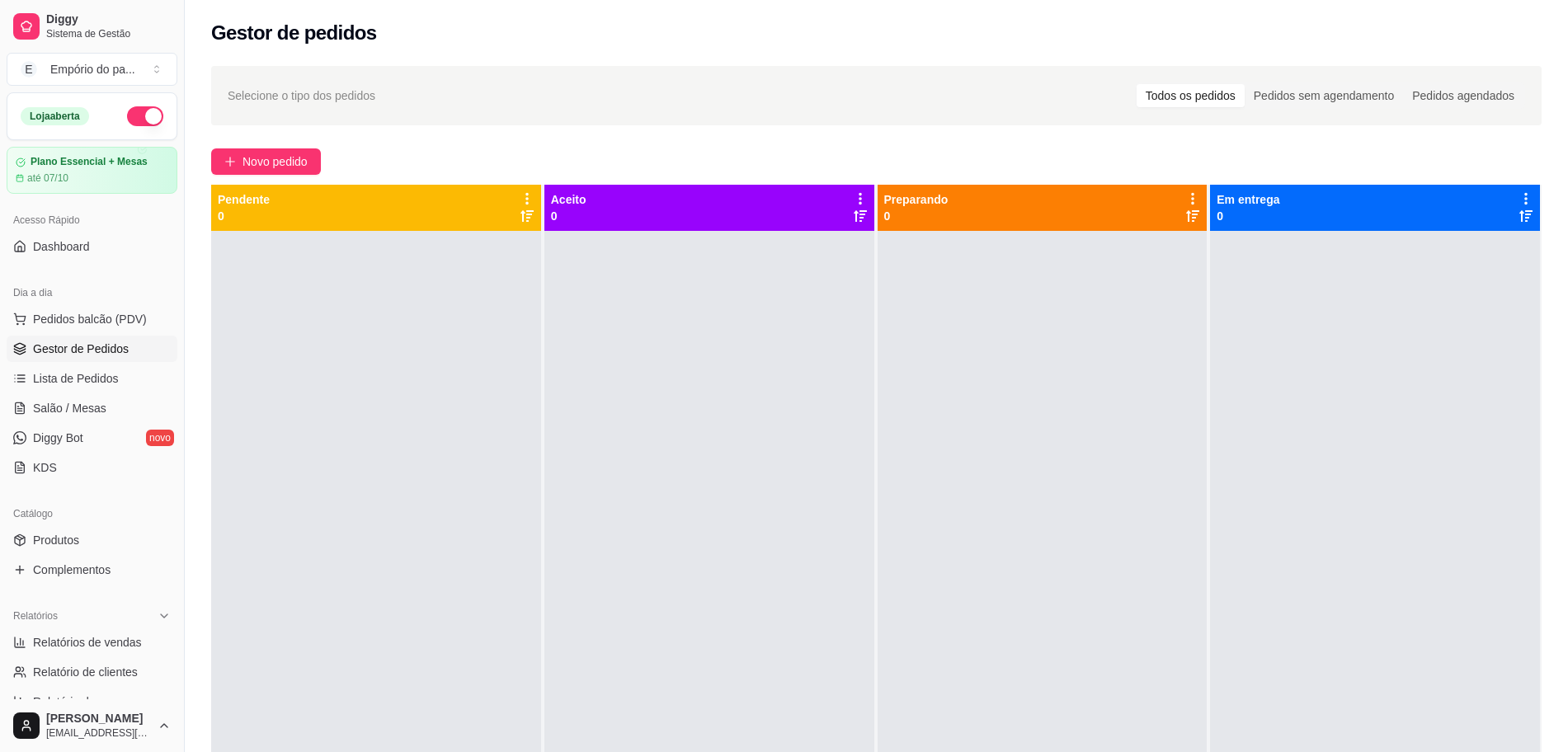
click at [1344, 639] on div at bounding box center [1374, 607] width 330 height 752
click at [1343, 643] on div at bounding box center [1374, 607] width 330 height 752
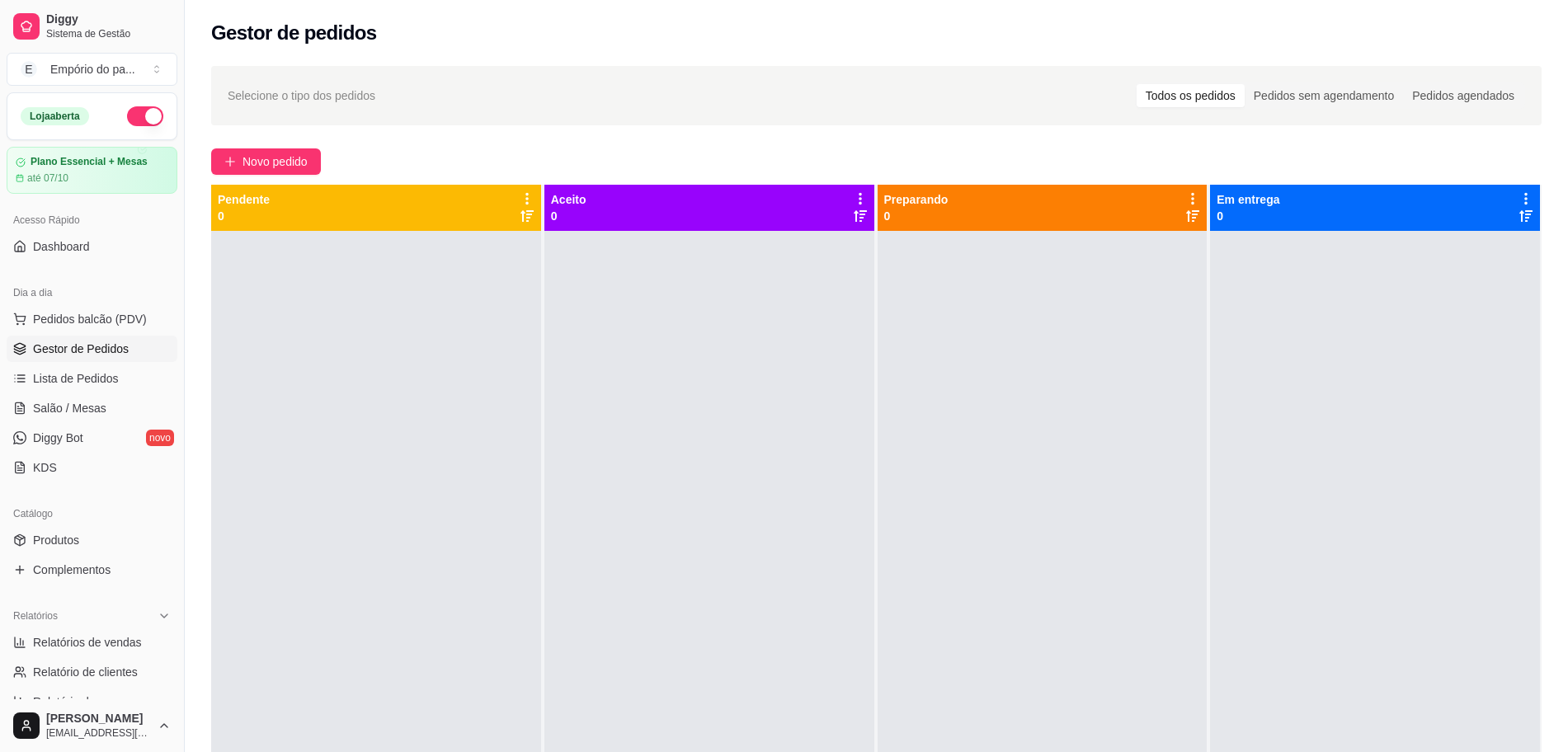
click at [1343, 643] on div at bounding box center [1374, 607] width 330 height 752
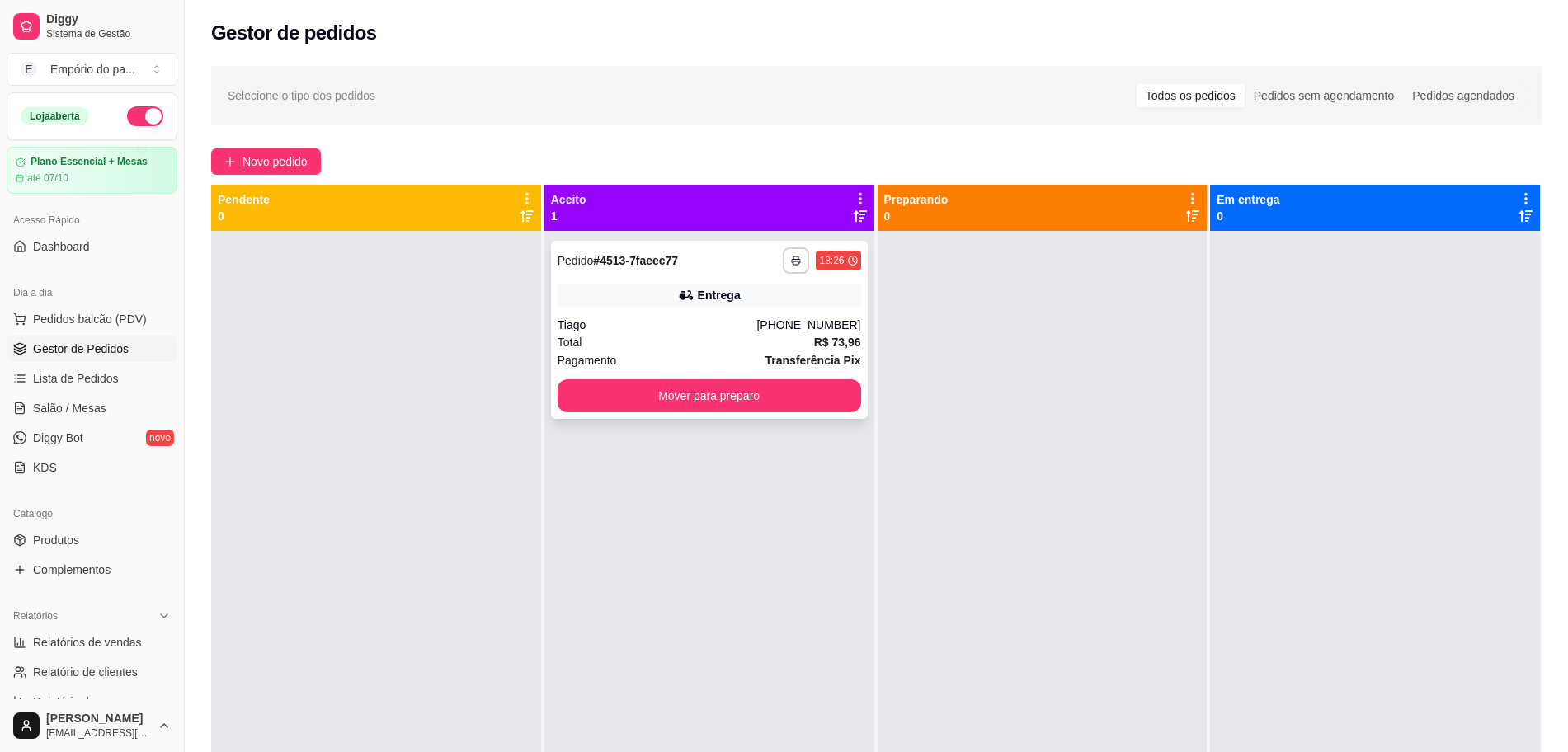
click at [712, 338] on div "Total R$ 73,96" at bounding box center [709, 341] width 304 height 18
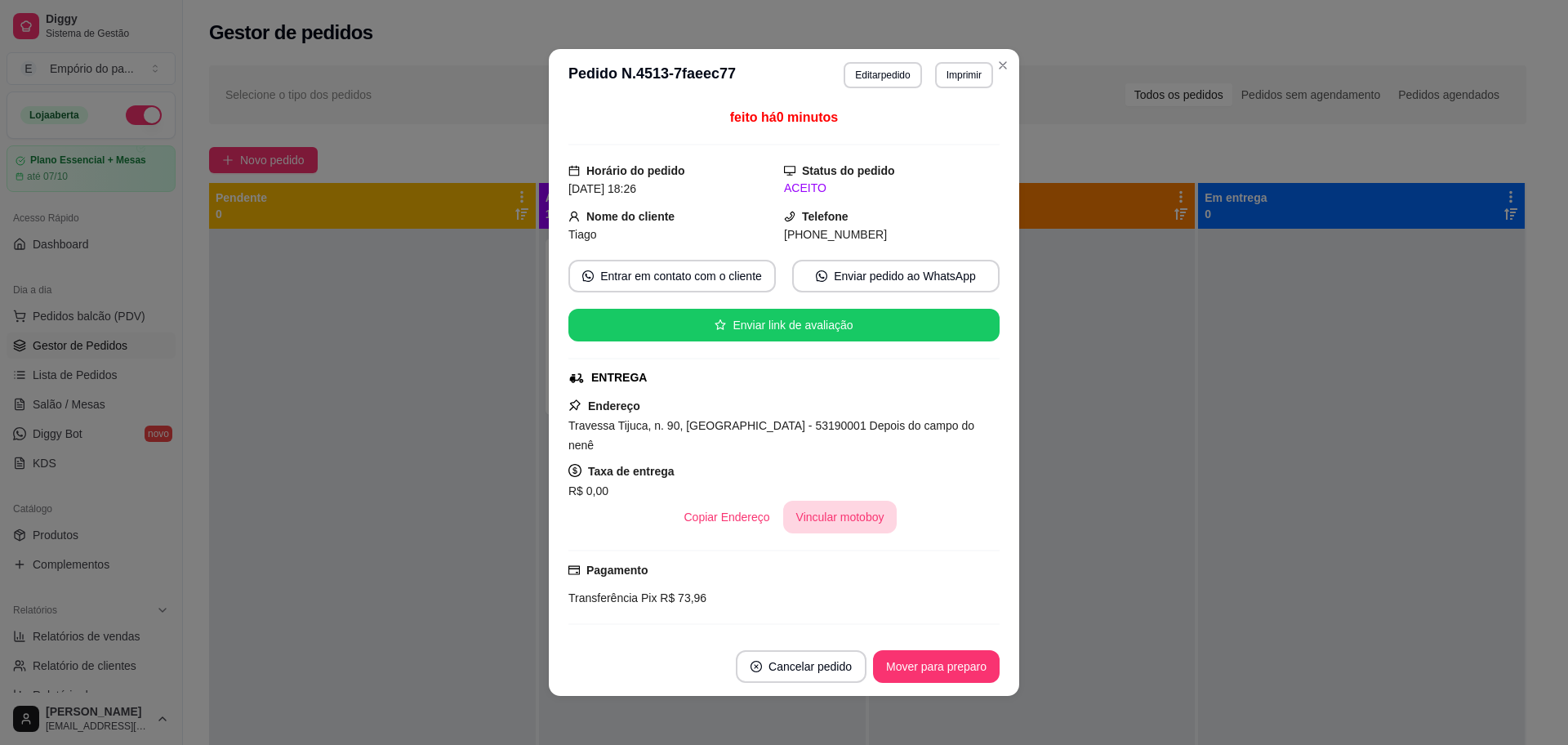
click at [810, 501] on button "Vincular motoboy" at bounding box center [840, 517] width 115 height 33
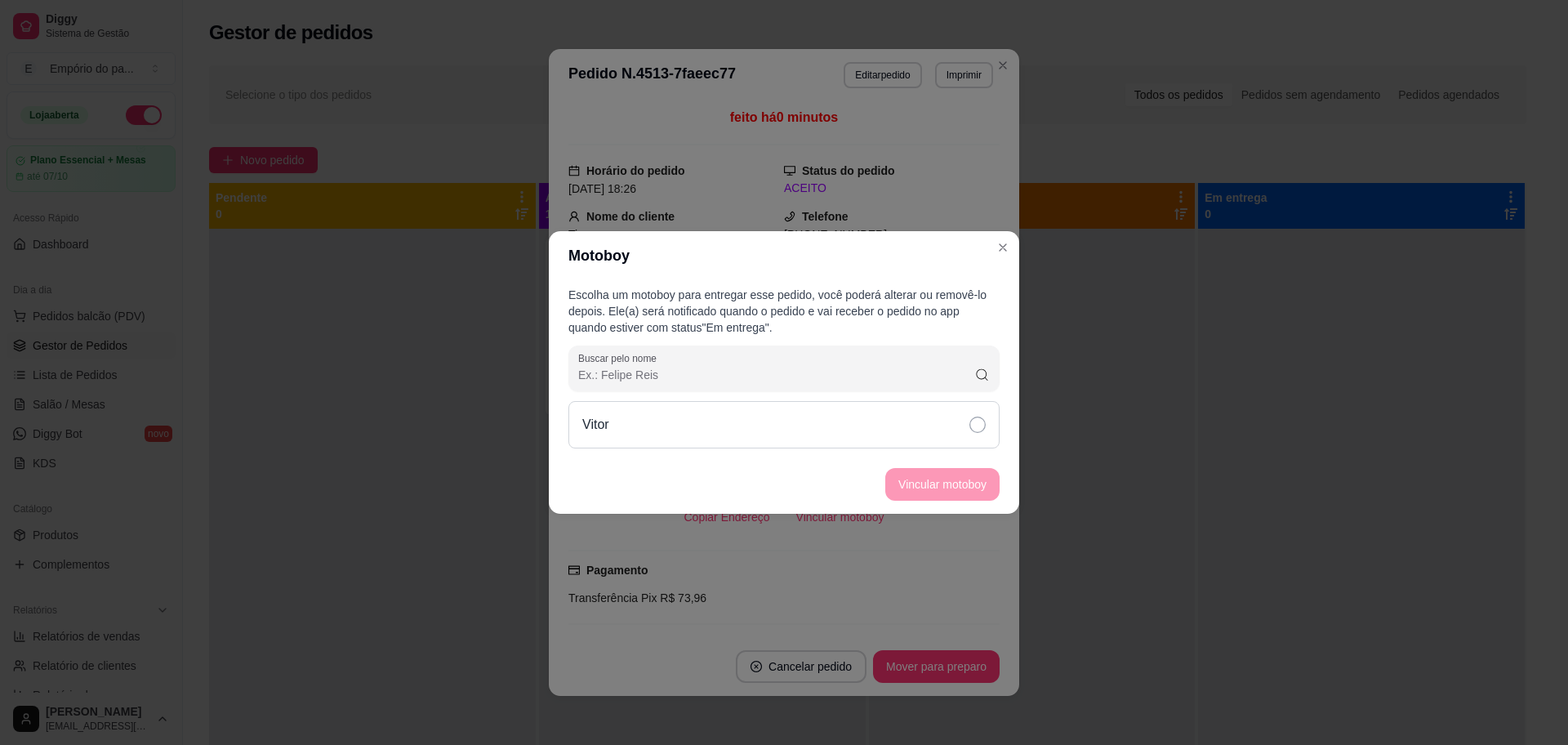
click at [836, 416] on div "Vitor" at bounding box center [783, 425] width 431 height 47
click at [967, 479] on button "Vincular motoboy" at bounding box center [942, 483] width 115 height 33
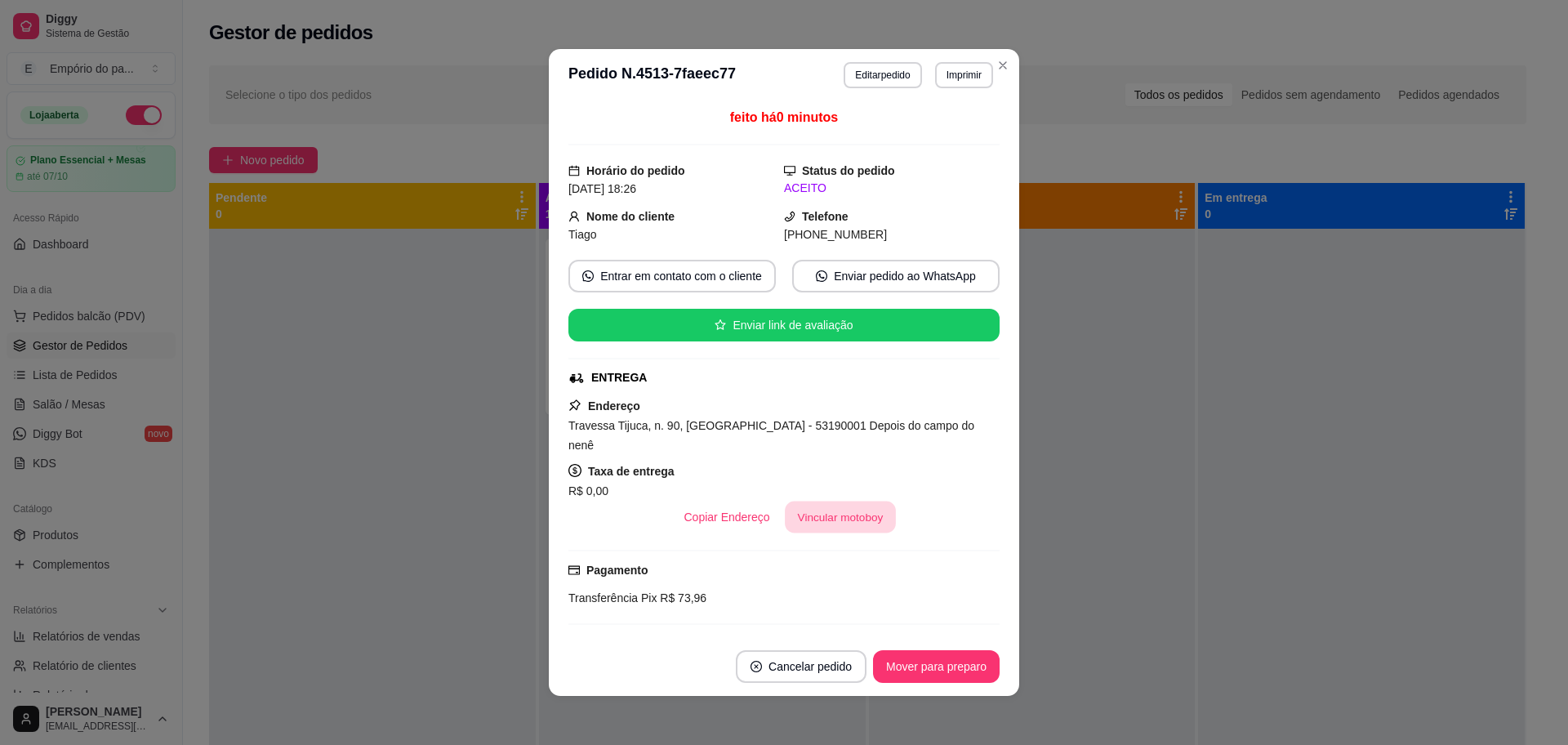
click at [819, 501] on button "Vincular motoboy" at bounding box center [840, 517] width 111 height 32
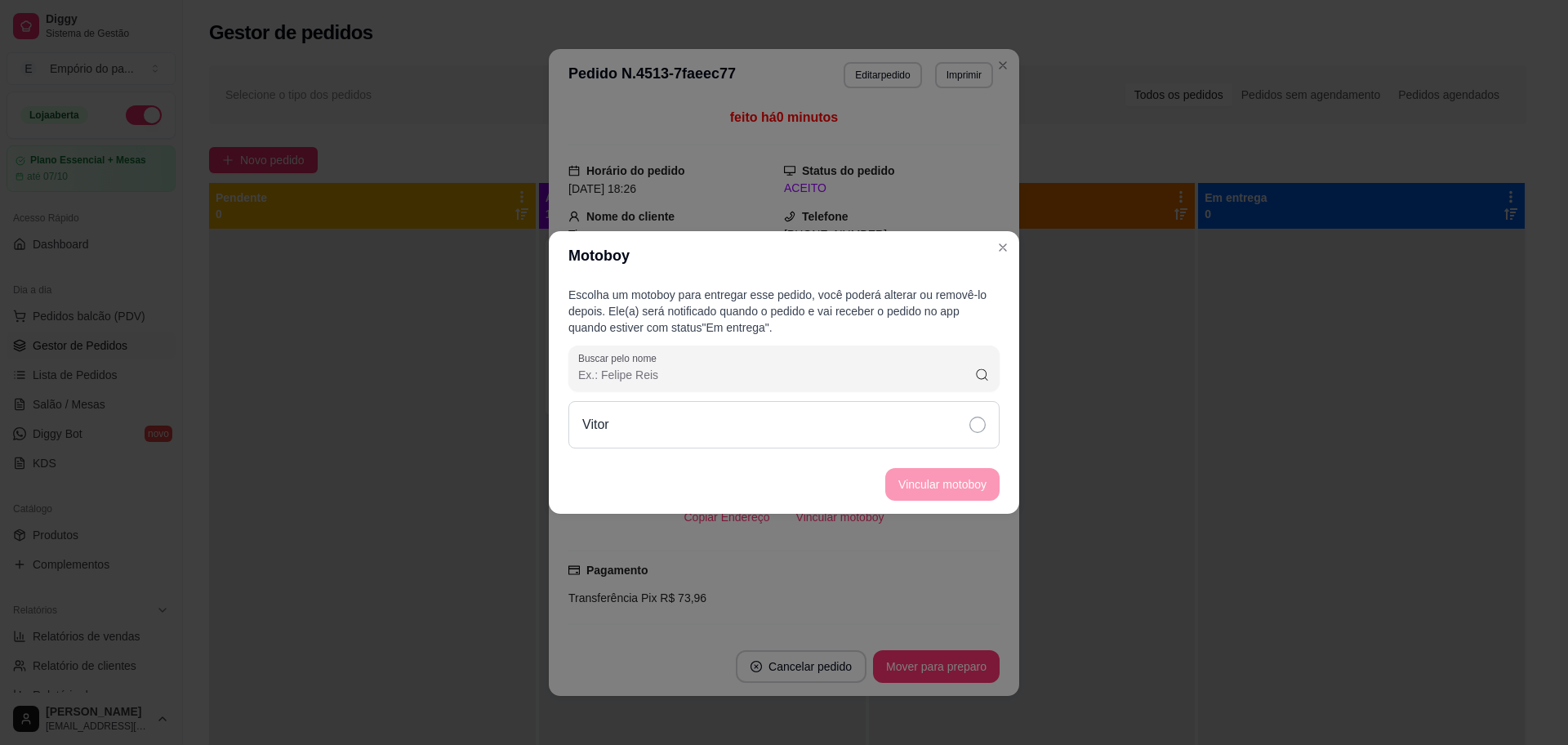
click at [829, 428] on div "Vitor" at bounding box center [783, 425] width 431 height 47
click at [955, 485] on button "Vincular motoboy" at bounding box center [941, 484] width 111 height 32
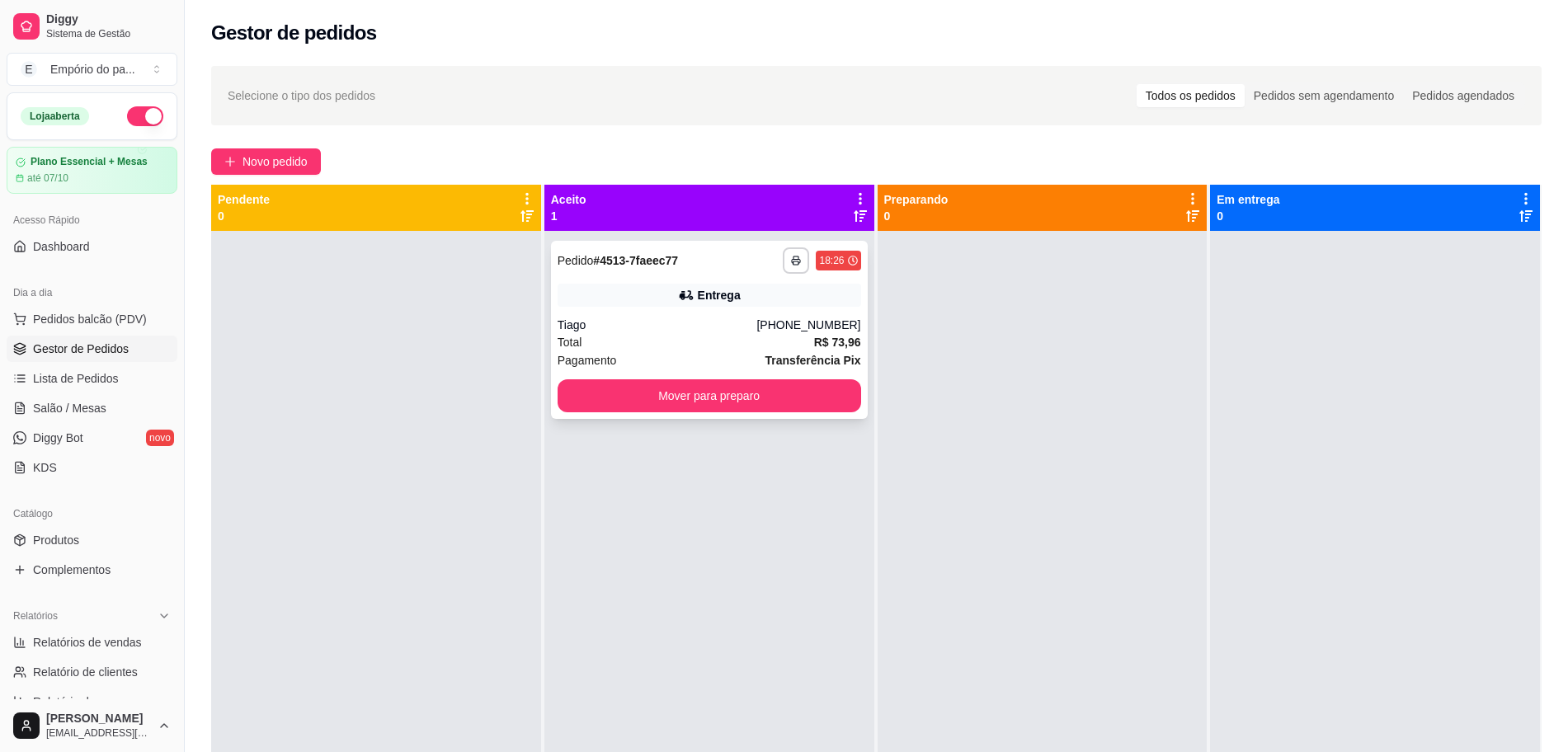
click at [699, 336] on div "Total R$ 73,96" at bounding box center [709, 341] width 304 height 18
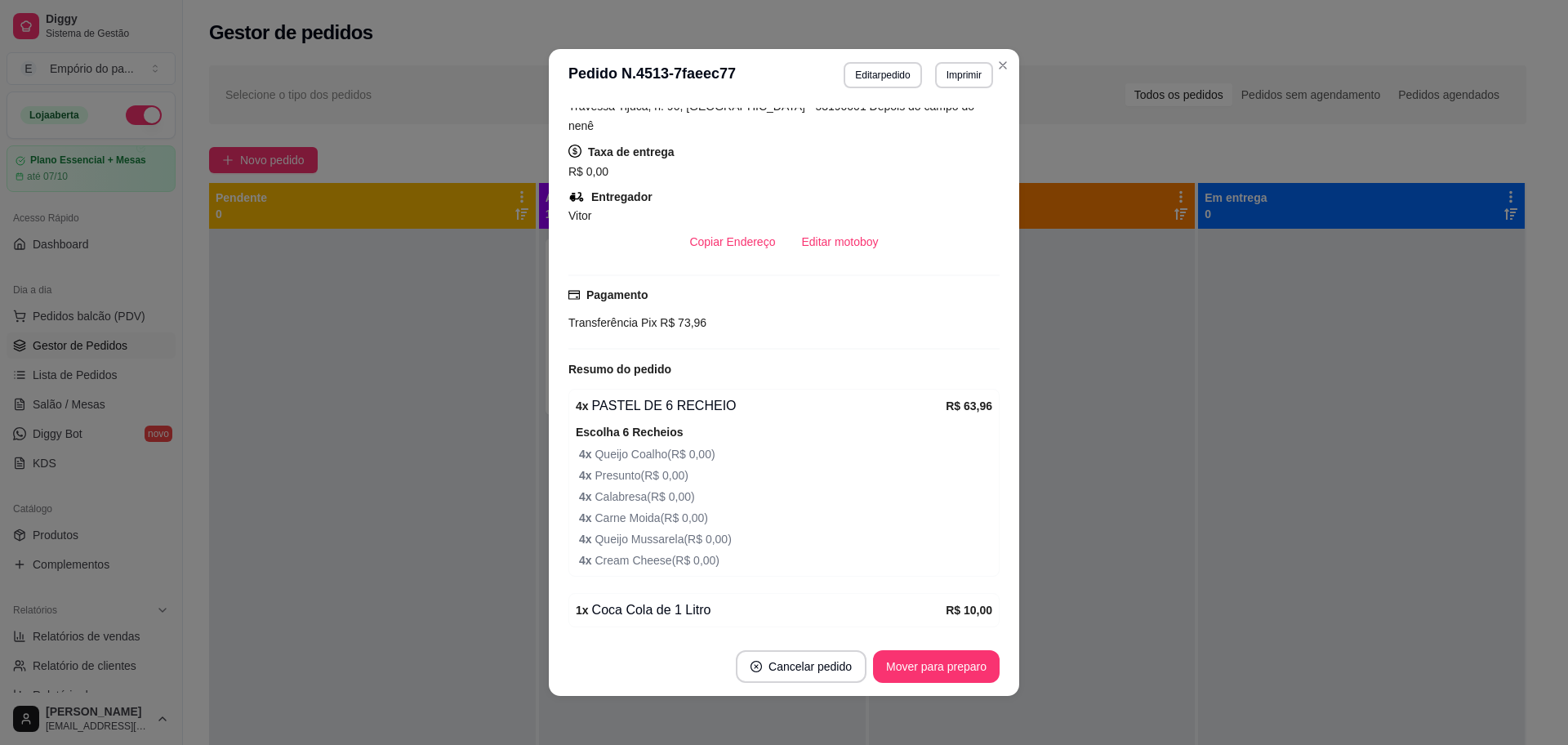
scroll to position [458, 0]
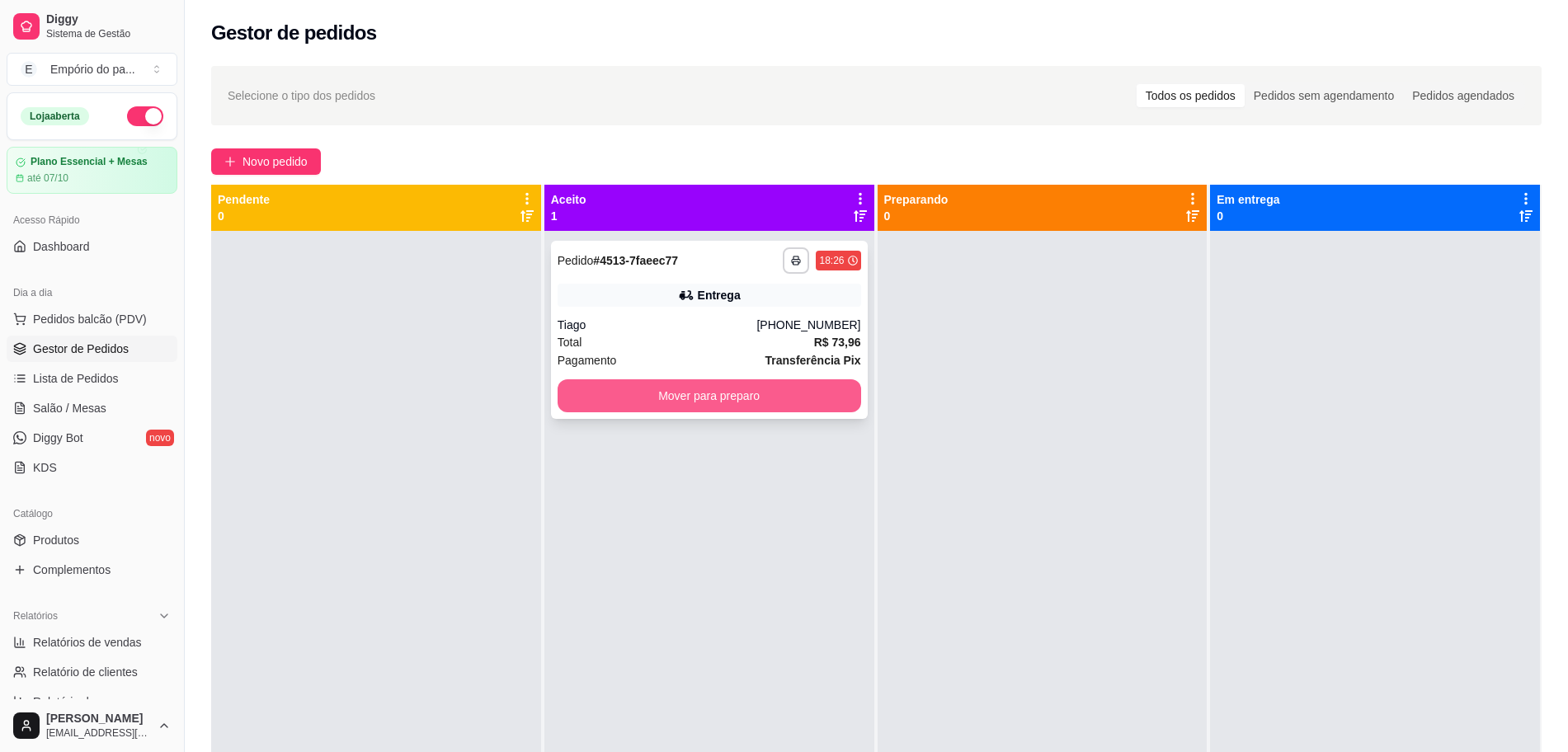
click at [665, 398] on button "Mover para preparo" at bounding box center [709, 395] width 304 height 33
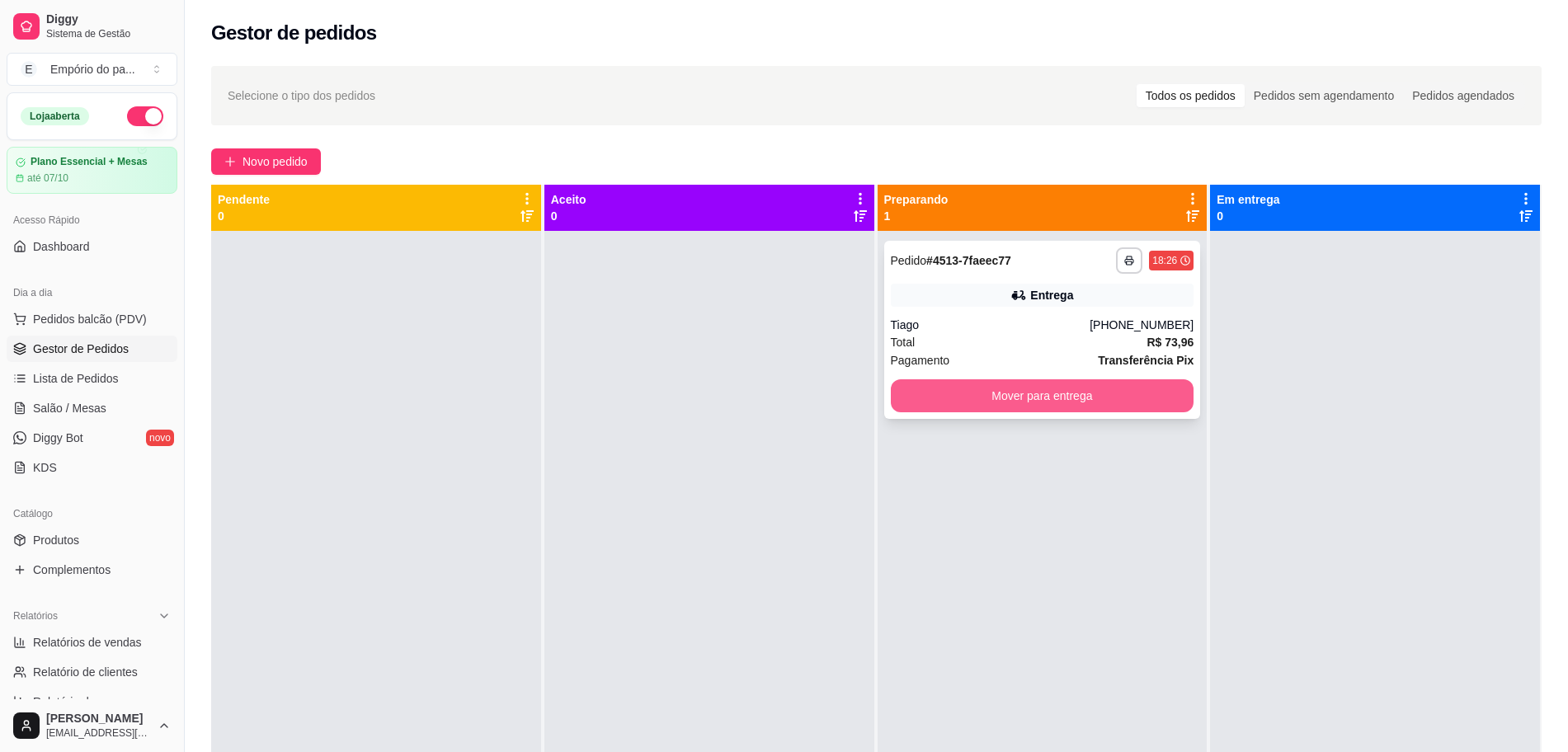
click at [988, 399] on button "Mover para entrega" at bounding box center [1042, 395] width 304 height 33
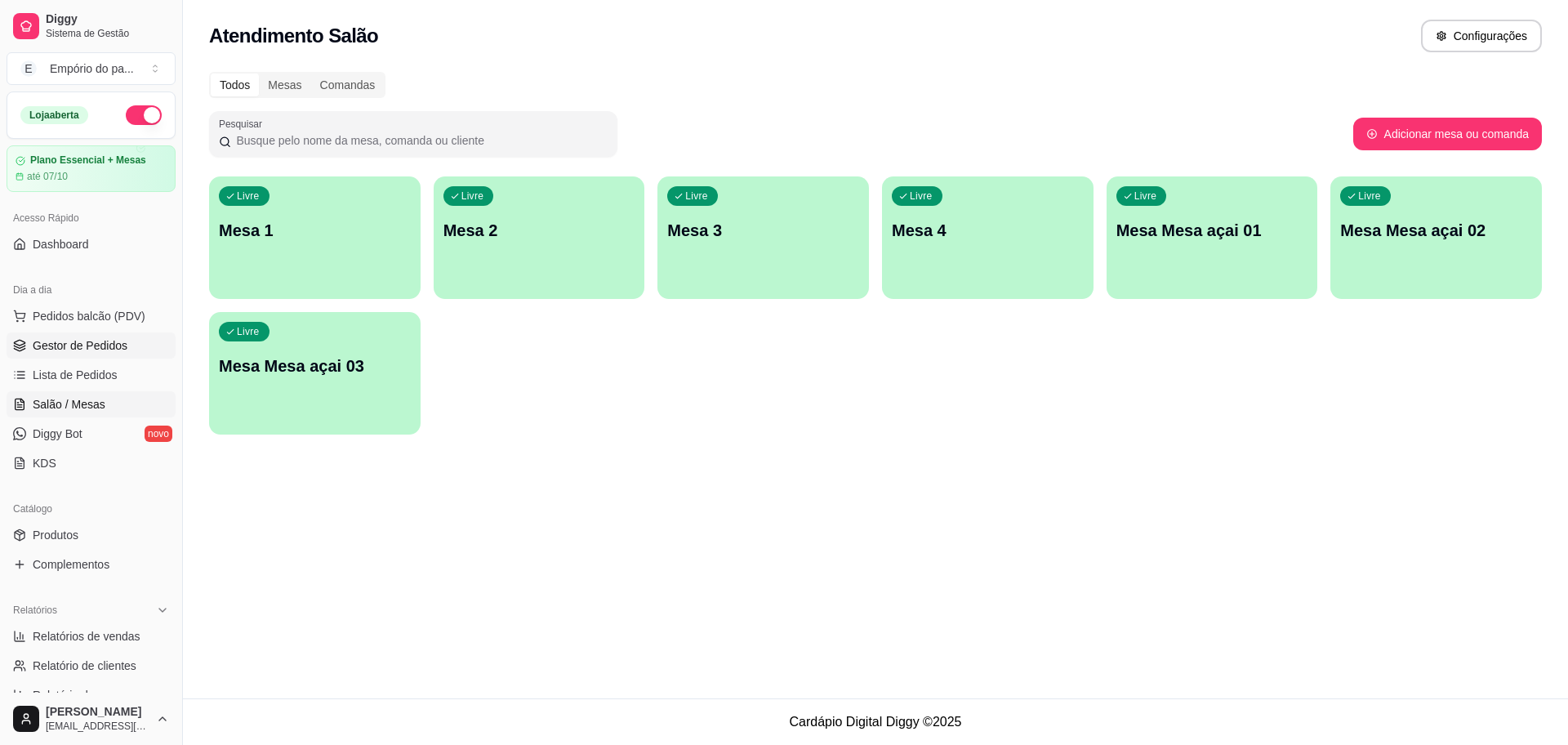
click at [124, 344] on span "Gestor de Pedidos" at bounding box center [80, 345] width 95 height 17
click at [1016, 226] on p "Mesa 4" at bounding box center [988, 231] width 186 height 22
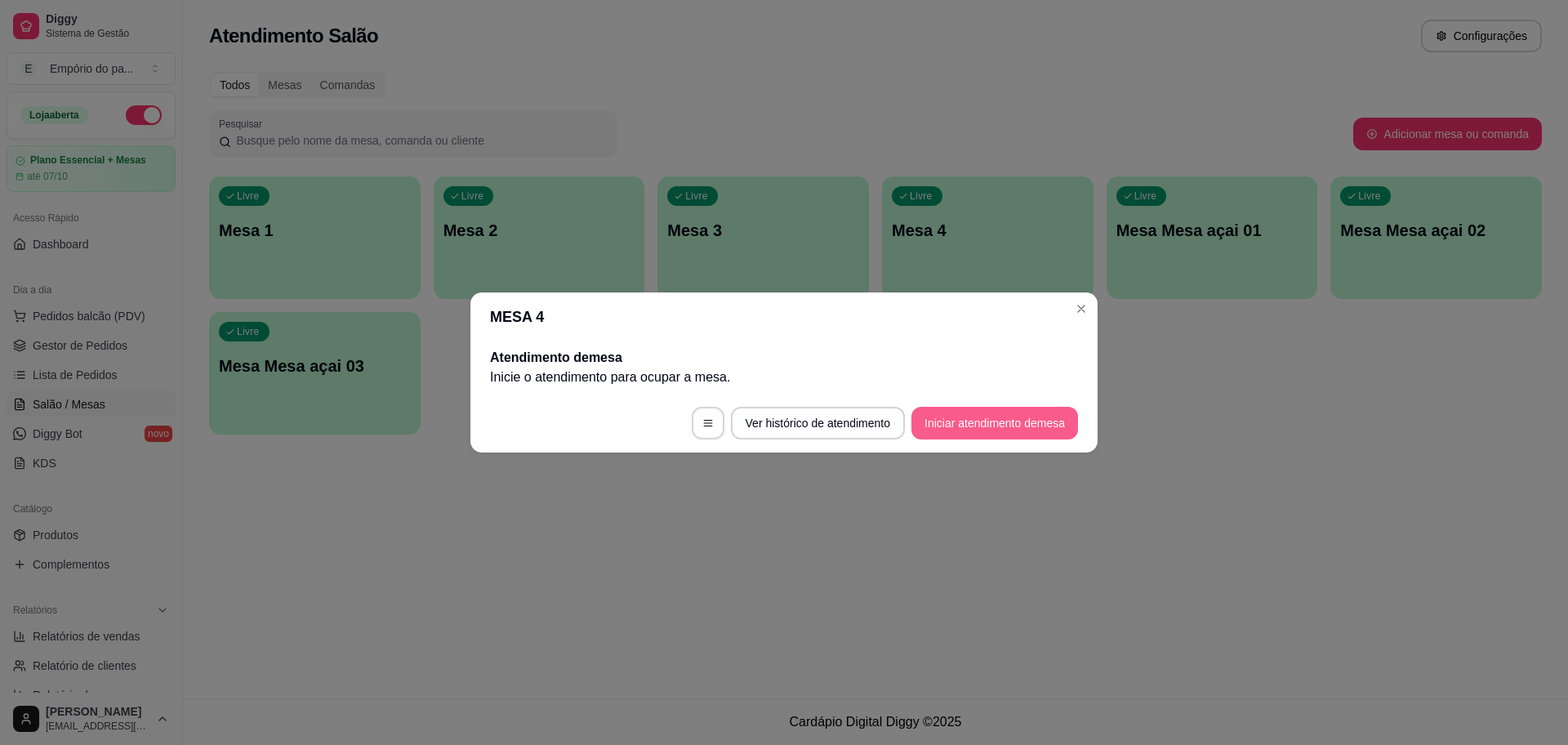
click at [997, 416] on button "Iniciar atendimento de mesa" at bounding box center [994, 423] width 167 height 33
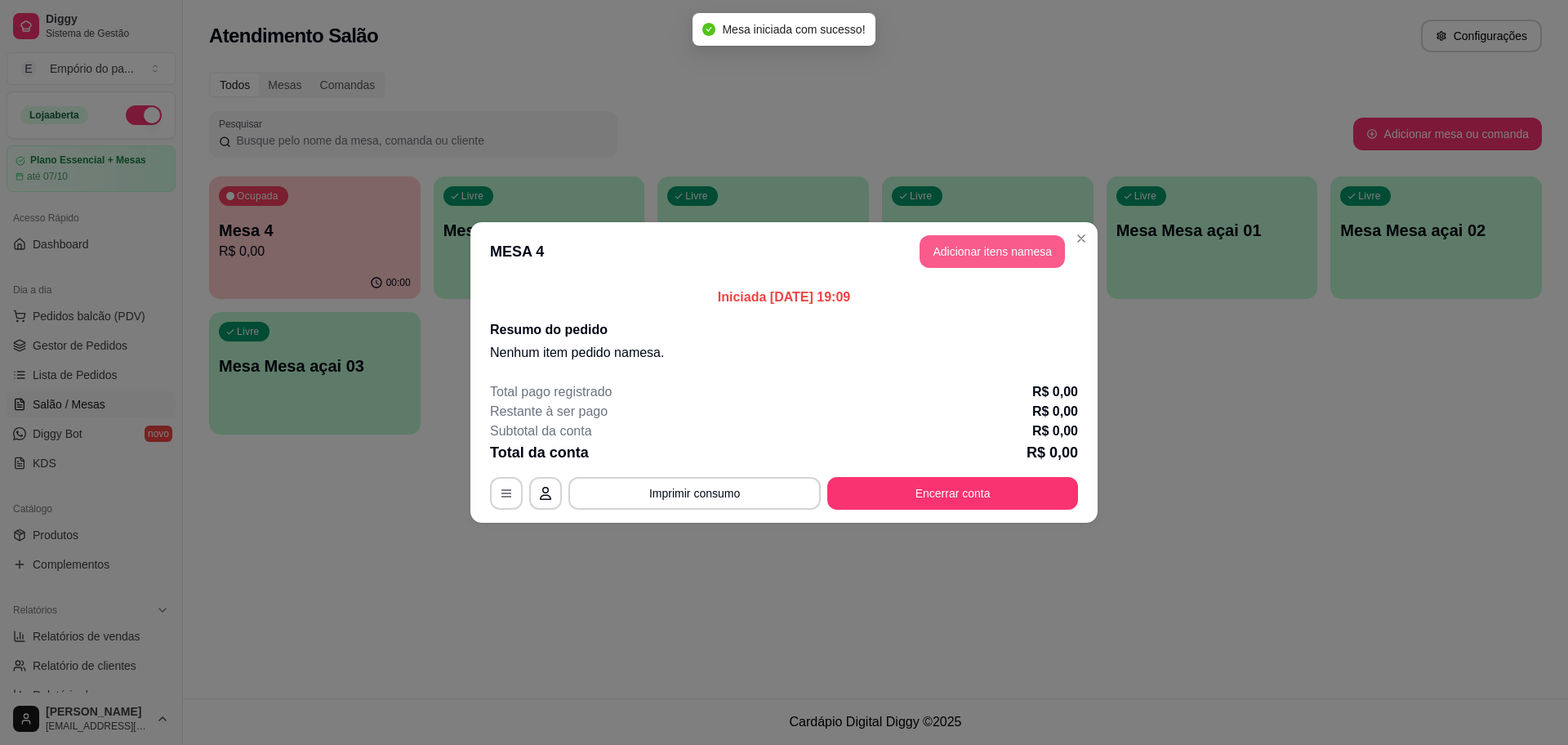
click at [989, 251] on button "Adicionar itens na mesa" at bounding box center [992, 251] width 145 height 33
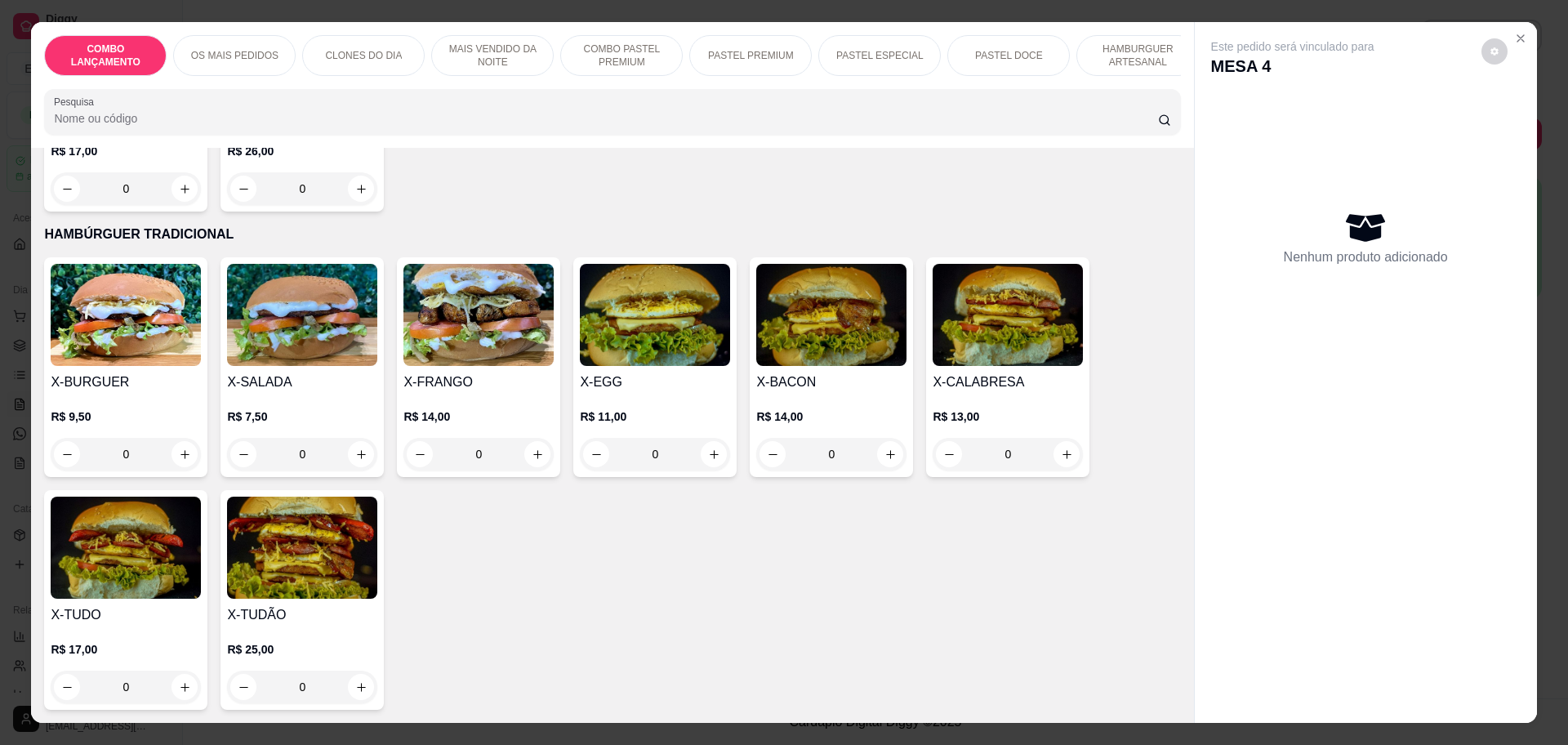
scroll to position [3675, 0]
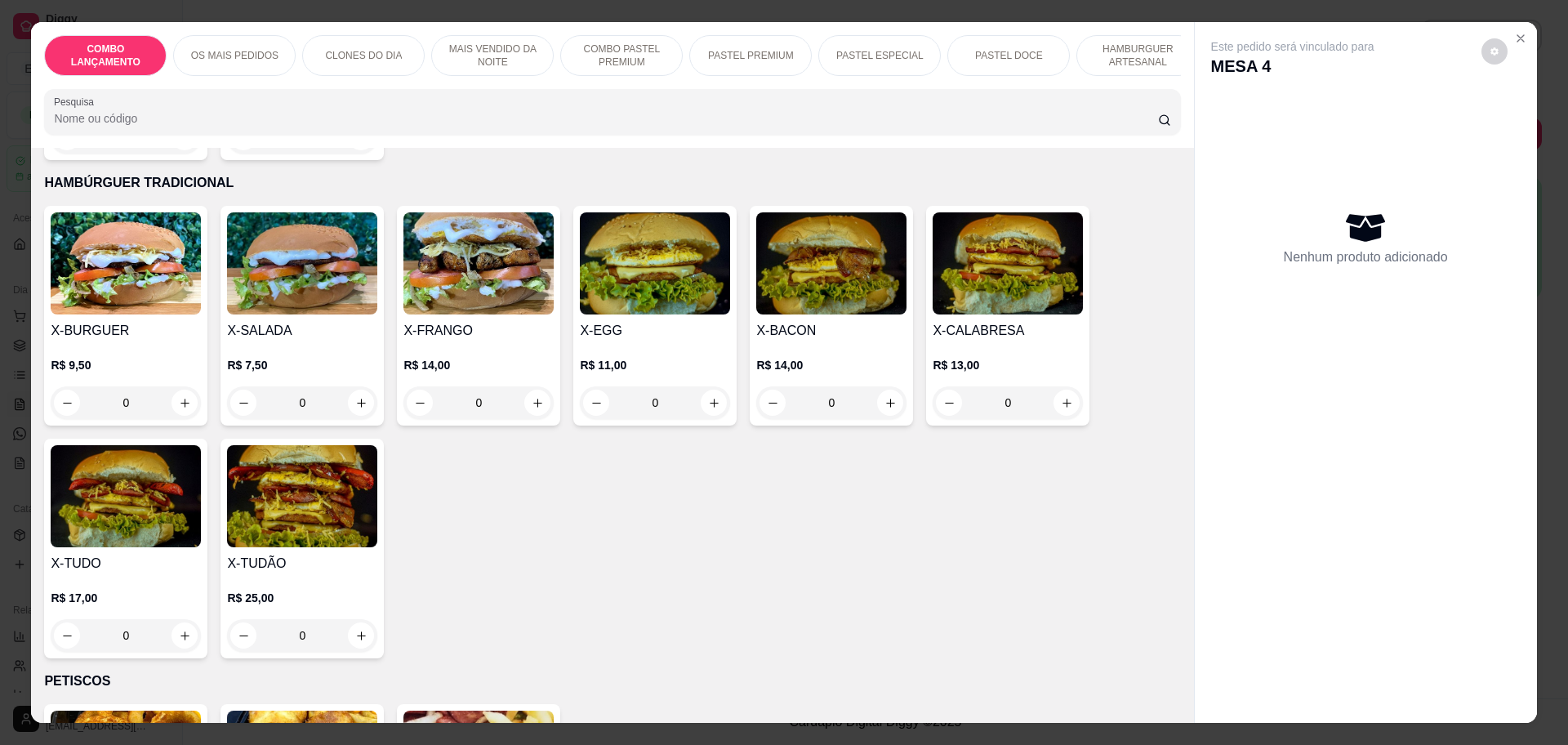
click at [703, 386] on div "0" at bounding box center [655, 402] width 150 height 33
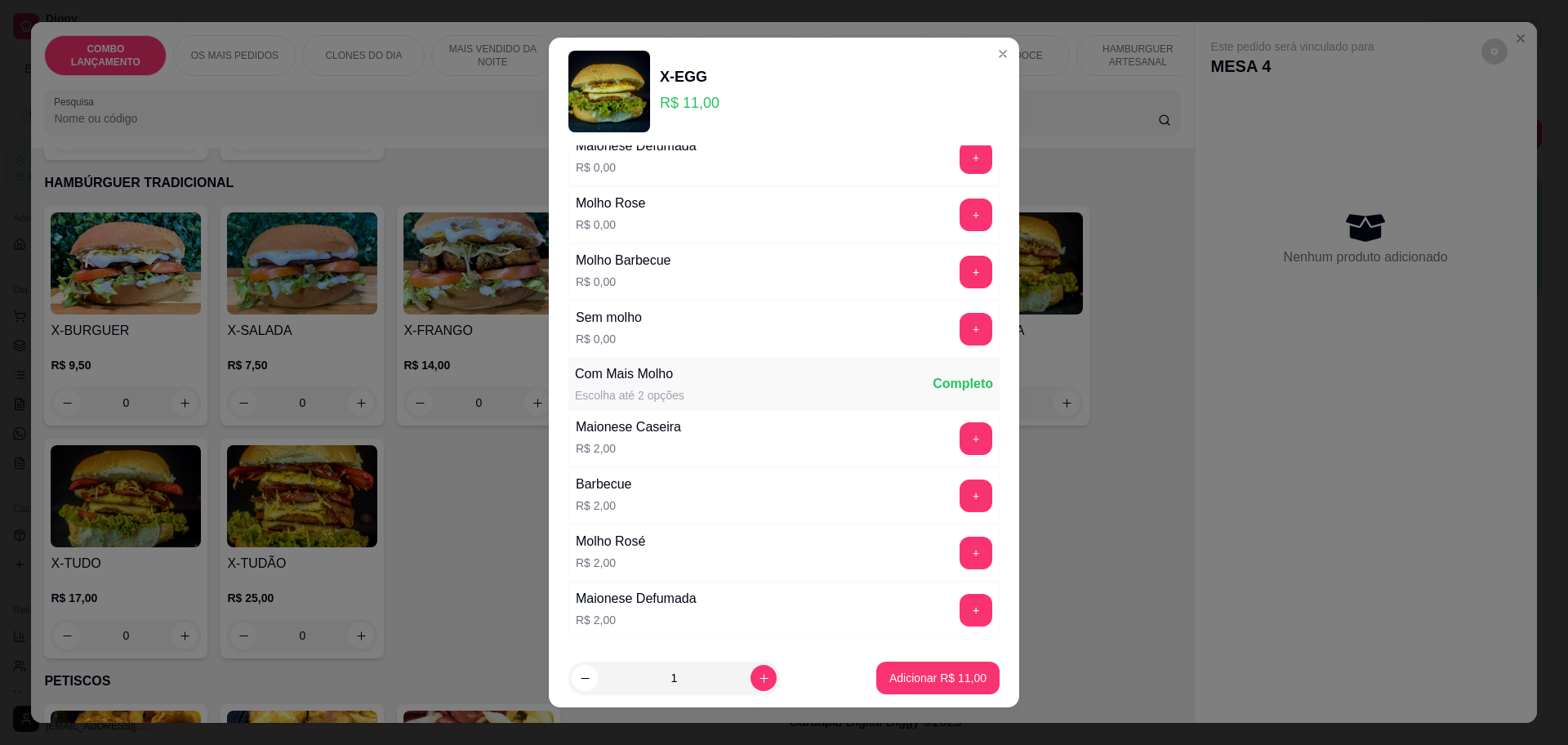
scroll to position [265, 0]
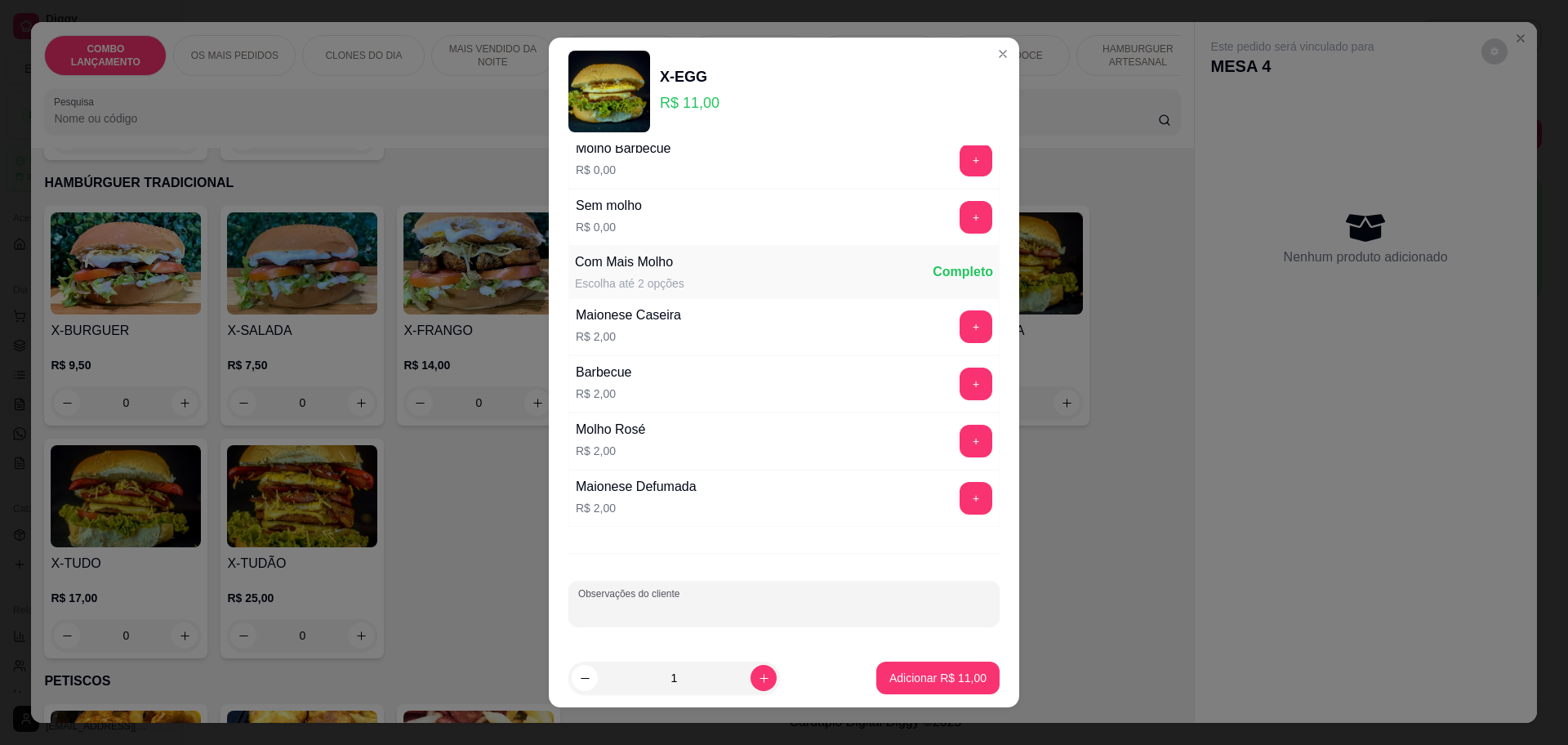
click at [646, 608] on input "Observações do cliente" at bounding box center [784, 610] width 412 height 17
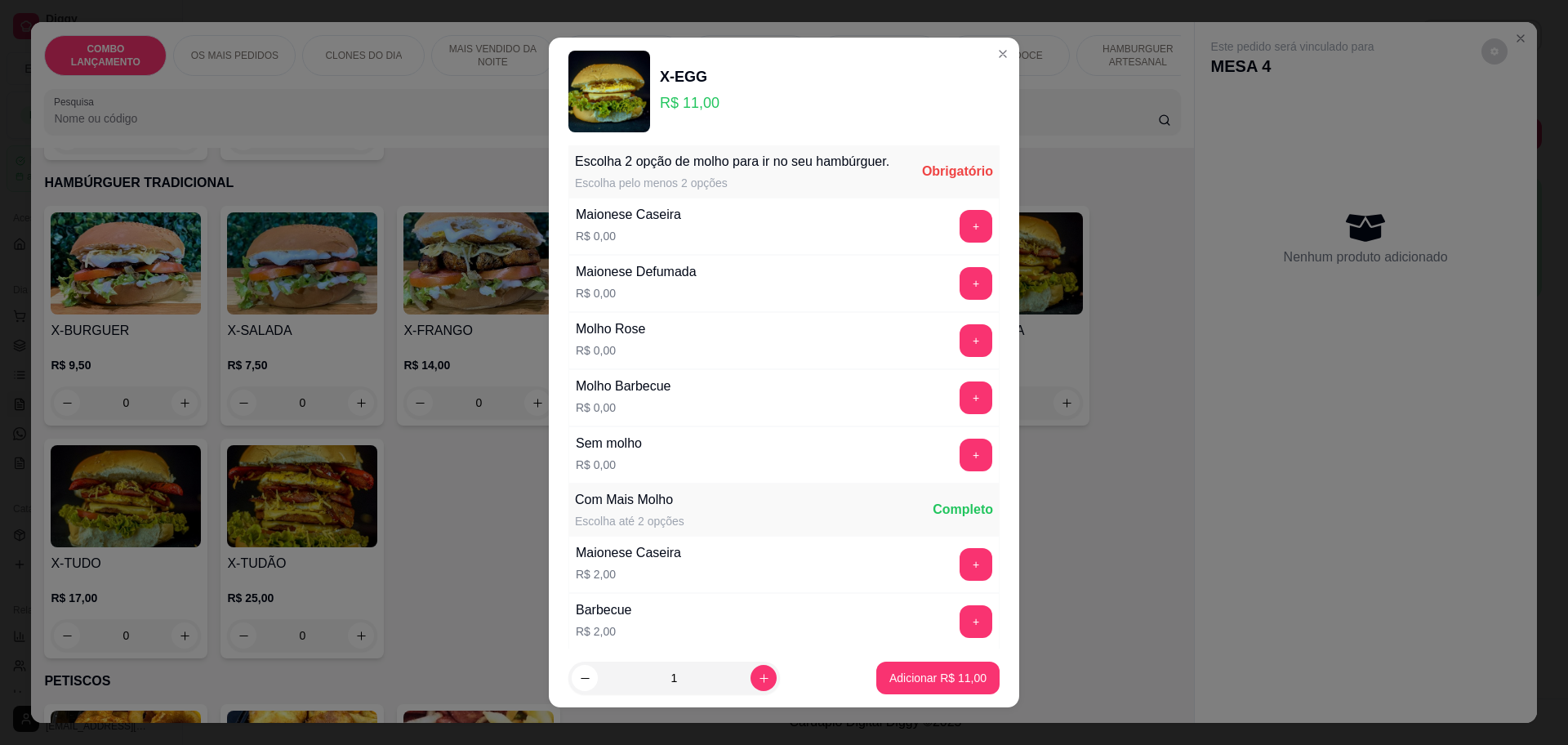
scroll to position [0, 0]
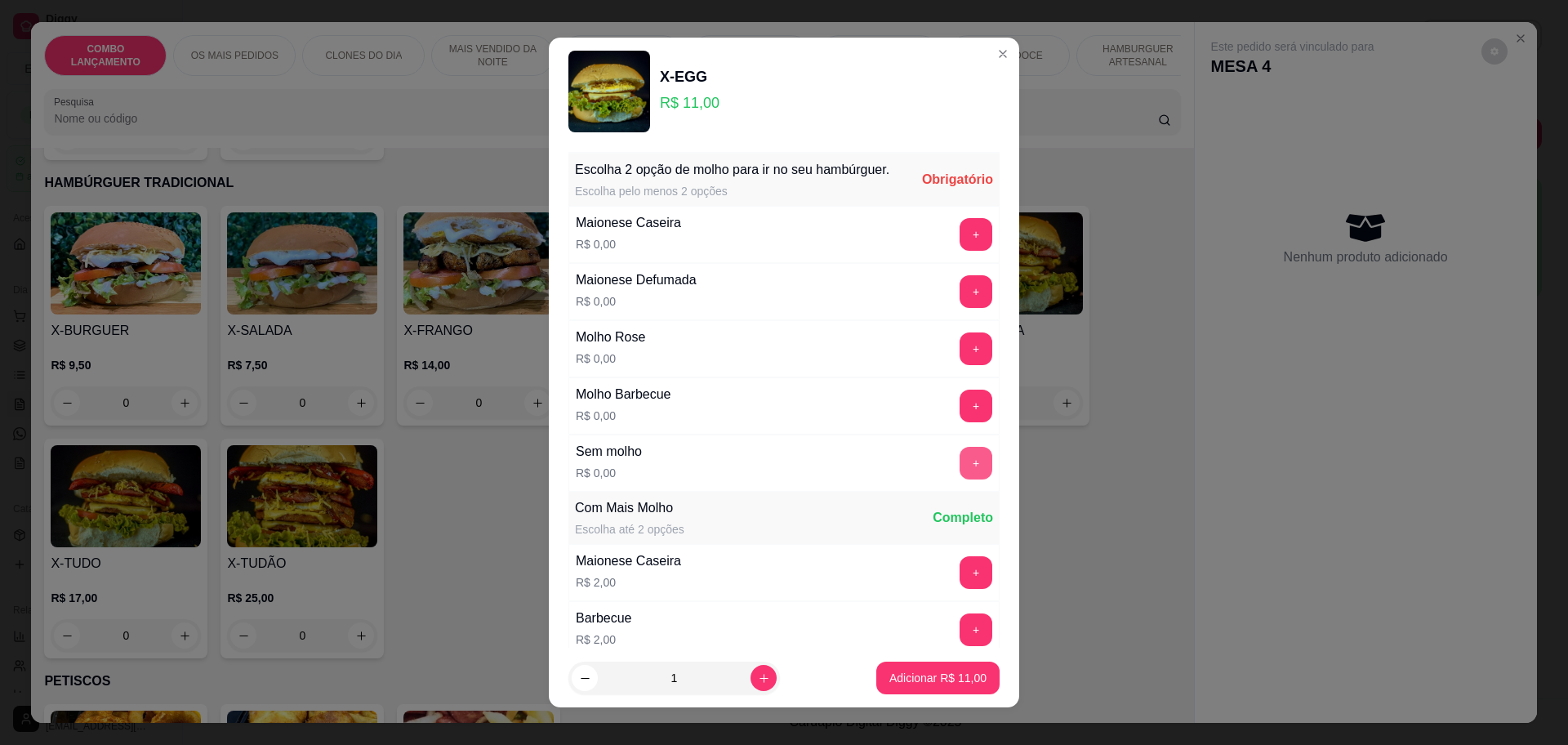
type input "sem verdora"
click at [959, 480] on button "+" at bounding box center [975, 463] width 33 height 33
click at [960, 420] on button "+" at bounding box center [976, 405] width 32 height 32
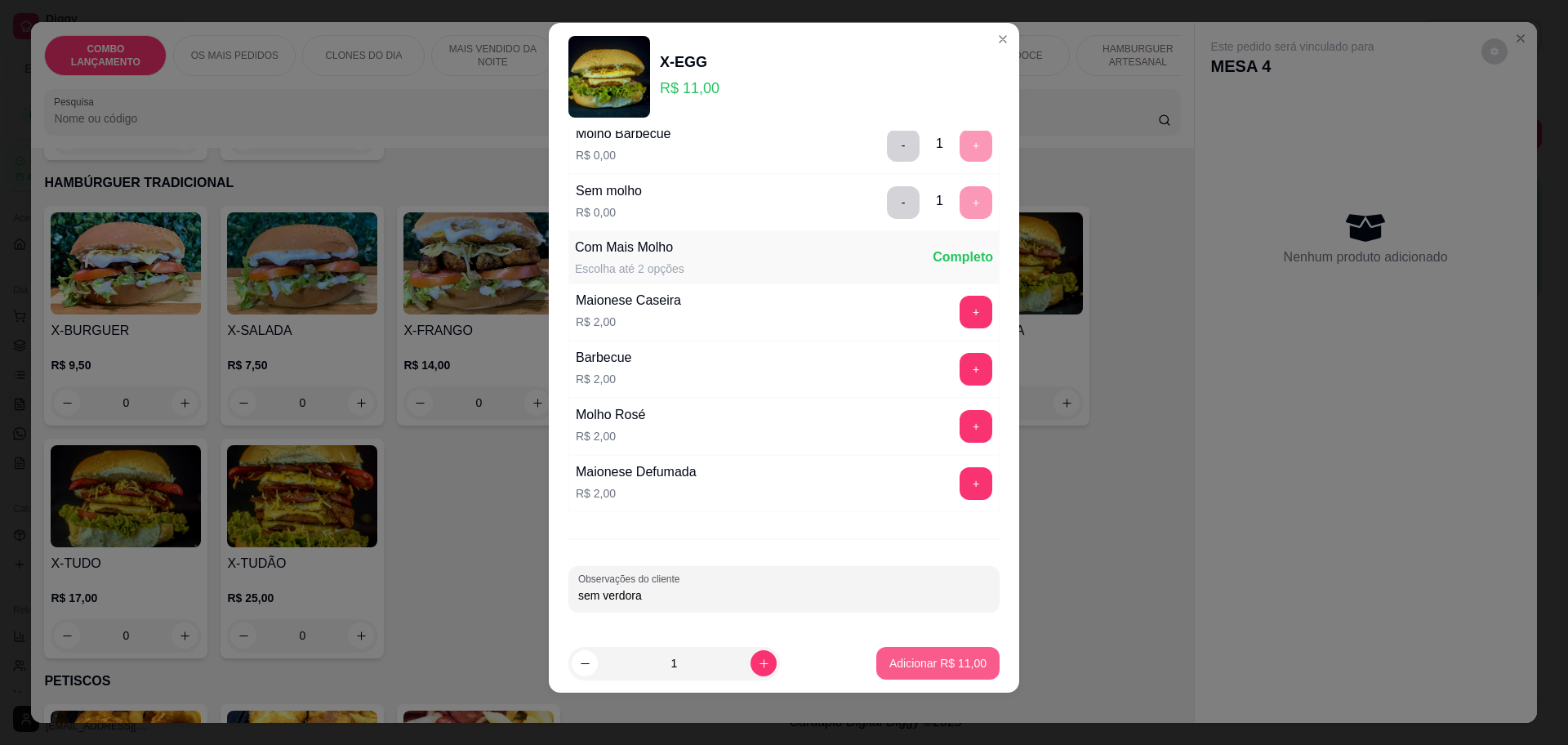
click at [972, 668] on button "Adicionar R$ 11,00" at bounding box center [938, 662] width 123 height 33
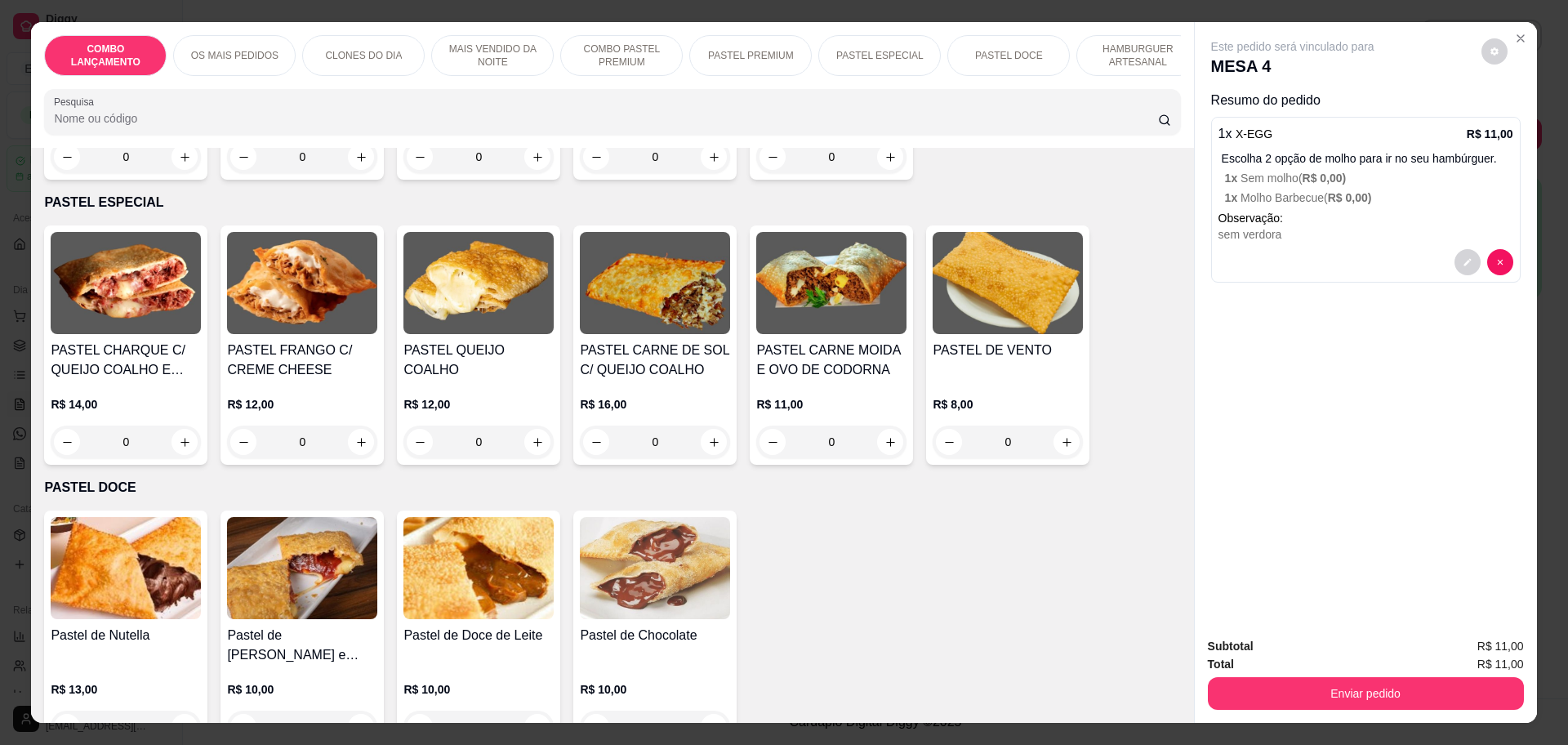
scroll to position [2041, 0]
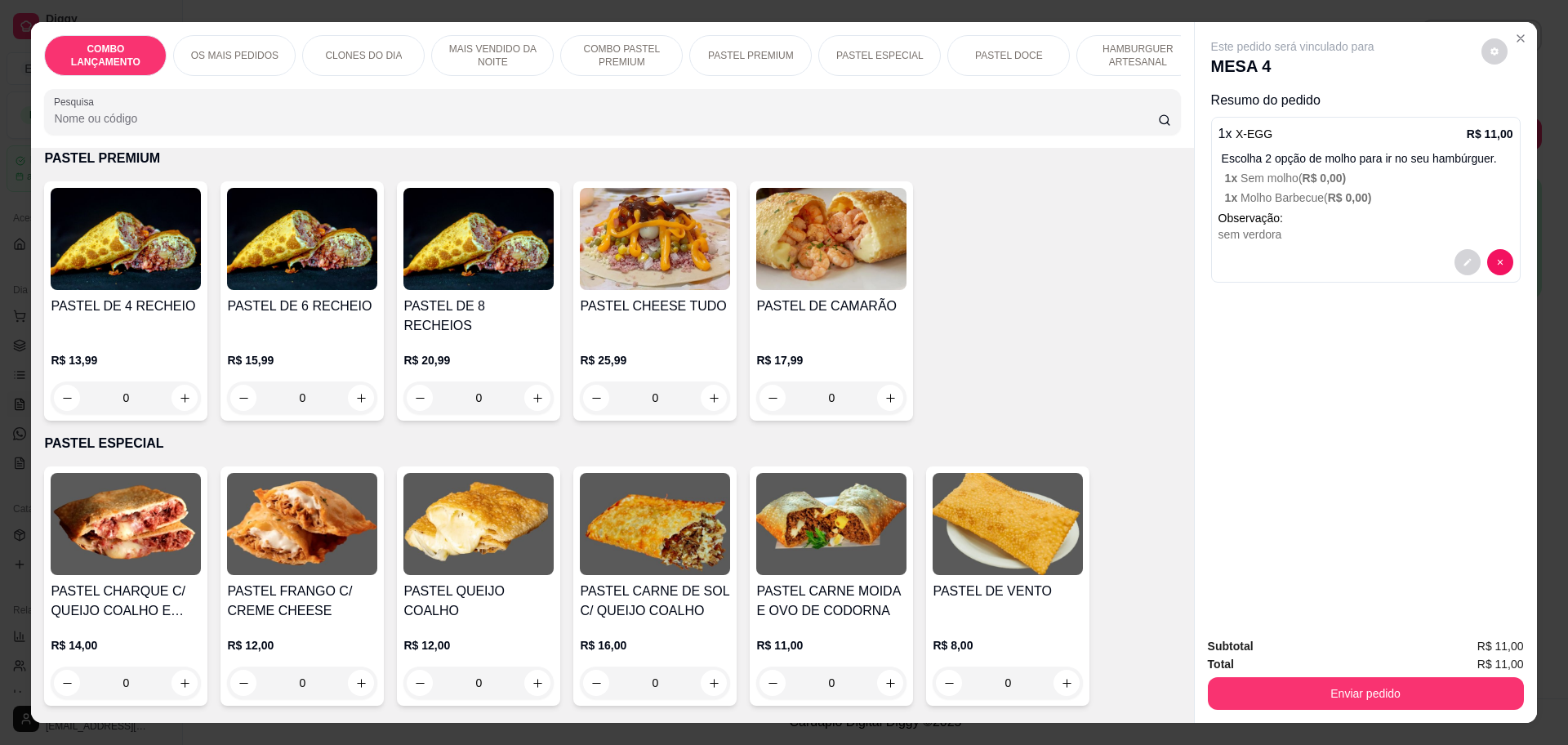
click at [701, 381] on div "0" at bounding box center [655, 397] width 150 height 33
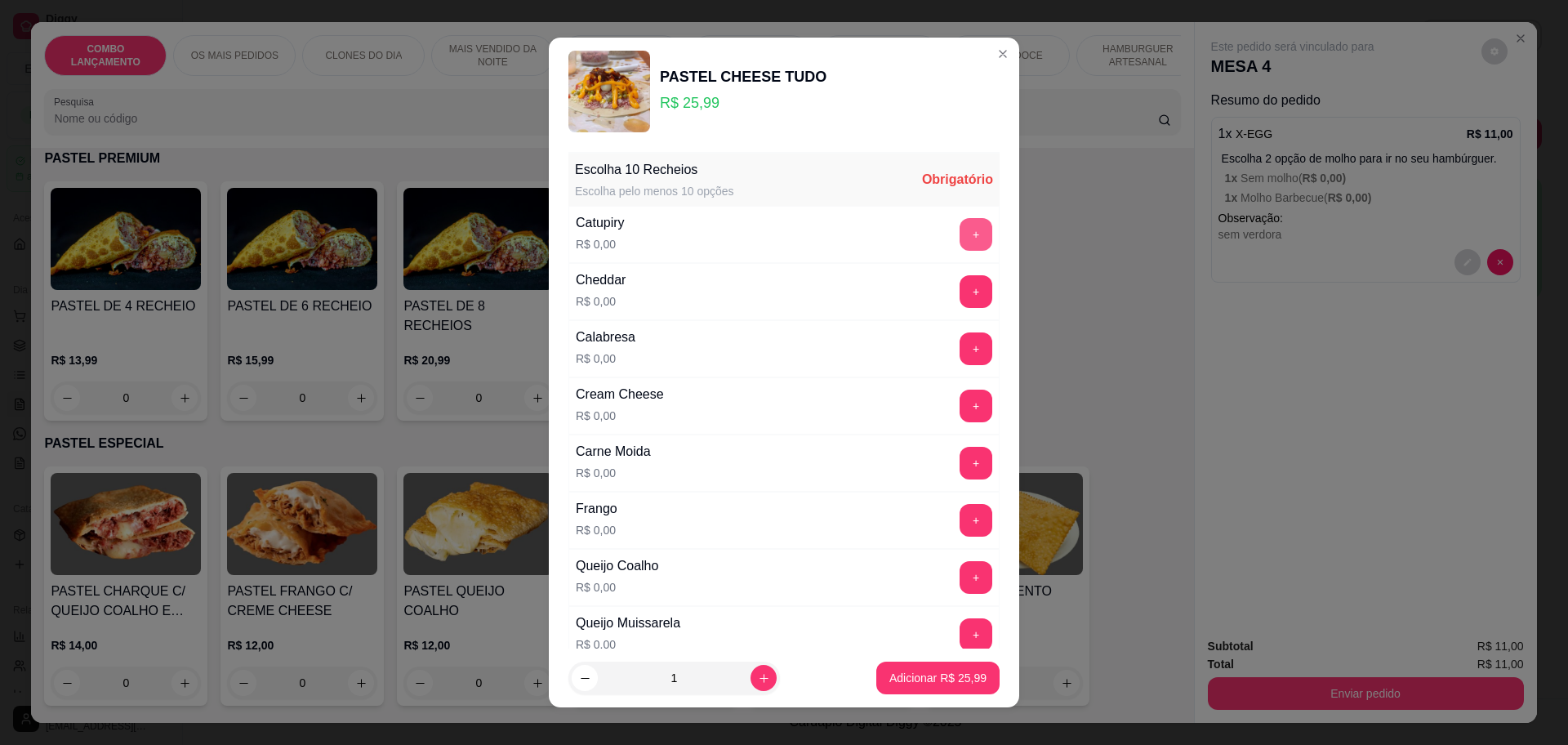
click at [959, 236] on button "+" at bounding box center [975, 234] width 33 height 33
click at [959, 289] on button "+" at bounding box center [975, 291] width 33 height 33
click at [960, 343] on button "+" at bounding box center [976, 348] width 32 height 32
click at [959, 401] on button "+" at bounding box center [975, 405] width 33 height 33
click at [960, 453] on button "+" at bounding box center [976, 463] width 32 height 32
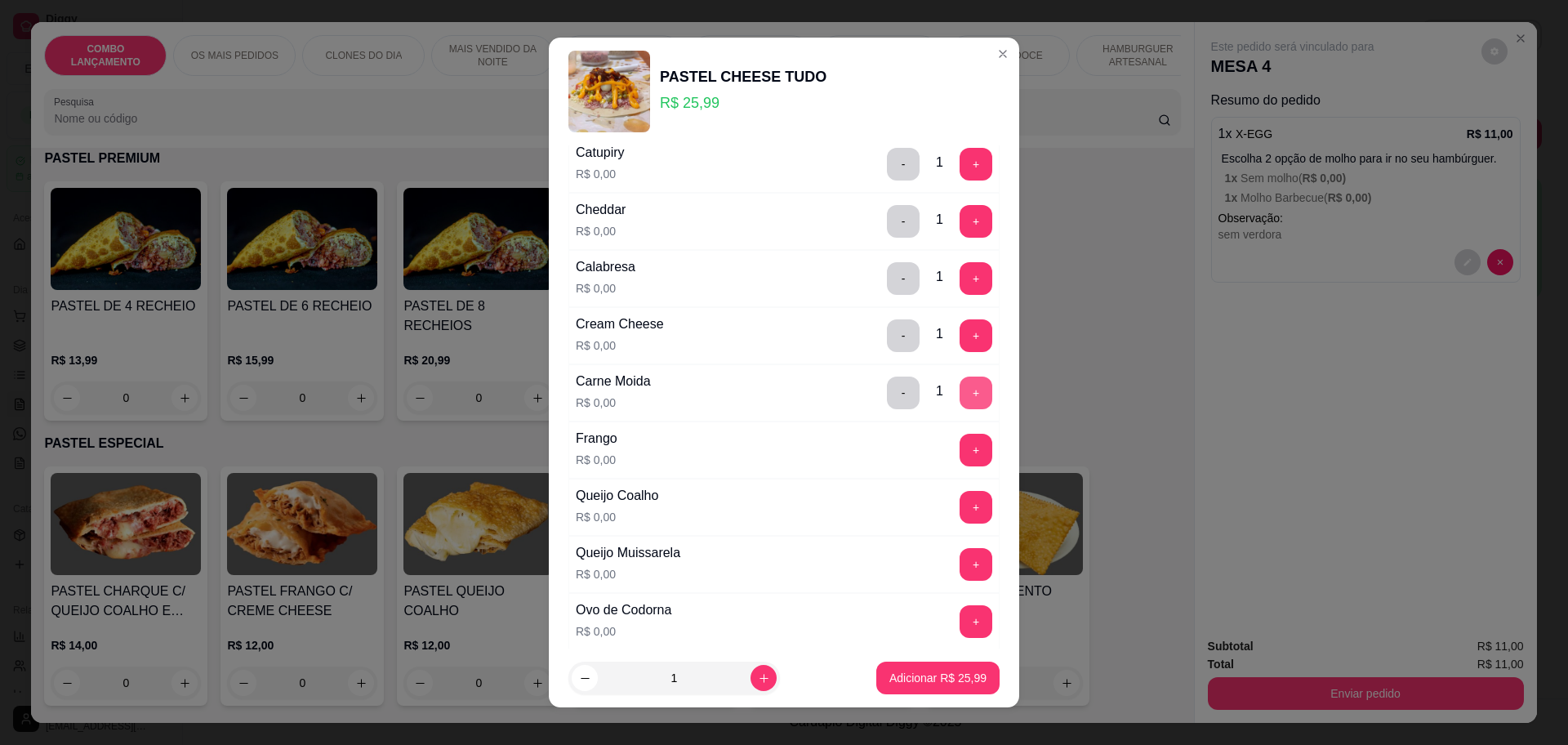
scroll to position [102, 0]
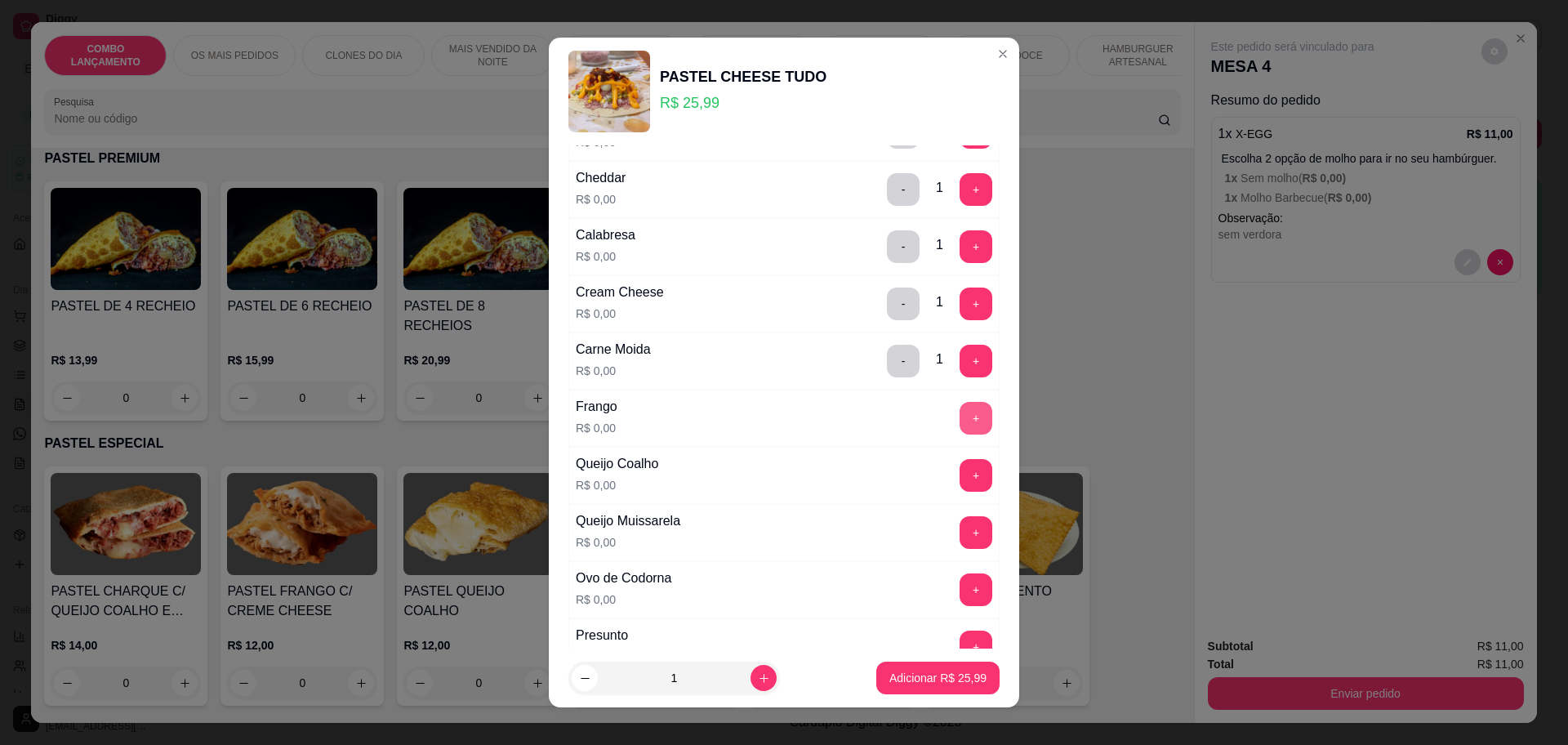
click at [959, 414] on button "+" at bounding box center [975, 417] width 33 height 33
click at [960, 481] on button "+" at bounding box center [976, 475] width 32 height 32
click at [959, 526] on button "+" at bounding box center [975, 532] width 33 height 33
click at [959, 592] on button "+" at bounding box center [975, 589] width 33 height 33
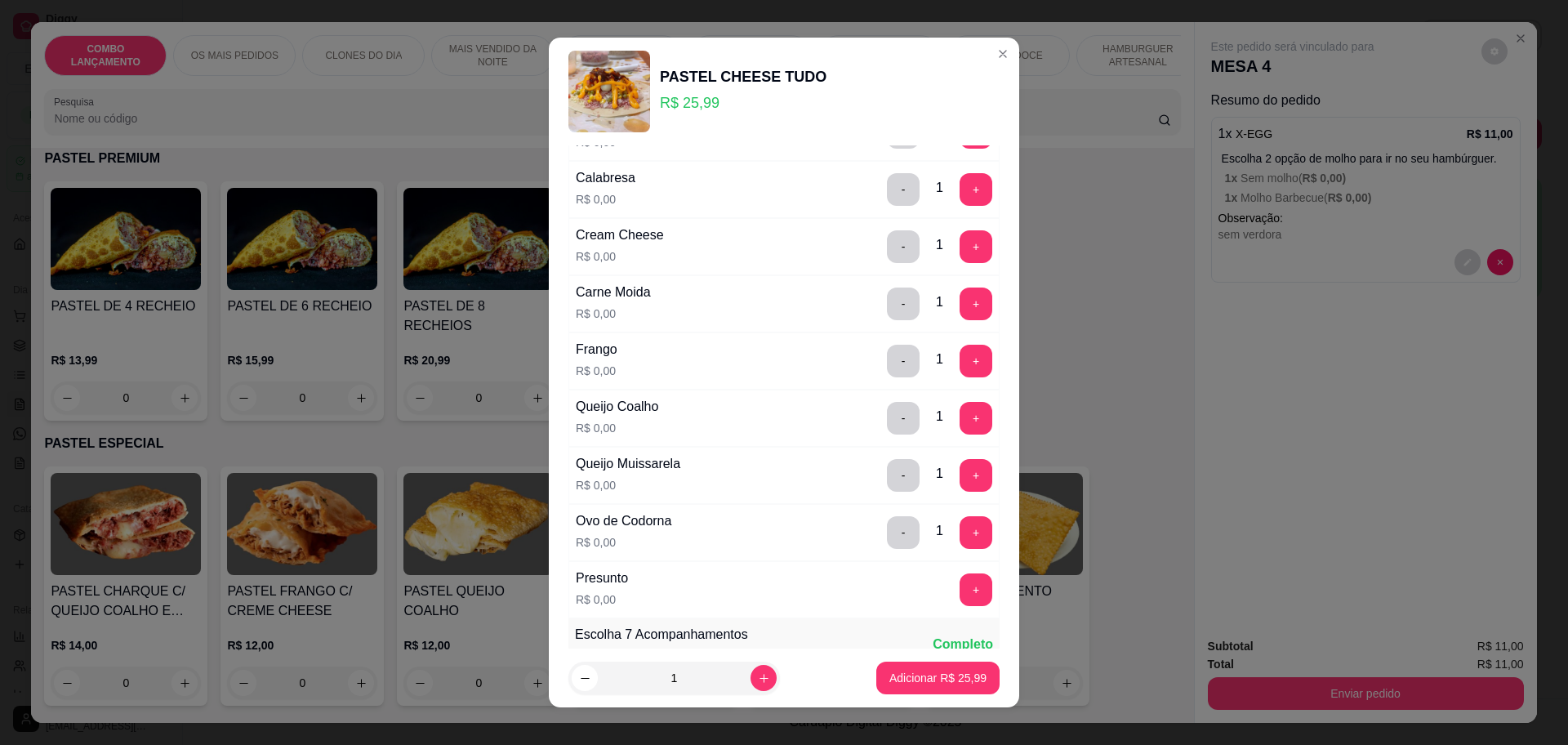
scroll to position [204, 0]
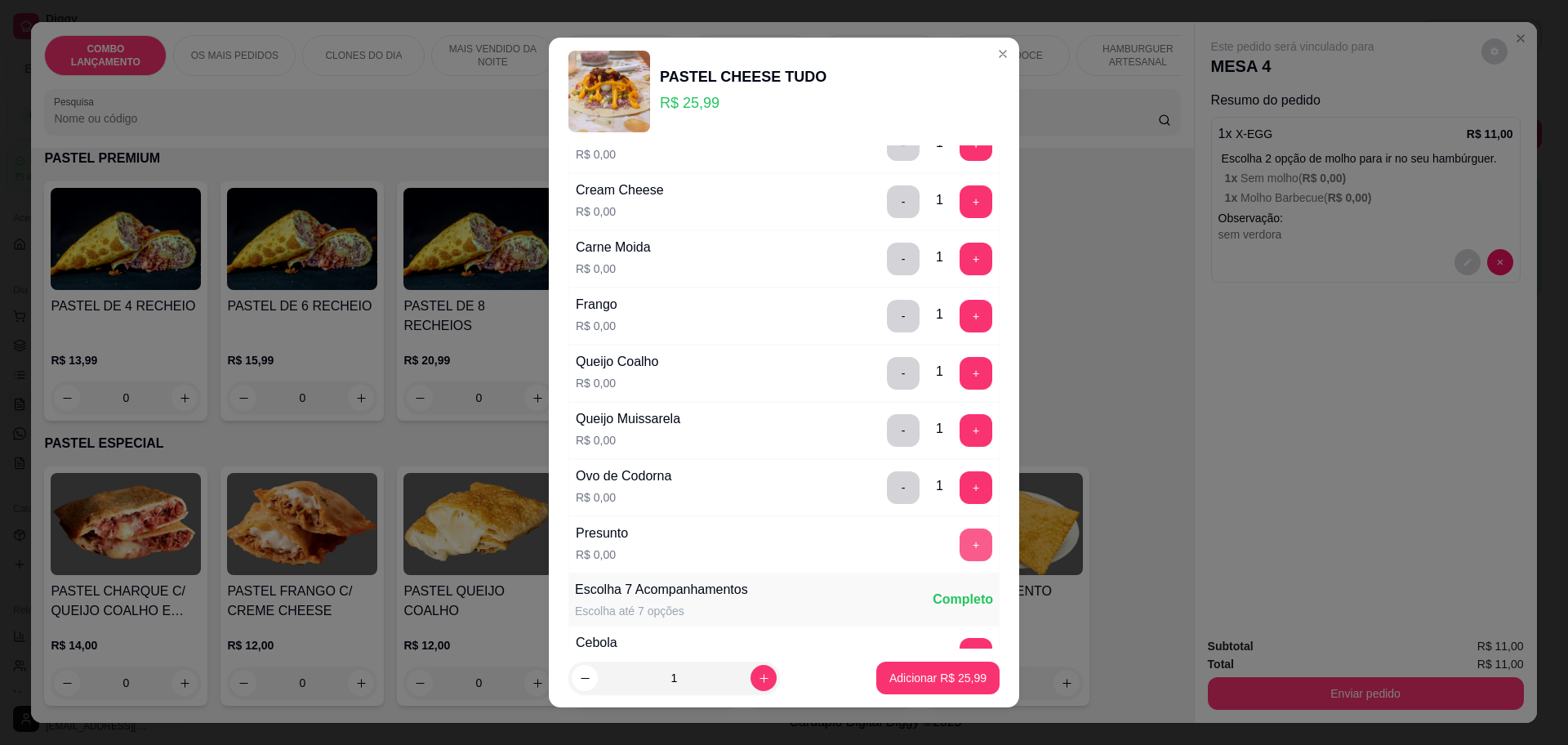
click at [959, 536] on button "+" at bounding box center [975, 544] width 33 height 33
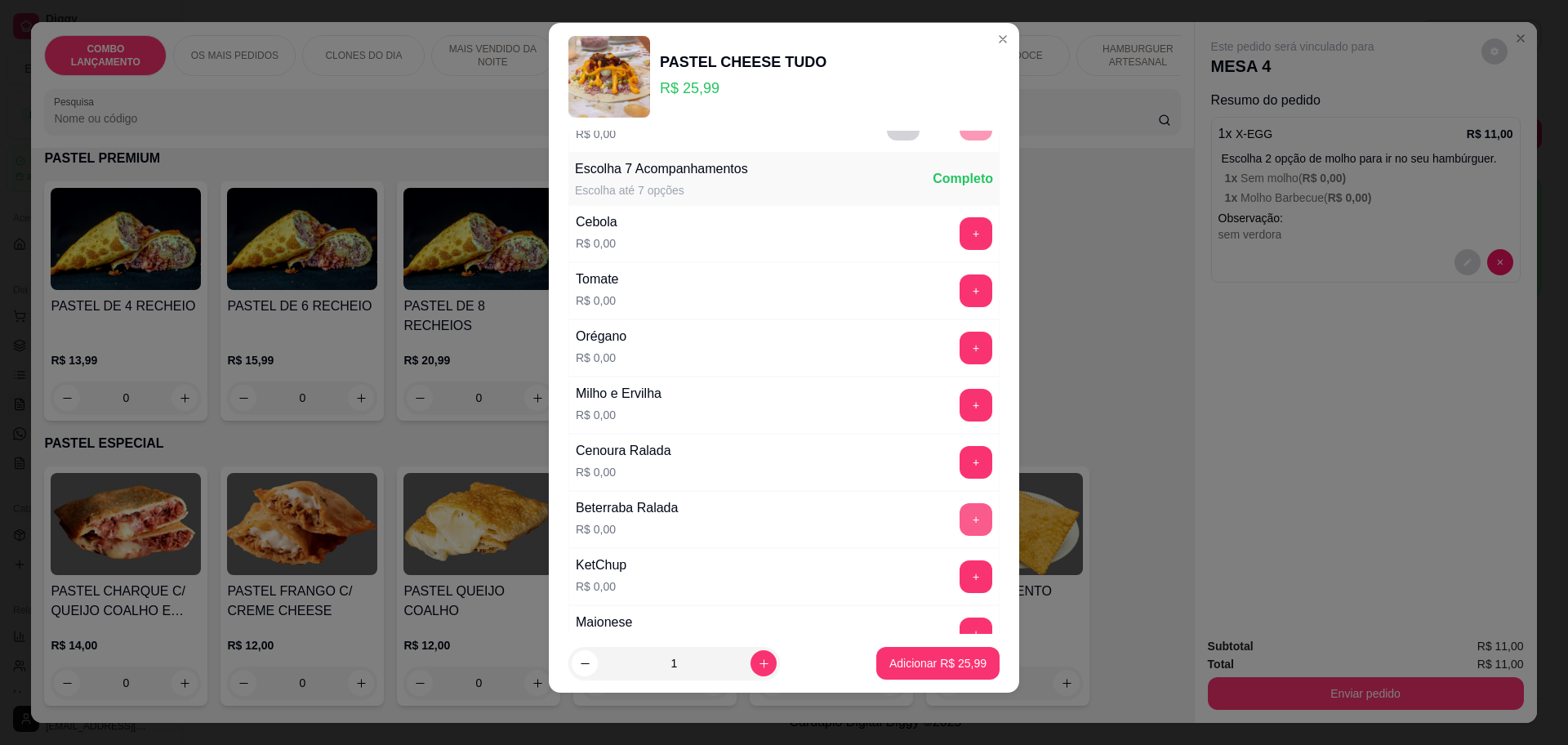
scroll to position [632, 0]
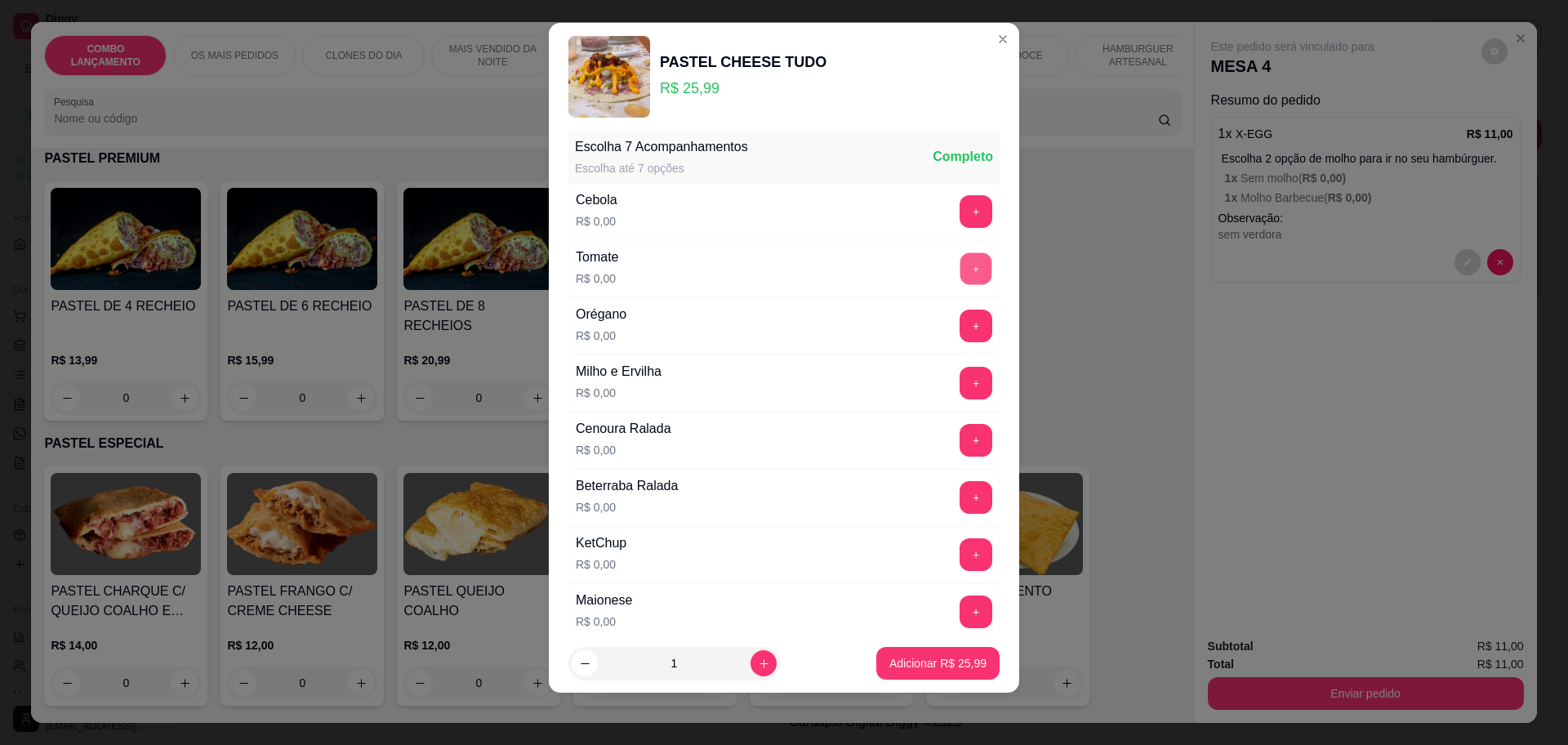
click at [960, 254] on button "+" at bounding box center [976, 268] width 32 height 32
click at [960, 211] on button "+" at bounding box center [976, 211] width 32 height 32
click at [960, 384] on button "+" at bounding box center [976, 383] width 32 height 32
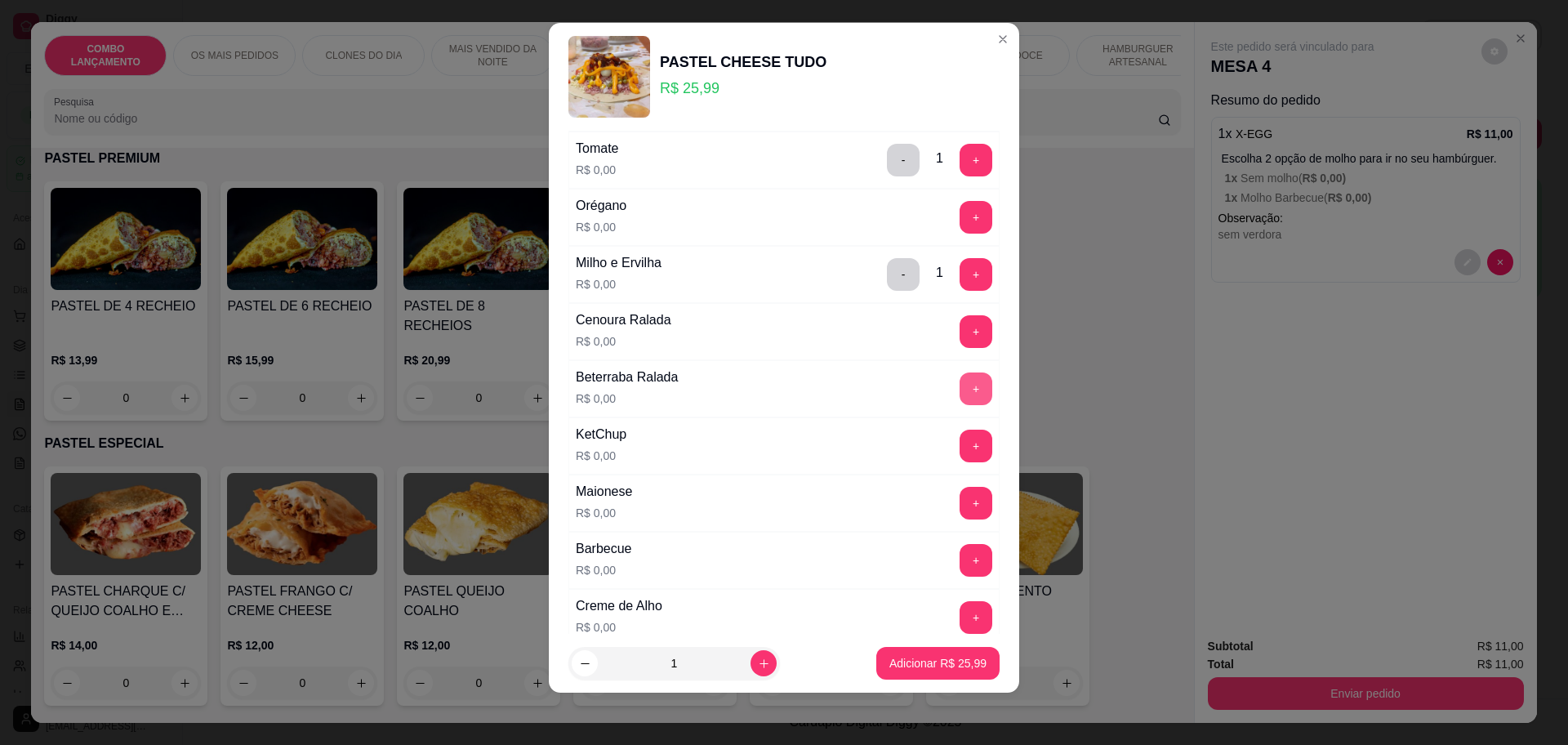
scroll to position [939, 0]
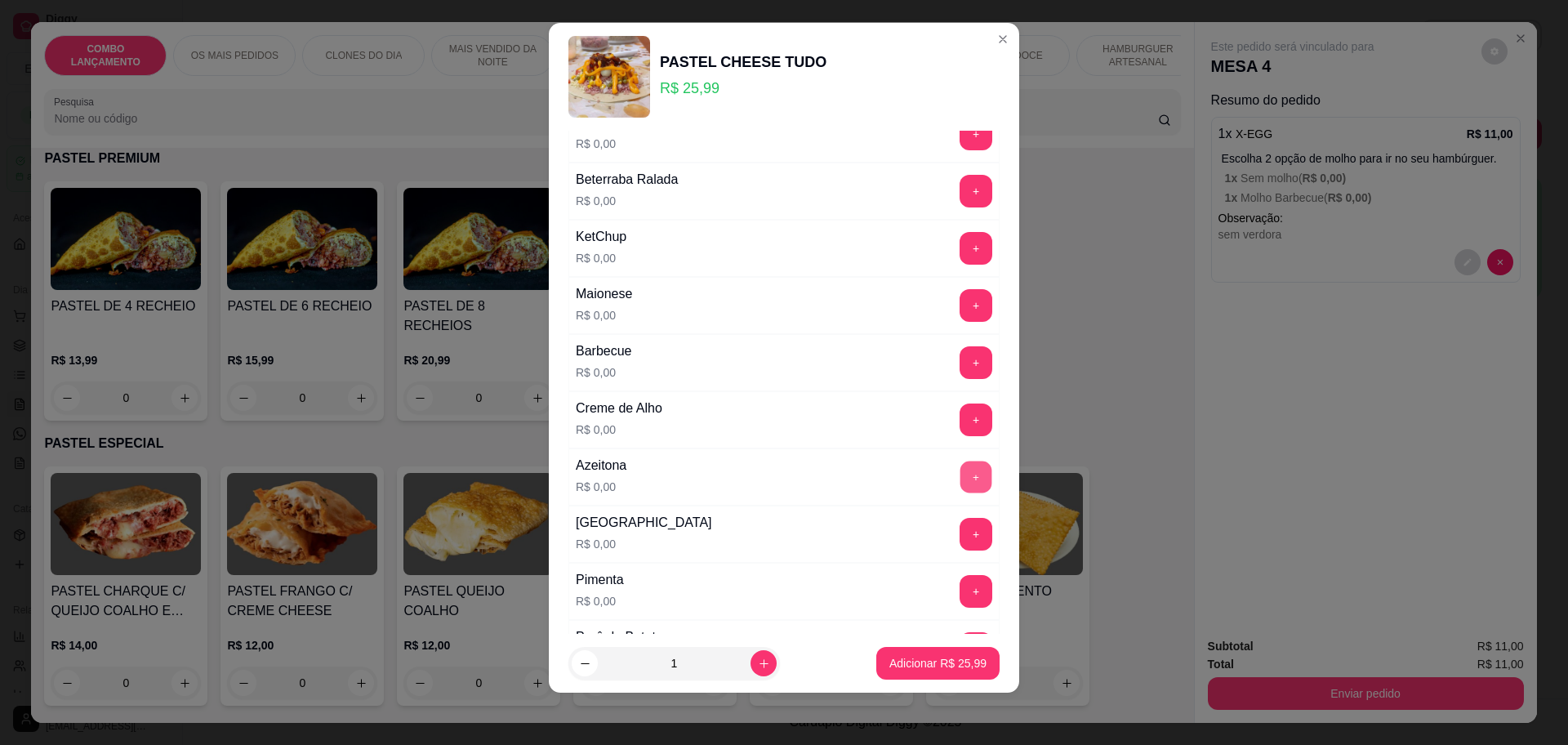
click at [960, 467] on button "+" at bounding box center [976, 477] width 32 height 32
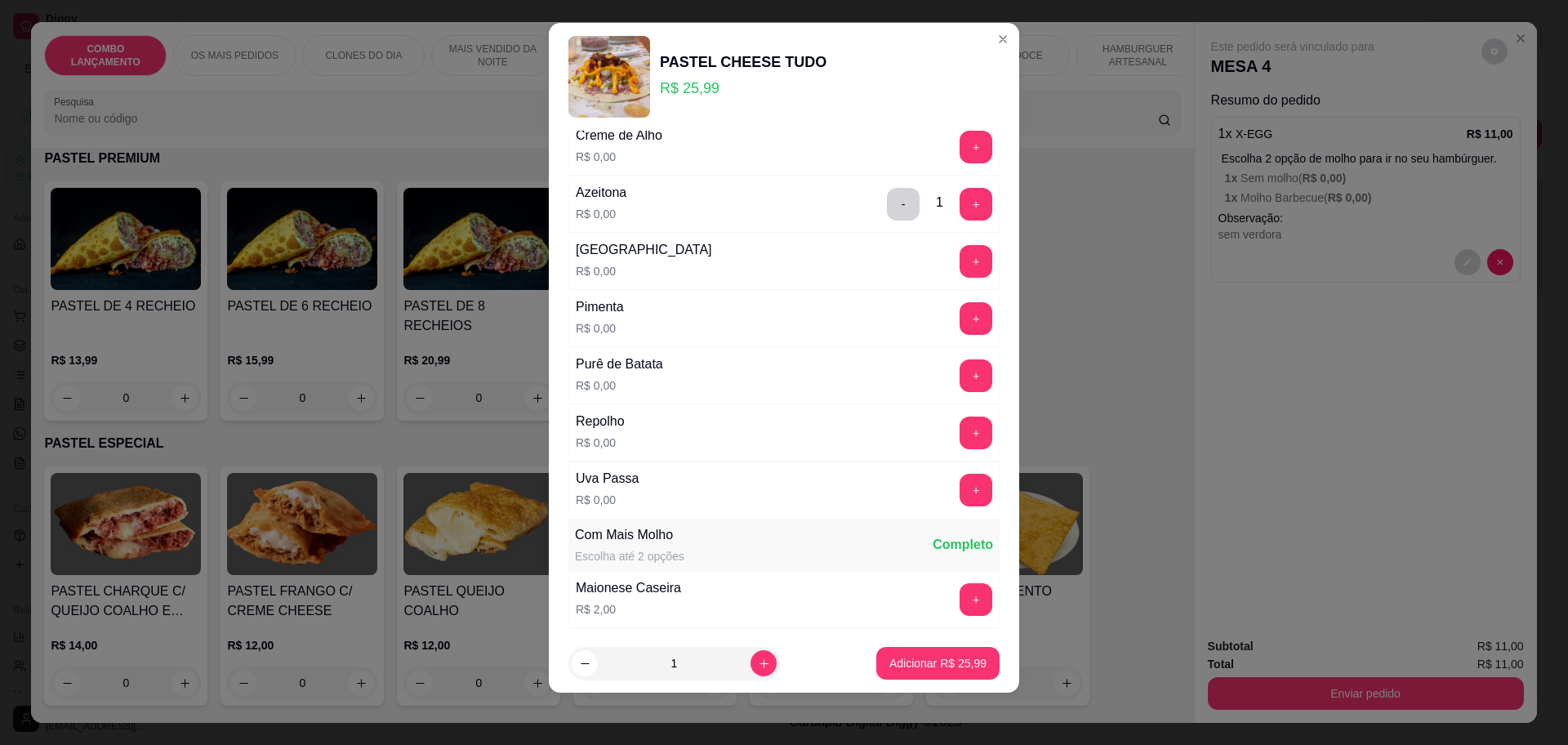
scroll to position [1244, 0]
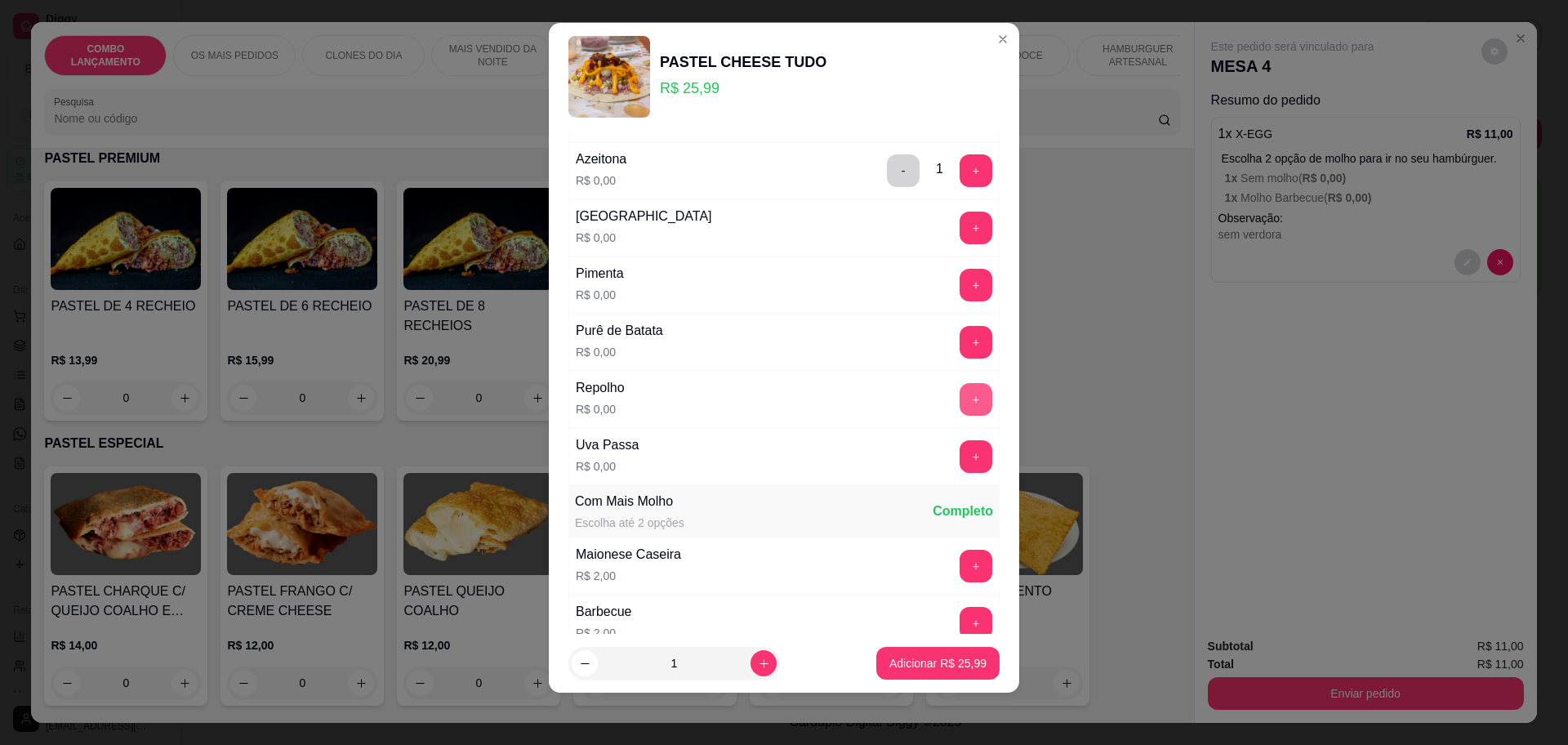
click at [959, 392] on button "+" at bounding box center [975, 399] width 33 height 33
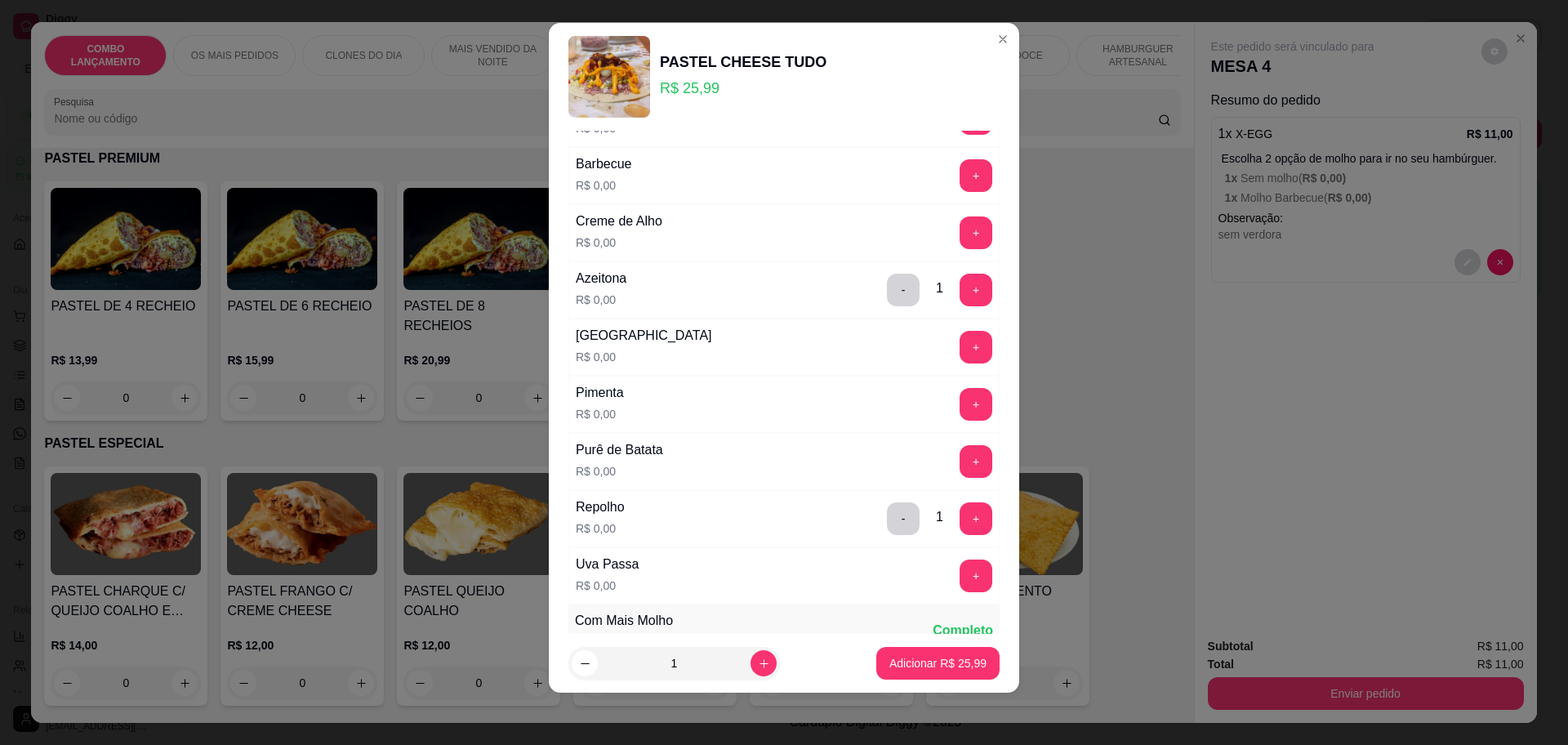
scroll to position [1143, 0]
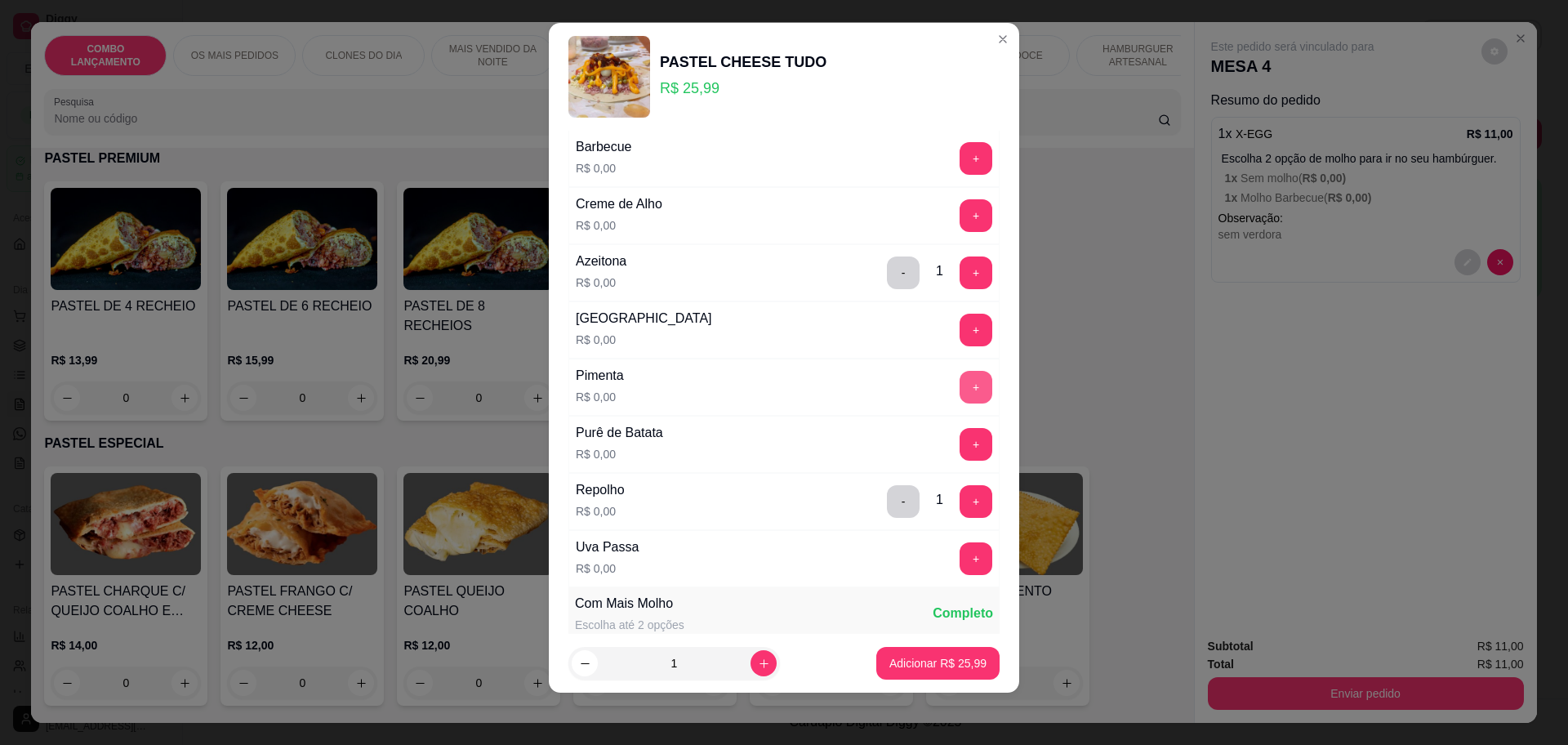
click at [959, 381] on button "+" at bounding box center [975, 386] width 33 height 33
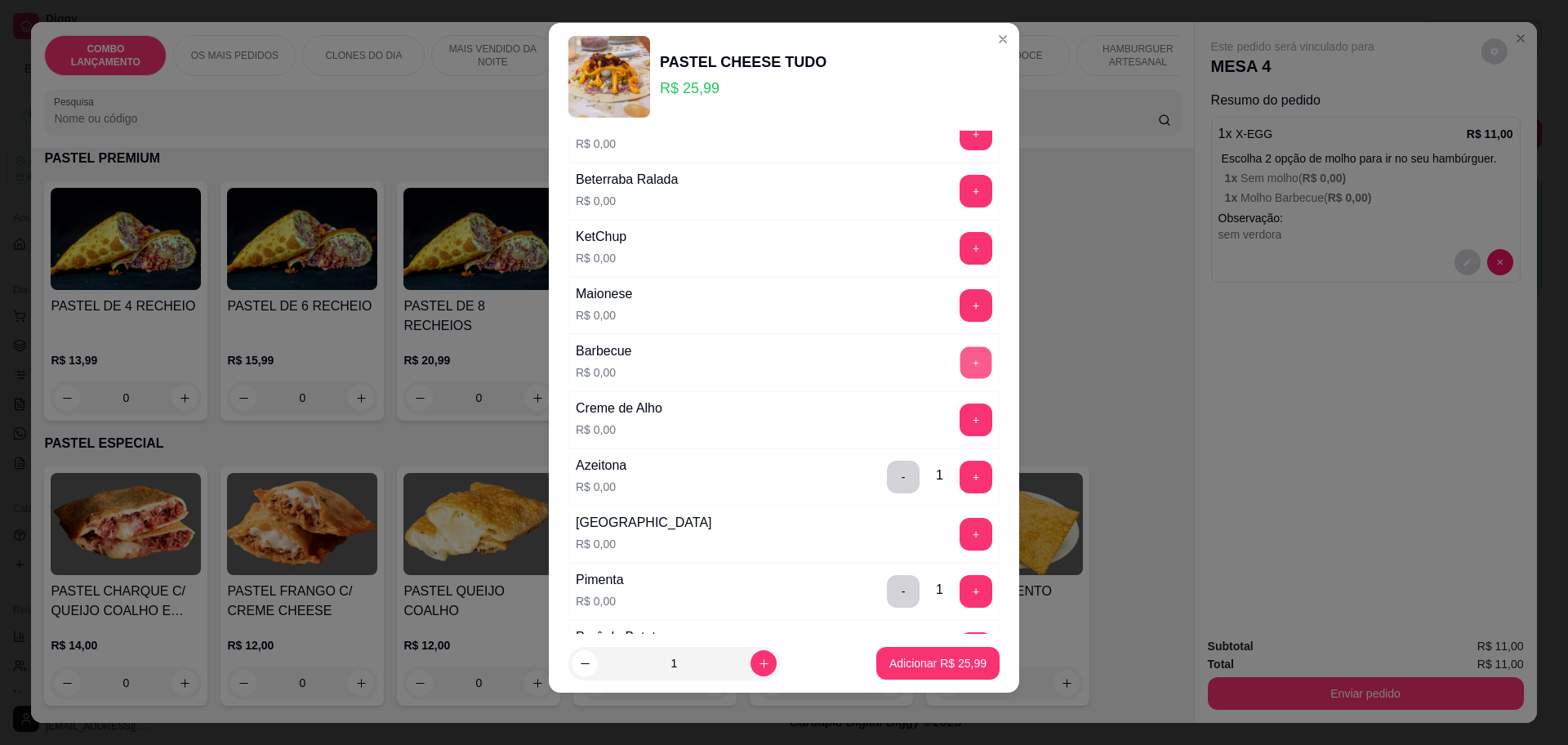
click at [960, 356] on button "+" at bounding box center [976, 362] width 32 height 32
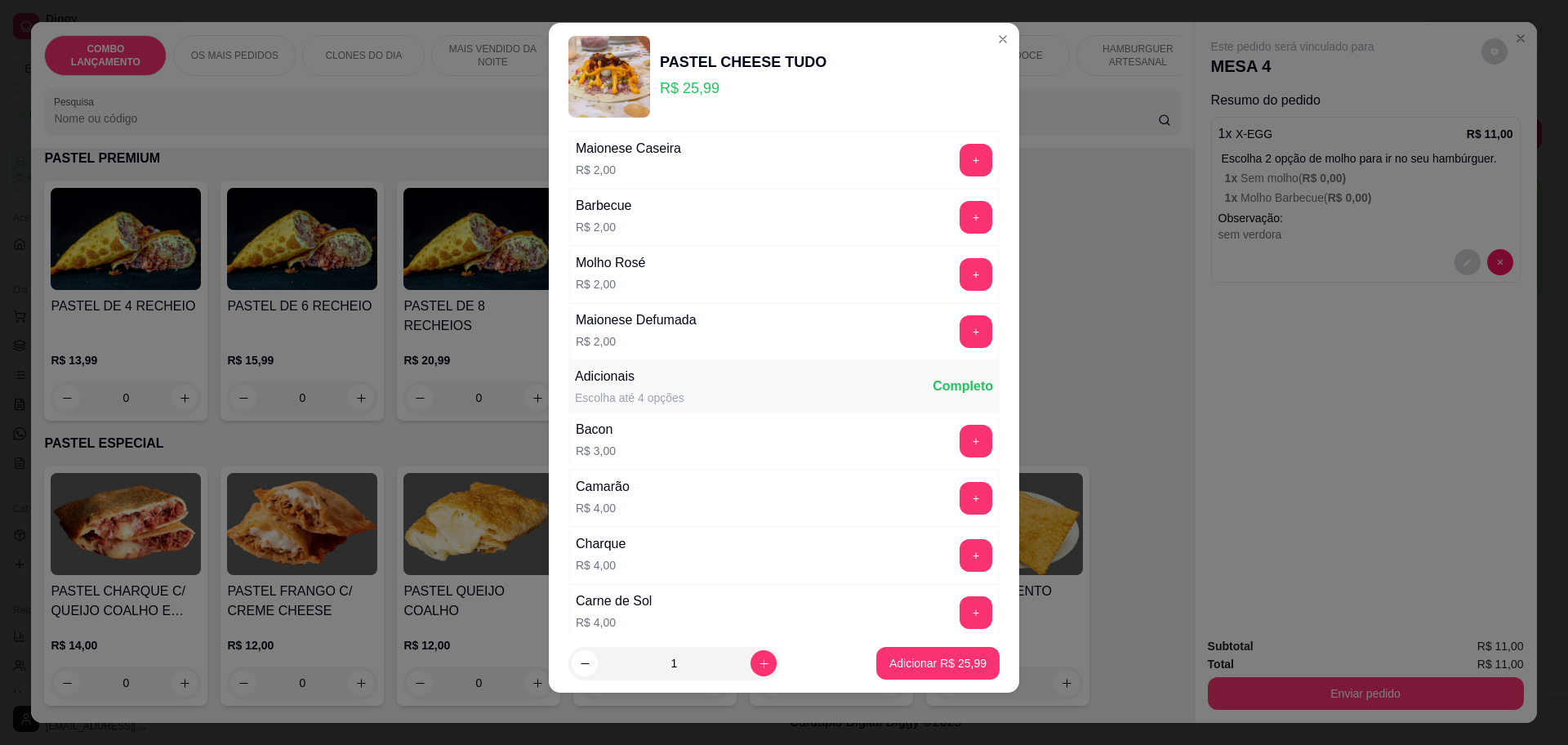
scroll to position [1780, 0]
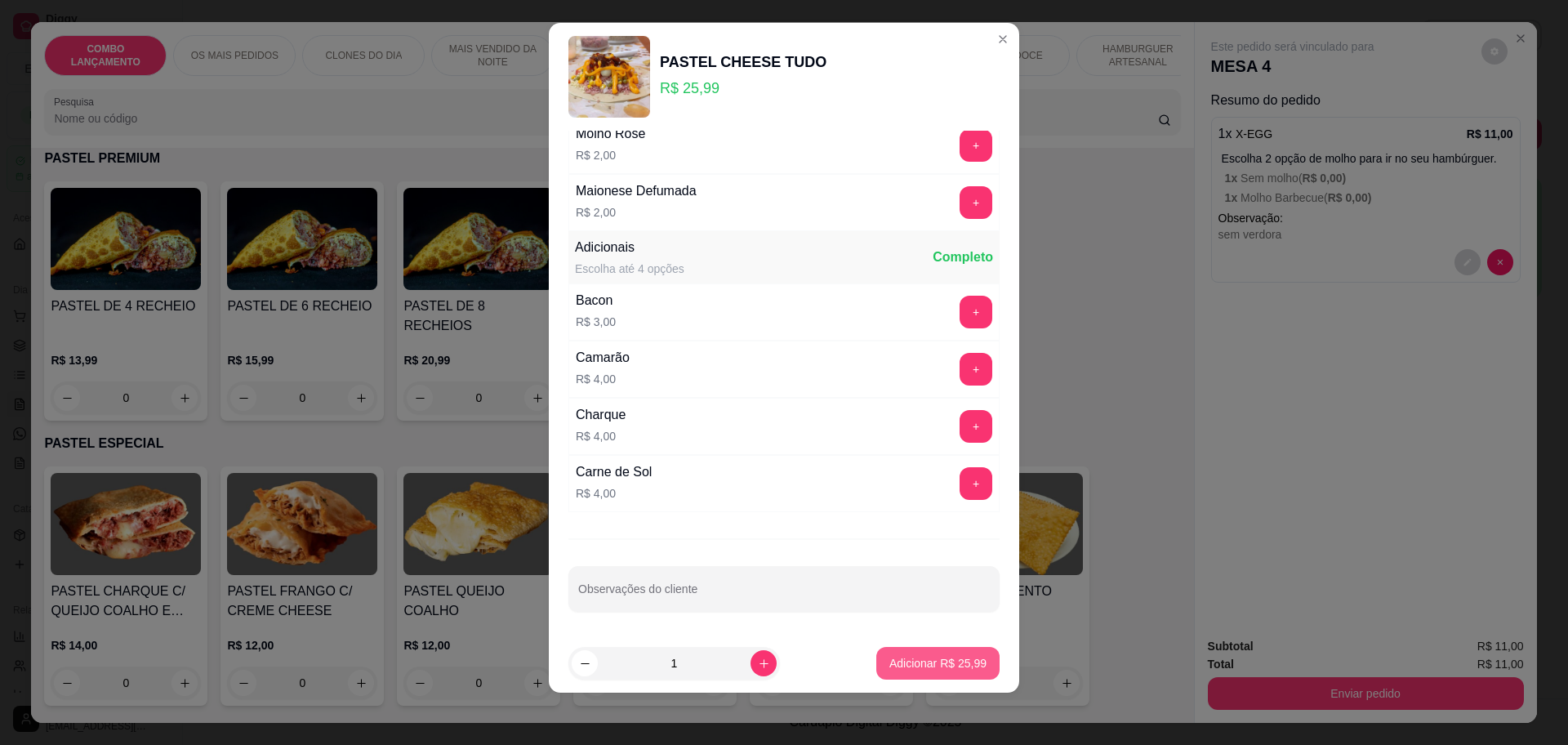
click at [930, 654] on button "Adicionar R$ 25,99" at bounding box center [938, 662] width 123 height 33
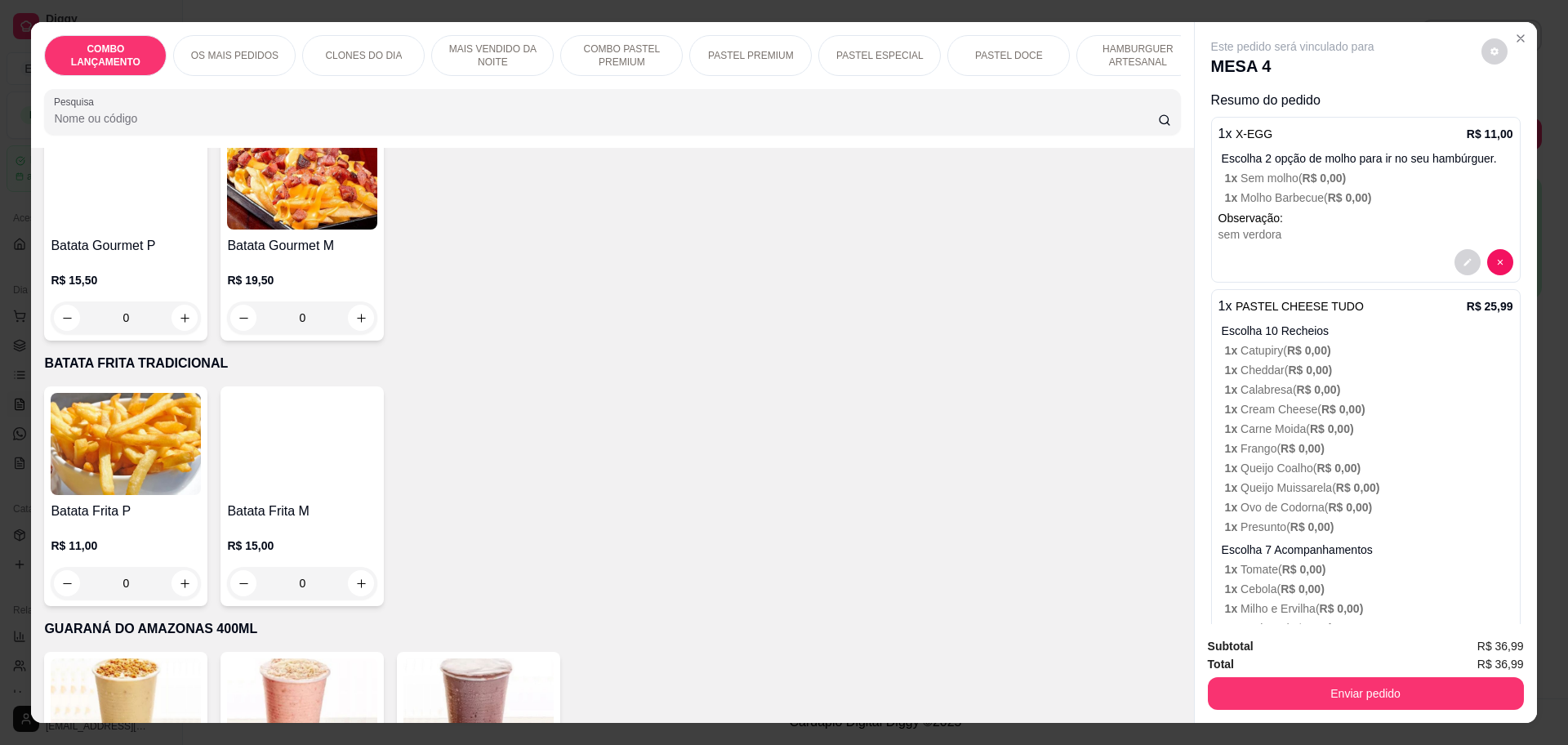
scroll to position [4521, 0]
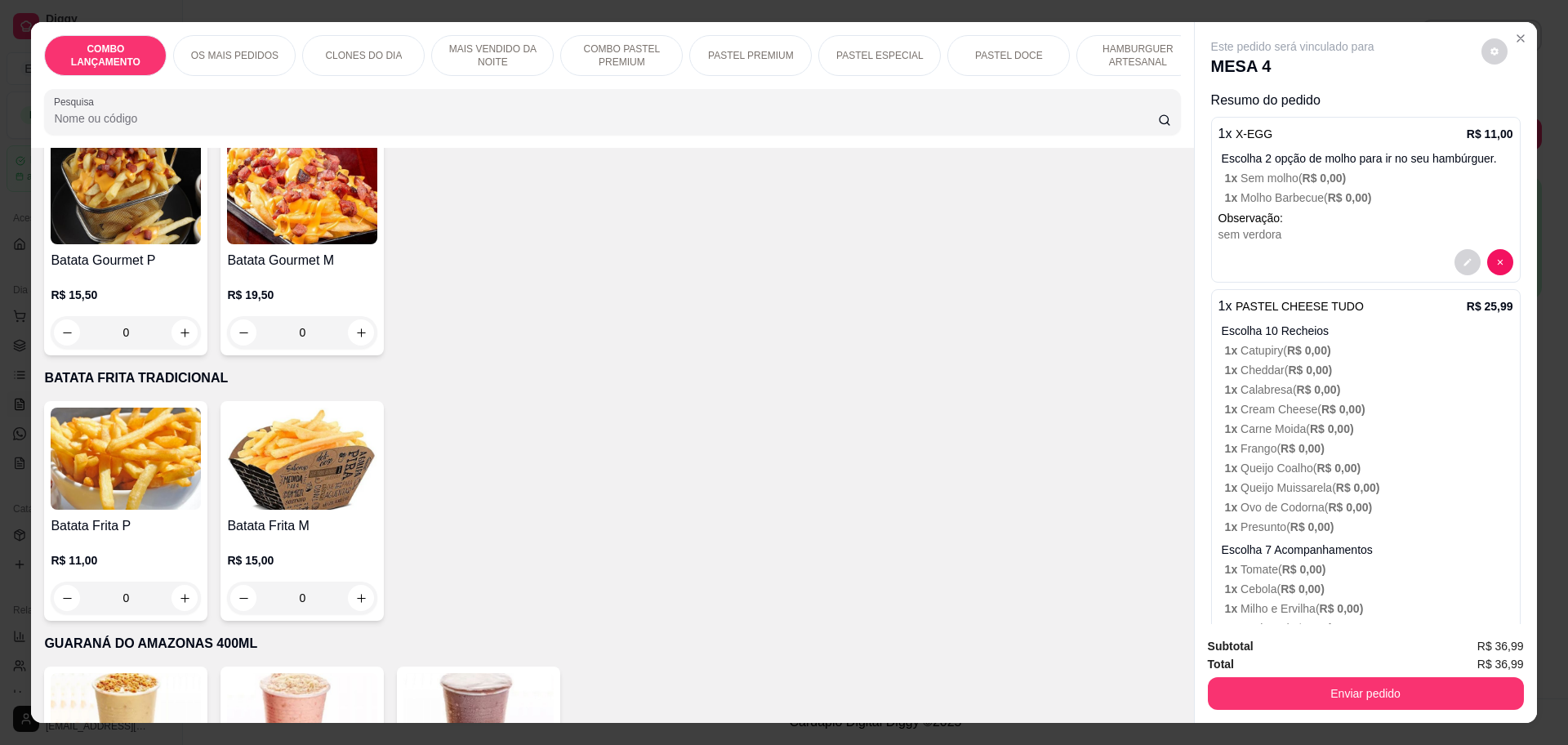
click at [353, 581] on div "0" at bounding box center [302, 597] width 150 height 33
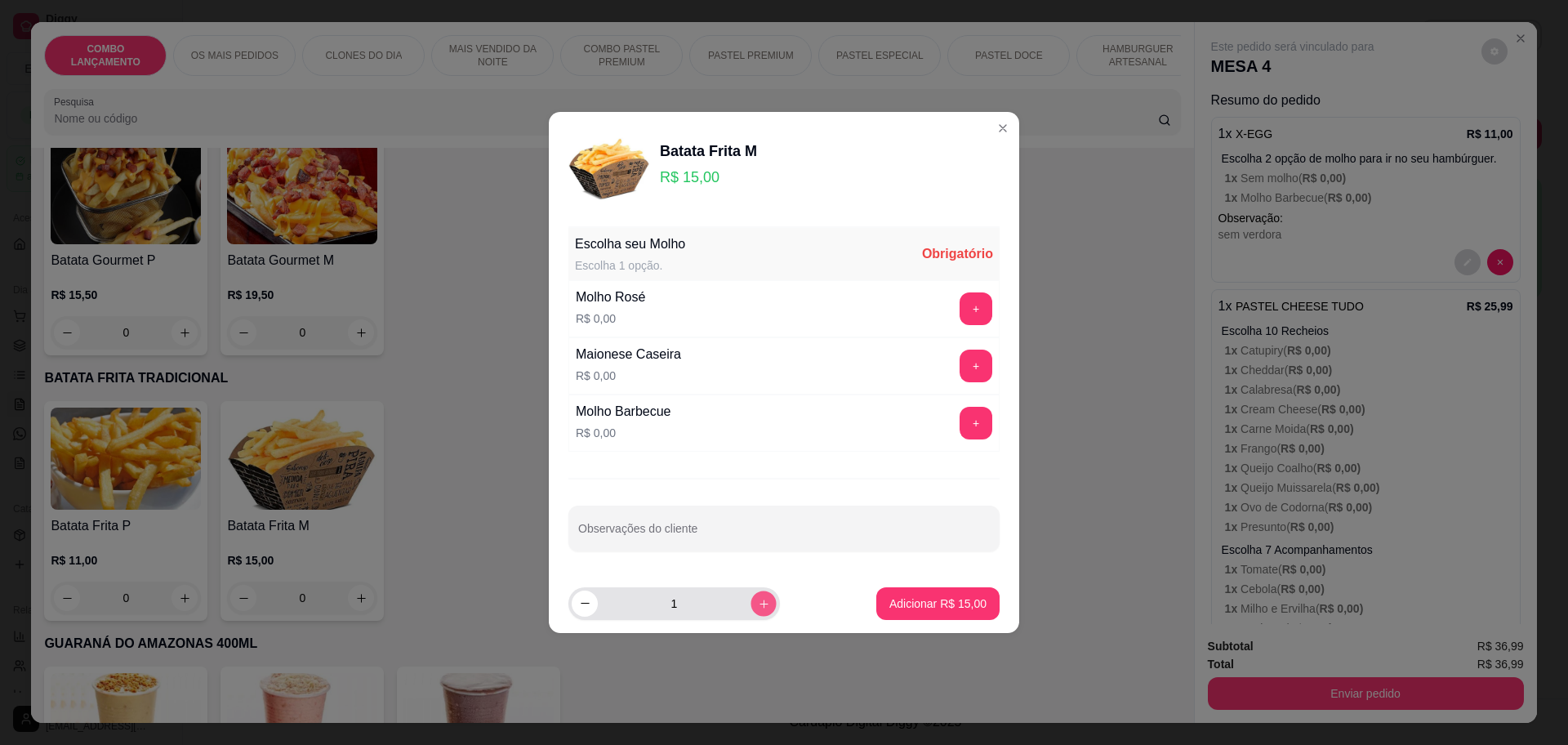
click at [753, 595] on button "increase-product-quantity" at bounding box center [763, 603] width 25 height 25
type input "2"
click at [959, 422] on button "+" at bounding box center [975, 423] width 33 height 33
click at [951, 422] on div "- 1 +" at bounding box center [939, 423] width 118 height 33
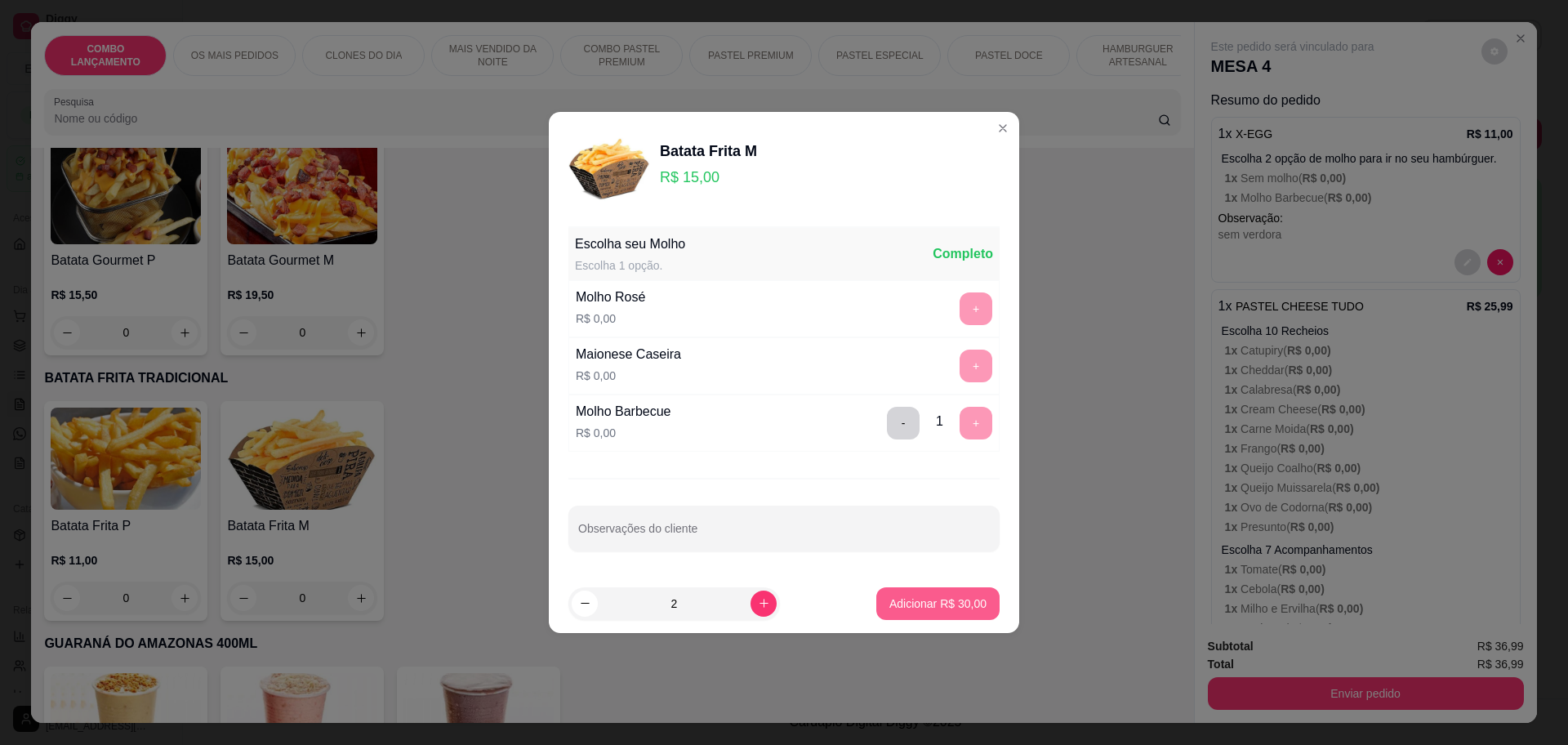
click at [935, 598] on p "Adicionar R$ 30,00" at bounding box center [938, 603] width 97 height 17
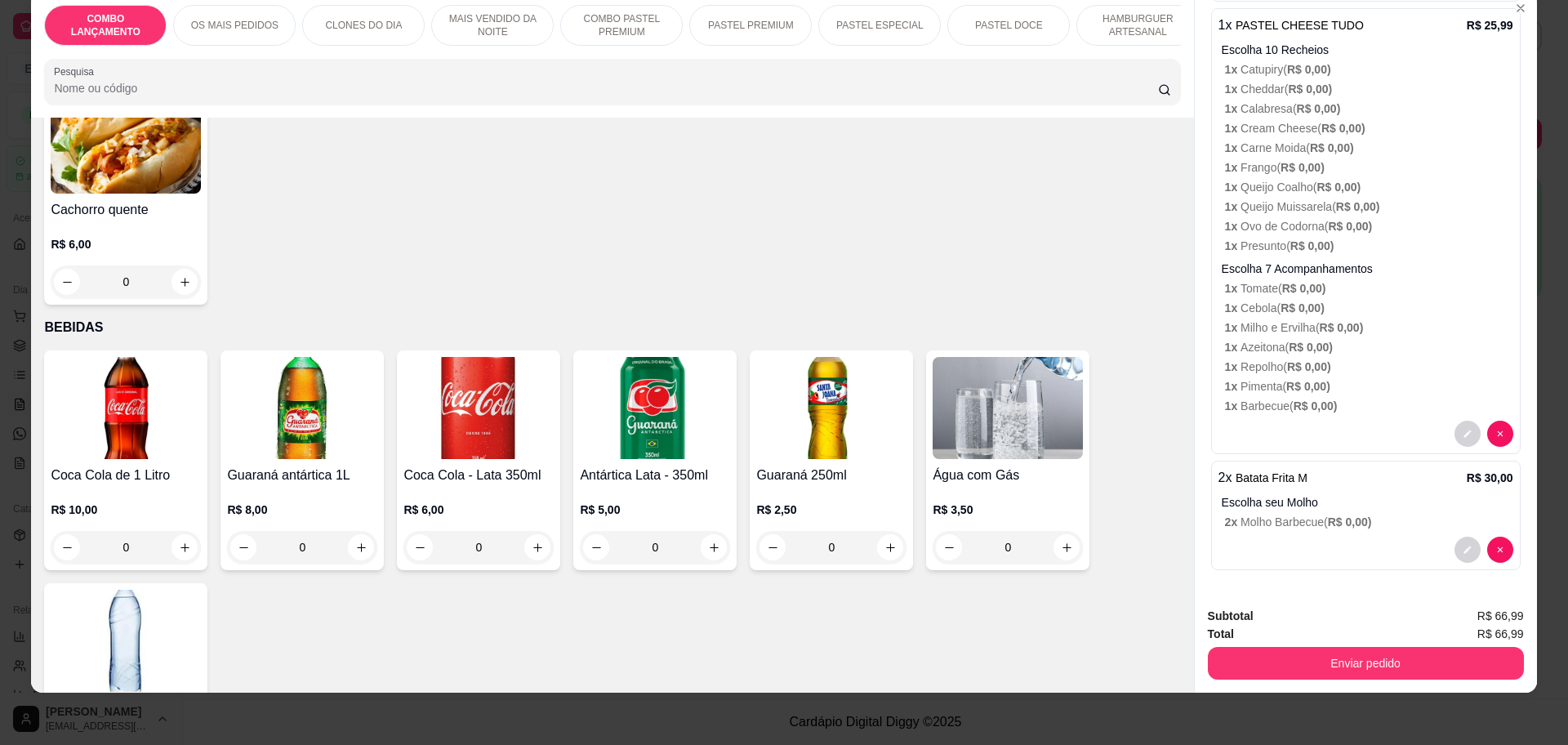
scroll to position [5644, 0]
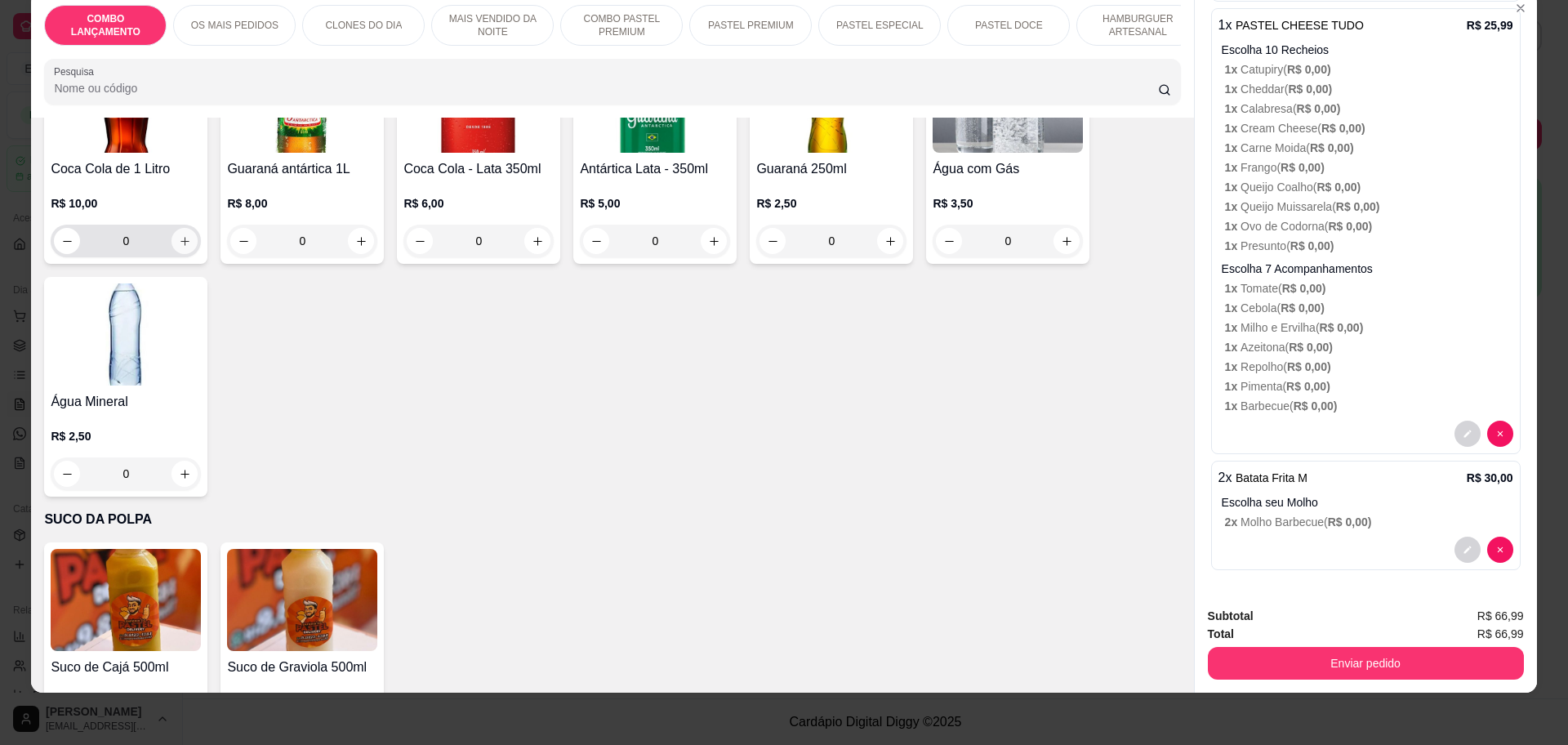
click at [182, 236] on icon "increase-product-quantity" at bounding box center [184, 241] width 12 height 12
type input "1"
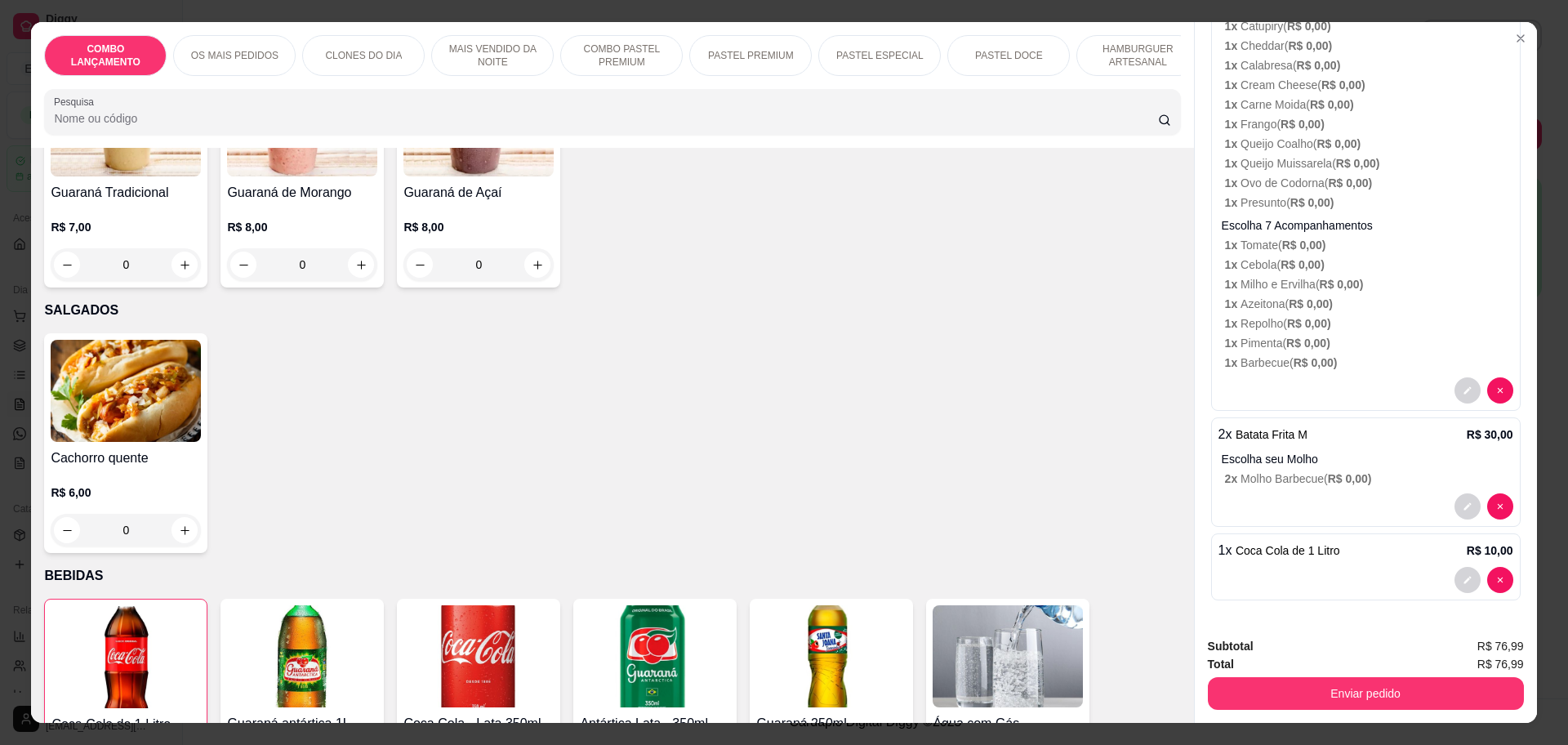
scroll to position [5032, 0]
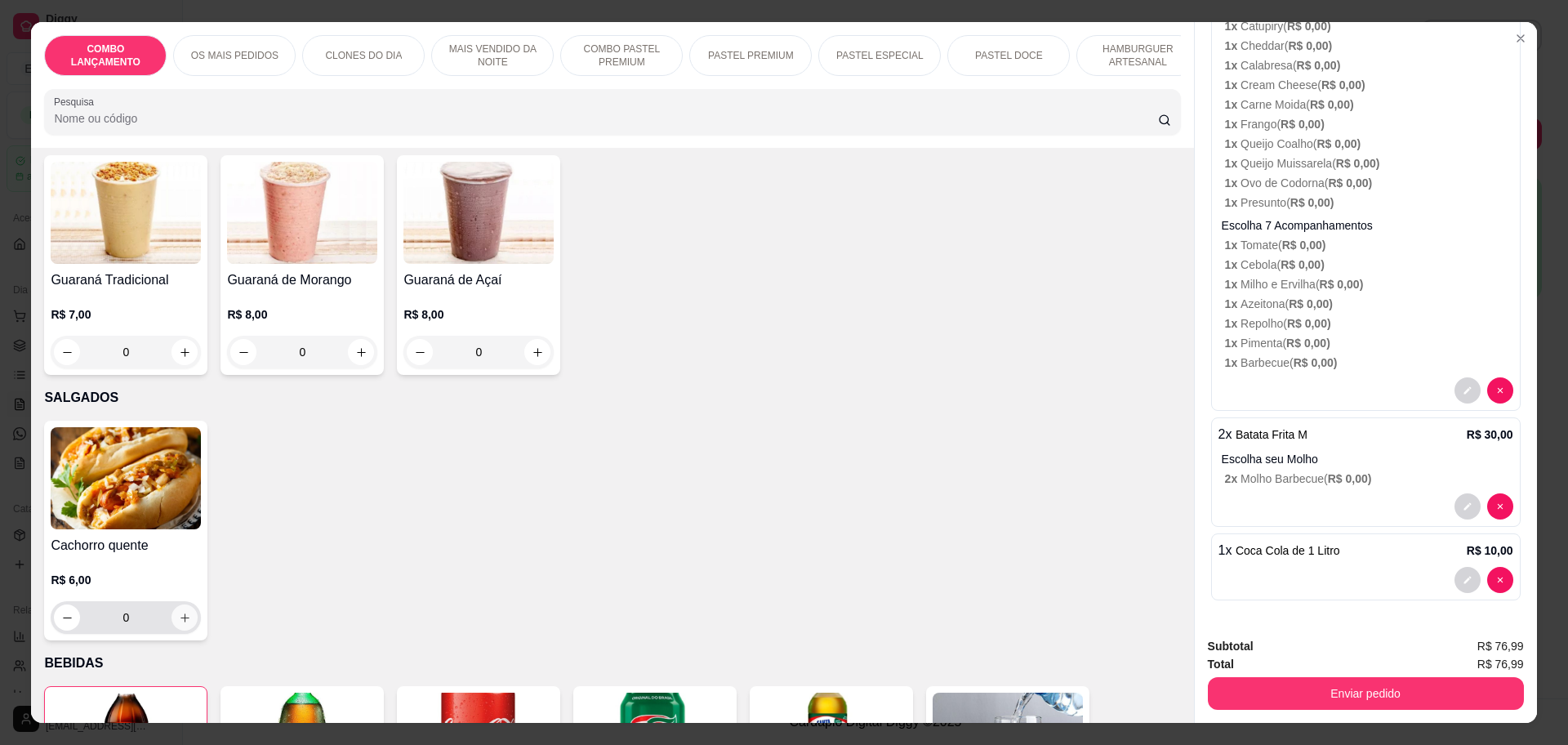
click at [181, 612] on icon "increase-product-quantity" at bounding box center [184, 617] width 12 height 12
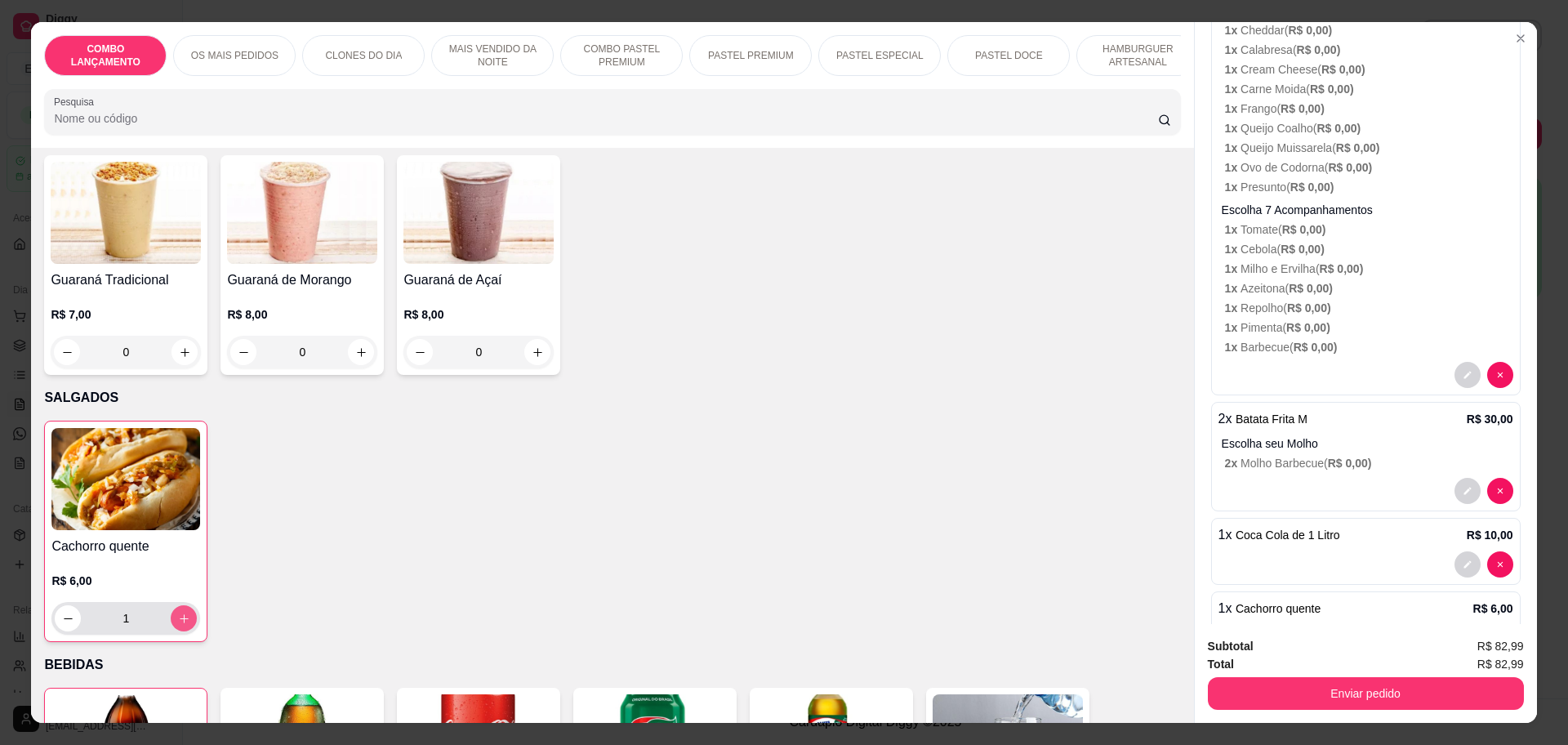
type input "1"
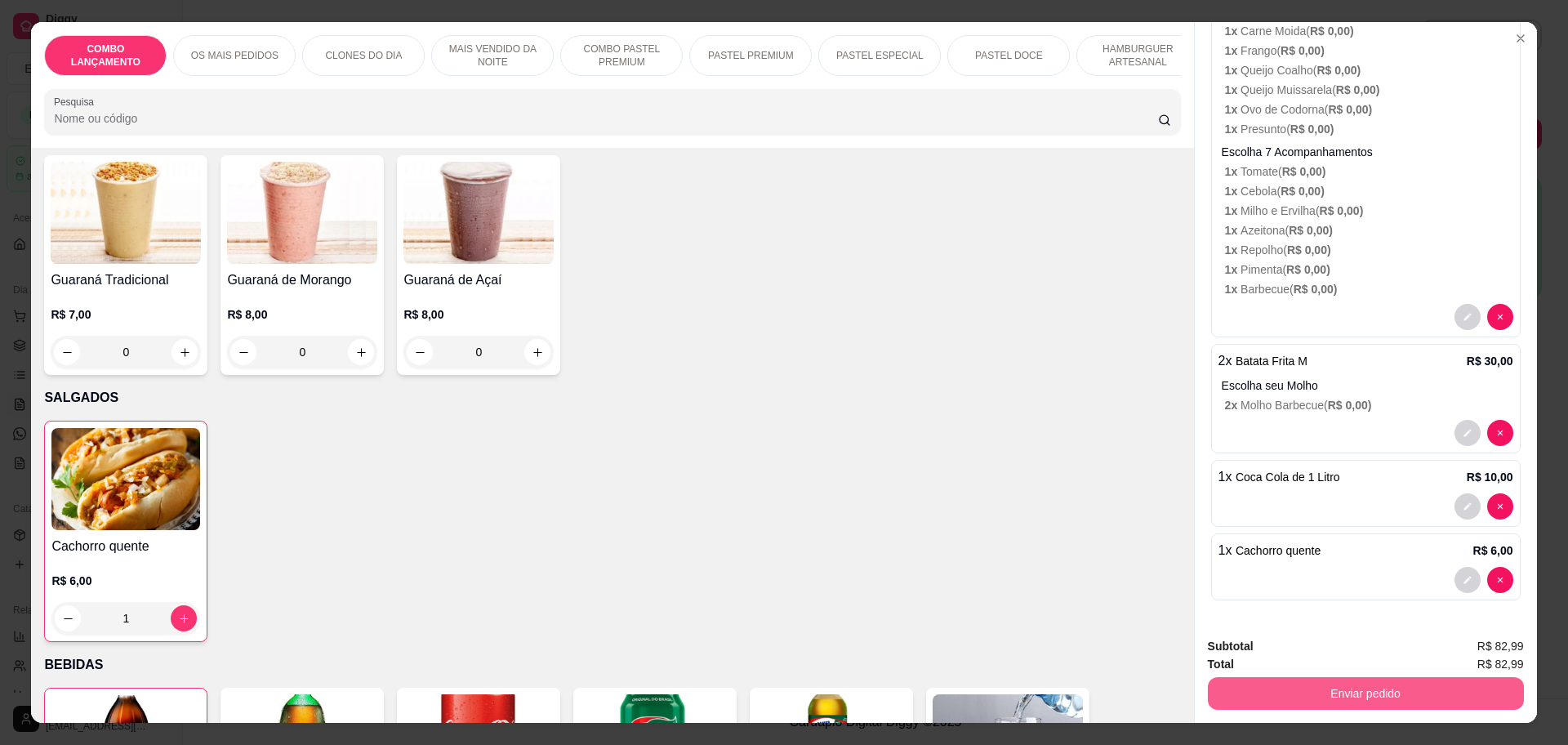
click at [1321, 686] on button "Enviar pedido" at bounding box center [1365, 693] width 316 height 33
click at [1479, 650] on button "Enviar pedido" at bounding box center [1479, 653] width 92 height 31
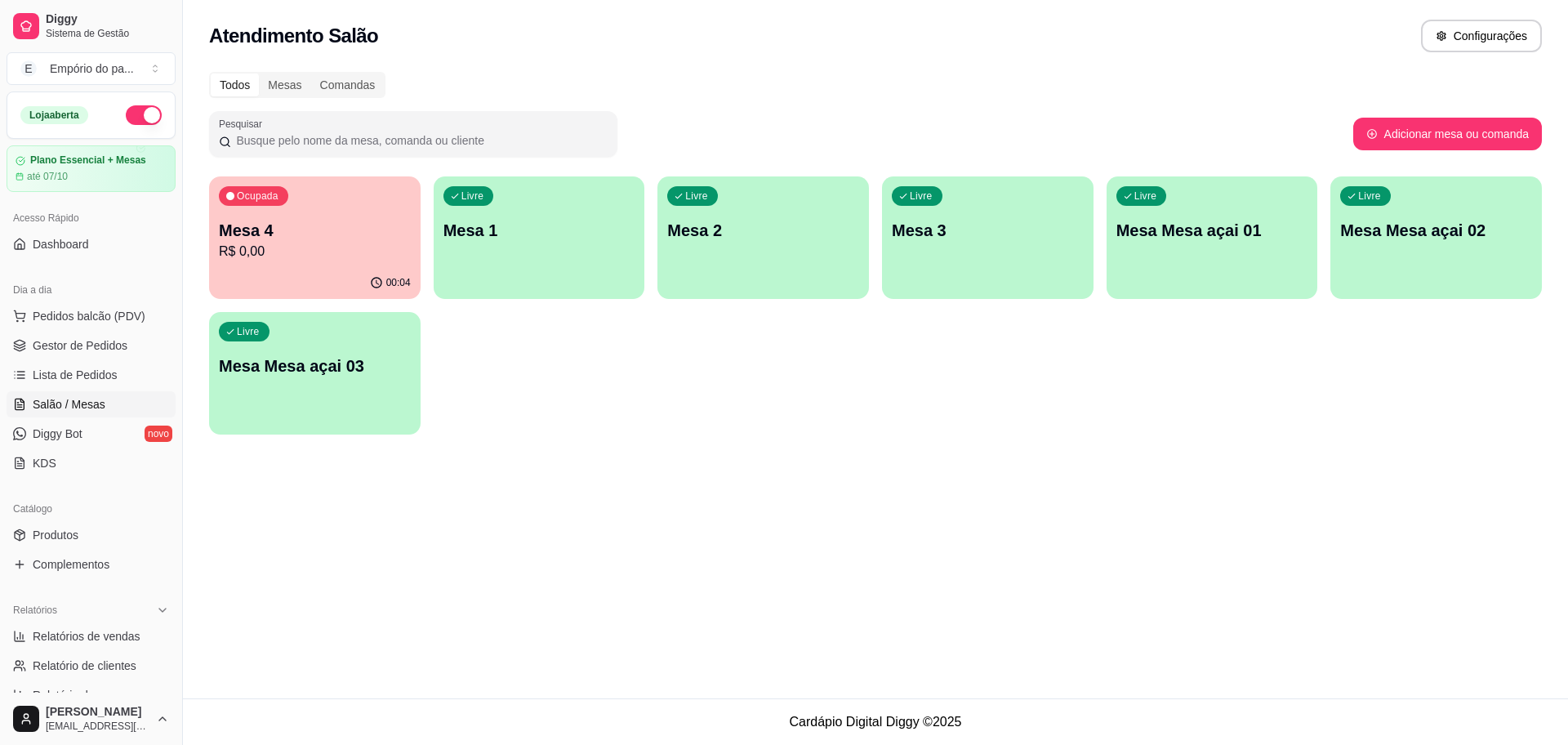
click at [277, 259] on p "R$ 0,00" at bounding box center [315, 251] width 192 height 20
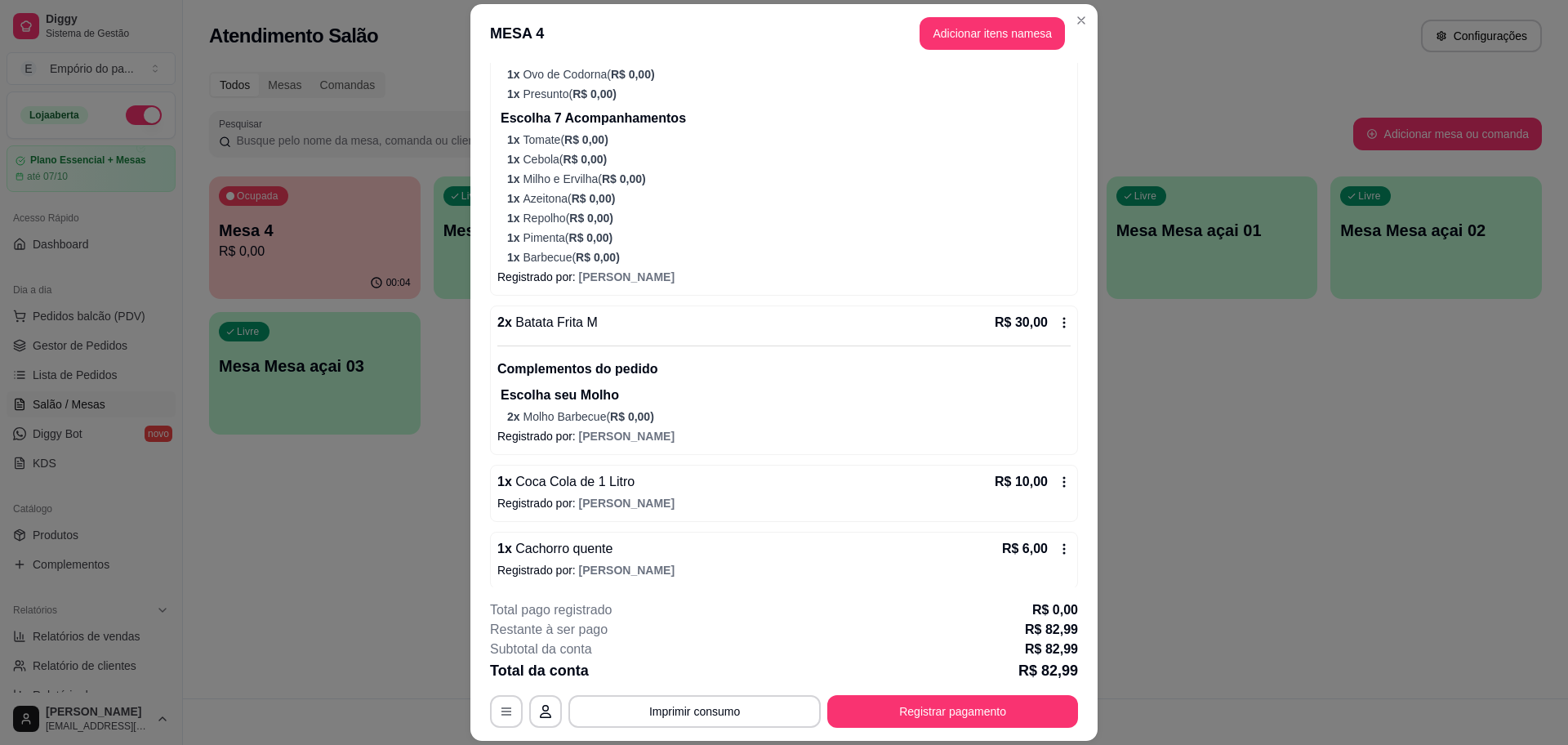
scroll to position [636, 0]
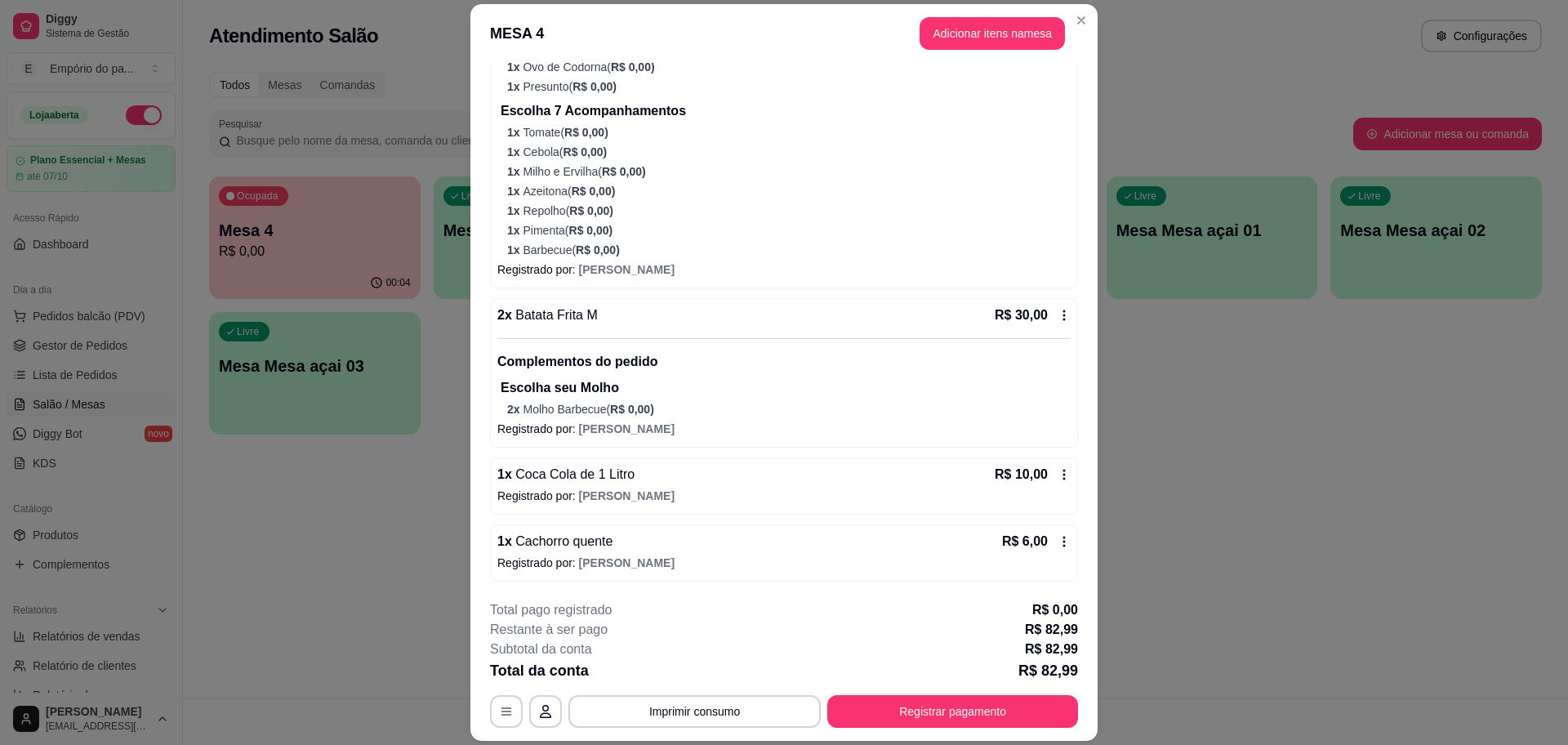
click at [595, 399] on div "Escolha seu Molho 2 x Molho Barbecue ( R$ 0,00 )" at bounding box center [786, 398] width 570 height 39
click at [1058, 317] on icon at bounding box center [1064, 315] width 13 height 13
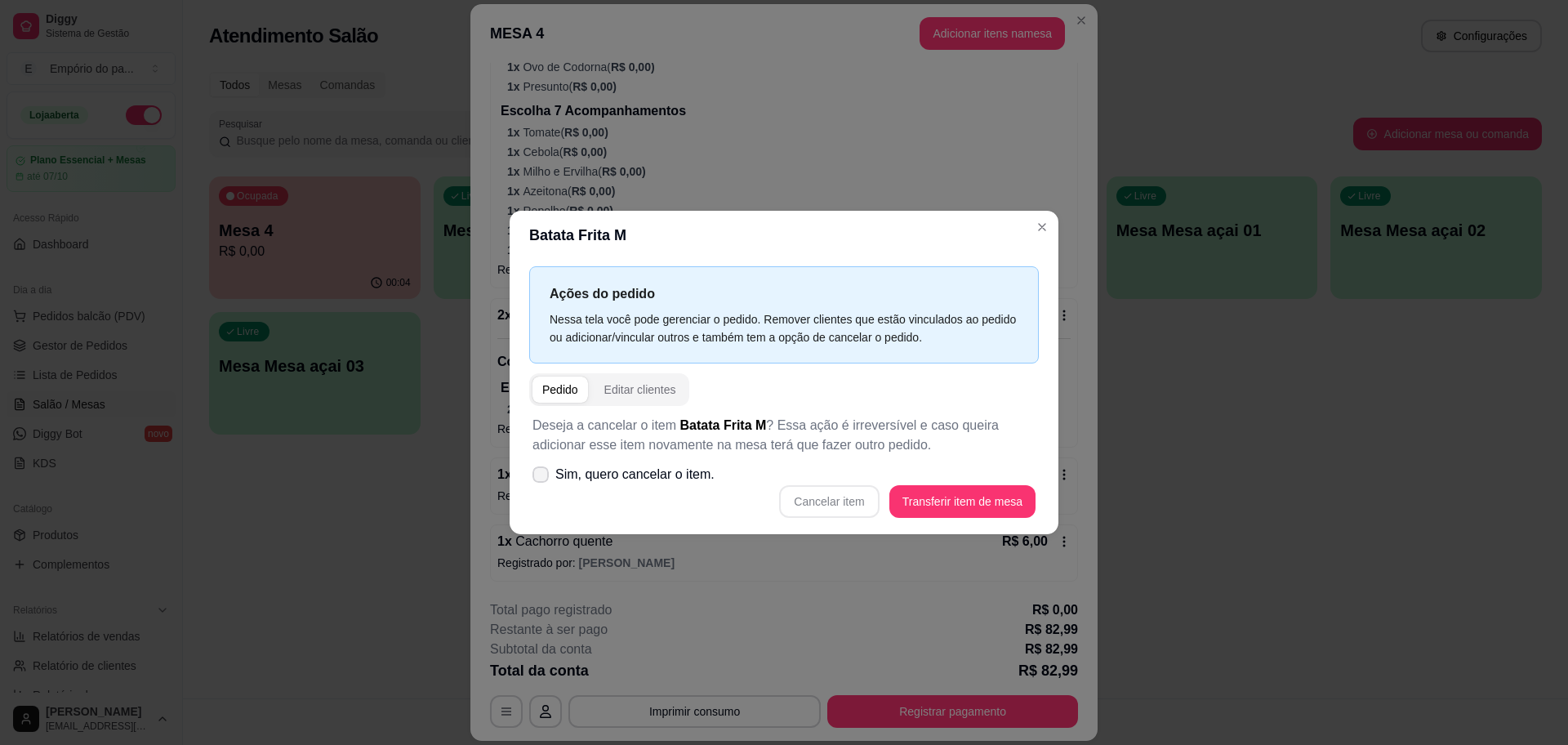
click at [547, 464] on label "Sim, quero cancelar o item." at bounding box center [624, 474] width 196 height 33
click at [542, 478] on input "Sim, quero cancelar o item." at bounding box center [536, 482] width 10 height 10
checkbox input "true"
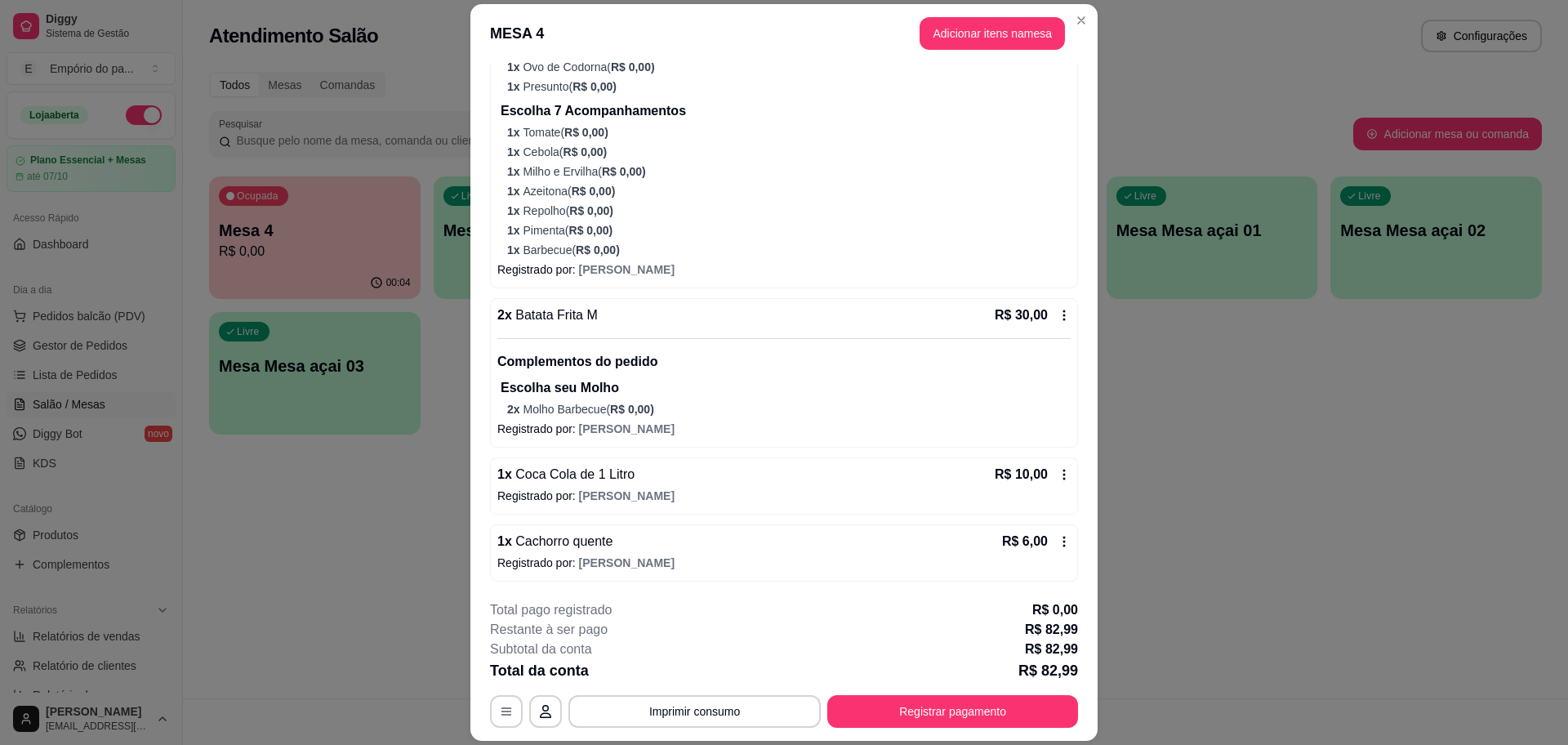
click at [1058, 309] on icon at bounding box center [1064, 315] width 13 height 13
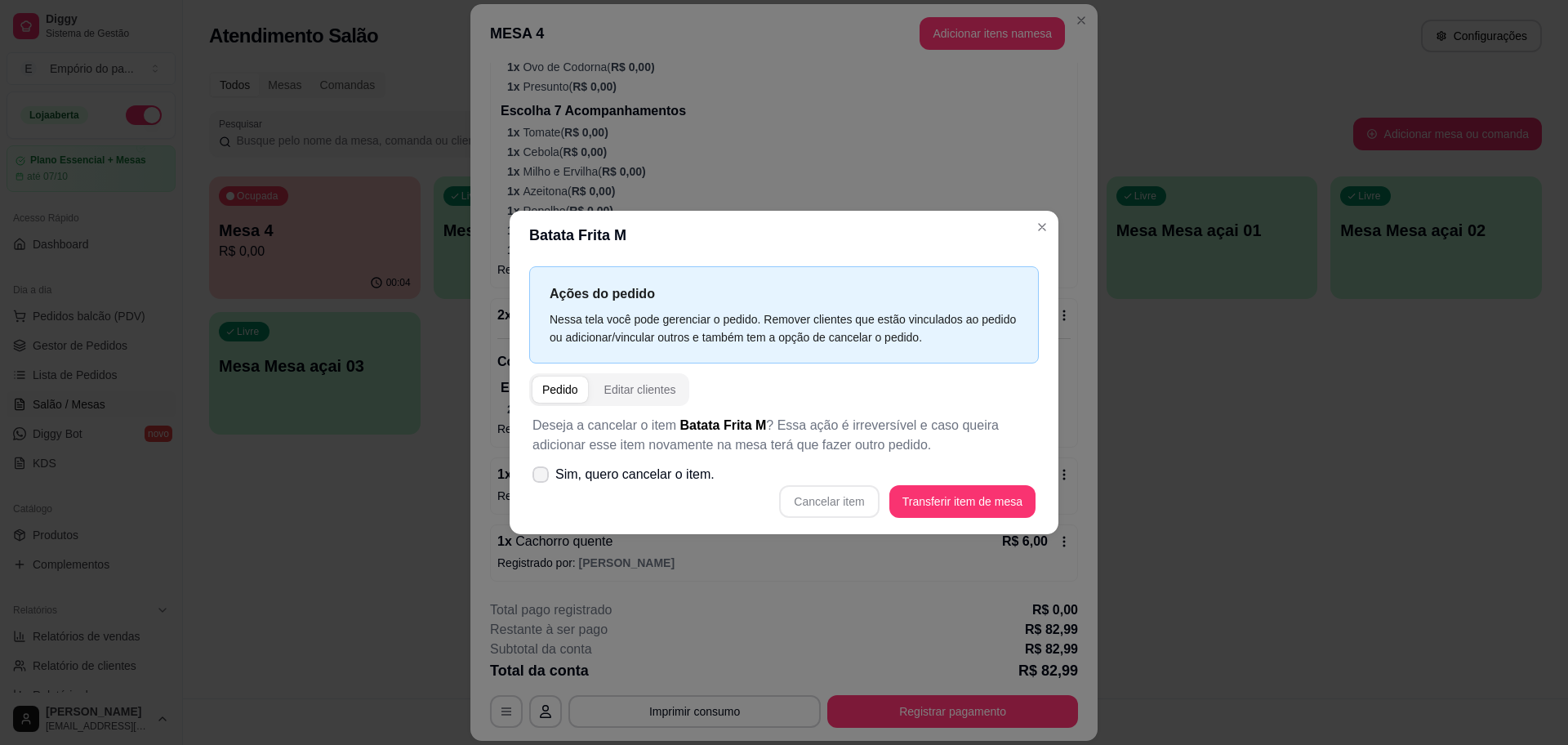
click at [571, 481] on span "Sim, quero cancelar o item." at bounding box center [634, 474] width 159 height 20
click at [542, 481] on input "Sim, quero cancelar o item." at bounding box center [536, 482] width 10 height 10
checkbox input "true"
click at [808, 500] on button "Cancelar item" at bounding box center [829, 502] width 97 height 32
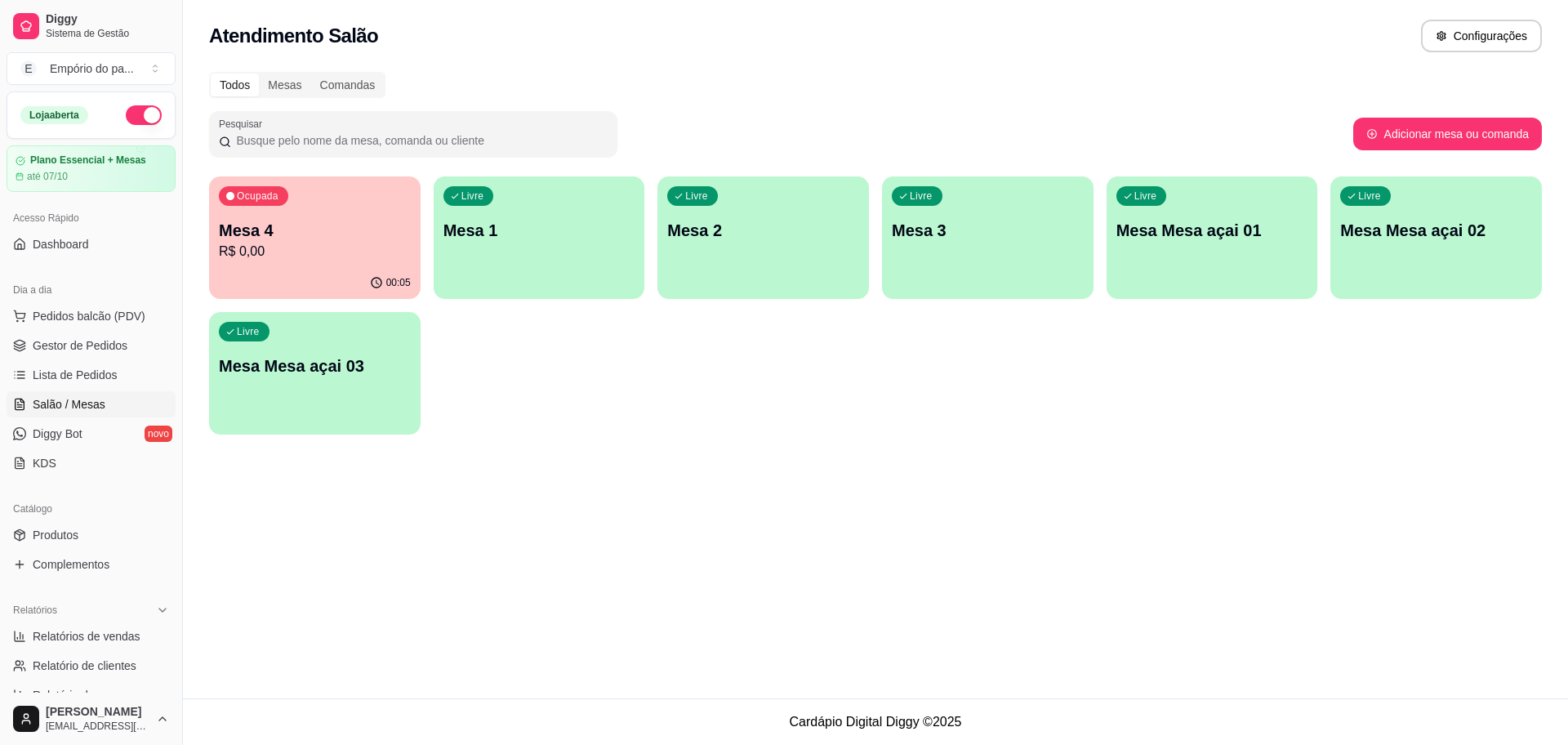
click at [292, 222] on p "Mesa 4" at bounding box center [315, 230] width 192 height 23
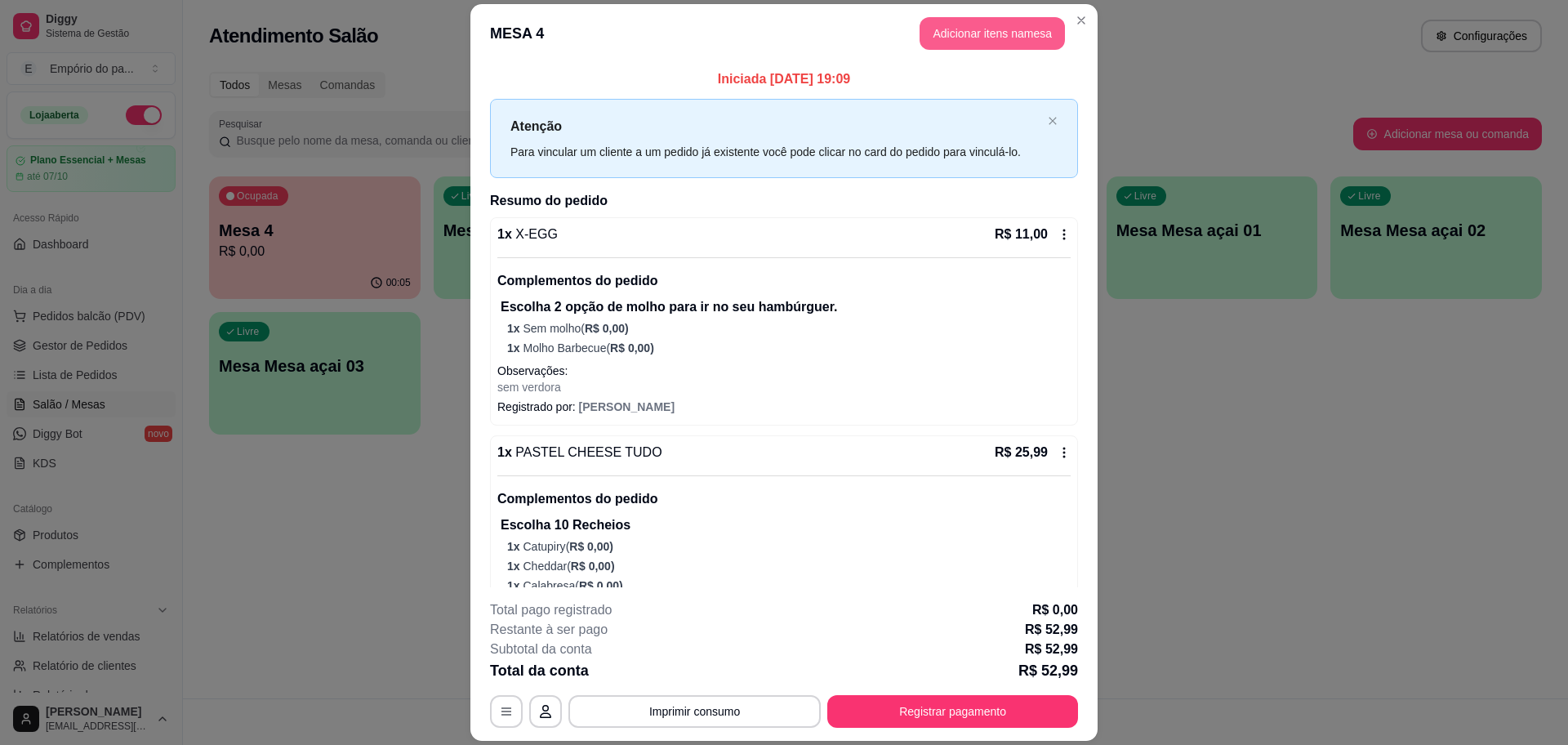
click at [989, 32] on button "Adicionar itens na mesa" at bounding box center [992, 33] width 145 height 33
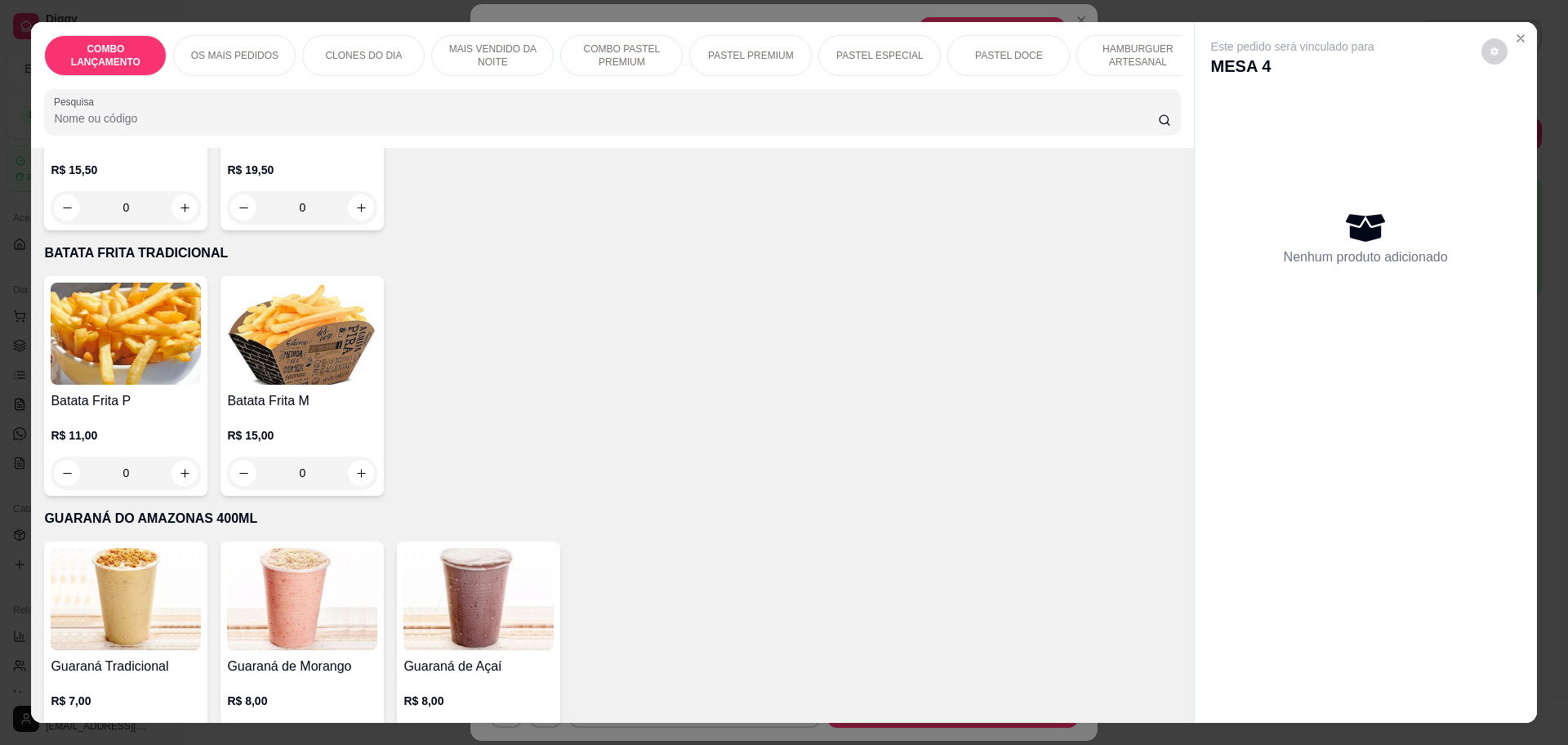
scroll to position [4624, 0]
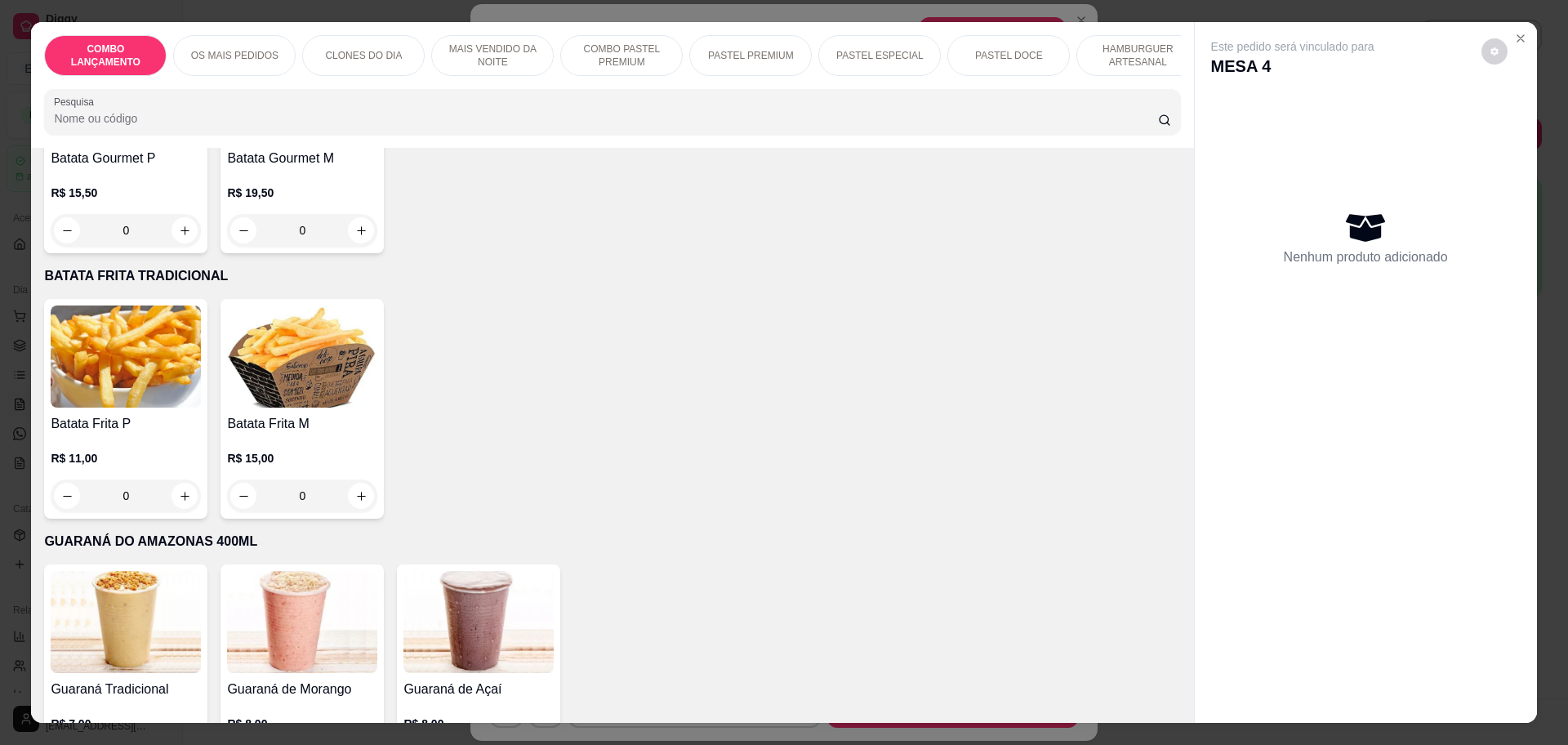
click at [354, 480] on div "0" at bounding box center [302, 495] width 150 height 33
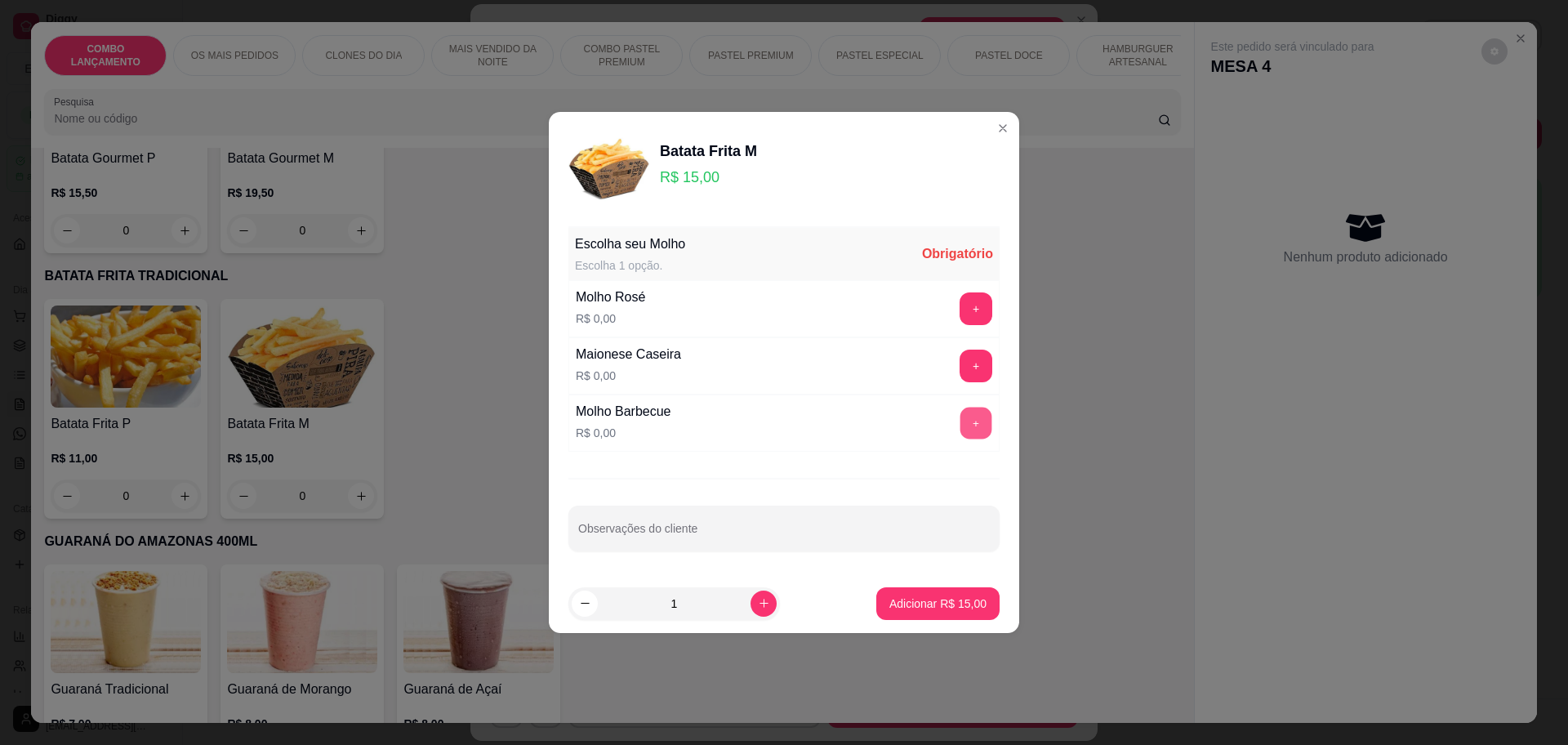
click at [969, 421] on button "+" at bounding box center [976, 423] width 32 height 32
click at [902, 607] on p "Adicionar R$ 15,00" at bounding box center [938, 603] width 97 height 17
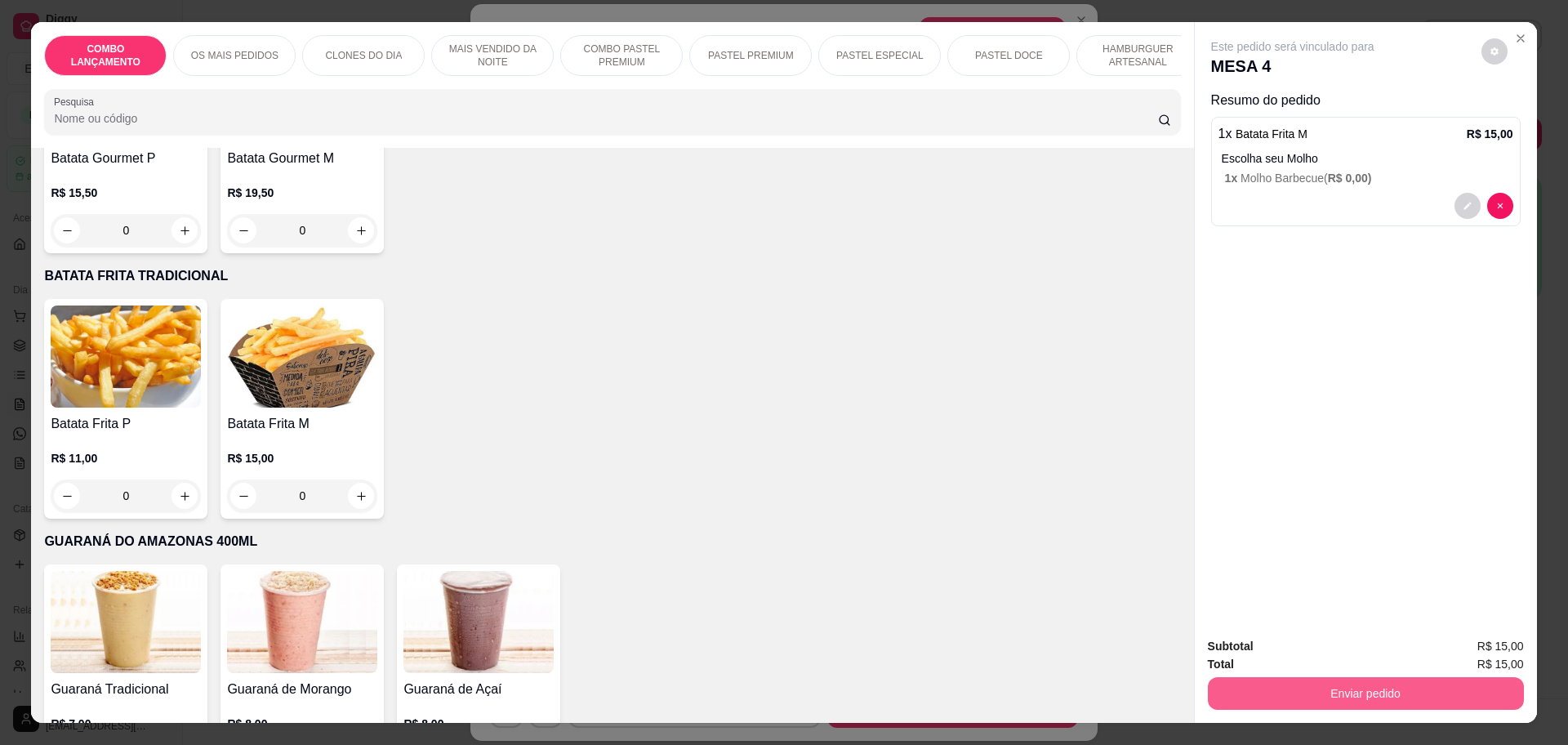
click at [1364, 693] on button "Enviar pedido" at bounding box center [1365, 693] width 316 height 33
click at [1469, 647] on button "Enviar pedido" at bounding box center [1479, 653] width 92 height 31
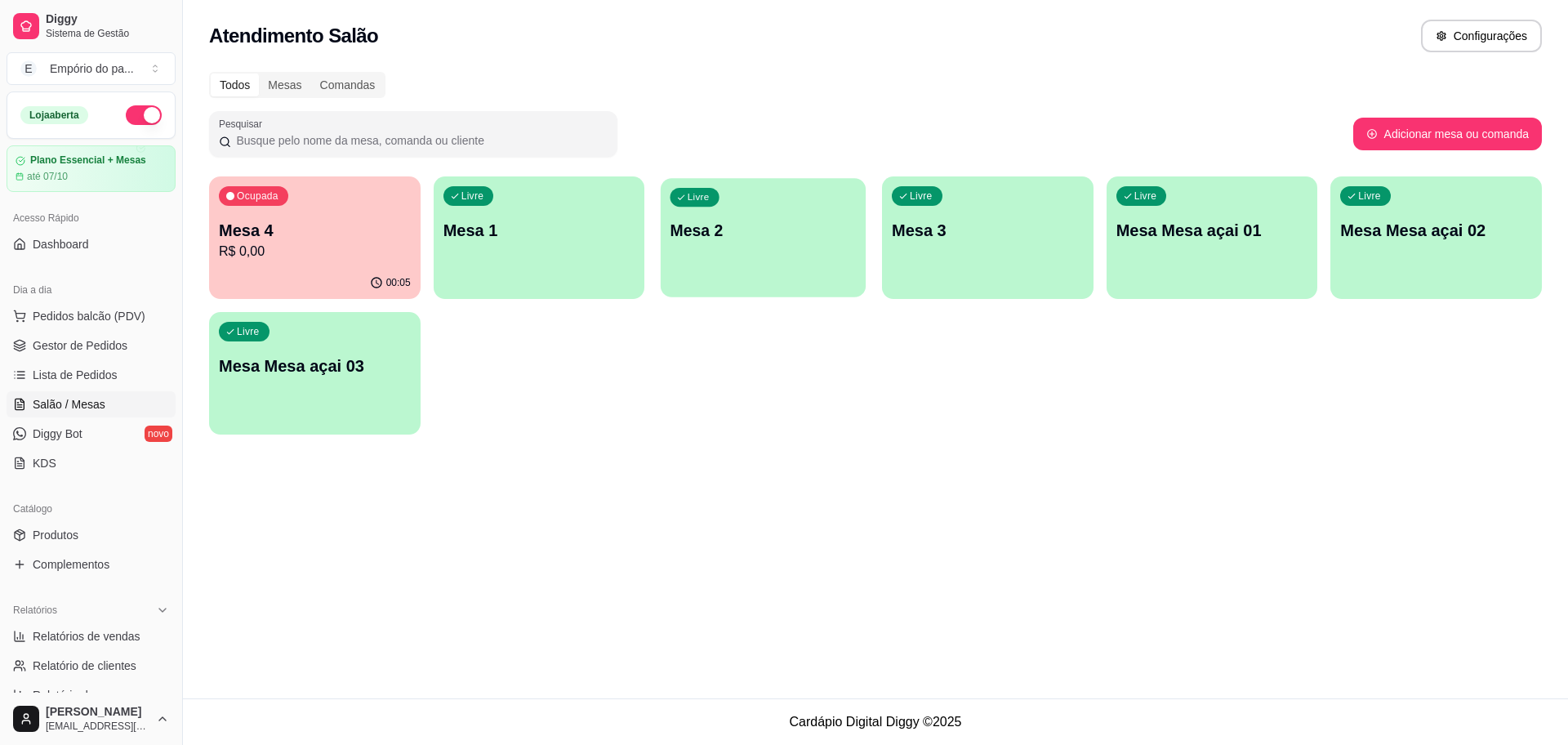
click at [820, 283] on div "button" at bounding box center [763, 287] width 205 height 19
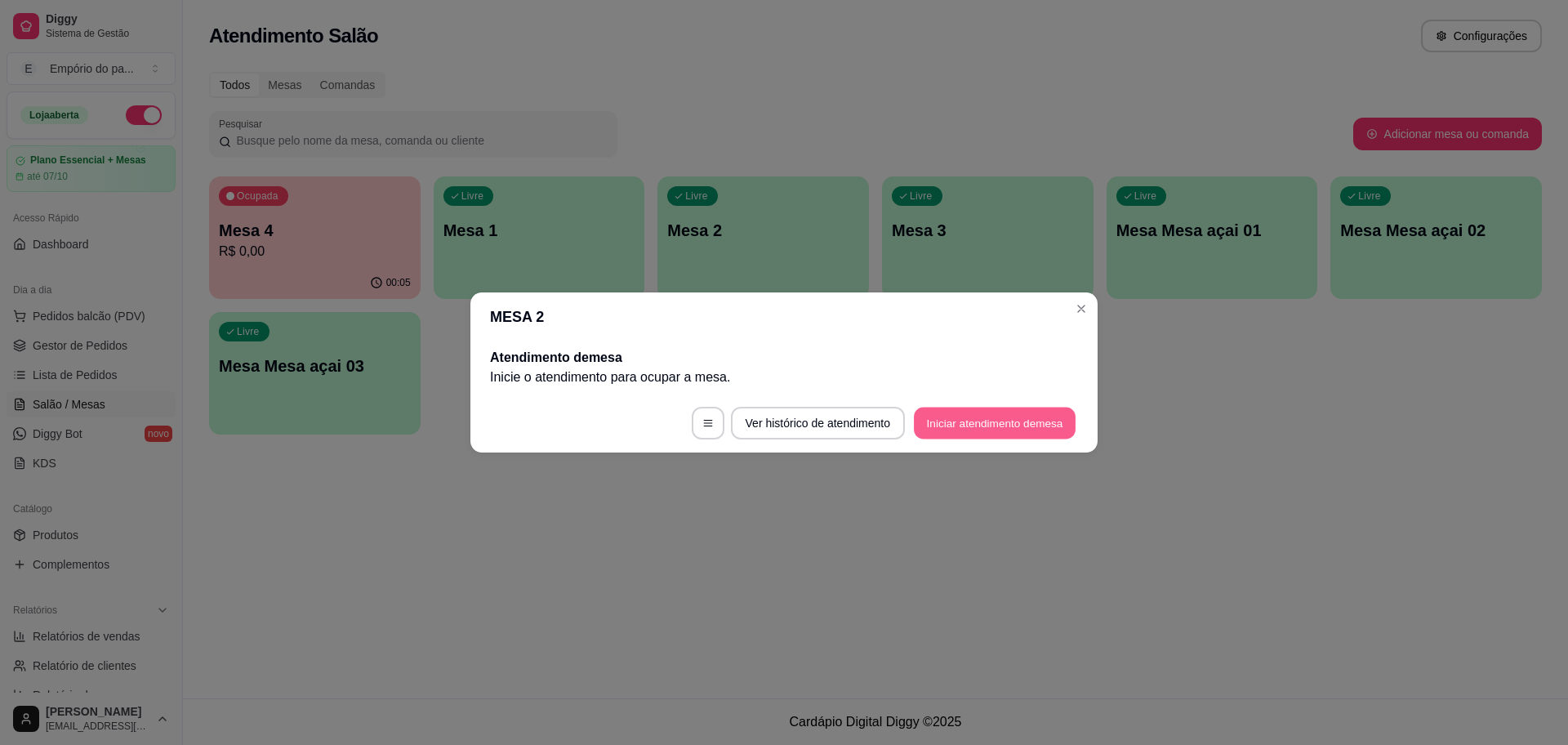
click at [975, 414] on button "Iniciar atendimento de mesa" at bounding box center [994, 424] width 162 height 32
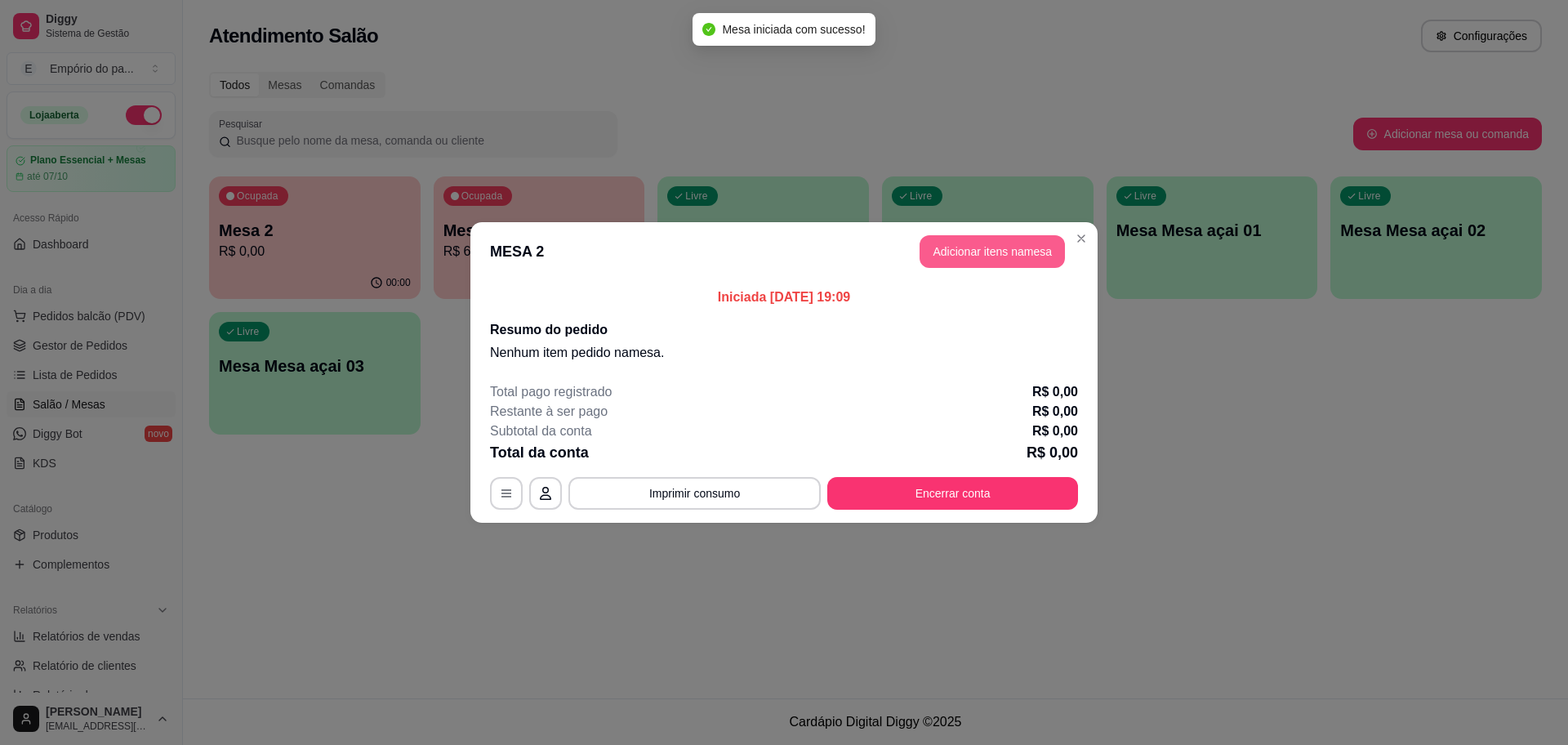
click at [1025, 242] on button "Adicionar itens na mesa" at bounding box center [992, 251] width 145 height 33
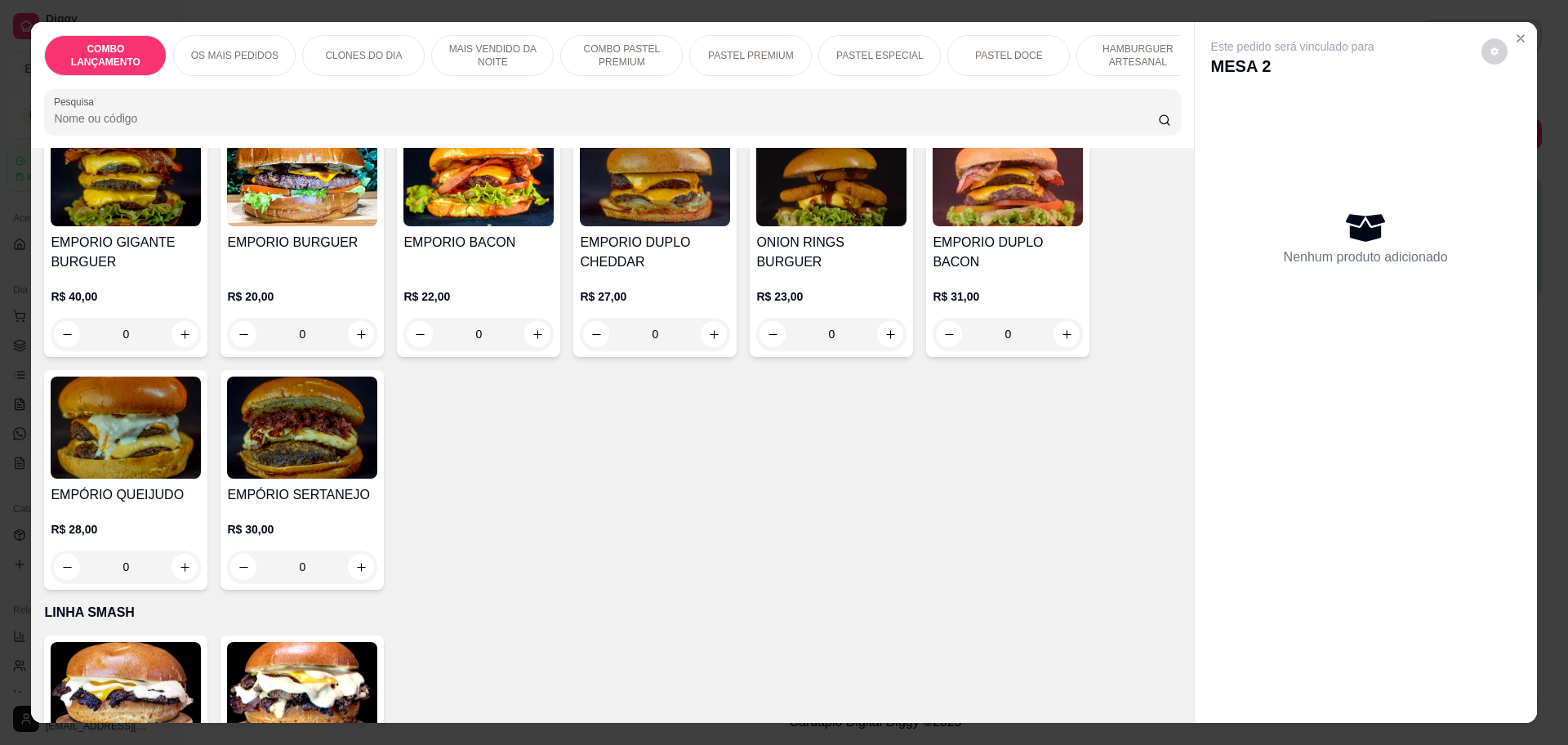
scroll to position [2756, 0]
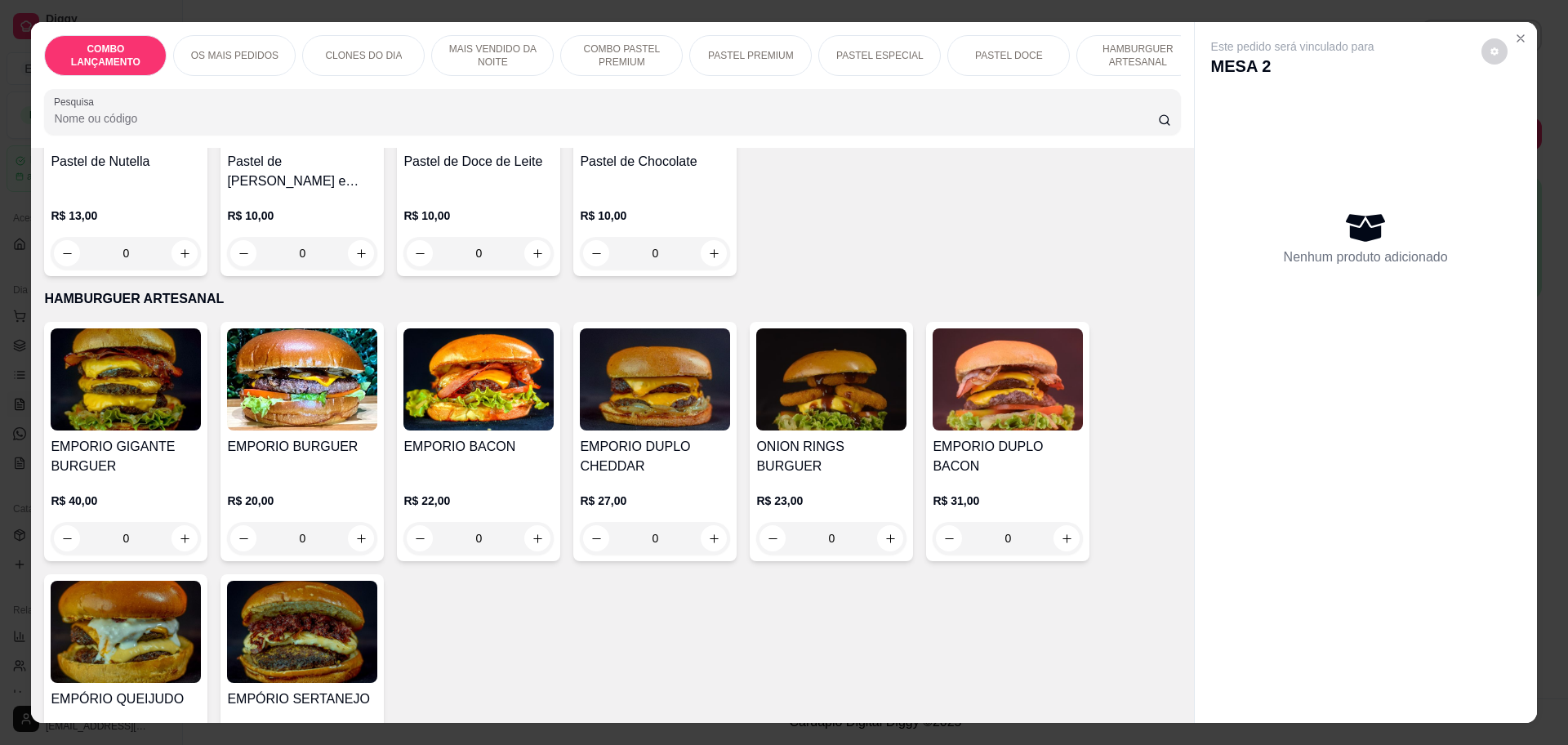
click at [883, 522] on div "0" at bounding box center [831, 537] width 150 height 33
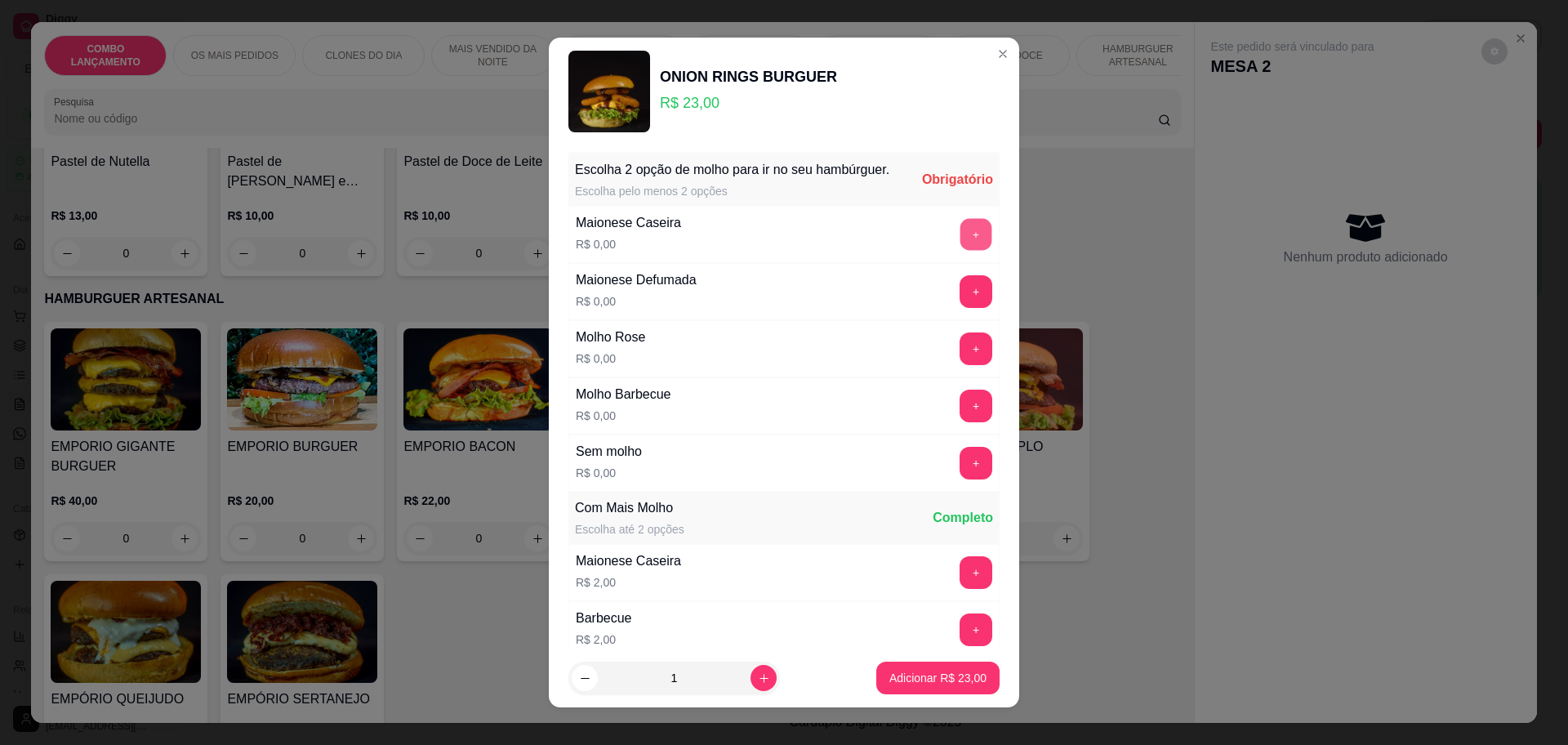
click at [960, 249] on button "+" at bounding box center [976, 234] width 32 height 32
click at [959, 414] on button "+" at bounding box center [975, 405] width 33 height 33
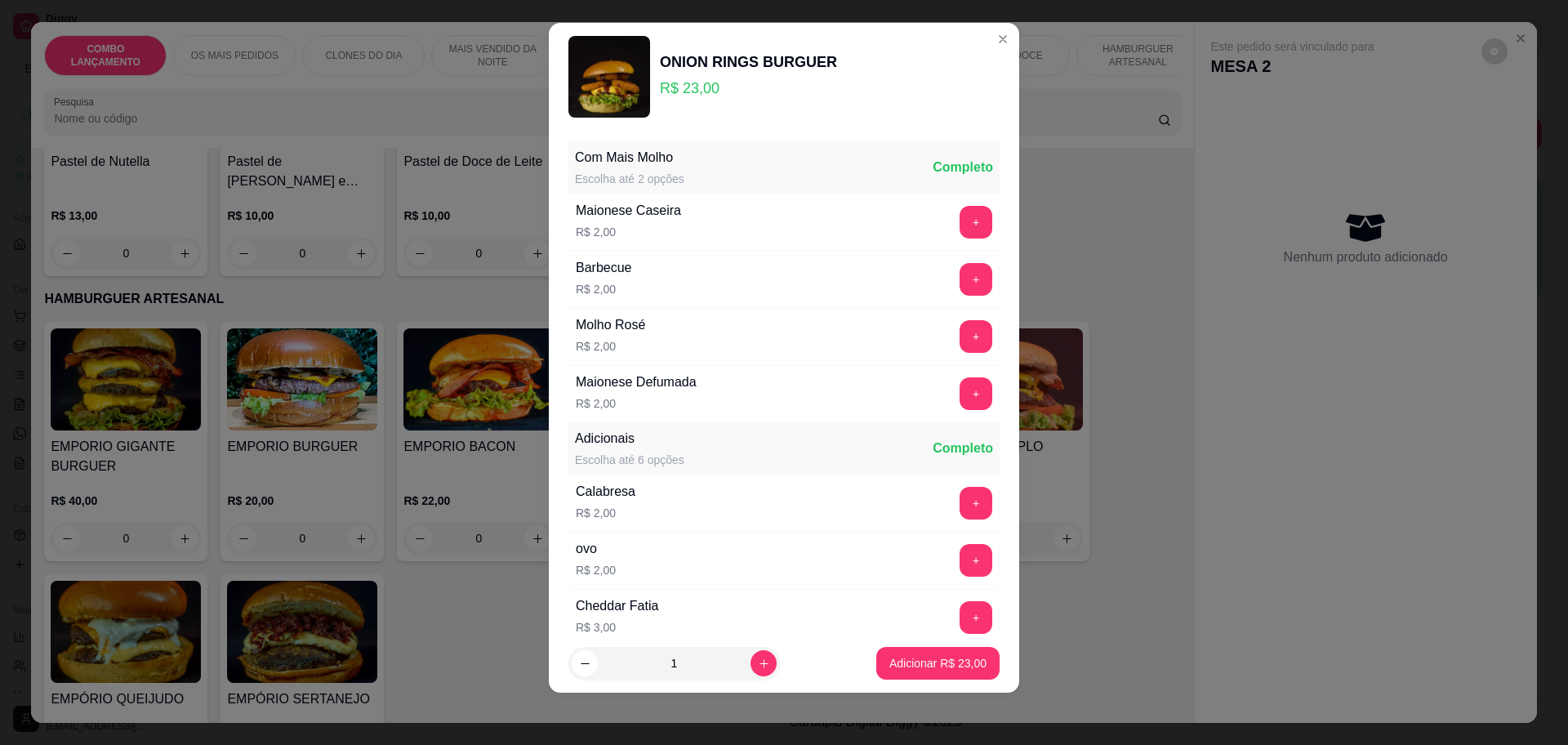
scroll to position [346, 0]
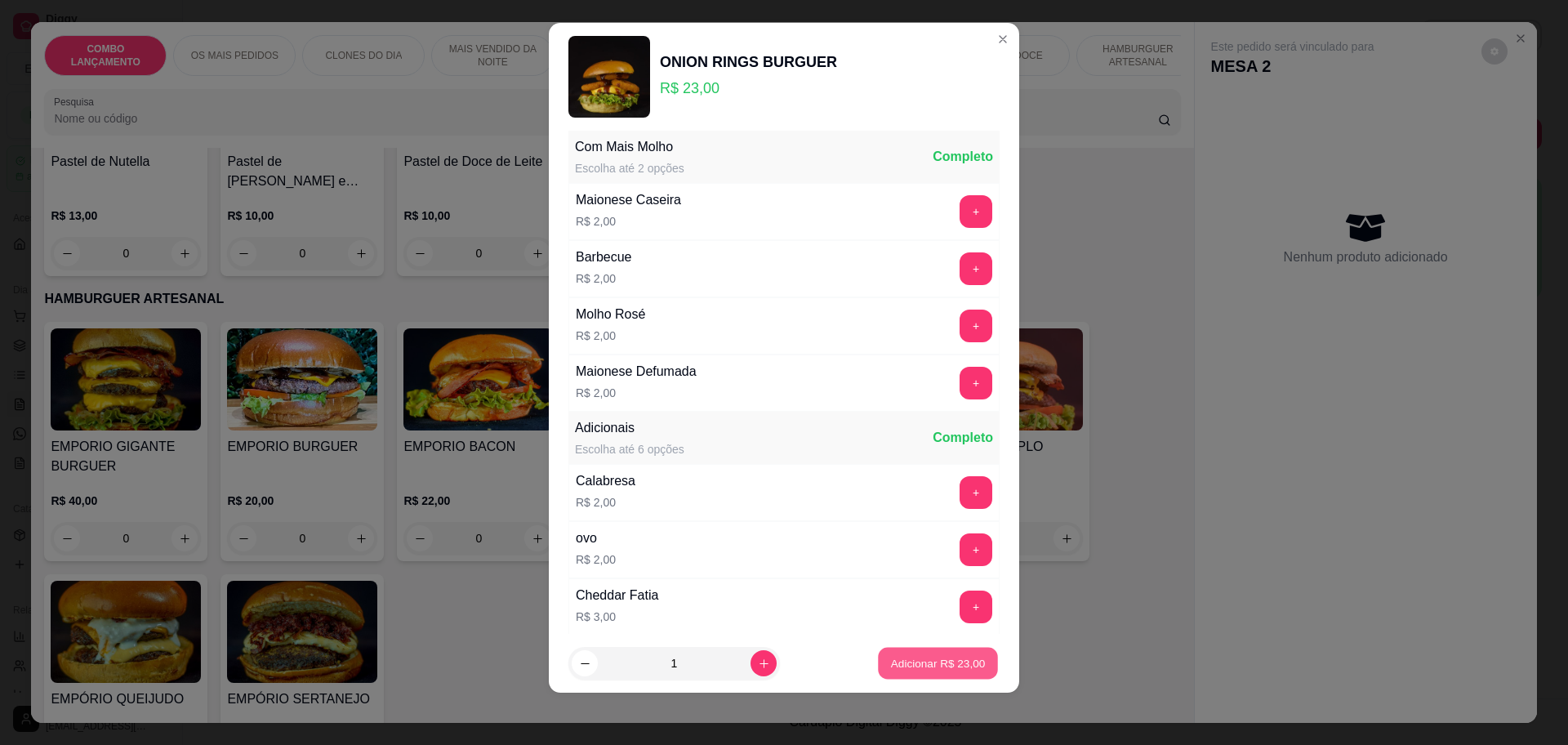
click at [909, 663] on p "Adicionar R$ 23,00" at bounding box center [939, 663] width 95 height 16
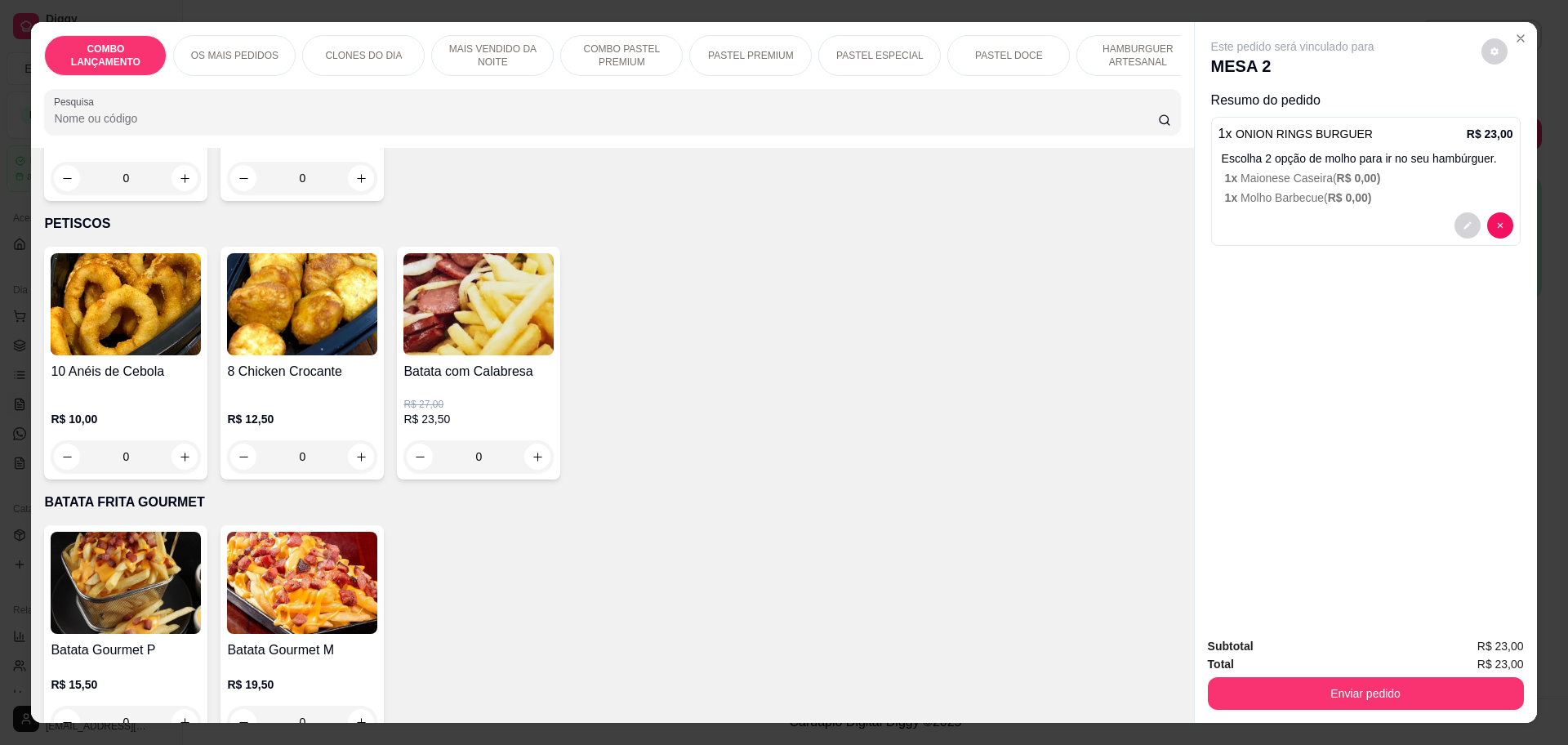
scroll to position [3981, 0]
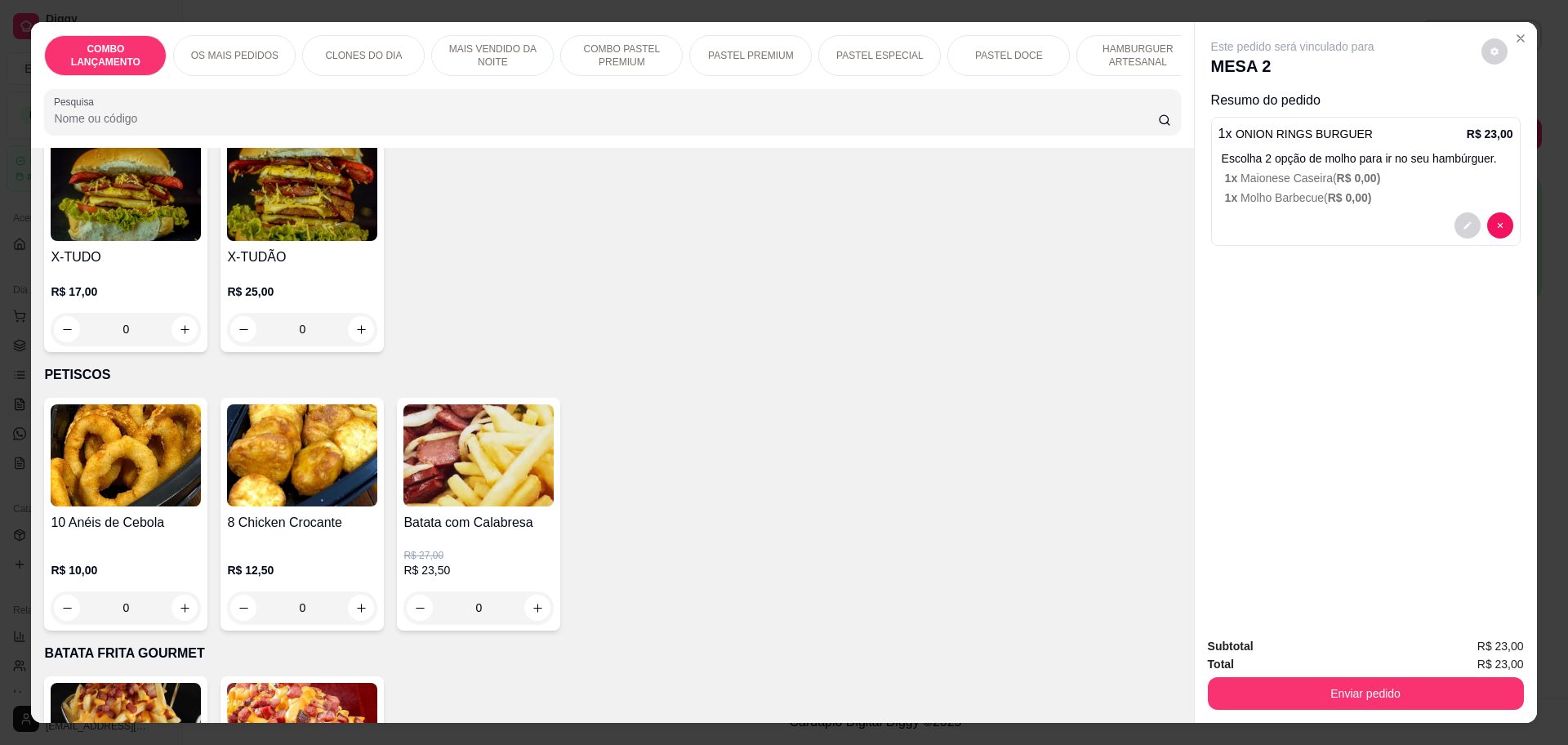
click at [352, 591] on div "0" at bounding box center [302, 607] width 150 height 33
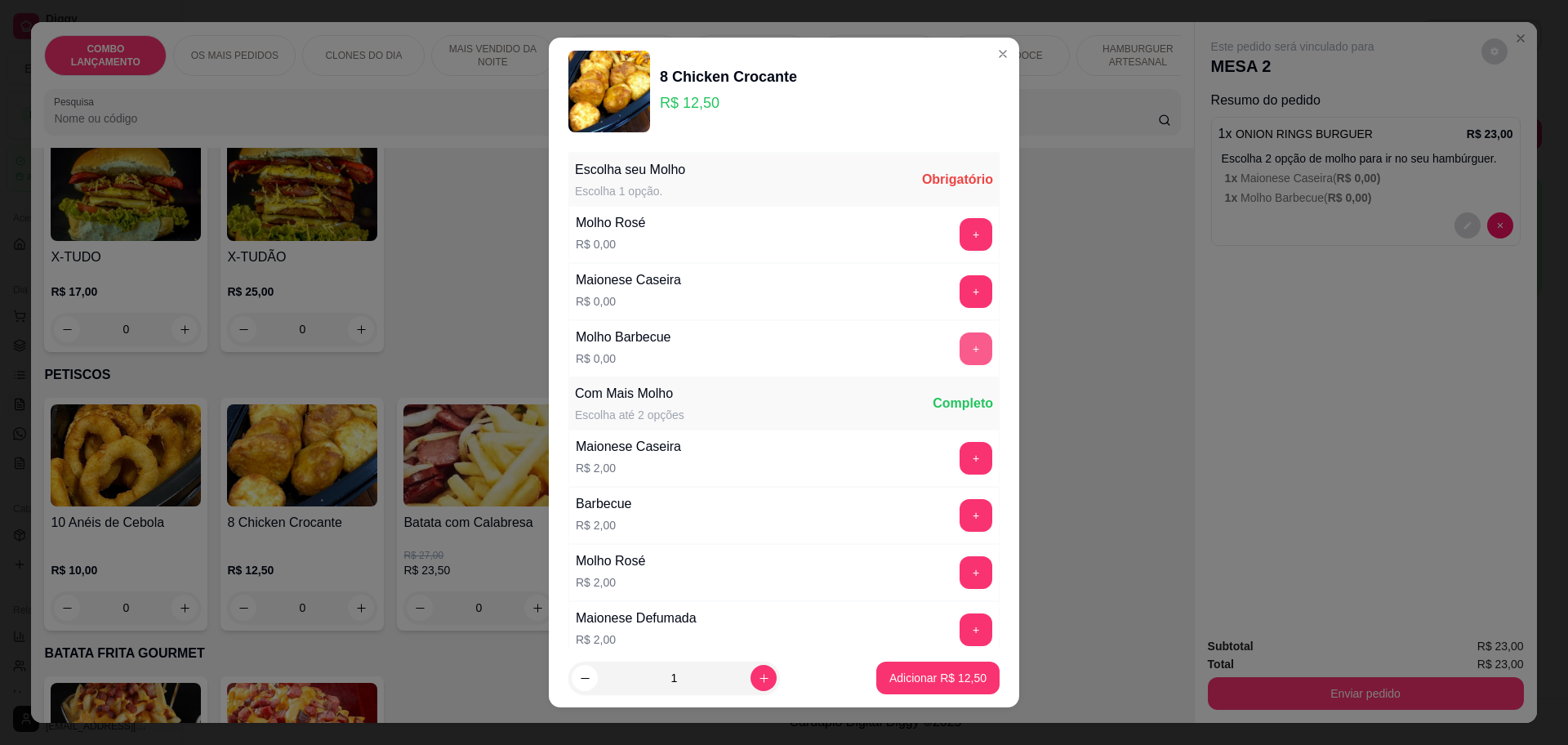
click at [959, 343] on button "+" at bounding box center [975, 348] width 33 height 33
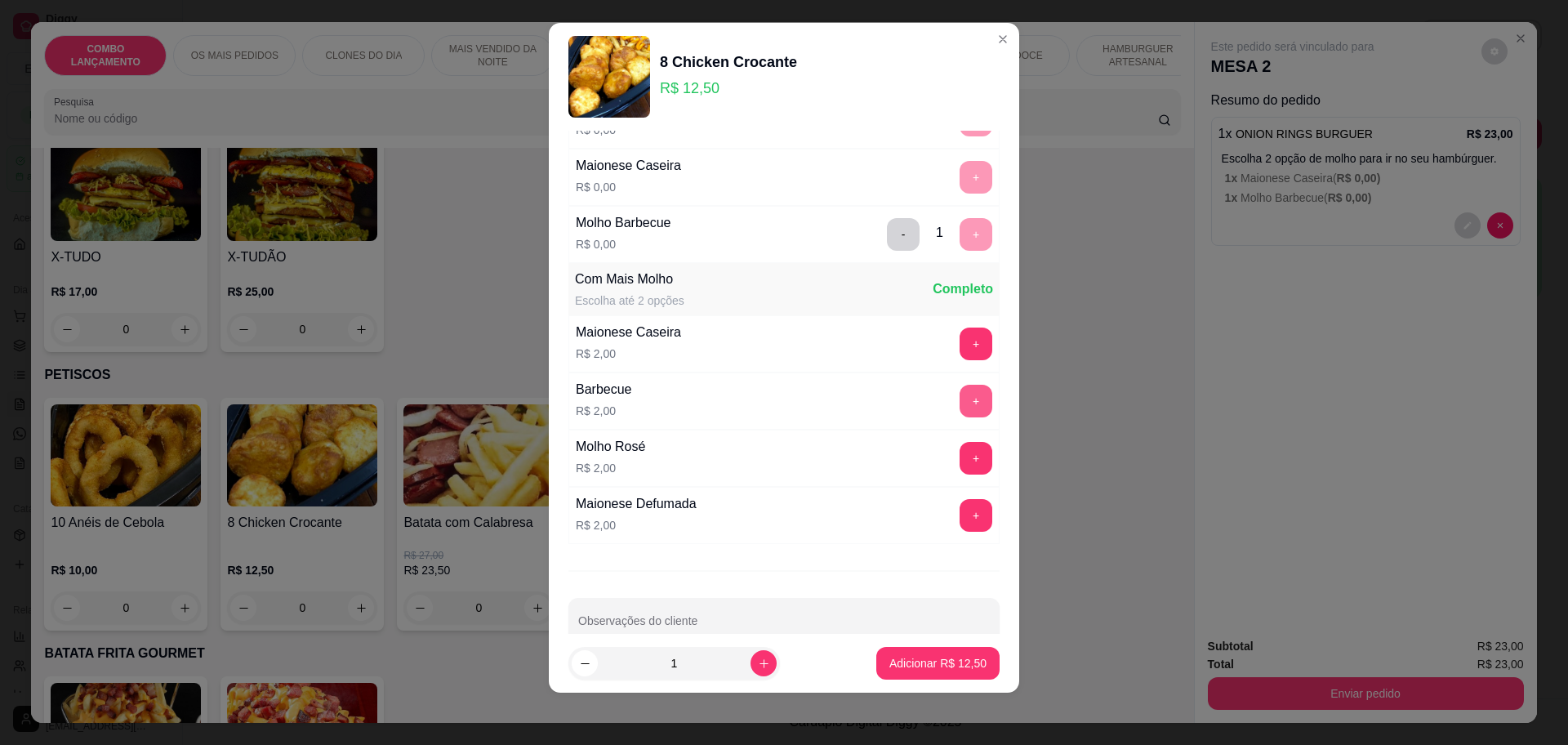
scroll to position [131, 0]
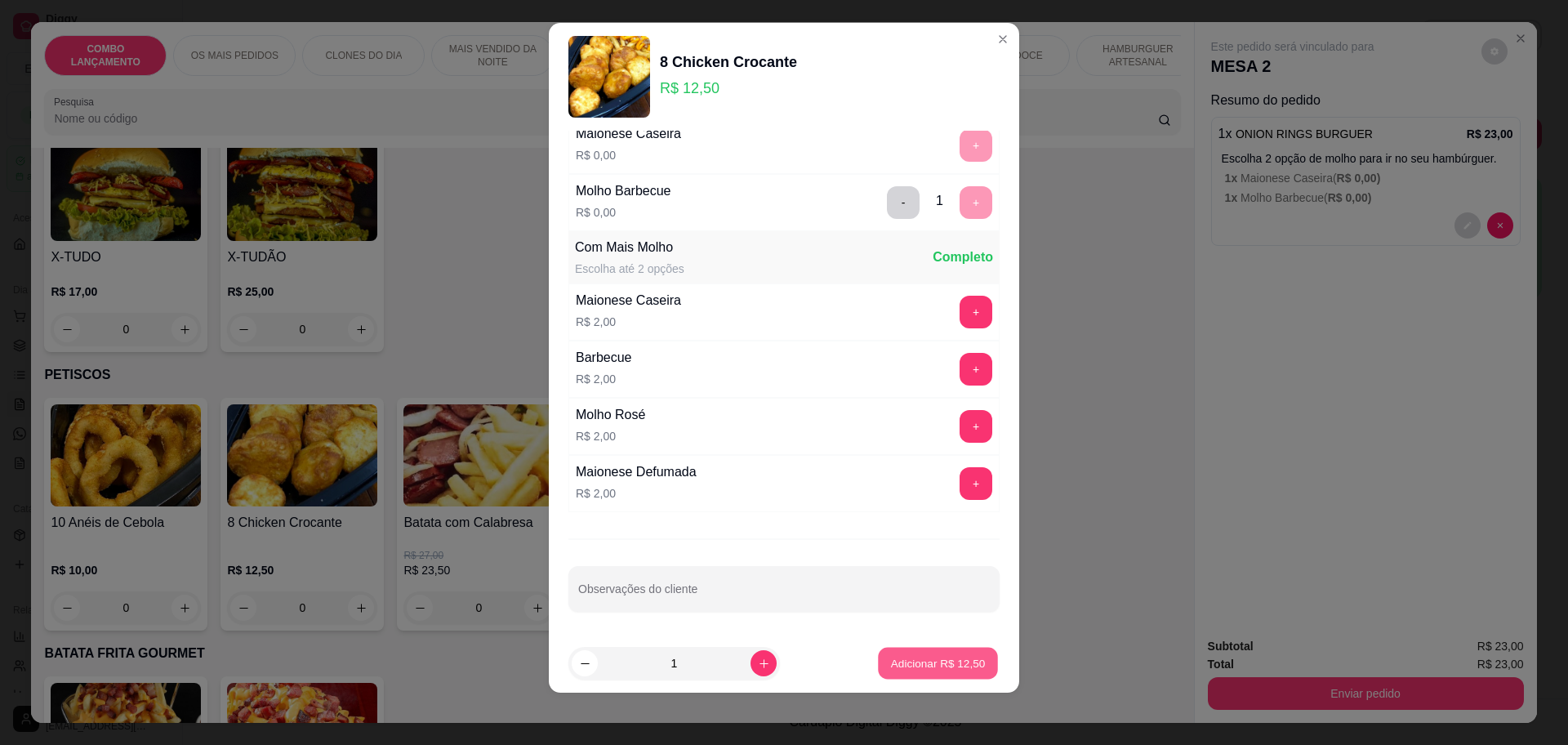
click at [906, 660] on p "Adicionar R$ 12,50" at bounding box center [939, 663] width 95 height 16
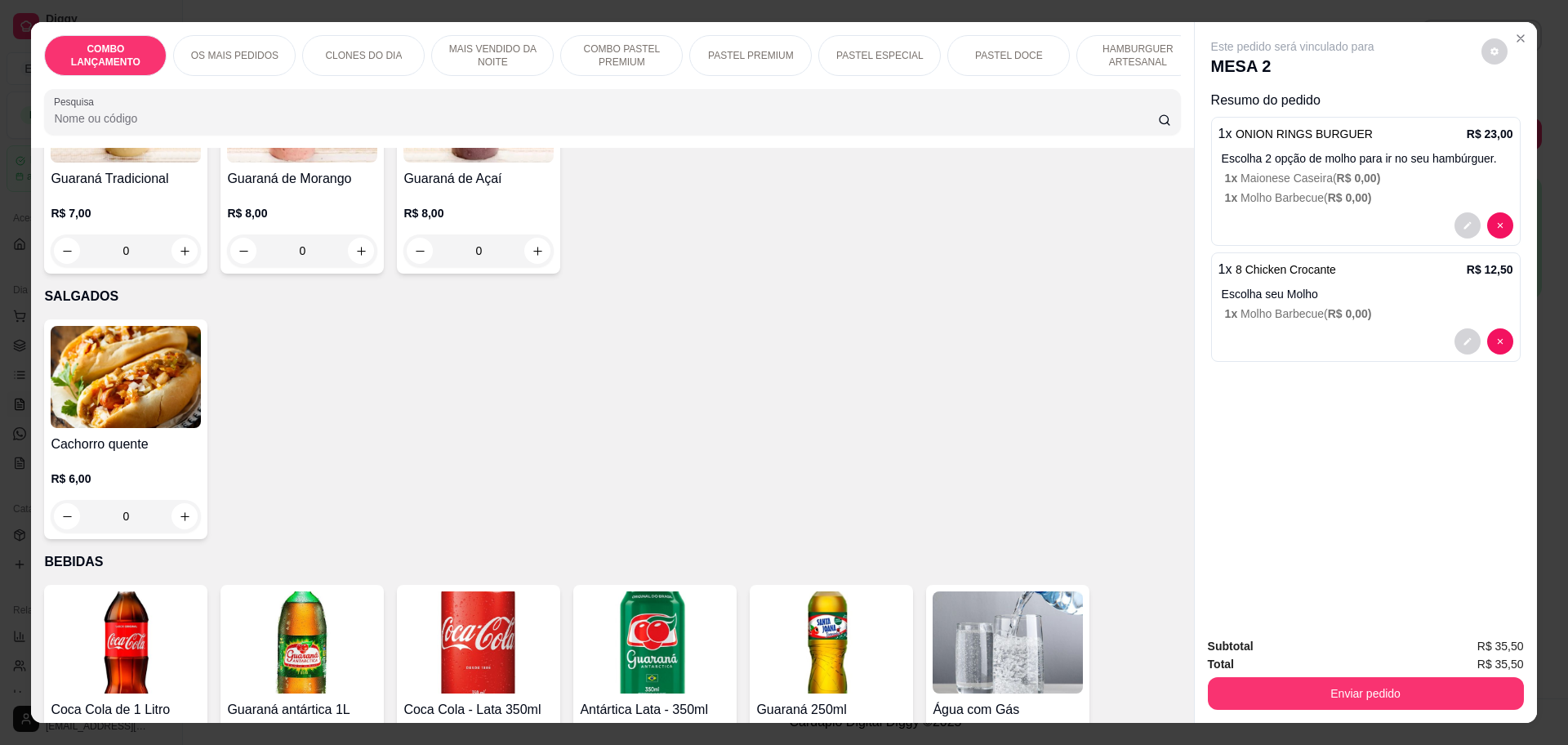
scroll to position [5644, 0]
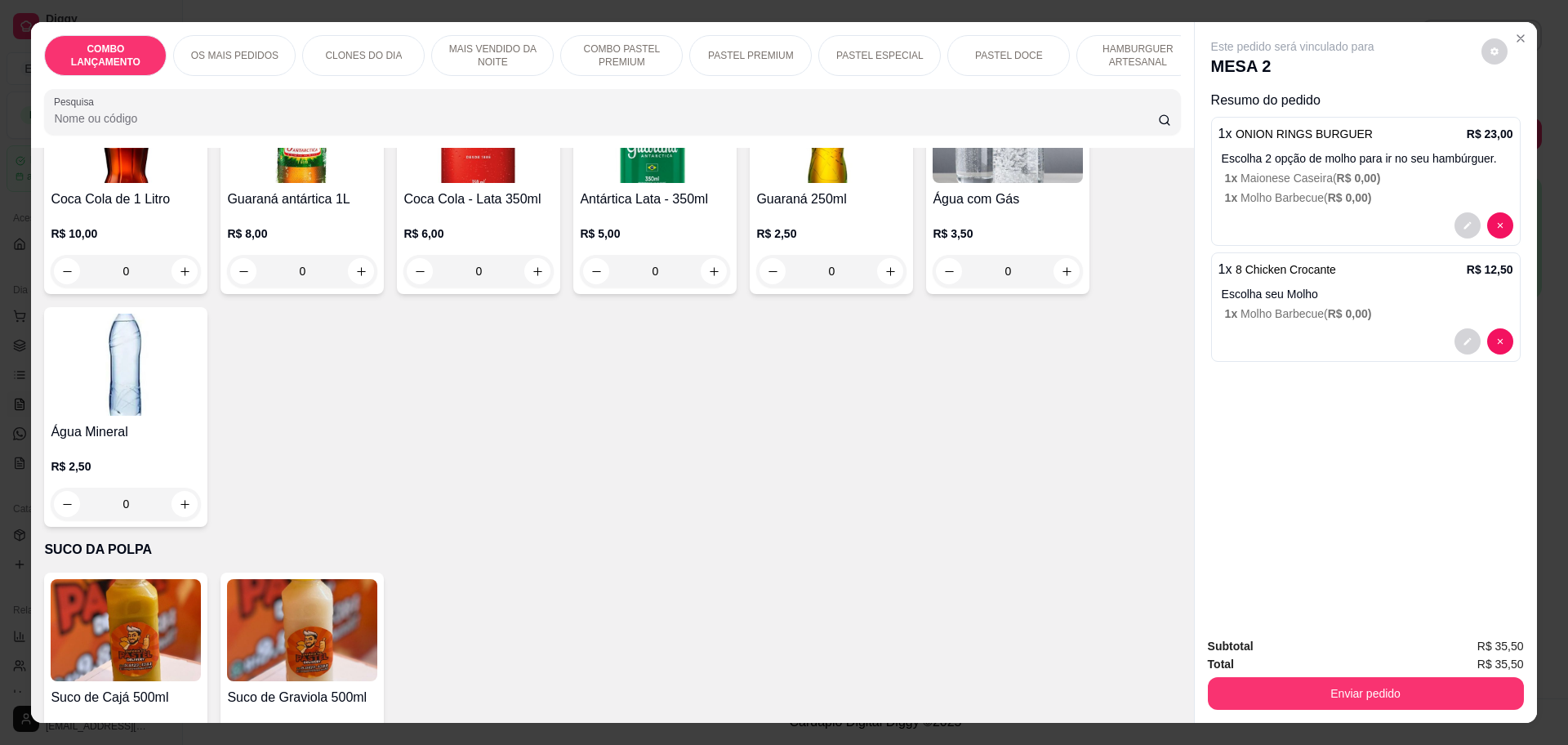
type input "0"
click at [1313, 689] on button "Enviar pedido" at bounding box center [1365, 693] width 316 height 33
click at [1494, 649] on button "Enviar pedido" at bounding box center [1479, 653] width 92 height 31
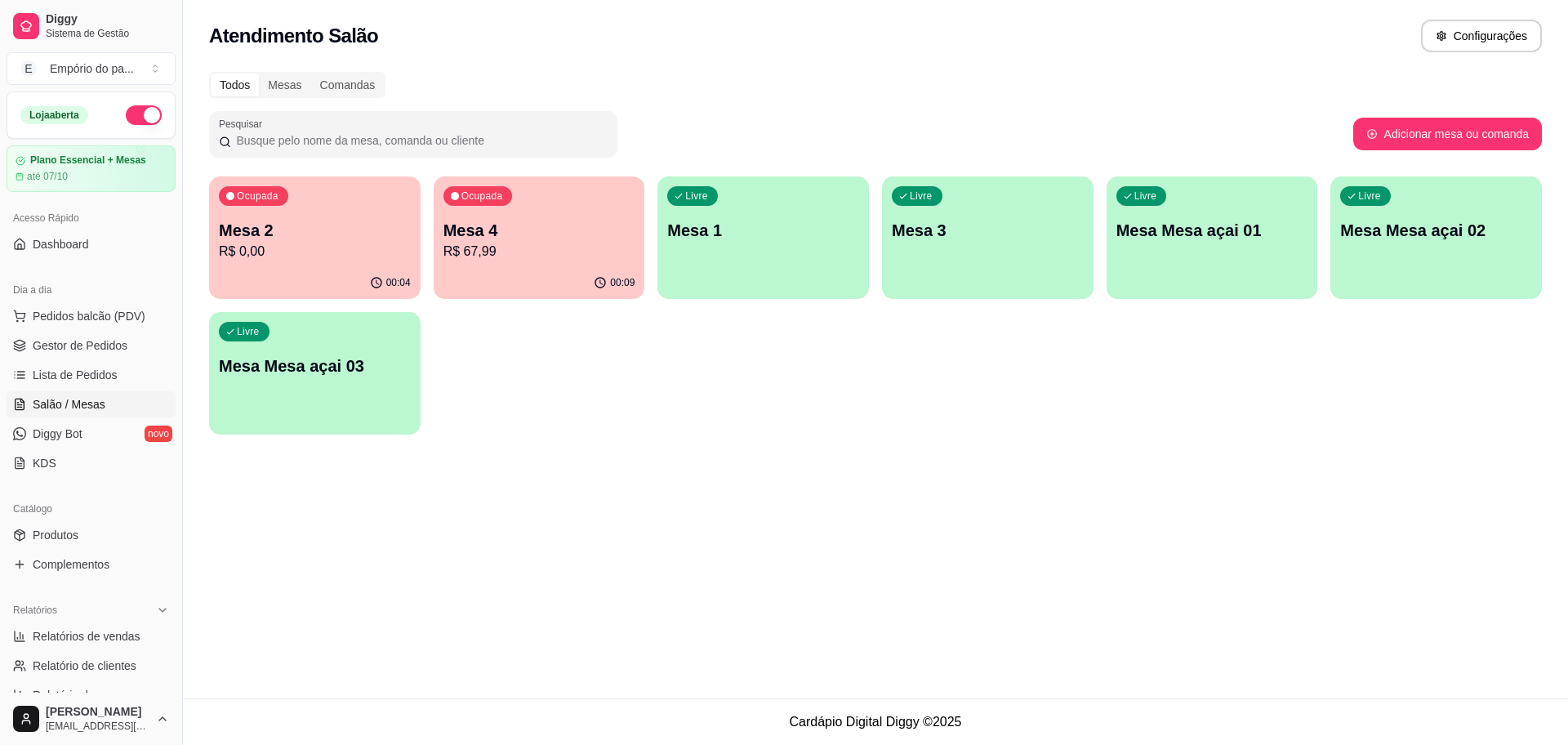
click at [477, 237] on p "Mesa 4" at bounding box center [539, 230] width 192 height 23
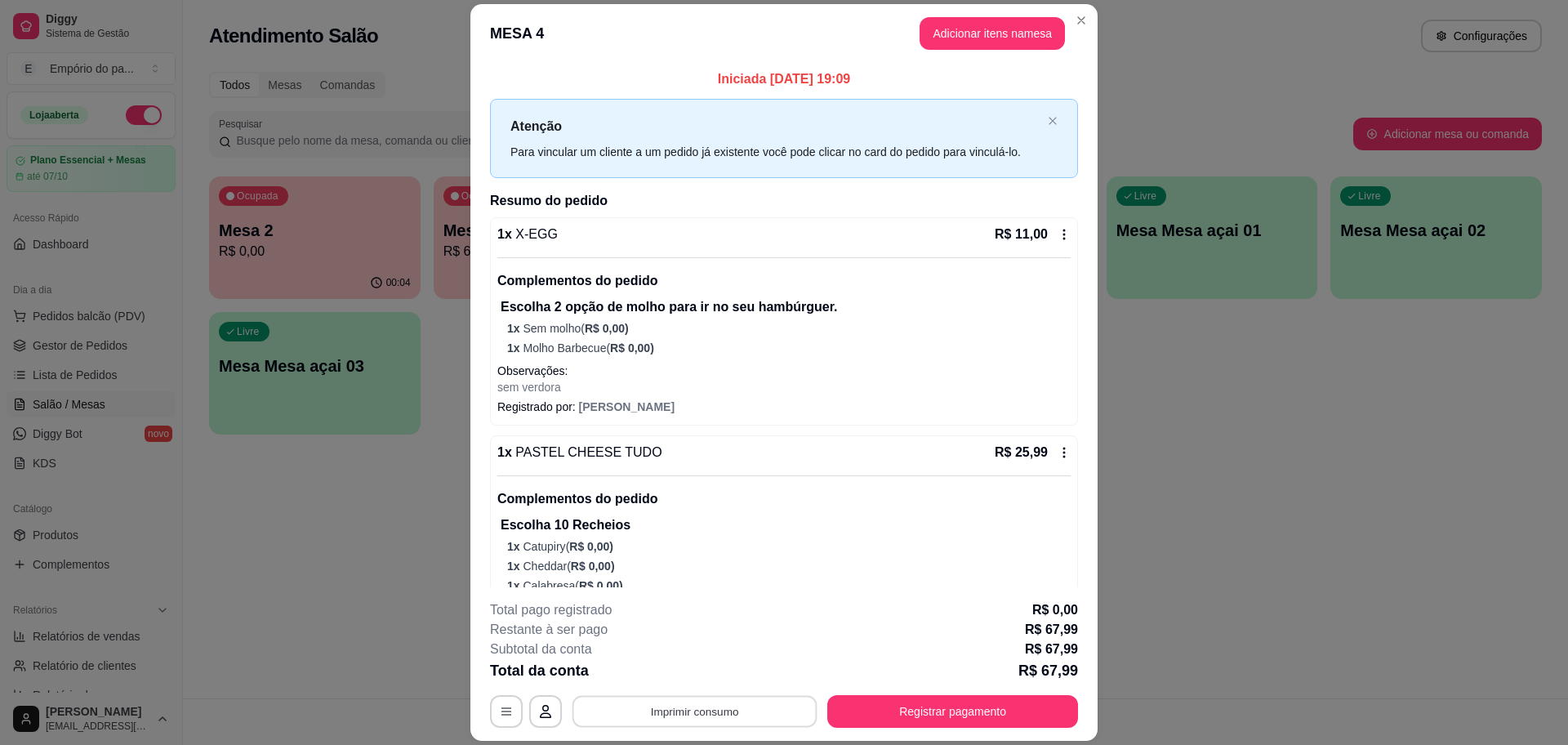
click at [645, 706] on button "Imprimir consumo" at bounding box center [695, 711] width 245 height 32
click at [653, 675] on button "IMPRESSORA" at bounding box center [691, 672] width 115 height 25
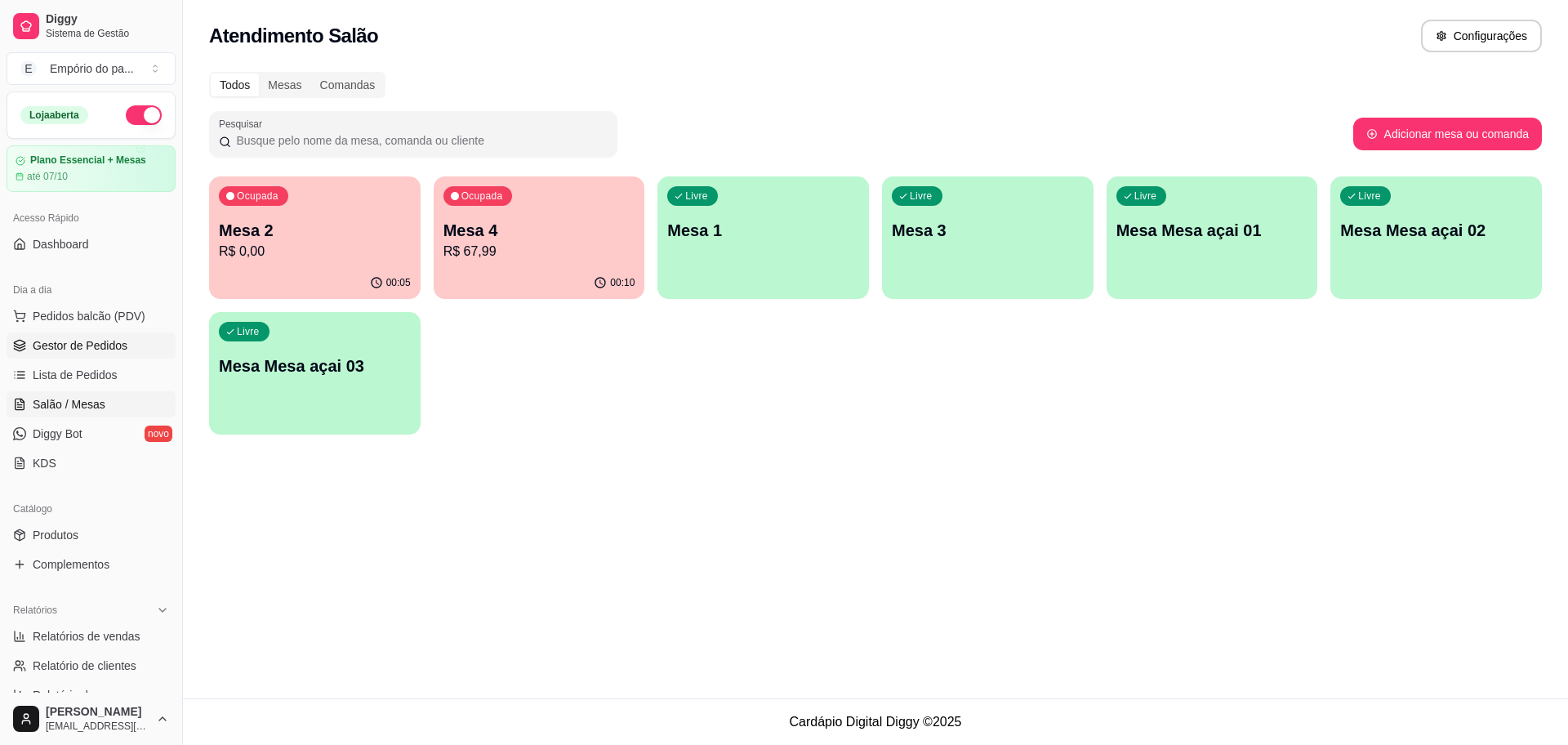
click at [57, 342] on span "Gestor de Pedidos" at bounding box center [80, 345] width 95 height 17
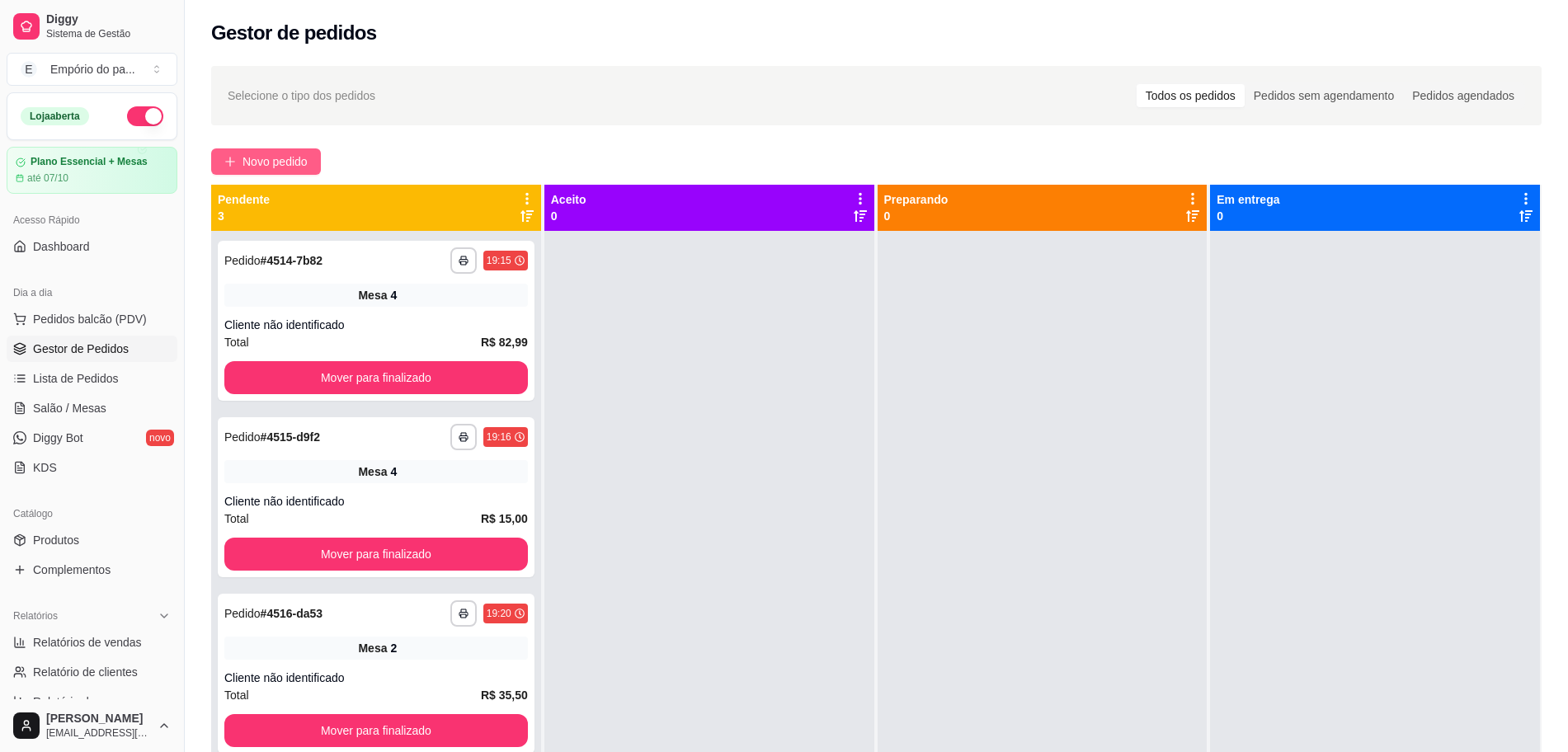
click at [303, 160] on span "Novo pedido" at bounding box center [275, 161] width 65 height 18
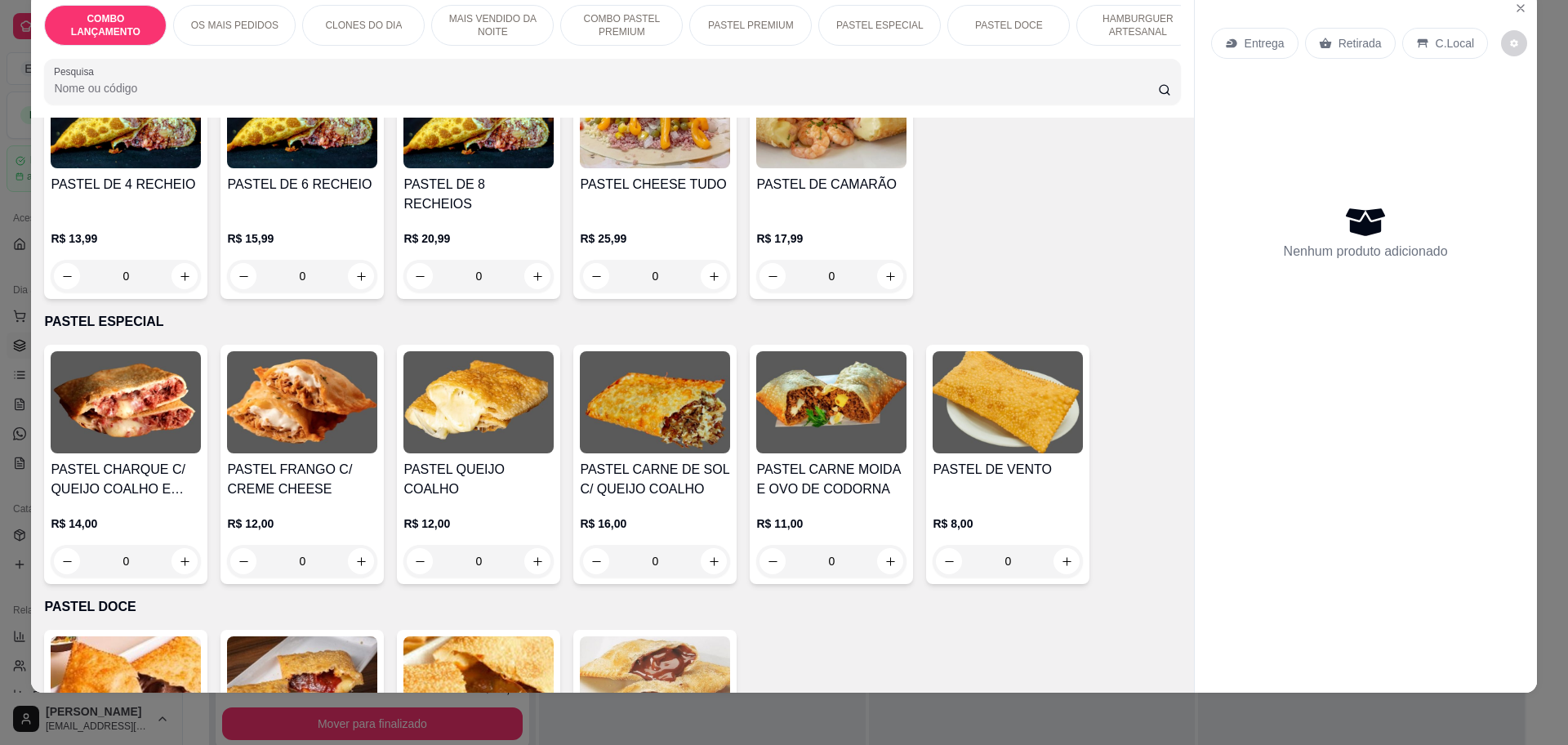
scroll to position [2041, 0]
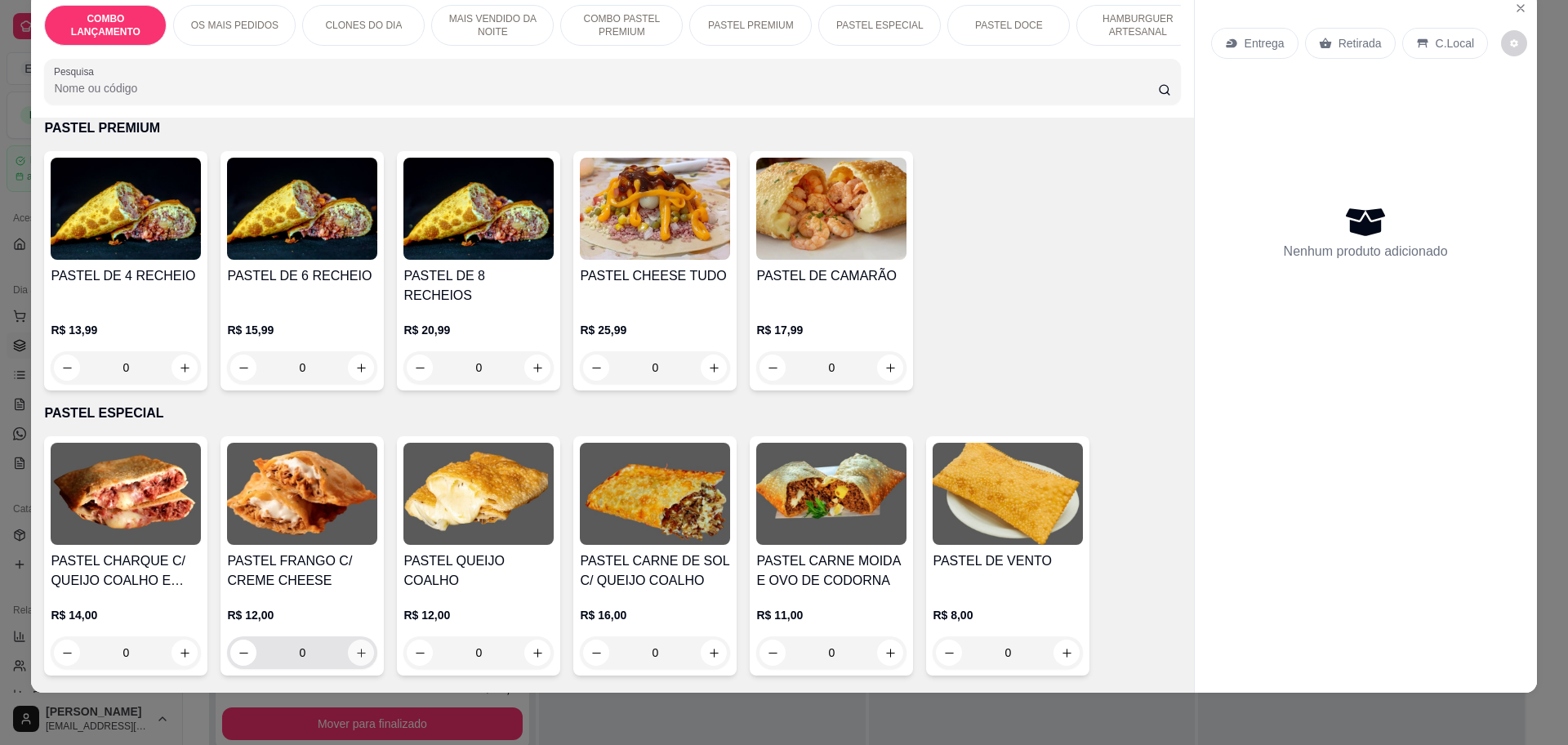
click at [355, 646] on icon "increase-product-quantity" at bounding box center [360, 652] width 12 height 12
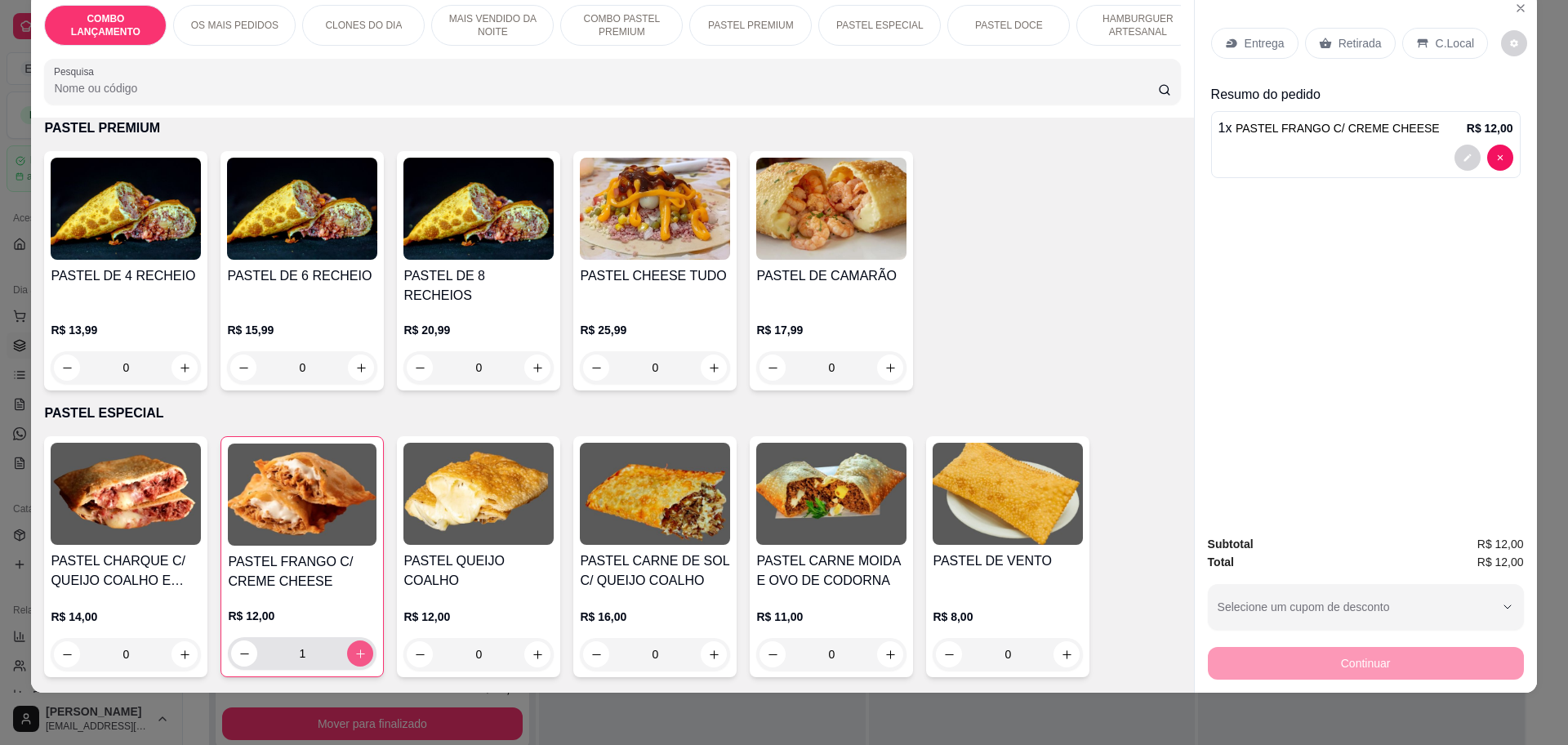
type input "1"
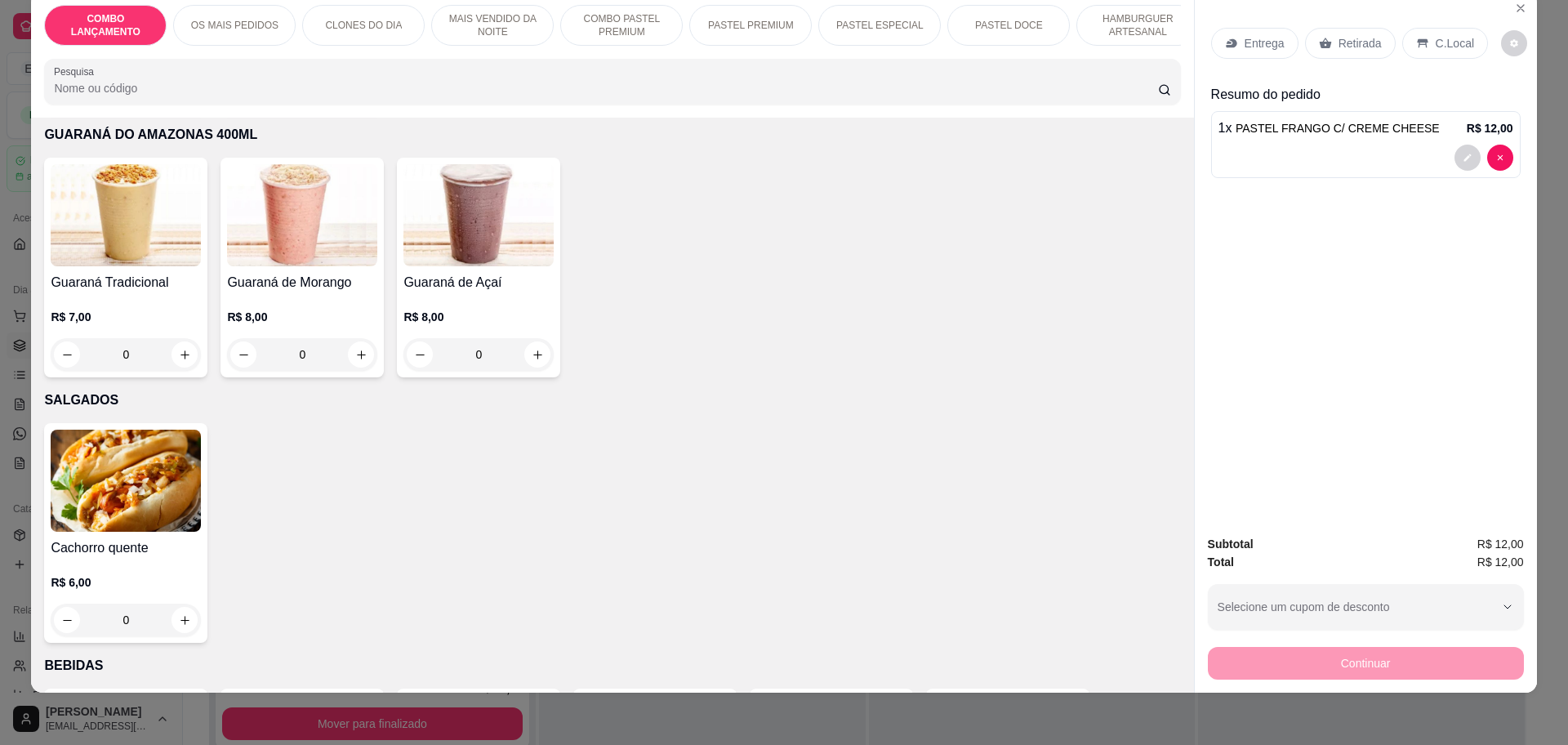
scroll to position [5410, 0]
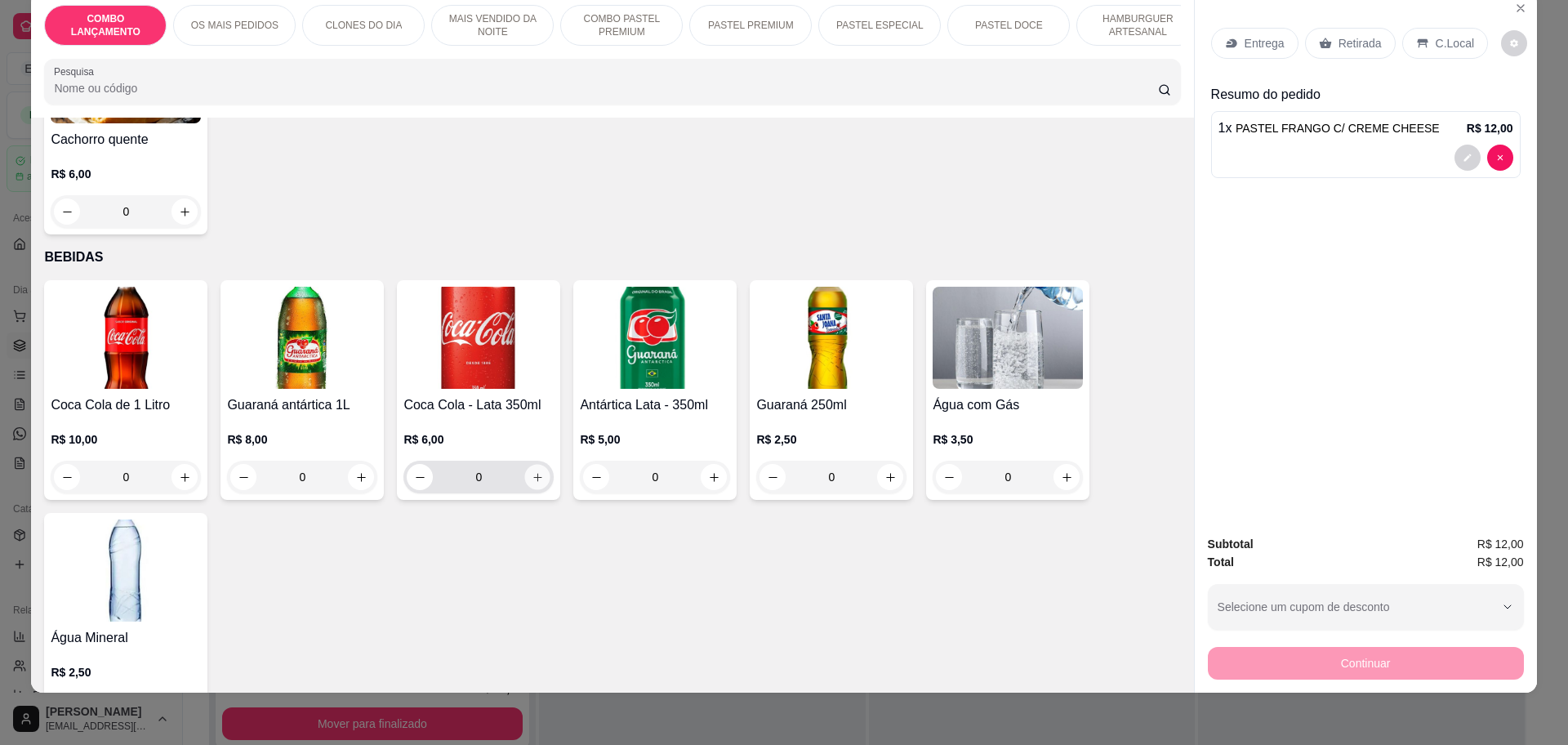
click at [532, 471] on icon "increase-product-quantity" at bounding box center [537, 477] width 12 height 12
type input "1"
click at [1415, 38] on icon at bounding box center [1422, 43] width 13 height 13
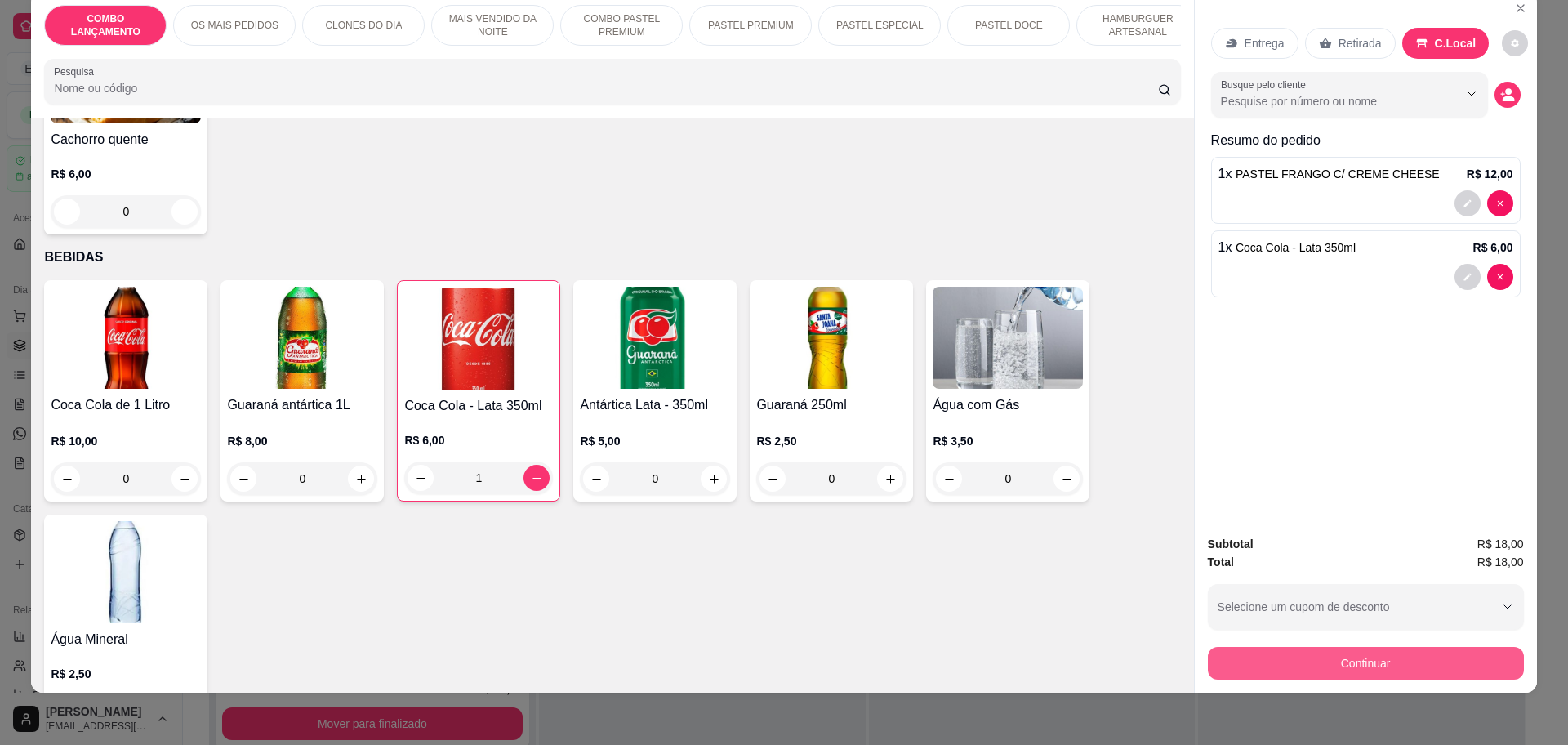
click at [1320, 653] on button "Continuar" at bounding box center [1365, 662] width 316 height 33
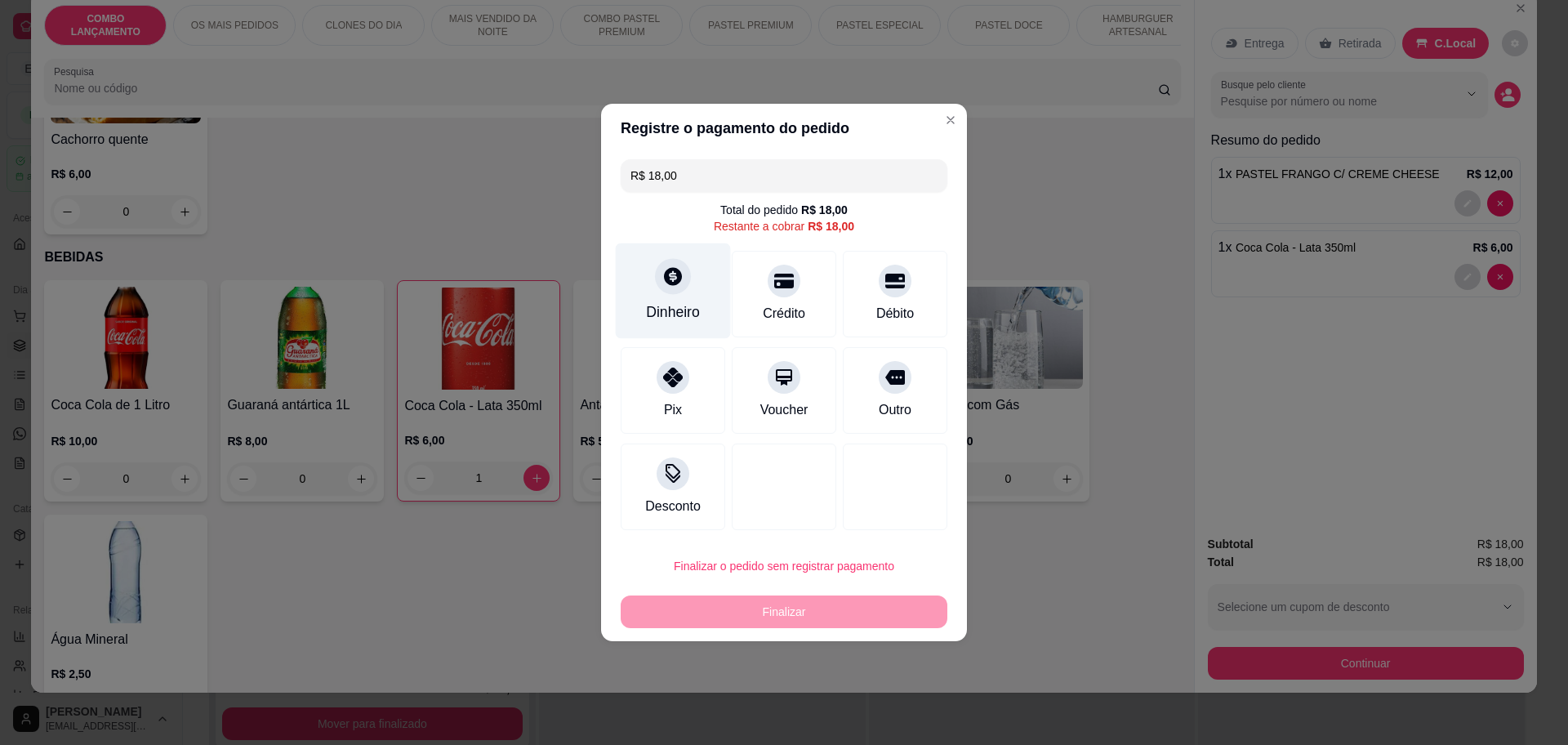
click at [686, 302] on div "Dinheiro" at bounding box center [673, 312] width 54 height 21
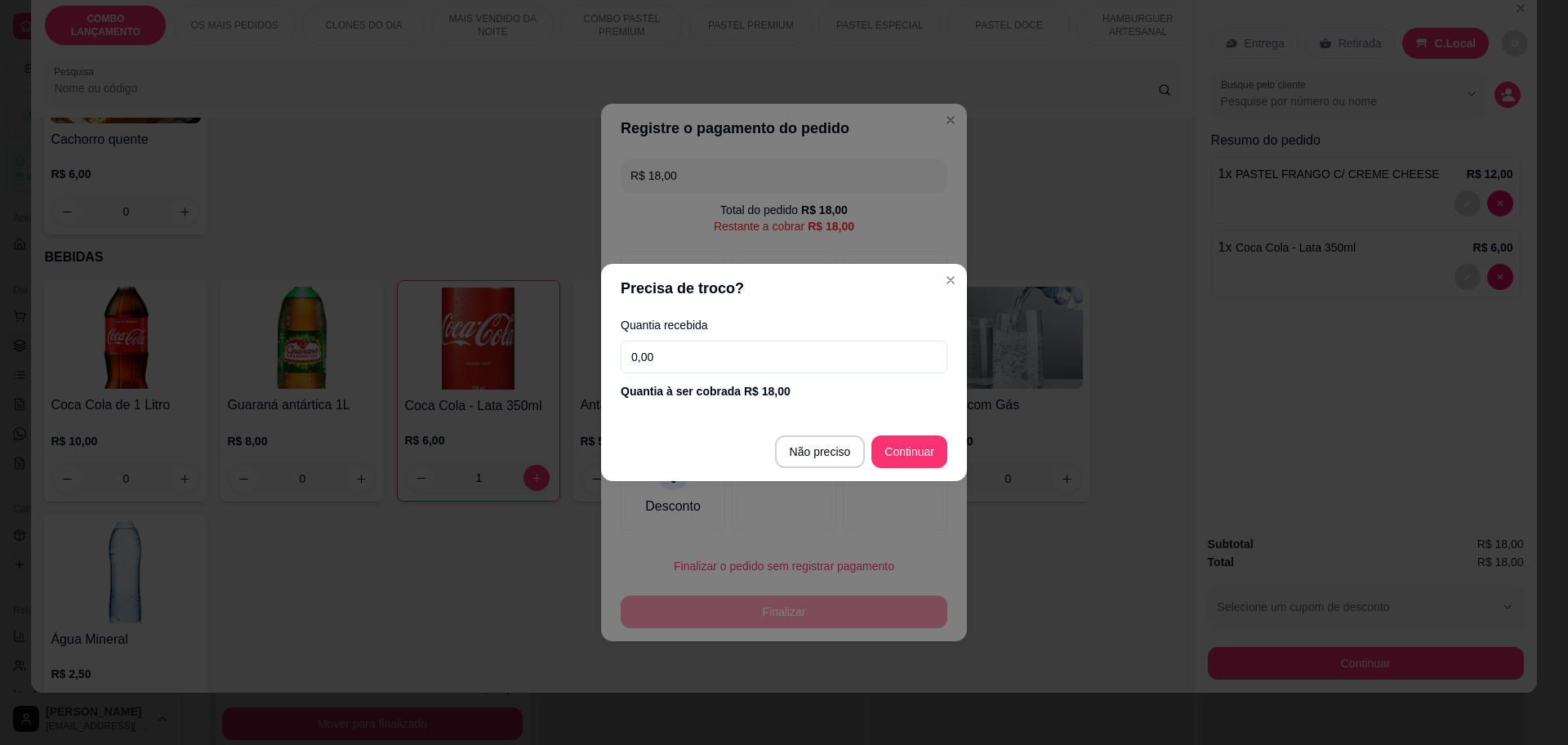
click at [699, 342] on input "0,00" at bounding box center [783, 357] width 327 height 33
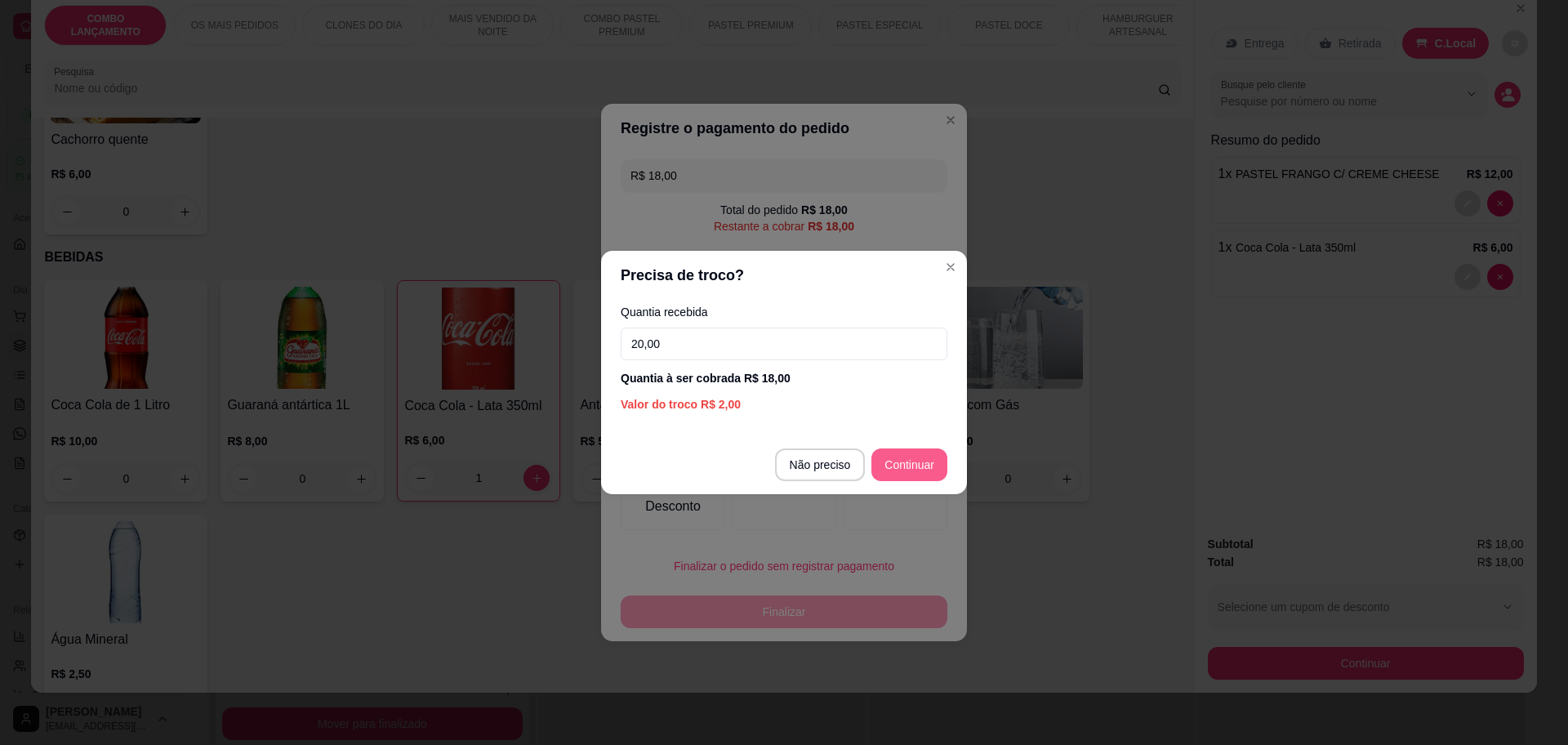
type input "20,00"
type input "R$ 0,00"
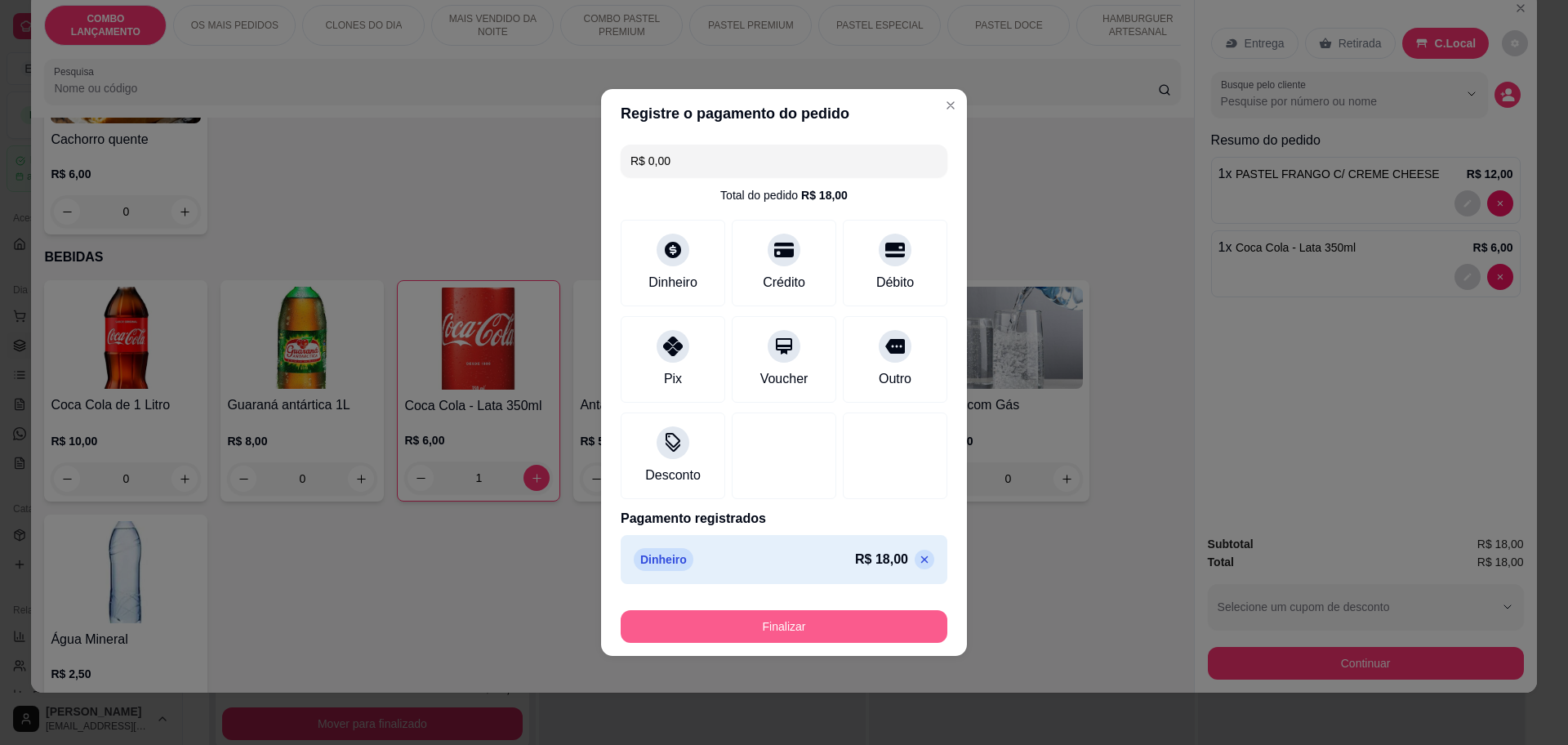
click at [776, 614] on button "Finalizar" at bounding box center [783, 626] width 327 height 33
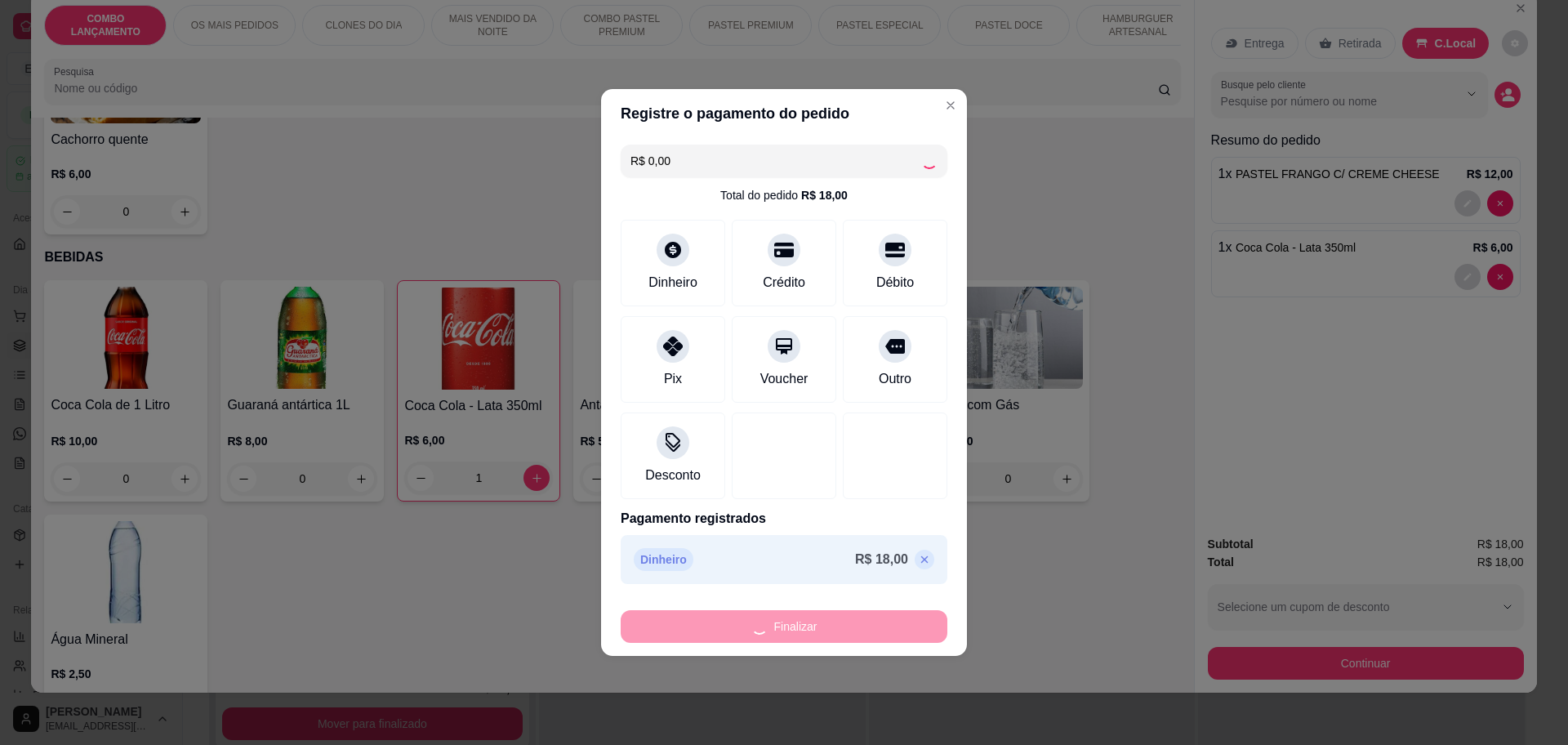
type input "0"
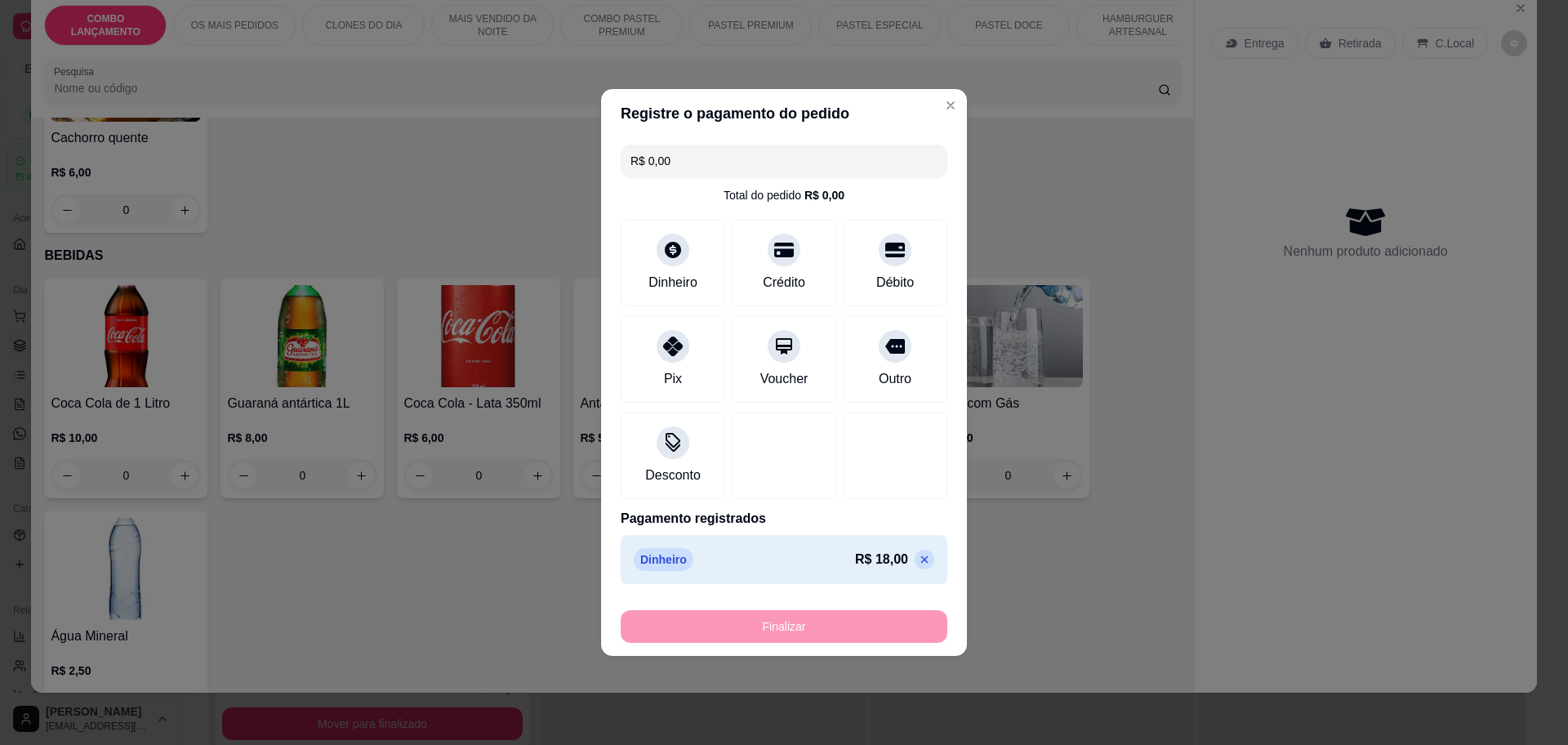
type input "-R$ 18,00"
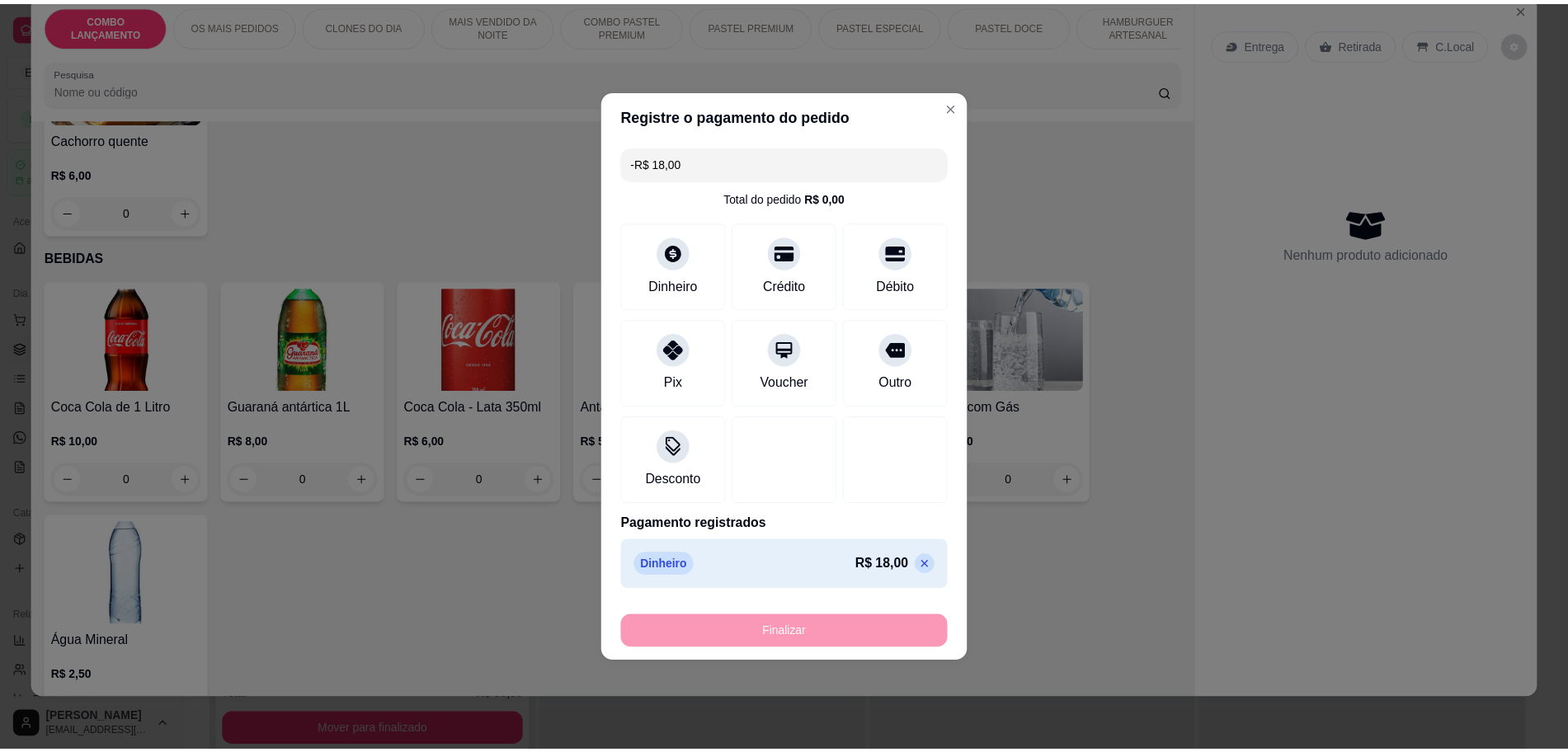
scroll to position [5459, 0]
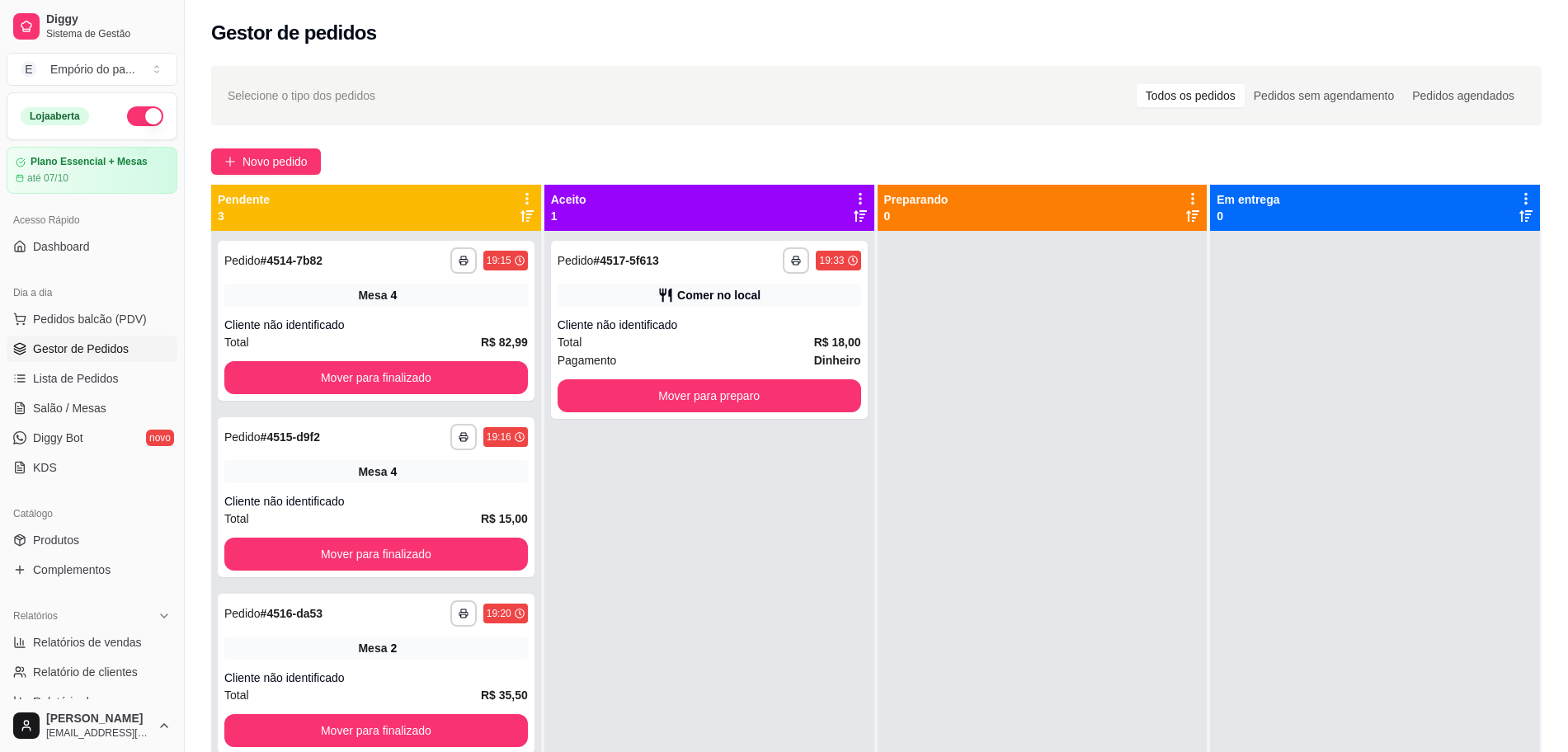
click at [1201, 99] on div "Todos os pedidos" at bounding box center [1190, 95] width 108 height 24
click at [816, 311] on div "**********" at bounding box center [709, 329] width 317 height 178
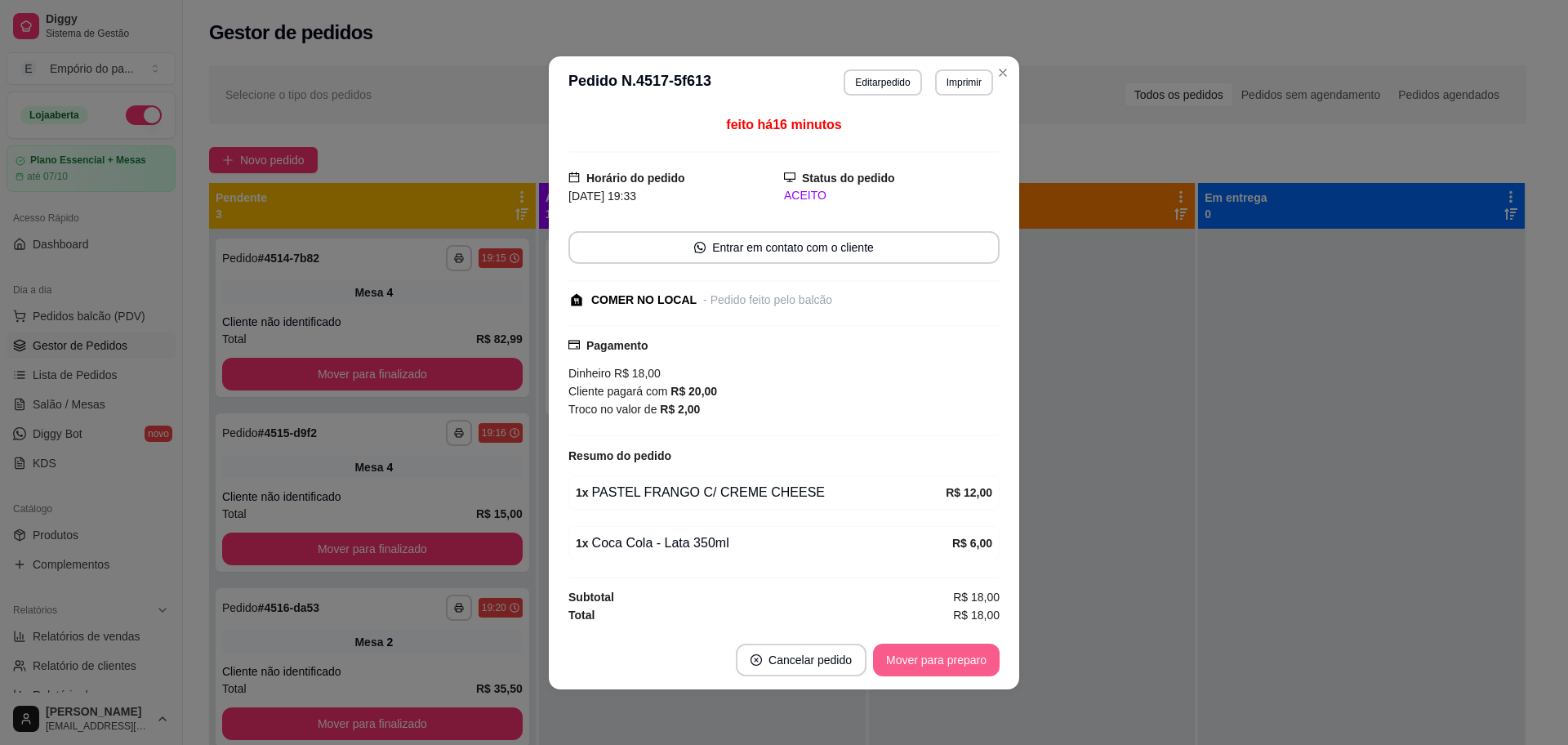
click at [942, 657] on button "Mover para preparo" at bounding box center [936, 659] width 127 height 33
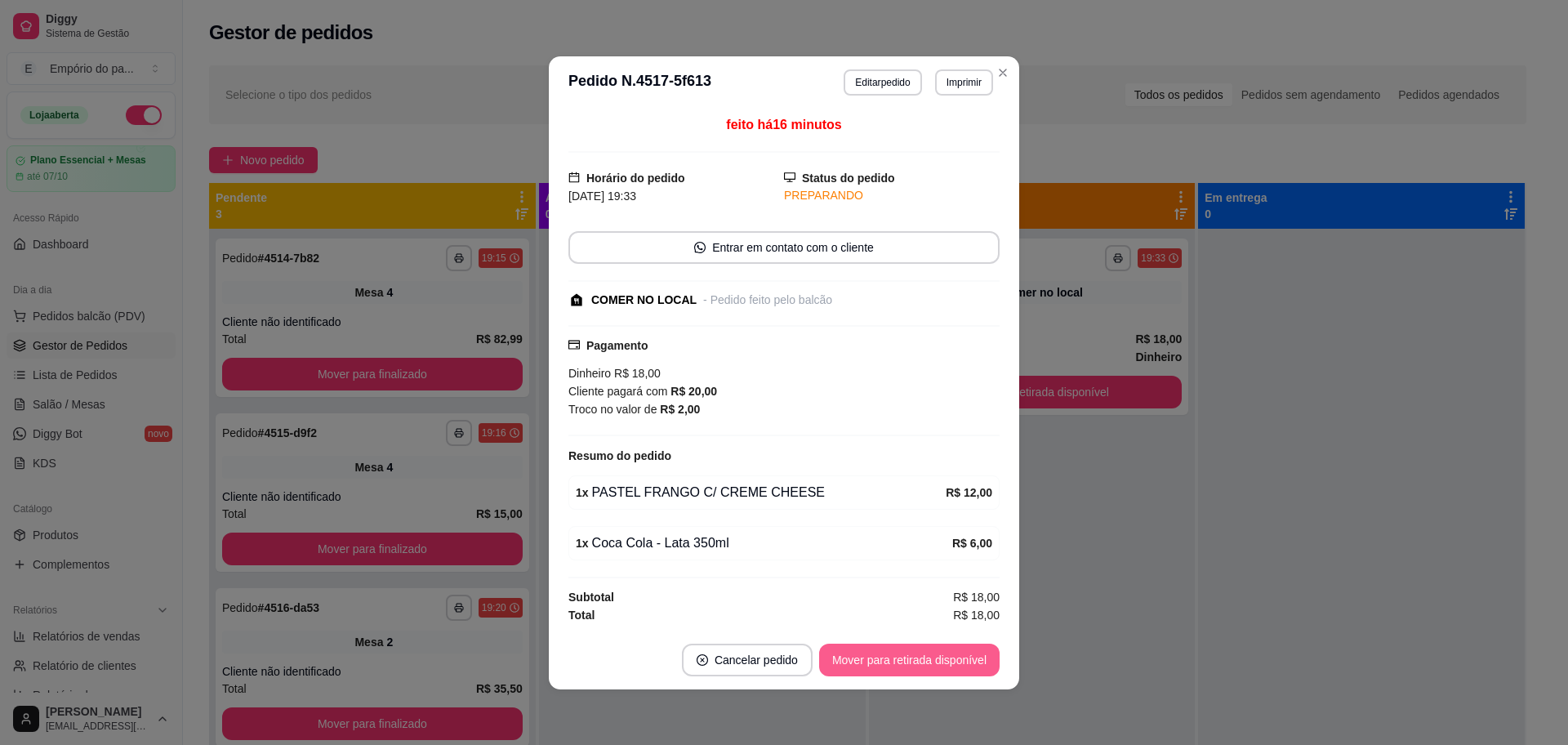
click at [941, 657] on button "Mover para retirada disponível" at bounding box center [909, 659] width 181 height 33
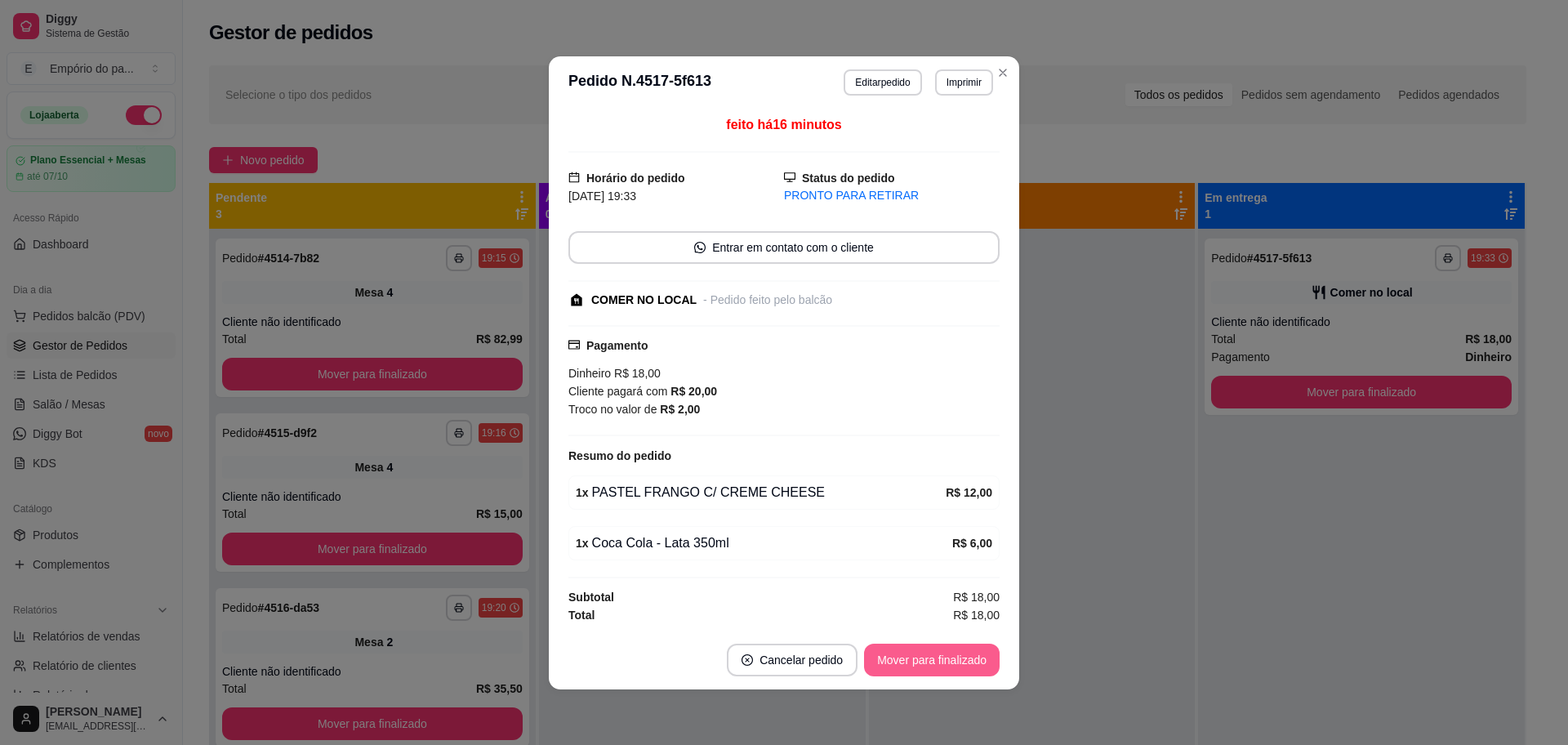
click at [941, 657] on button "Mover para finalizado" at bounding box center [932, 659] width 136 height 33
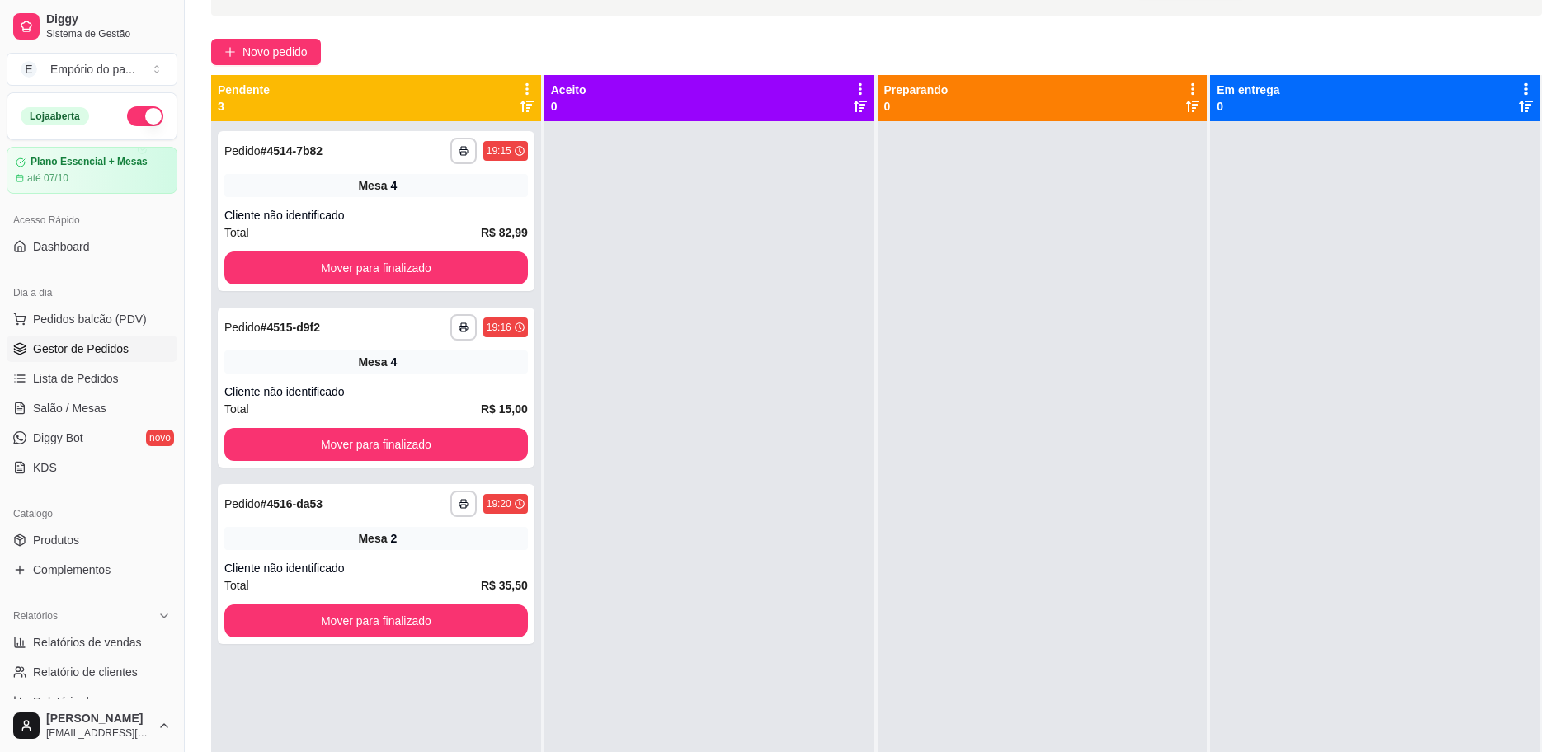
scroll to position [118, 0]
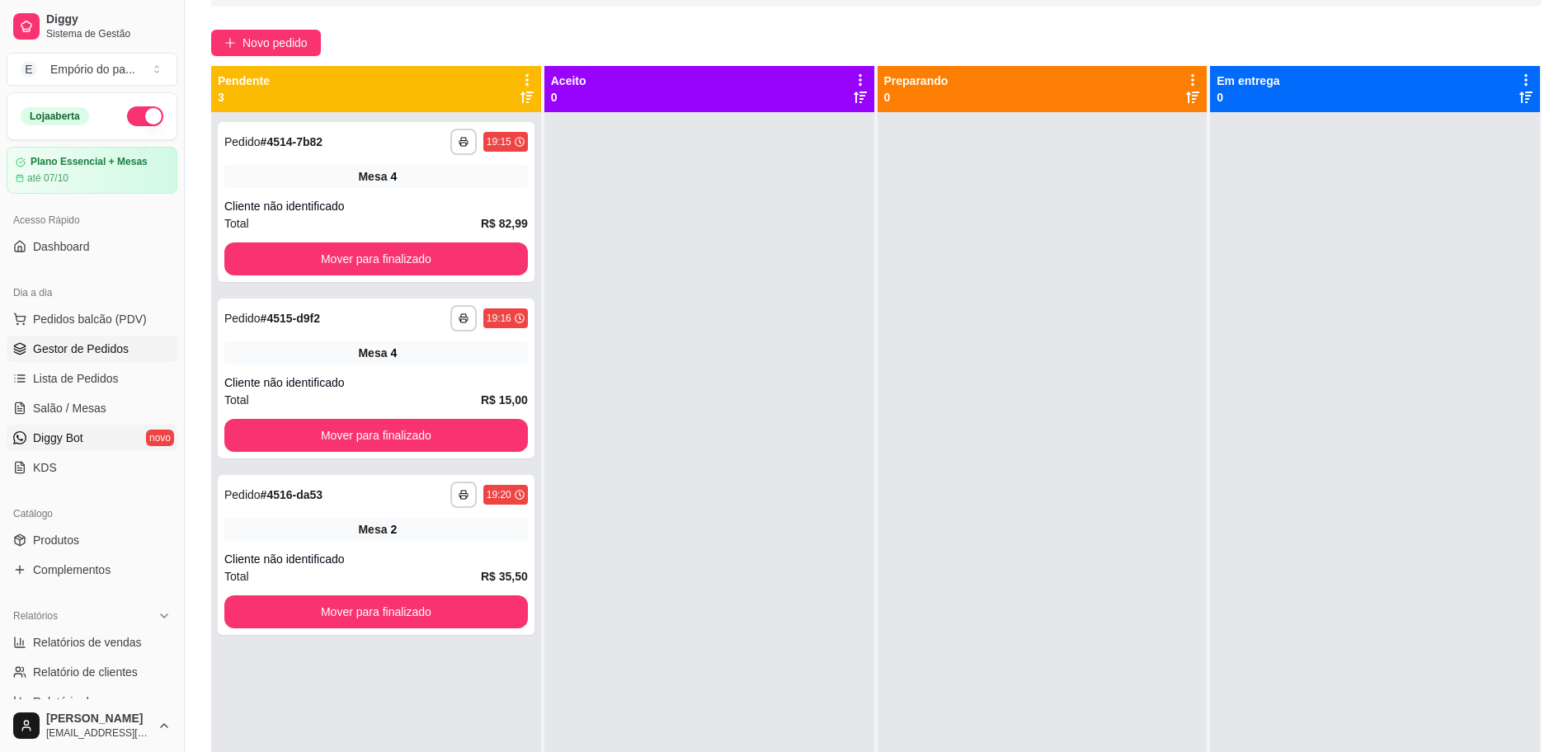
click at [49, 442] on span "Diggy Bot" at bounding box center [57, 438] width 50 height 17
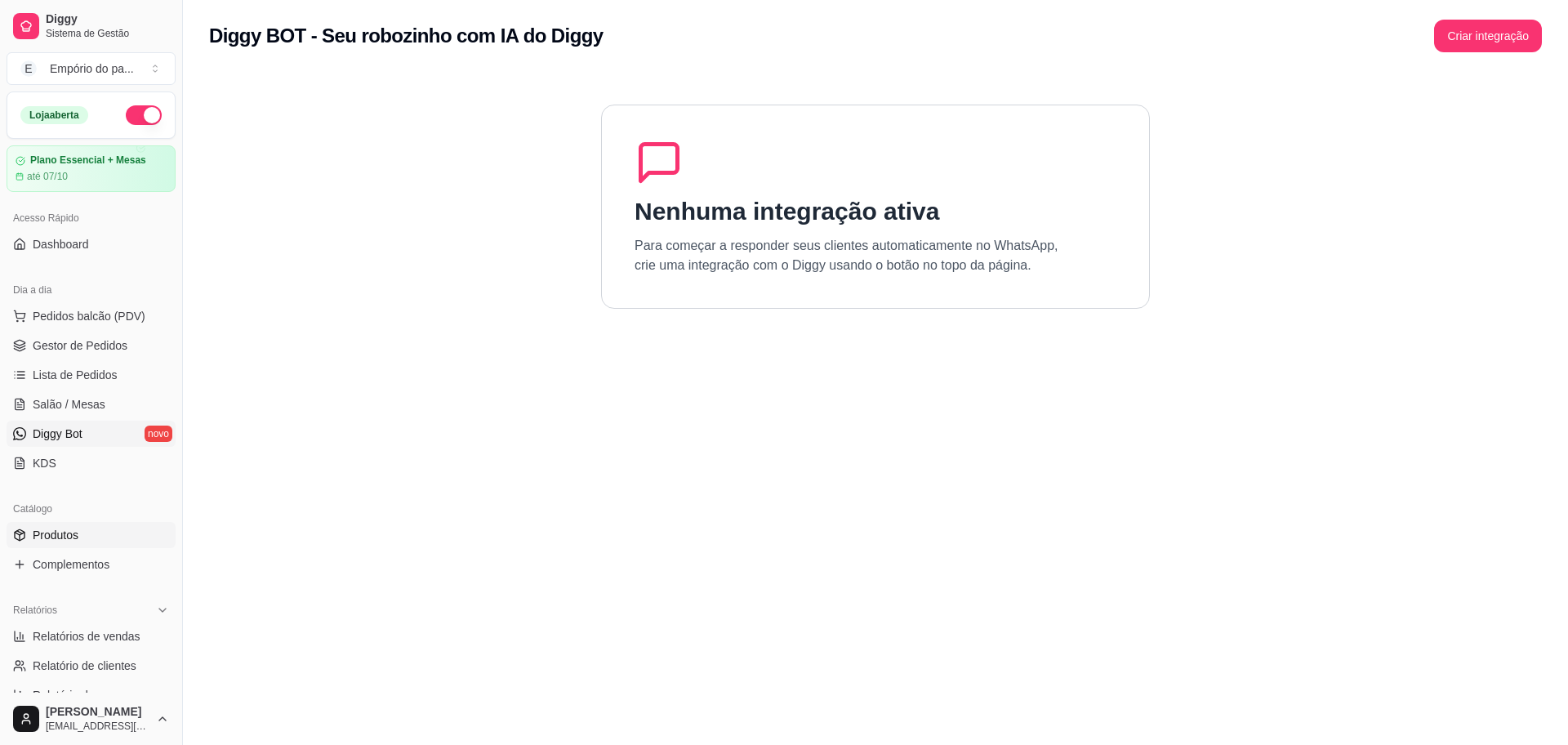
click at [56, 534] on span "Produtos" at bounding box center [55, 535] width 46 height 17
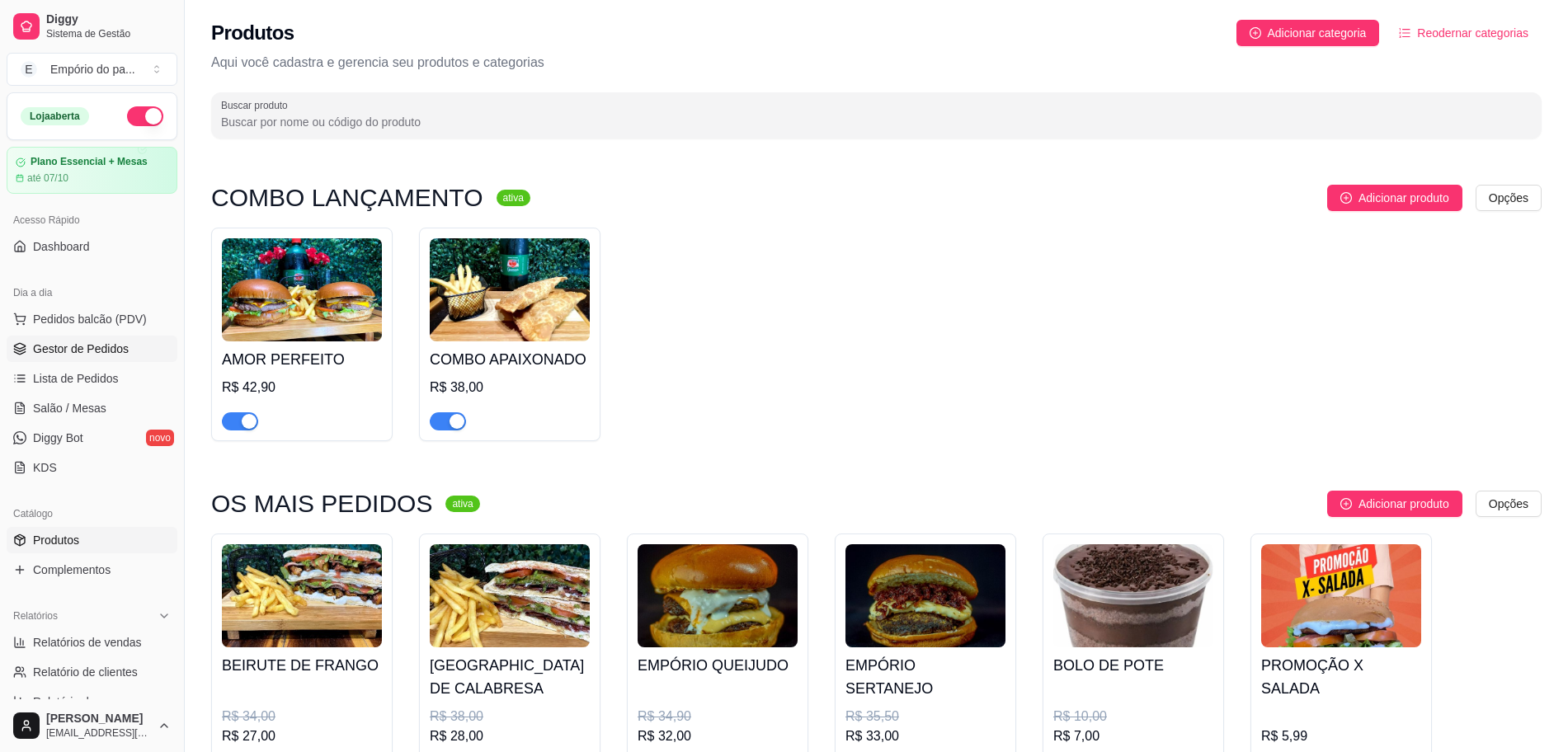
click at [83, 343] on span "Gestor de Pedidos" at bounding box center [81, 349] width 96 height 17
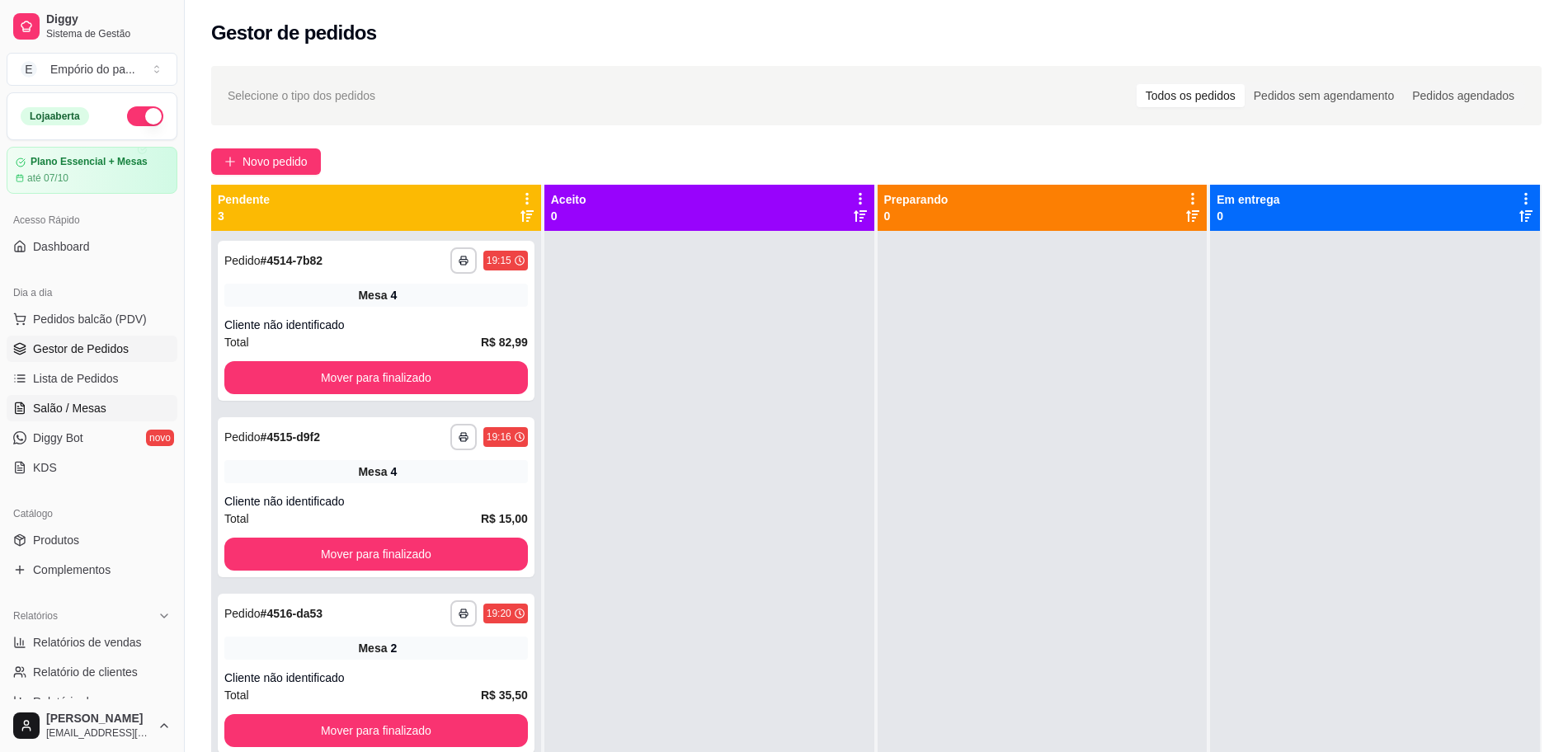
click at [55, 407] on span "Salão / Mesas" at bounding box center [70, 408] width 73 height 17
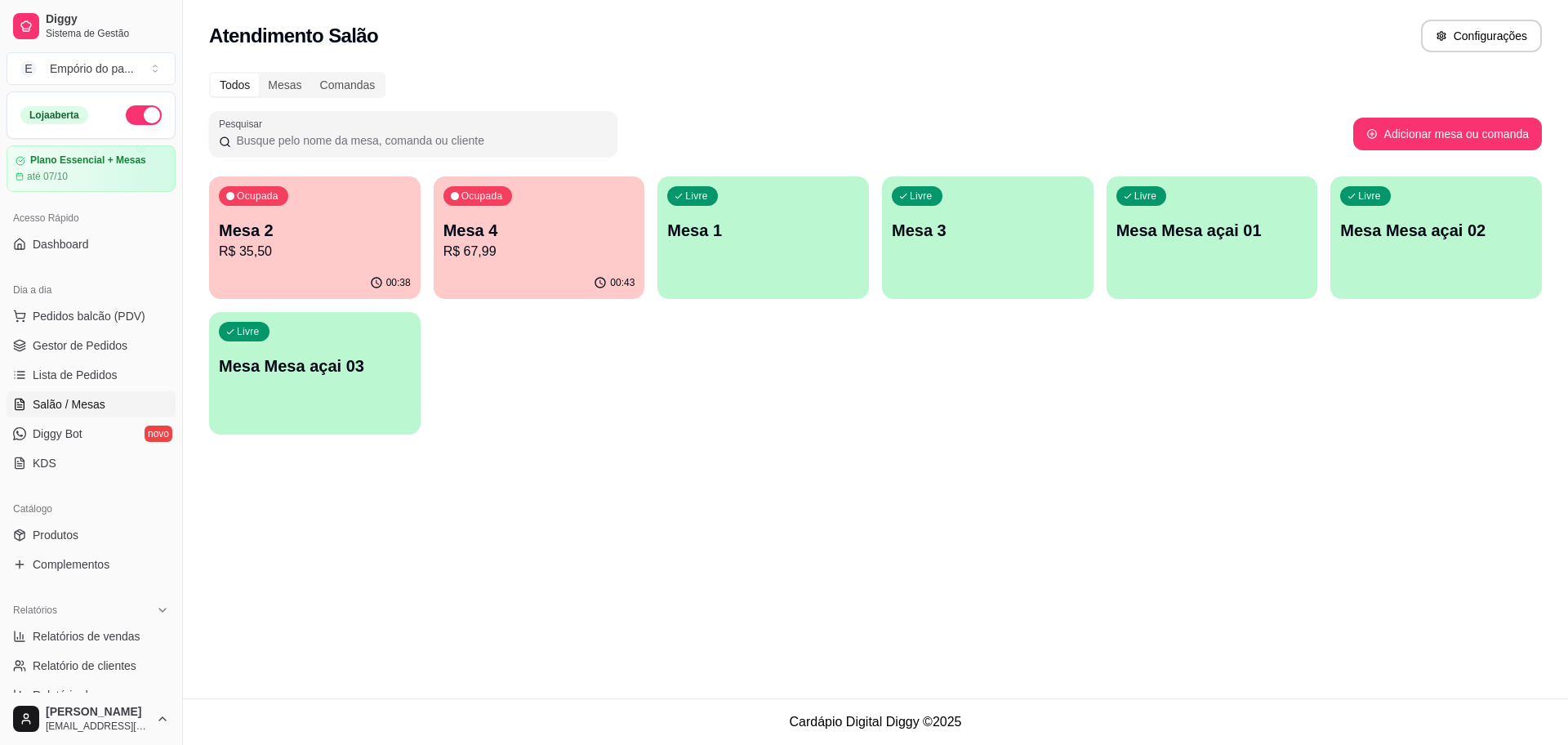
click at [1223, 247] on div "Livre Mesa Mesa açai 01" at bounding box center [1211, 227] width 211 height 102
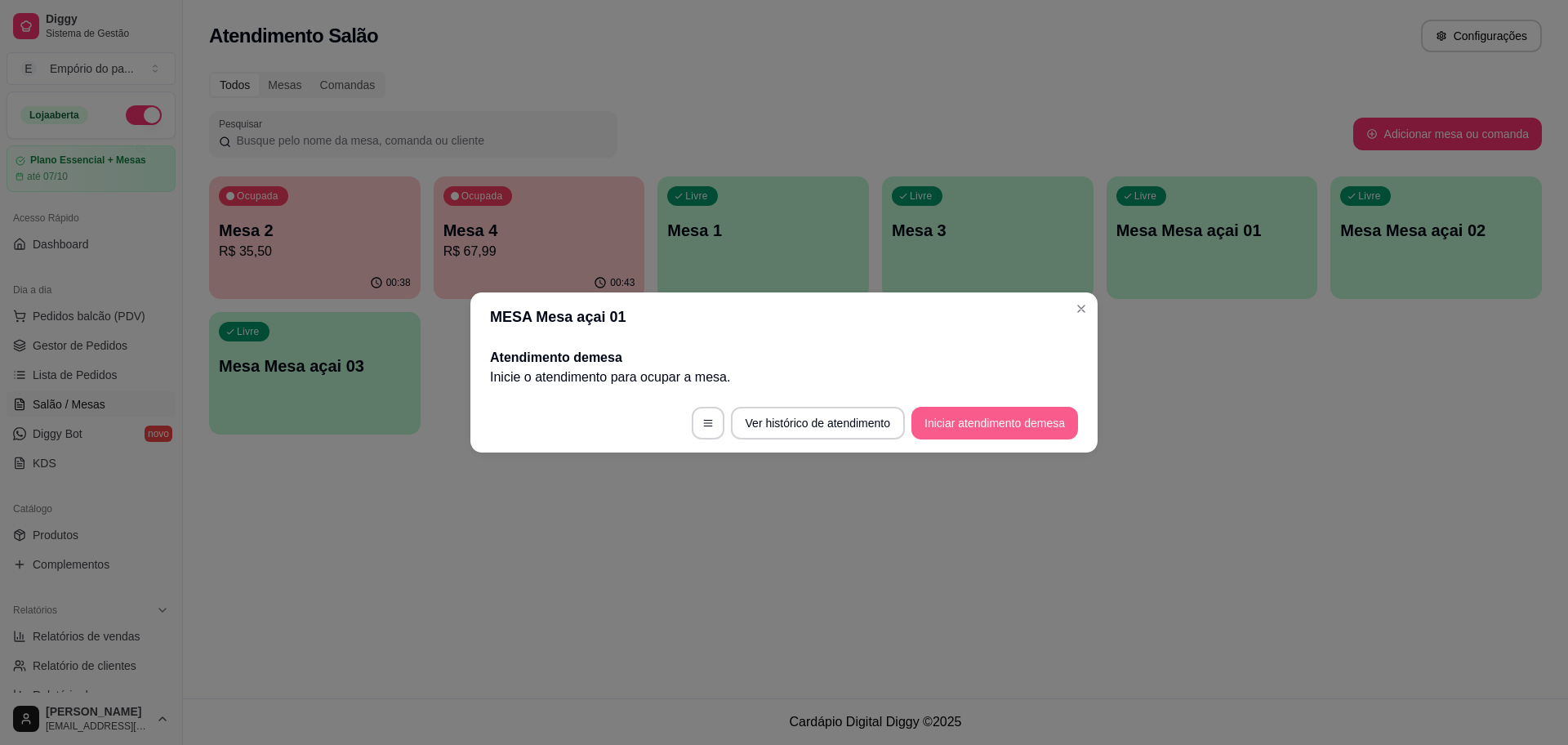
click at [932, 415] on button "Iniciar atendimento de mesa" at bounding box center [994, 423] width 167 height 33
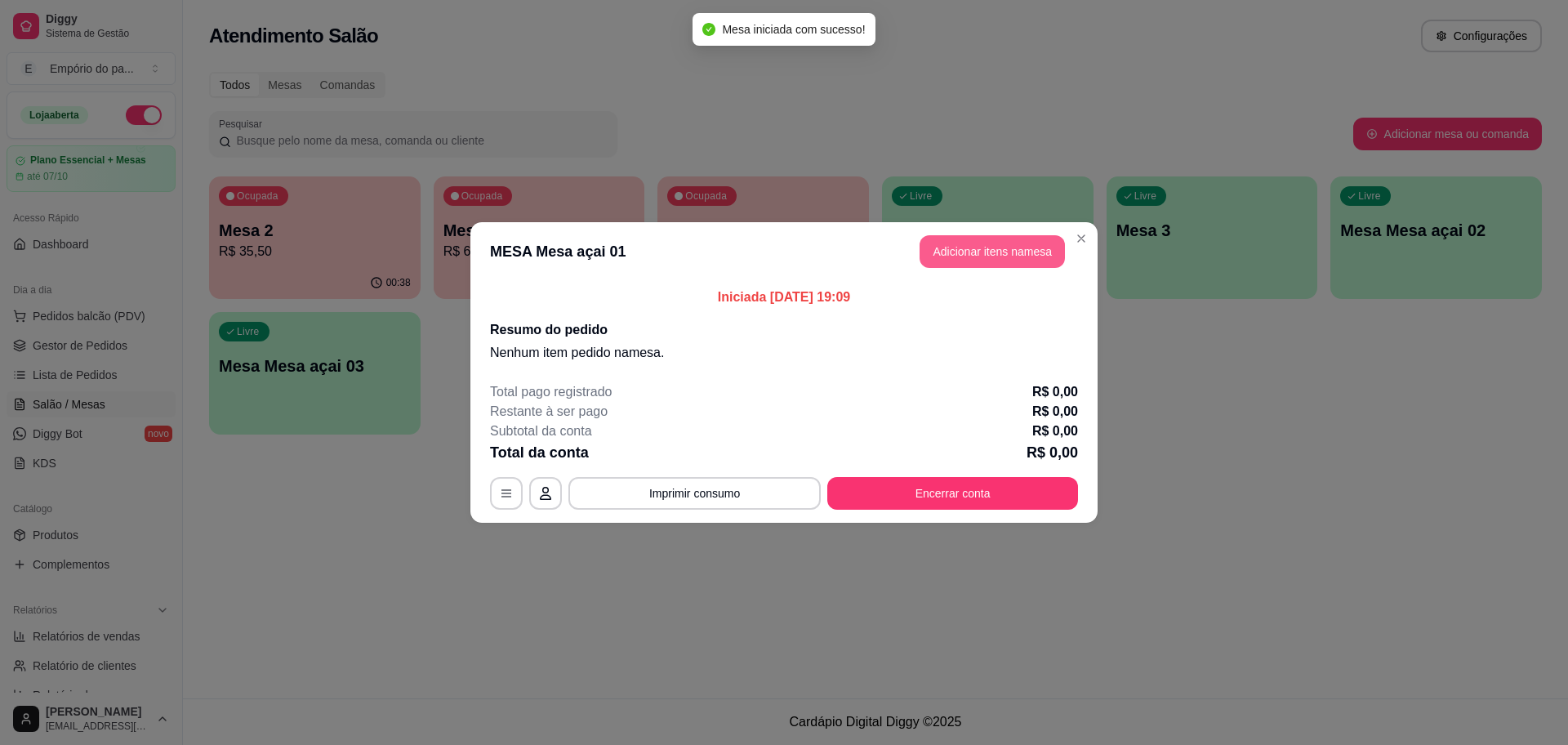
click at [1001, 259] on button "Adicionar itens na mesa" at bounding box center [992, 251] width 145 height 33
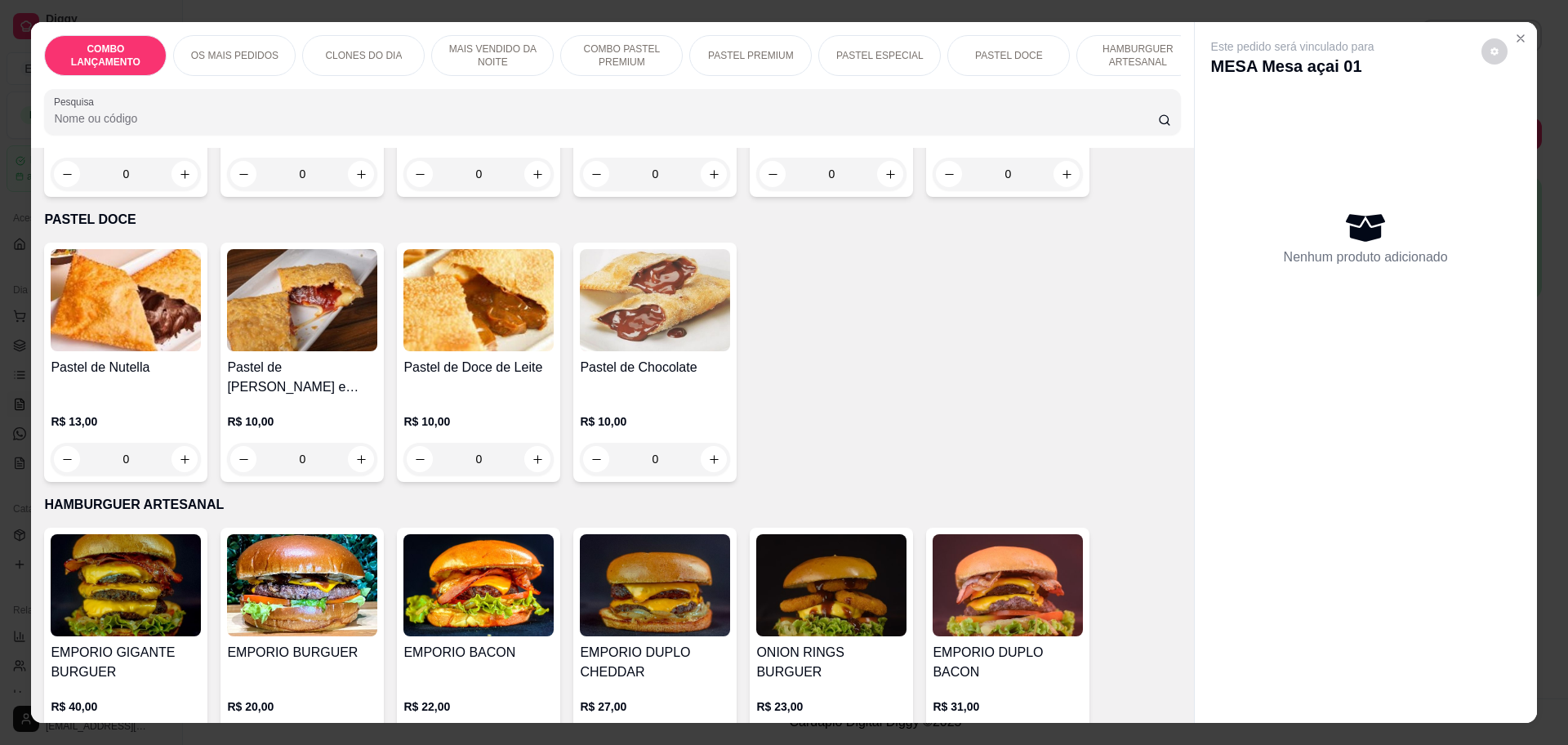
scroll to position [2245, 0]
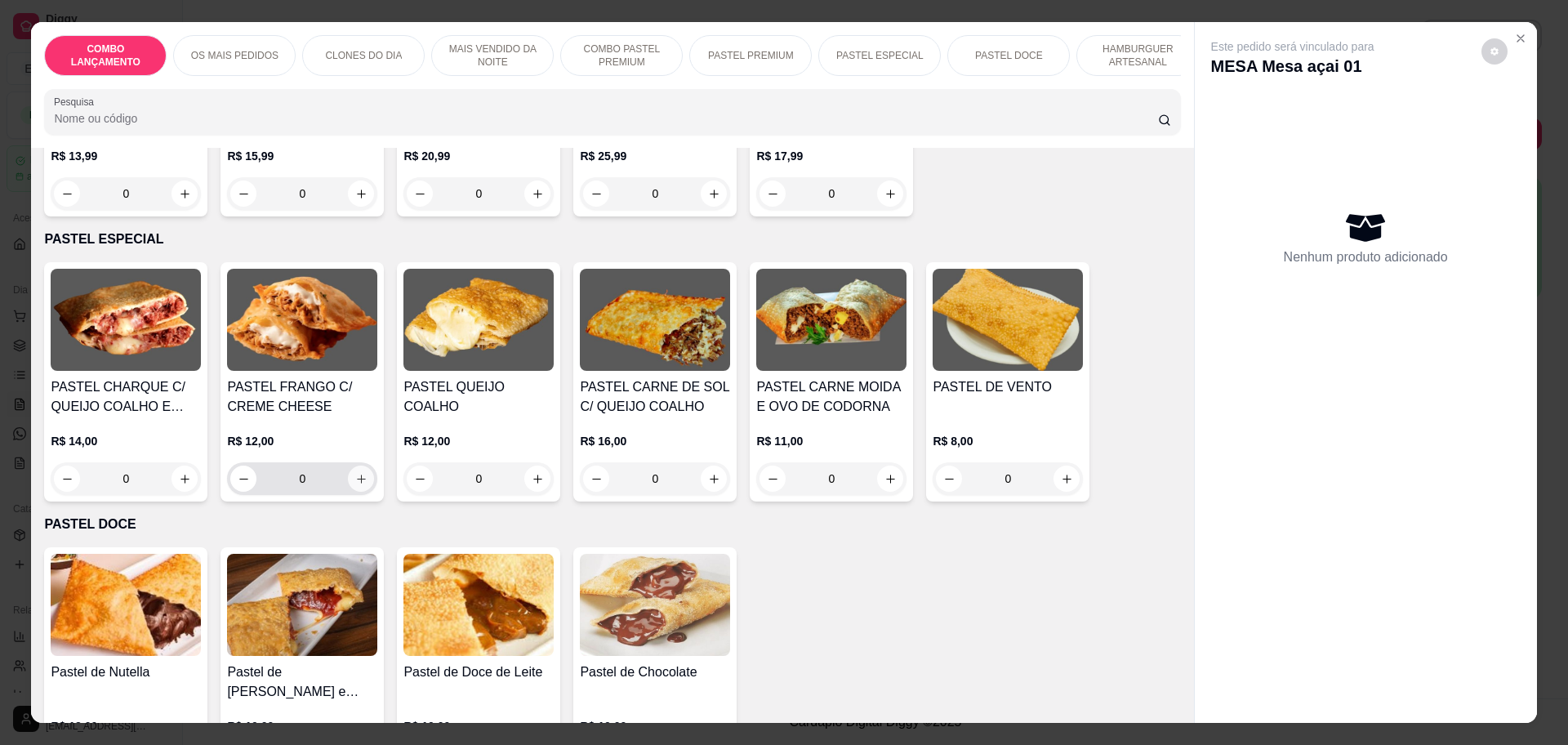
click at [348, 466] on button "increase-product-quantity" at bounding box center [361, 479] width 26 height 26
type input "1"
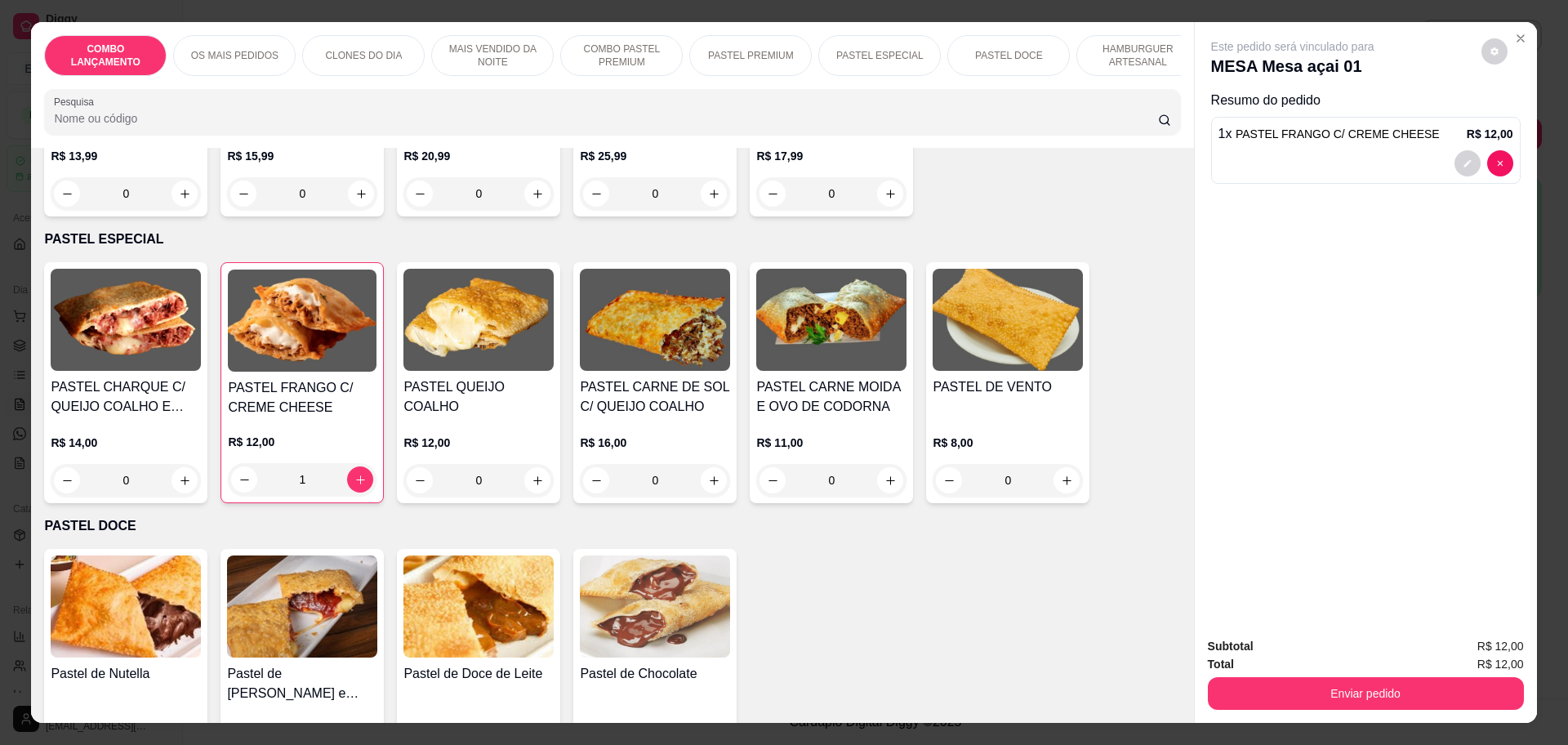
scroll to position [1837, 0]
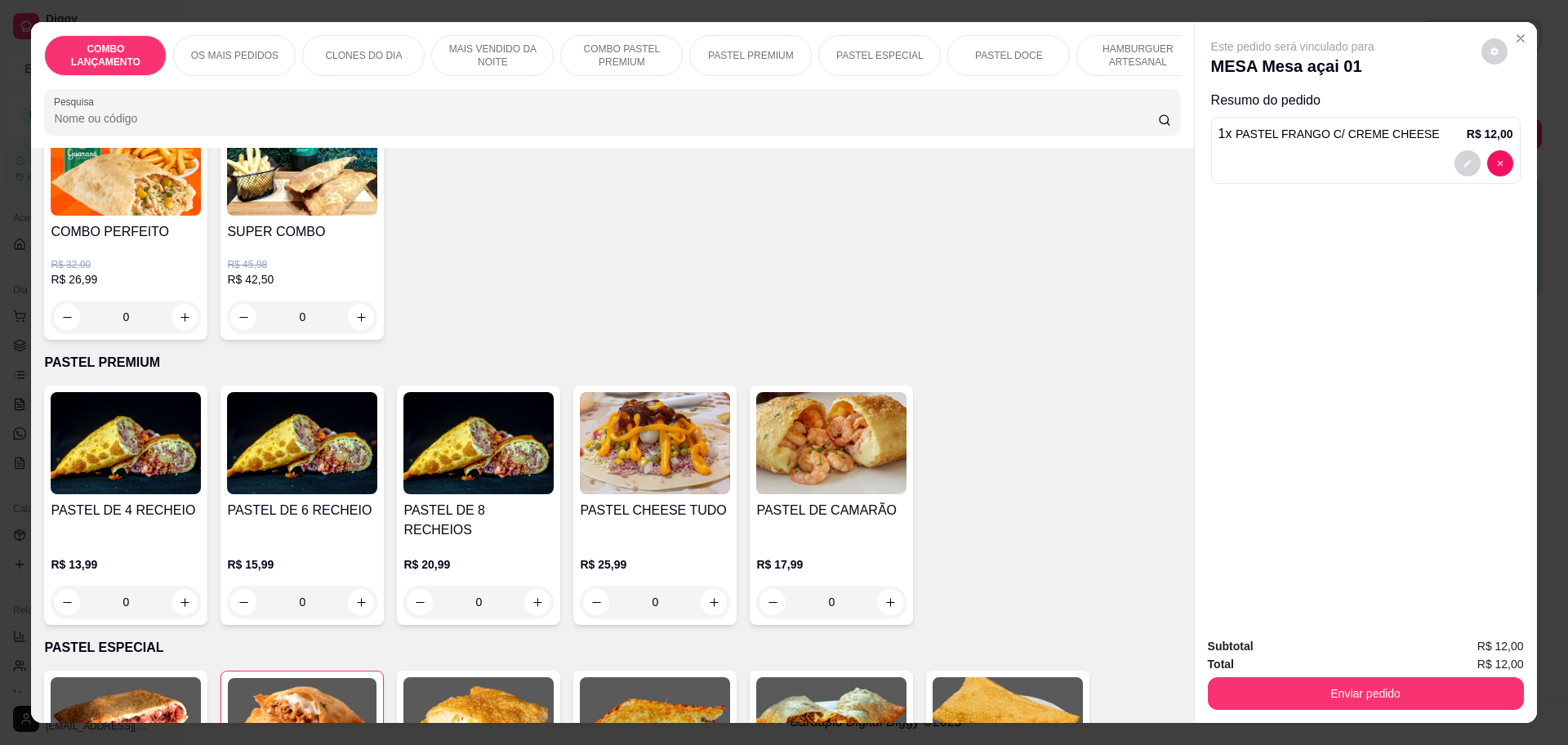
click at [179, 586] on div "0" at bounding box center [125, 602] width 150 height 33
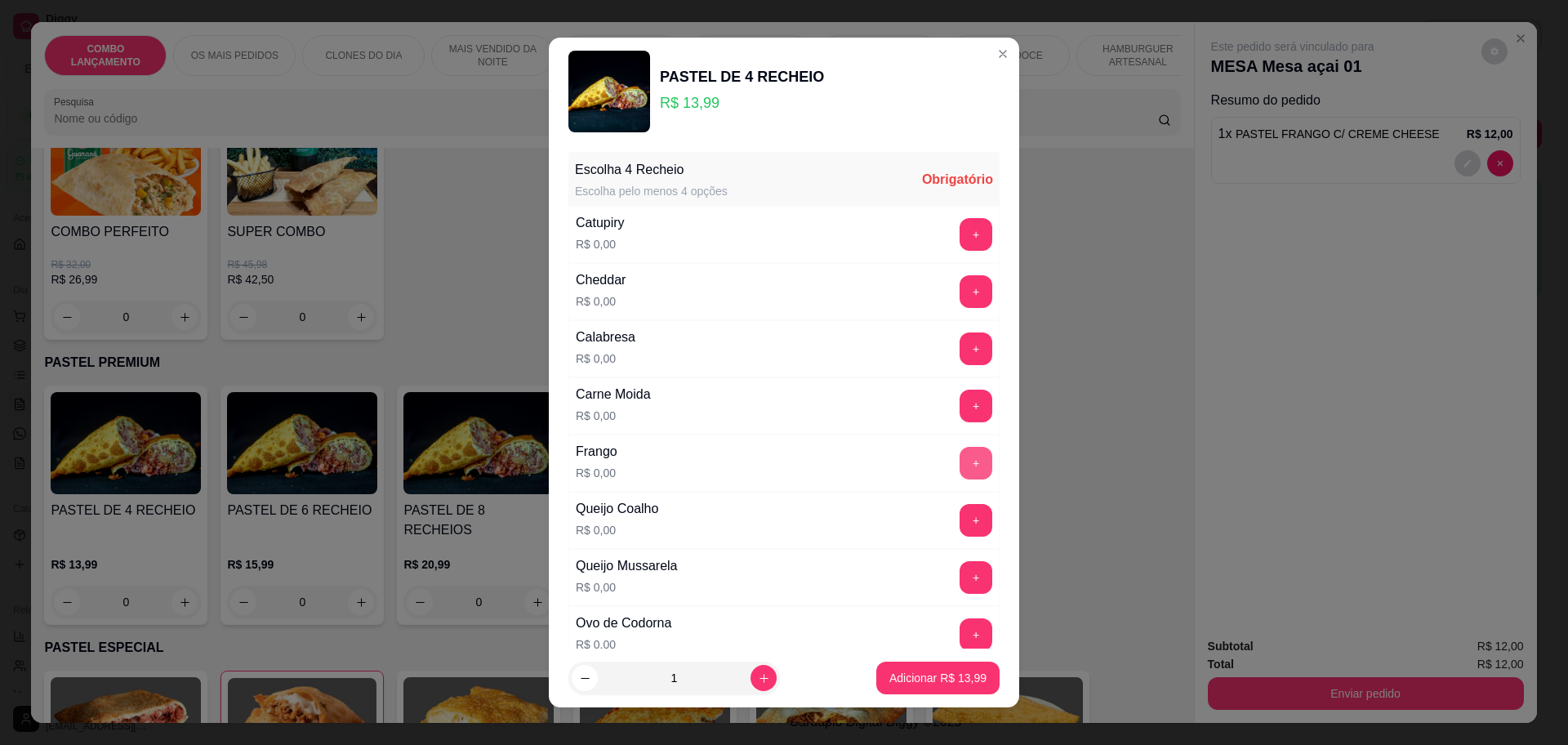
click at [959, 461] on button "+" at bounding box center [975, 463] width 33 height 33
click at [959, 523] on button "+" at bounding box center [975, 520] width 33 height 33
click at [960, 583] on button "+" at bounding box center [976, 576] width 32 height 32
click at [960, 627] on button "+" at bounding box center [976, 634] width 32 height 32
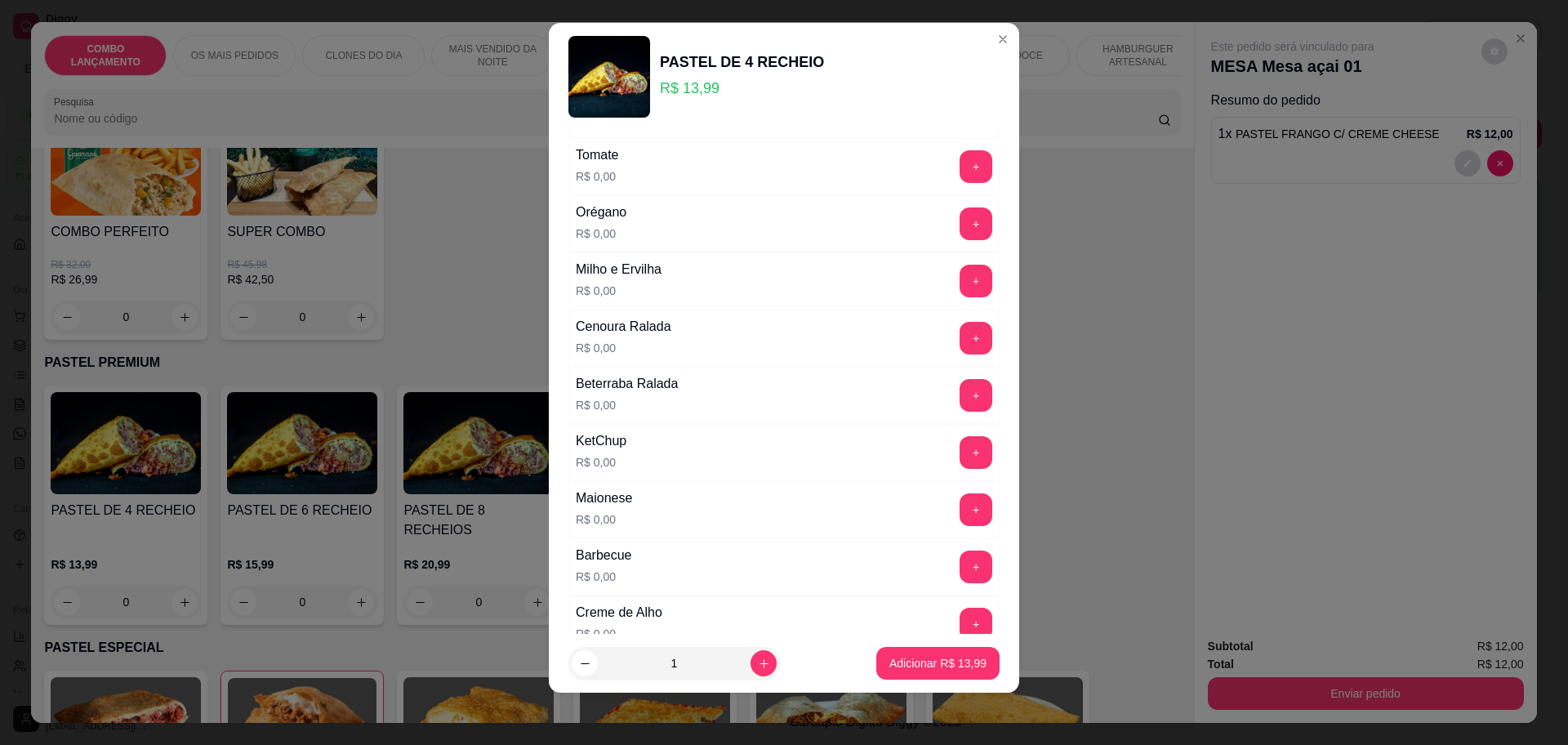
scroll to position [530, 0]
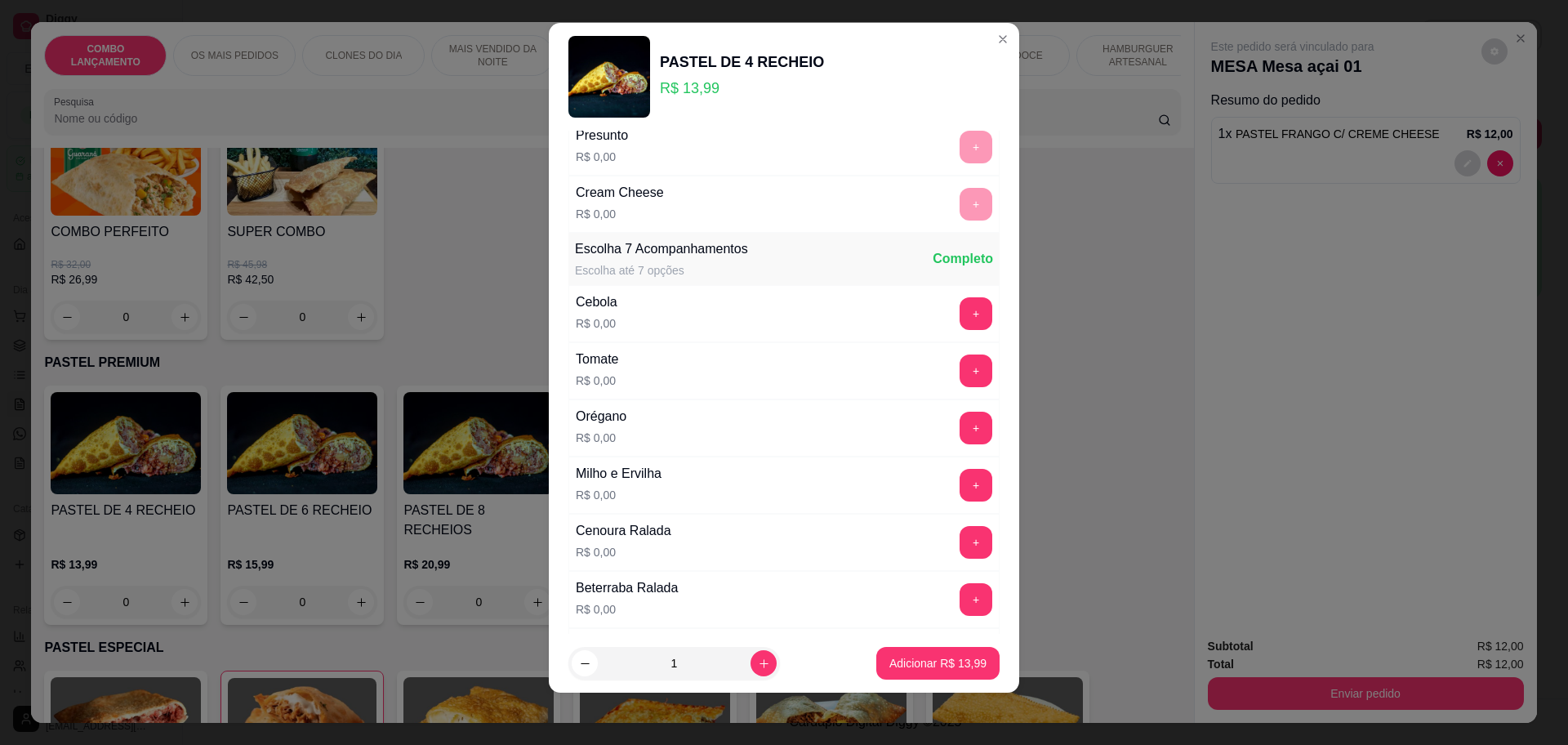
click at [959, 487] on button "+" at bounding box center [975, 484] width 33 height 33
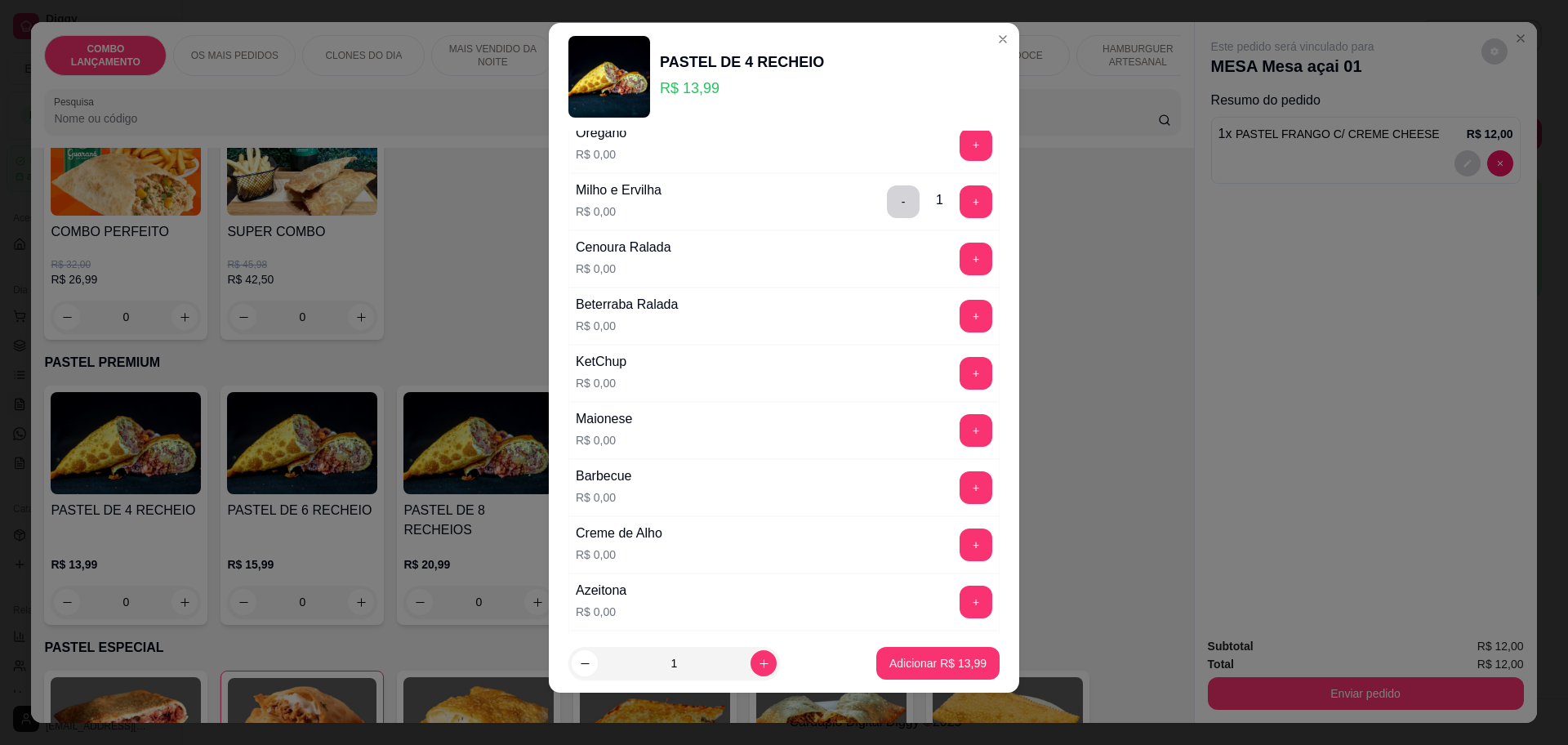
scroll to position [939, 0]
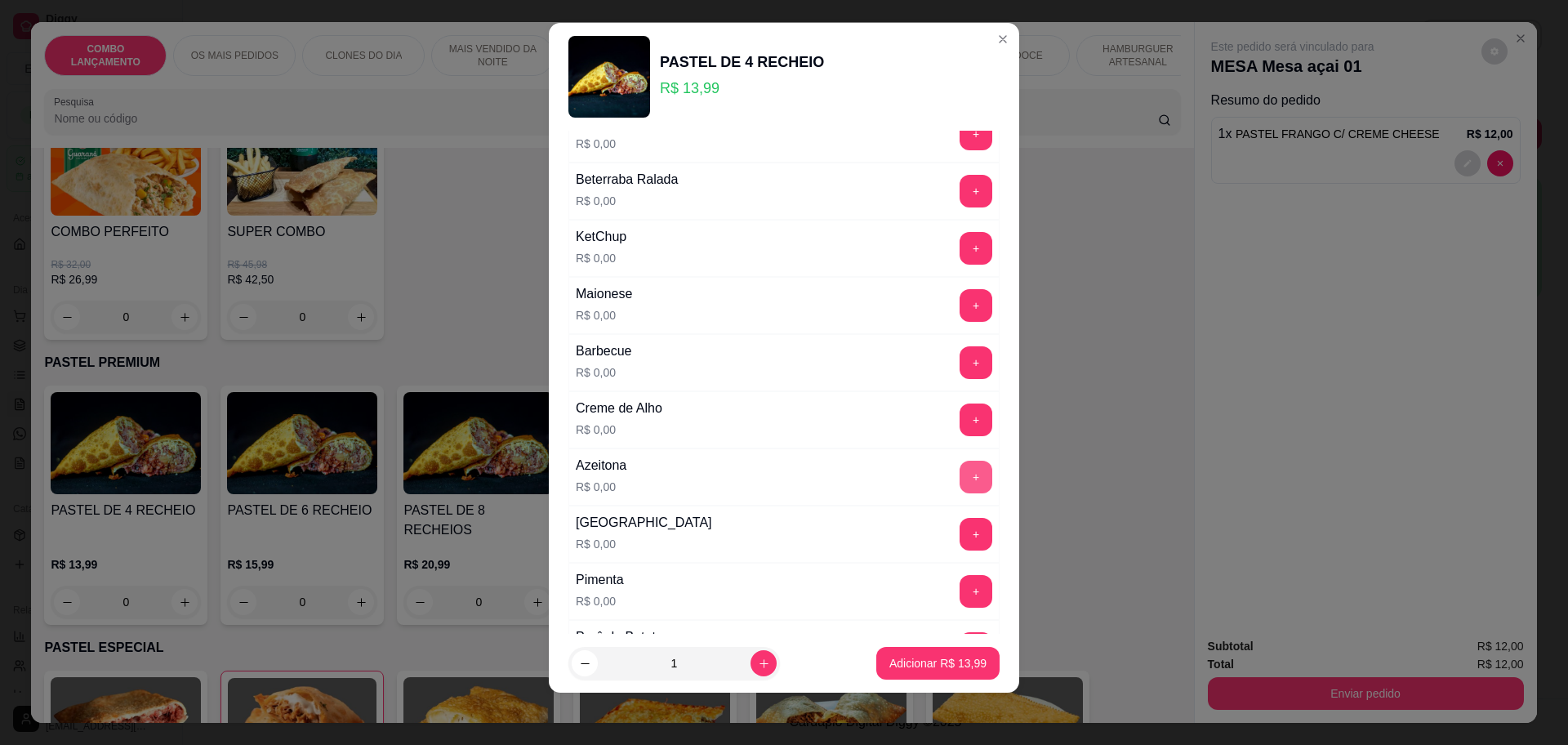
click at [959, 475] on button "+" at bounding box center [975, 477] width 33 height 33
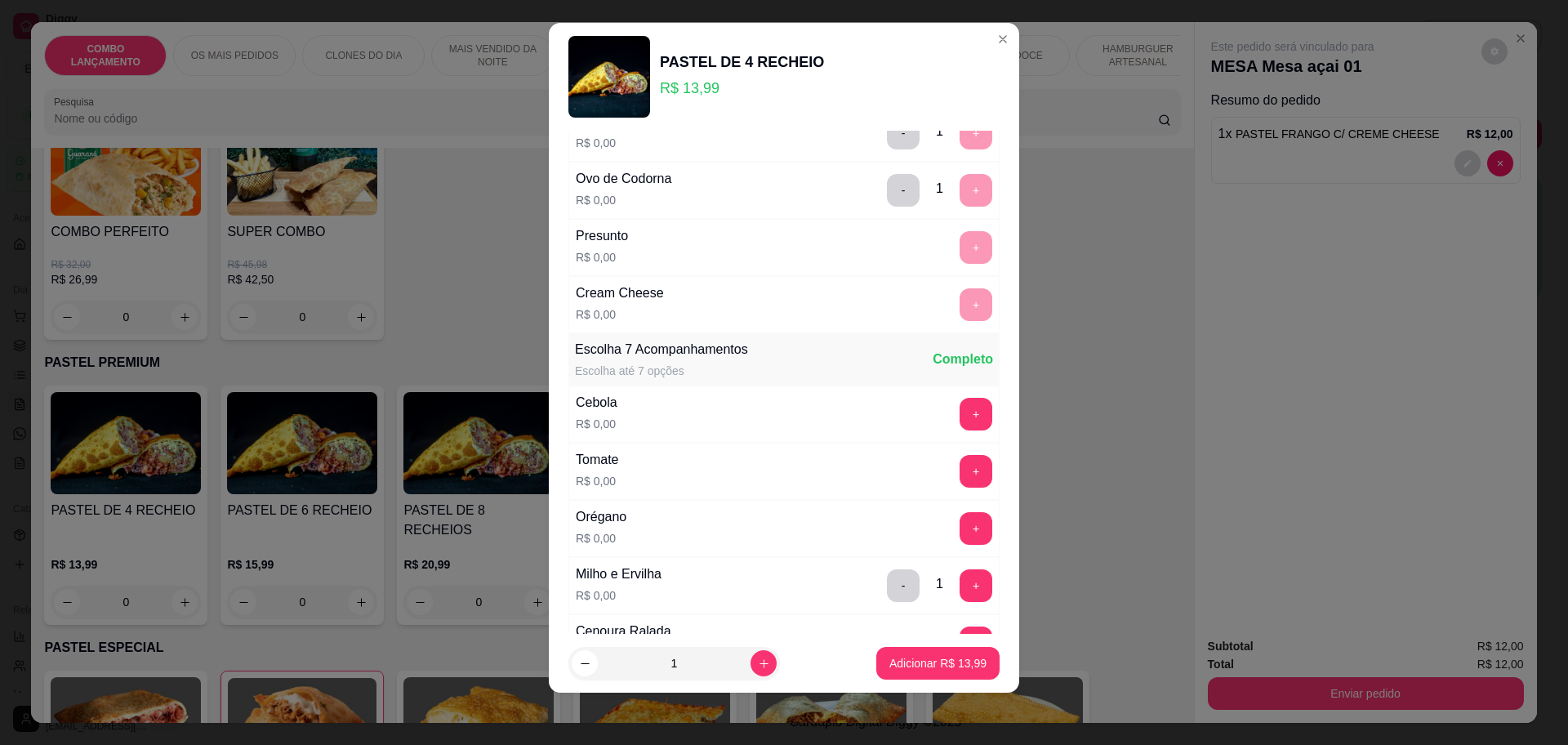
scroll to position [427, 0]
click at [953, 462] on div "+" at bounding box center [975, 472] width 46 height 33
click at [959, 471] on button "+" at bounding box center [975, 472] width 33 height 33
click at [959, 414] on button "+" at bounding box center [975, 415] width 33 height 33
click at [959, 407] on button "+" at bounding box center [975, 415] width 33 height 33
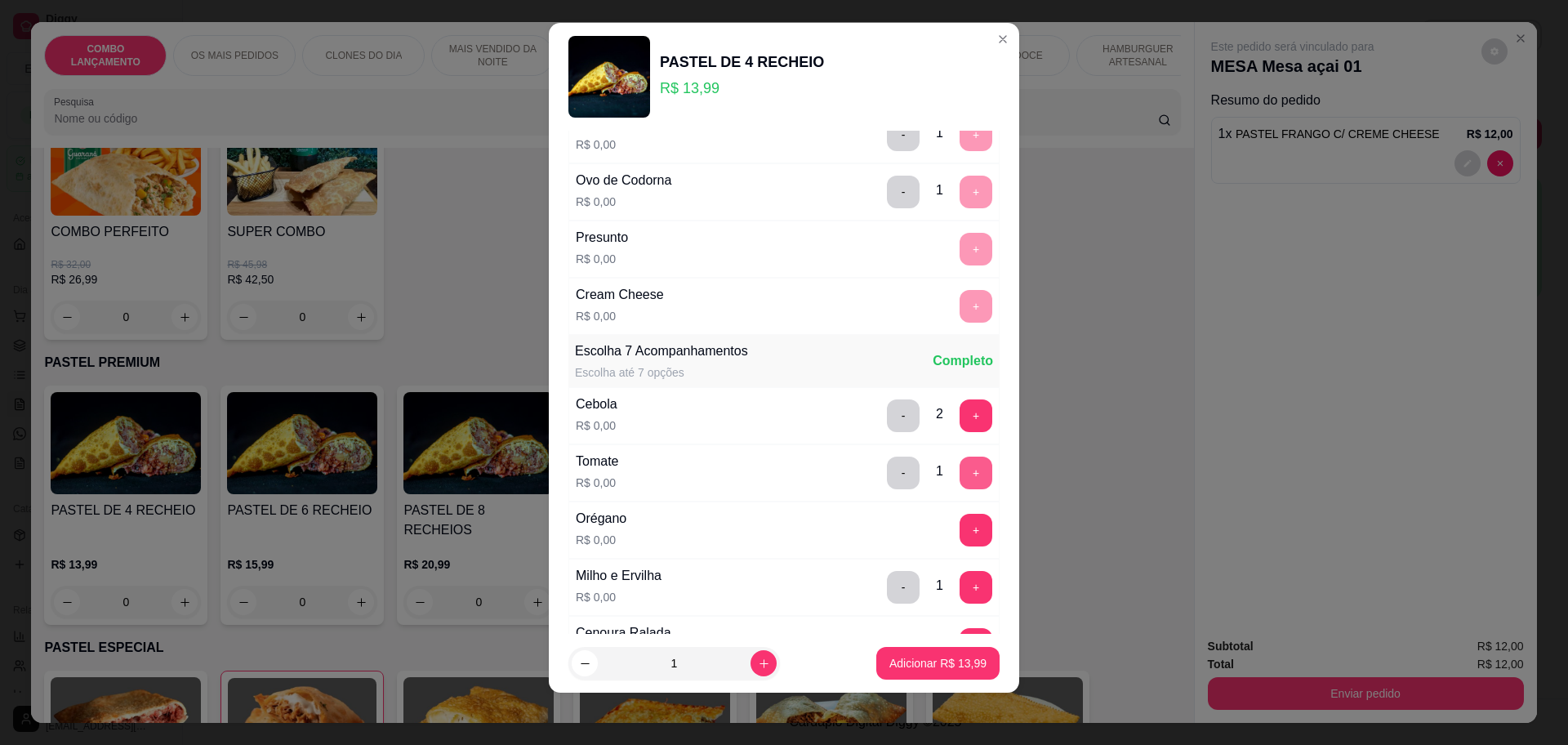
click at [959, 474] on button "+" at bounding box center [975, 472] width 33 height 33
click at [959, 540] on button "+" at bounding box center [975, 530] width 33 height 33
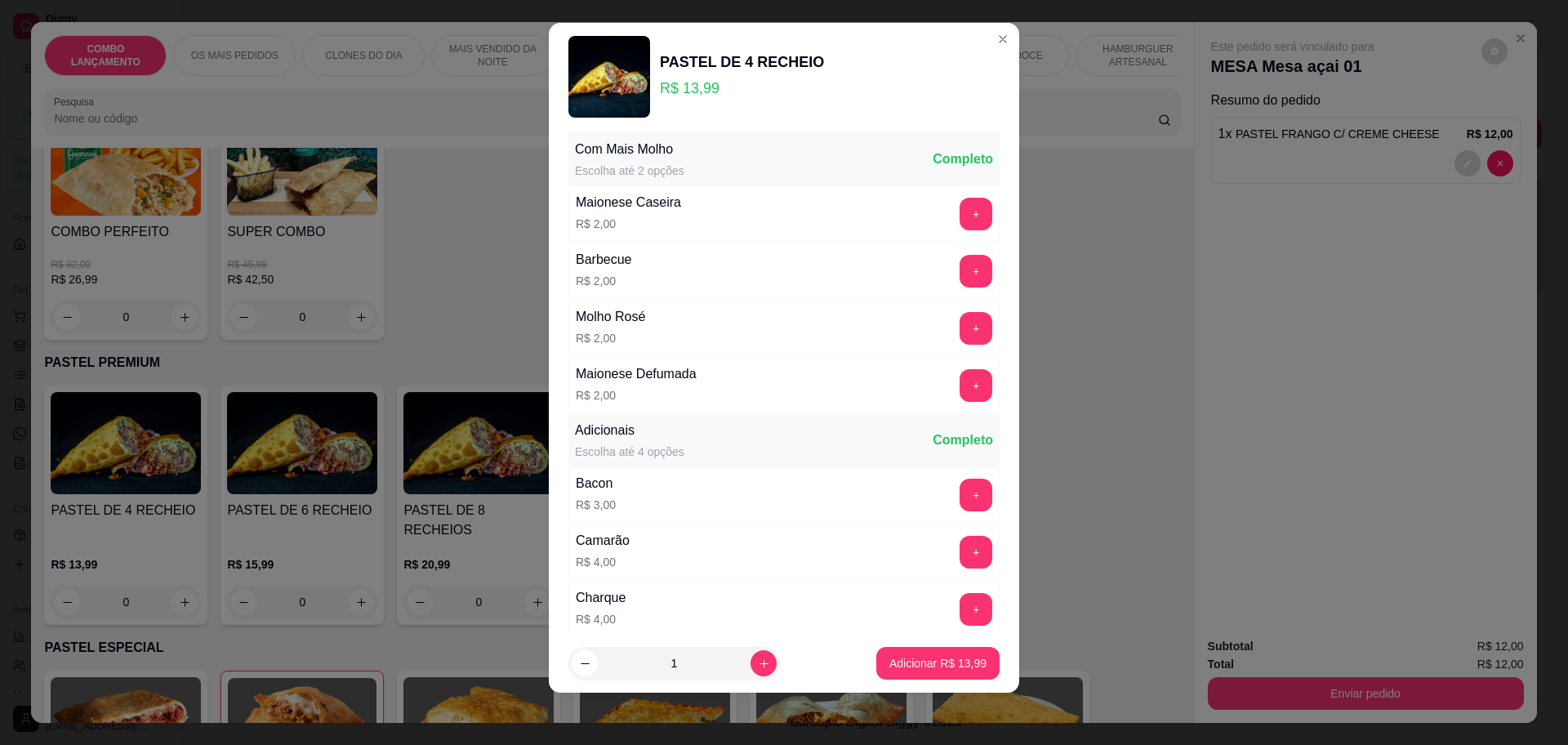
scroll to position [1599, 0]
click at [911, 660] on p "Adicionar R$ 13,99" at bounding box center [938, 663] width 97 height 17
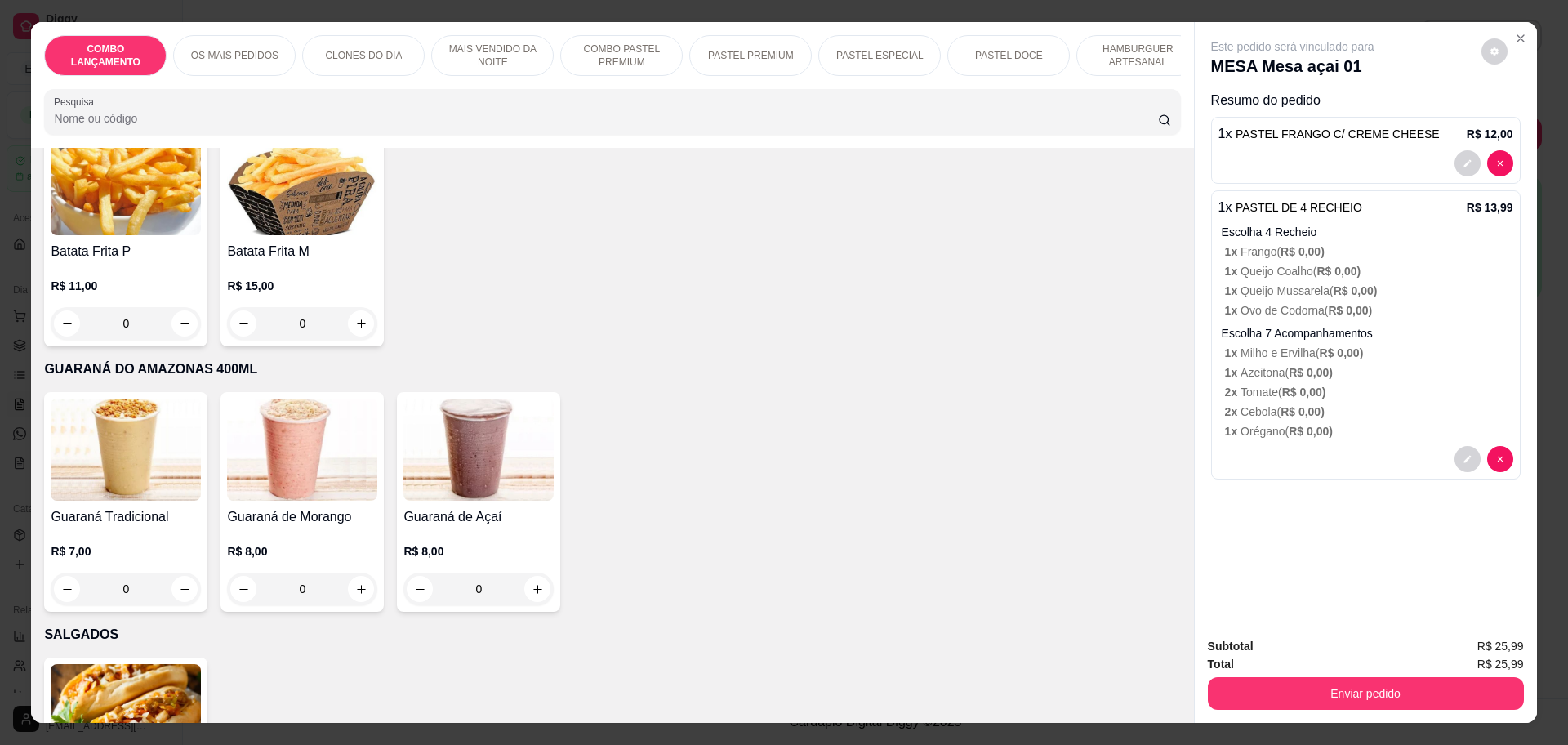
scroll to position [5308, 0]
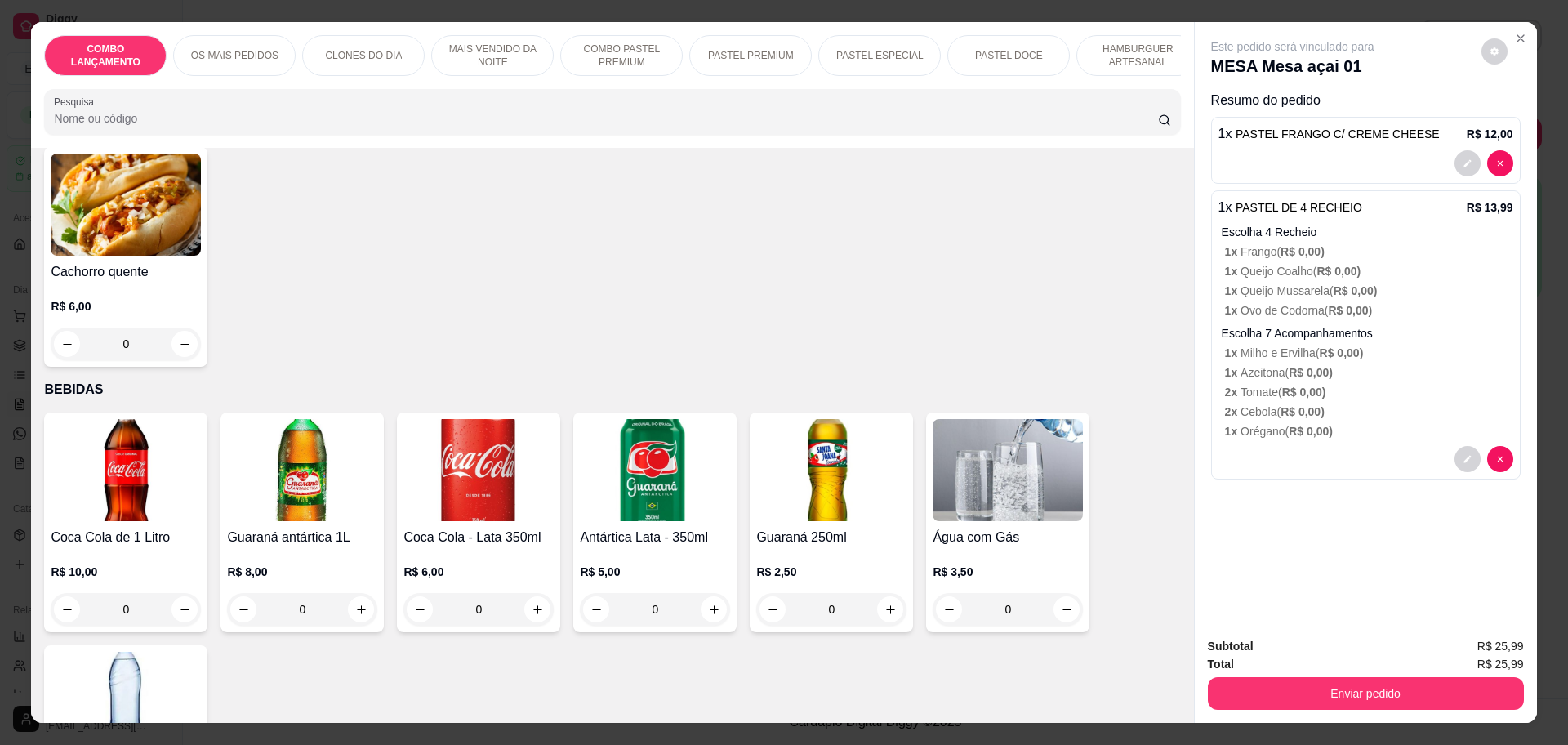
click at [355, 603] on icon "increase-product-quantity" at bounding box center [360, 609] width 12 height 12
type input "1"
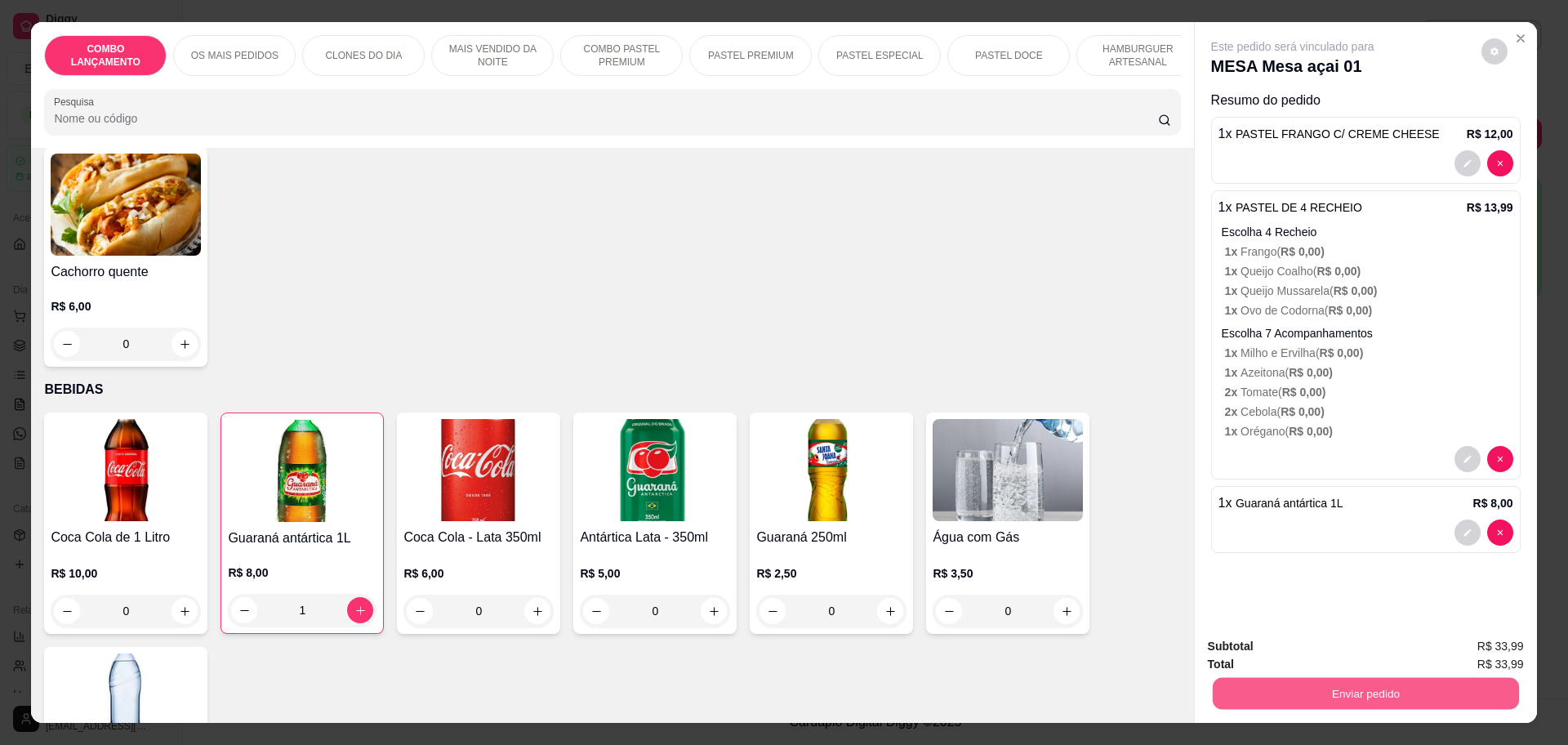
click at [1345, 677] on button "Enviar pedido" at bounding box center [1364, 693] width 306 height 32
click at [1364, 657] on button "Registrar cliente" at bounding box center [1370, 652] width 108 height 31
click at [1342, 690] on button "Enviar pedido" at bounding box center [1365, 693] width 316 height 33
click at [1455, 646] on button "Enviar pedido" at bounding box center [1480, 653] width 89 height 30
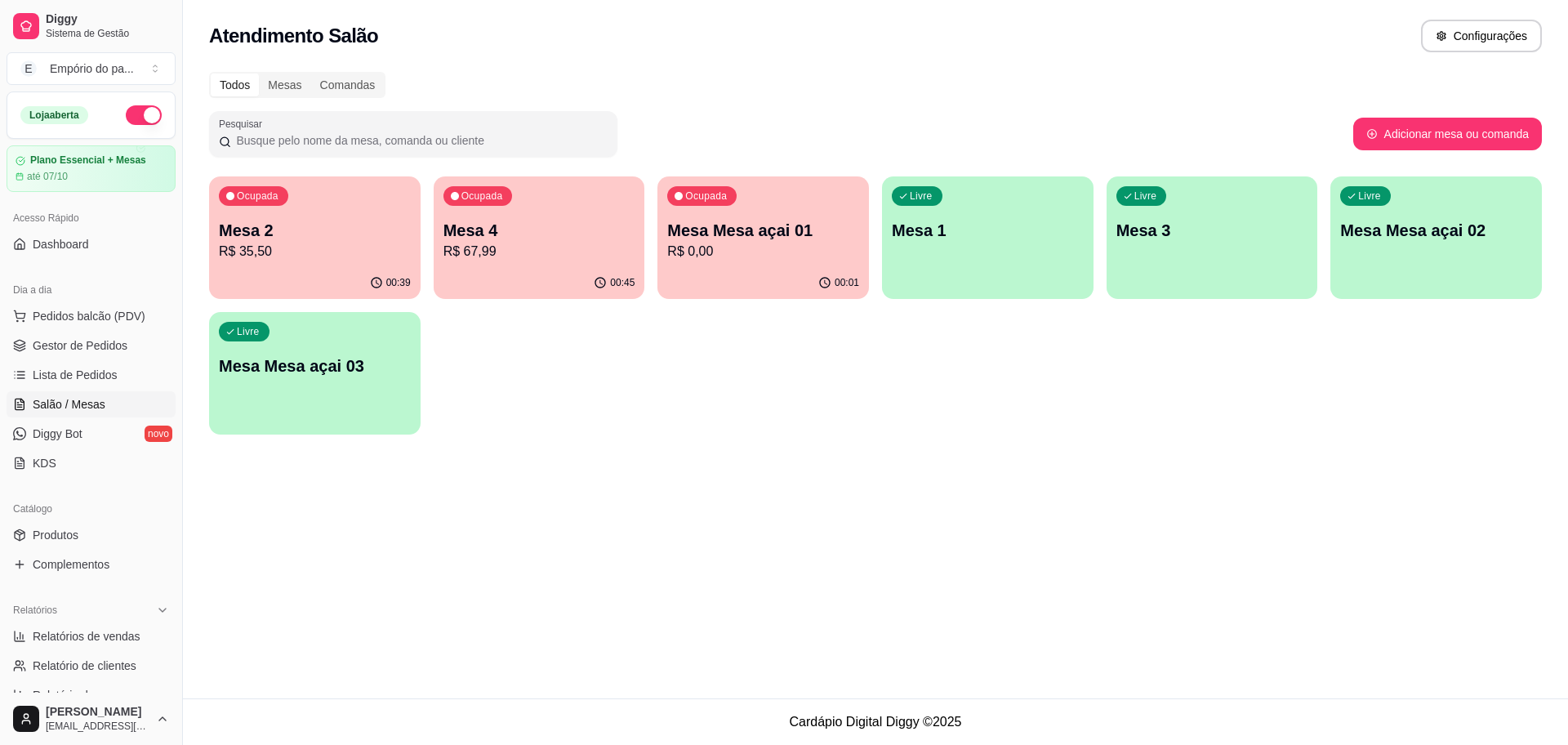
click at [321, 248] on p "R$ 35,50" at bounding box center [315, 251] width 192 height 20
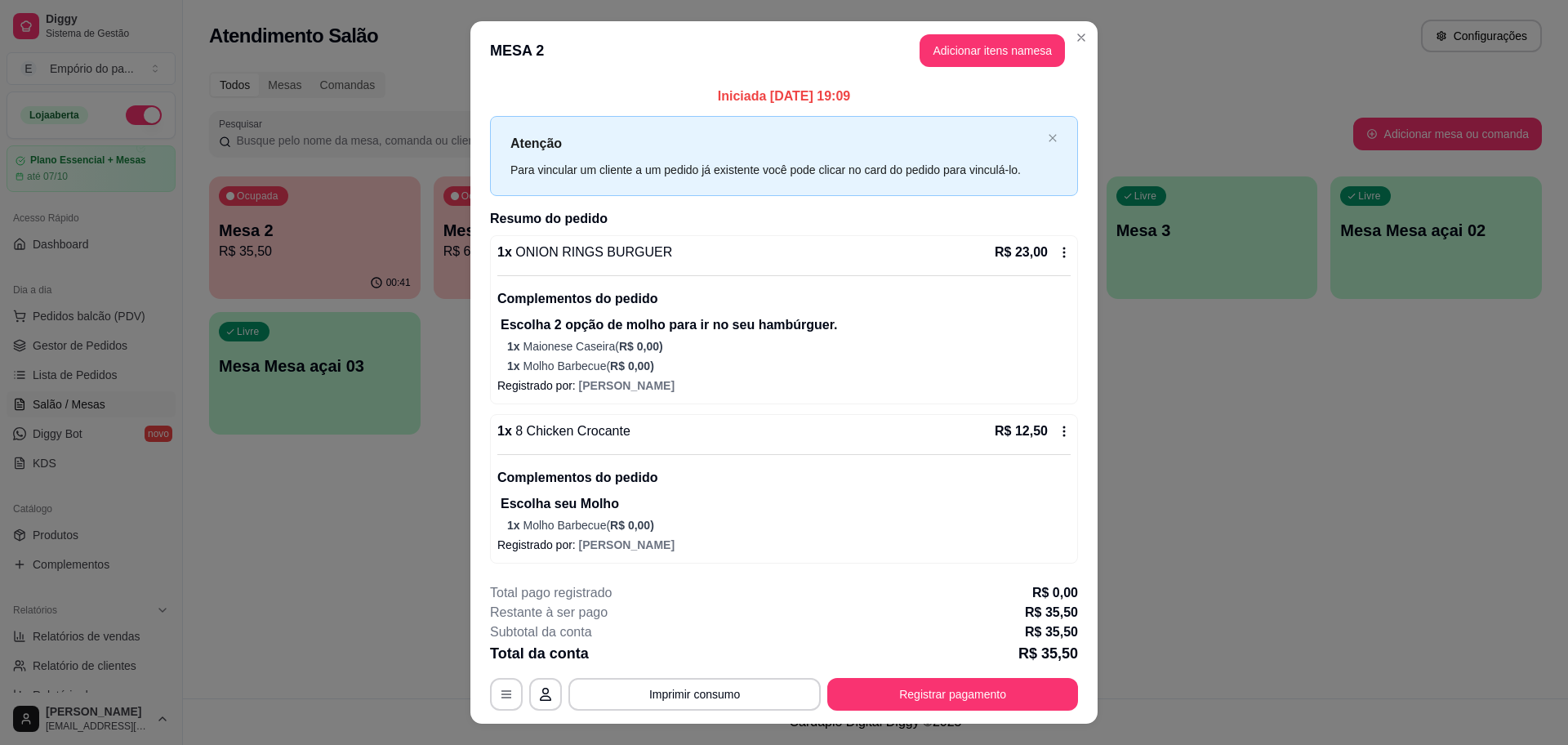
scroll to position [31, 0]
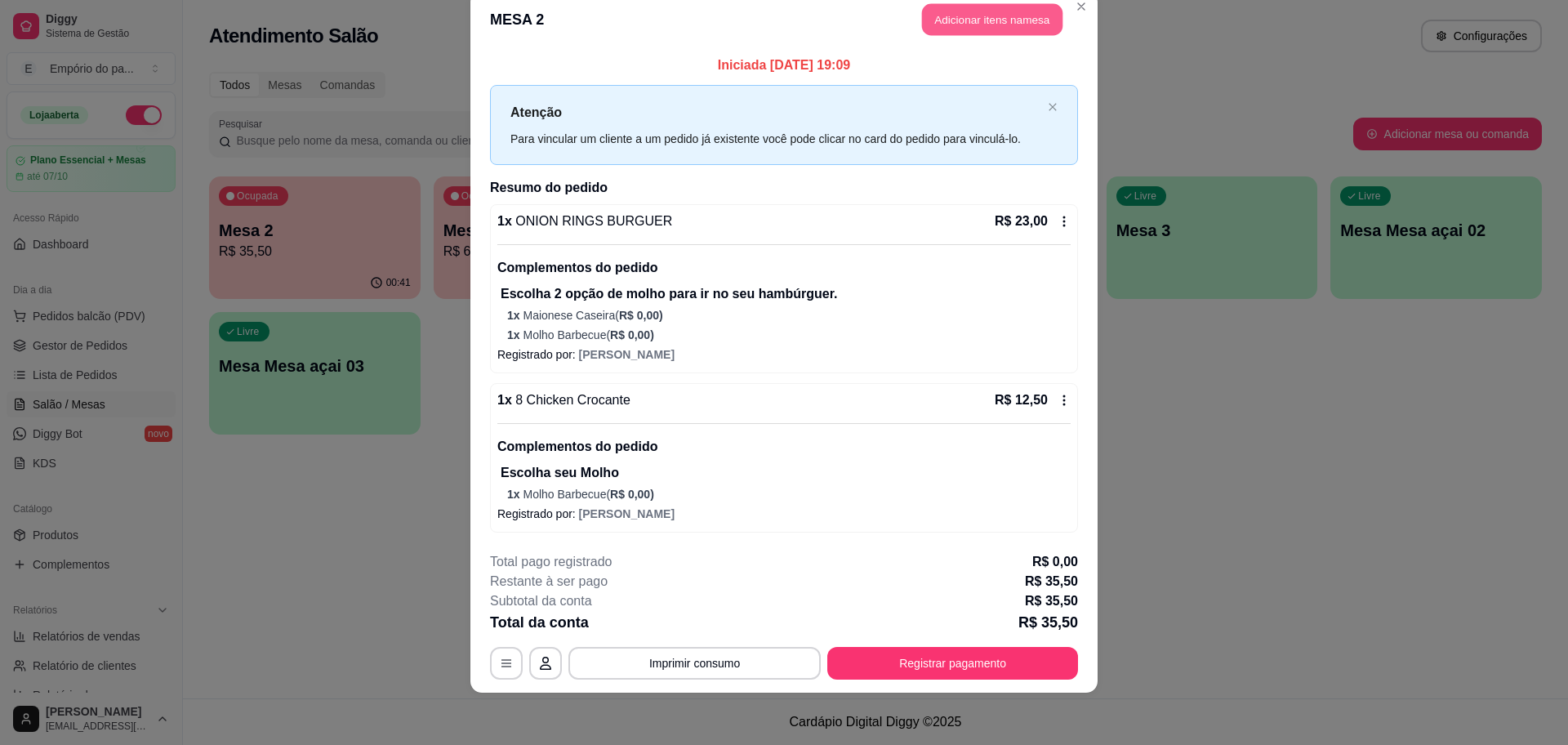
click at [1024, 12] on button "Adicionar itens na mesa" at bounding box center [992, 20] width 141 height 32
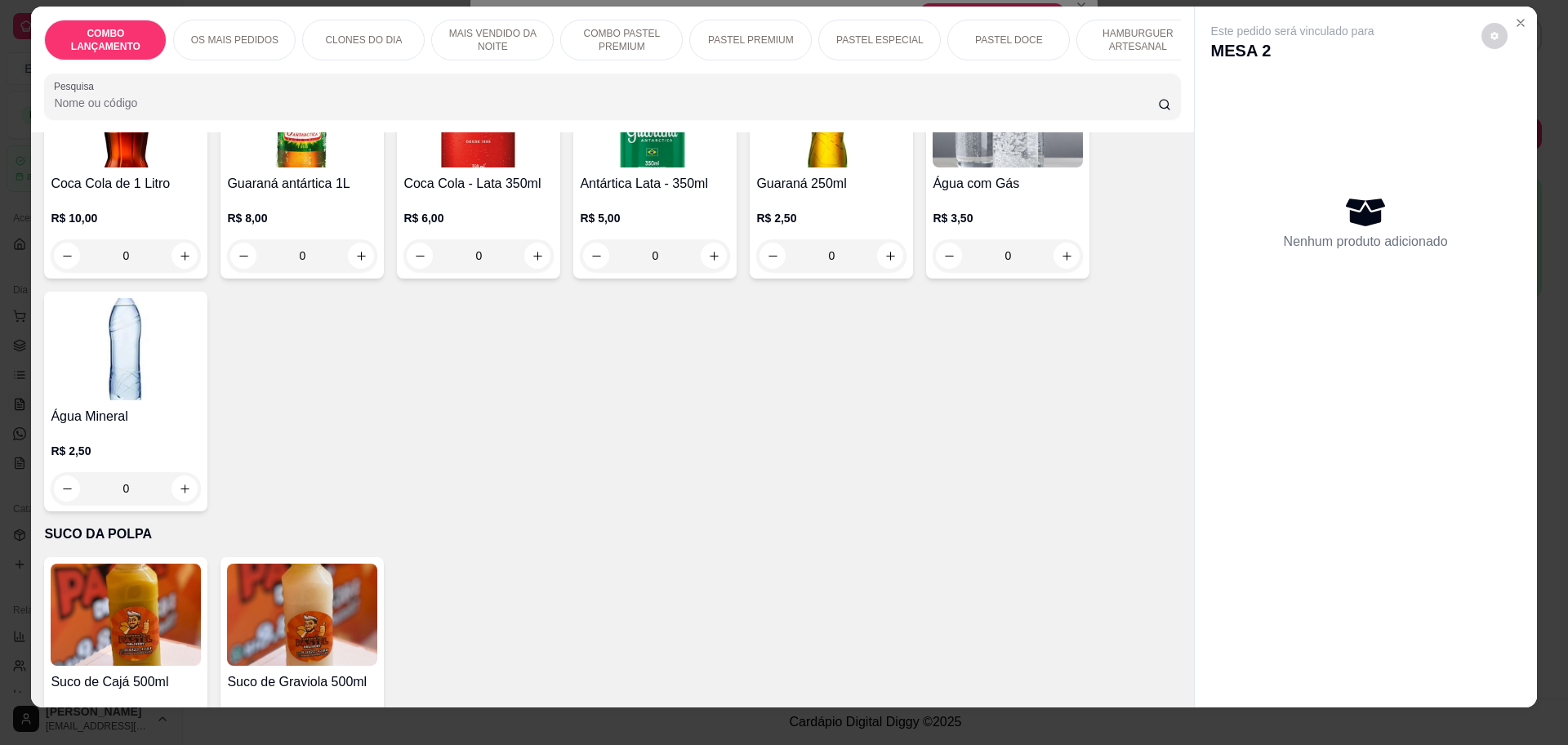
scroll to position [30, 0]
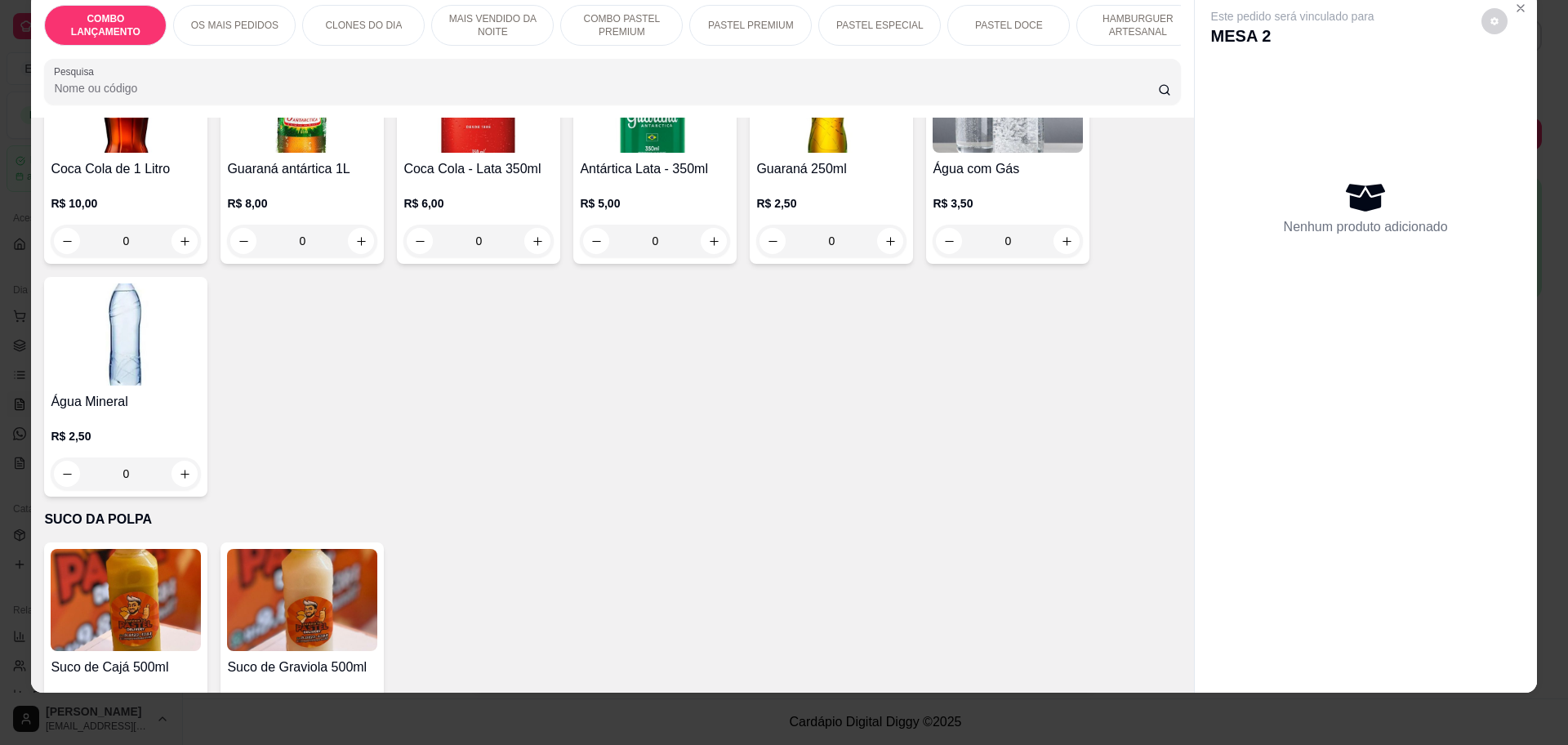
click at [357, 735] on icon "increase-product-quantity" at bounding box center [360, 738] width 8 height 8
type input "1"
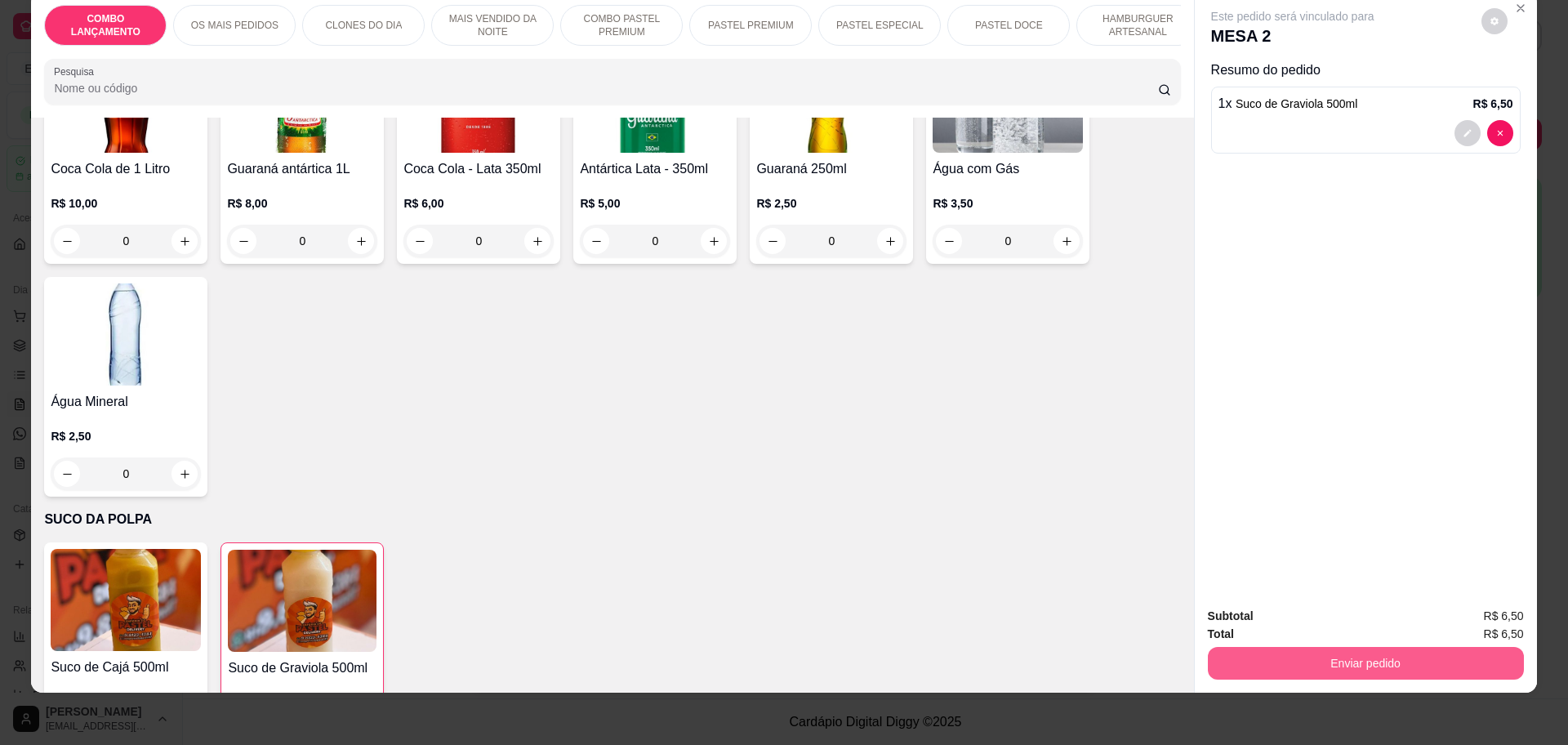
click at [1374, 671] on button "Enviar pedido" at bounding box center [1365, 662] width 316 height 33
click at [1469, 625] on button "Enviar pedido" at bounding box center [1480, 622] width 89 height 30
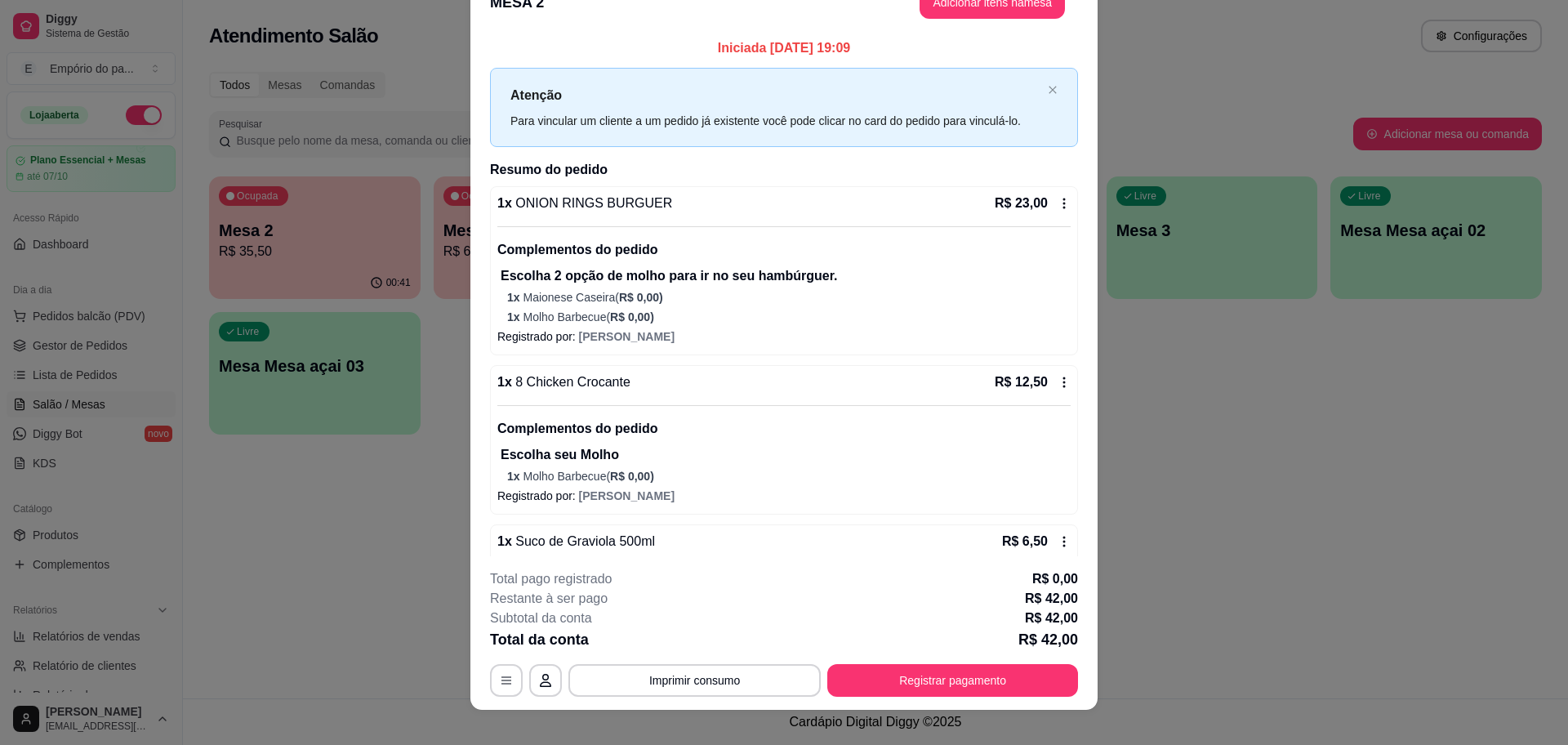
scroll to position [14, 0]
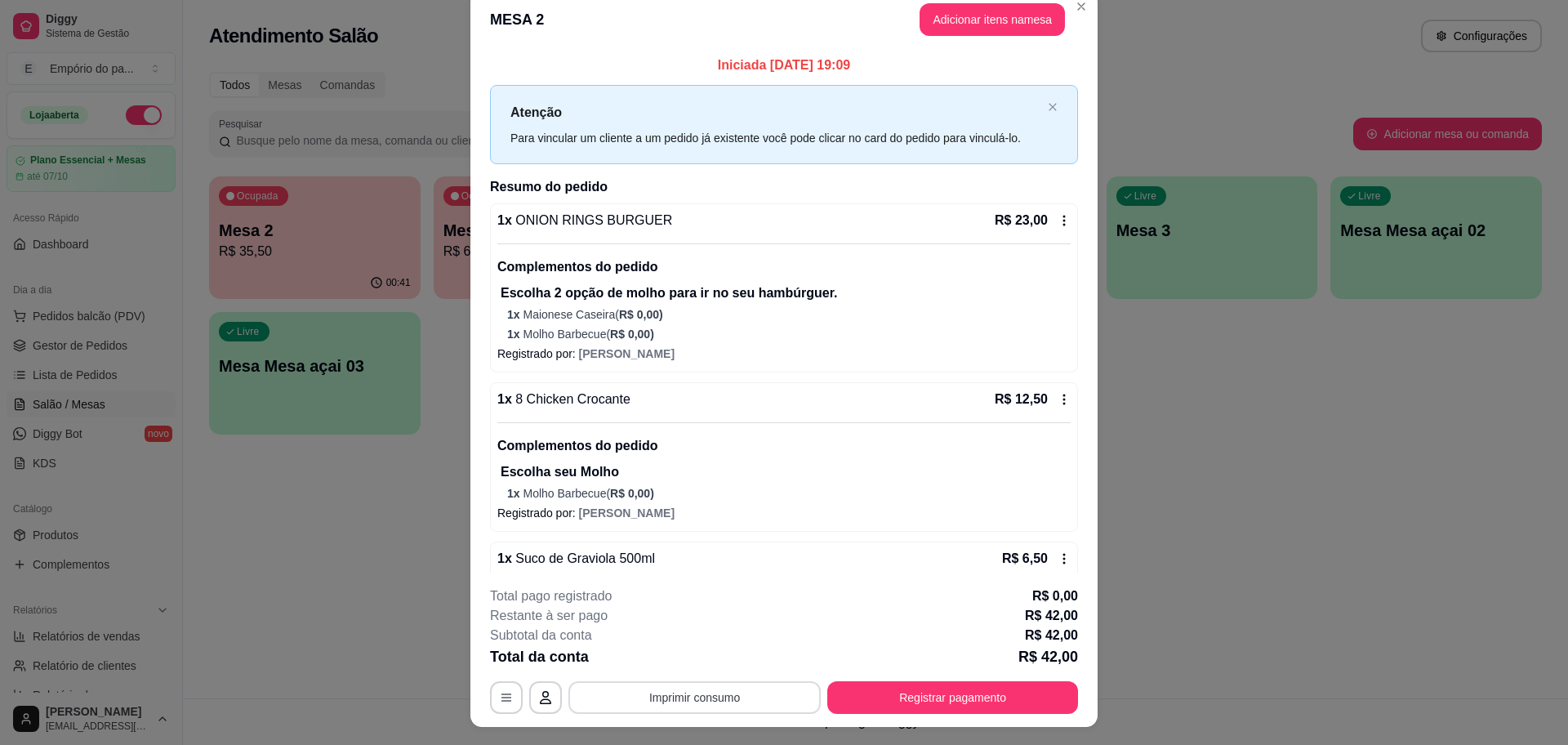
click at [667, 698] on button "Imprimir consumo" at bounding box center [694, 697] width 252 height 33
click at [665, 656] on button "IMPRESSORA" at bounding box center [692, 659] width 118 height 26
click at [947, 698] on button "Registrar pagamento" at bounding box center [952, 697] width 250 height 33
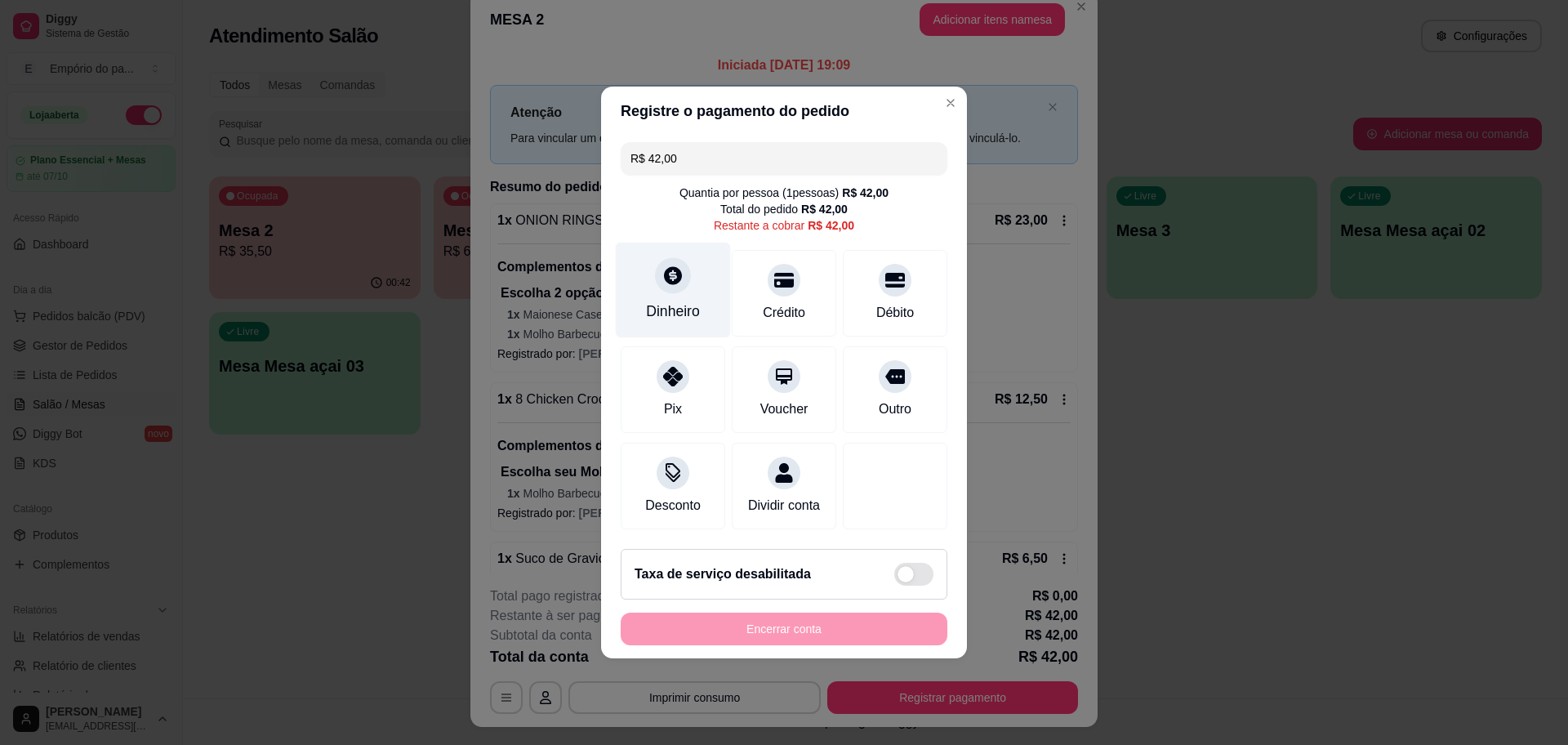
click at [683, 319] on div "Dinheiro" at bounding box center [673, 290] width 115 height 96
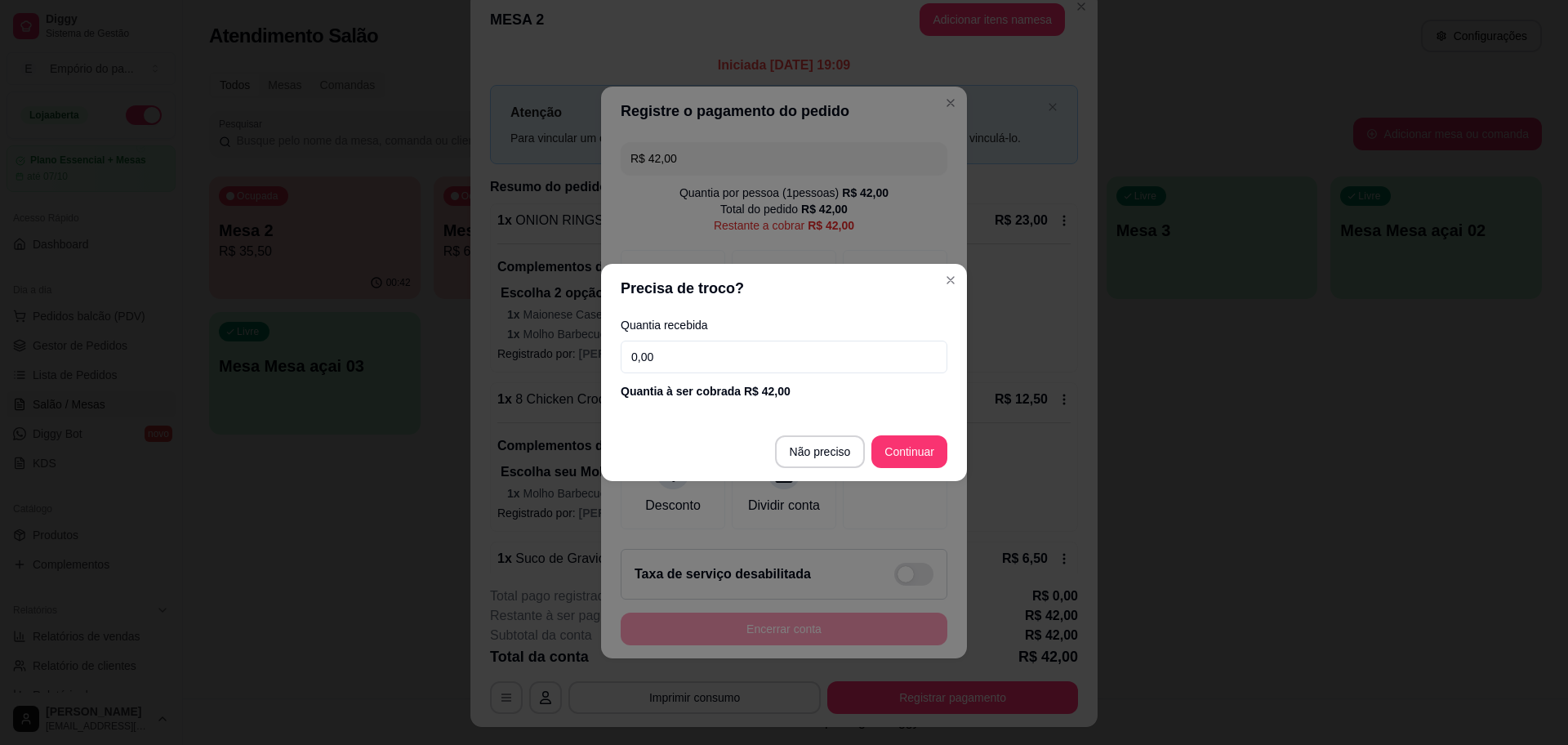
click at [700, 353] on input "0,00" at bounding box center [783, 357] width 327 height 33
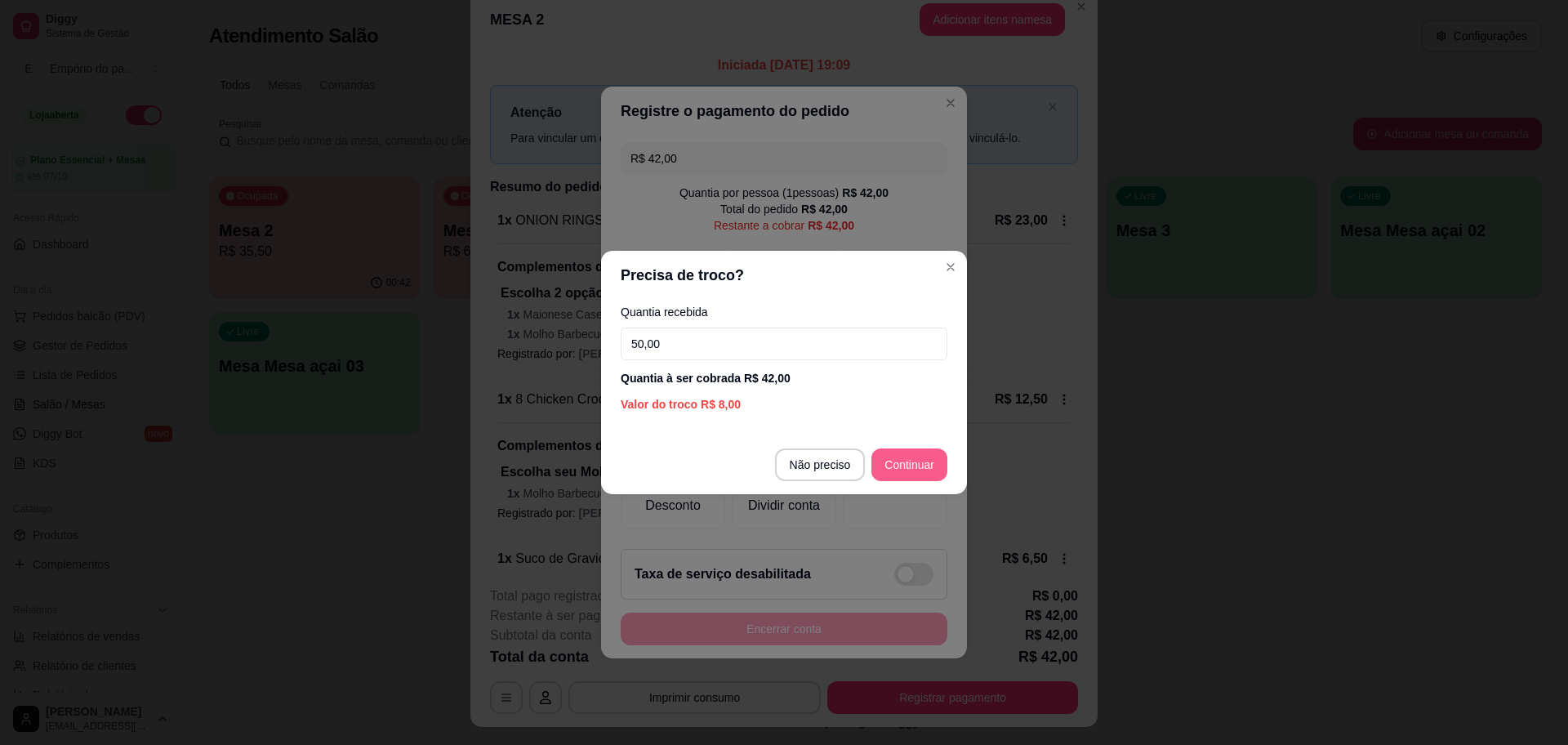
type input "50,00"
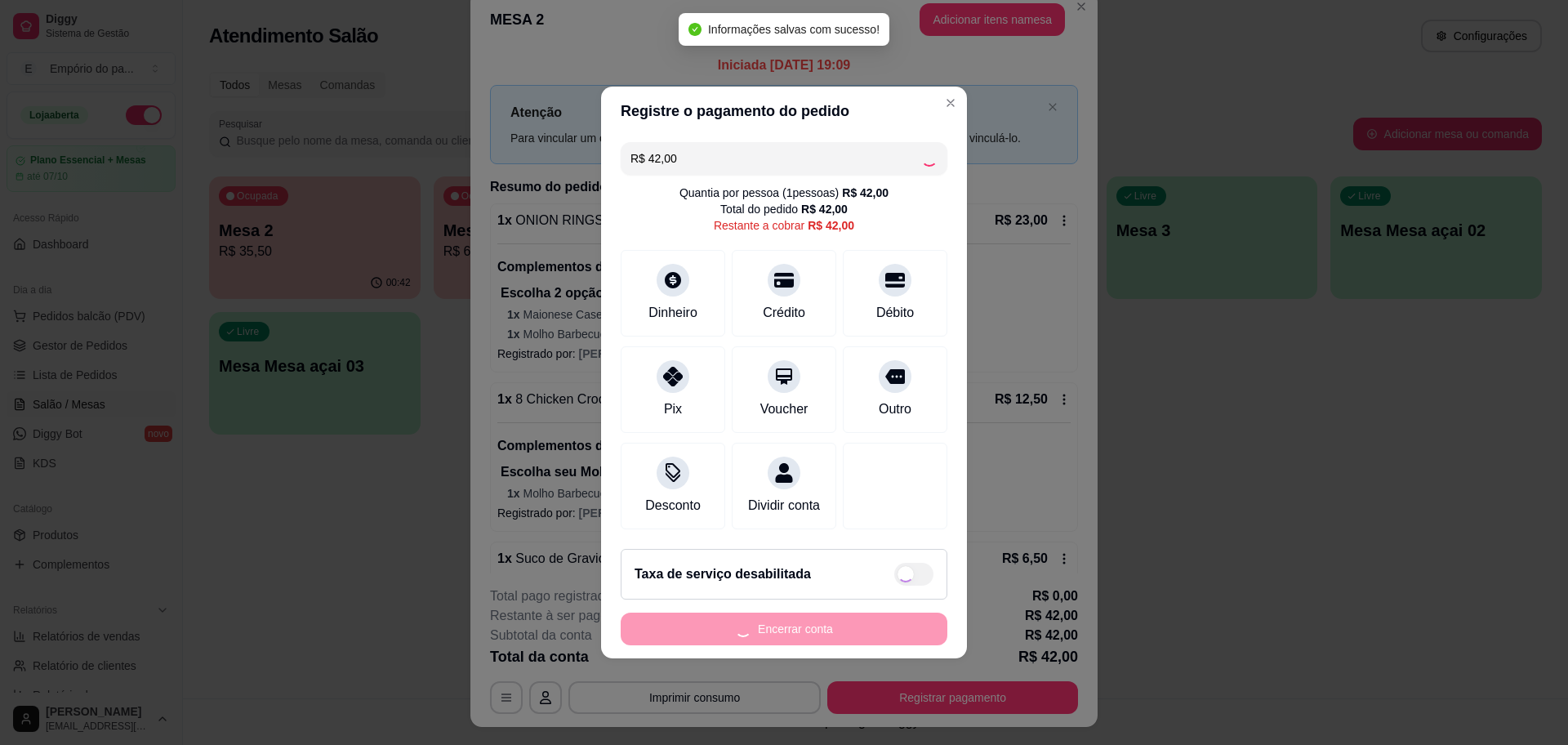
type input "R$ 0,00"
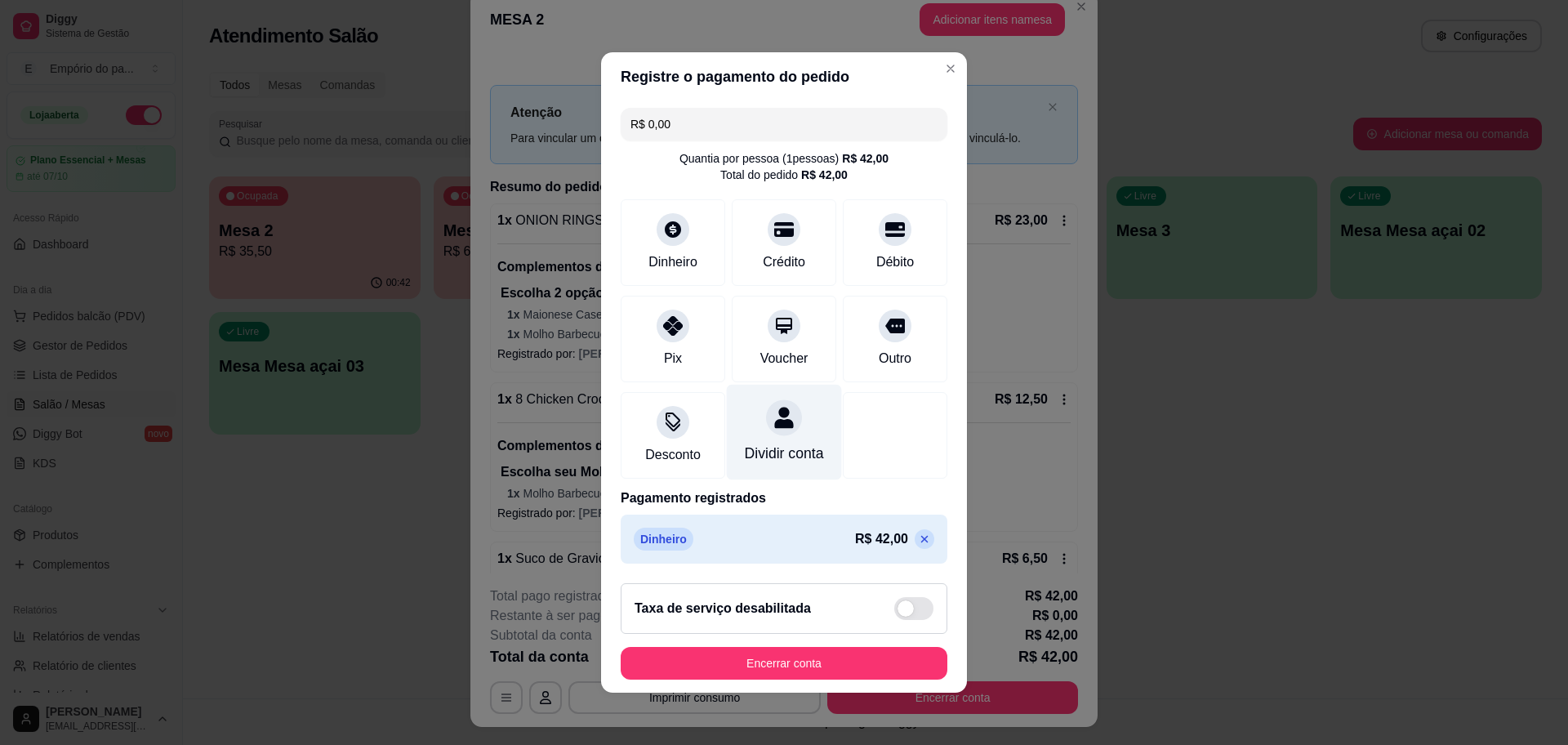
scroll to position [10, 0]
click at [664, 215] on icon at bounding box center [672, 224] width 18 height 18
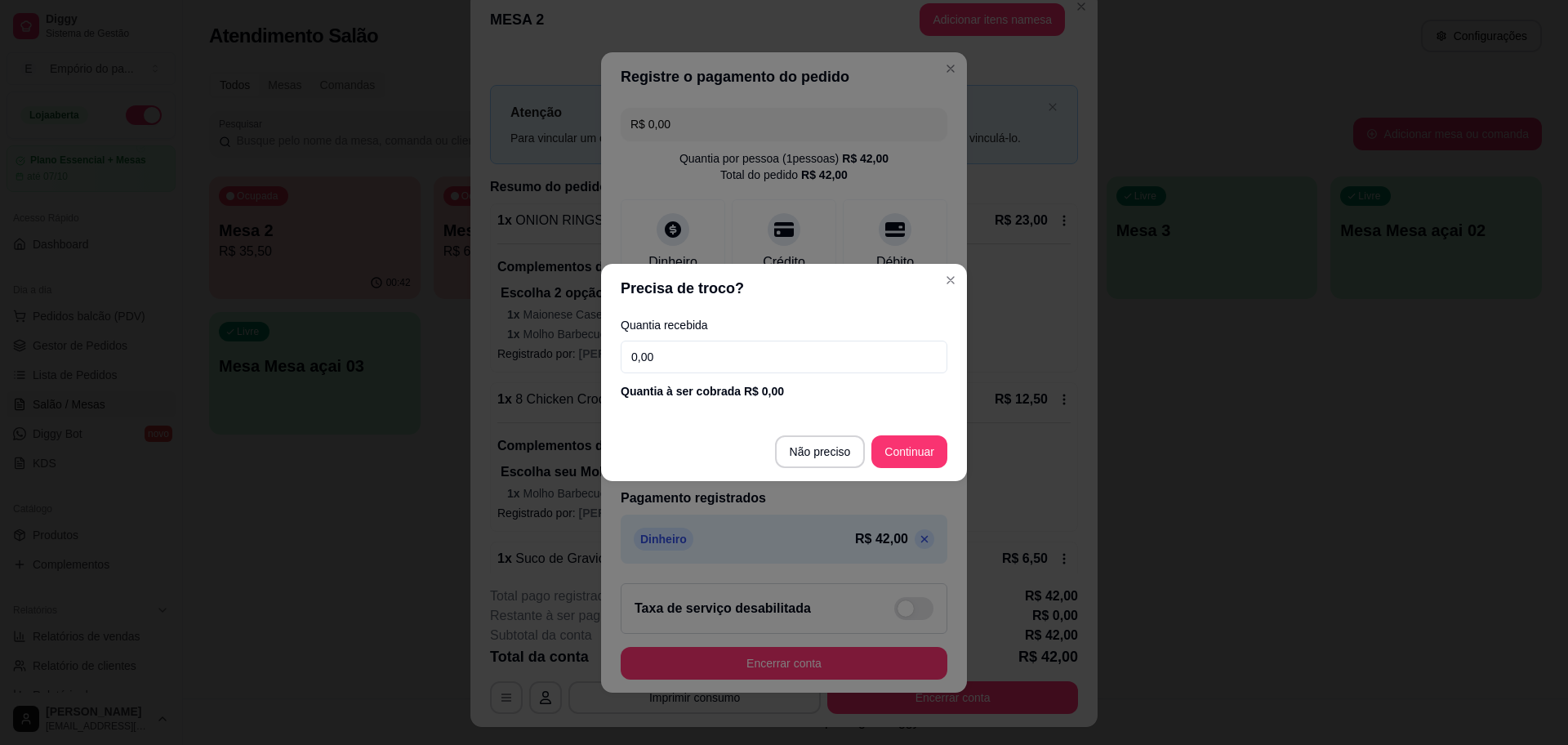
click at [709, 355] on input "0,00" at bounding box center [783, 357] width 327 height 33
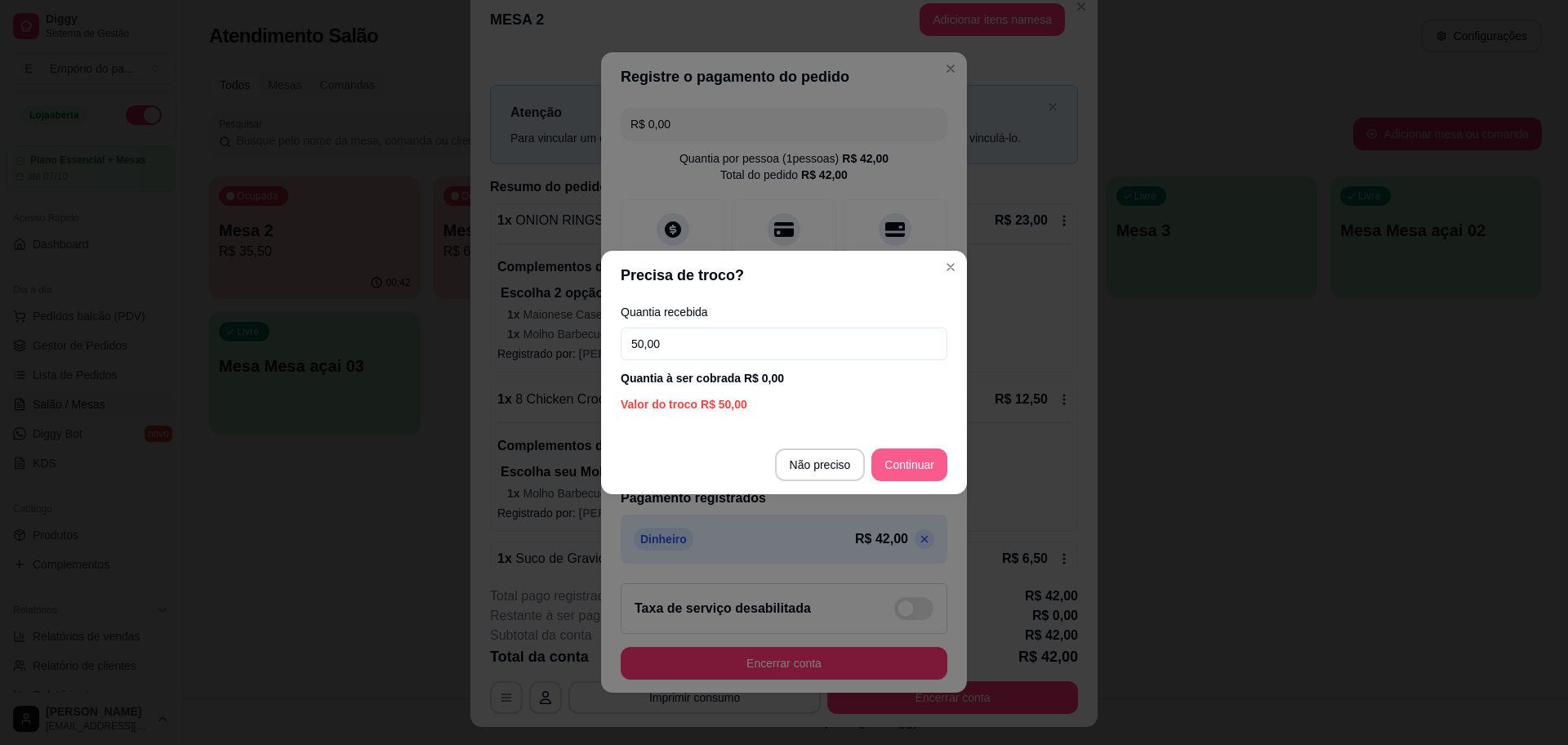
type input "50,00"
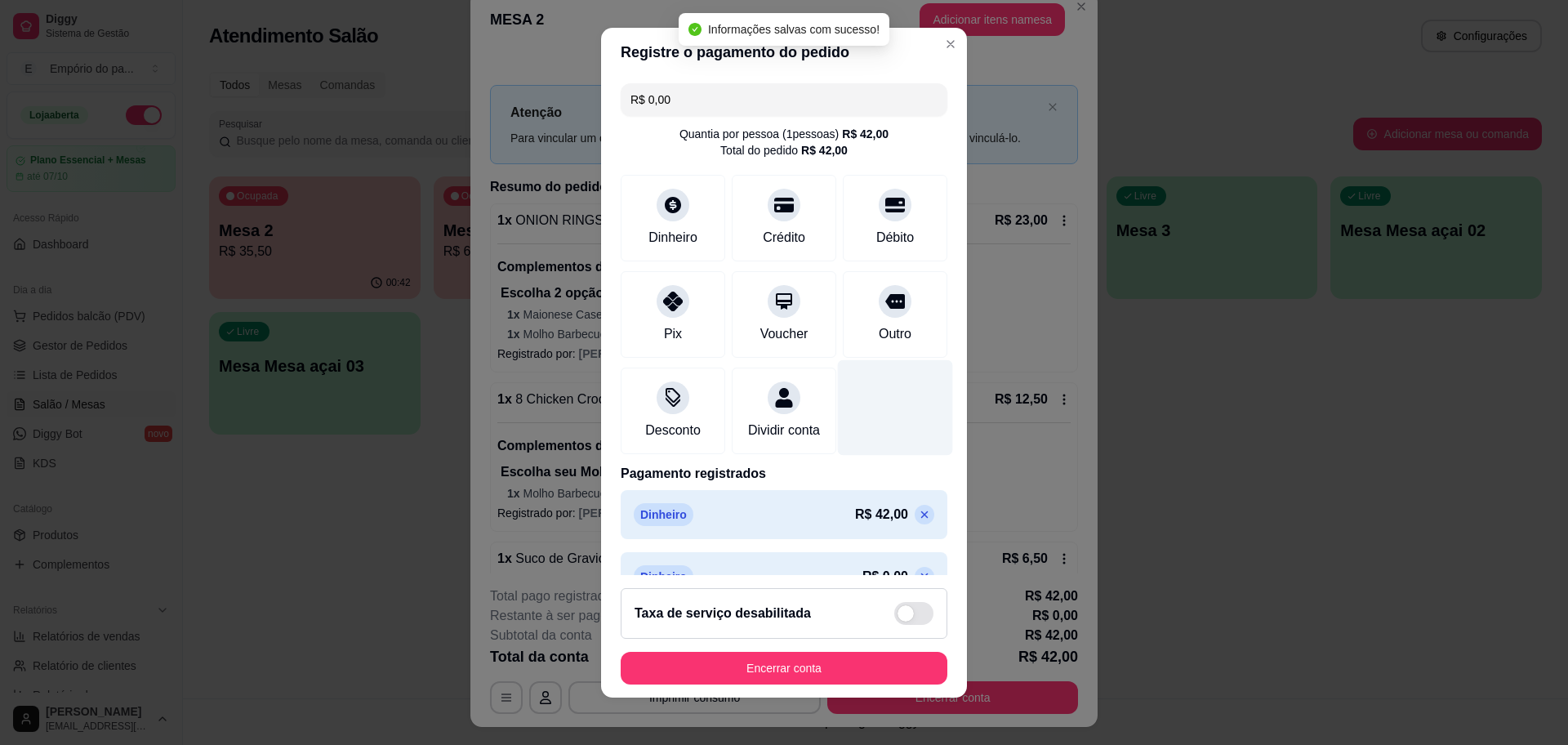
scroll to position [5, 0]
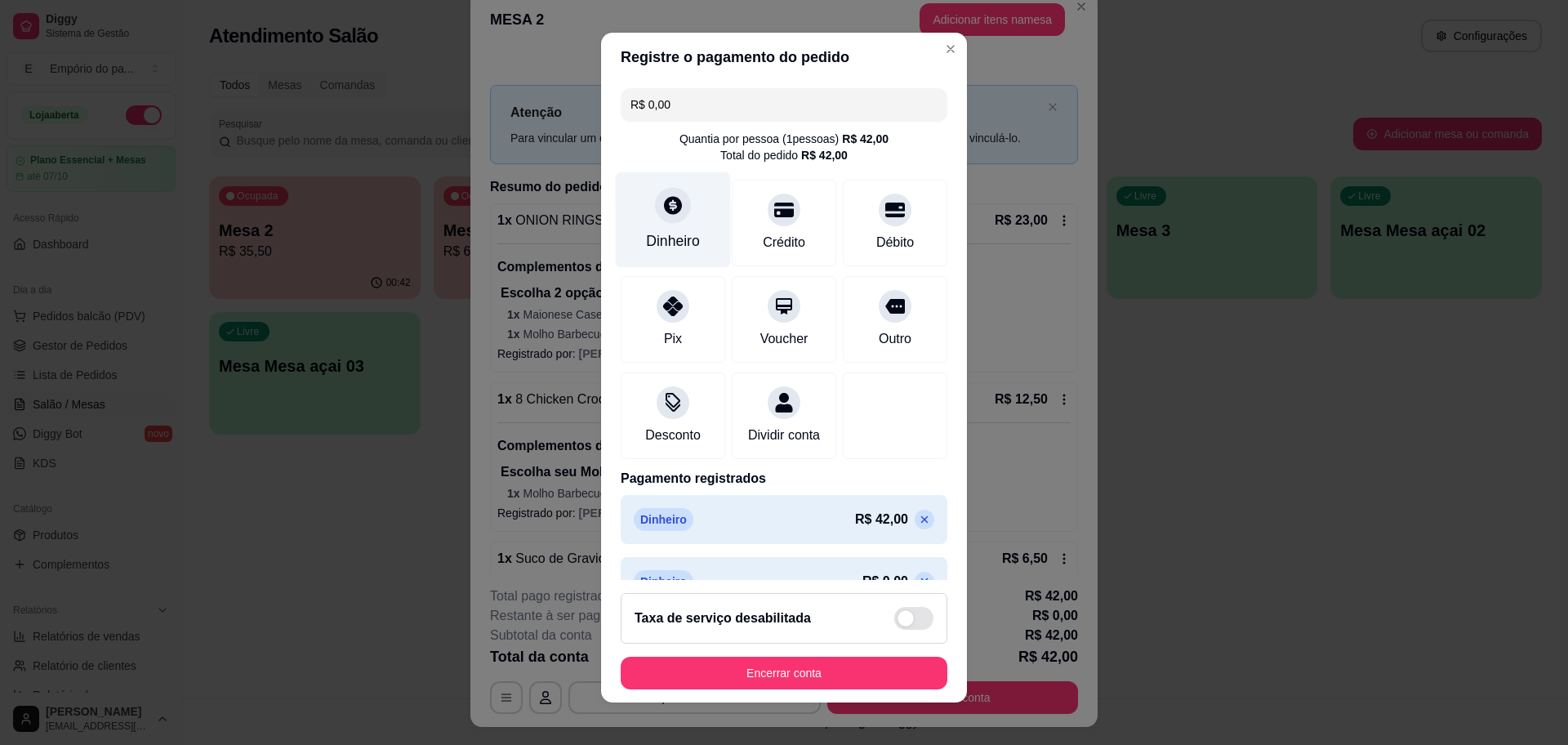
click at [664, 206] on icon at bounding box center [672, 204] width 18 height 18
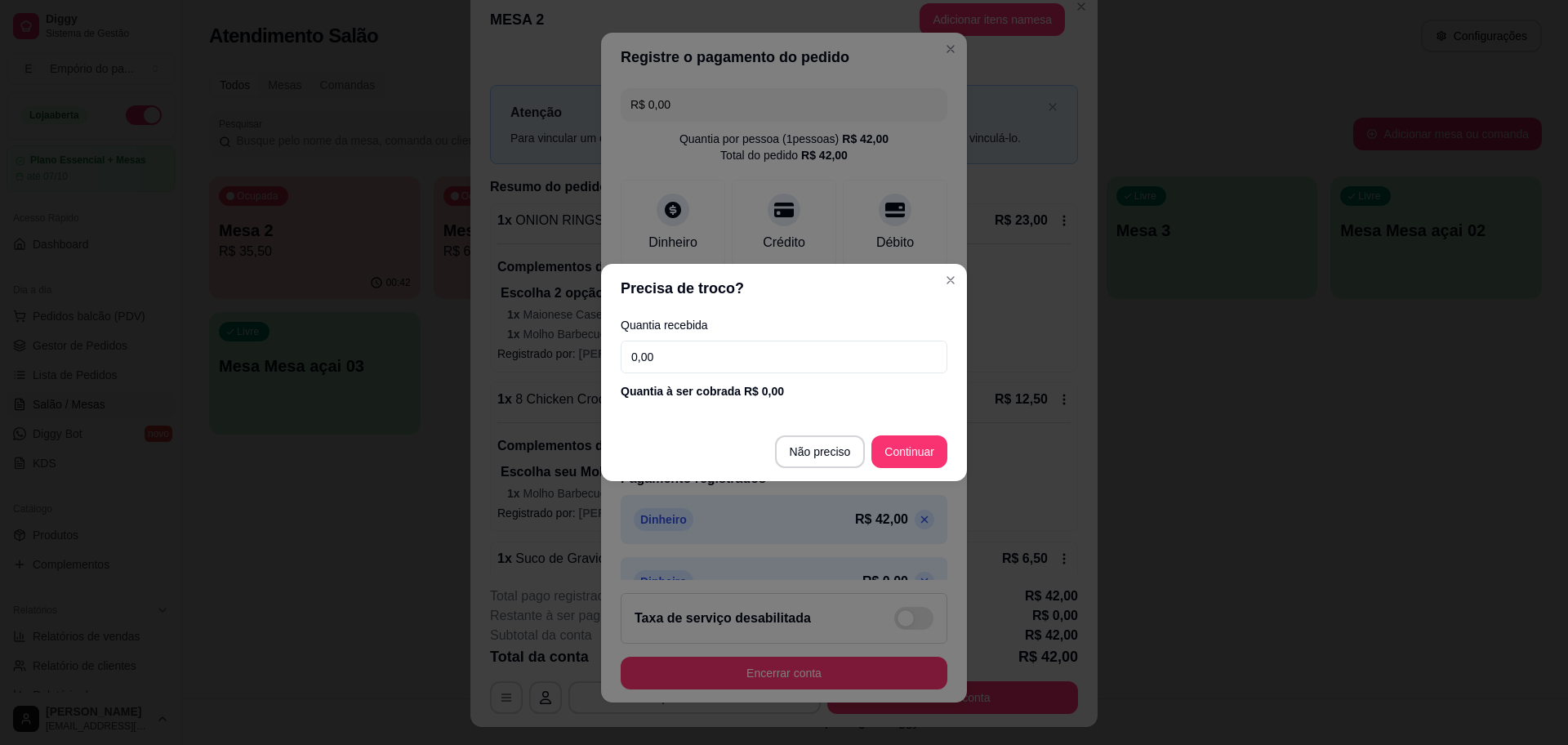
click at [647, 361] on input "0,00" at bounding box center [783, 357] width 327 height 33
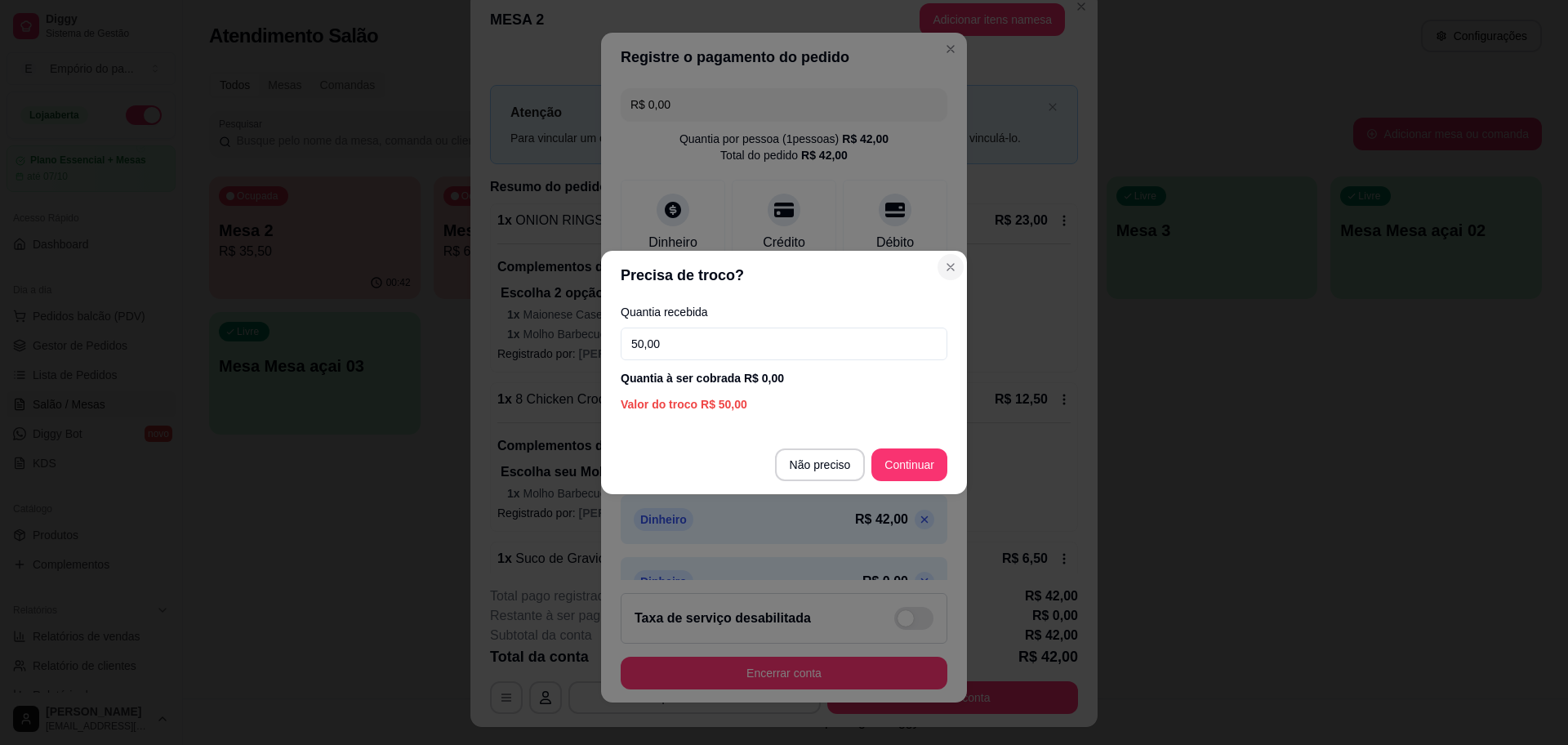
type input "50,00"
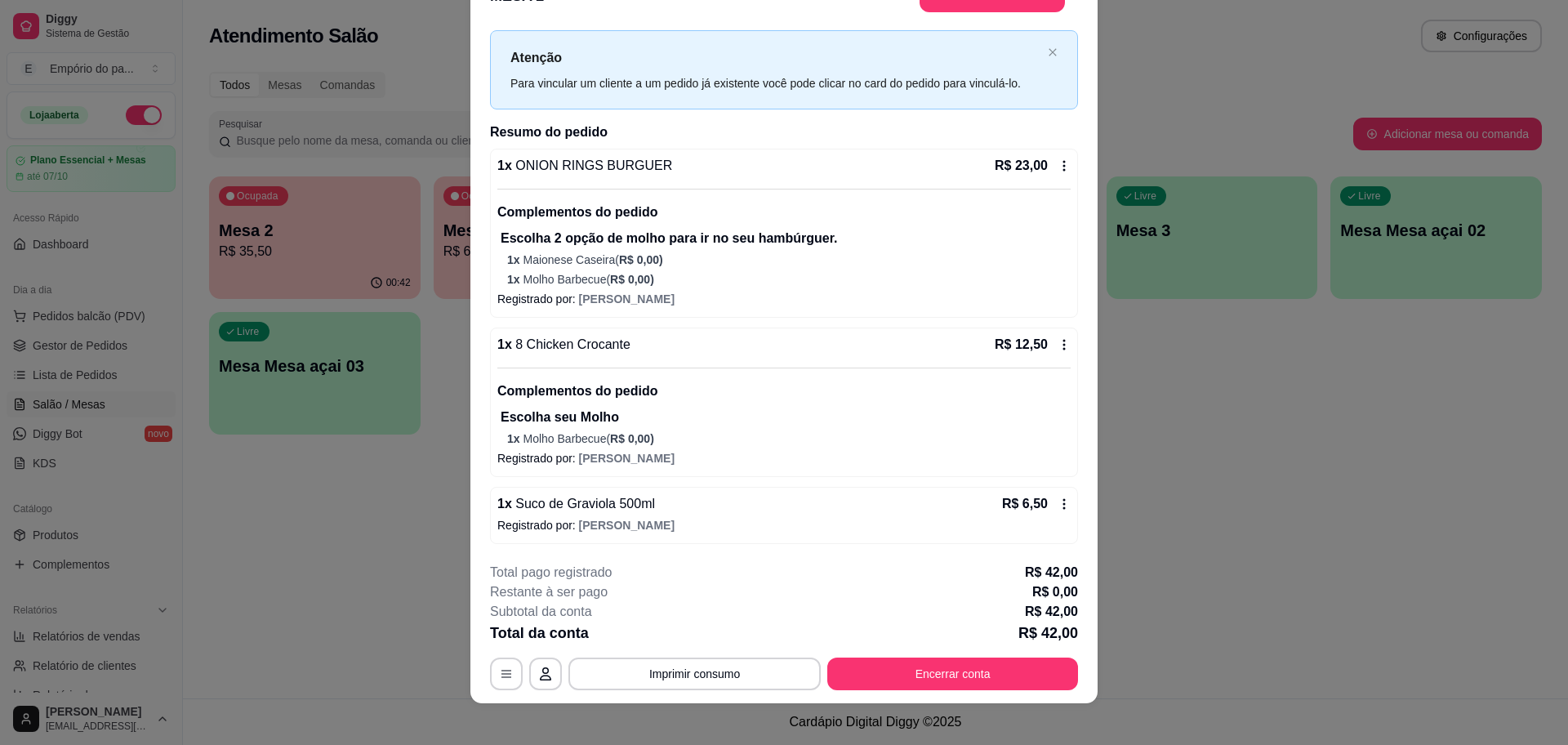
scroll to position [48, 0]
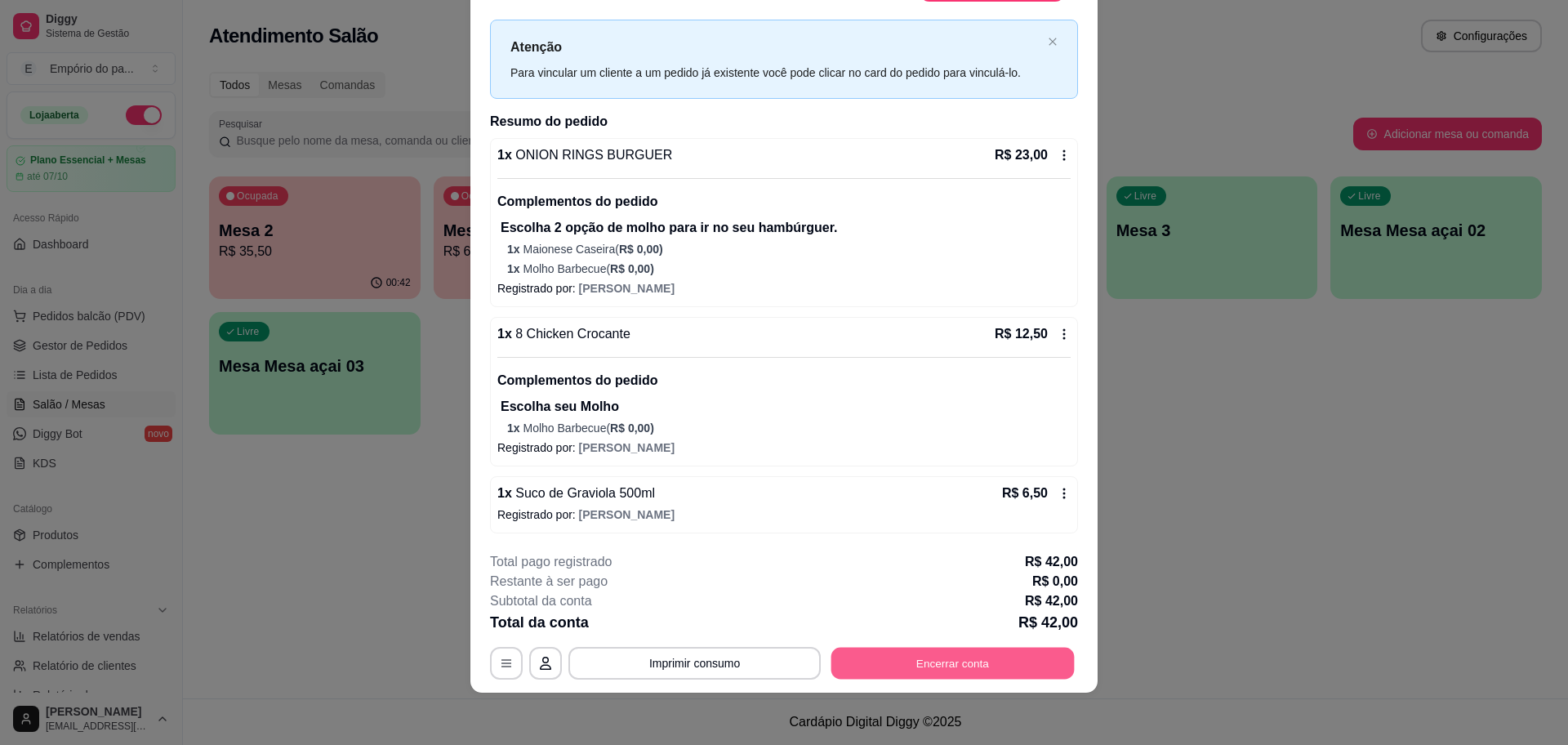
click at [966, 661] on button "Encerrar conta" at bounding box center [953, 663] width 243 height 32
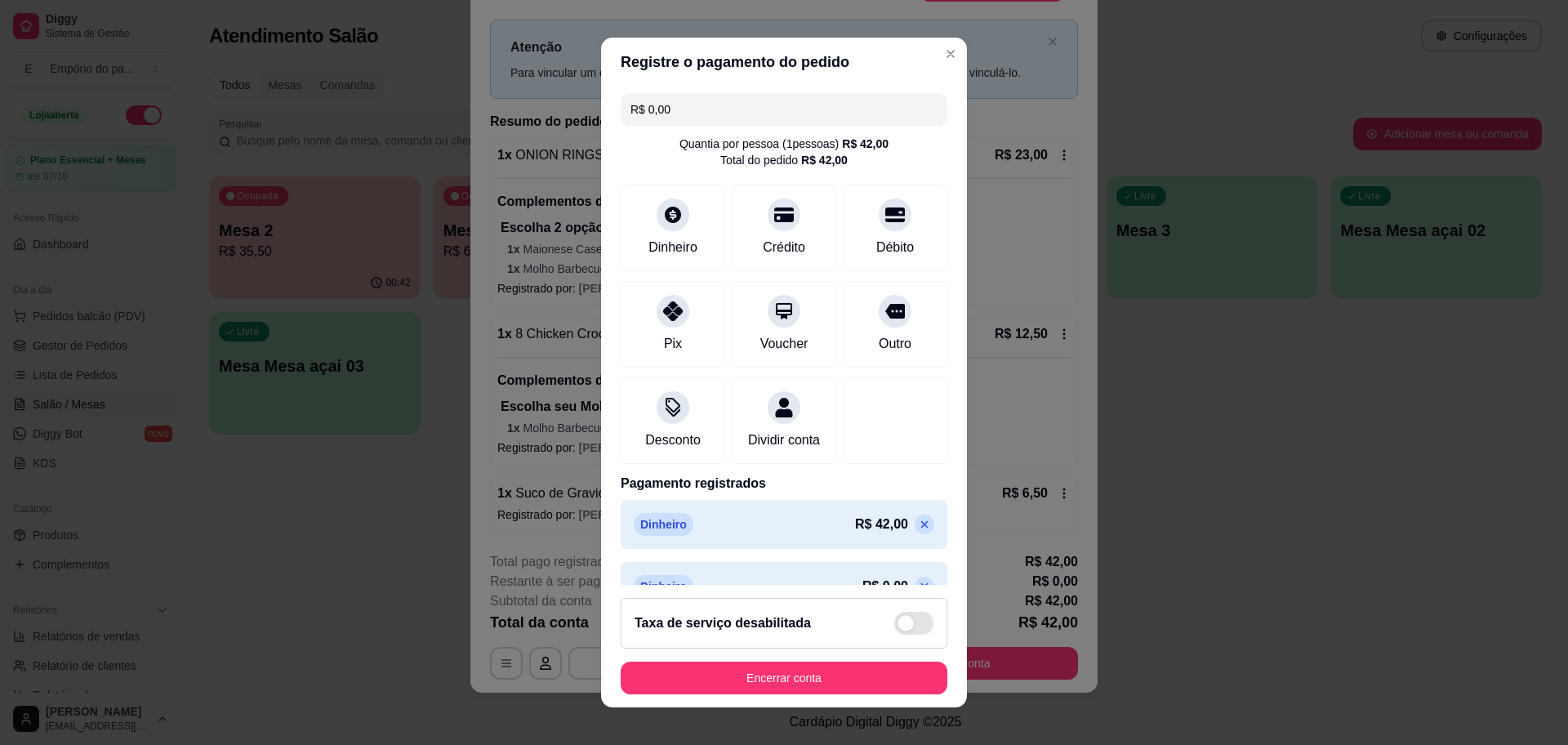
click at [918, 531] on icon at bounding box center [925, 524] width 13 height 13
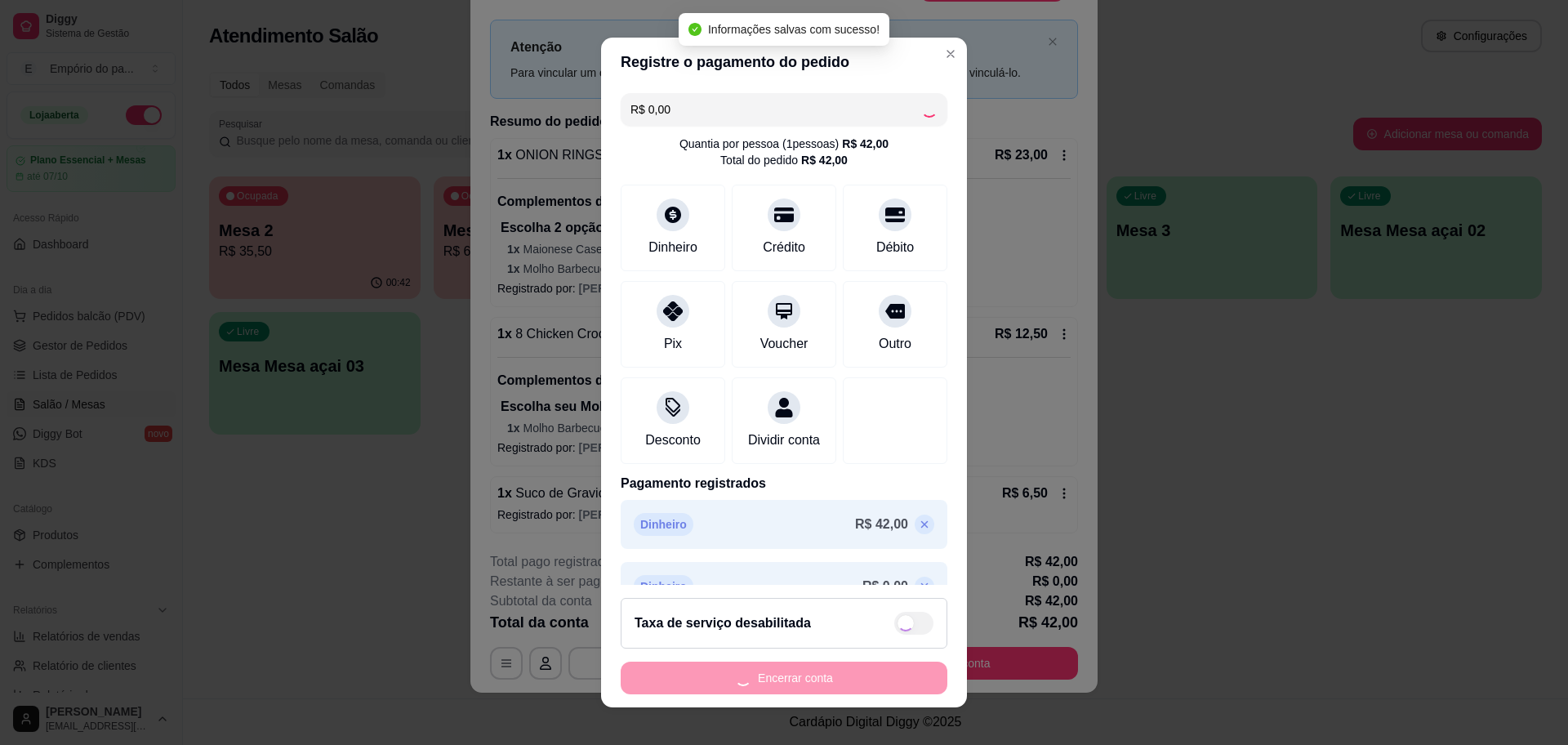
type input "R$ 42,00"
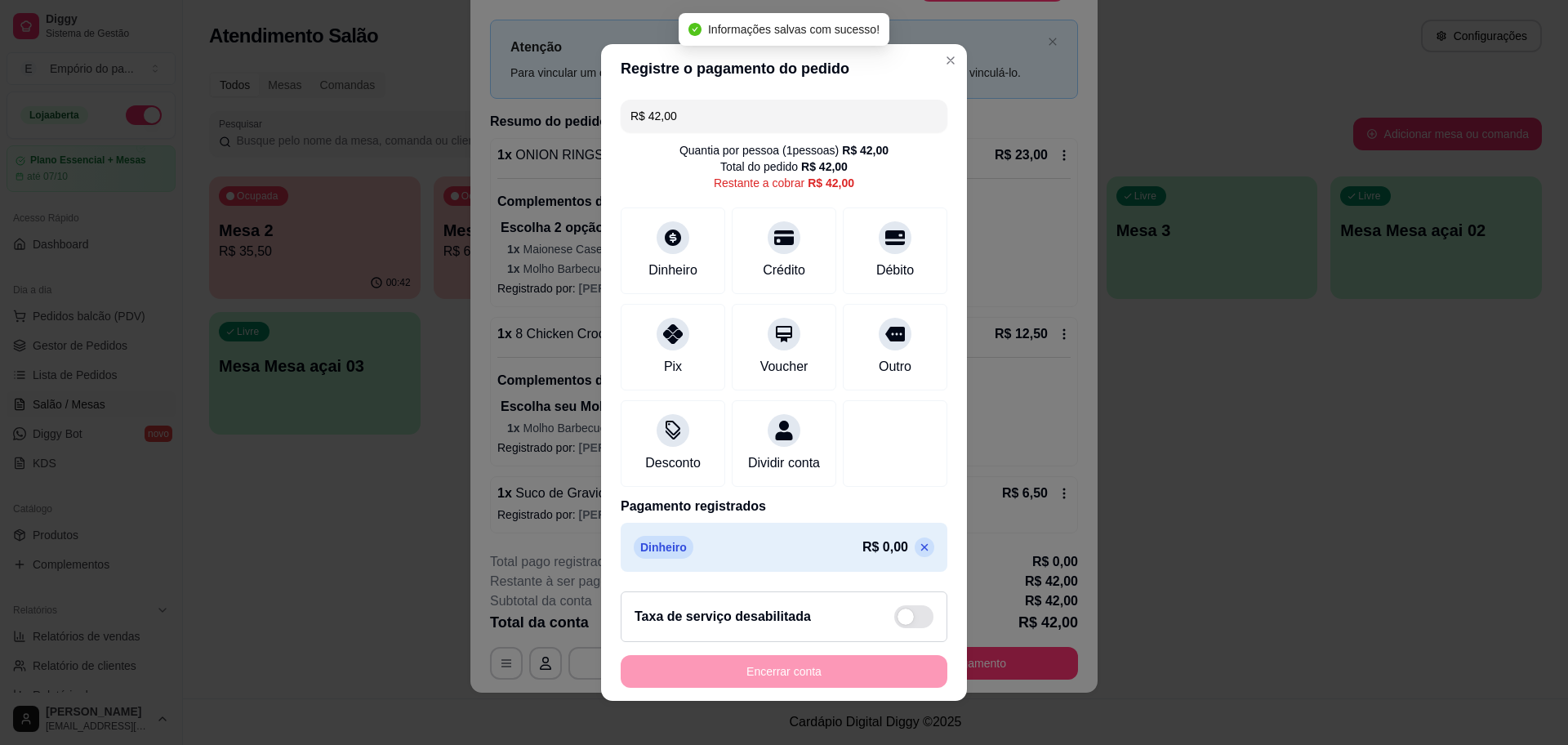
click at [918, 554] on icon at bounding box center [925, 547] width 13 height 13
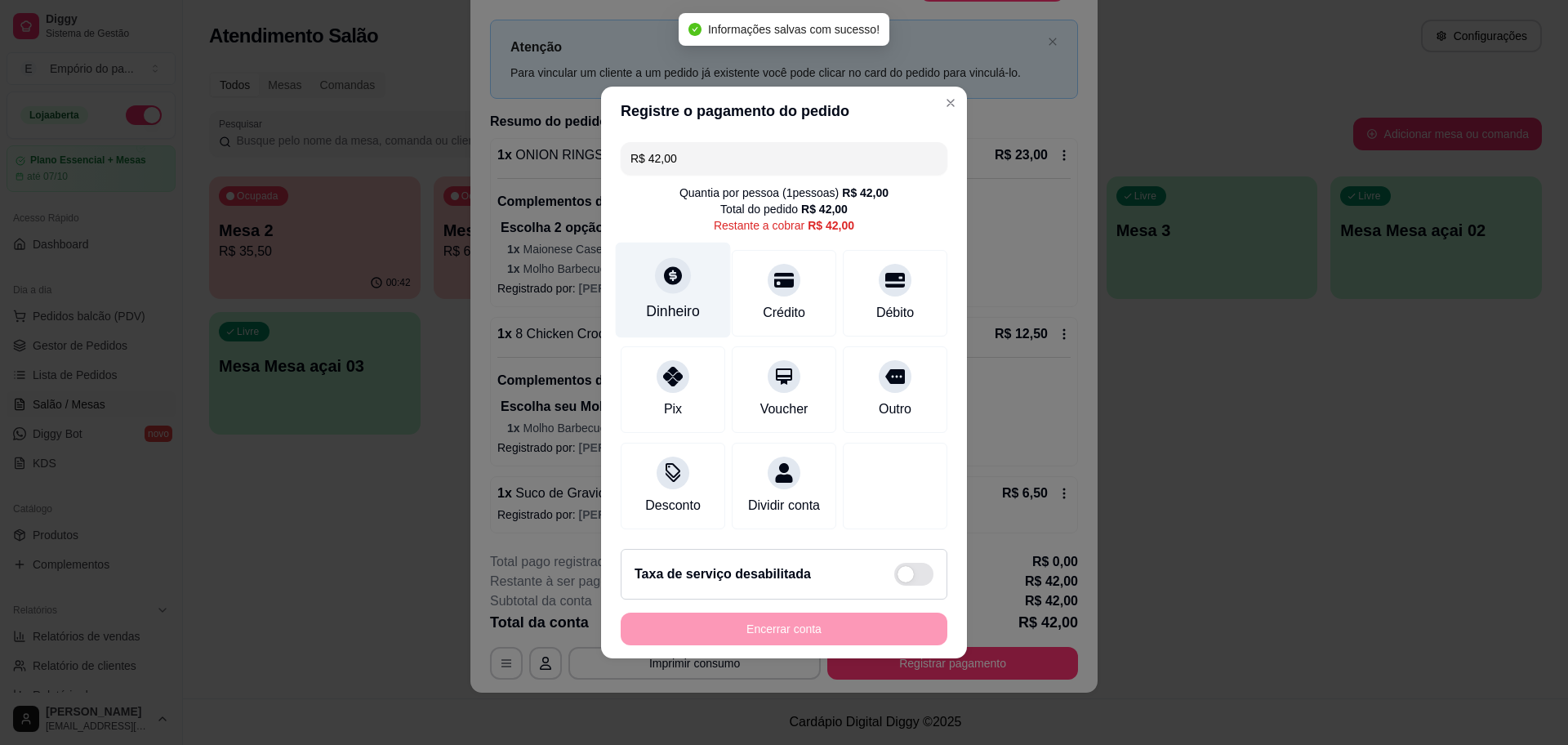
click at [665, 286] on div "Dinheiro" at bounding box center [673, 290] width 115 height 96
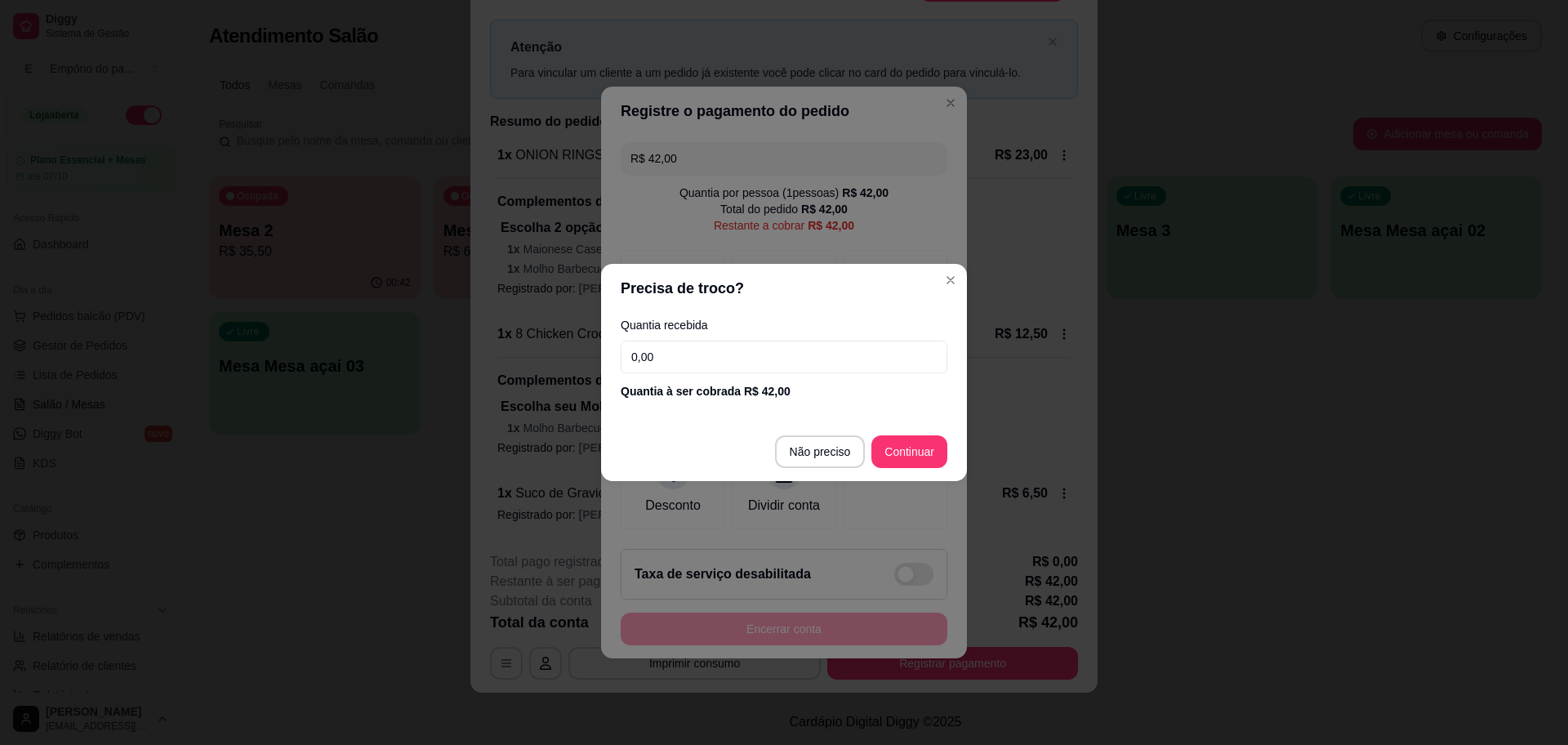
click at [711, 357] on input "0,00" at bounding box center [783, 357] width 327 height 33
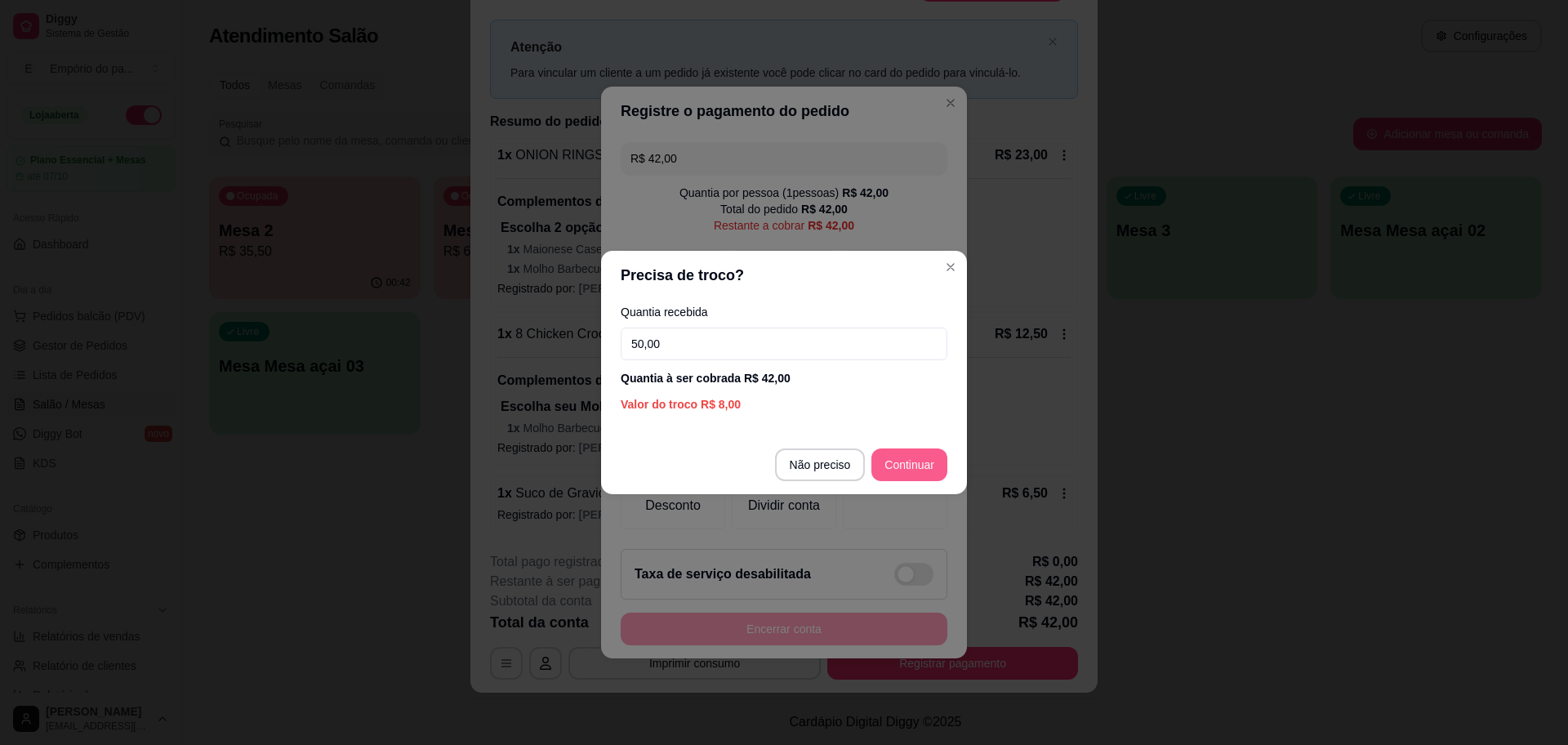
type input "50,00"
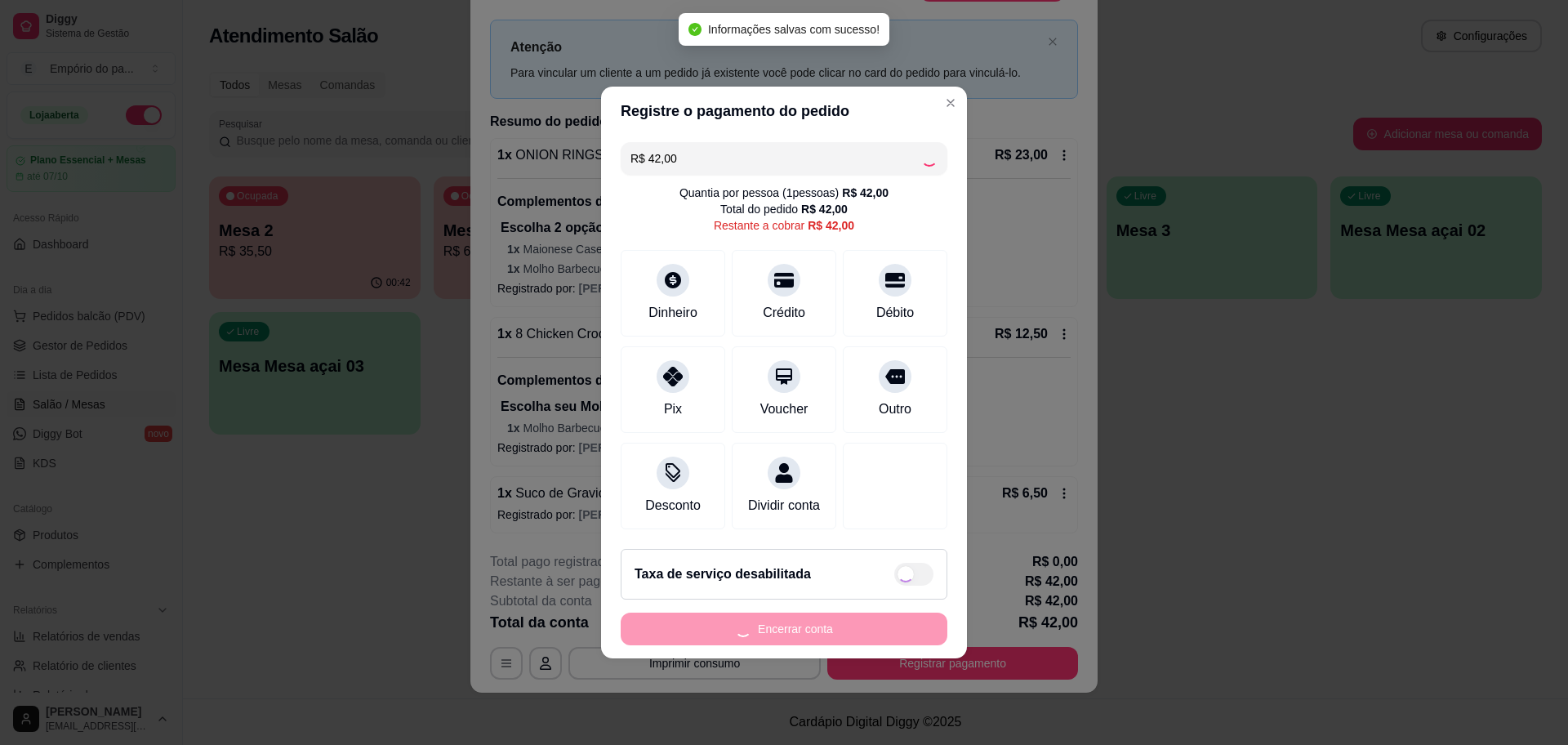
type input "R$ 0,00"
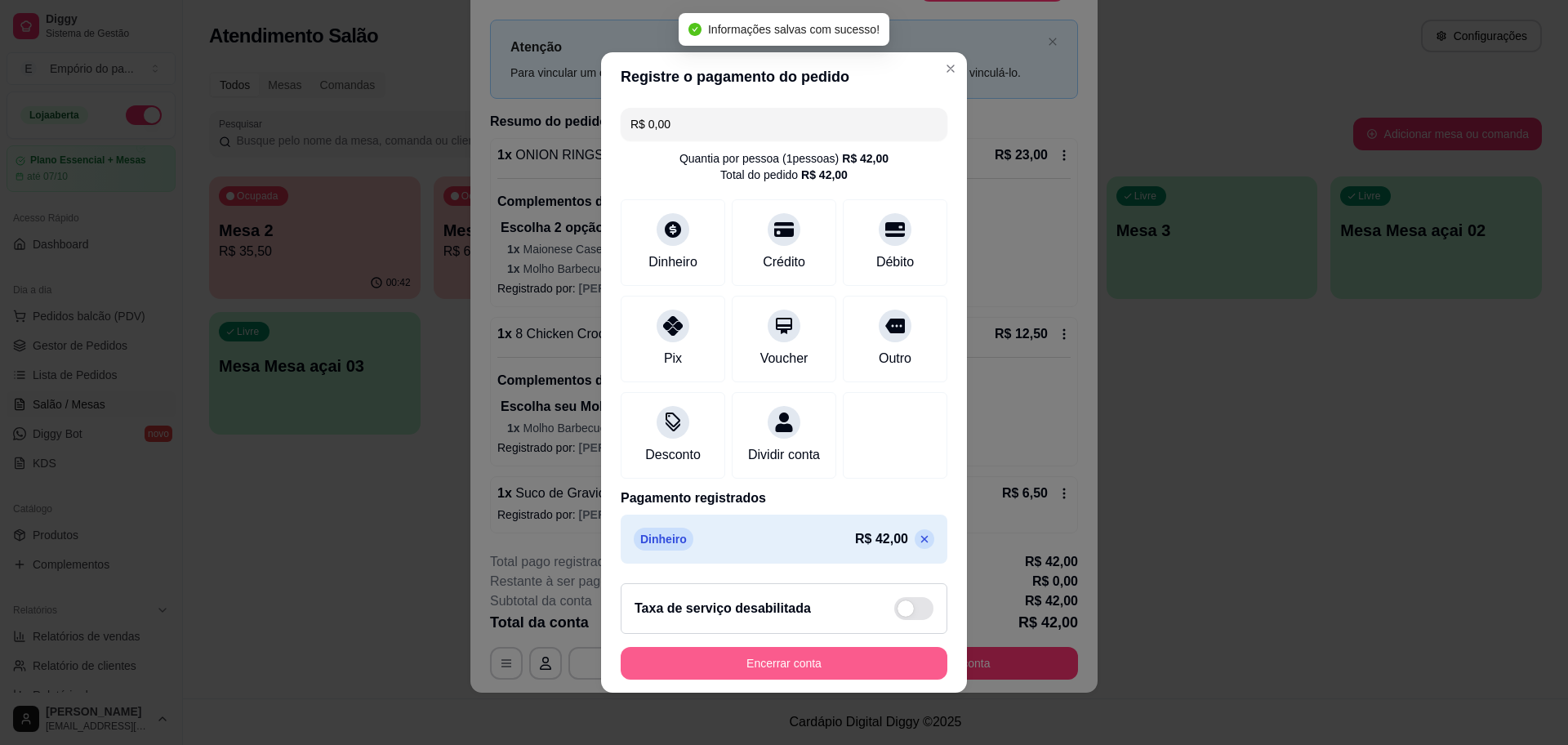
click at [895, 665] on button "Encerrar conta" at bounding box center [783, 662] width 327 height 33
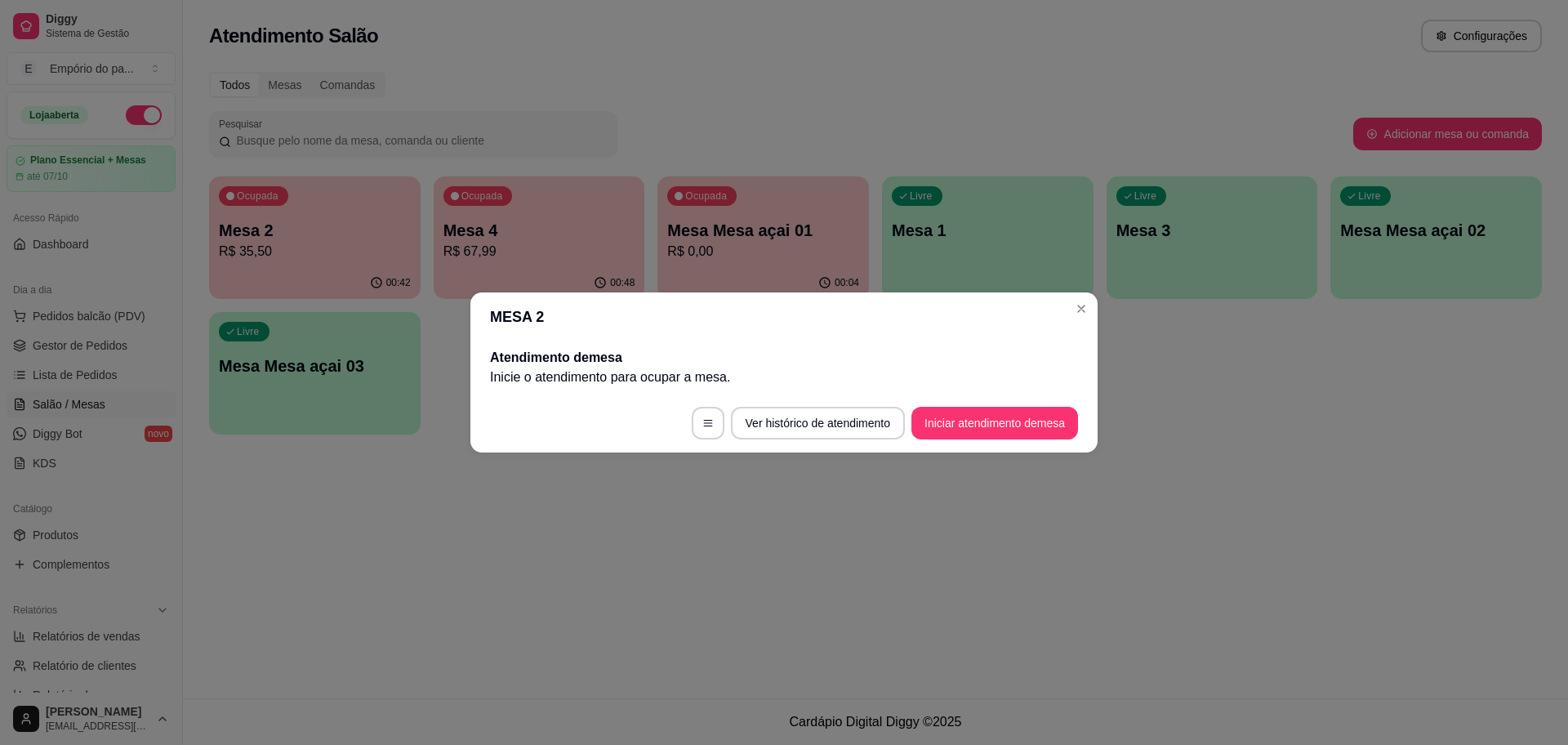
scroll to position [0, 0]
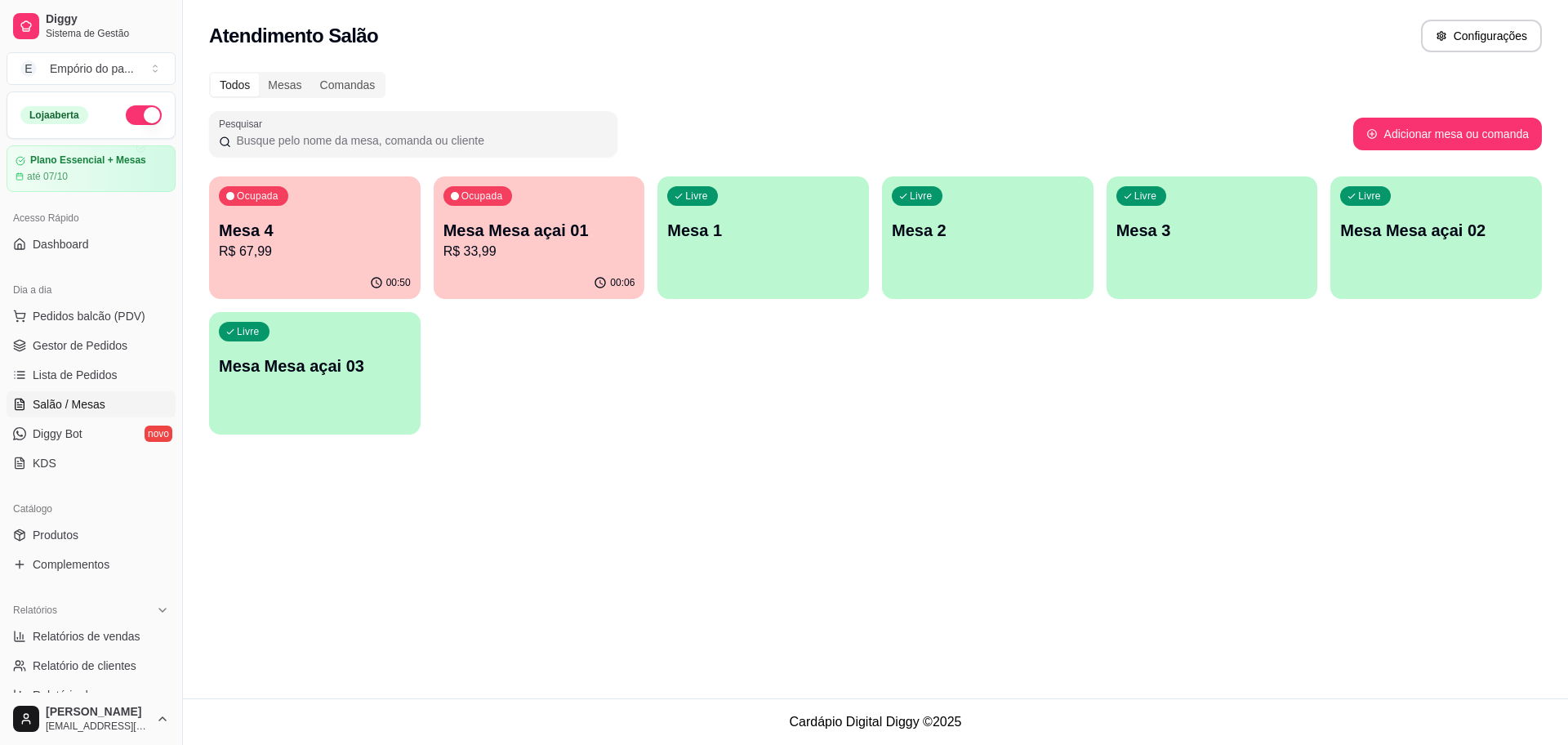
click at [533, 245] on p "R$ 33,99" at bounding box center [539, 251] width 192 height 20
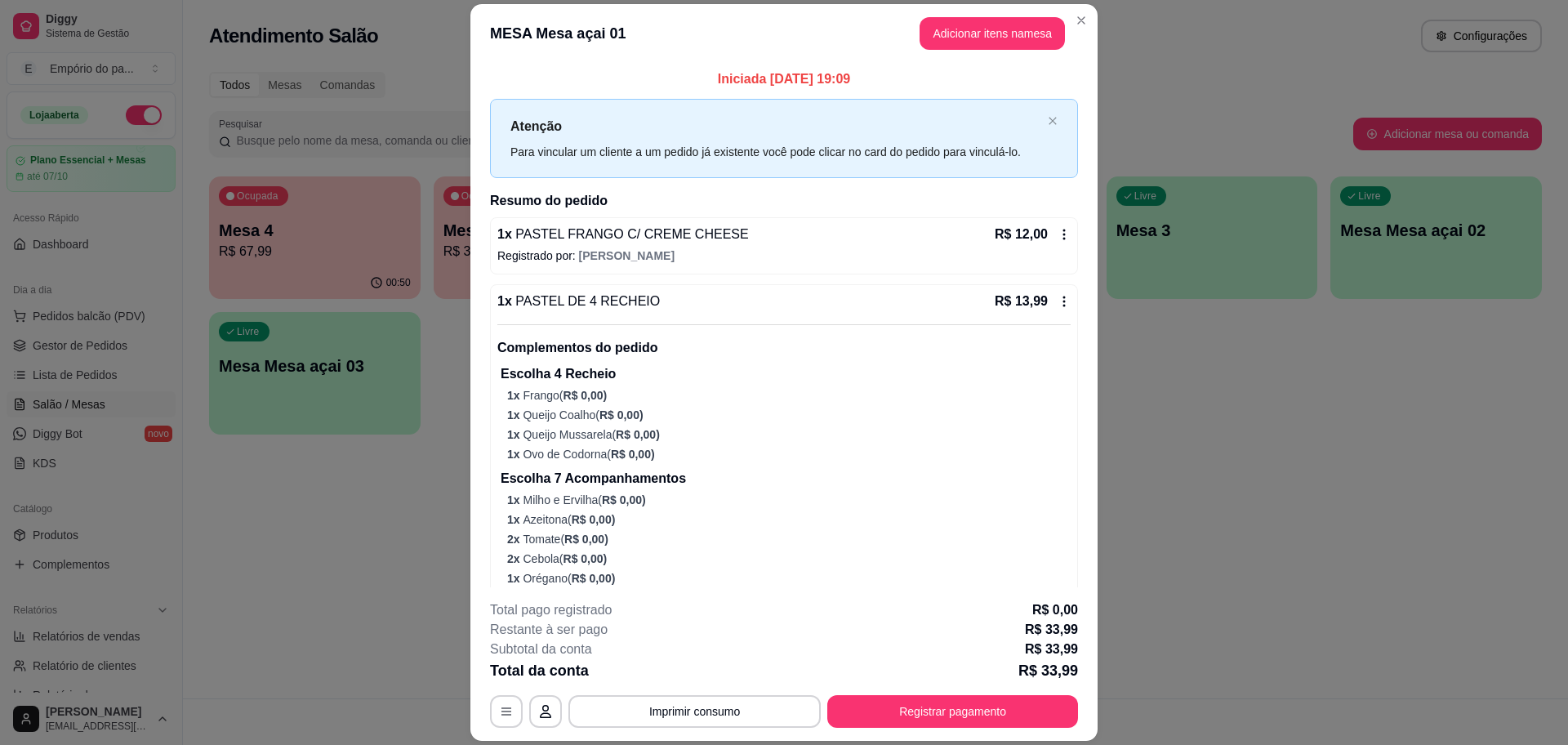
scroll to position [102, 0]
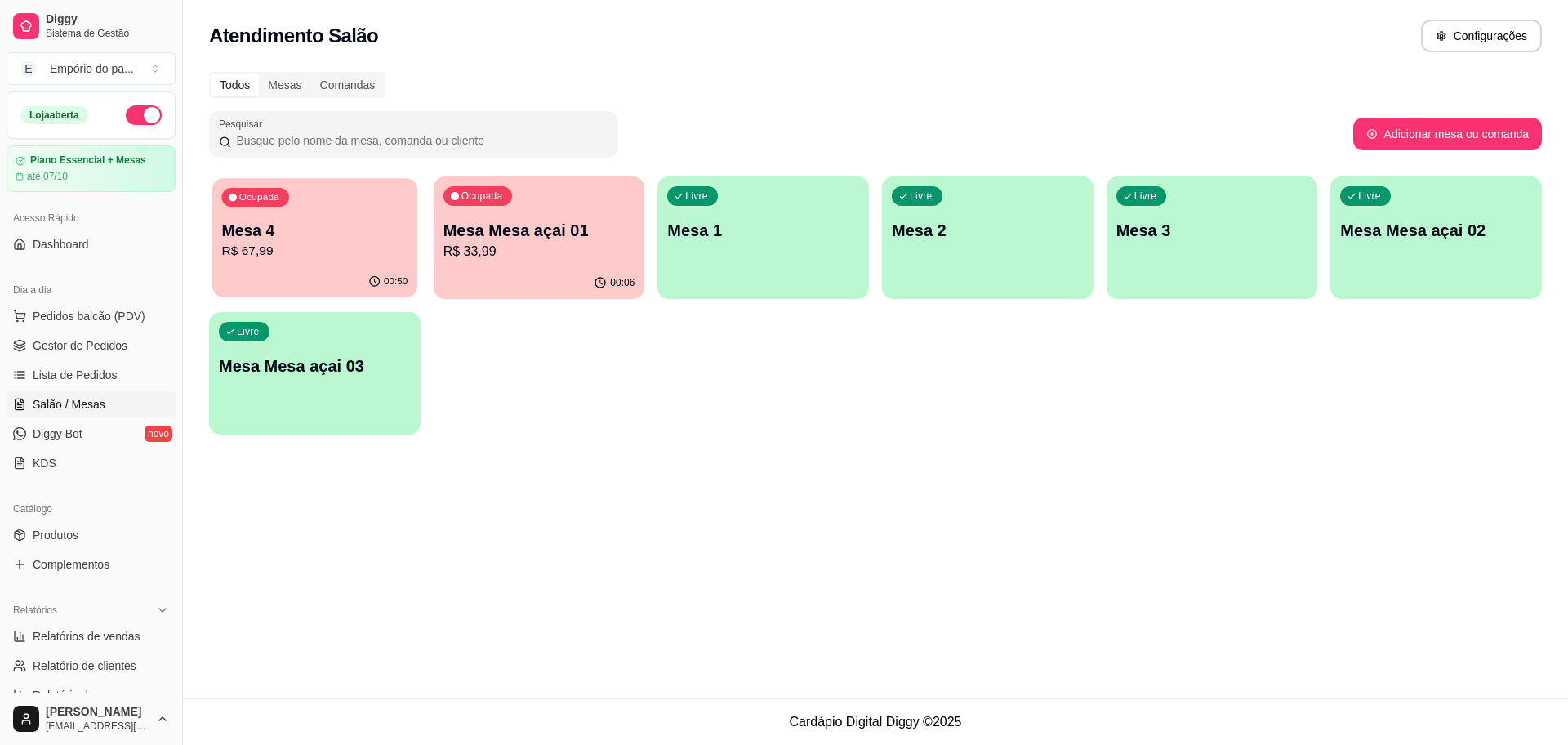
click at [358, 242] on p "R$ 67,99" at bounding box center [316, 251] width 186 height 19
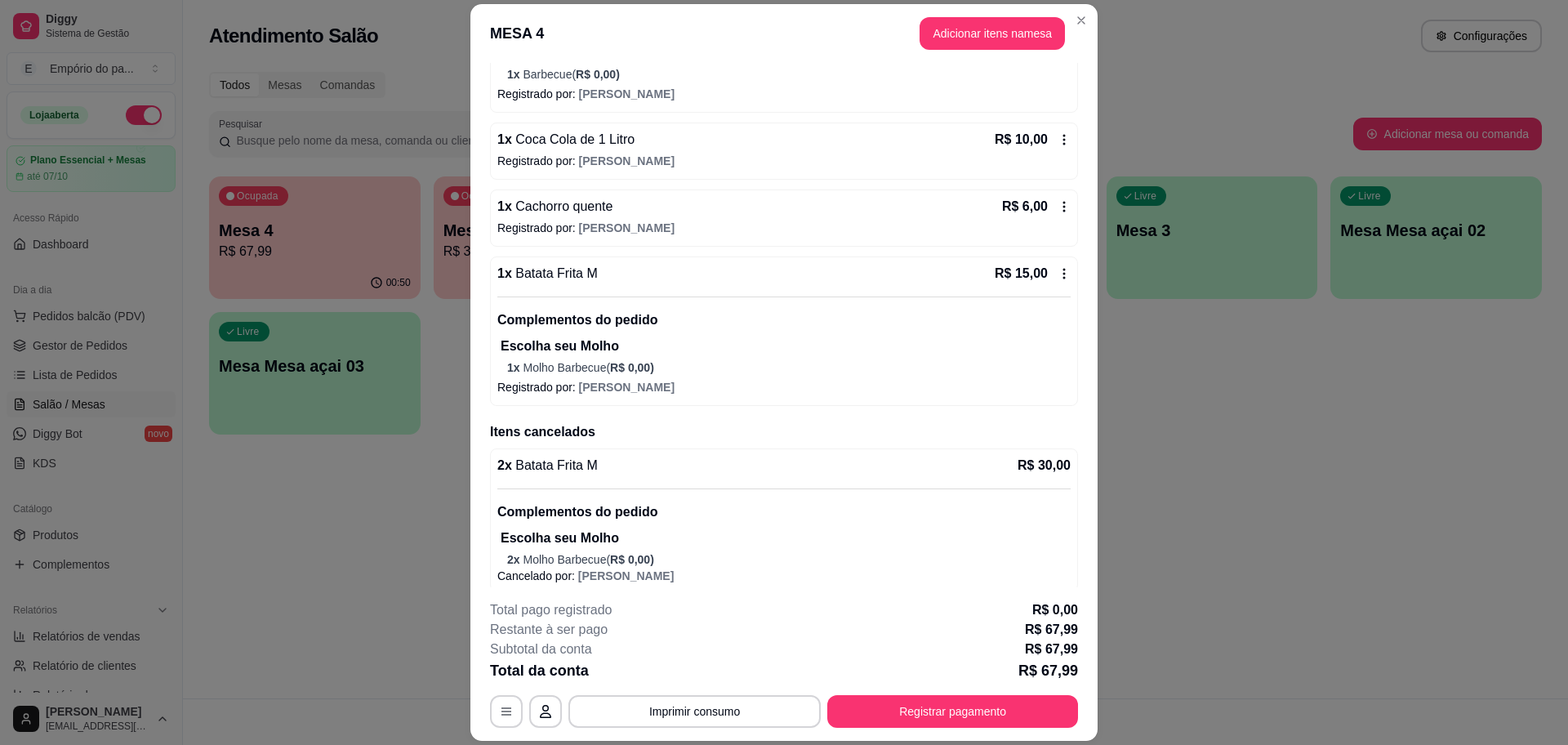
scroll to position [821, 0]
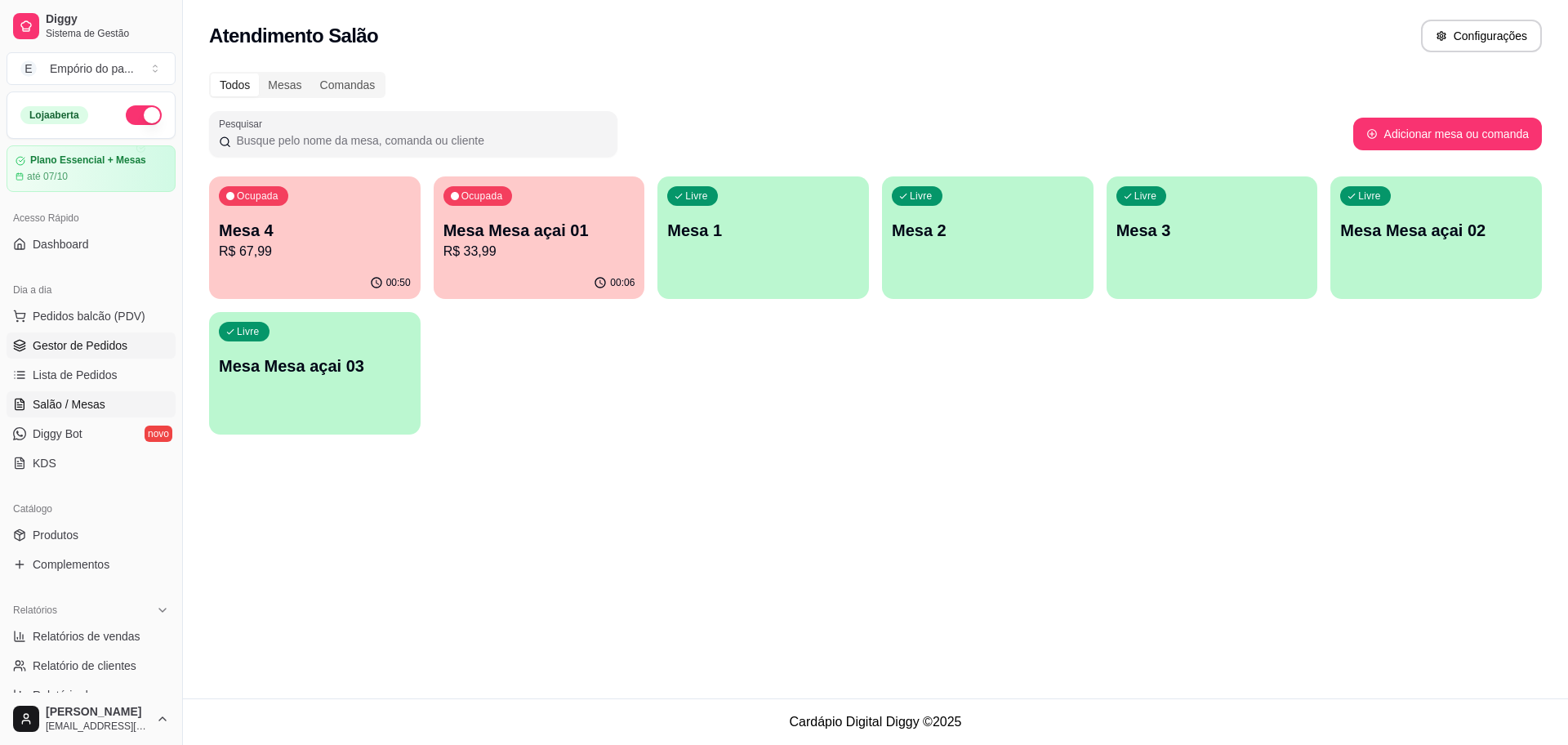
click at [121, 355] on link "Gestor de Pedidos" at bounding box center [91, 345] width 169 height 26
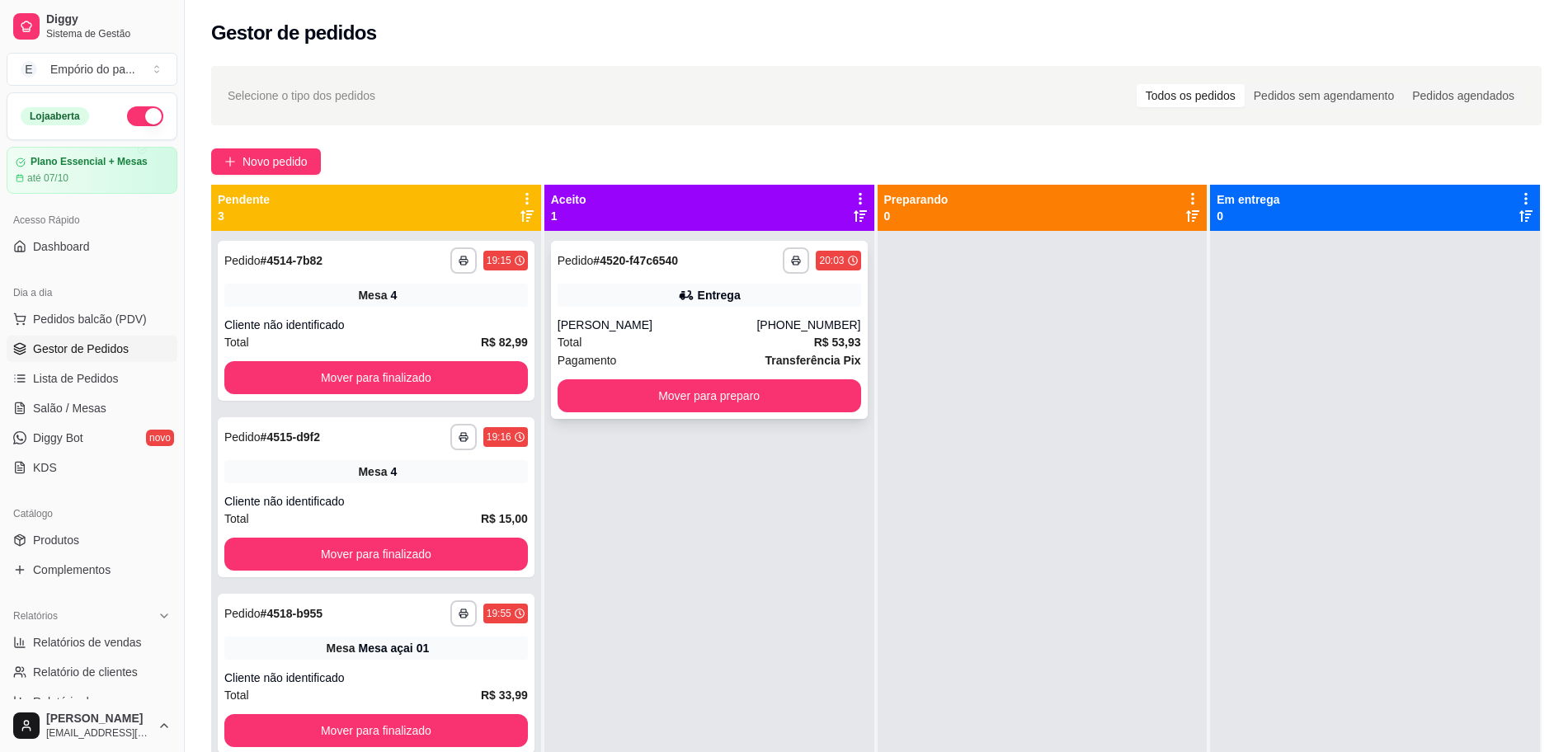
click at [740, 336] on div "Total R$ 53,93" at bounding box center [709, 341] width 304 height 18
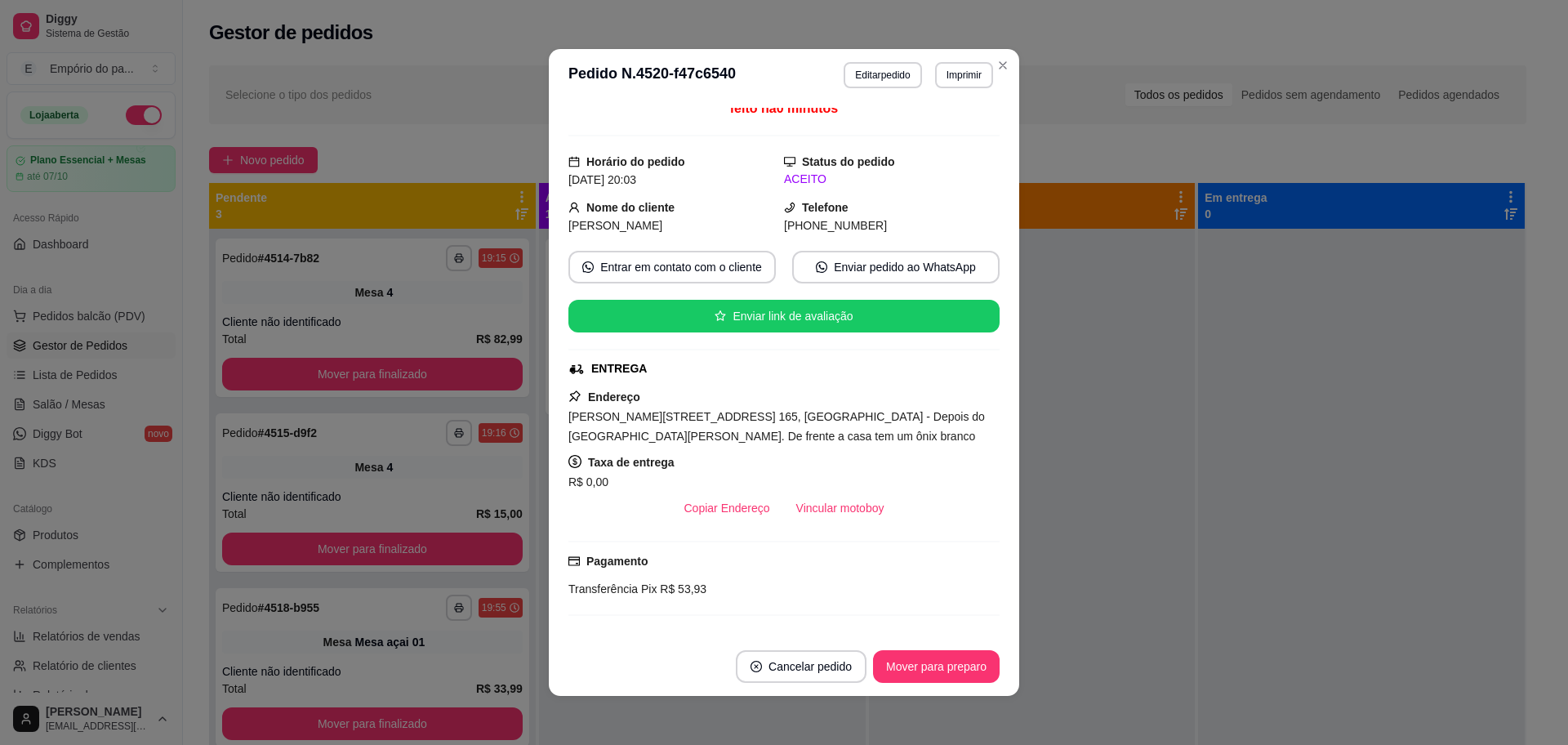
scroll to position [284, 0]
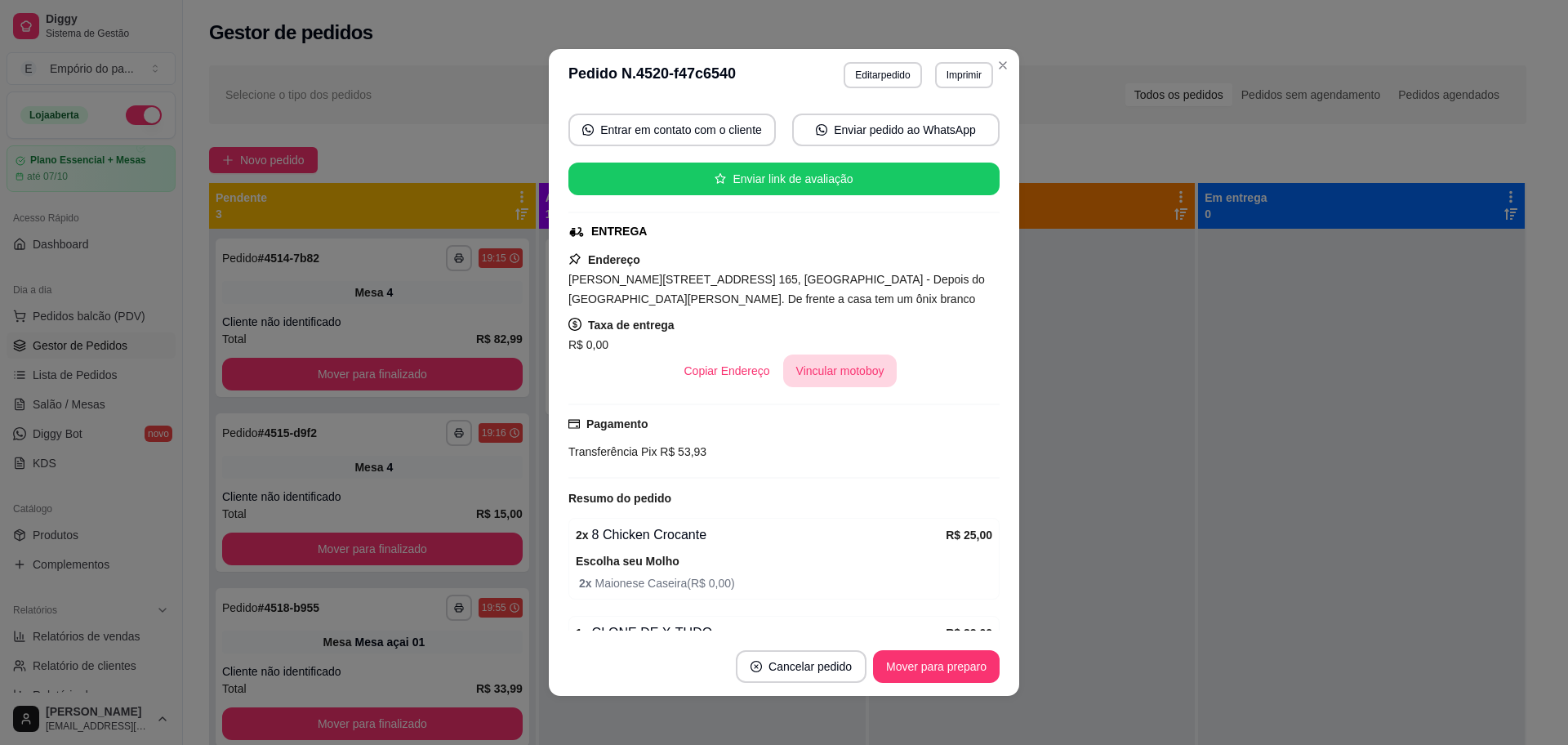
click at [831, 355] on button "Vincular motoboy" at bounding box center [840, 371] width 115 height 33
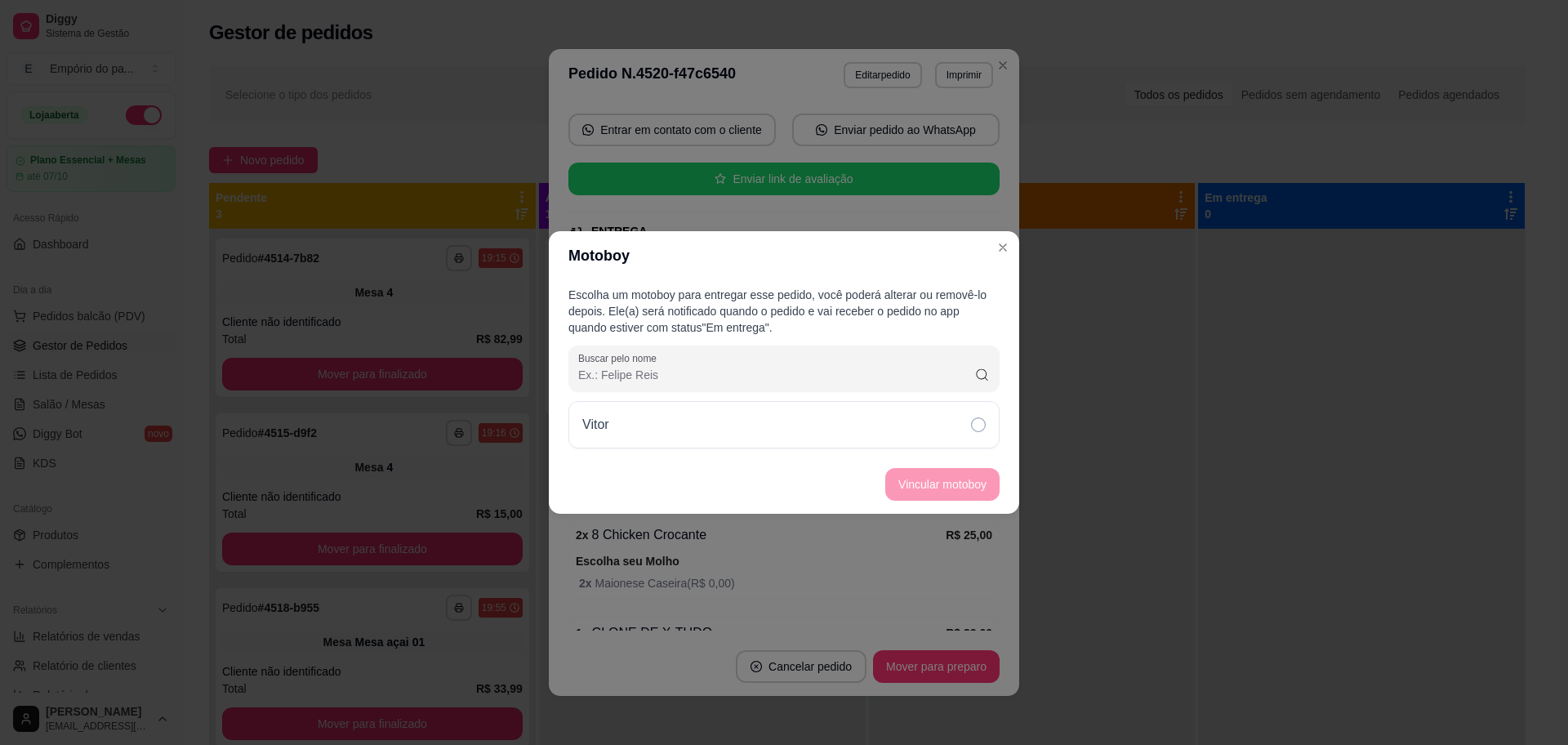
click at [949, 428] on div "Vitor" at bounding box center [783, 425] width 431 height 47
click at [946, 494] on button "Vincular motoboy" at bounding box center [941, 484] width 111 height 32
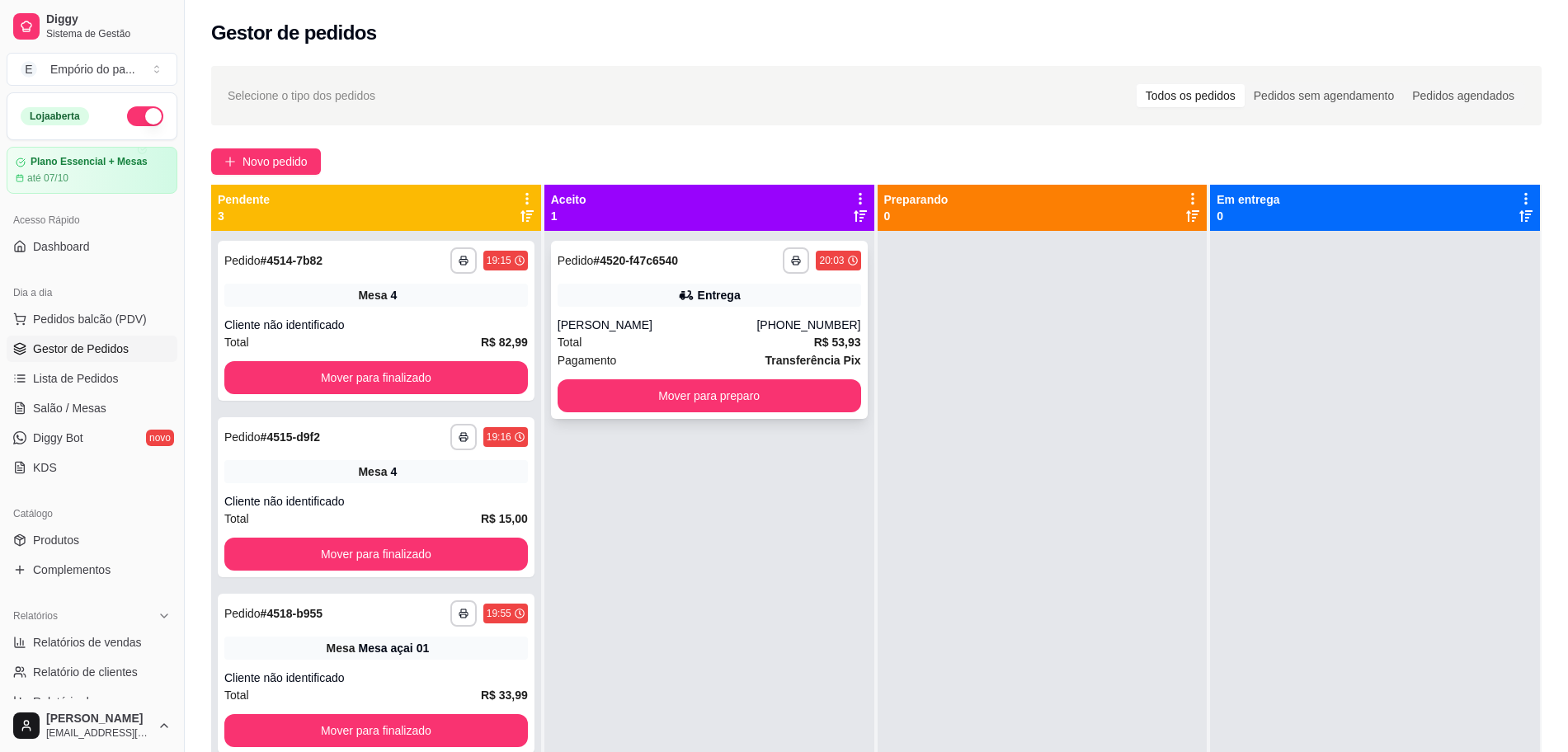
click at [739, 320] on div "Matheus" at bounding box center [657, 325] width 199 height 17
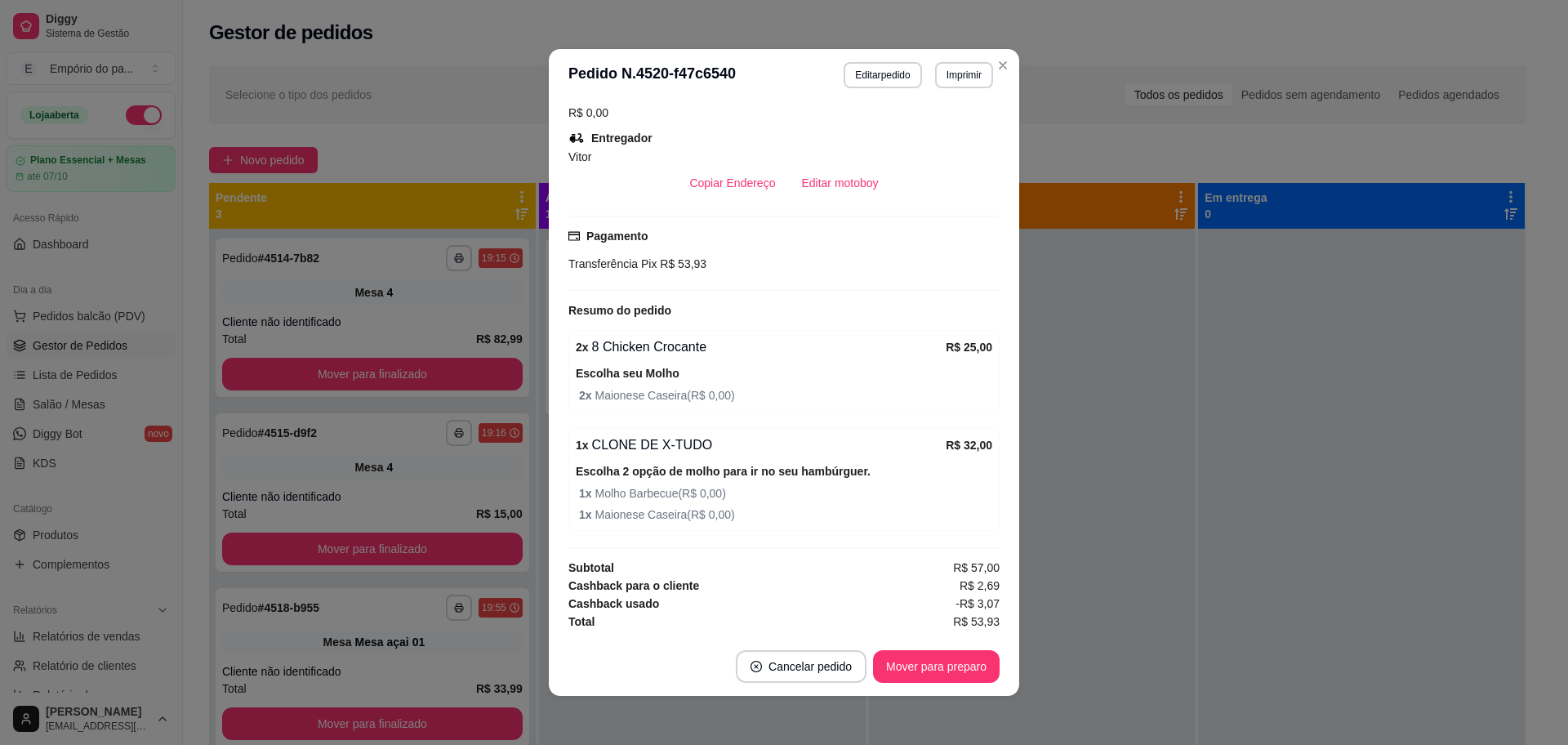
scroll to position [4, 0]
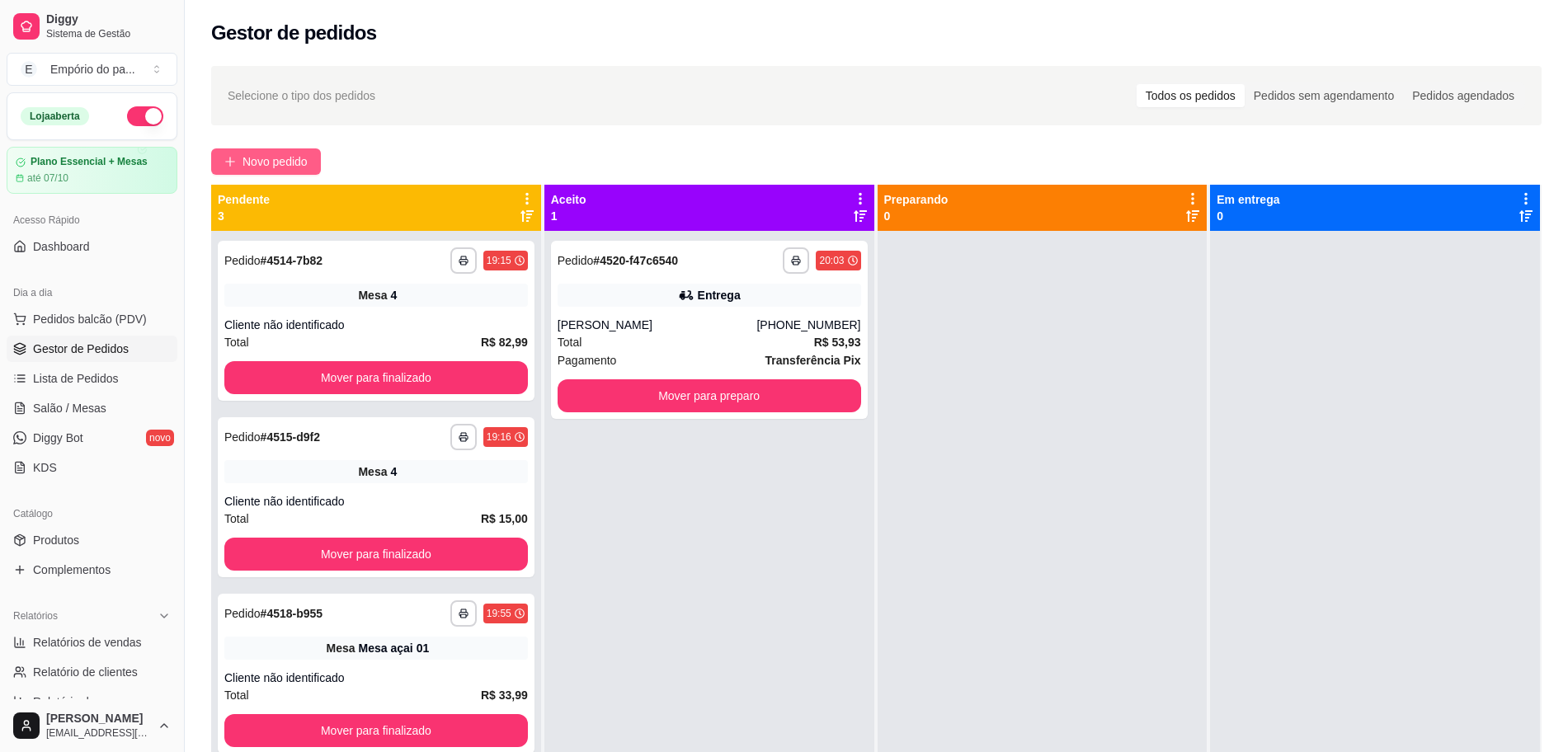
click at [298, 158] on span "Novo pedido" at bounding box center [275, 161] width 65 height 18
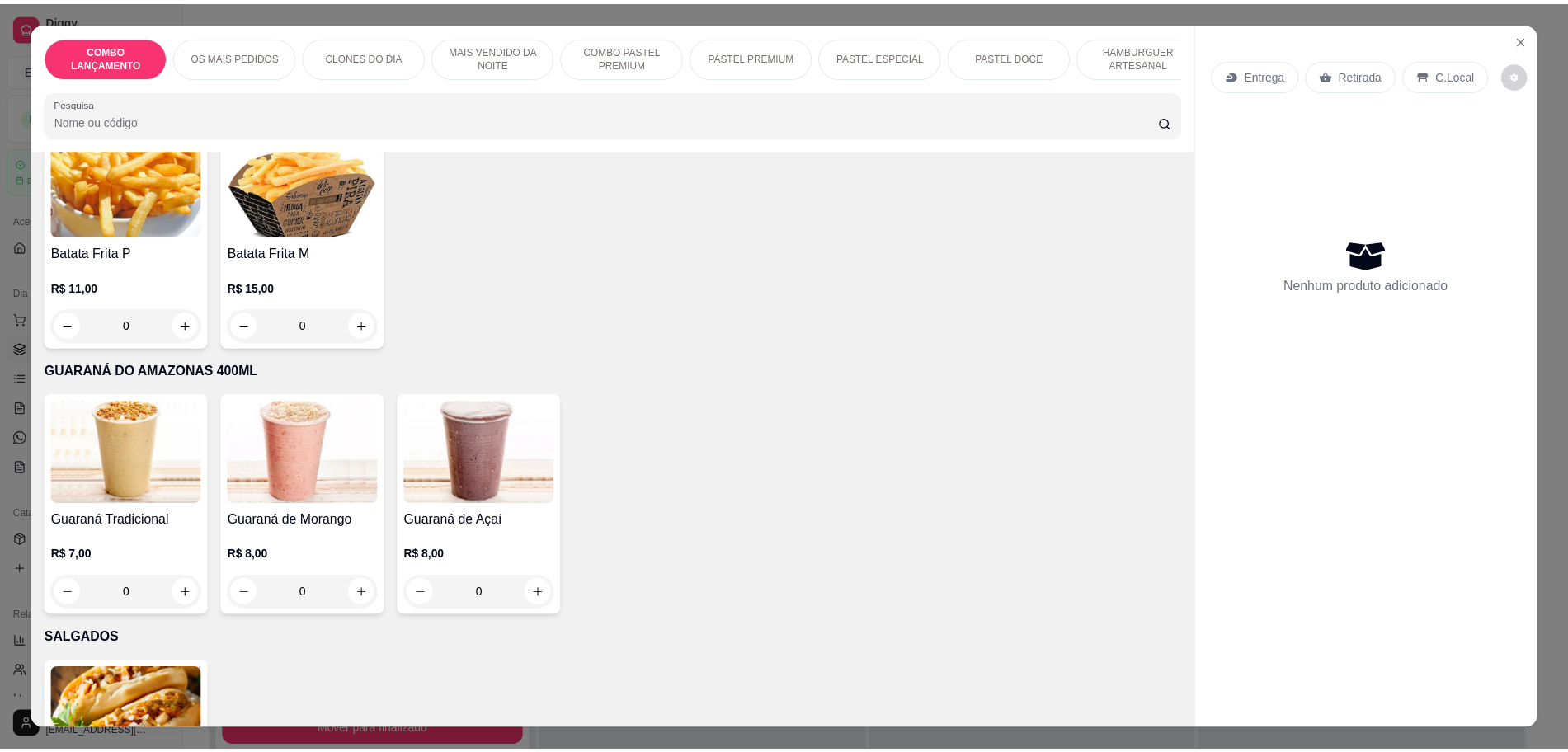
scroll to position [5697, 0]
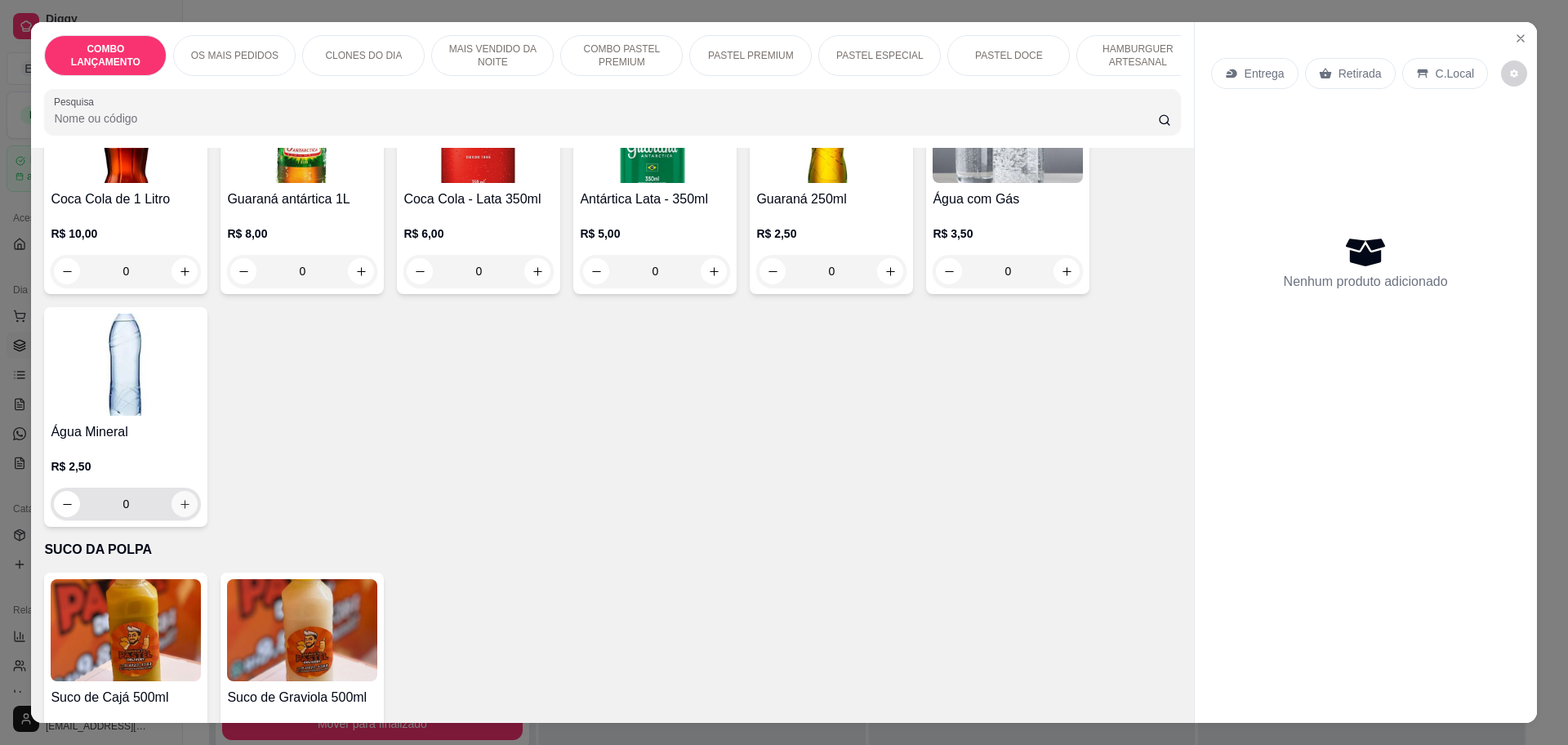
click at [179, 498] on icon "increase-product-quantity" at bounding box center [184, 504] width 12 height 12
type input "1"
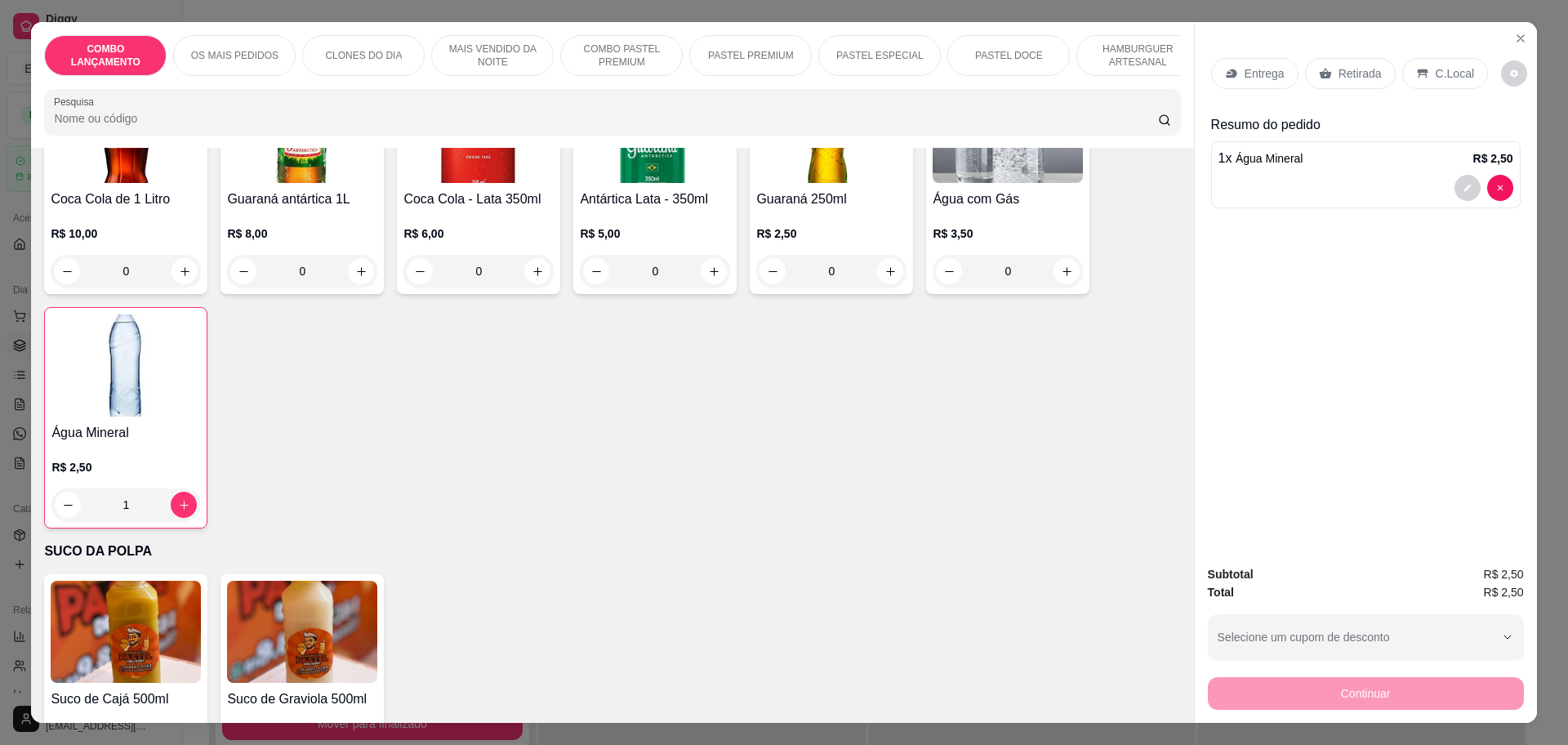
click at [1441, 72] on p "C.Local" at bounding box center [1454, 74] width 38 height 17
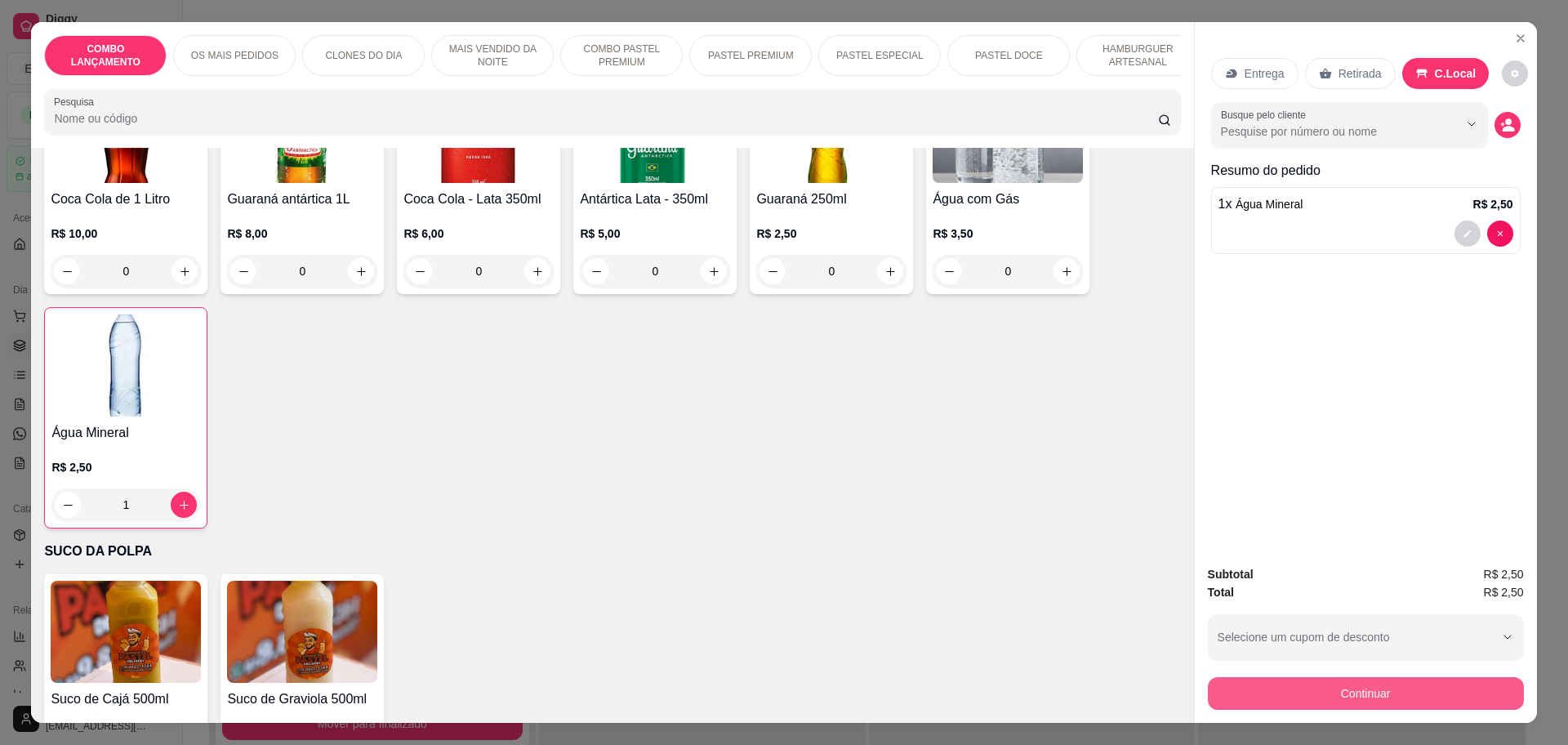
click at [1431, 684] on button "Continuar" at bounding box center [1365, 693] width 316 height 33
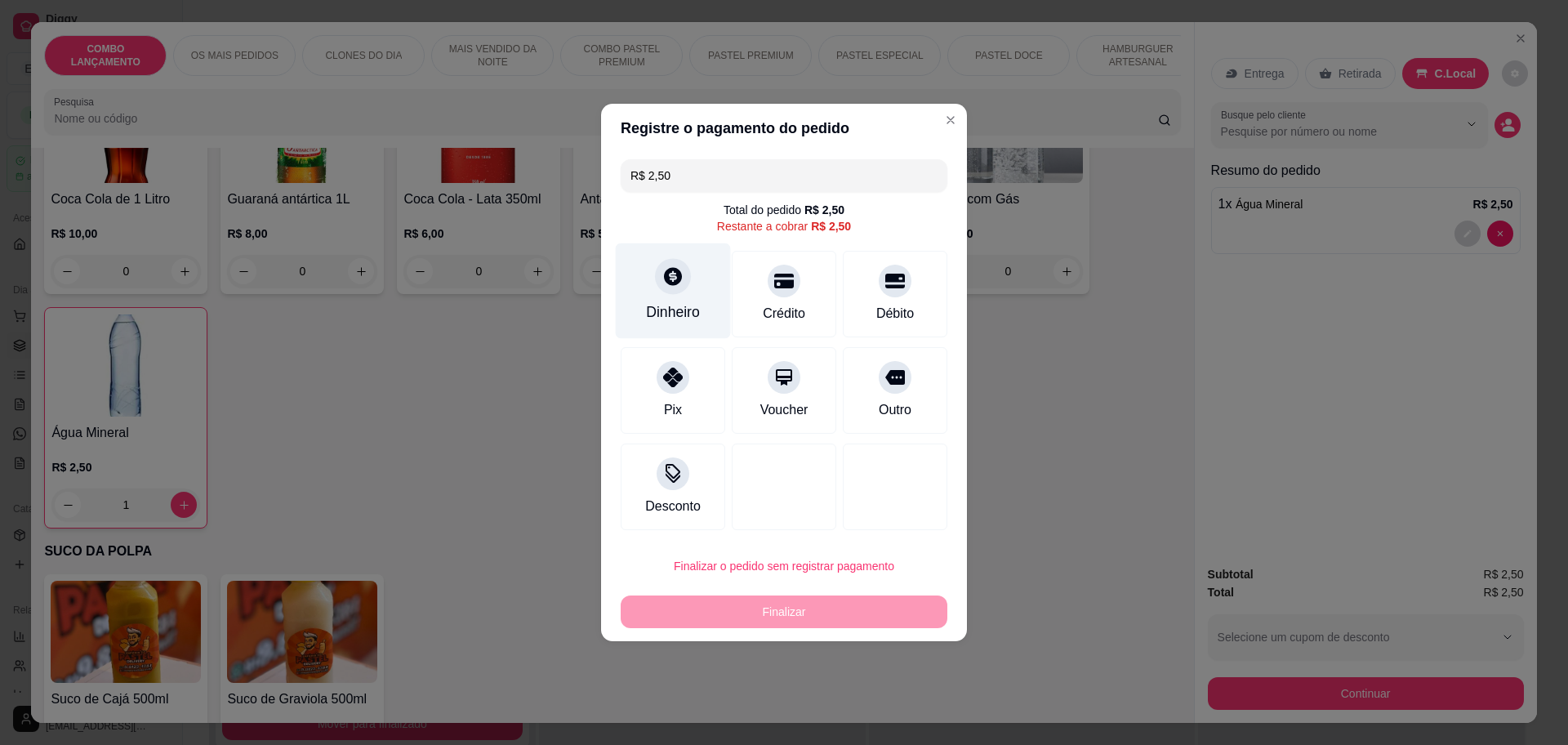
click at [647, 291] on div "Dinheiro" at bounding box center [673, 291] width 115 height 96
click at [662, 277] on icon at bounding box center [672, 276] width 21 height 21
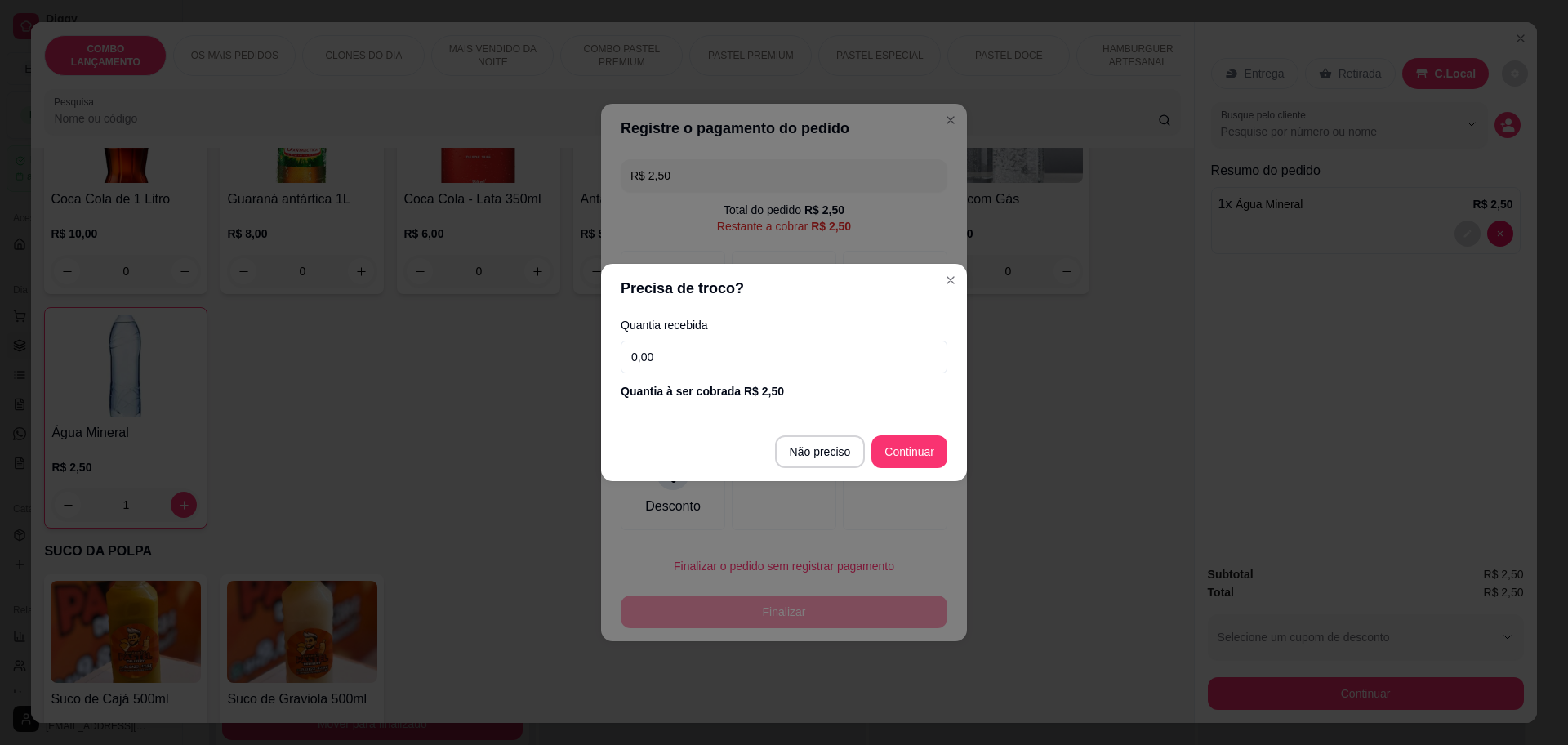
click at [766, 356] on input "0,00" at bounding box center [783, 357] width 327 height 33
type input "2,50"
click at [911, 434] on footer "Não preciso Continuar" at bounding box center [783, 451] width 366 height 59
type input "R$ 0,00"
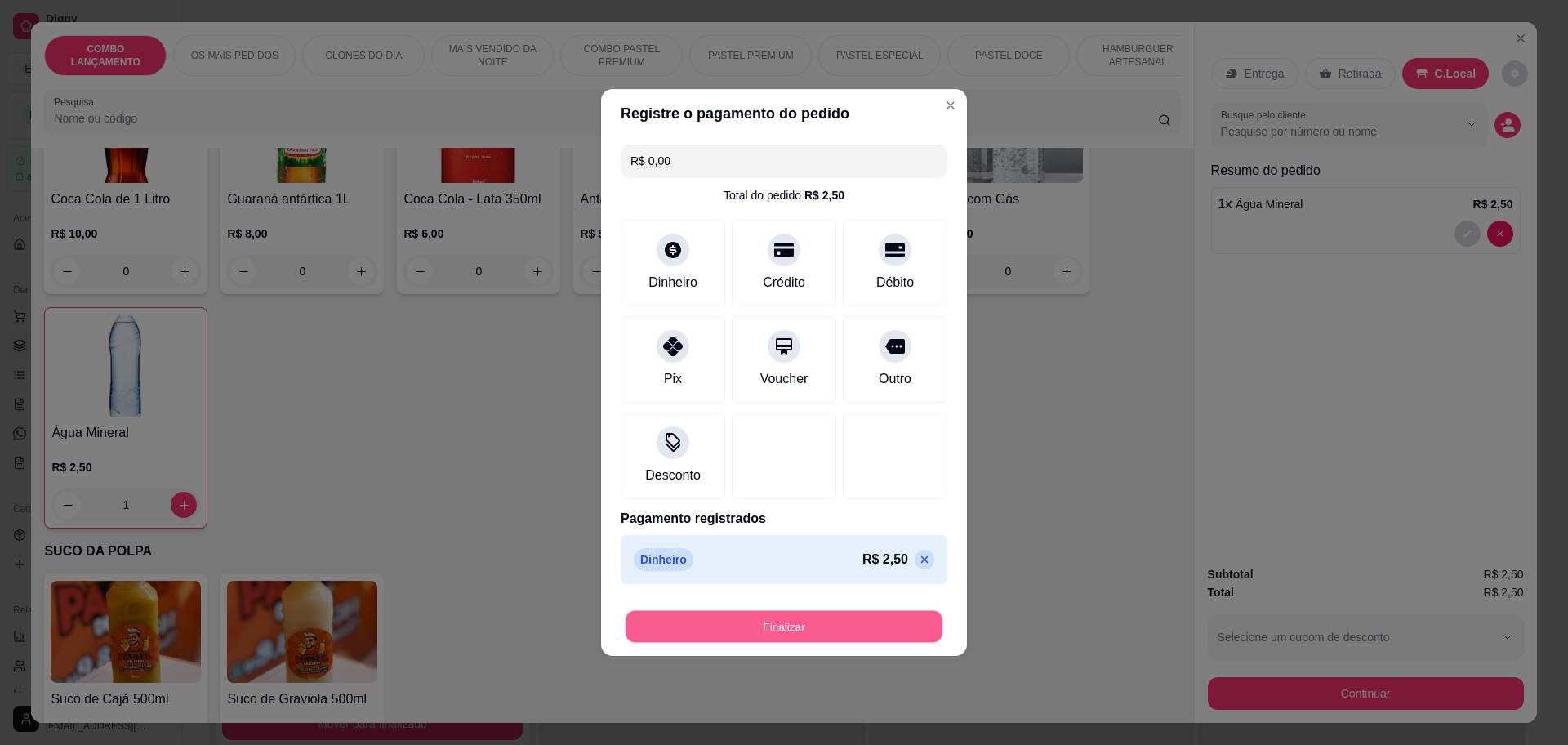
click at [784, 625] on button "Finalizar" at bounding box center [784, 627] width 317 height 32
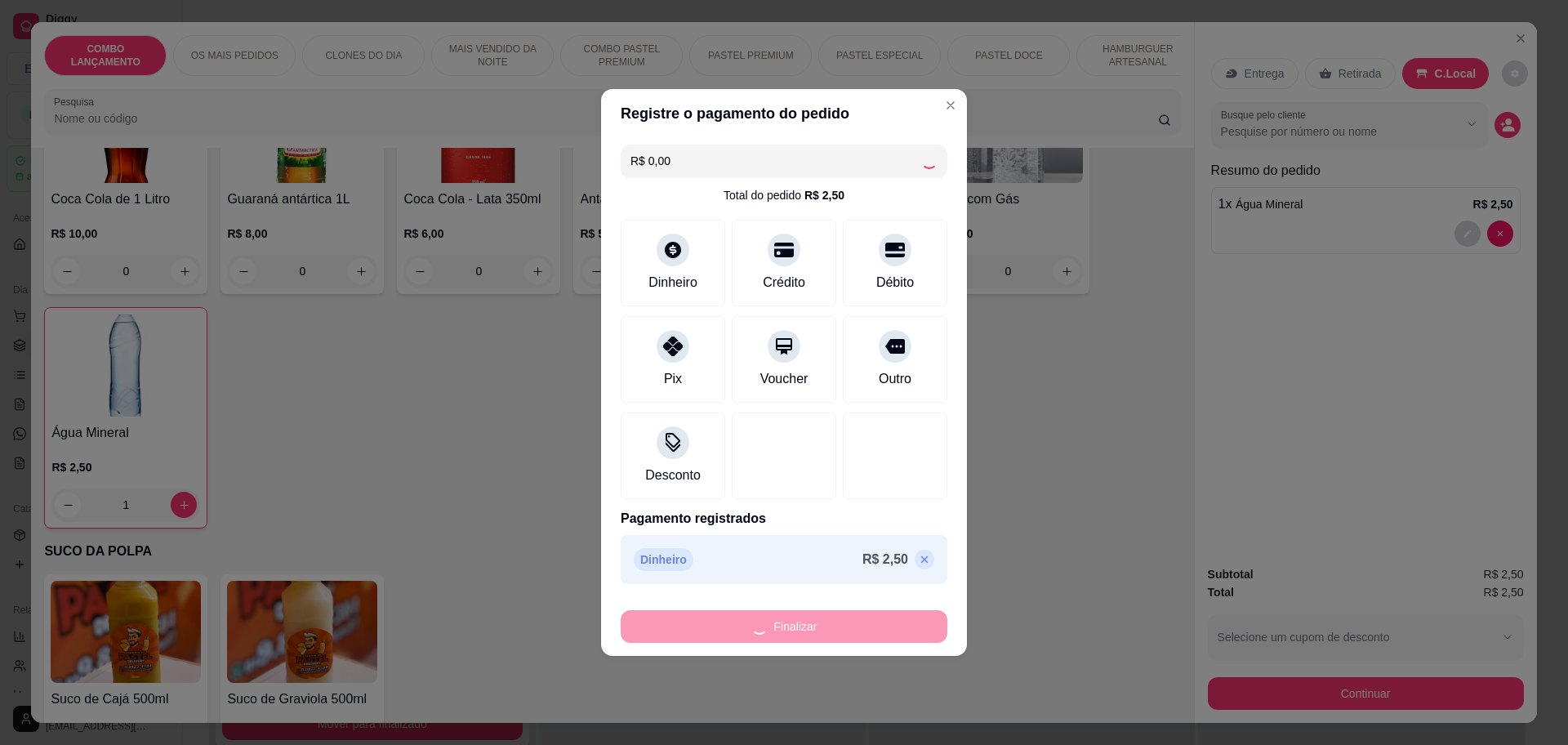
type input "0"
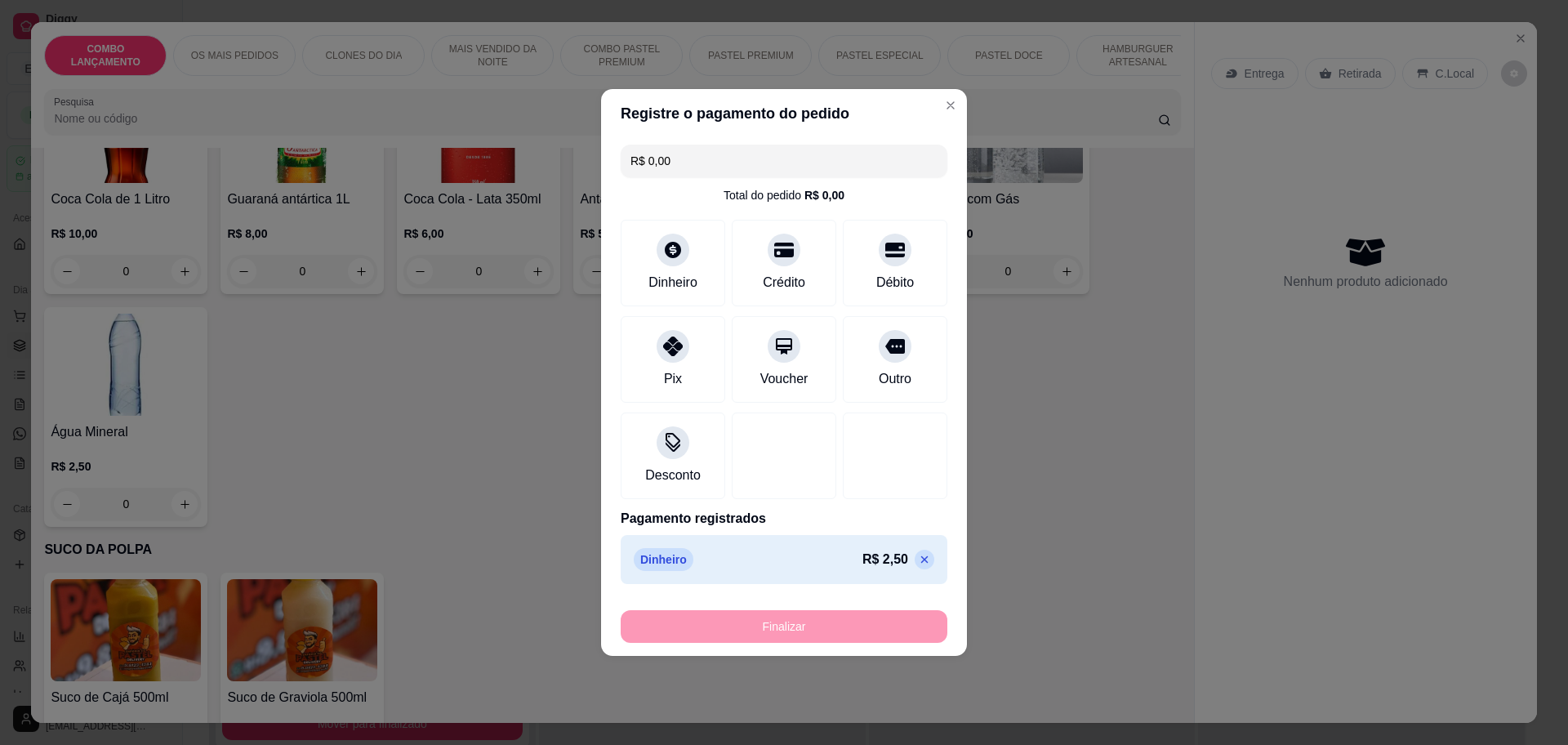
type input "-R$ 2,50"
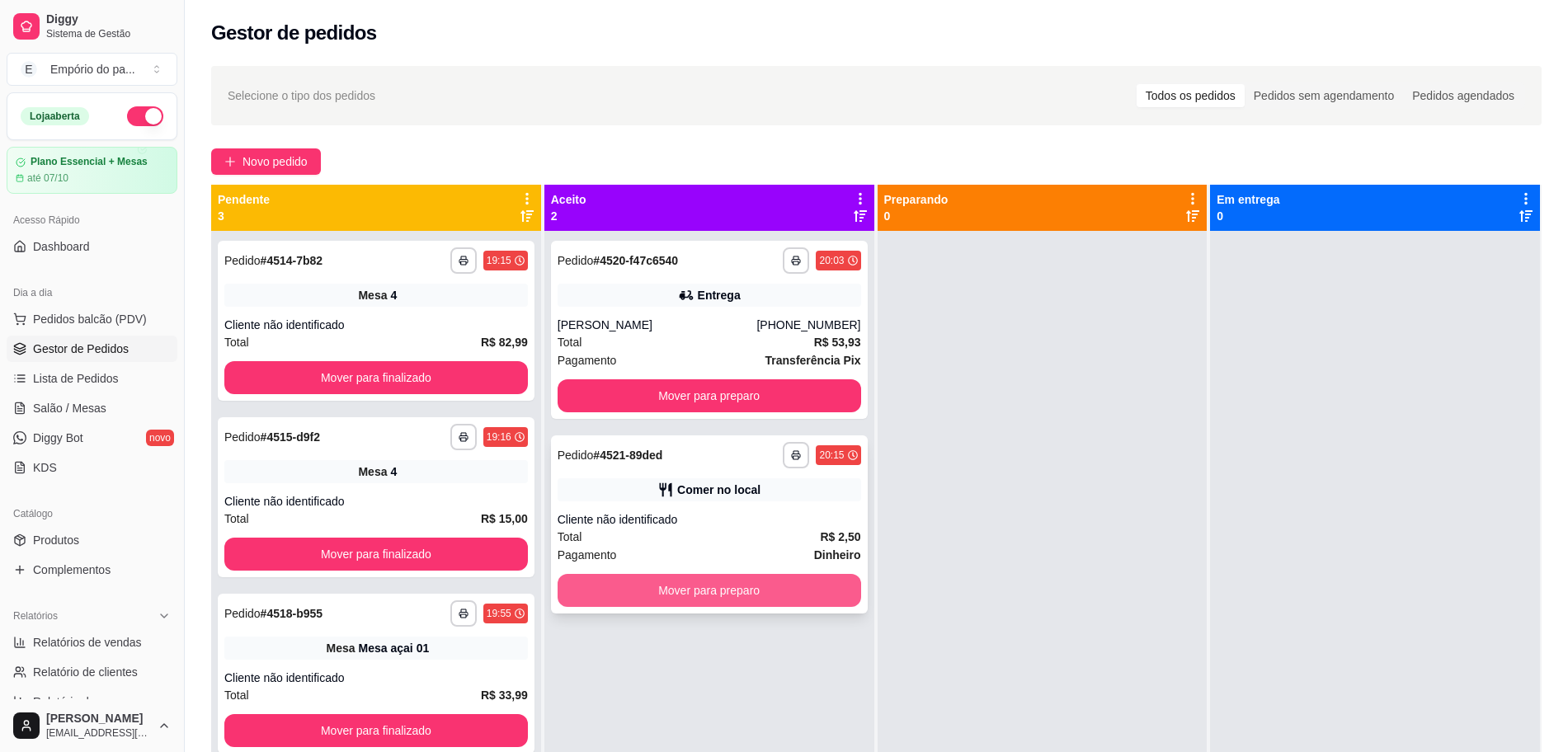
click at [714, 592] on button "Mover para preparo" at bounding box center [709, 589] width 304 height 33
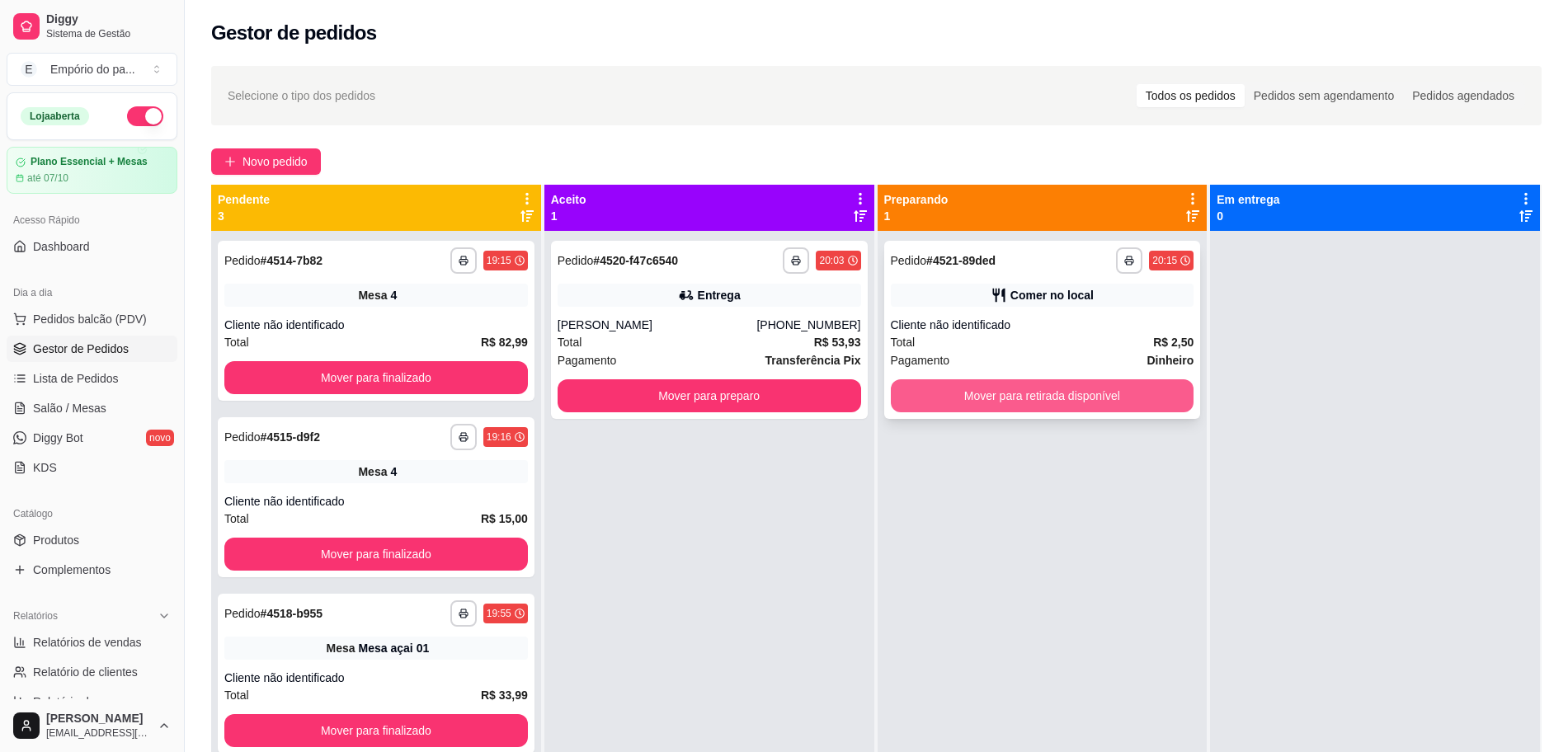
click at [1028, 382] on button "Mover para retirada disponível" at bounding box center [1042, 395] width 304 height 33
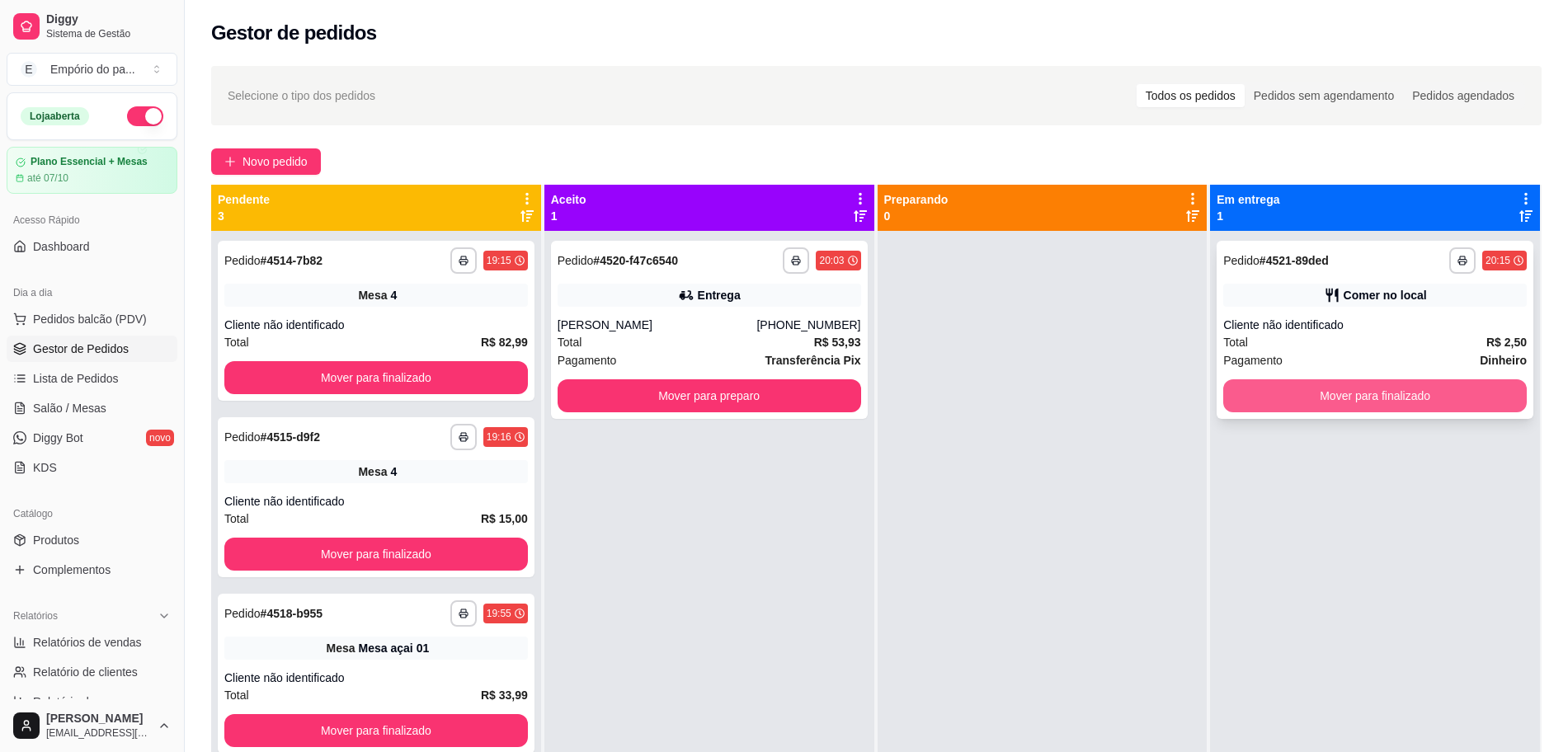
click at [1350, 396] on button "Mover para finalizado" at bounding box center [1374, 395] width 304 height 33
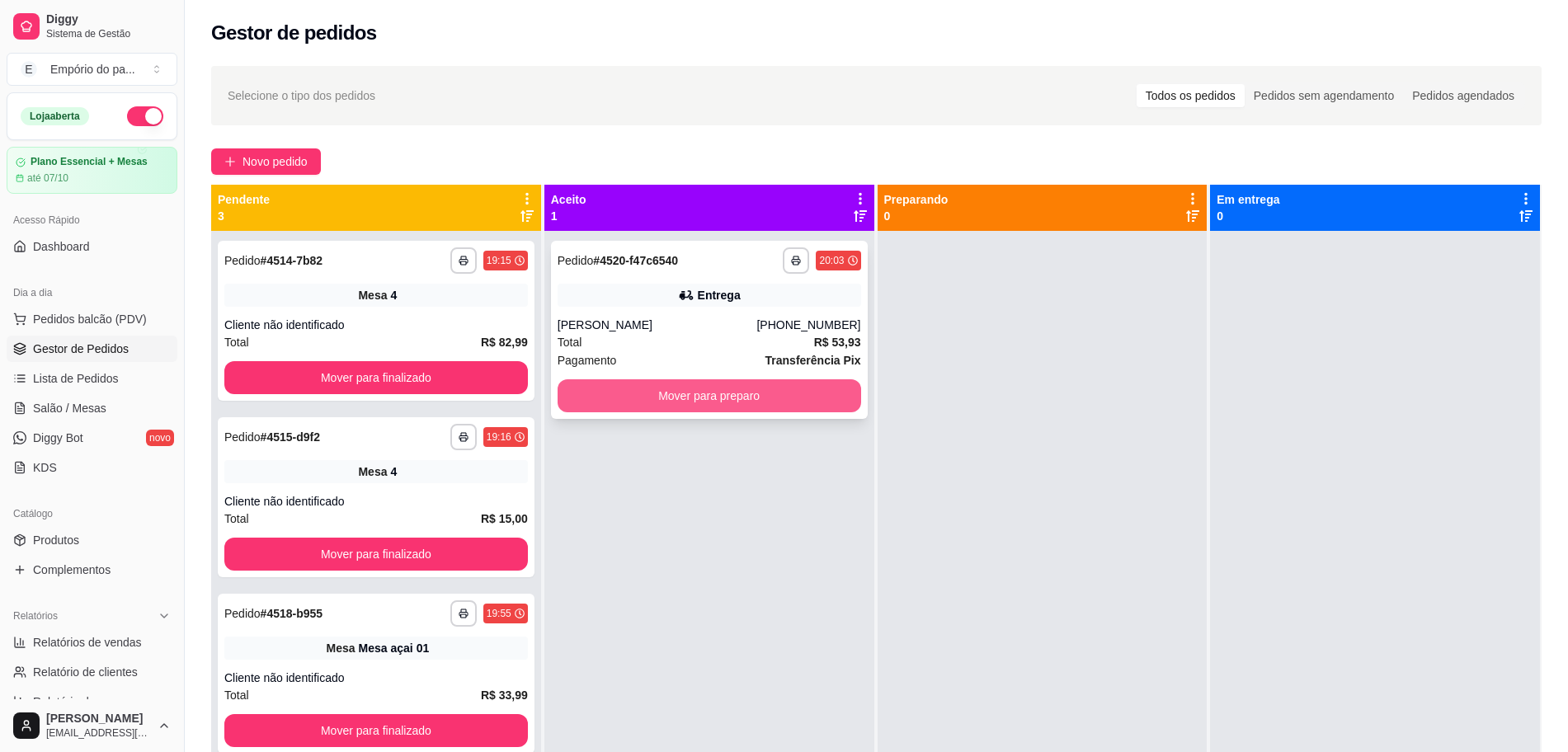
click at [726, 384] on button "Mover para preparo" at bounding box center [709, 395] width 304 height 33
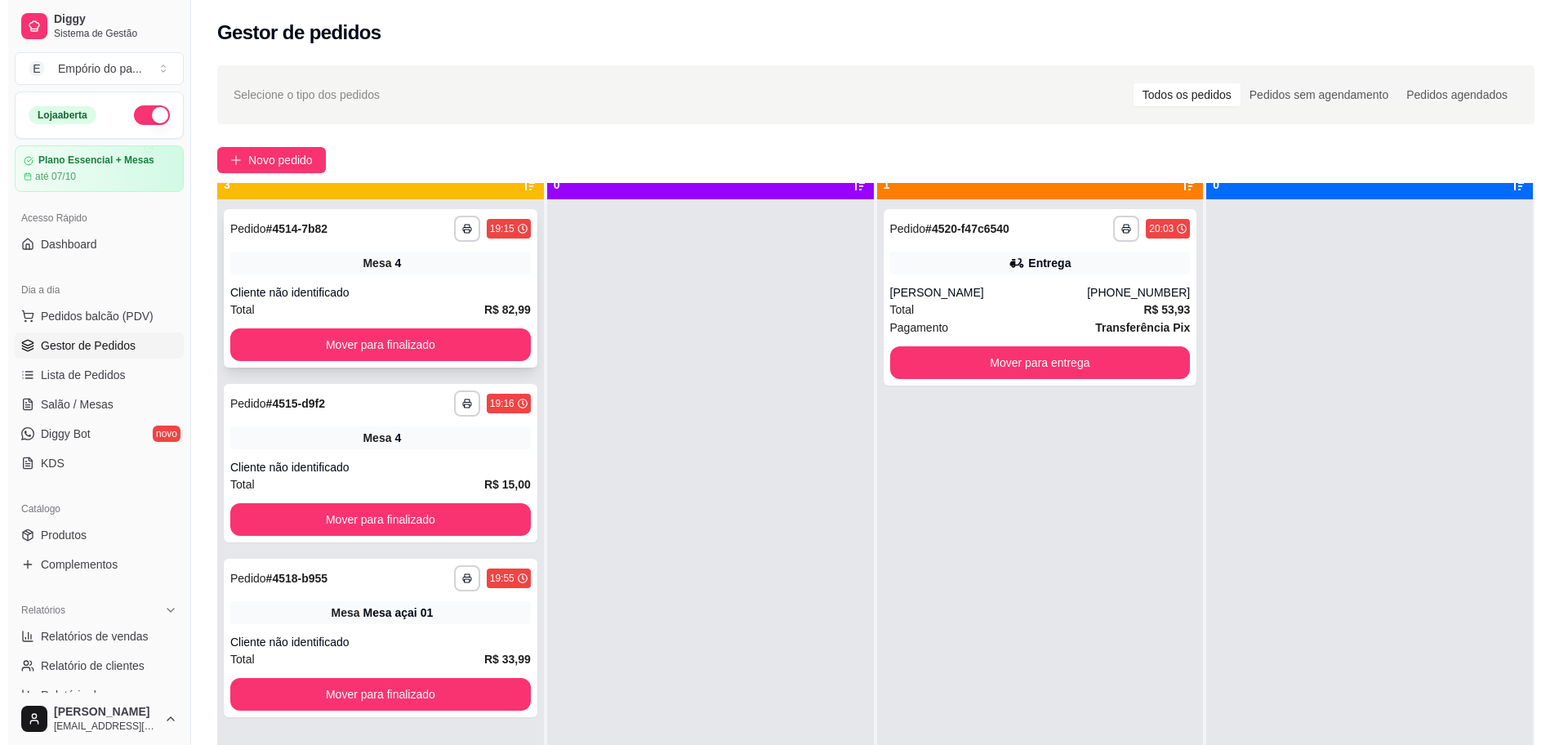
scroll to position [46, 0]
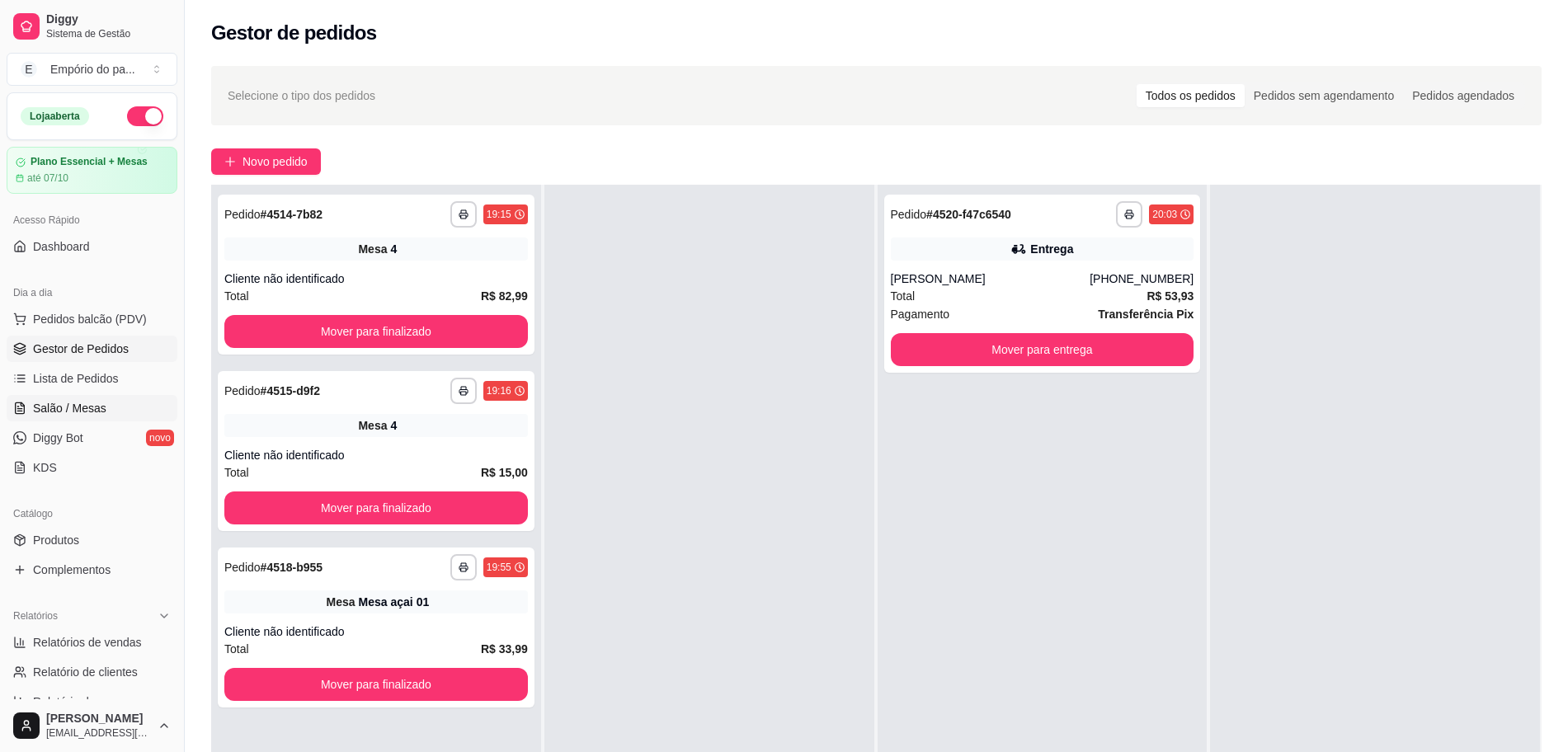
click at [89, 404] on span "Salão / Mesas" at bounding box center [70, 408] width 73 height 17
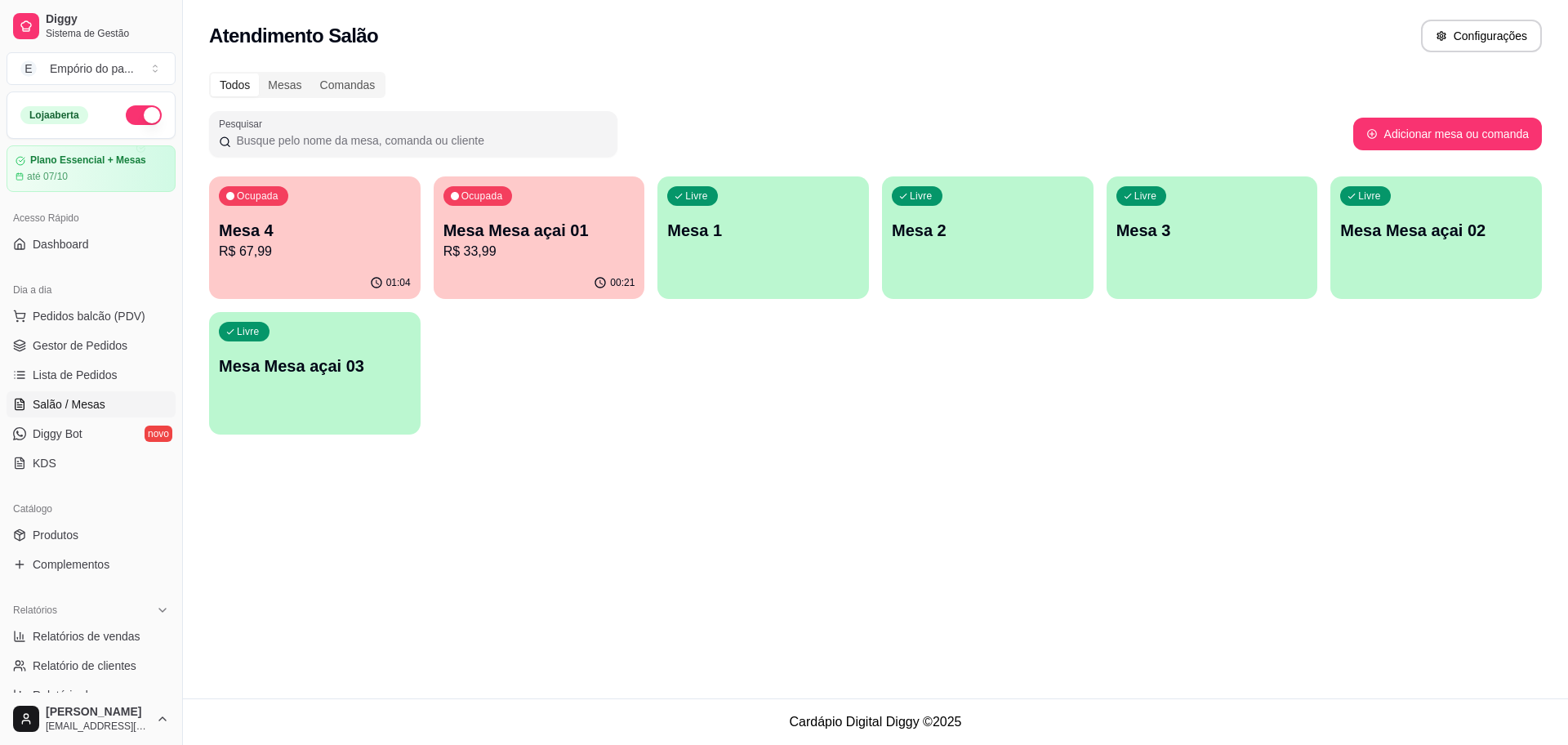
click at [328, 278] on div "01:04" at bounding box center [314, 283] width 211 height 32
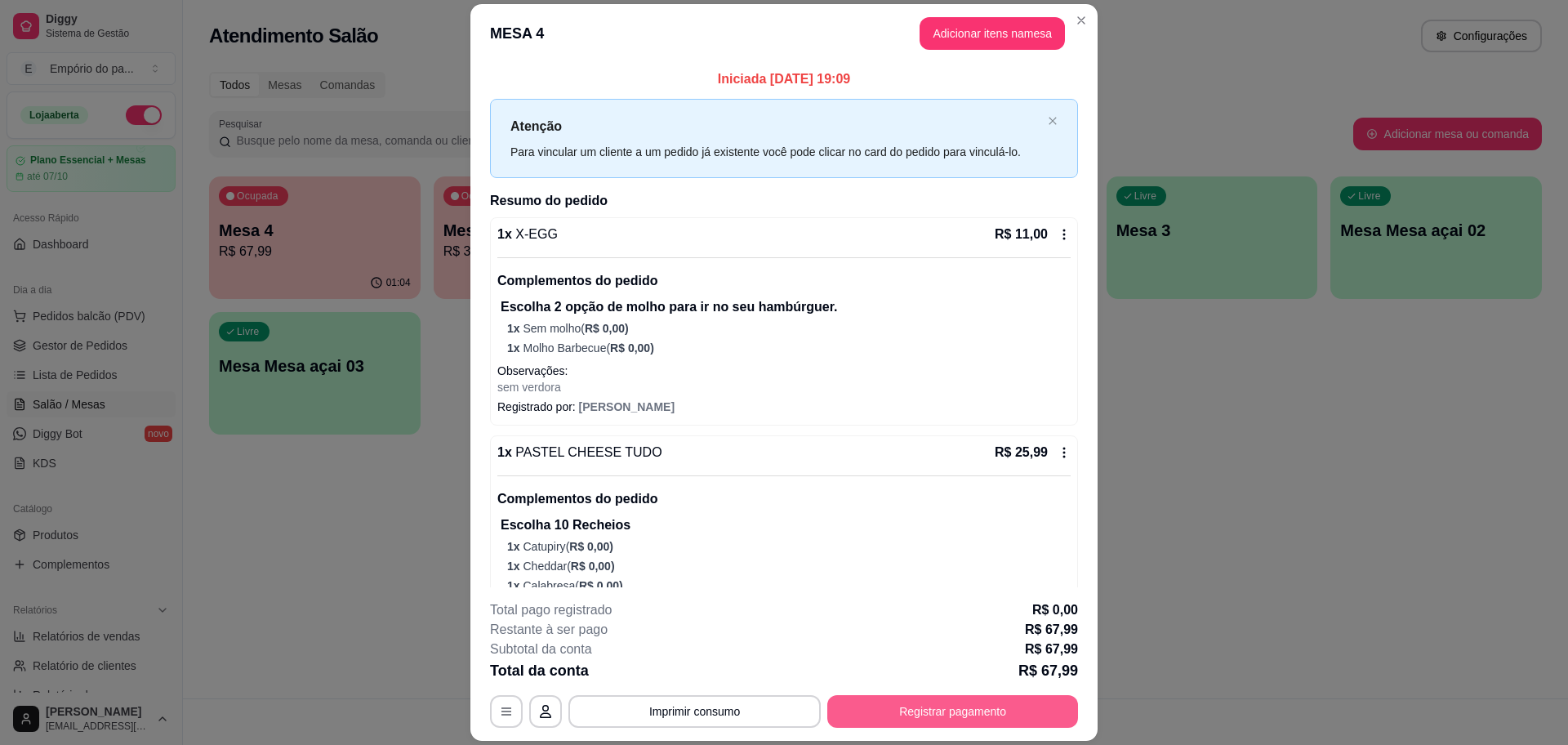
click at [1034, 710] on button "Registrar pagamento" at bounding box center [952, 711] width 250 height 33
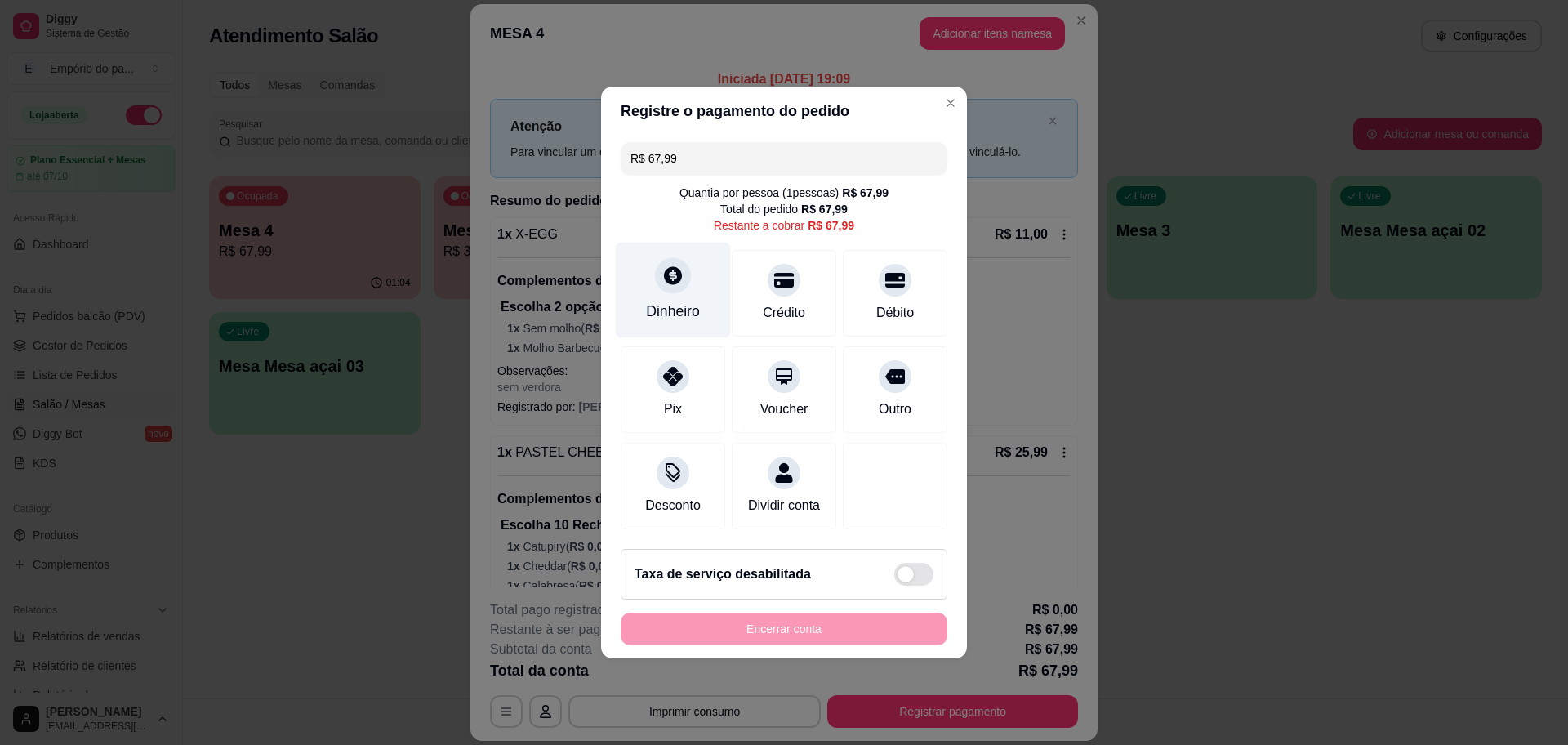
click at [669, 279] on div at bounding box center [672, 275] width 36 height 36
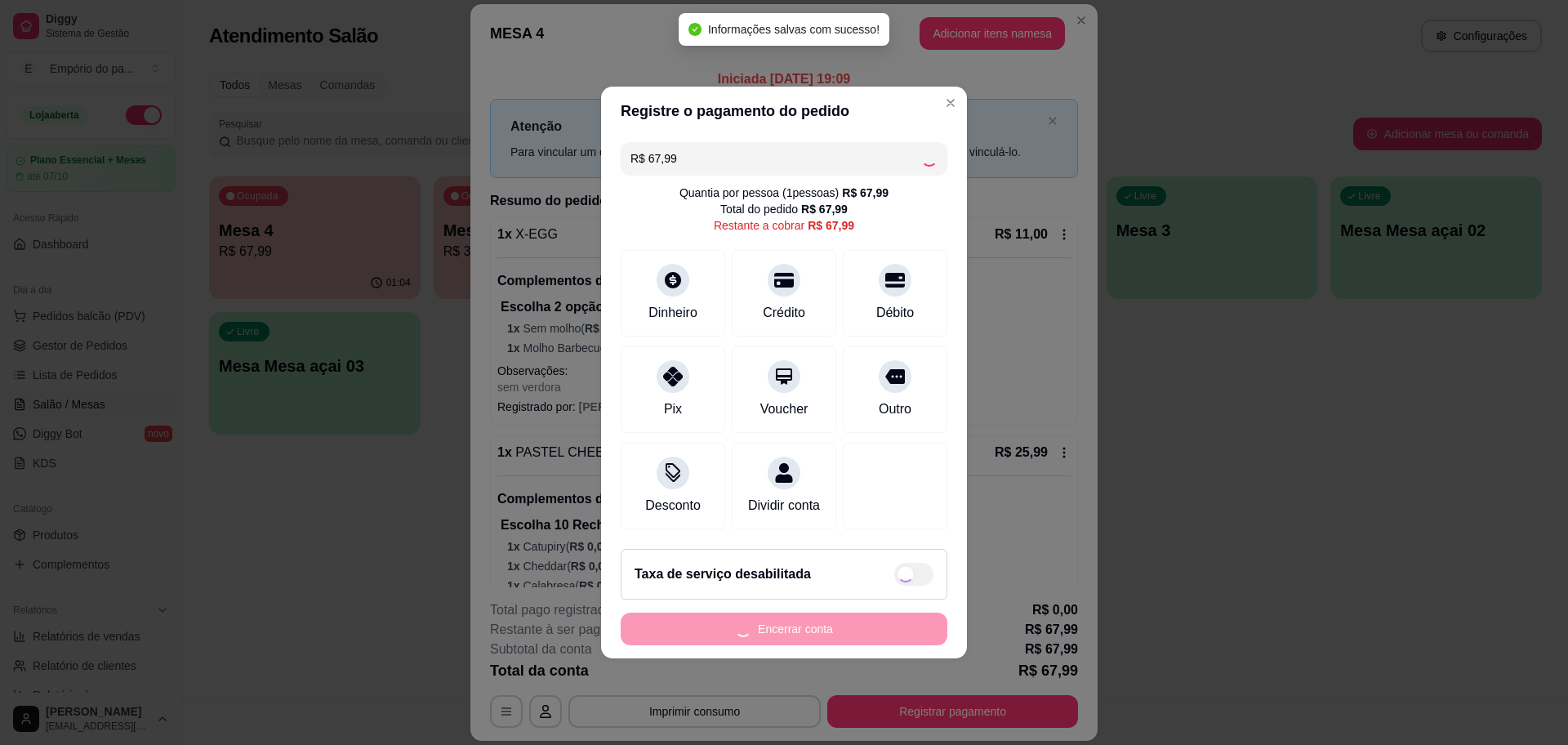
type input "R$ 0,00"
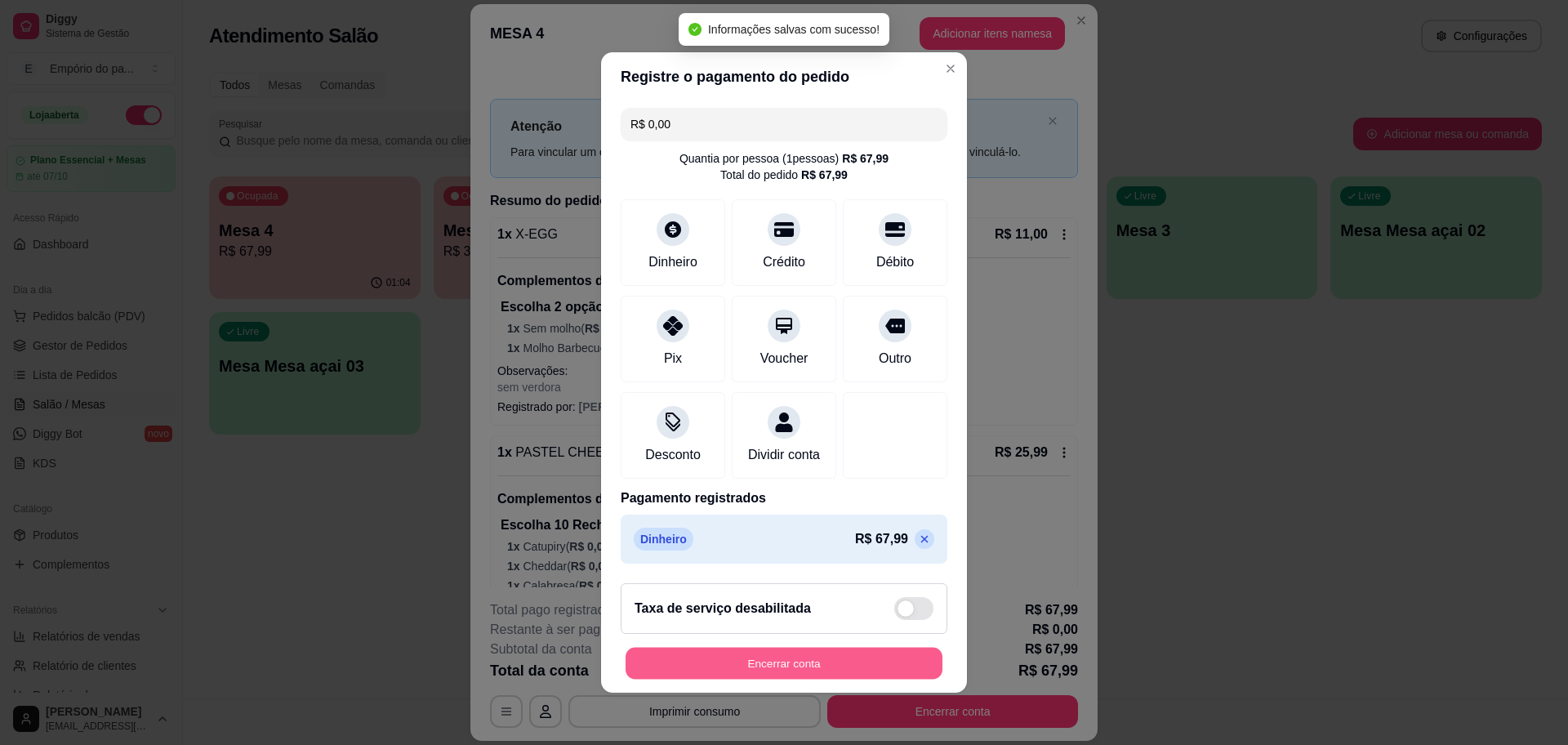
click at [819, 659] on button "Encerrar conta" at bounding box center [784, 663] width 317 height 32
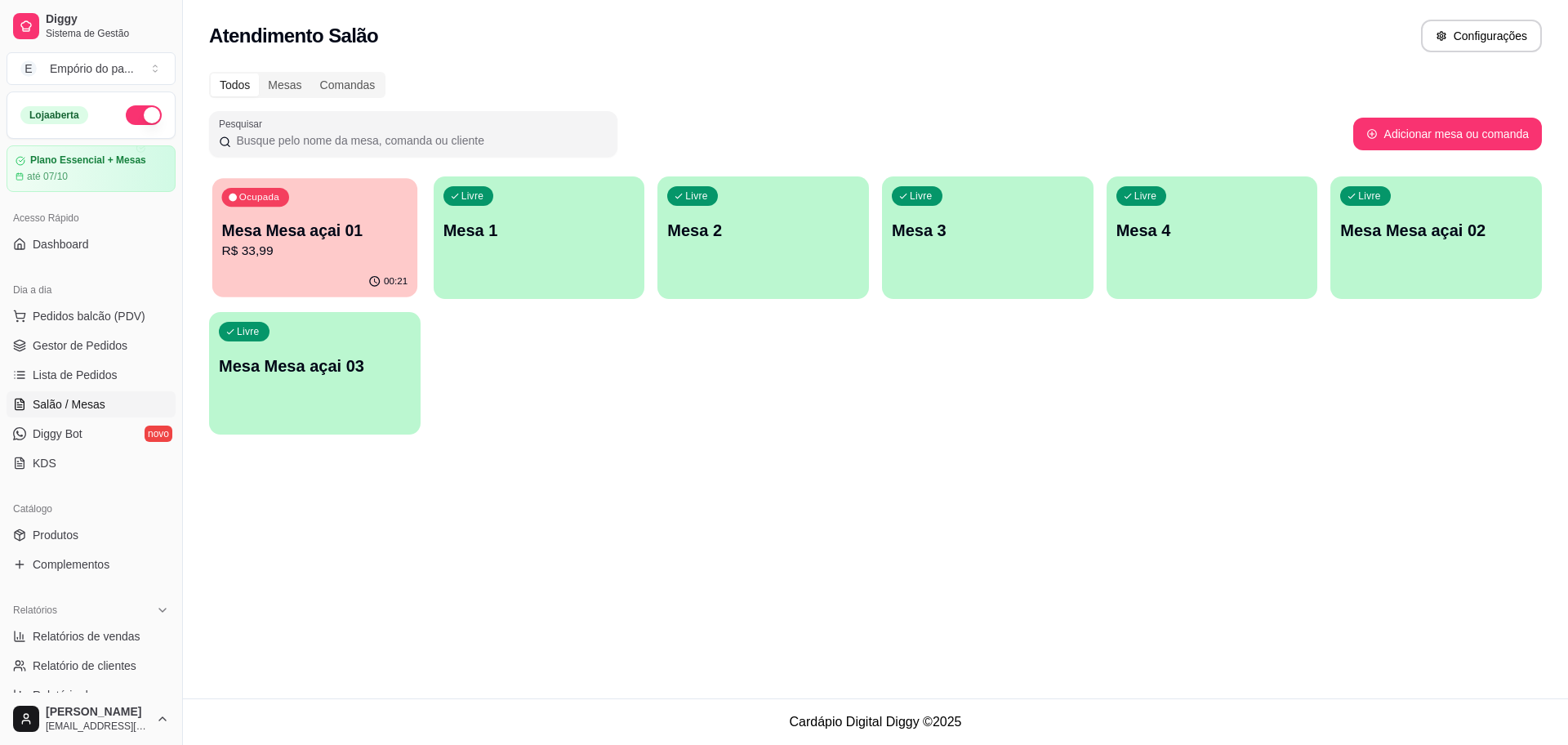
click at [363, 199] on div "Ocupada Mesa Mesa açai 01 R$ 33,99" at bounding box center [315, 222] width 205 height 88
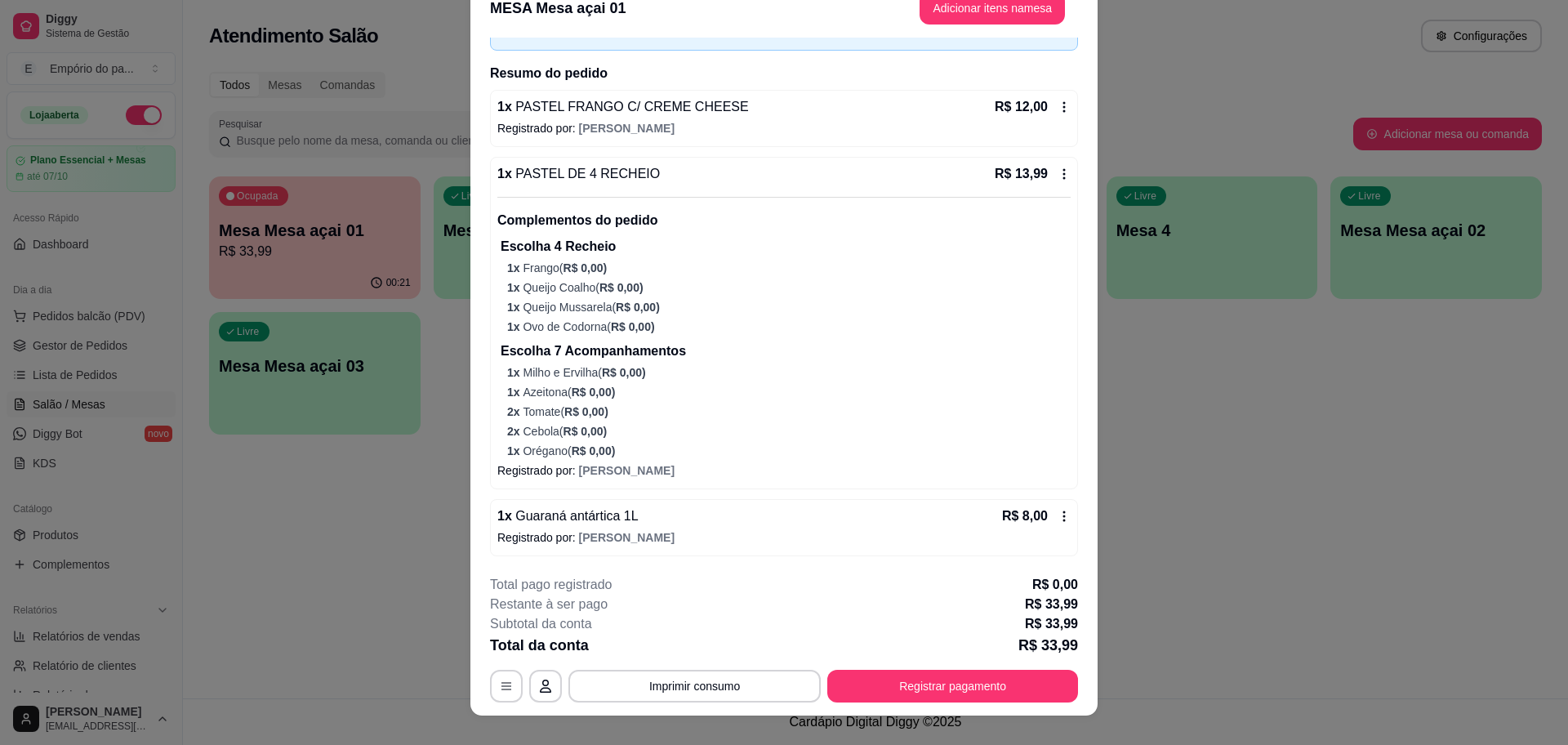
scroll to position [48, 0]
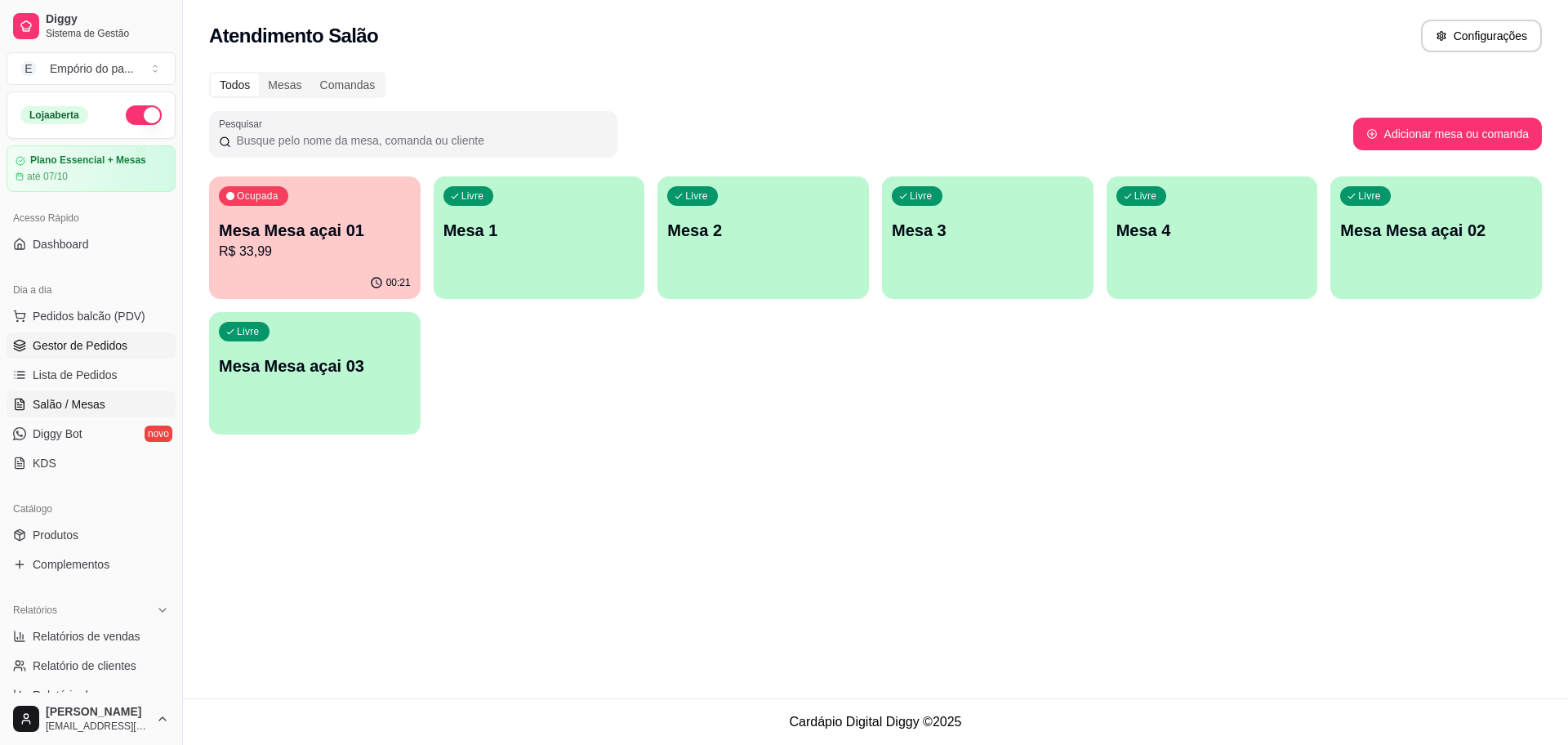
click at [101, 348] on span "Gestor de Pedidos" at bounding box center [80, 345] width 95 height 17
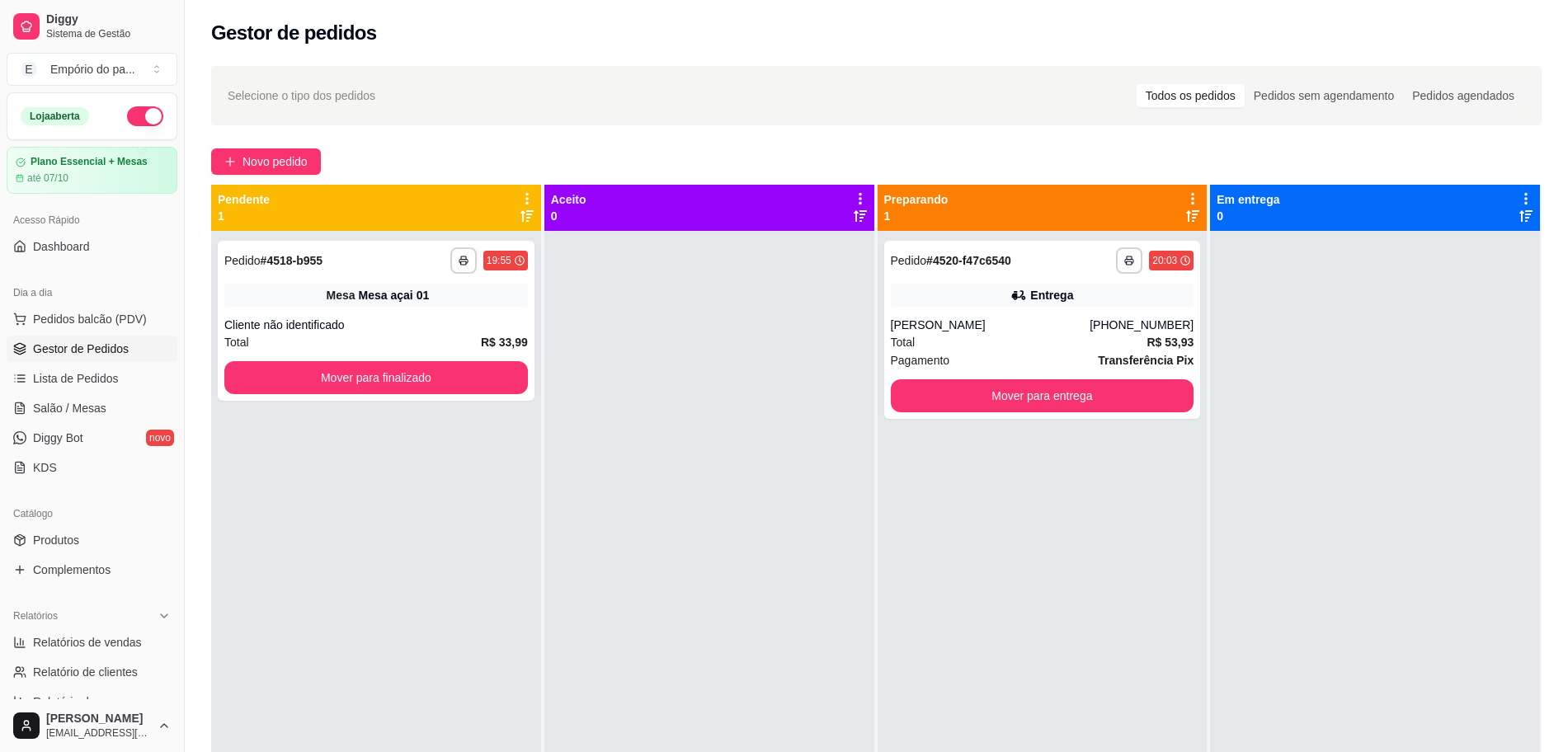
click at [697, 431] on div at bounding box center [709, 607] width 330 height 752
click at [40, 410] on span "Salão / Mesas" at bounding box center [70, 408] width 73 height 17
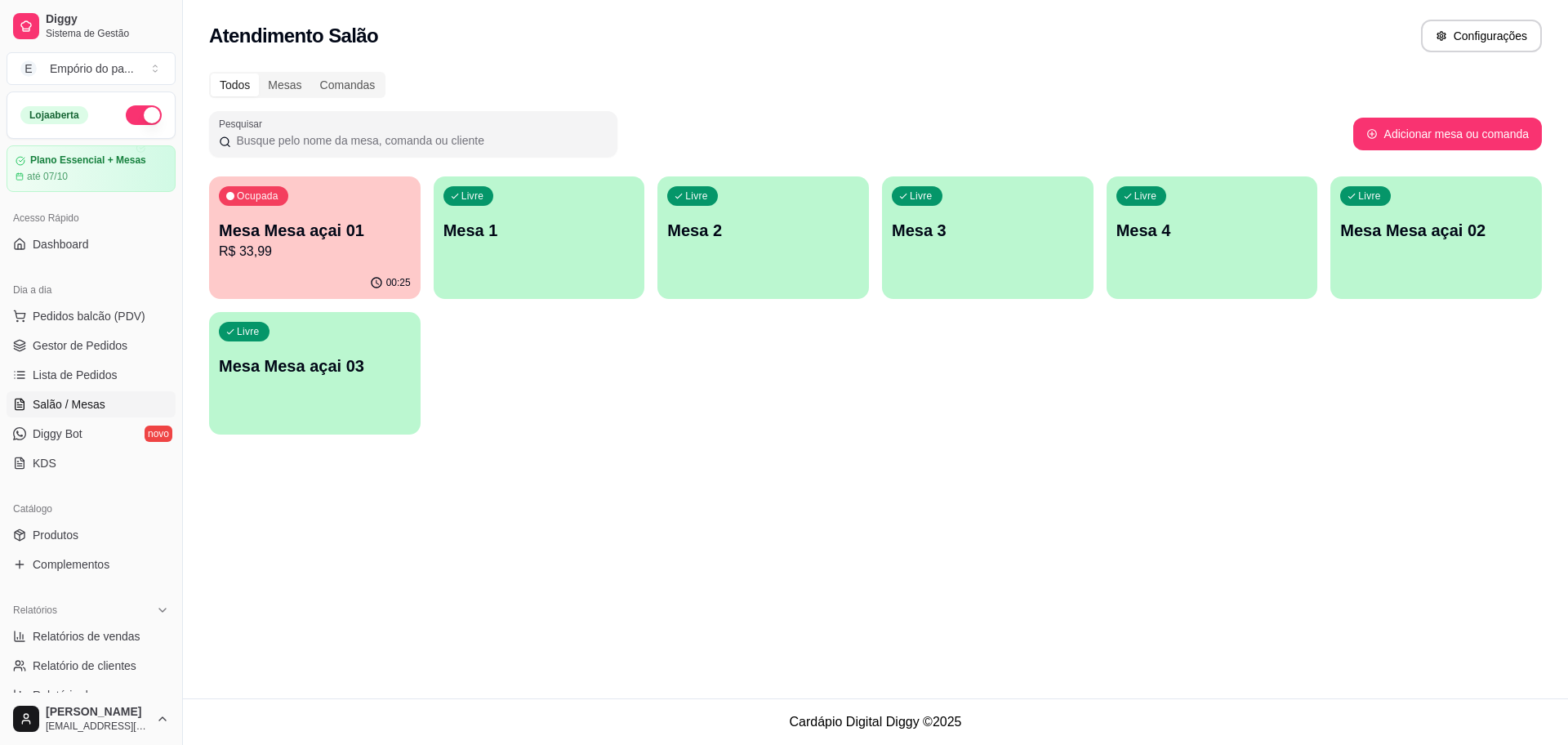
click at [954, 248] on div "Livre Mesa 3" at bounding box center [987, 227] width 211 height 102
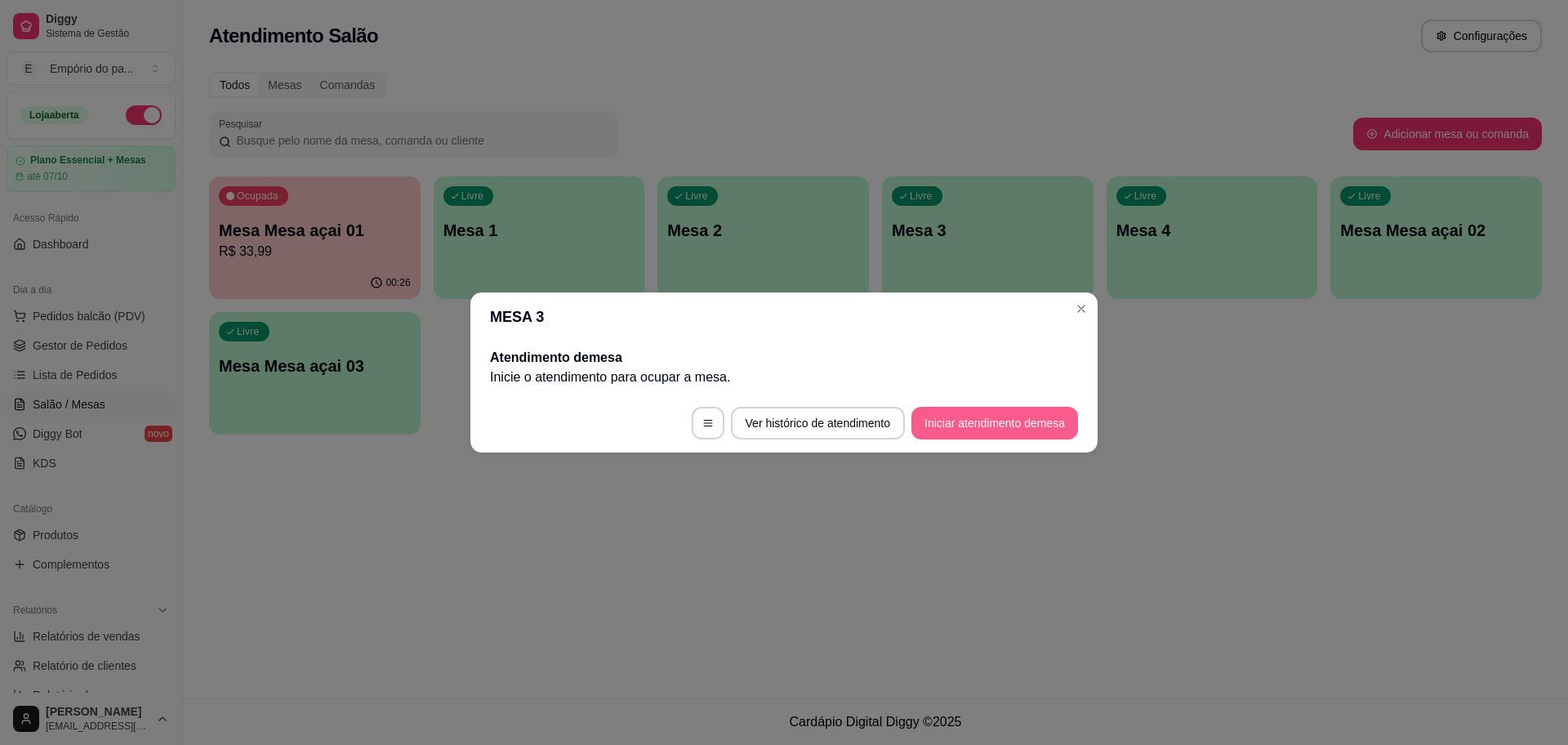
click at [1016, 421] on button "Iniciar atendimento de mesa" at bounding box center [994, 423] width 167 height 33
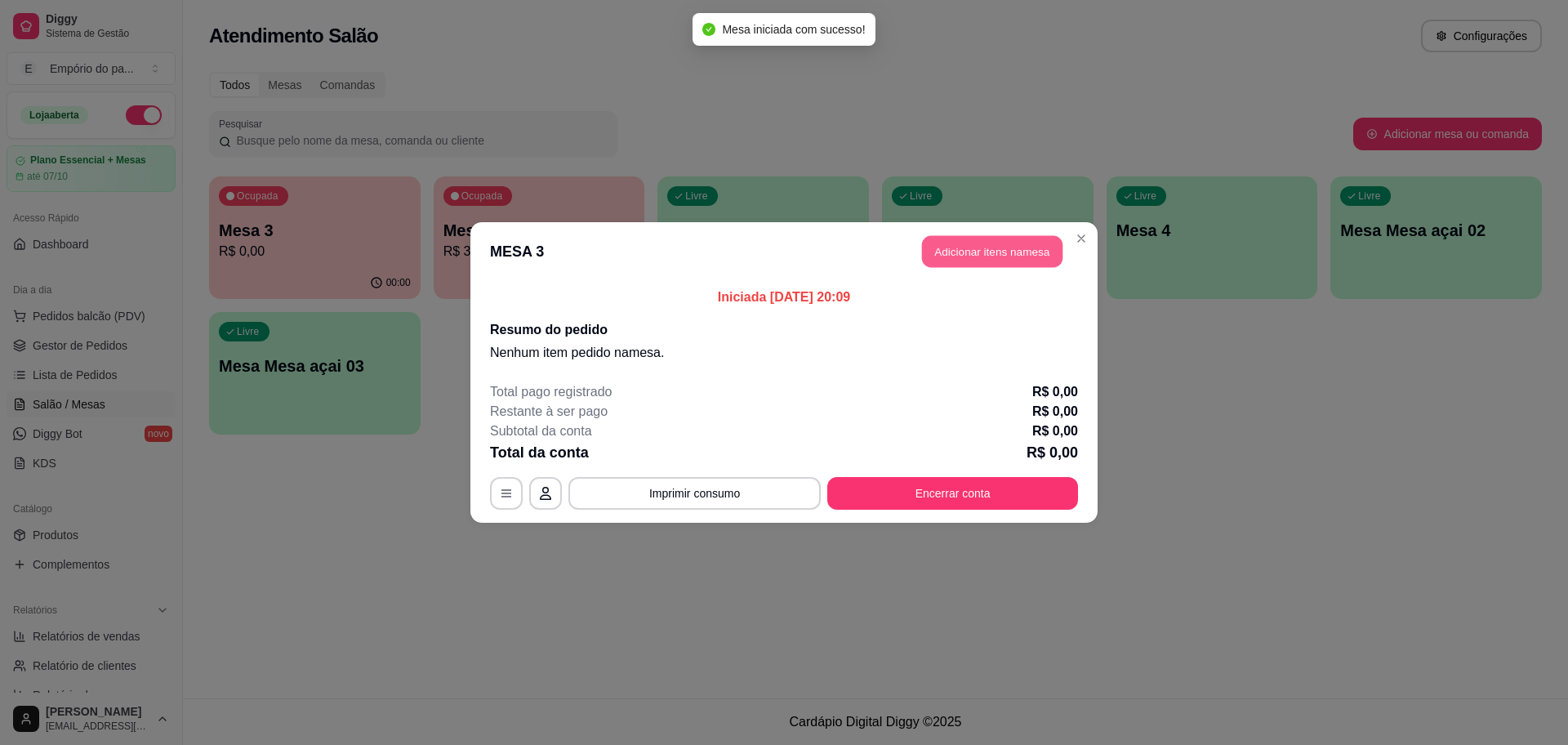
click at [994, 260] on button "Adicionar itens na mesa" at bounding box center [992, 251] width 141 height 32
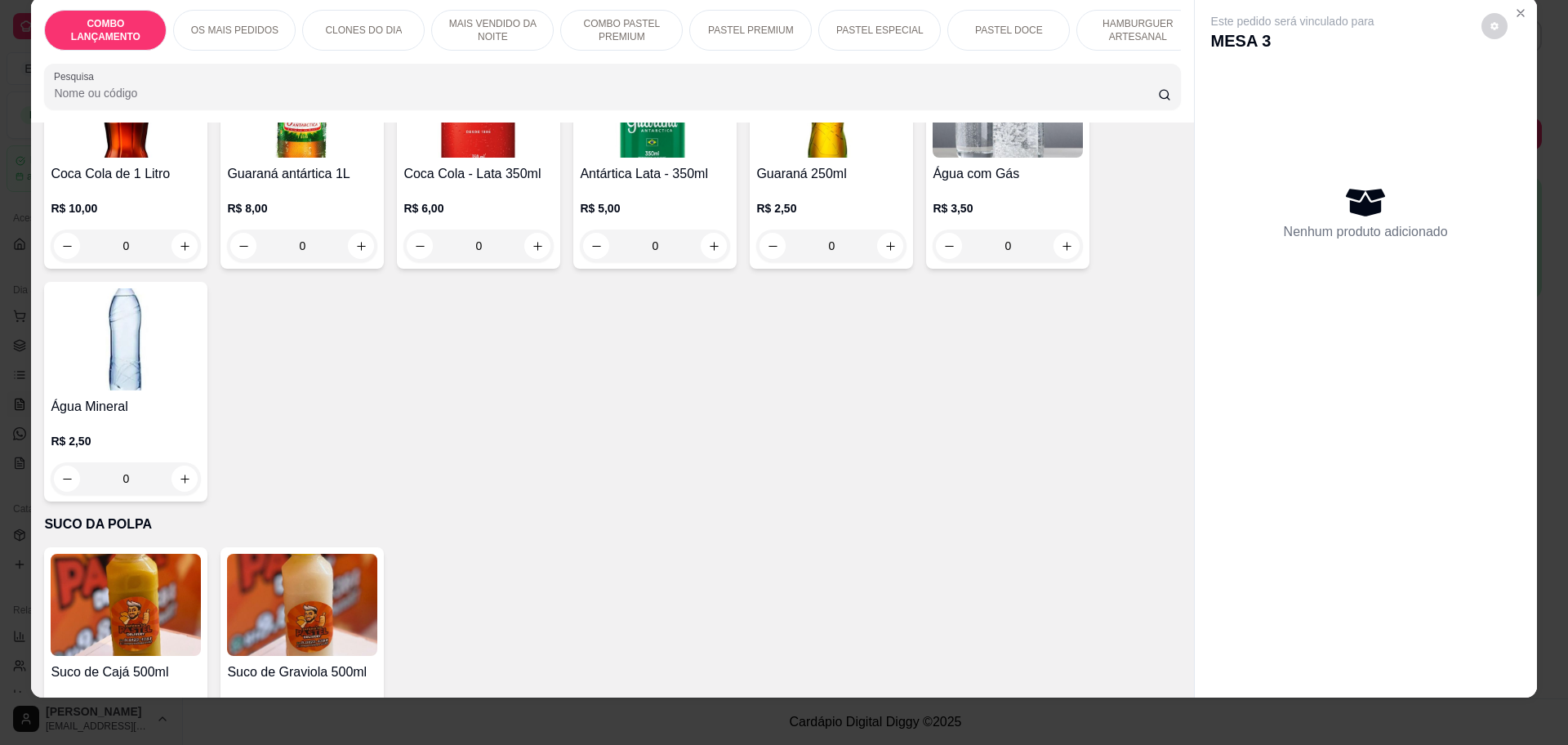
scroll to position [30, 0]
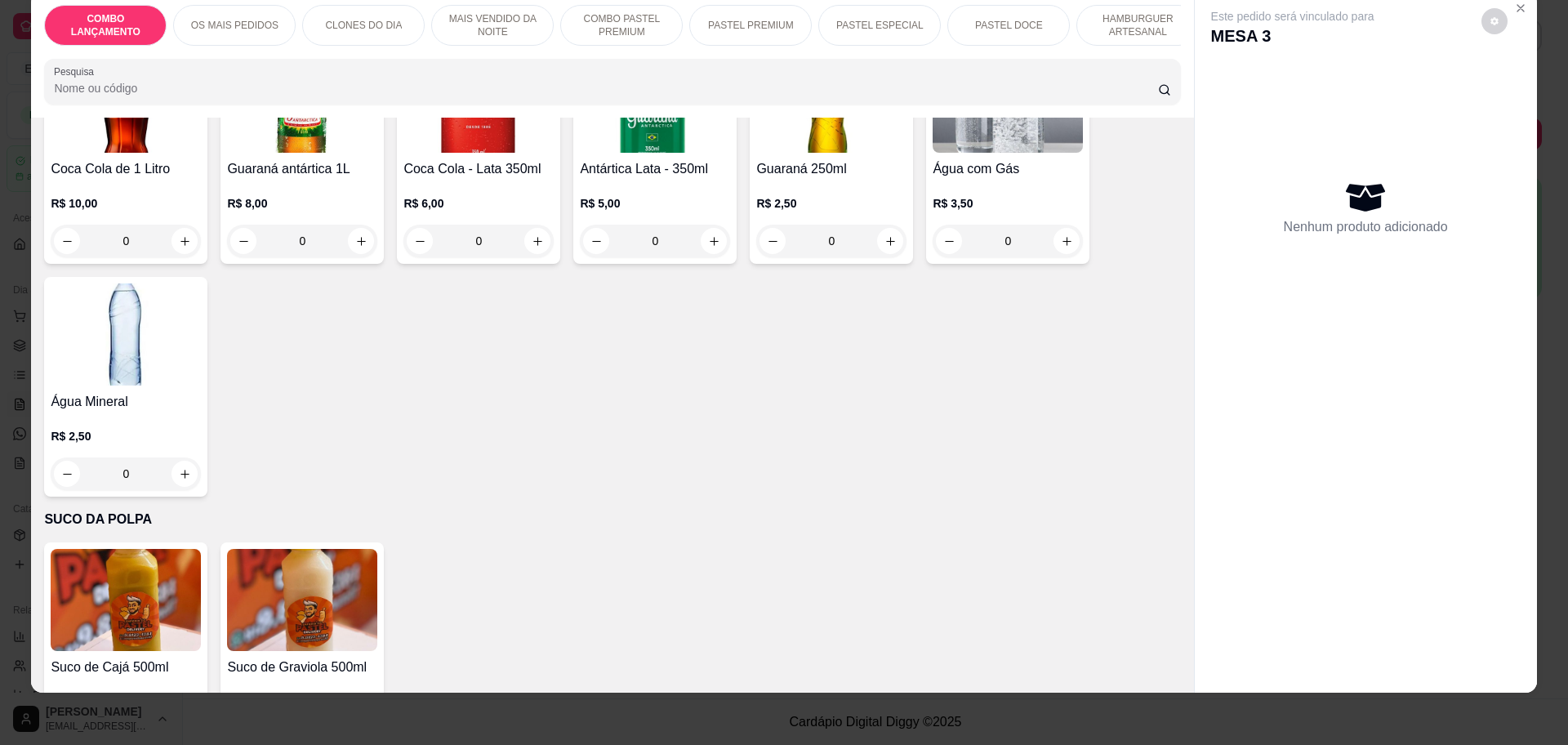
click at [183, 726] on button "increase-product-quantity" at bounding box center [184, 739] width 26 height 26
type input "1"
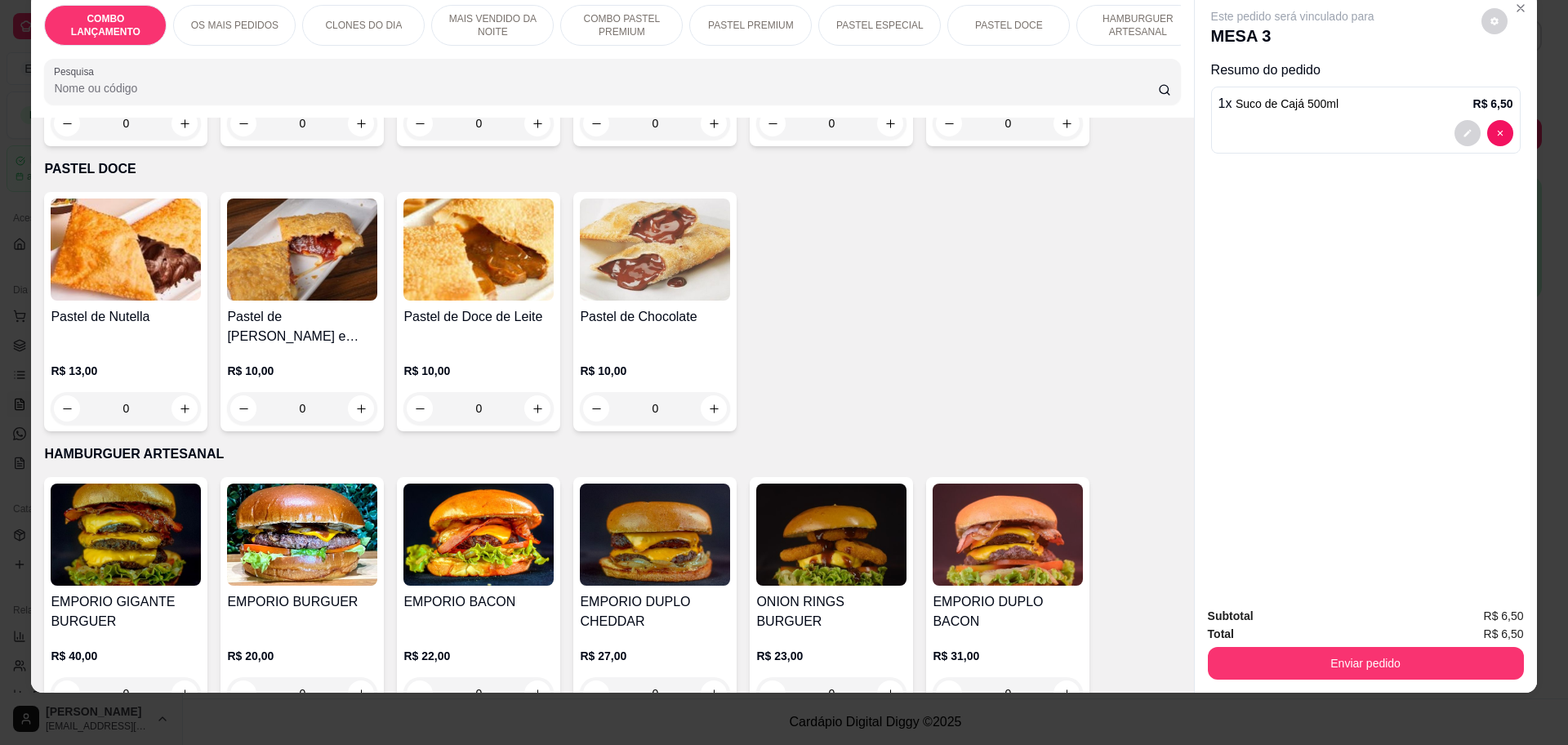
scroll to position [2684, 0]
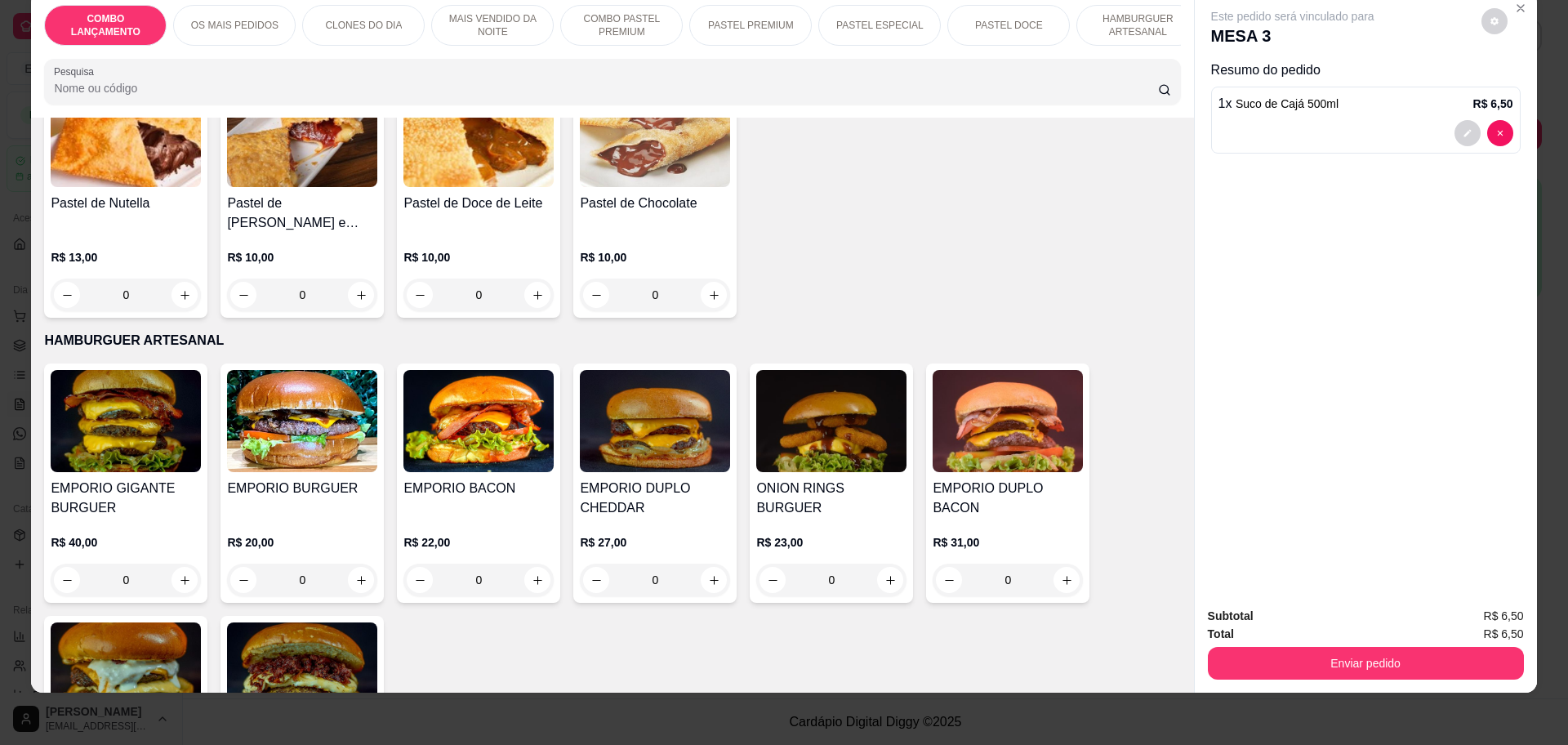
click at [360, 563] on div "0" at bounding box center [302, 579] width 150 height 33
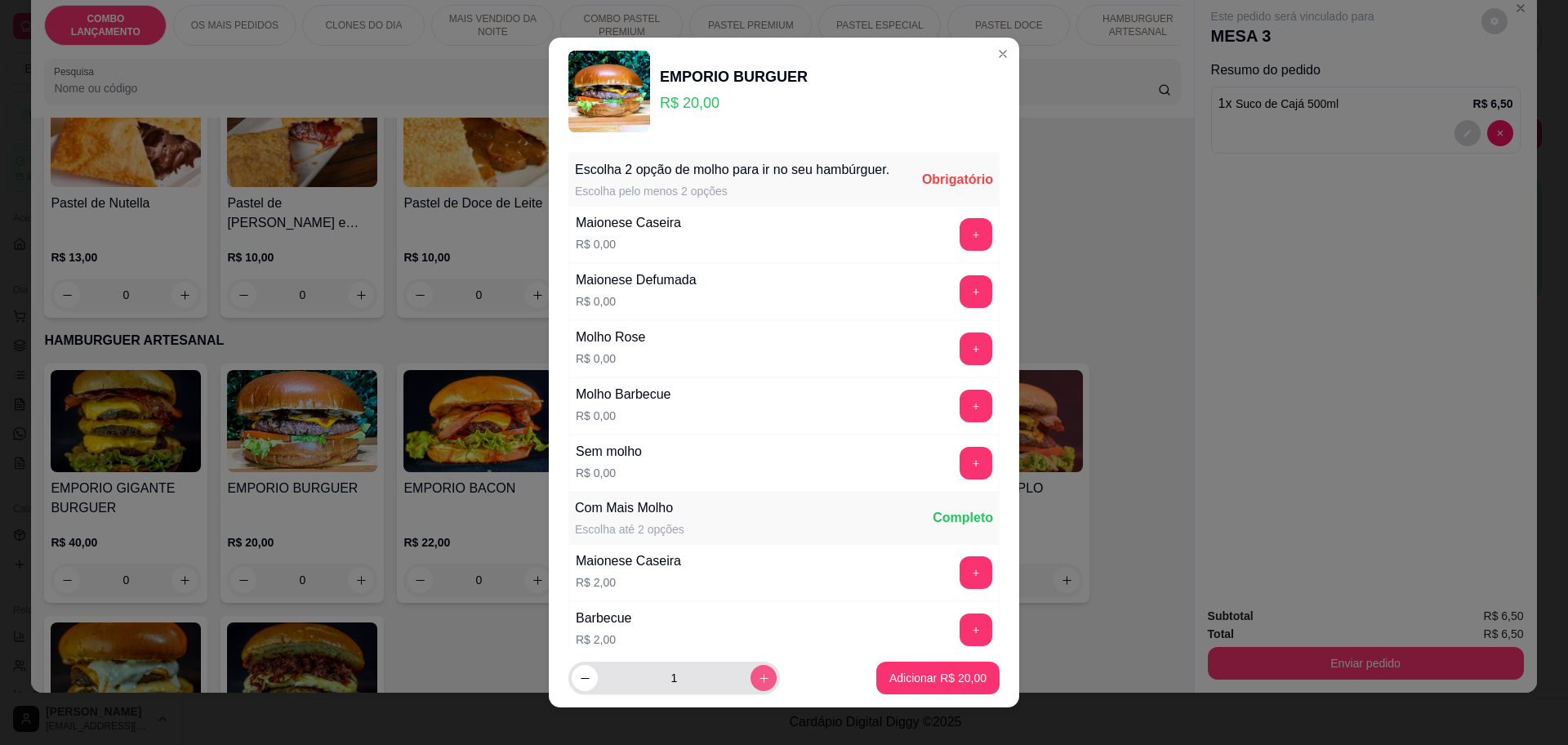
click at [750, 676] on button "increase-product-quantity" at bounding box center [764, 678] width 26 height 26
type input "2"
click at [959, 244] on button "+" at bounding box center [975, 234] width 33 height 33
click at [959, 251] on button "+" at bounding box center [975, 234] width 33 height 33
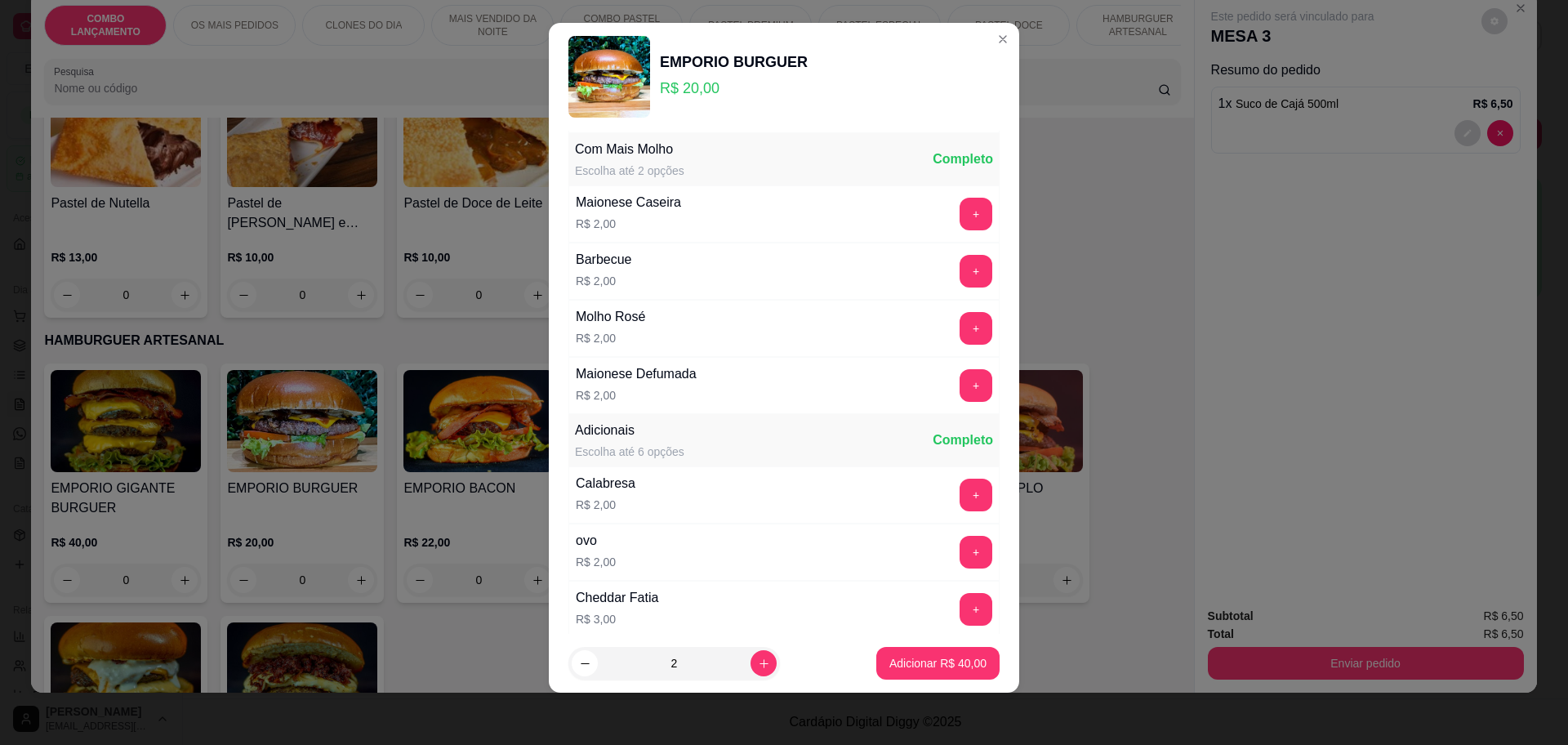
scroll to position [346, 0]
click at [922, 663] on p "Adicionar R$ 40,00" at bounding box center [938, 663] width 97 height 17
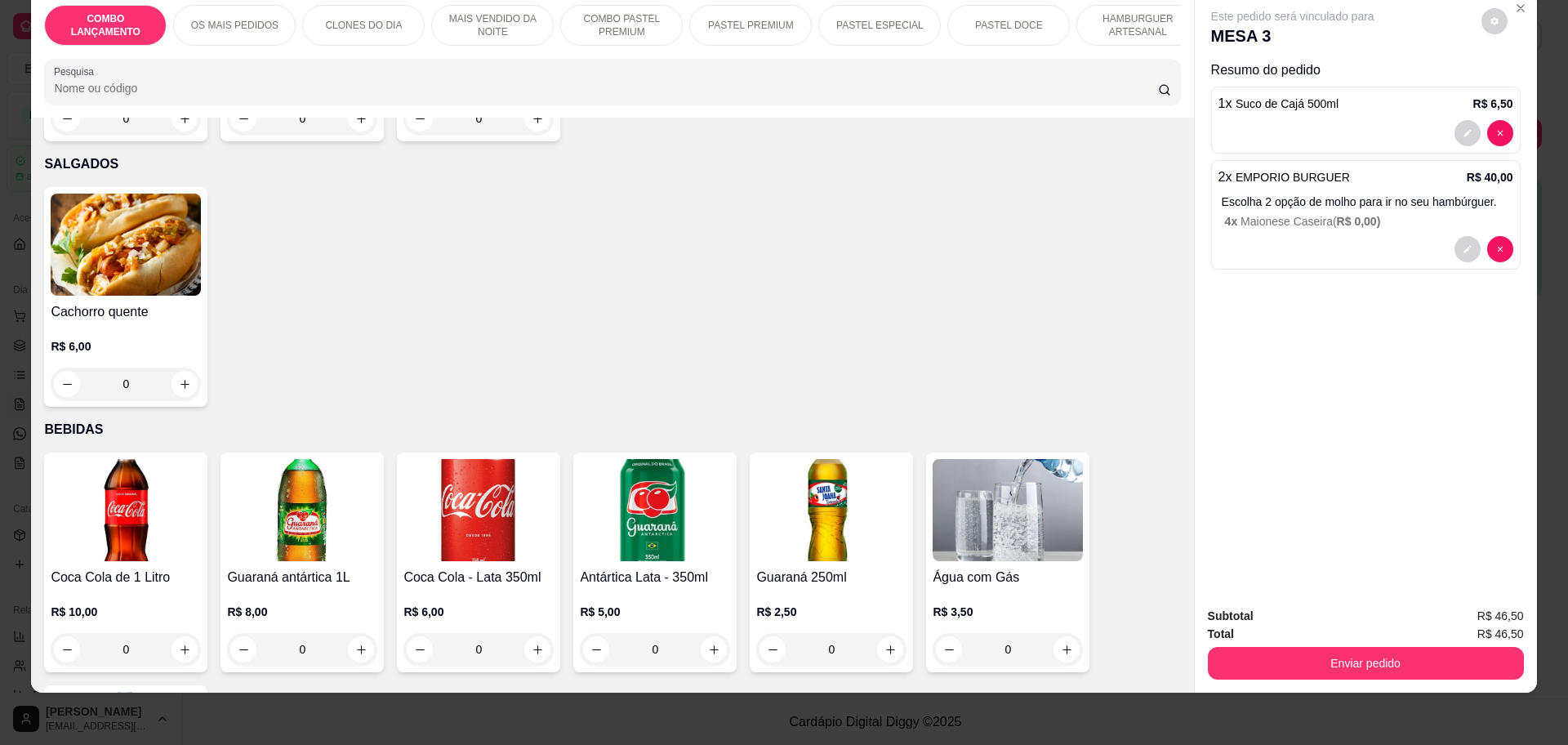
scroll to position [5646, 0]
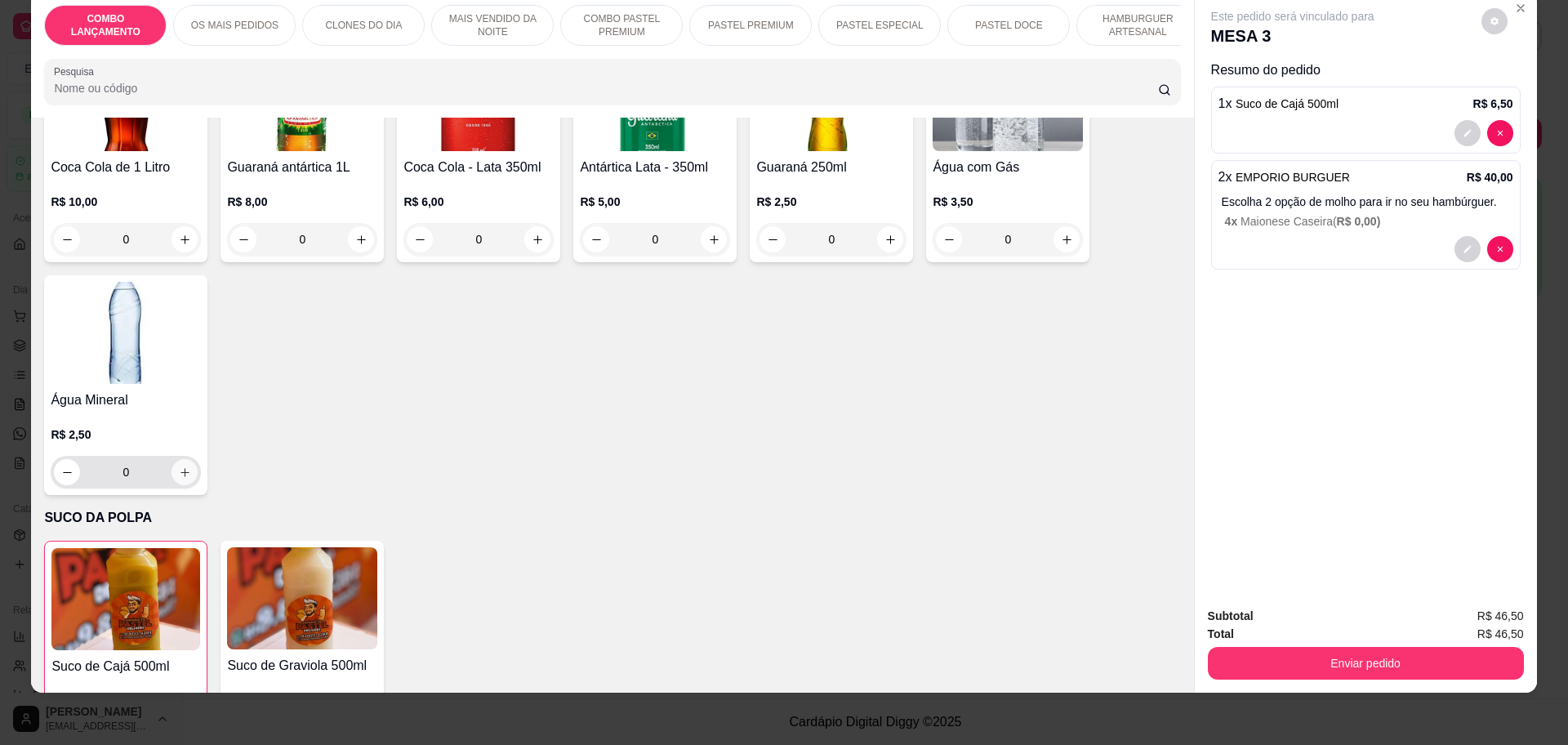
click at [185, 459] on button "increase-product-quantity" at bounding box center [184, 472] width 26 height 26
type input "1"
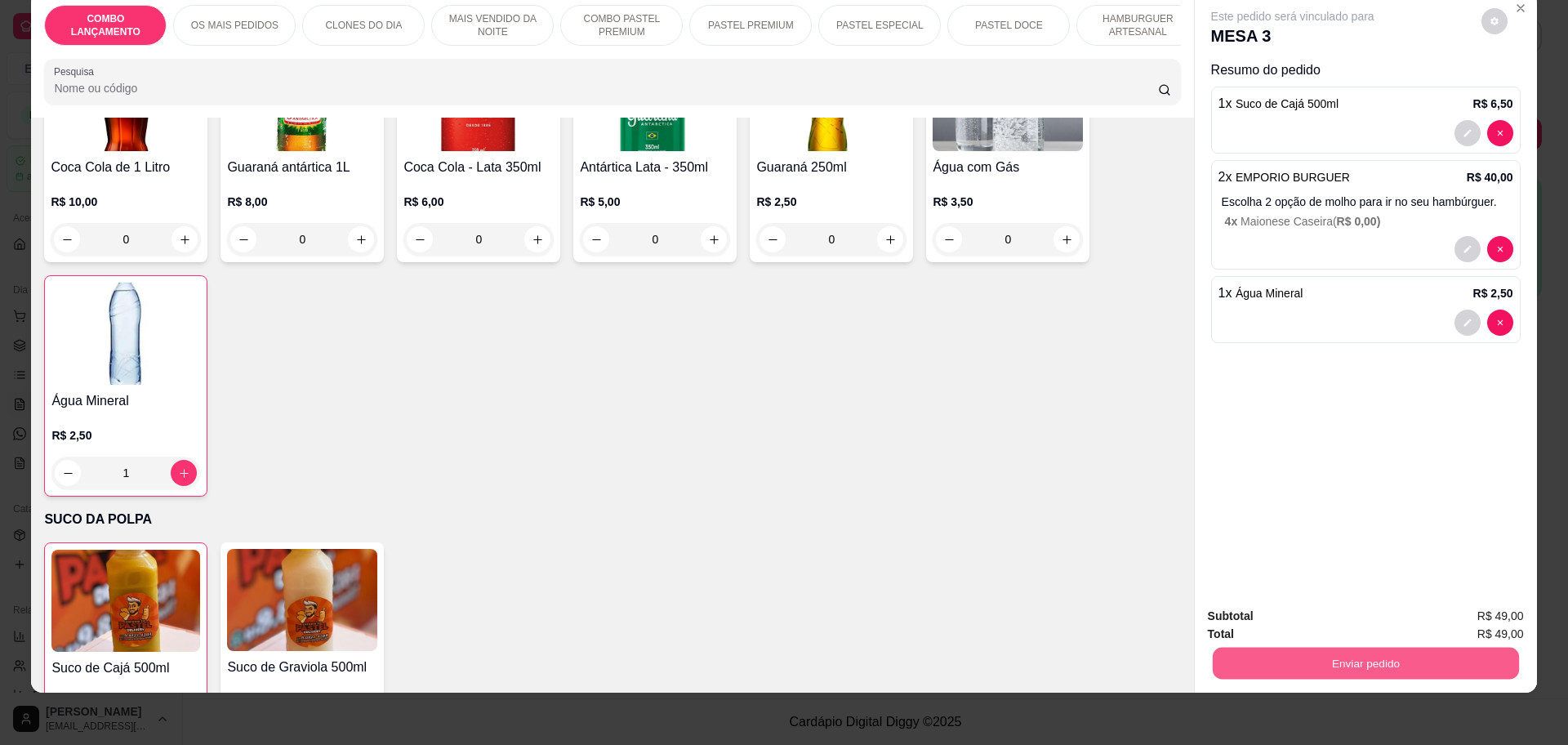
click at [1362, 657] on button "Enviar pedido" at bounding box center [1364, 662] width 306 height 32
click at [1495, 621] on button "Enviar pedido" at bounding box center [1479, 622] width 92 height 31
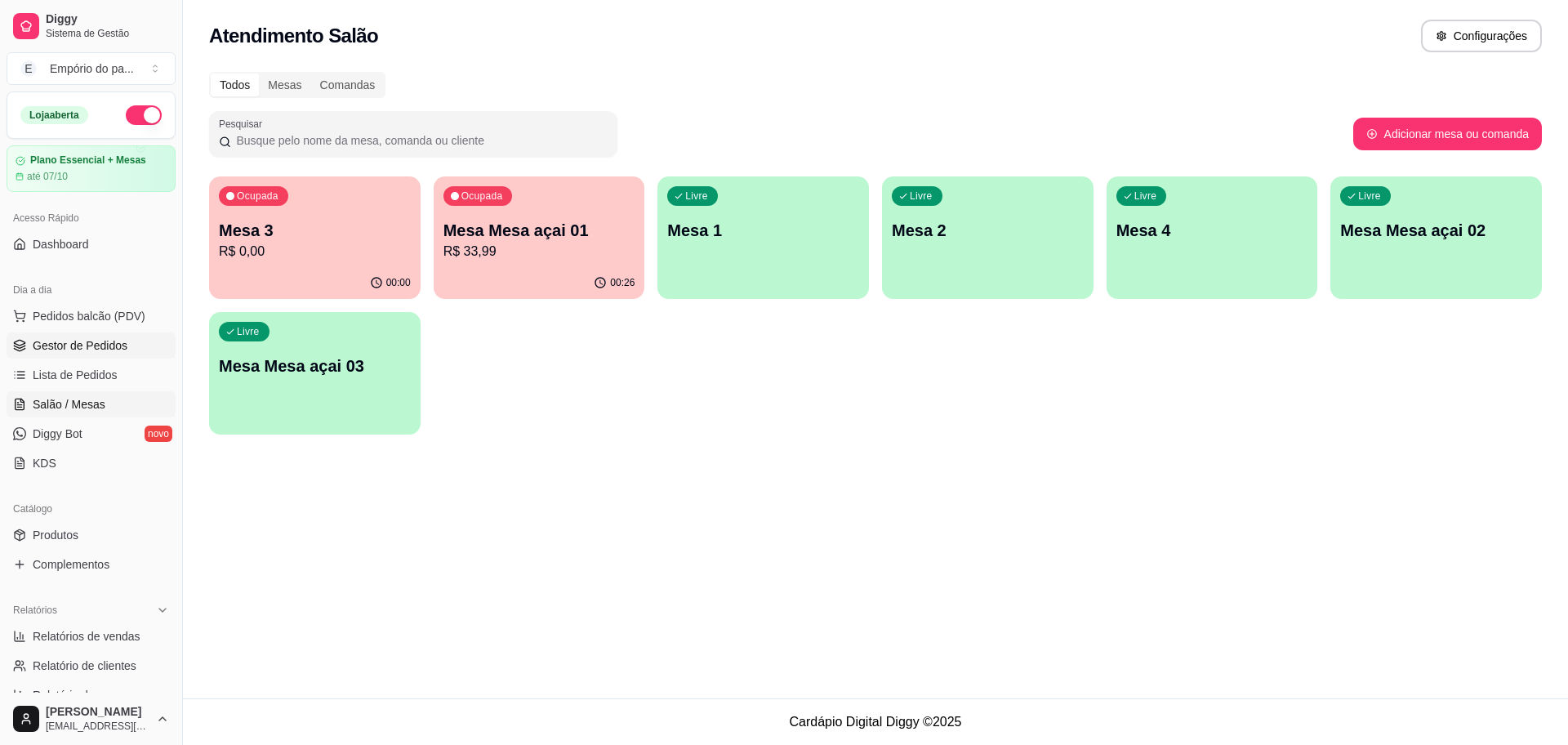
click at [80, 354] on link "Gestor de Pedidos" at bounding box center [91, 345] width 169 height 26
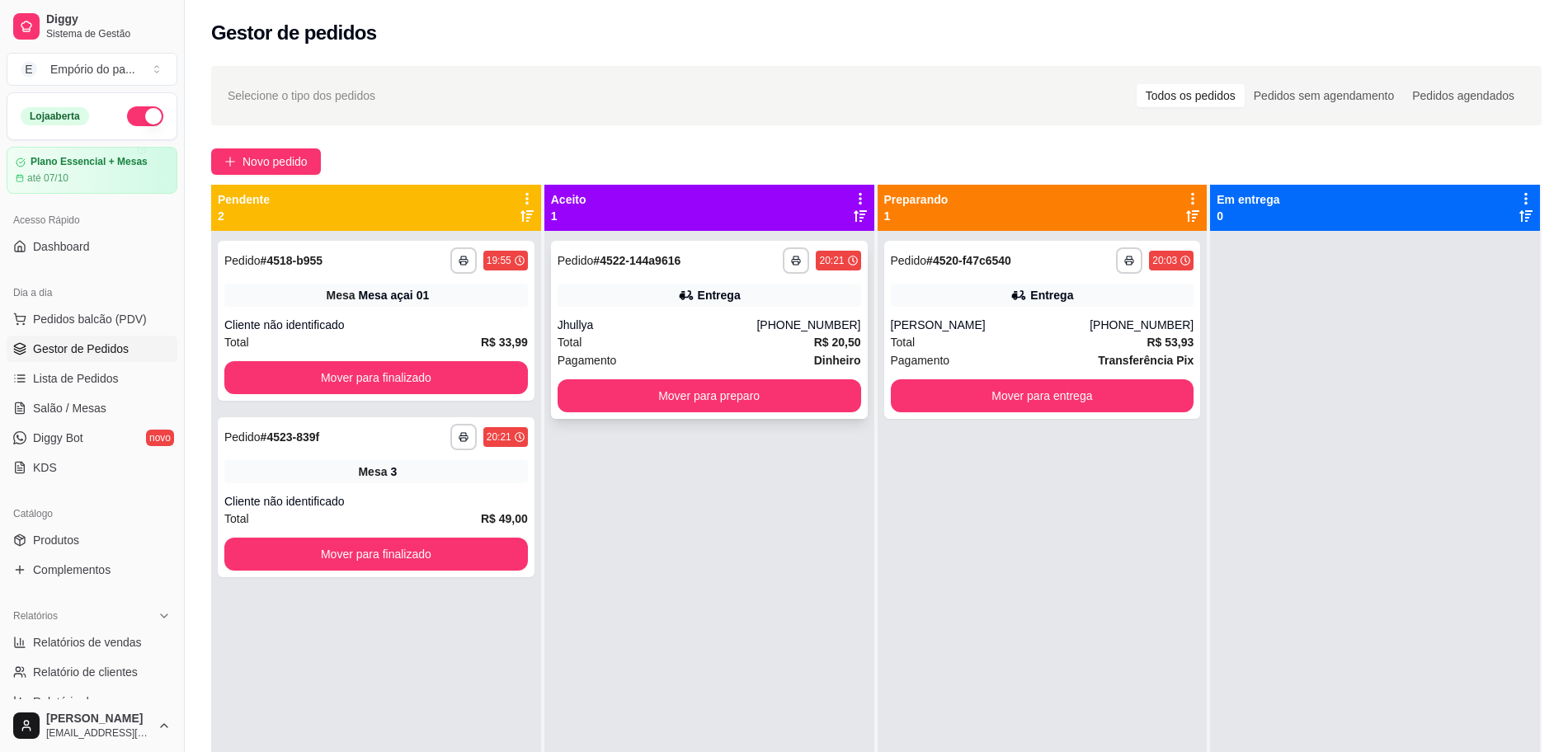
click at [776, 330] on div "(81) 8535-2160" at bounding box center [808, 325] width 103 height 17
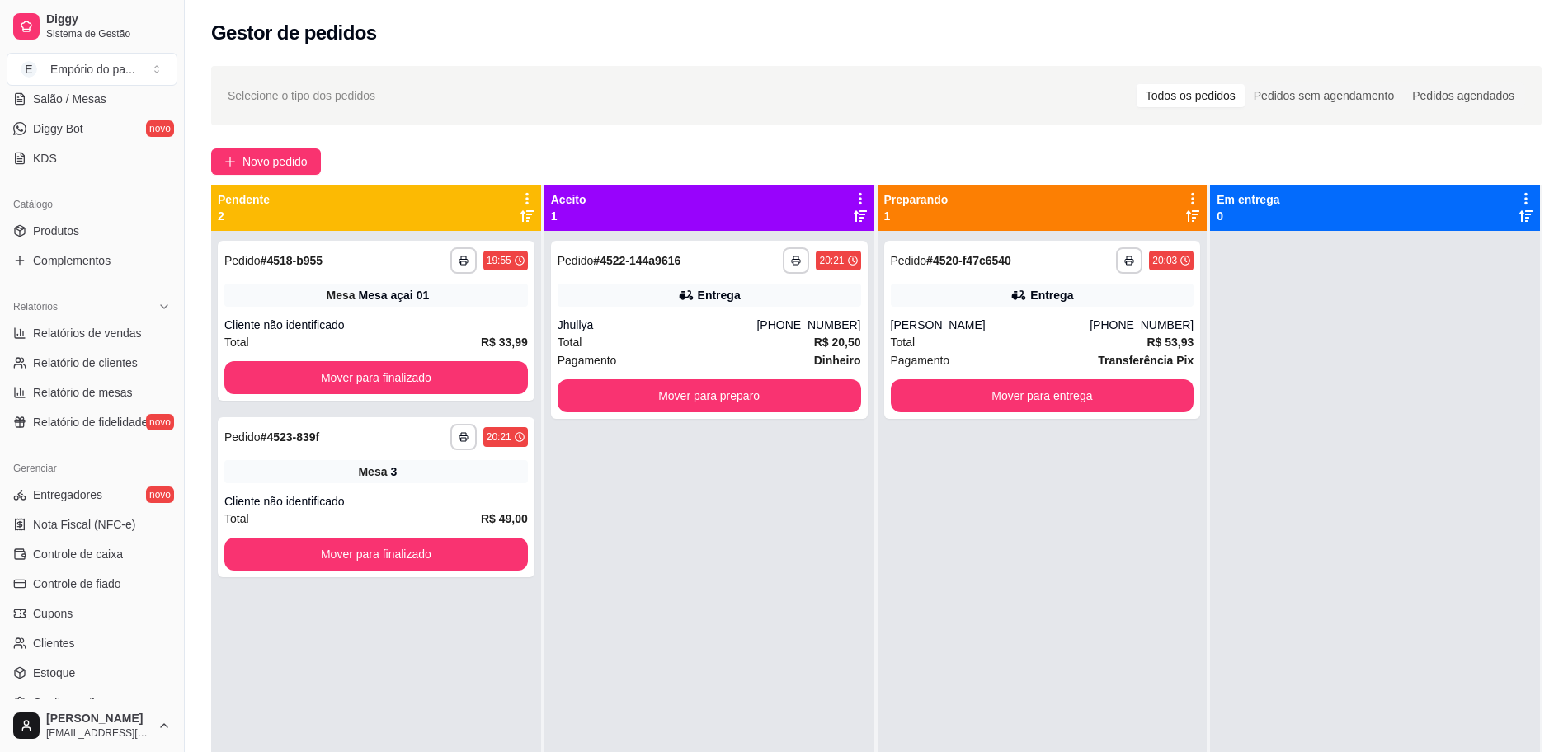
scroll to position [434, 0]
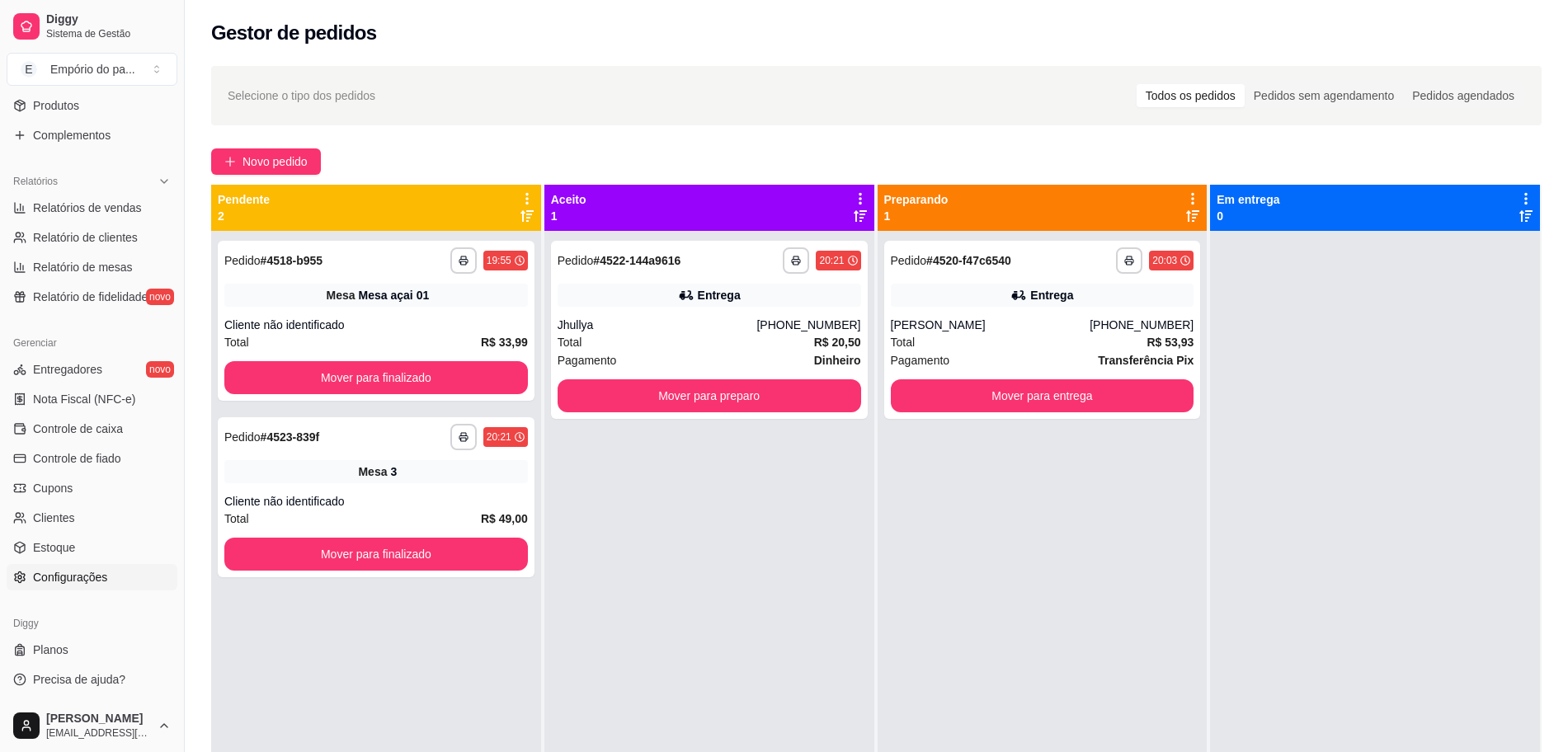
click at [57, 586] on link "Configurações" at bounding box center [92, 577] width 171 height 26
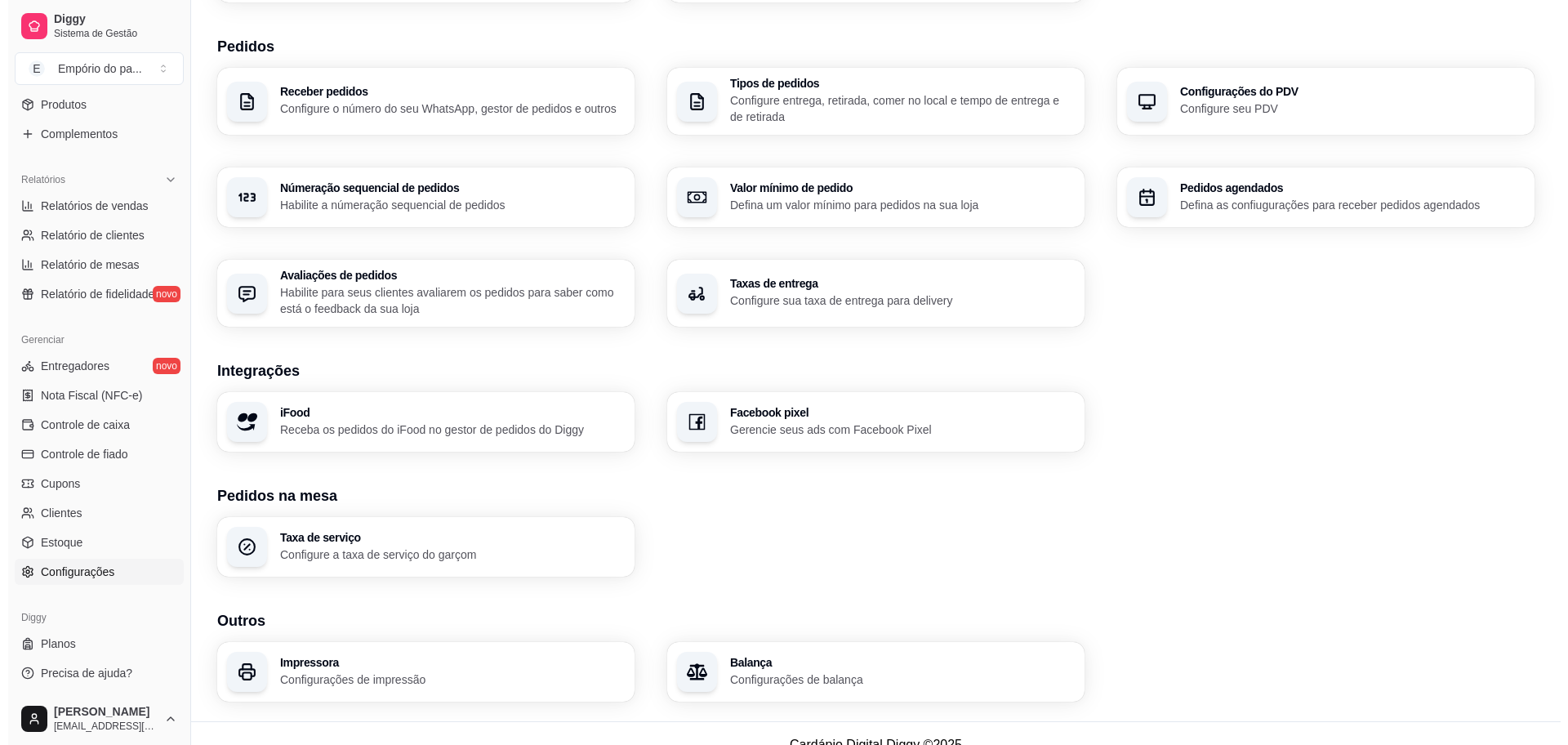
scroll to position [377, 0]
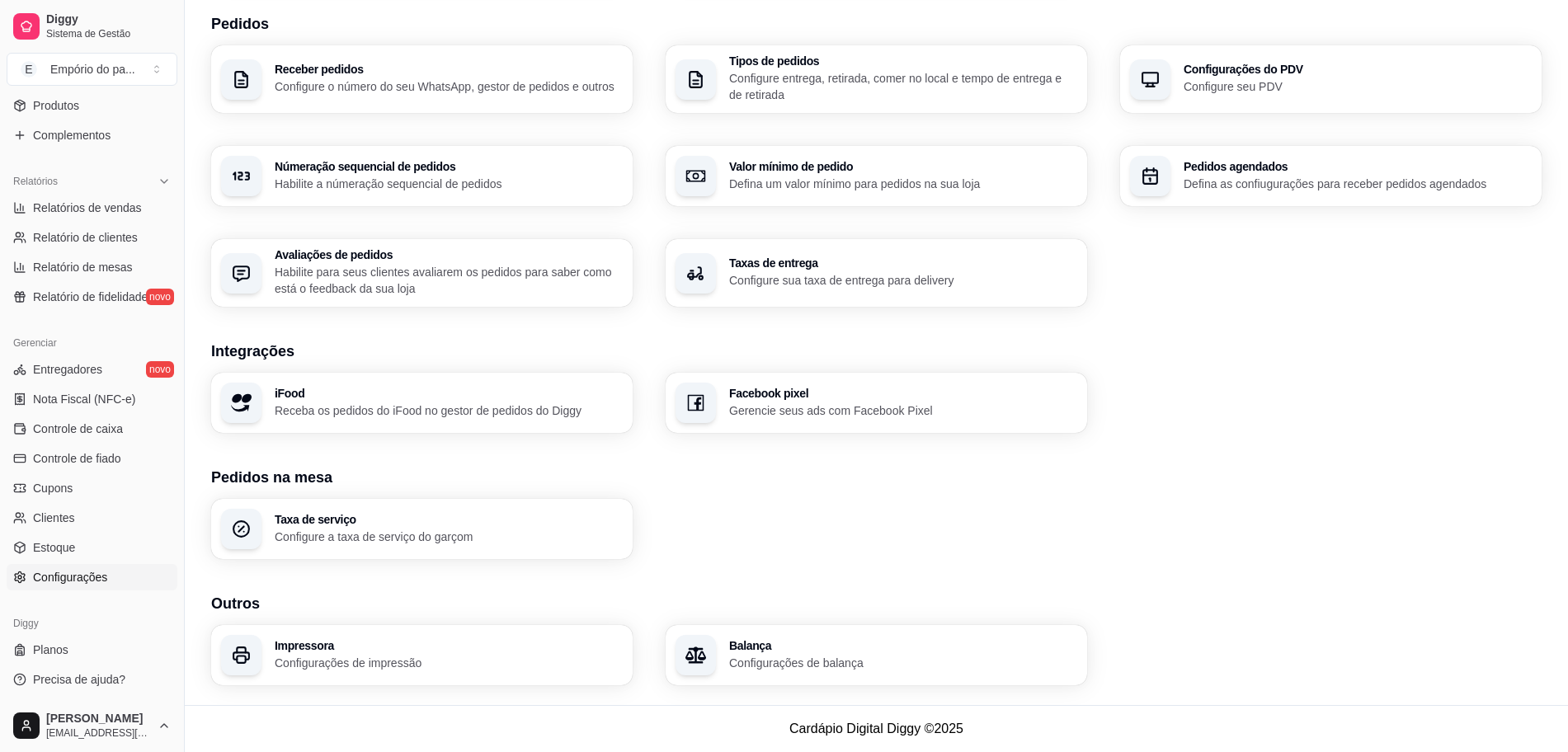
click at [858, 272] on p "Configure sua taxa de entrega para delivery" at bounding box center [903, 280] width 348 height 17
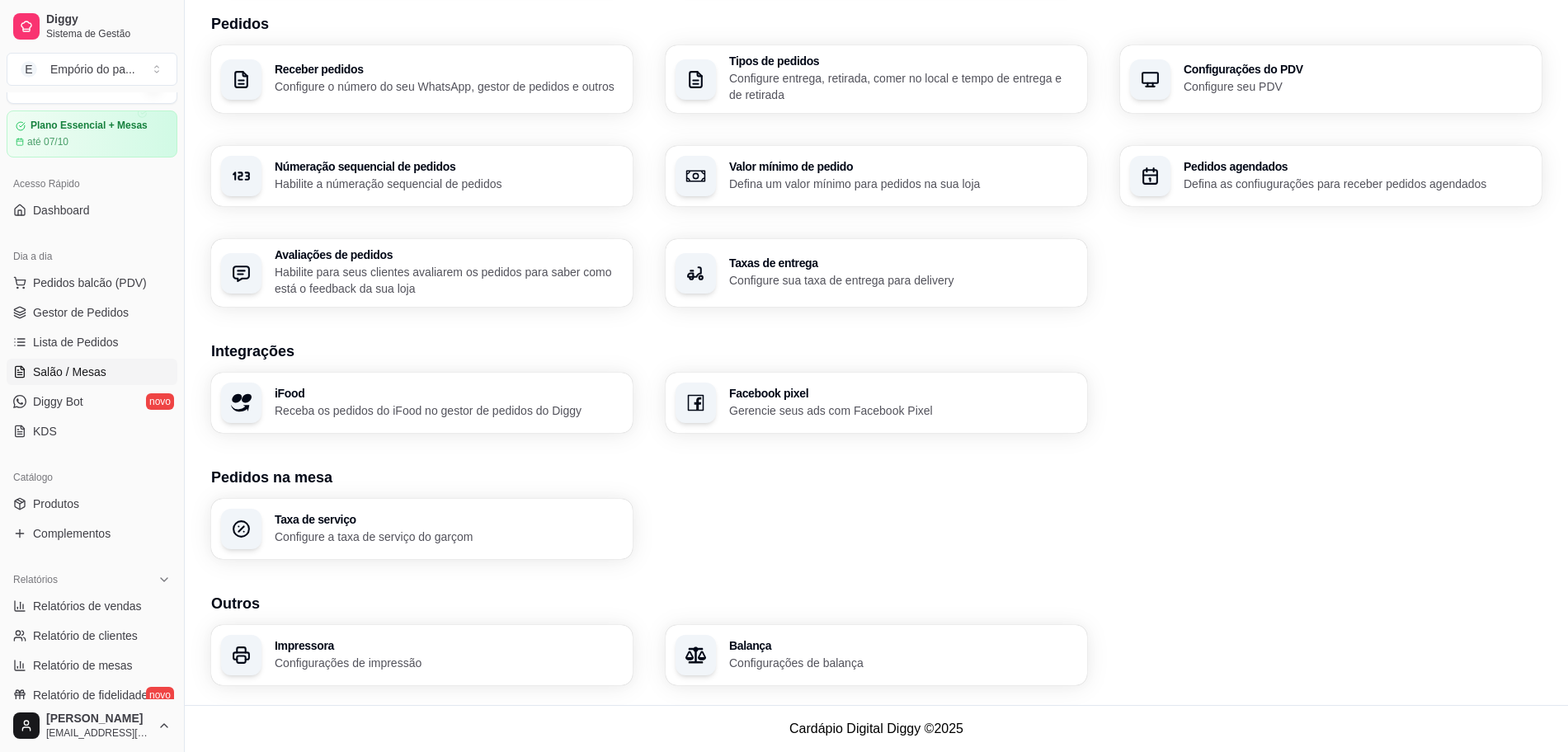
scroll to position [23, 0]
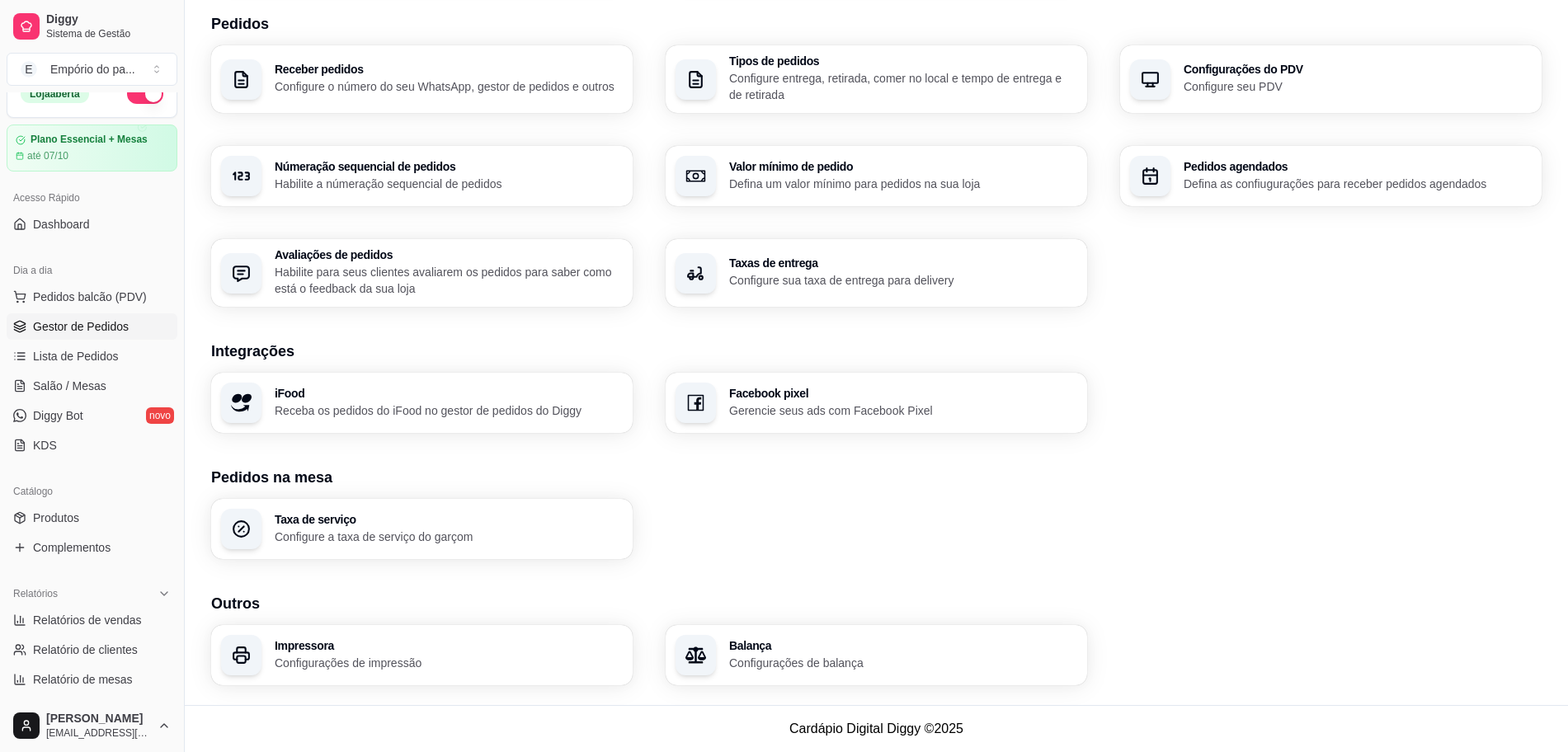
click at [77, 326] on span "Gestor de Pedidos" at bounding box center [81, 326] width 96 height 17
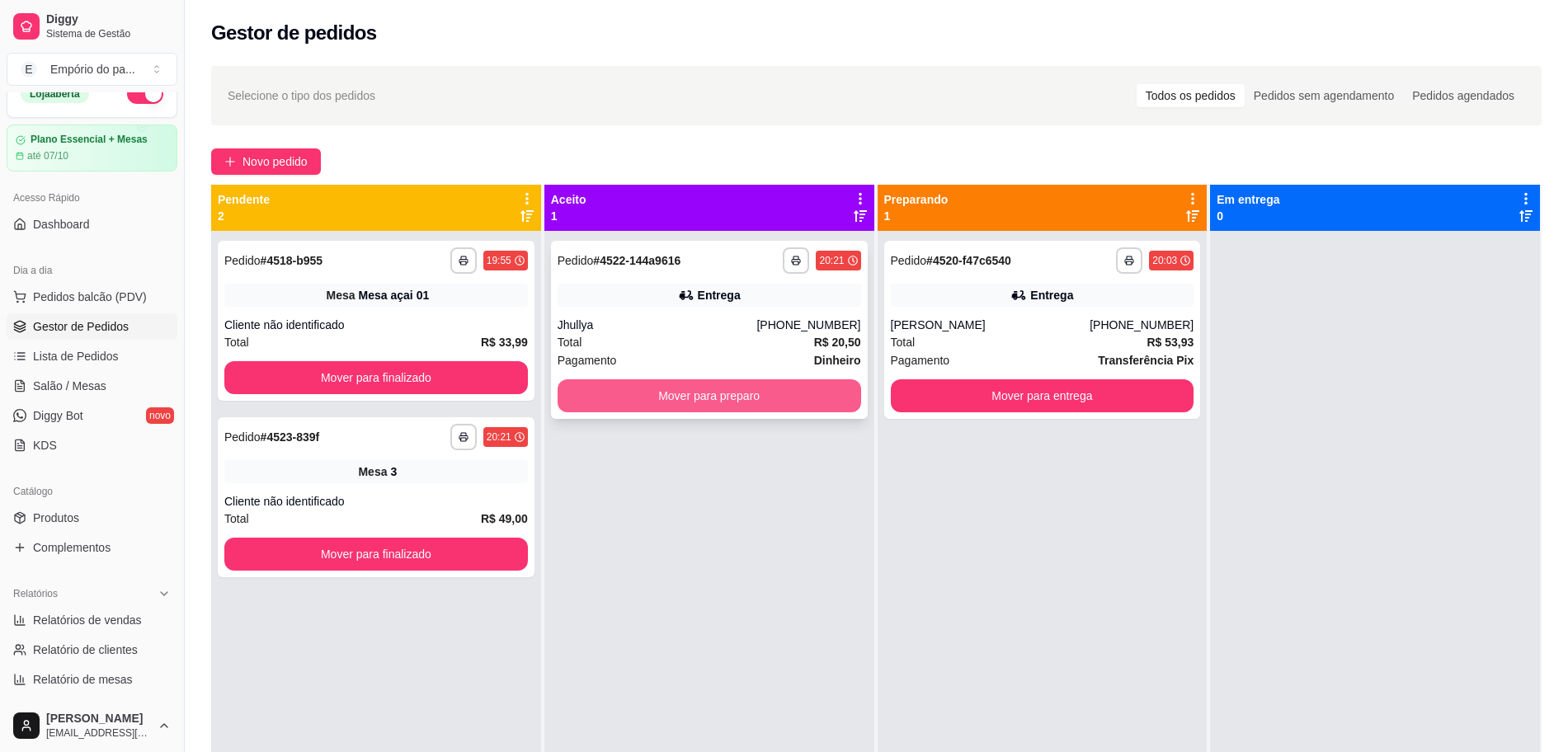
click at [721, 396] on button "Mover para preparo" at bounding box center [709, 395] width 304 height 33
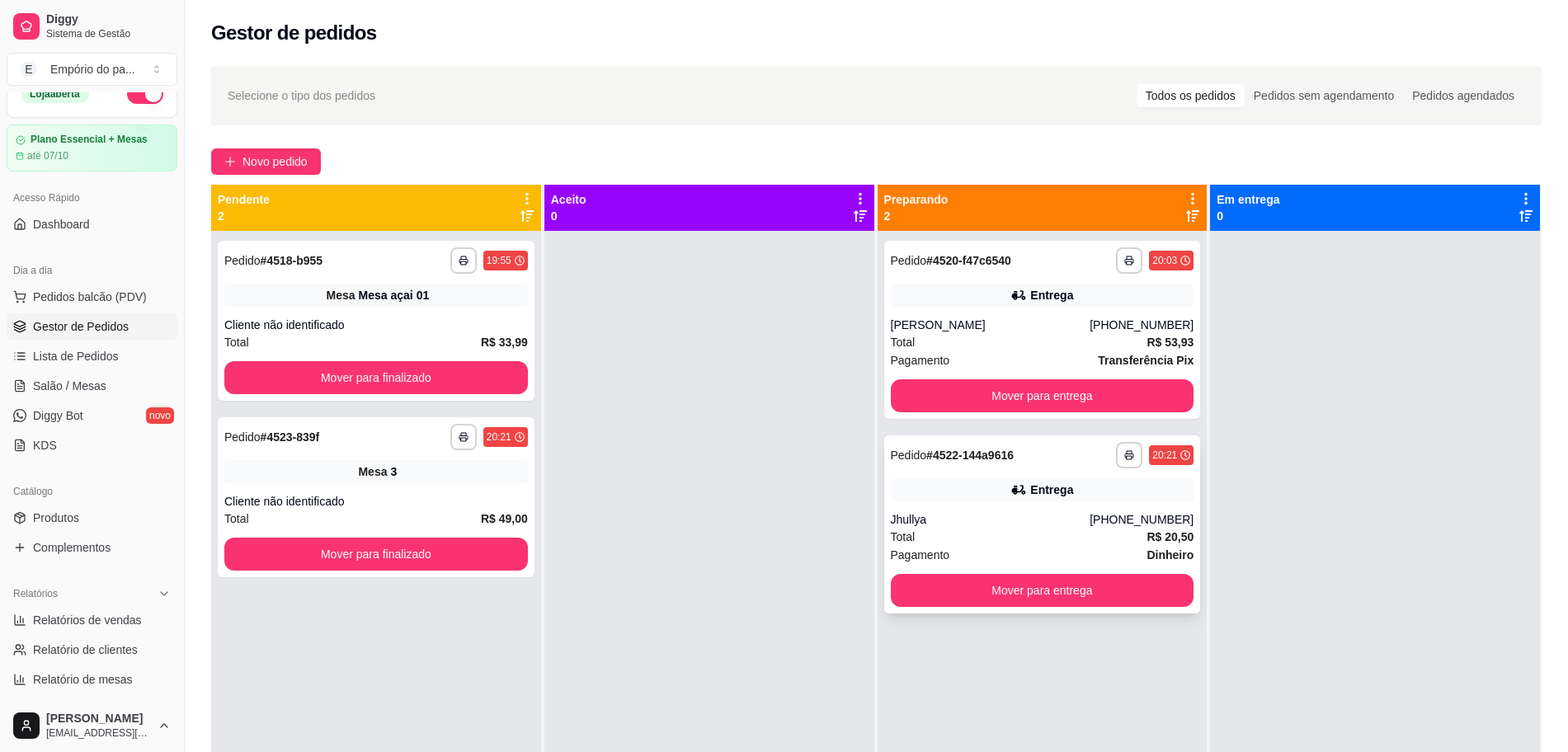
click at [1090, 515] on div "Jhullya" at bounding box center [990, 520] width 199 height 17
click at [91, 351] on span "Lista de Pedidos" at bounding box center [75, 356] width 86 height 17
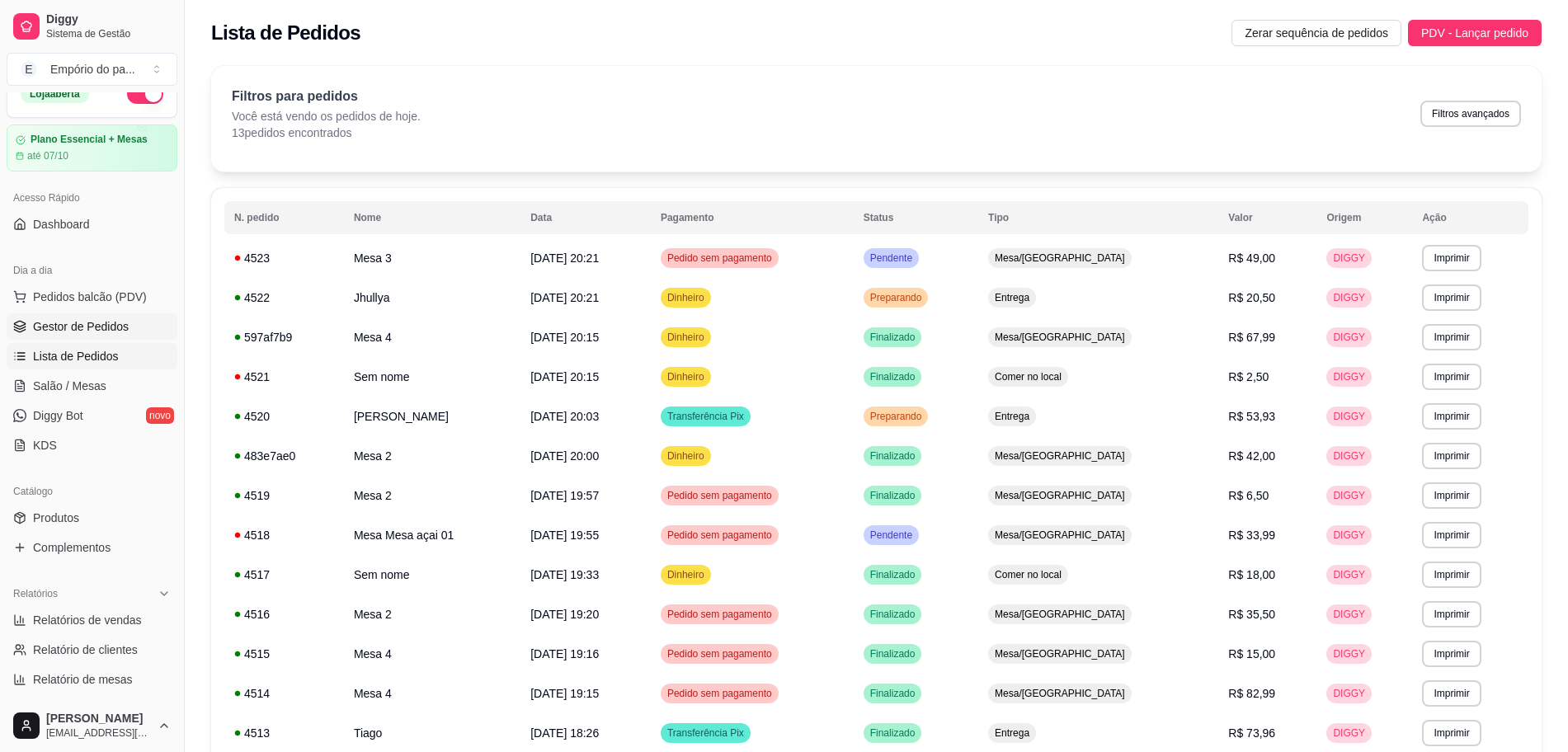
click at [71, 325] on span "Gestor de Pedidos" at bounding box center [81, 326] width 96 height 17
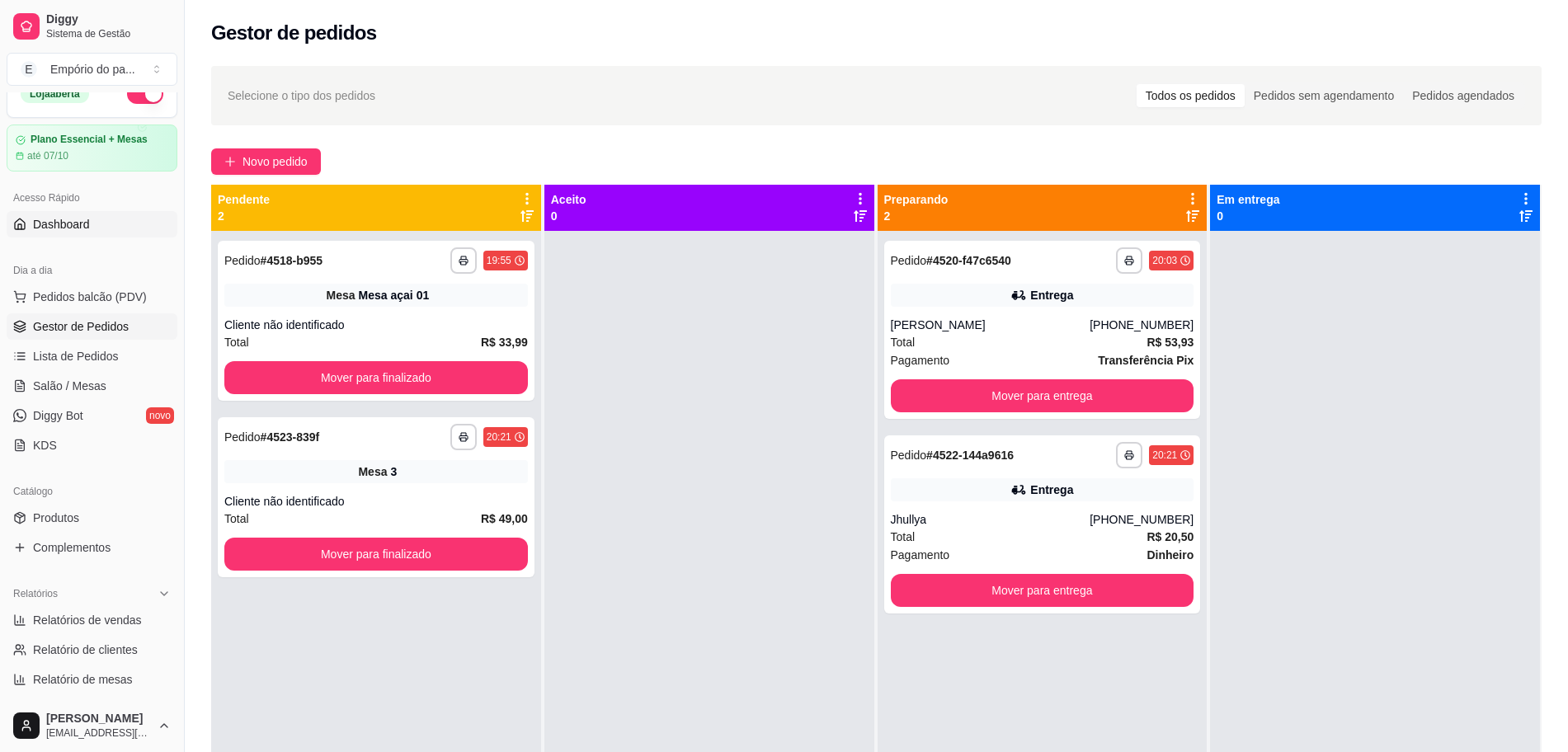
click at [94, 227] on link "Dashboard" at bounding box center [92, 224] width 171 height 26
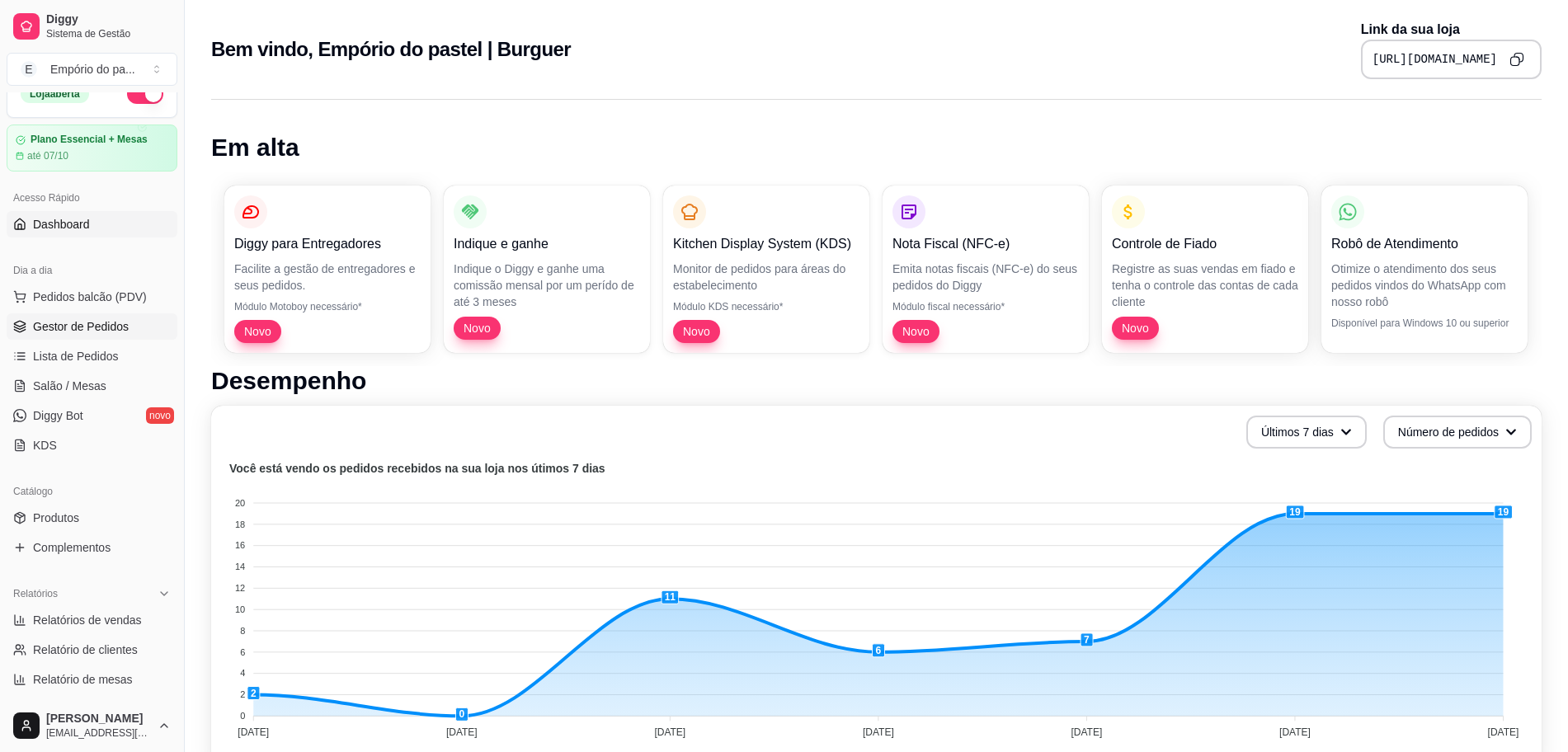
click at [66, 324] on span "Gestor de Pedidos" at bounding box center [81, 326] width 96 height 17
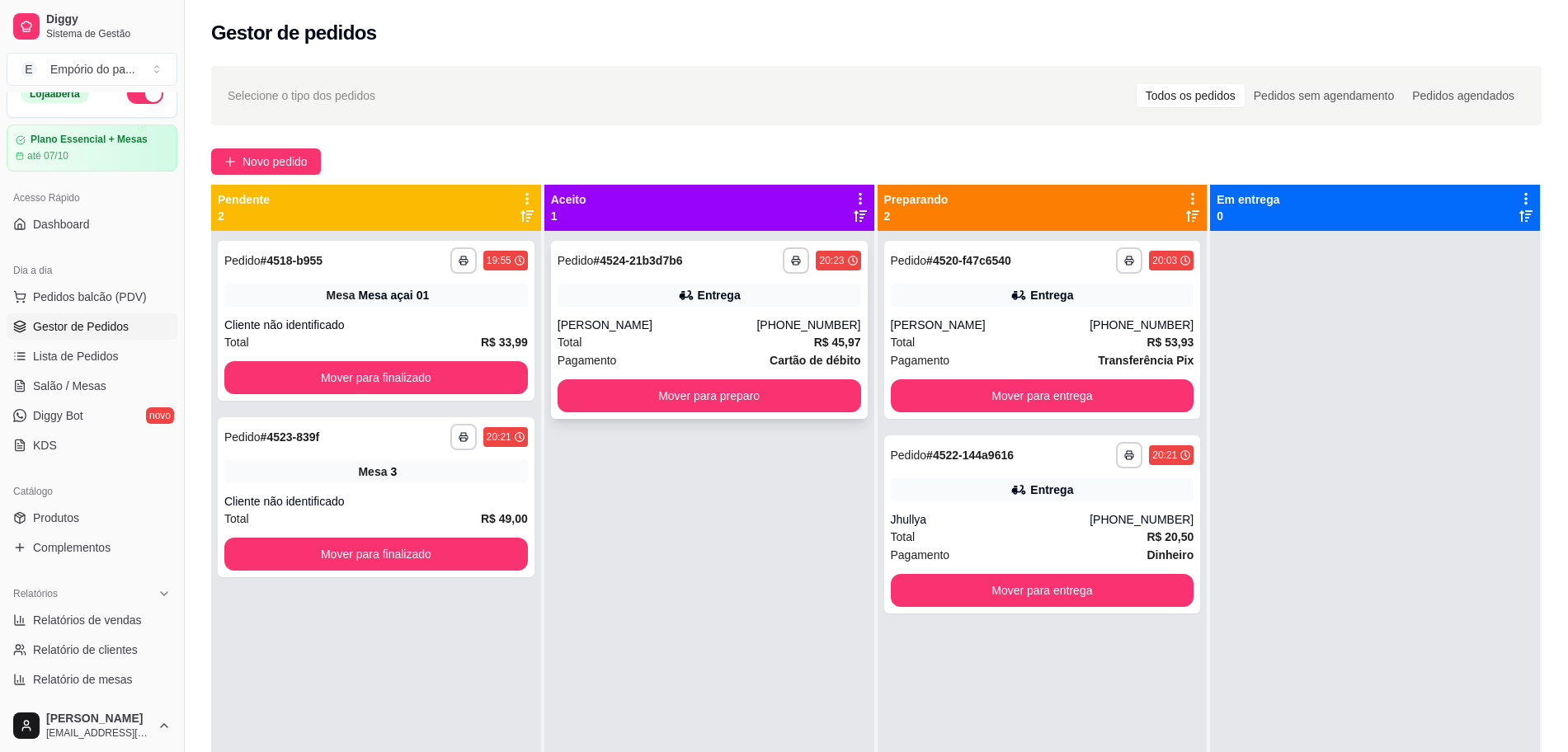
click at [633, 330] on div "Roberta Santos" at bounding box center [657, 325] width 199 height 17
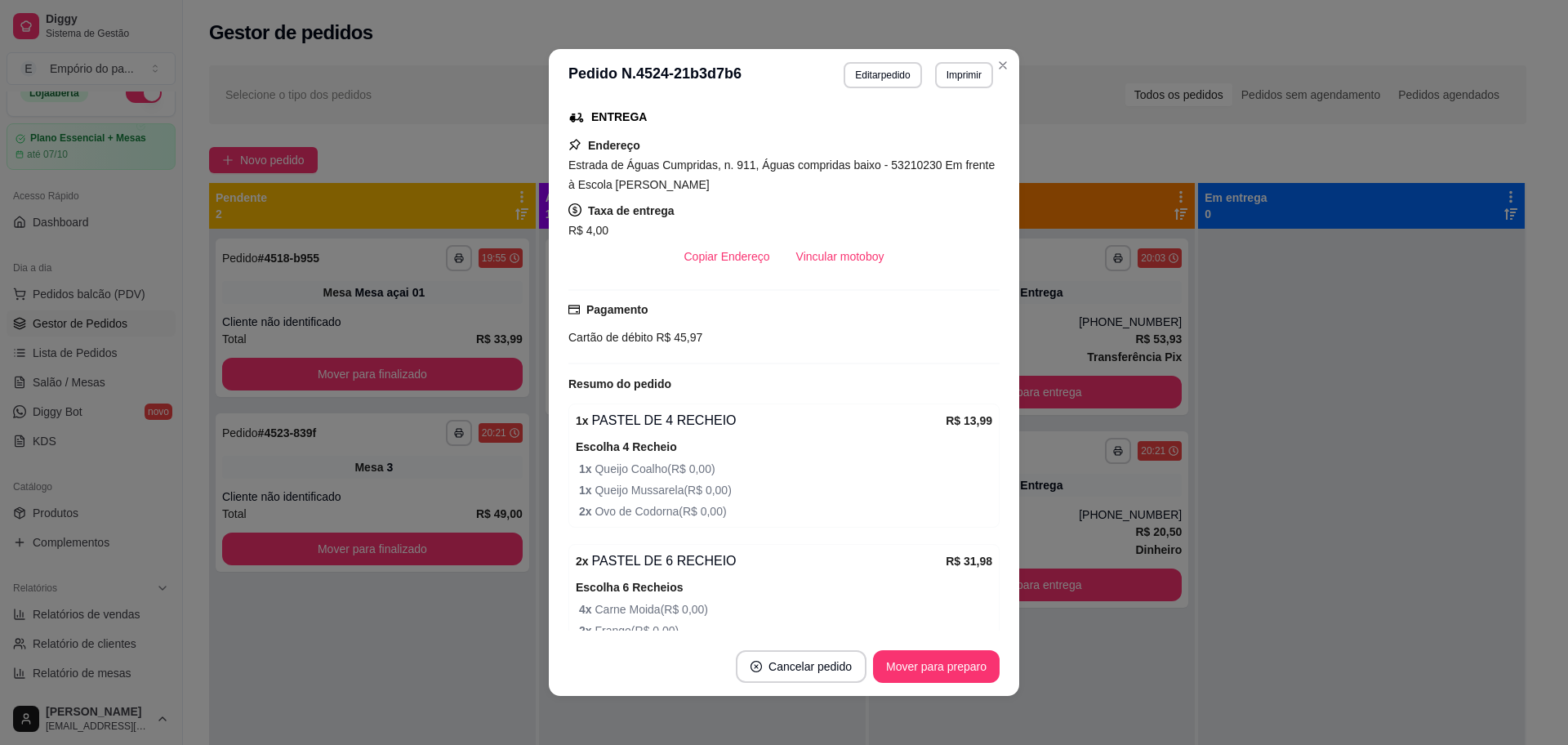
scroll to position [196, 0]
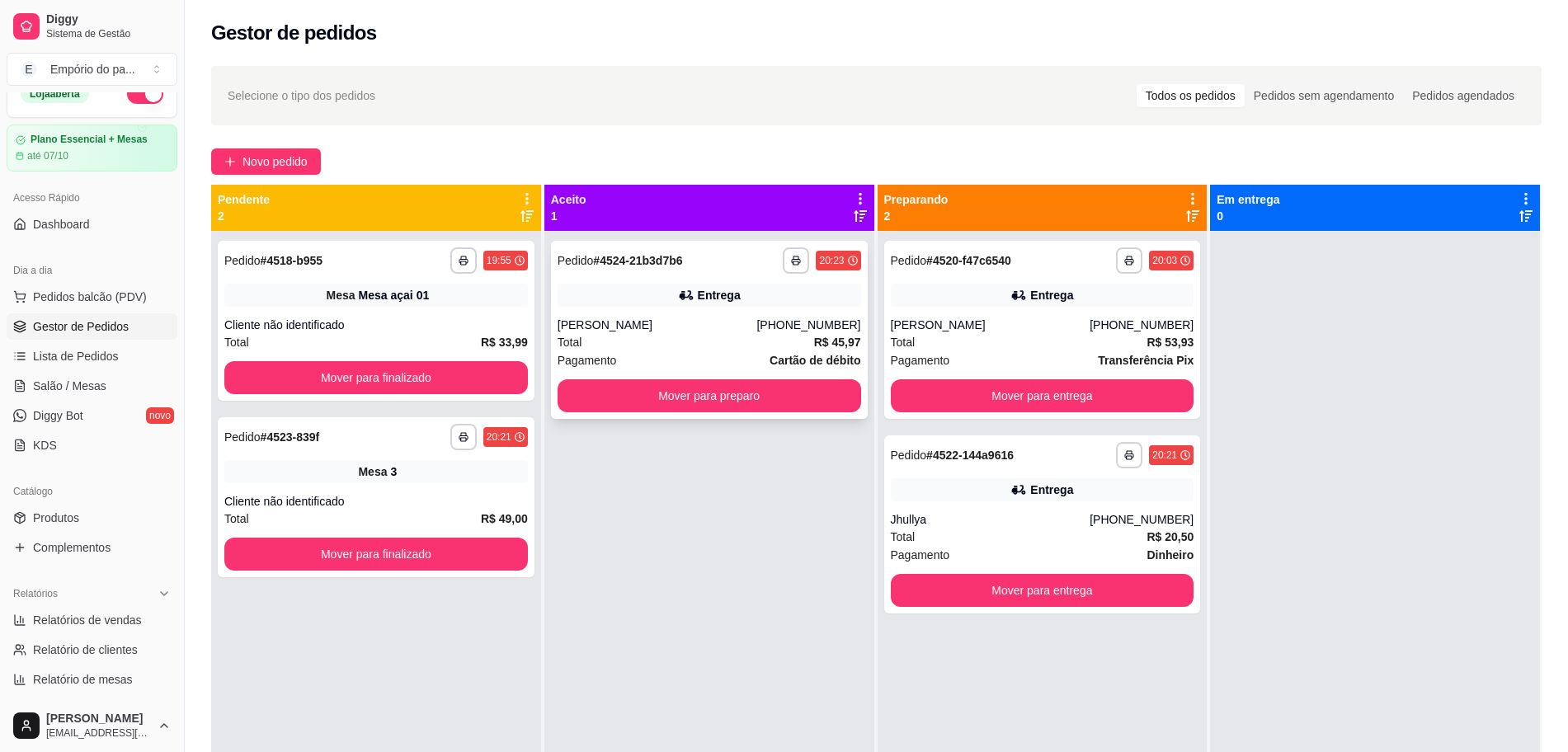
click at [635, 321] on div "Roberta Santos" at bounding box center [657, 325] width 199 height 17
click at [968, 311] on div "**********" at bounding box center [1042, 329] width 317 height 178
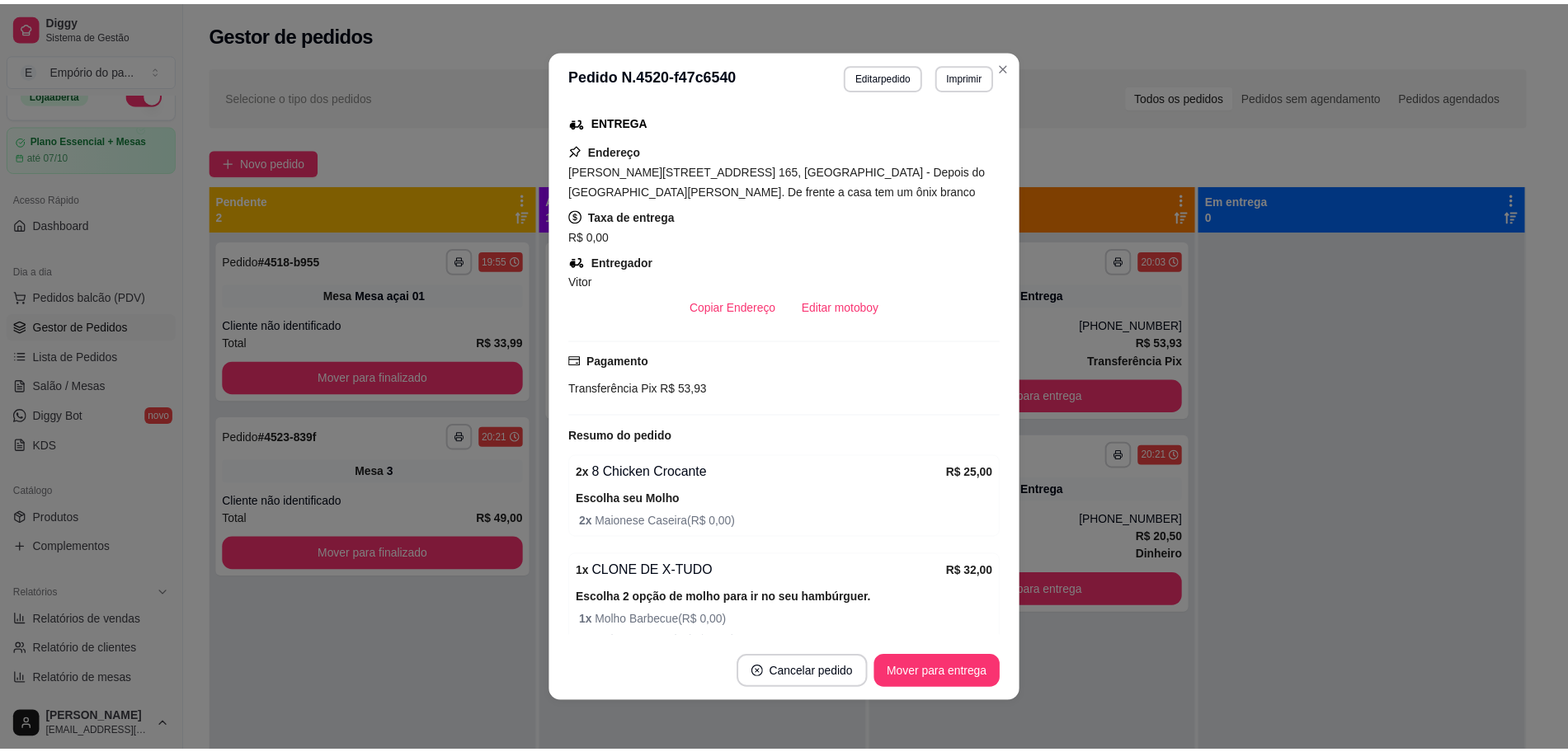
scroll to position [462, 0]
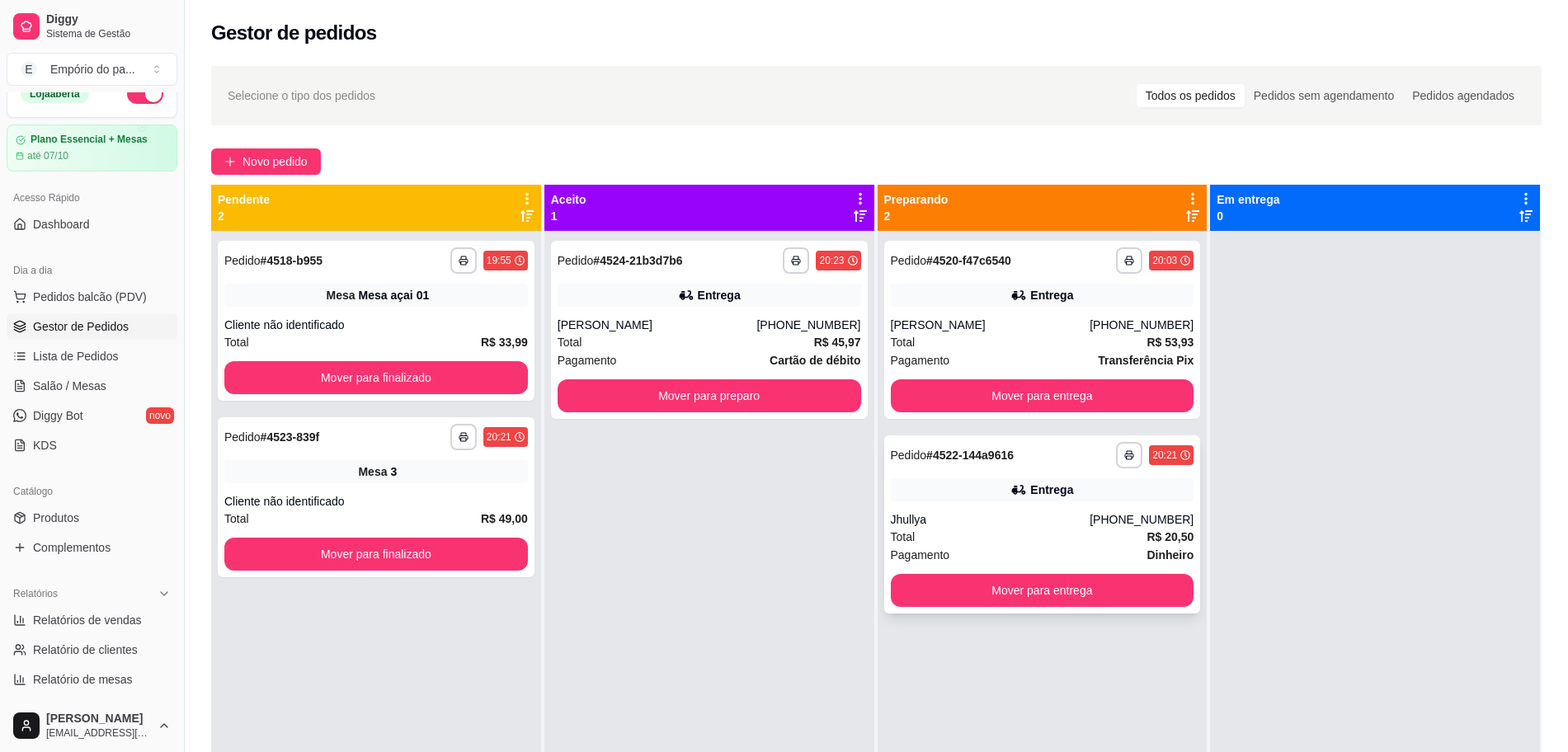
click at [945, 534] on div "Total R$ 20,50" at bounding box center [1042, 536] width 304 height 18
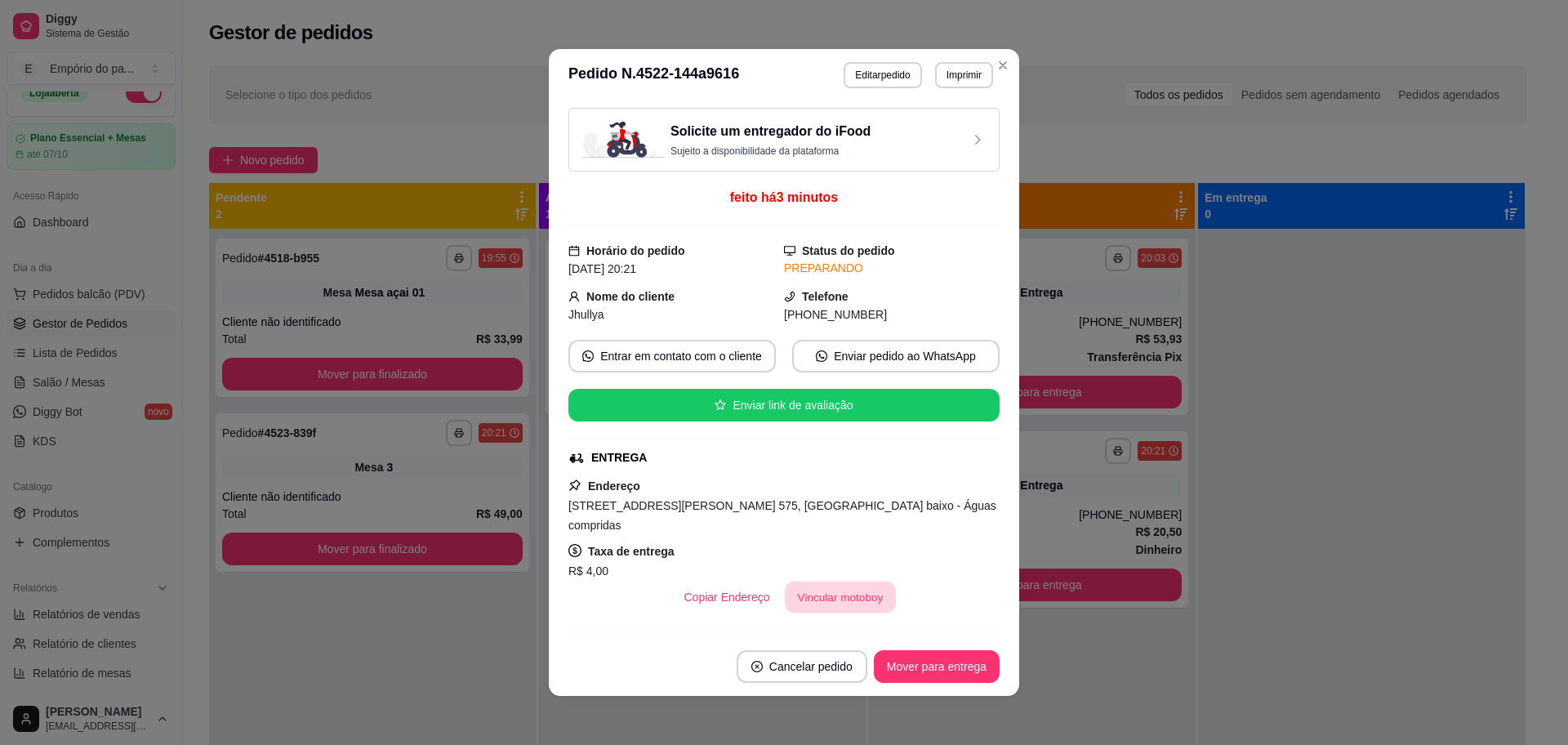
click at [832, 581] on button "Vincular motoboy" at bounding box center [840, 597] width 111 height 32
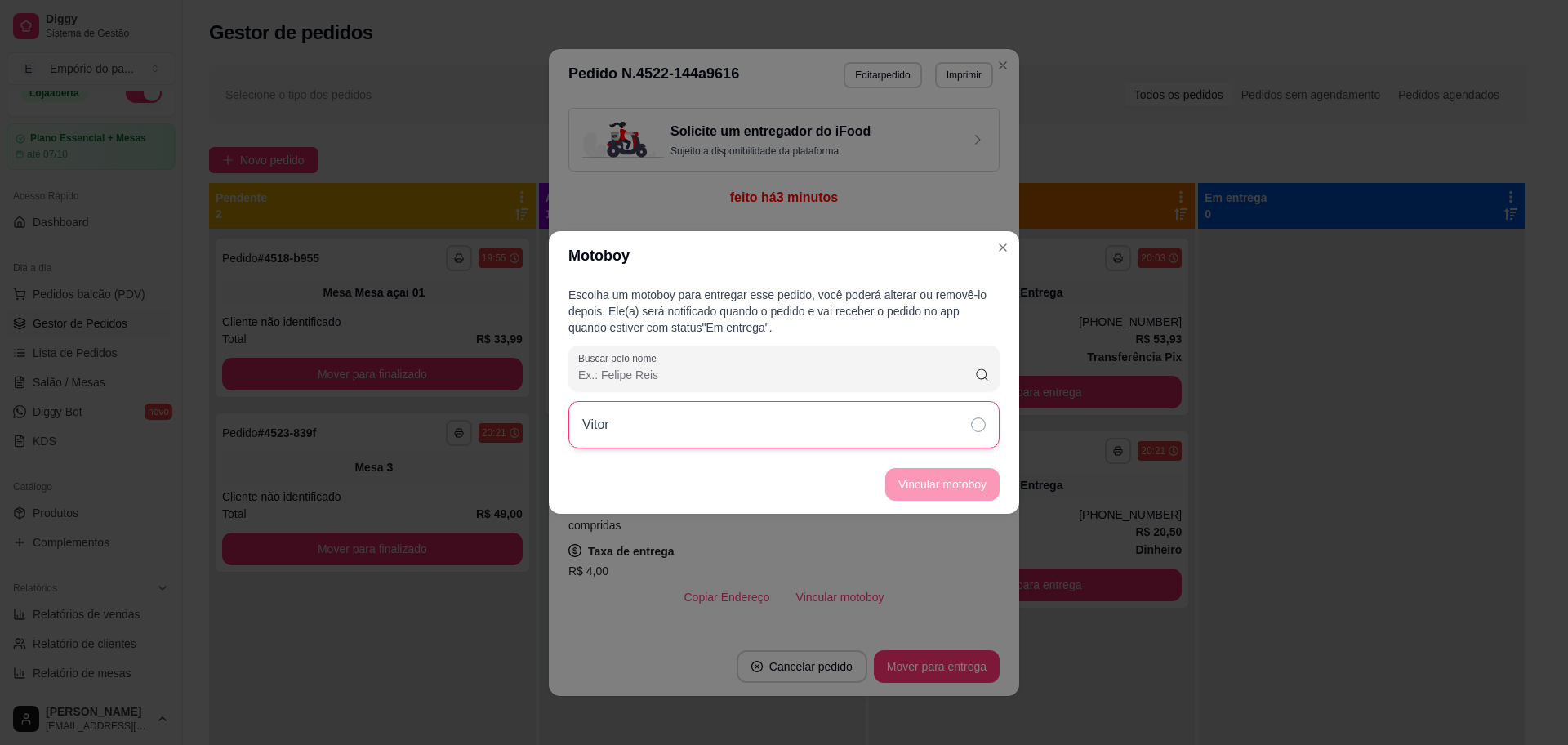
click at [663, 439] on div "Vitor" at bounding box center [783, 425] width 431 height 47
click at [945, 486] on button "Vincular motoboy" at bounding box center [942, 483] width 115 height 33
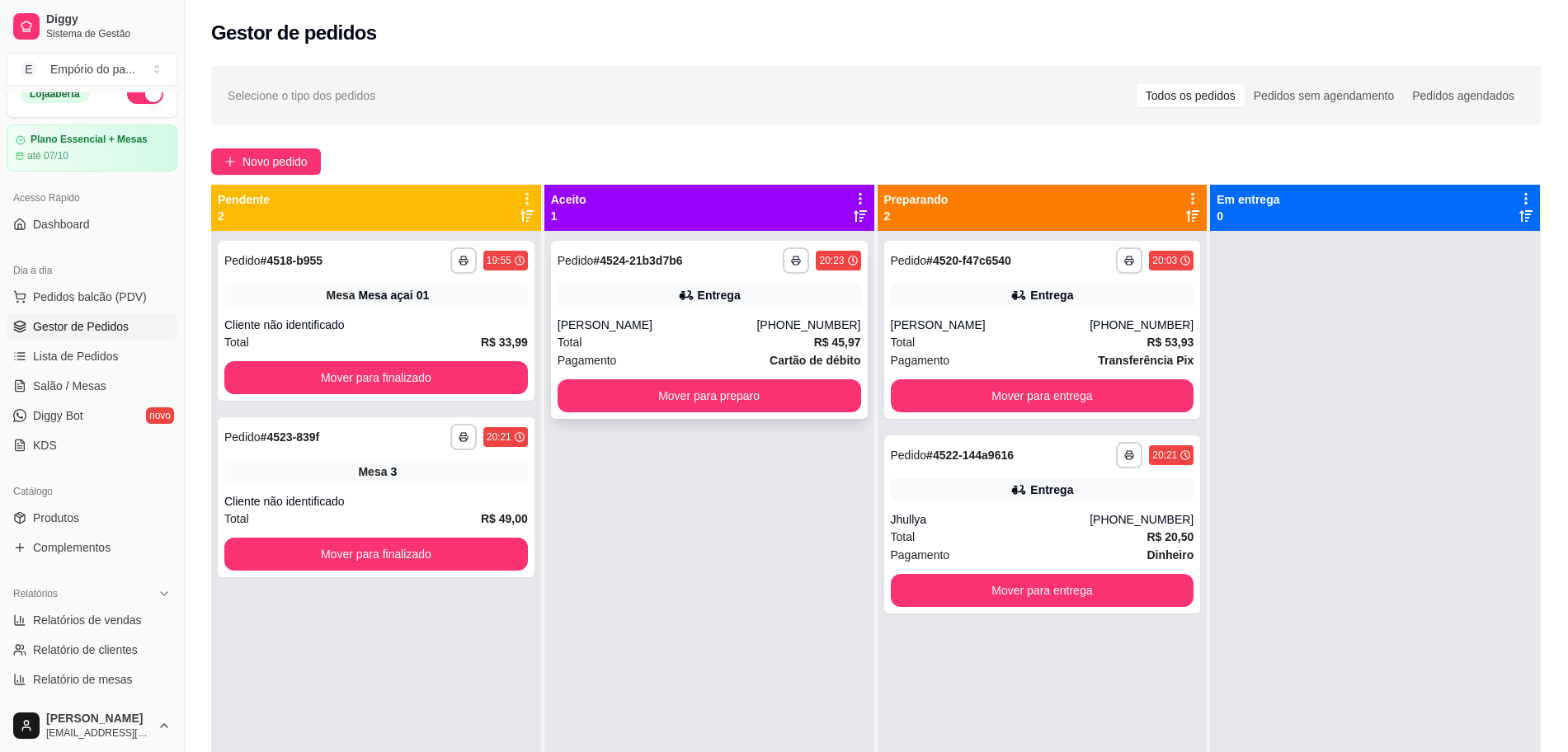
click at [683, 324] on div "Roberta Santos" at bounding box center [657, 325] width 199 height 17
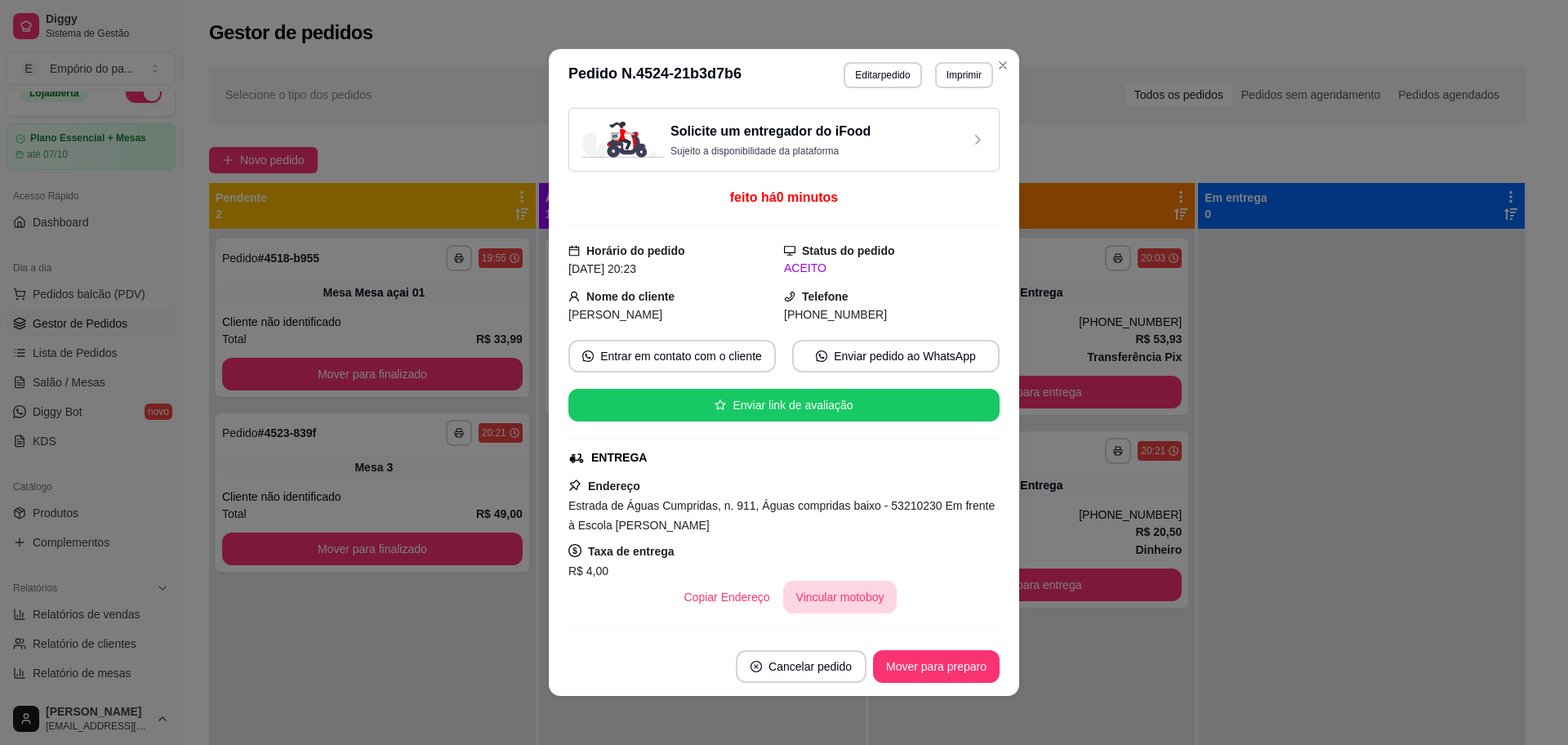
click at [838, 596] on button "Vincular motoboy" at bounding box center [840, 596] width 115 height 33
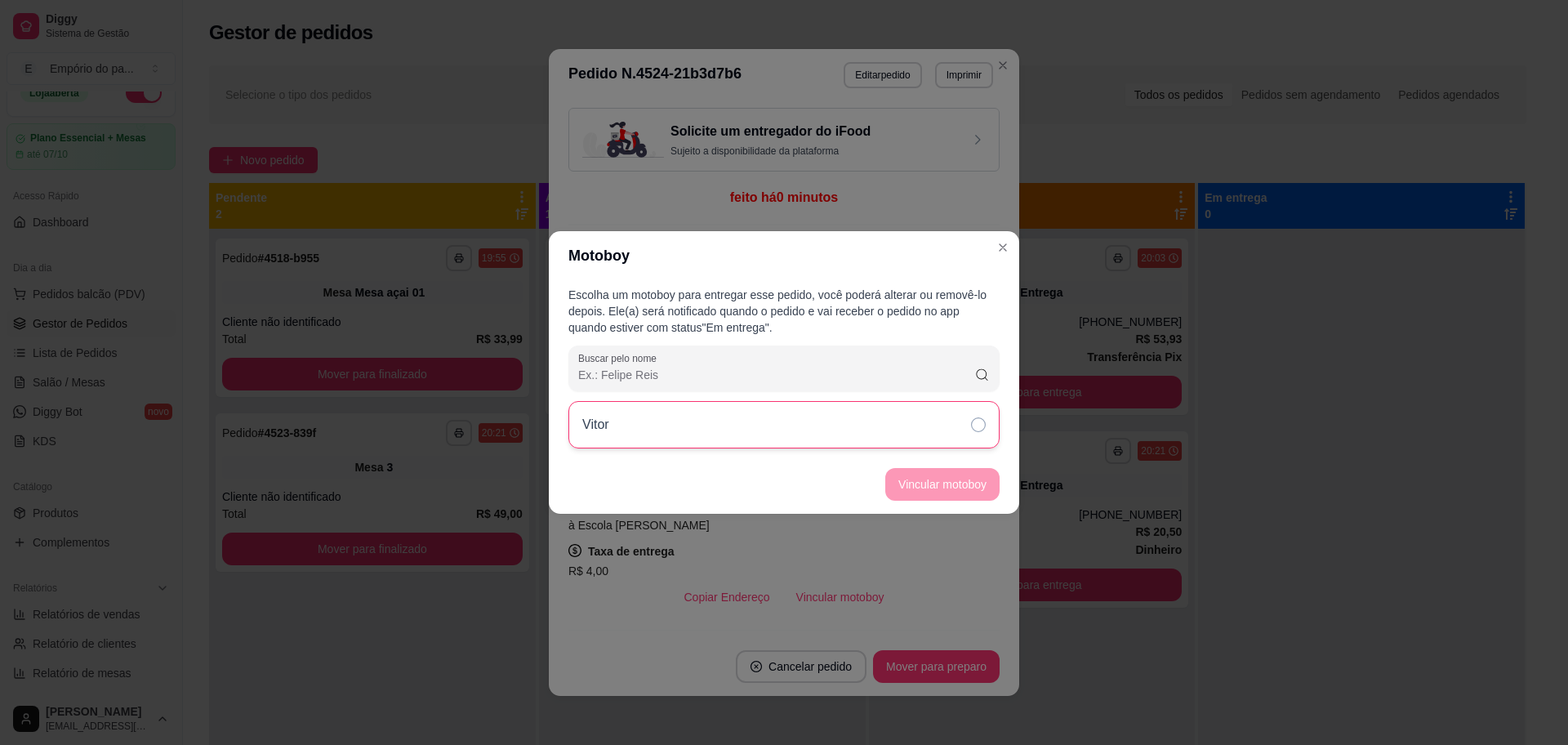
click at [678, 430] on div "Vitor" at bounding box center [783, 425] width 431 height 47
click at [924, 495] on button "Vincular motoboy" at bounding box center [942, 483] width 115 height 33
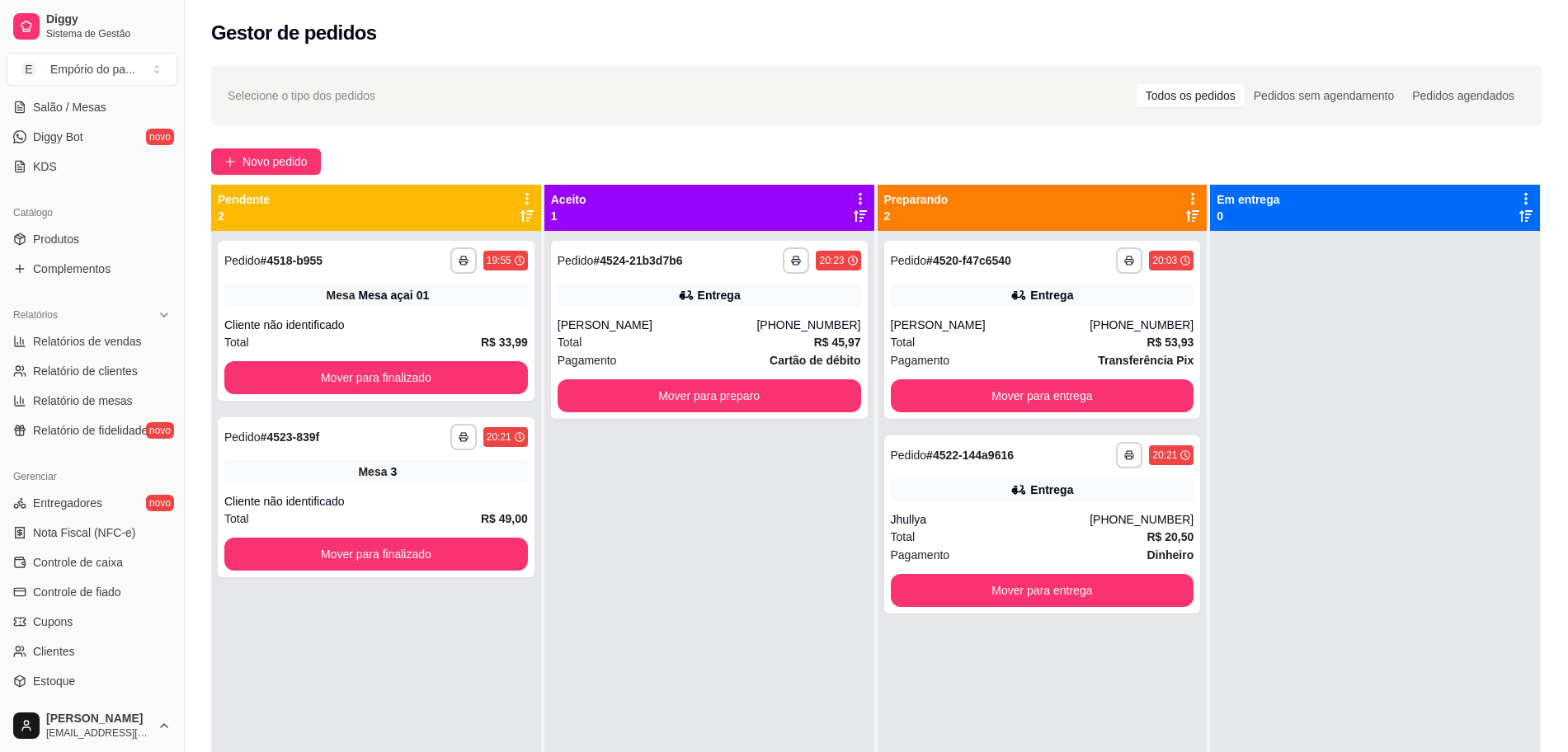
scroll to position [331, 0]
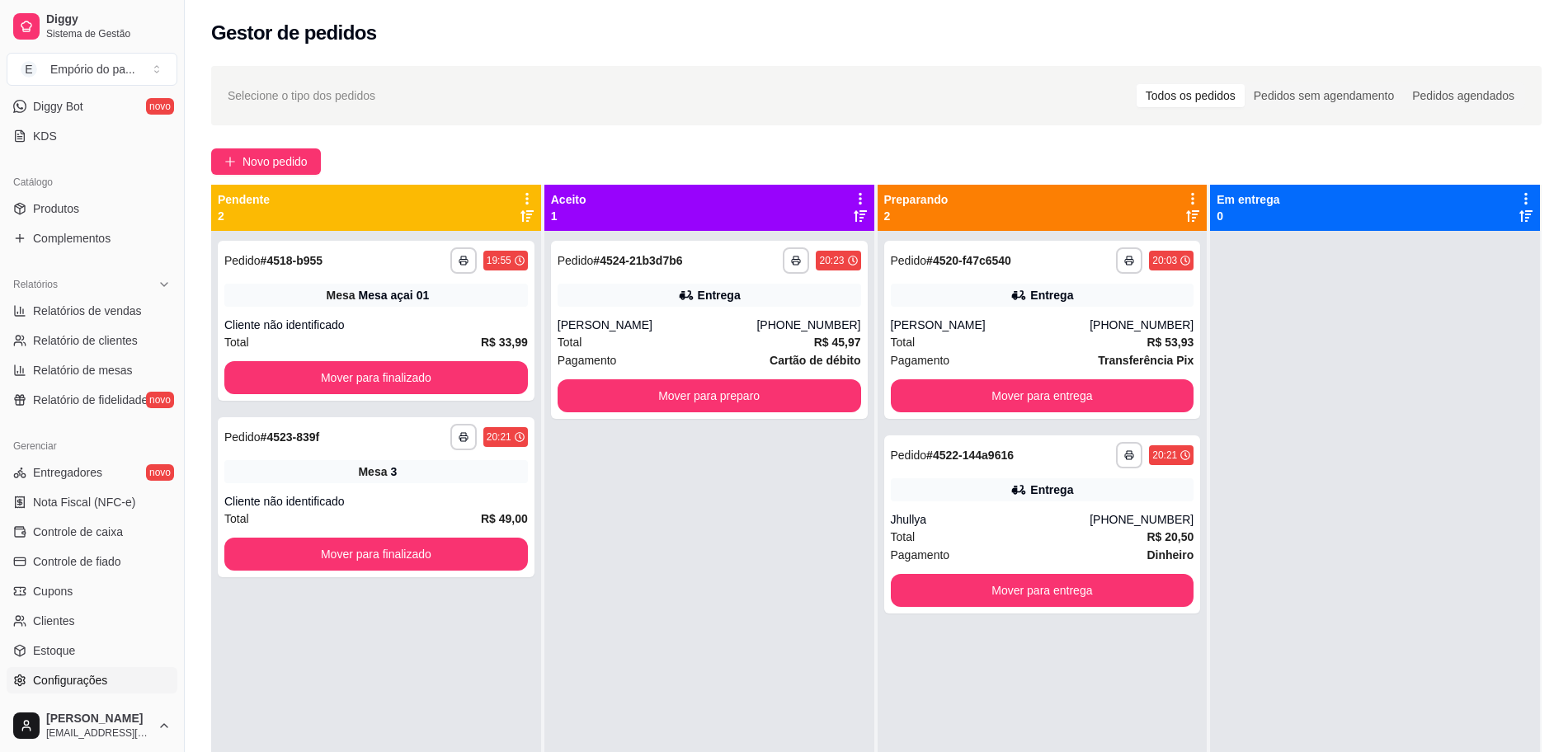
click at [61, 678] on span "Configurações" at bounding box center [70, 681] width 74 height 17
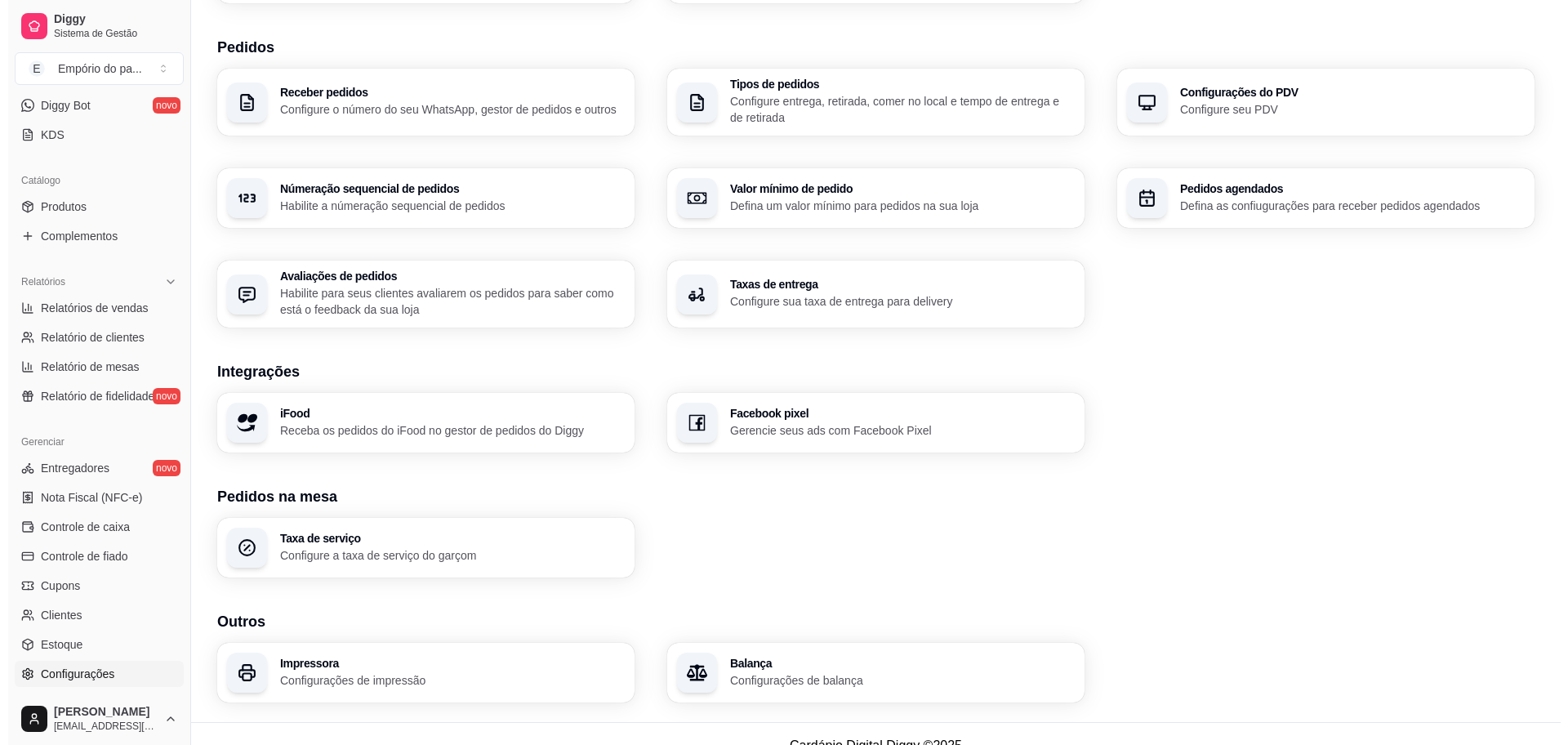
scroll to position [377, 0]
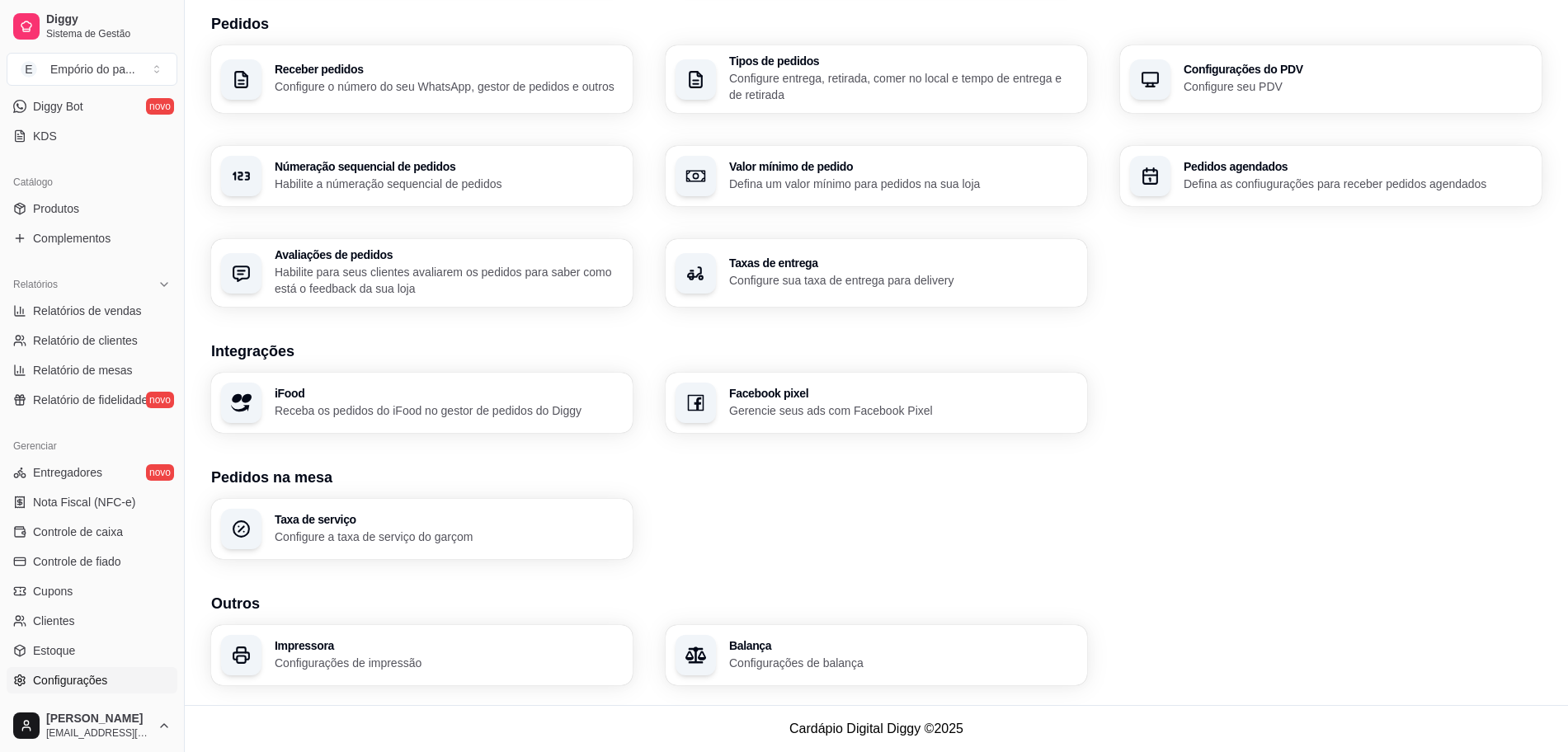
click at [816, 274] on p "Configure sua taxa de entrega para delivery" at bounding box center [903, 280] width 348 height 17
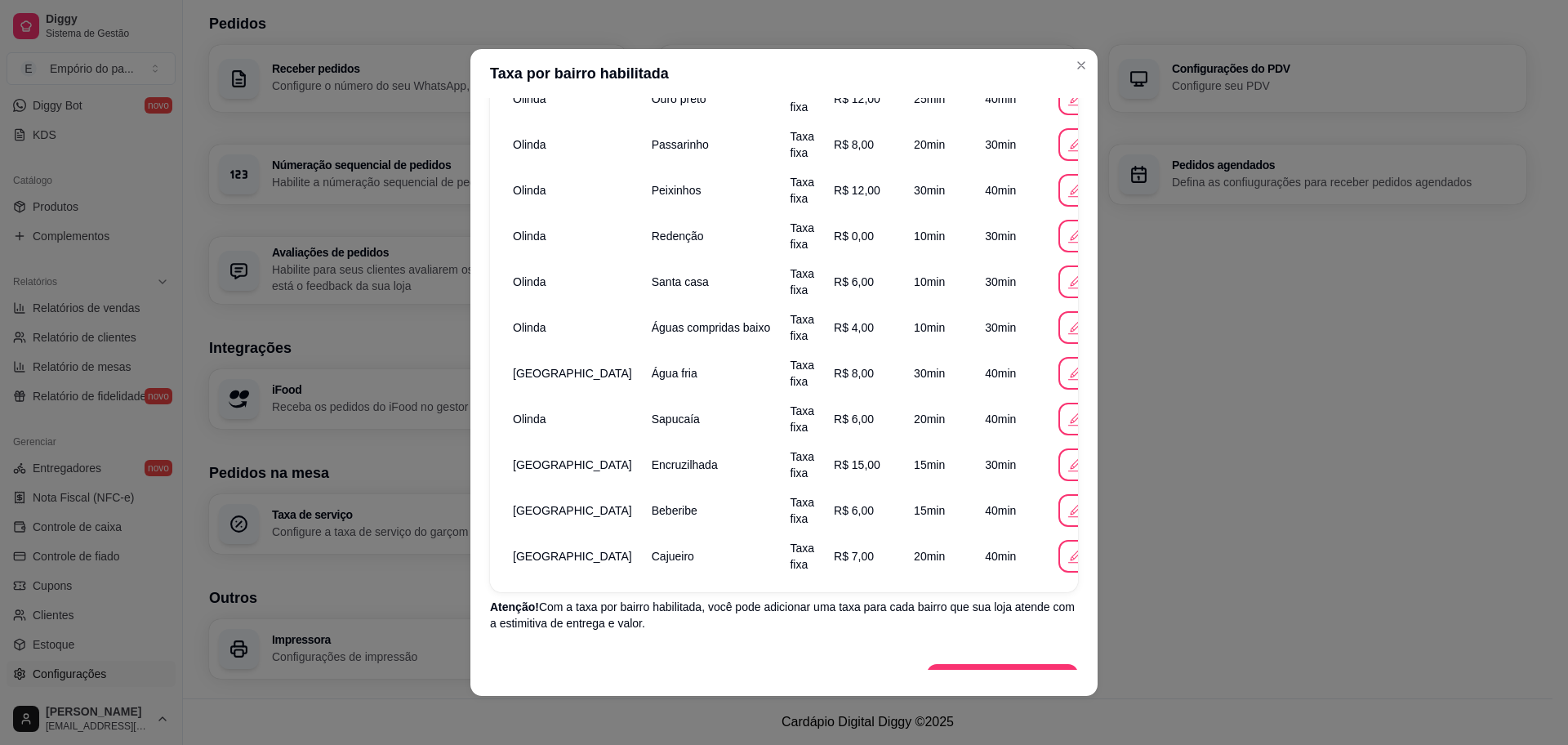
scroll to position [920, 0]
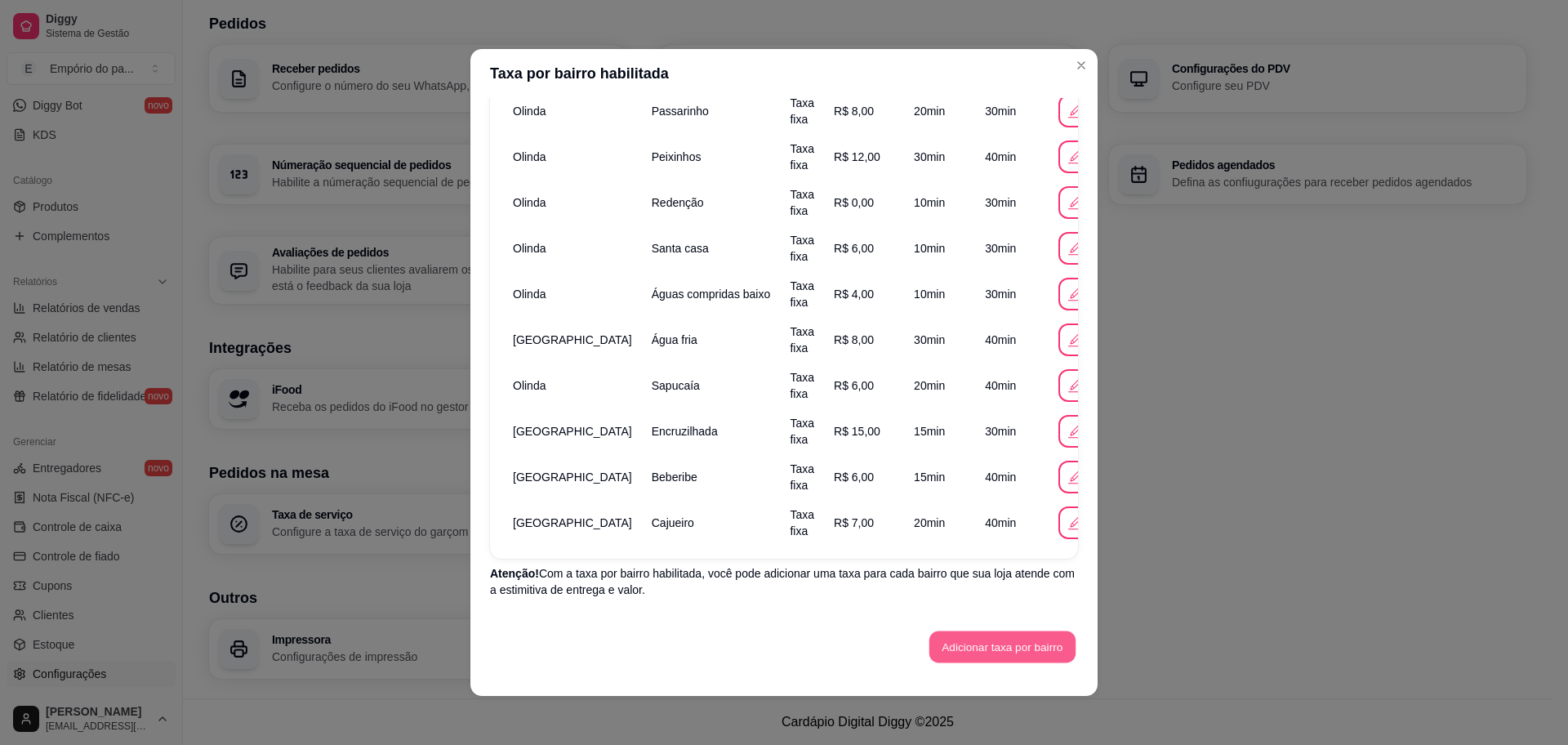
click at [988, 646] on button "Adicionar taxa por bairro" at bounding box center [1002, 647] width 146 height 32
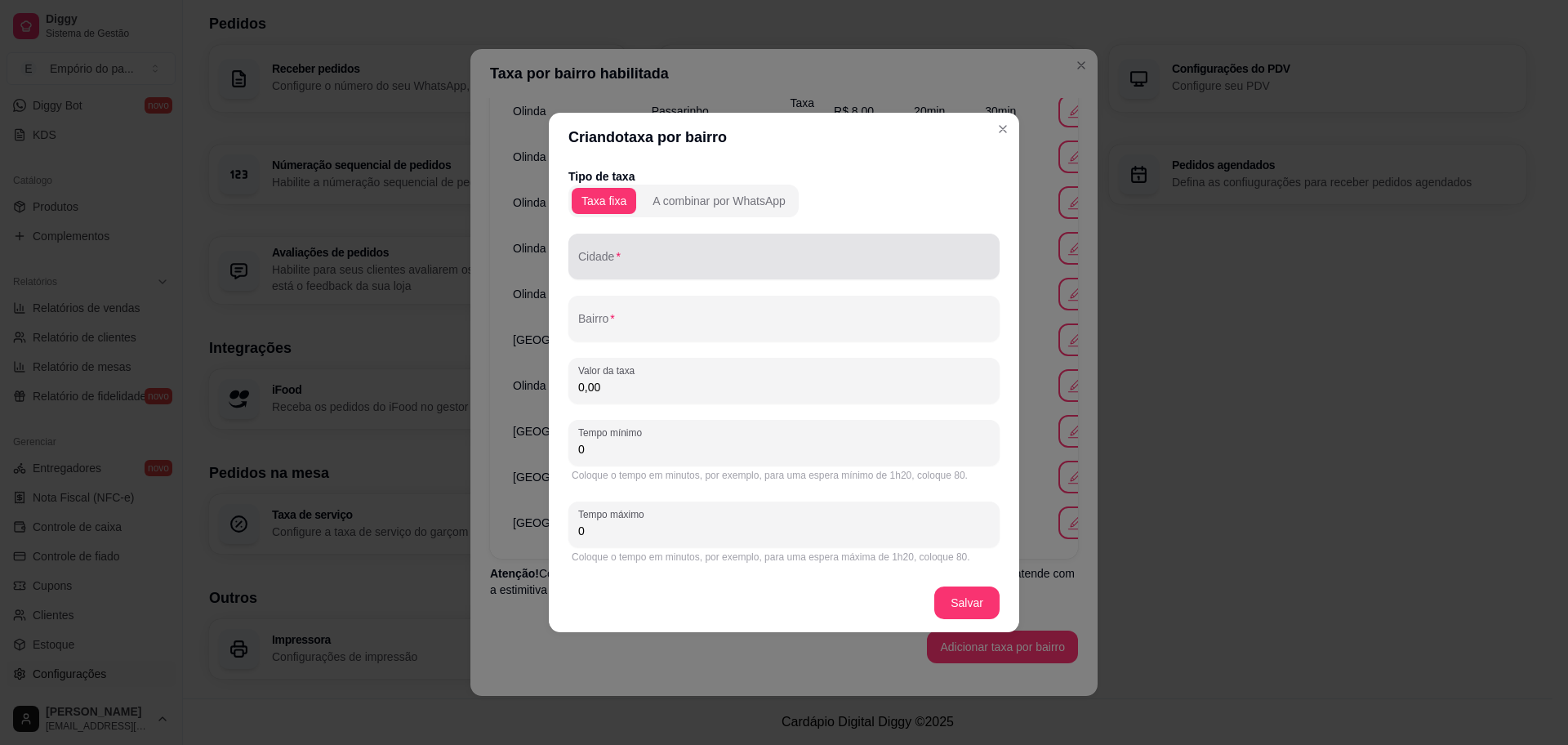
click at [694, 261] on input "Cidade" at bounding box center [784, 264] width 412 height 17
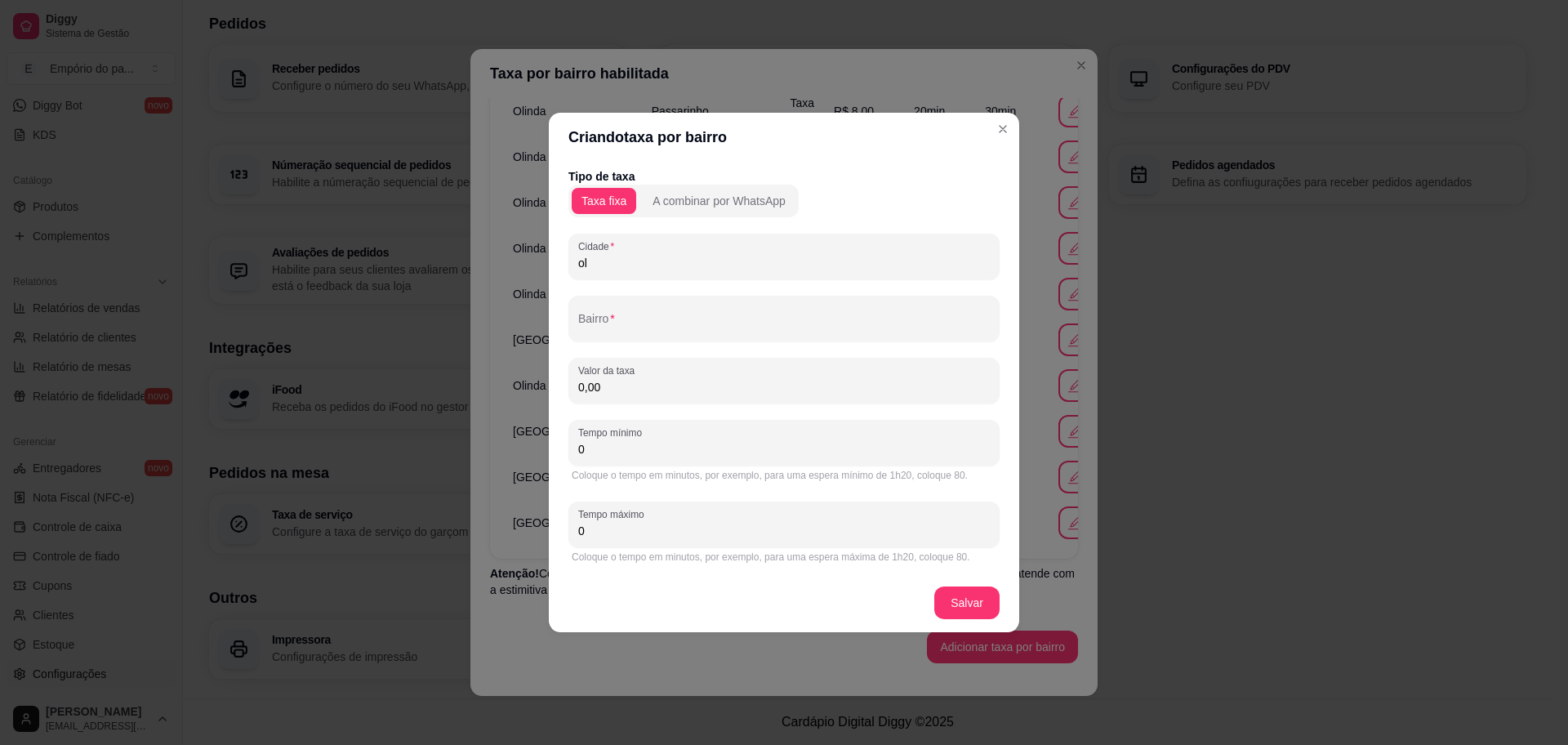
type input "o"
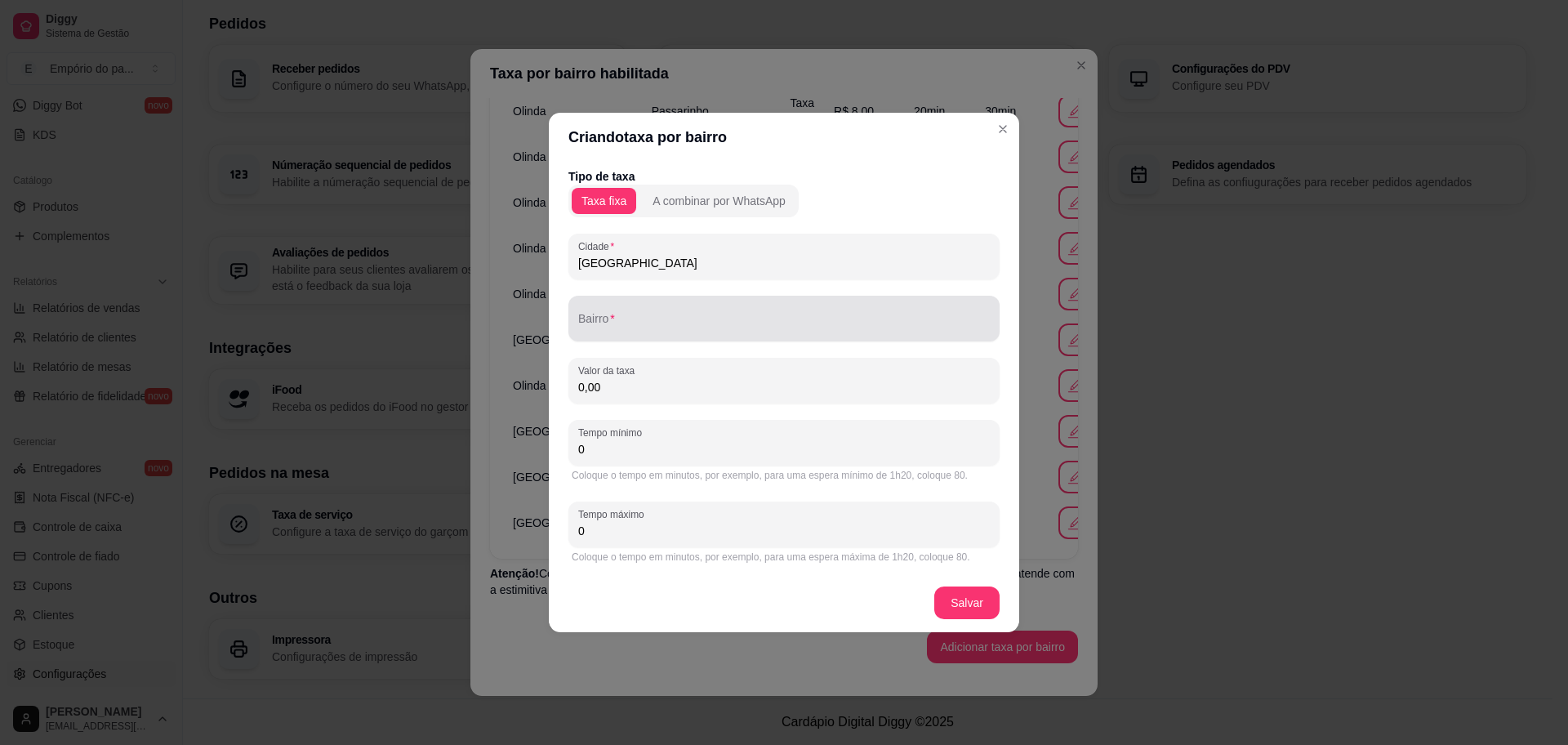
type input "recife"
click at [650, 307] on div at bounding box center [784, 318] width 412 height 33
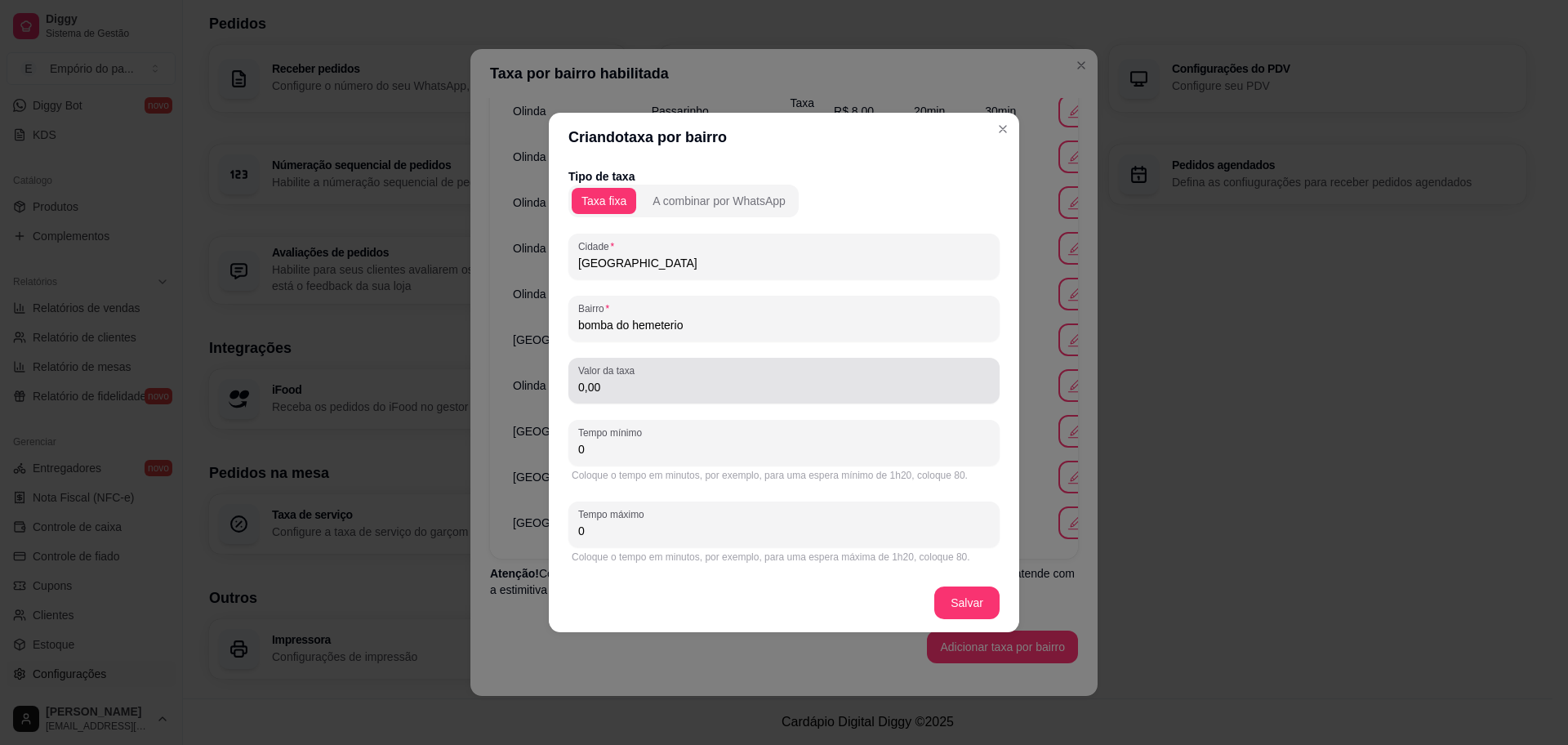
type input "bomba do hemeterio"
click at [642, 376] on div "0,00" at bounding box center [784, 380] width 412 height 33
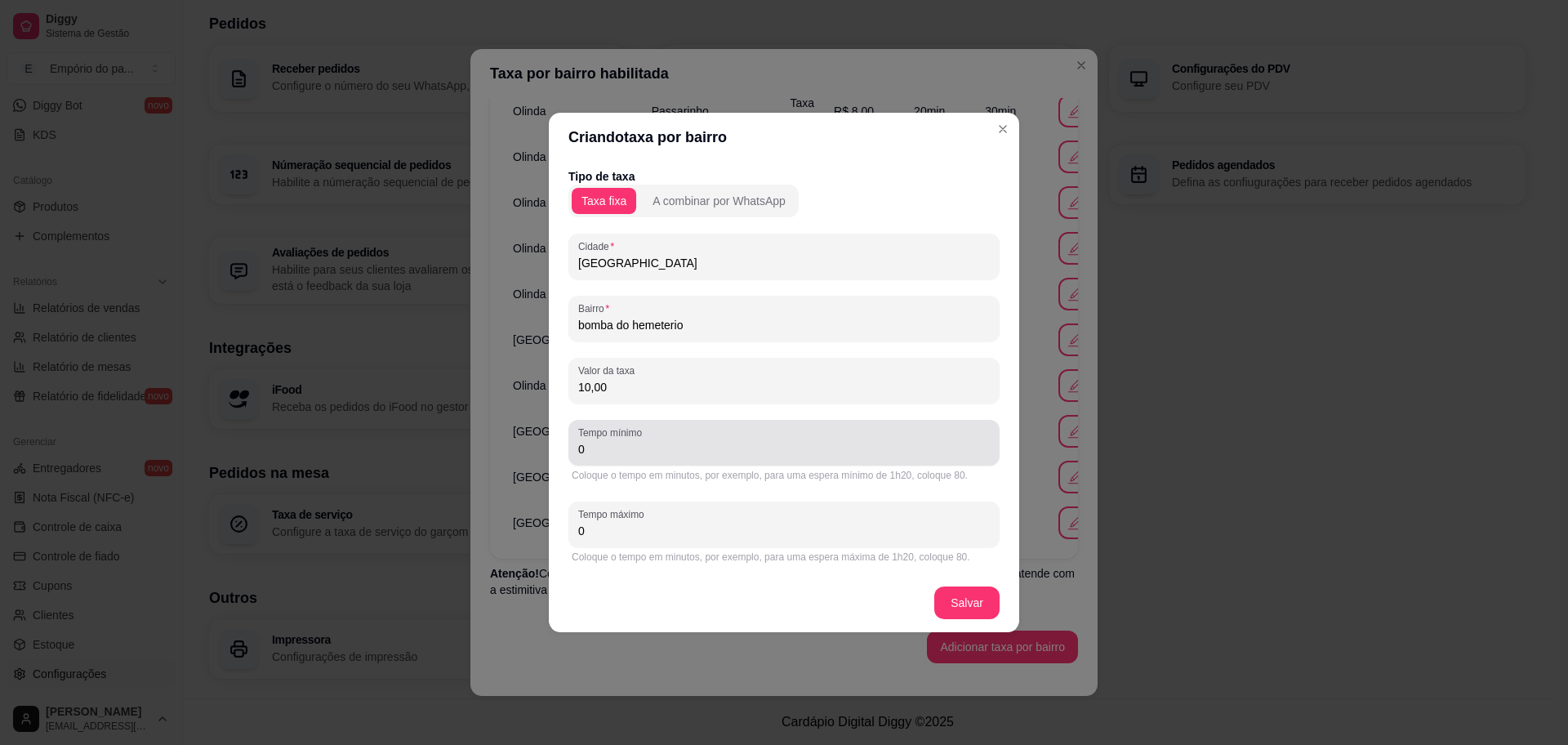
type input "10,00"
click at [706, 455] on input "0" at bounding box center [784, 450] width 412 height 17
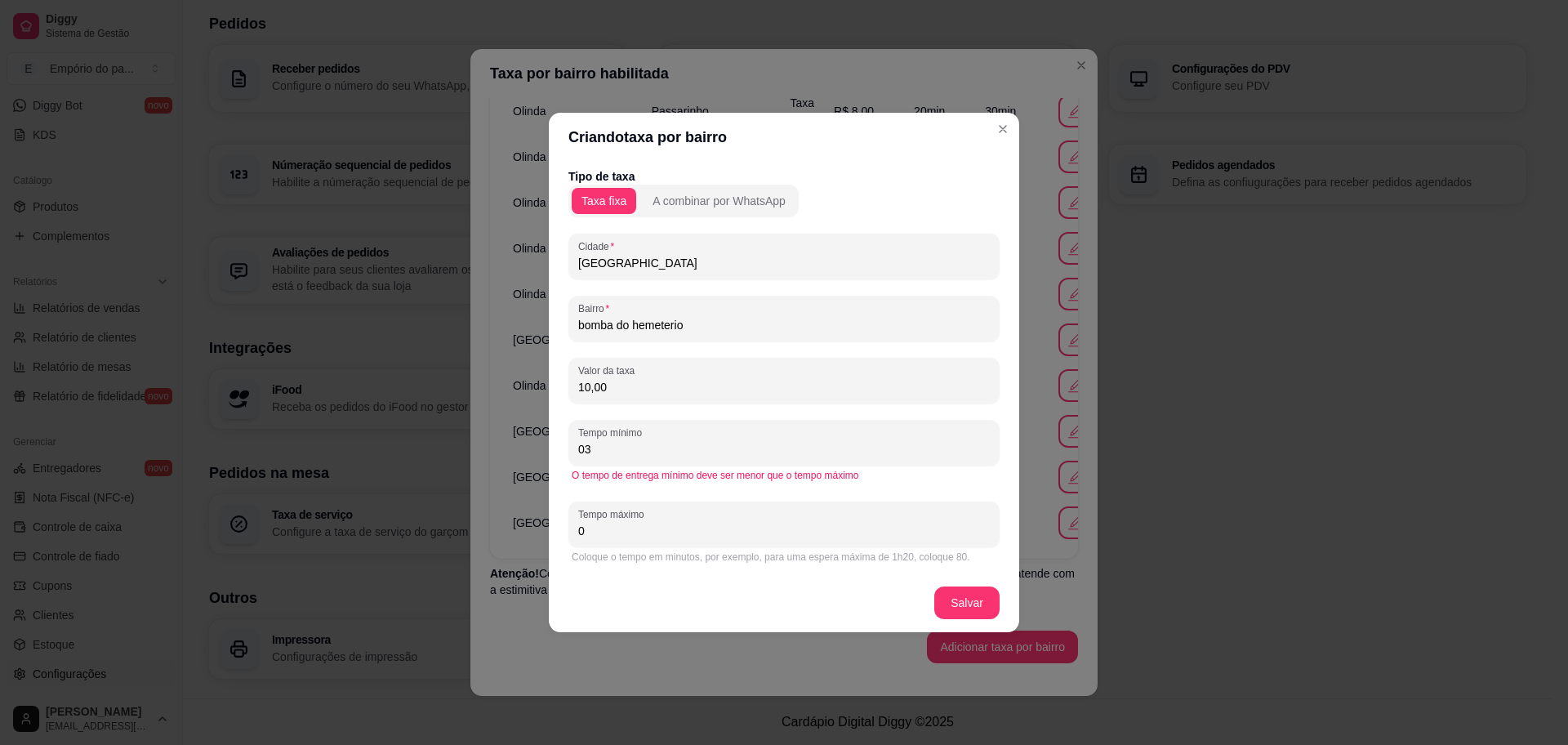
type input "0"
type input "35"
click at [643, 547] on div "Coloque o tempo em minutos, por exemplo, para uma espera máxima de 1h20, coloqu…" at bounding box center [783, 556] width 431 height 20
click at [664, 533] on input "0" at bounding box center [784, 531] width 412 height 17
type input "0"
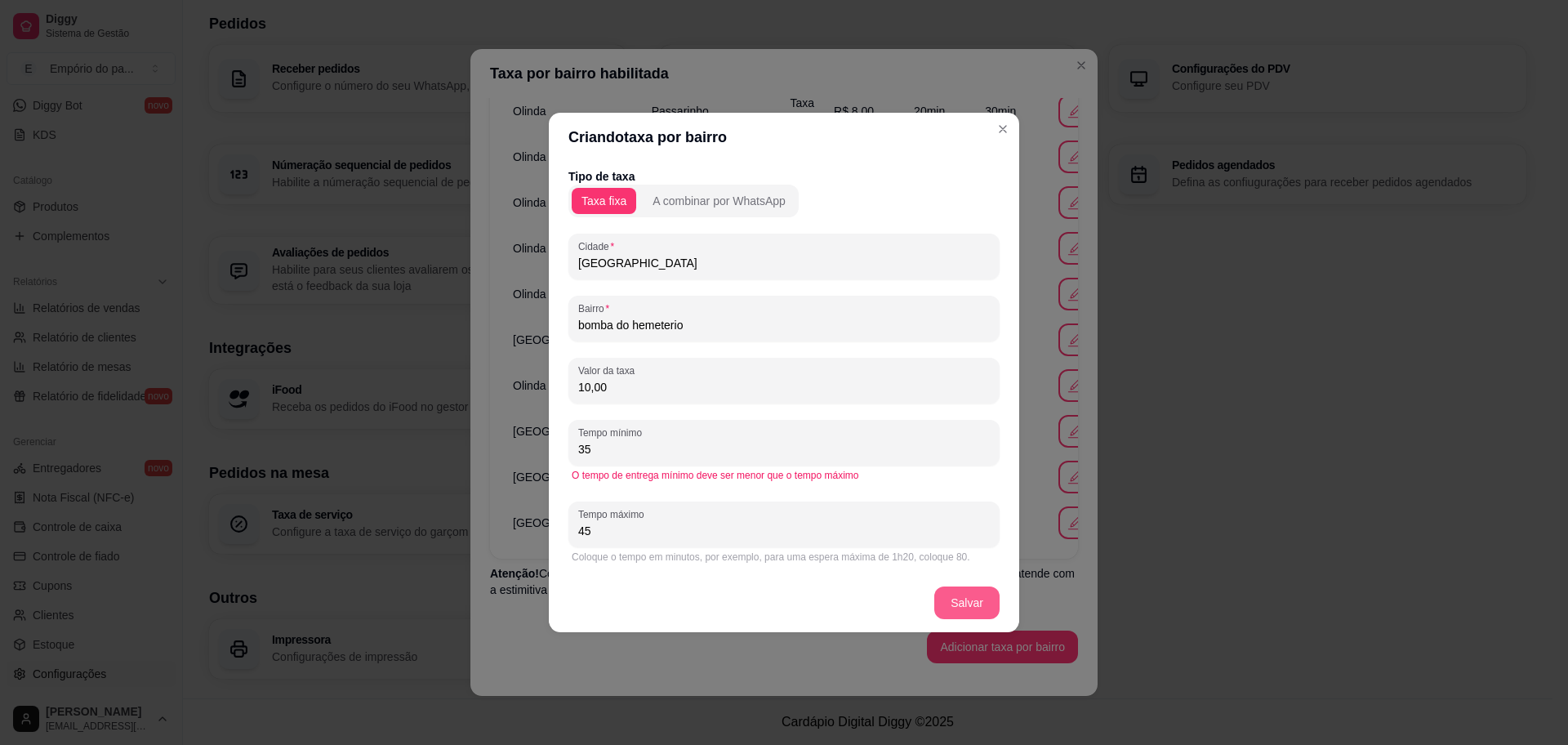
type input "45"
click at [988, 585] on footer "Salvar" at bounding box center [783, 603] width 470 height 59
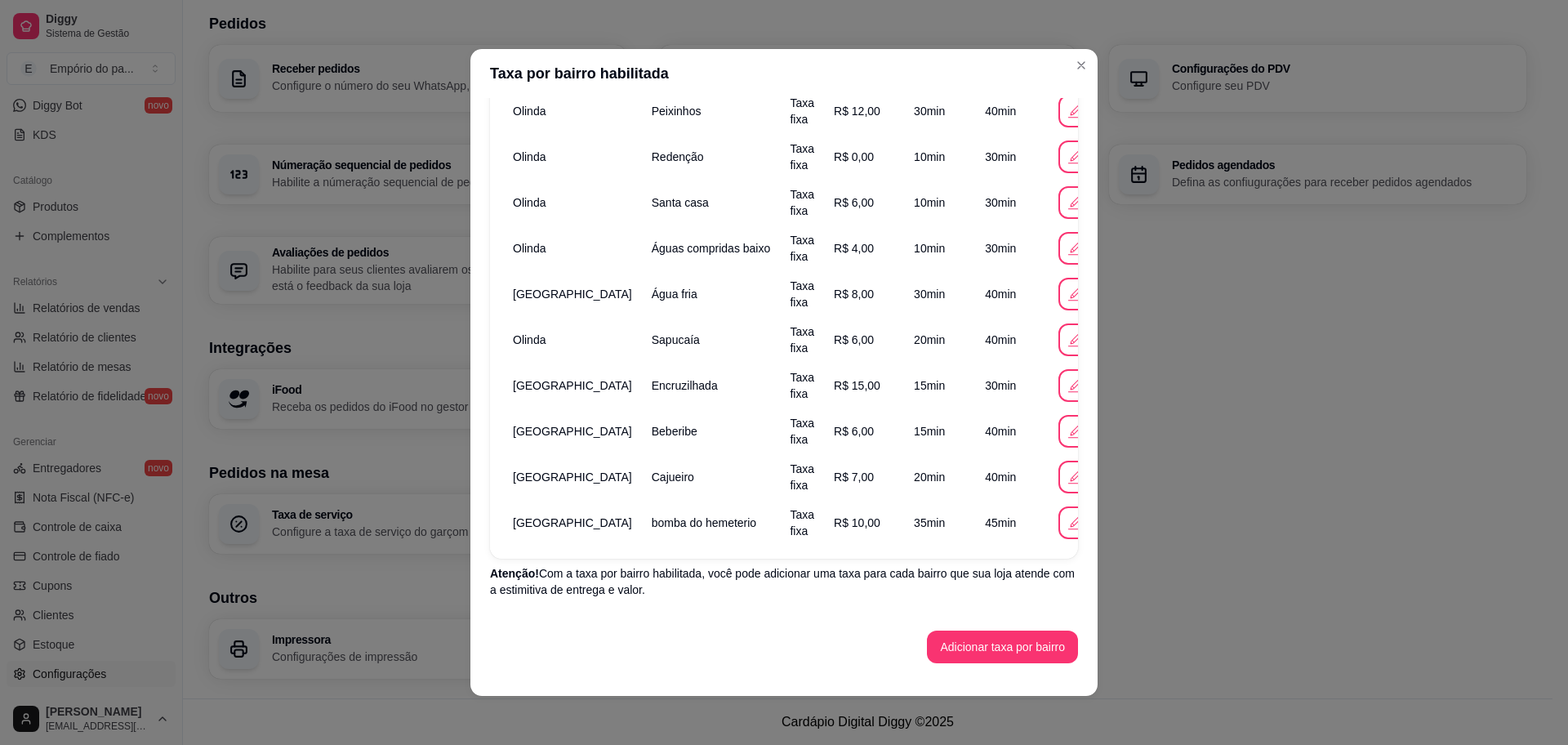
scroll to position [4, 0]
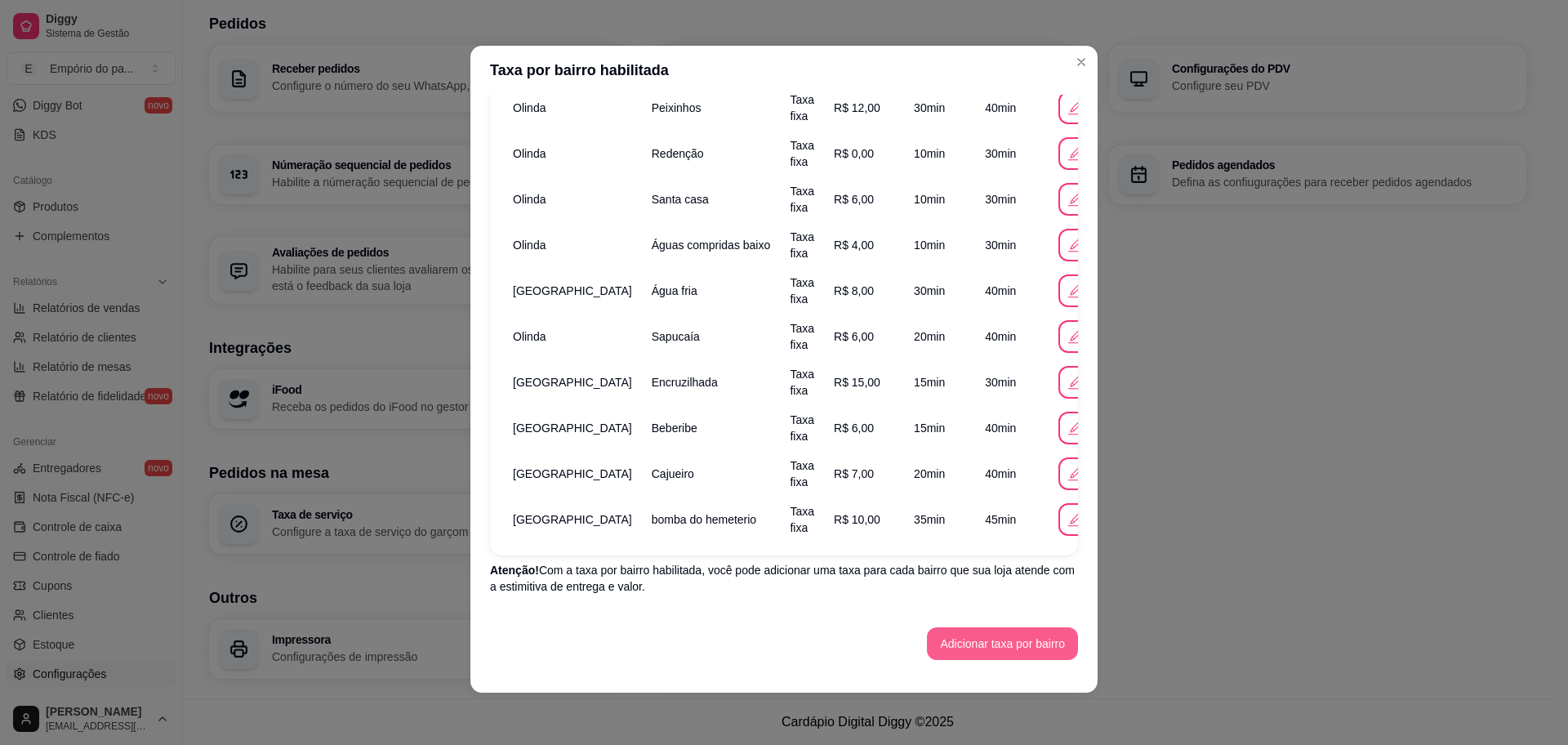
click at [976, 640] on button "Adicionar taxa por bairro" at bounding box center [1002, 643] width 151 height 33
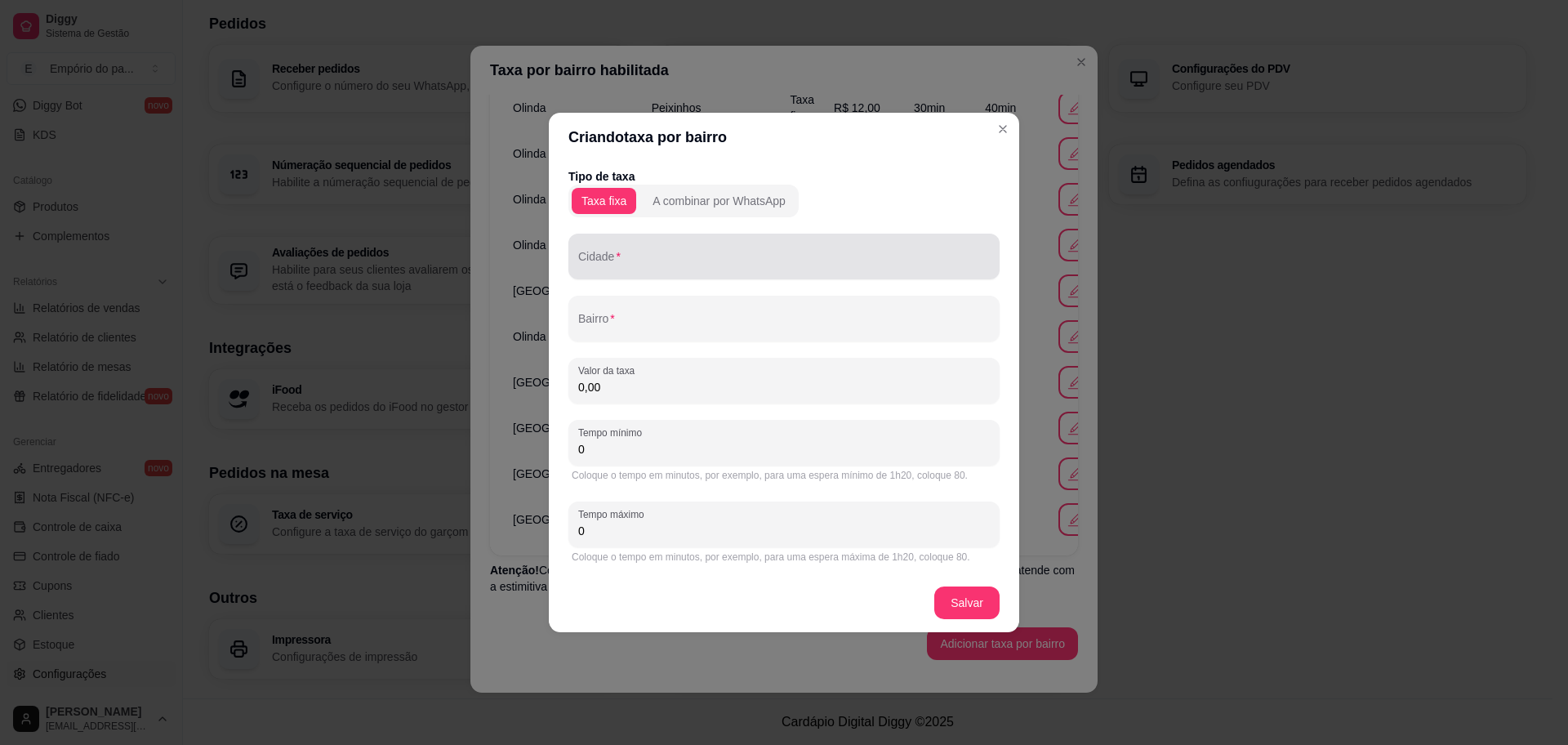
click at [704, 272] on div at bounding box center [784, 256] width 412 height 33
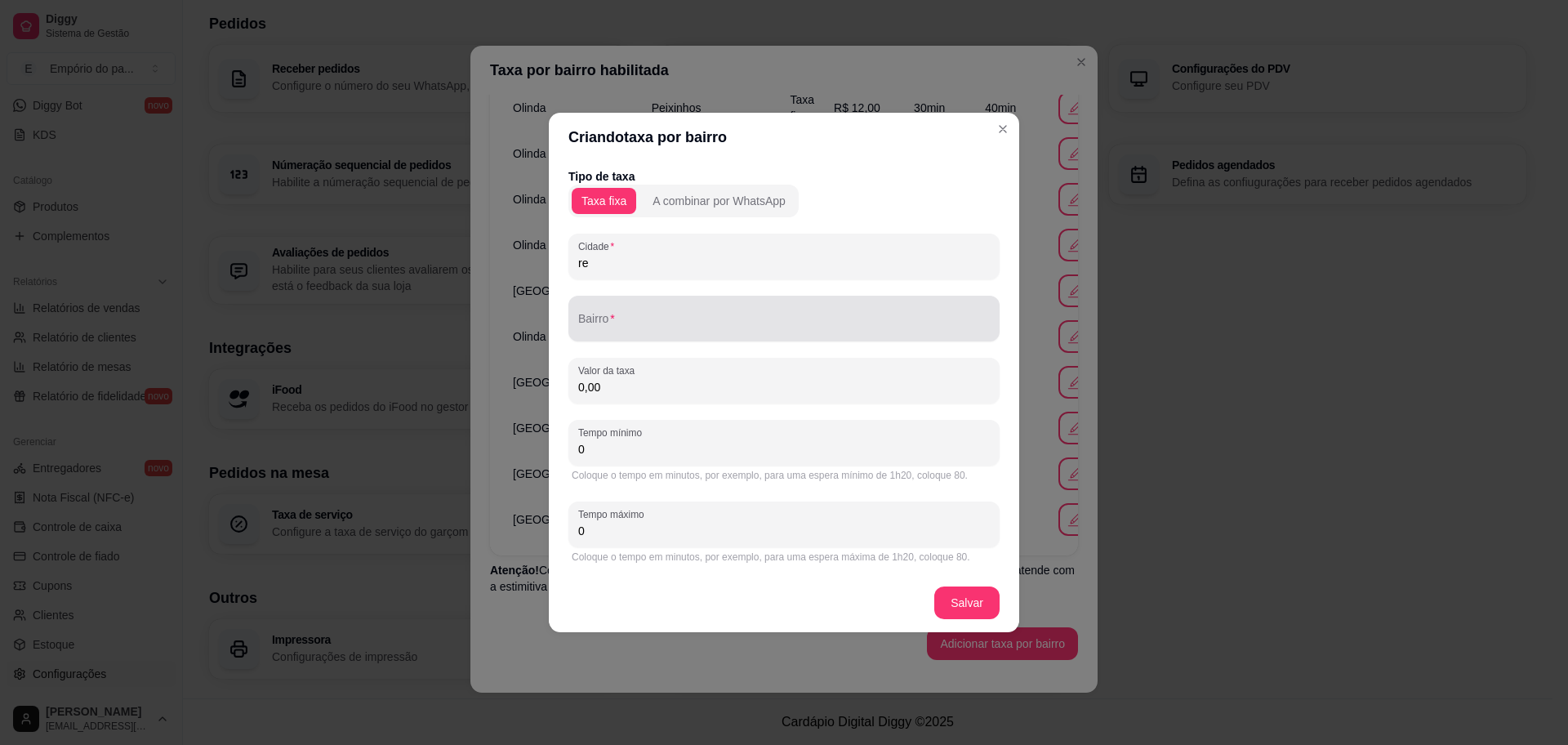
type input "r"
type input "Recife"
click at [739, 315] on div at bounding box center [784, 318] width 412 height 33
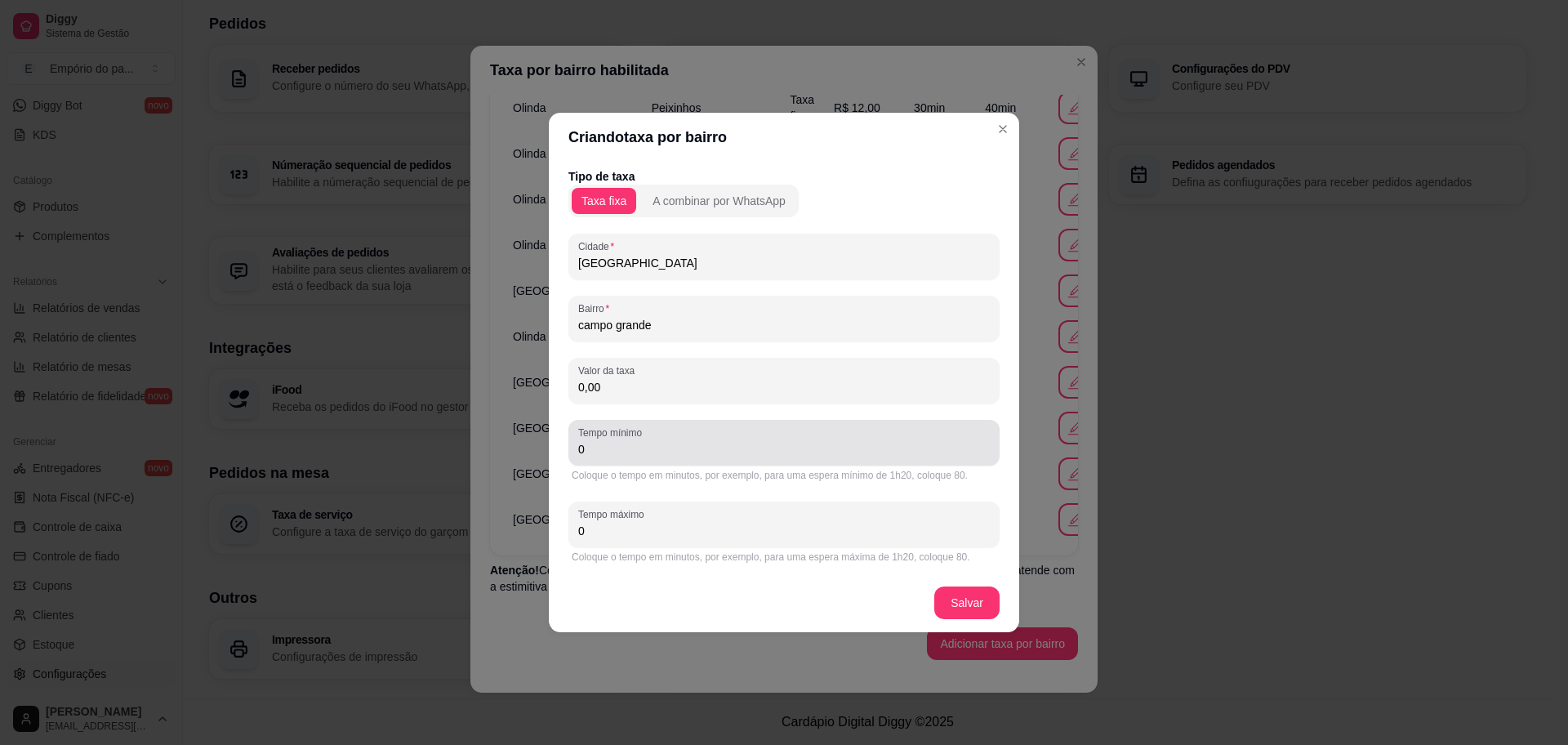
type input "campo grande"
click at [733, 400] on div "Valor da taxa 0,00" at bounding box center [783, 380] width 431 height 46
type input "12,00"
click at [663, 447] on input "0" at bounding box center [784, 450] width 412 height 17
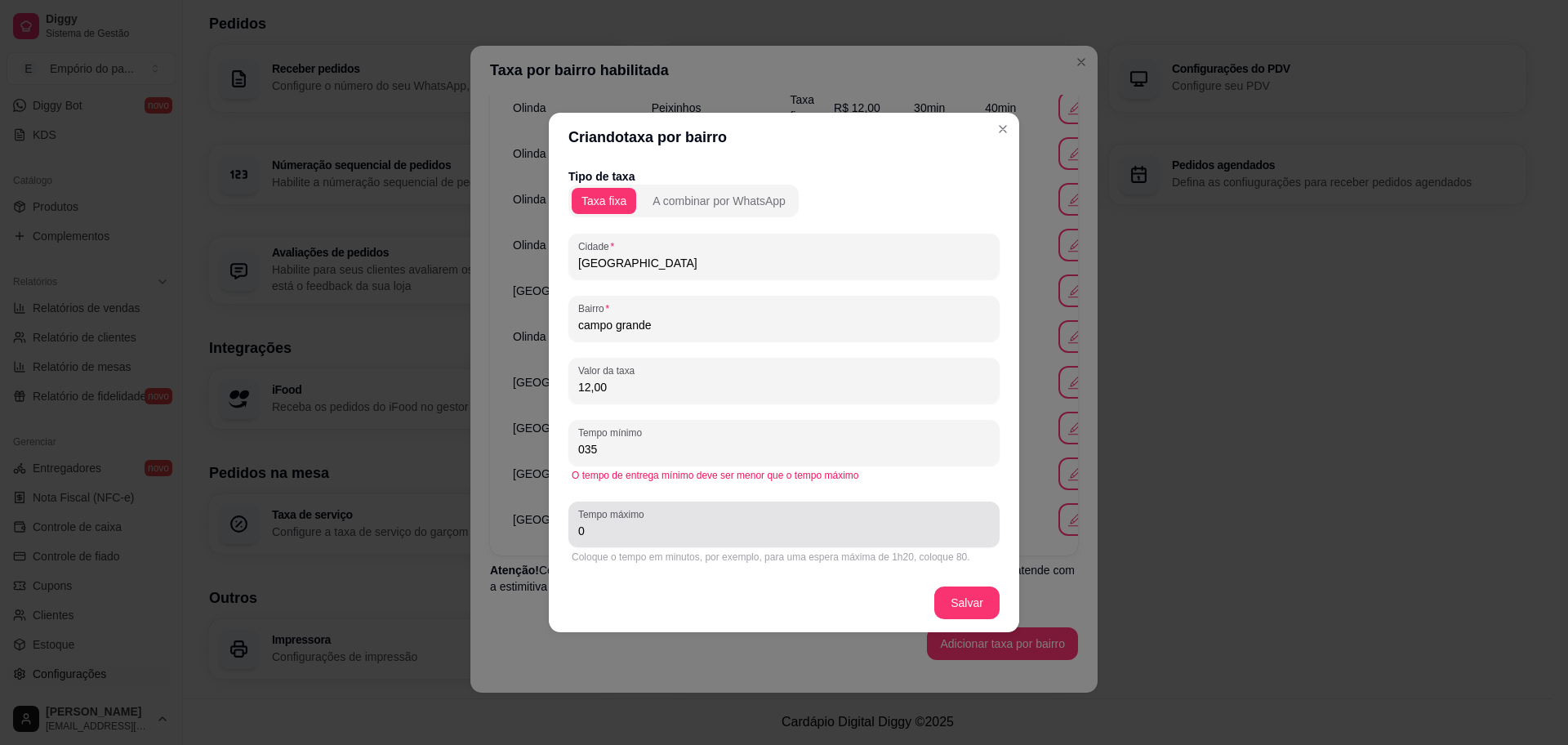
type input "035"
click at [799, 533] on input "0" at bounding box center [784, 531] width 412 height 17
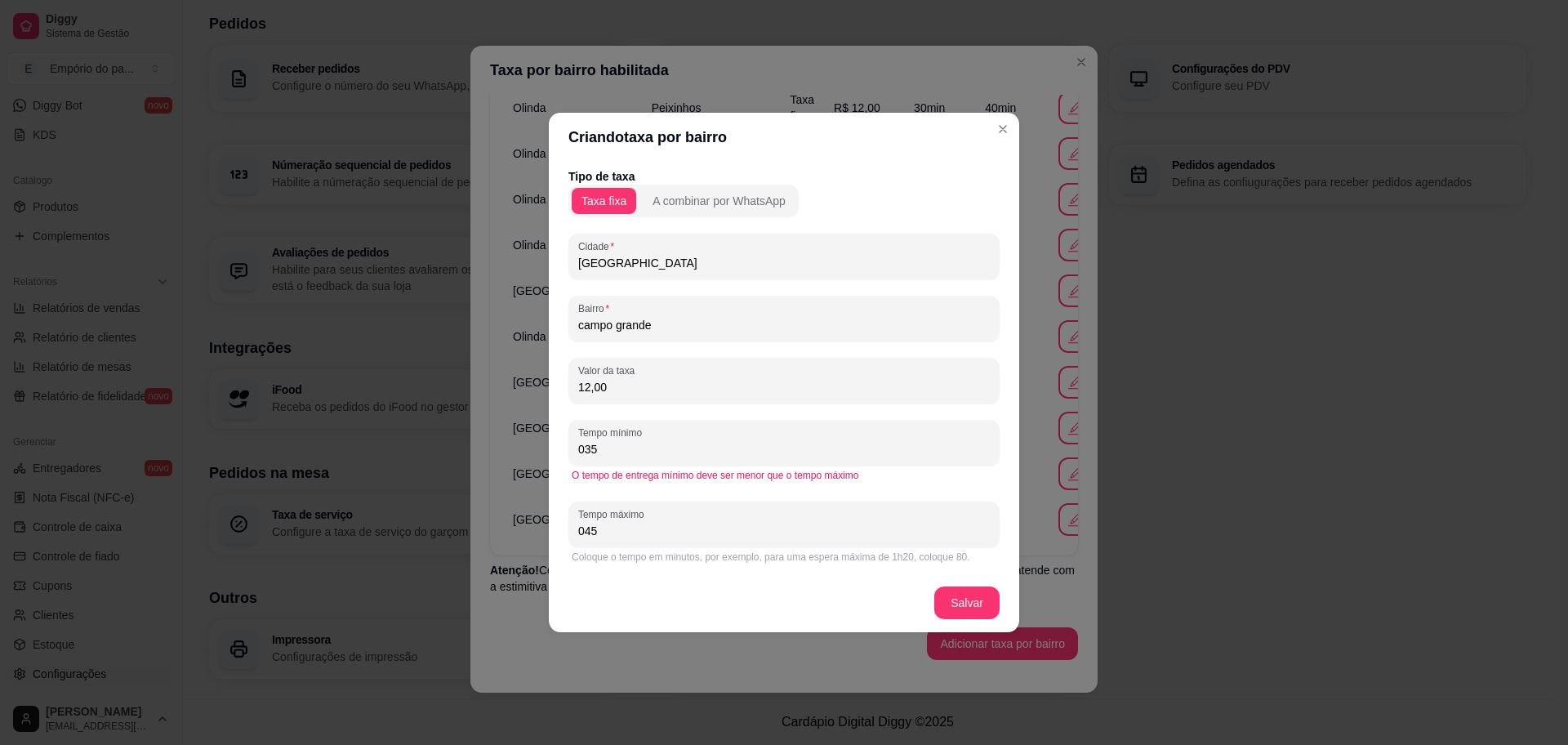
type input "045"
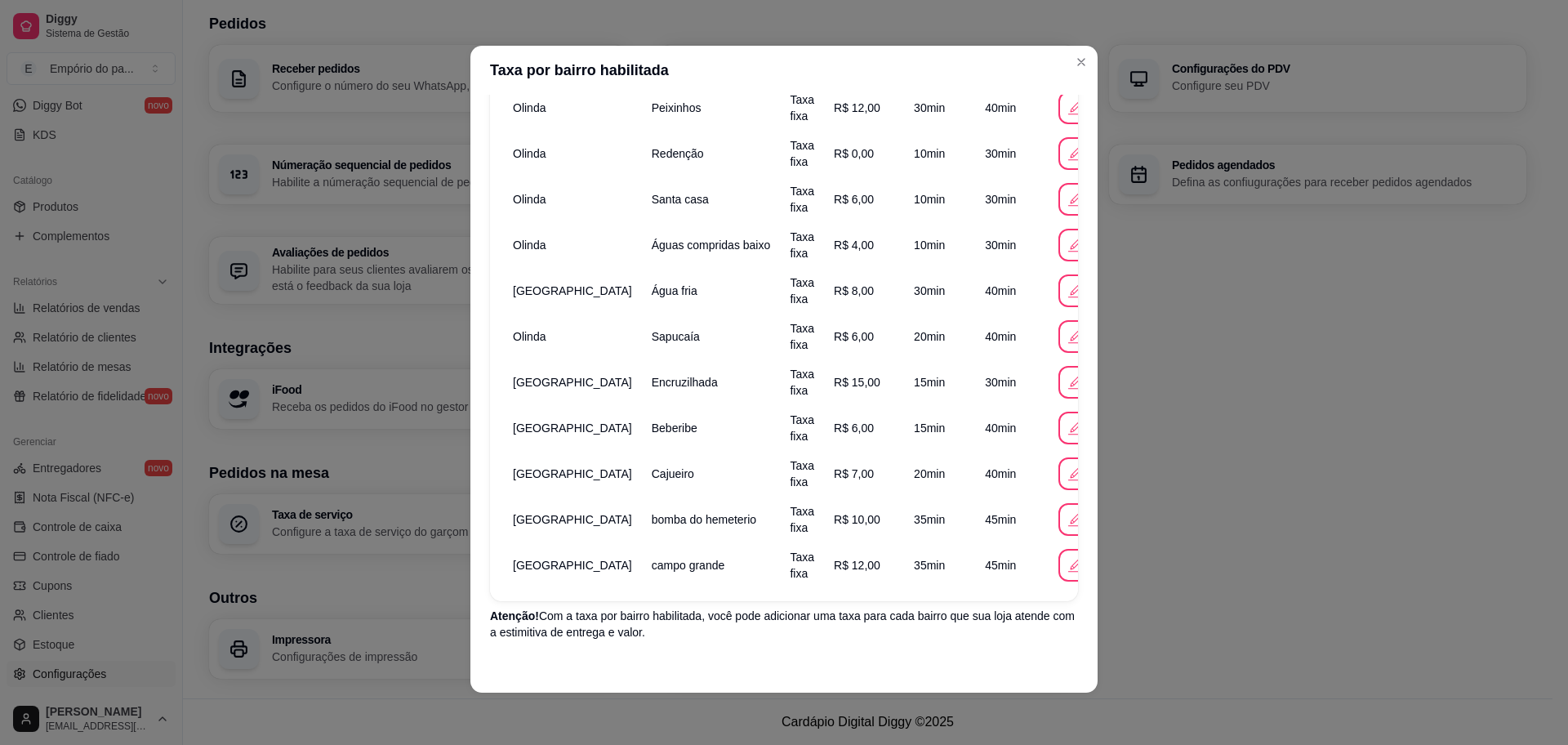
scroll to position [1011, 0]
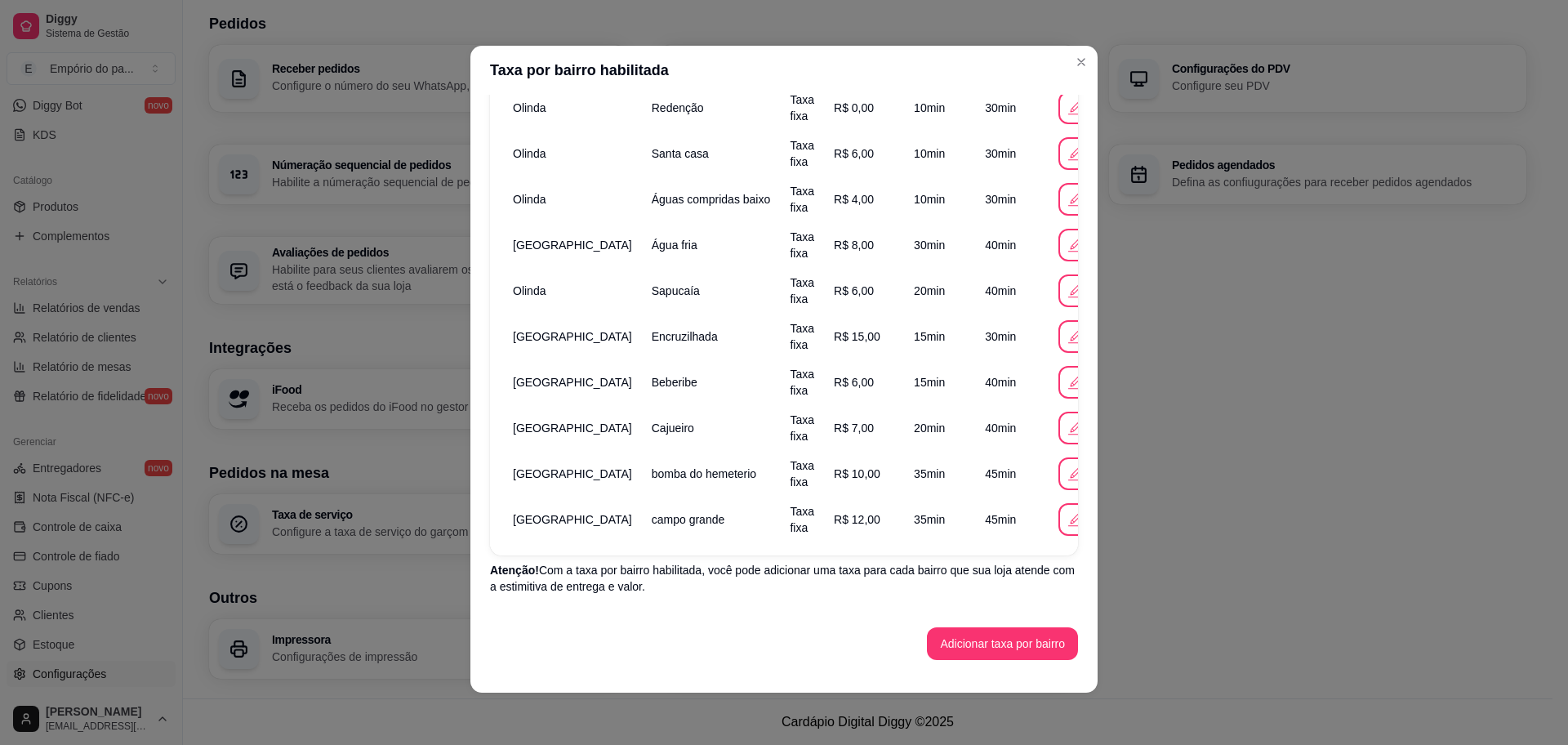
click at [833, 514] on span "R$ 12,00" at bounding box center [857, 520] width 47 height 13
click at [1065, 527] on icon "button" at bounding box center [1074, 519] width 18 height 18
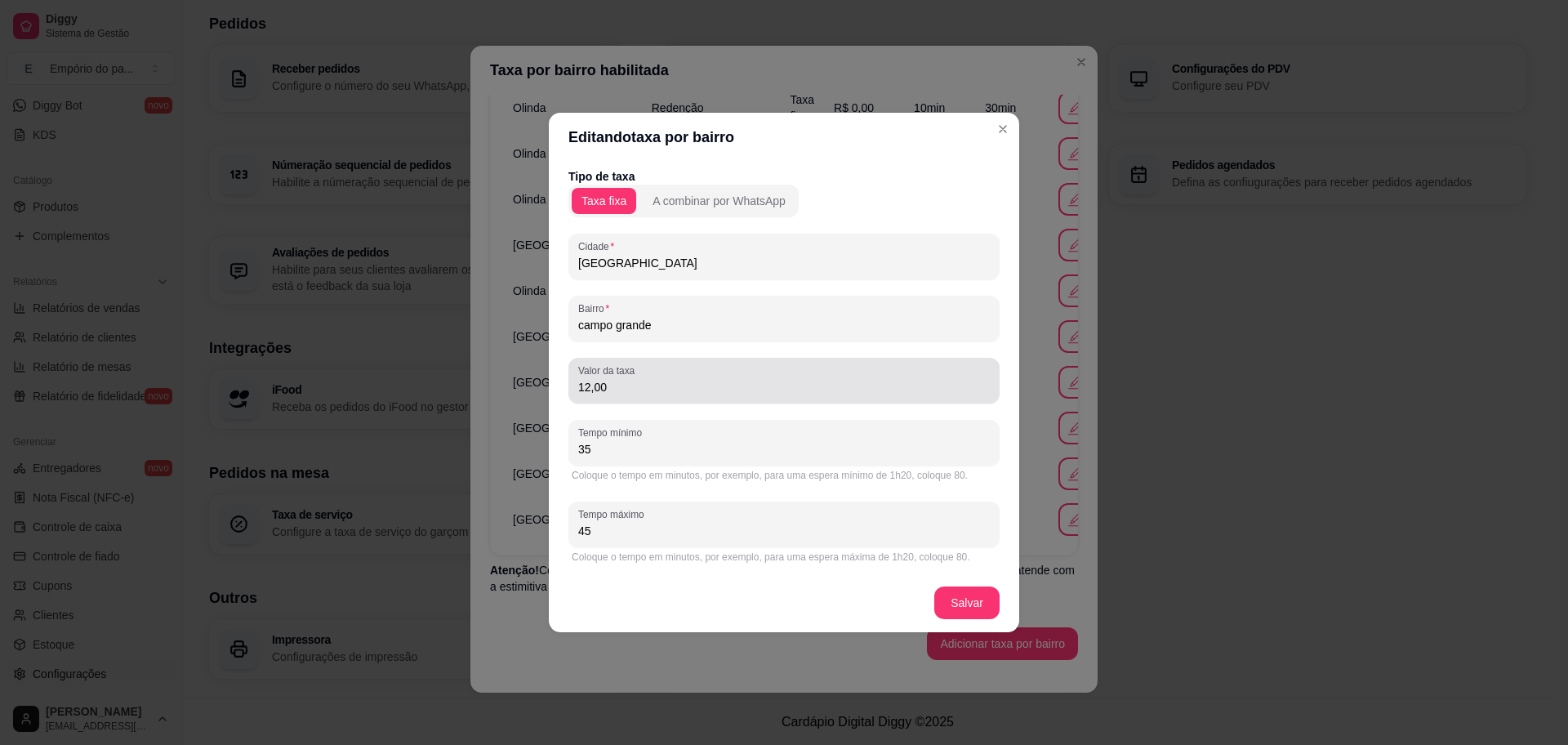
click at [663, 390] on input "12,00" at bounding box center [784, 387] width 412 height 17
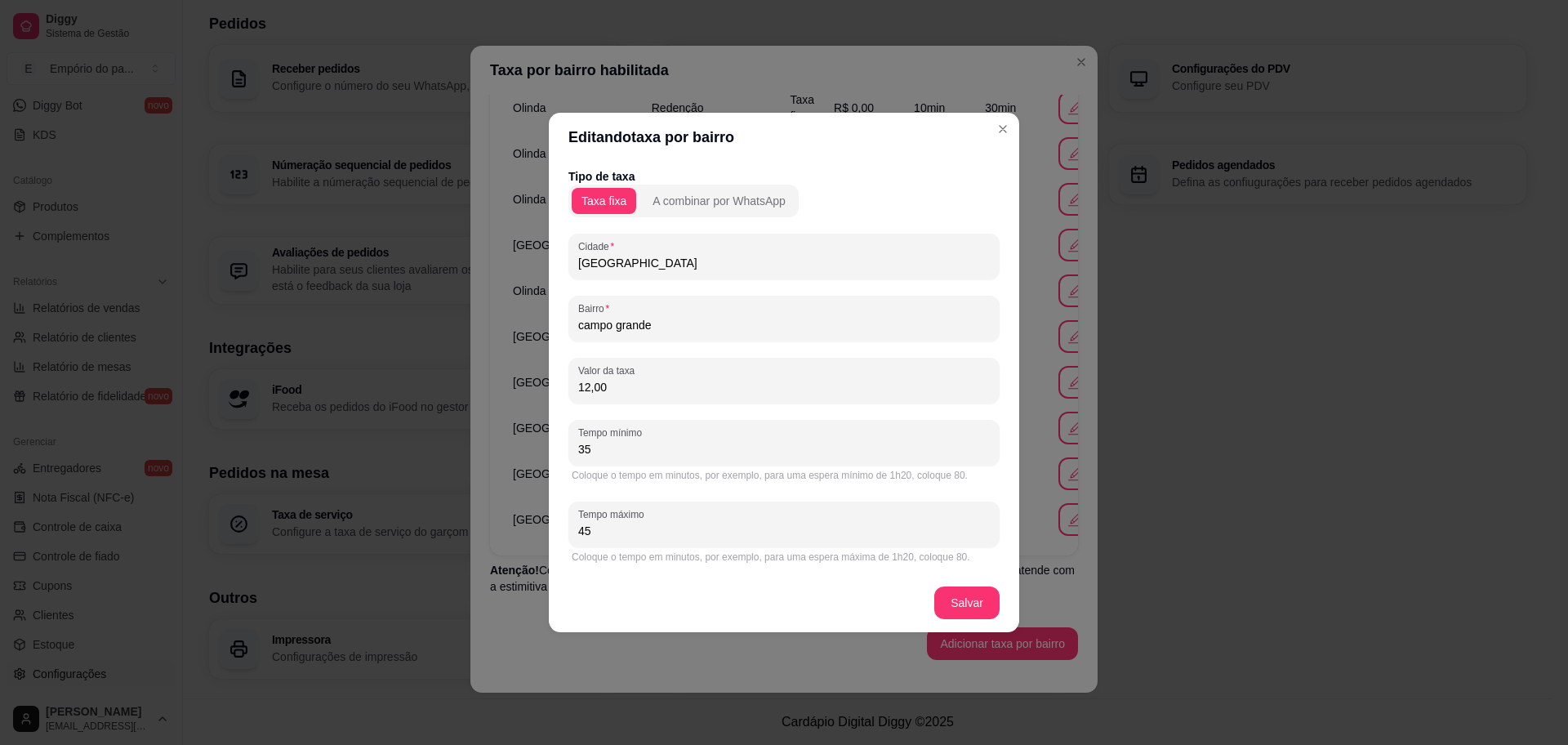
click at [663, 390] on input "12,00" at bounding box center [784, 387] width 412 height 17
type input "14,00"
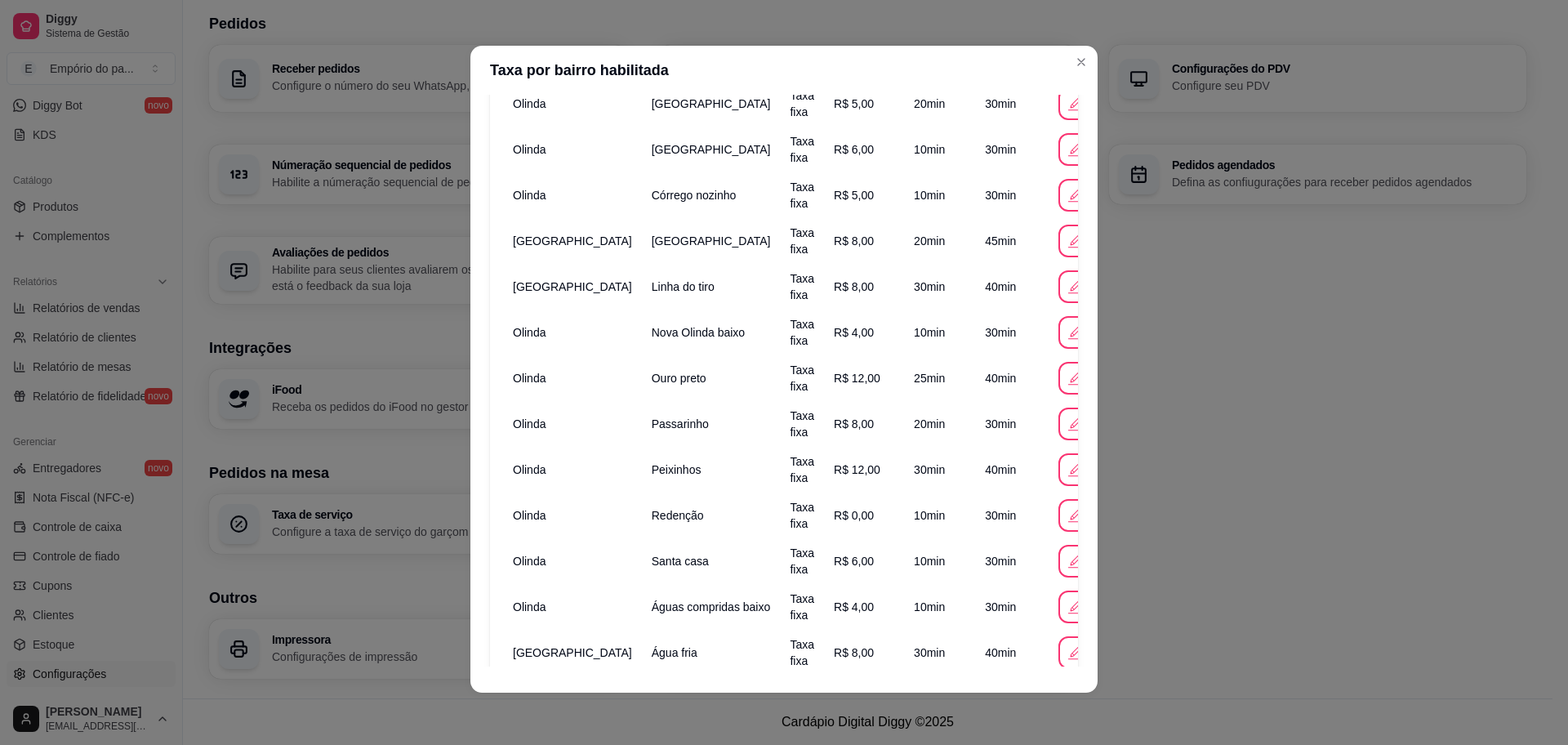
scroll to position [603, 0]
click at [833, 424] on span "R$ 8,00" at bounding box center [853, 425] width 40 height 13
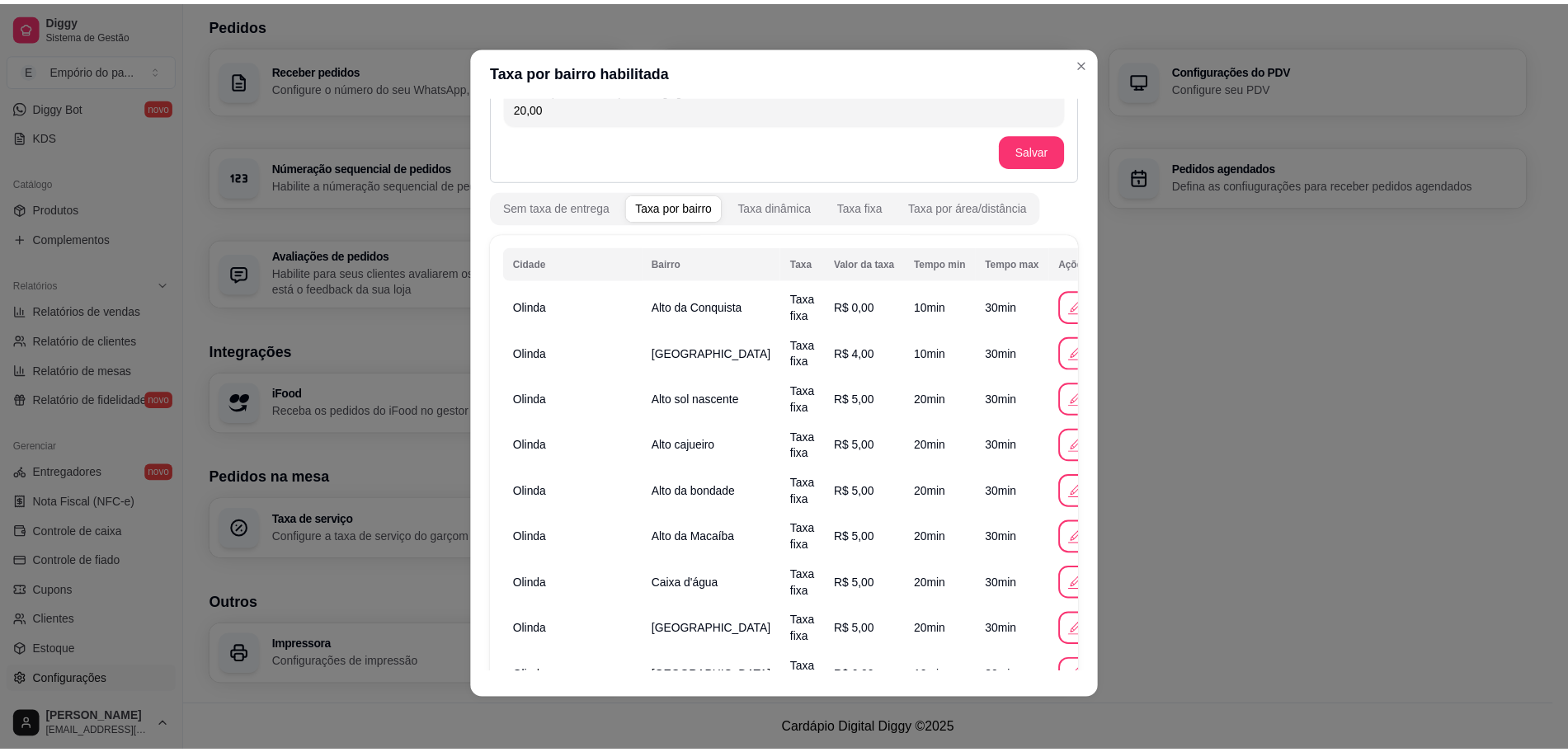
scroll to position [0, 0]
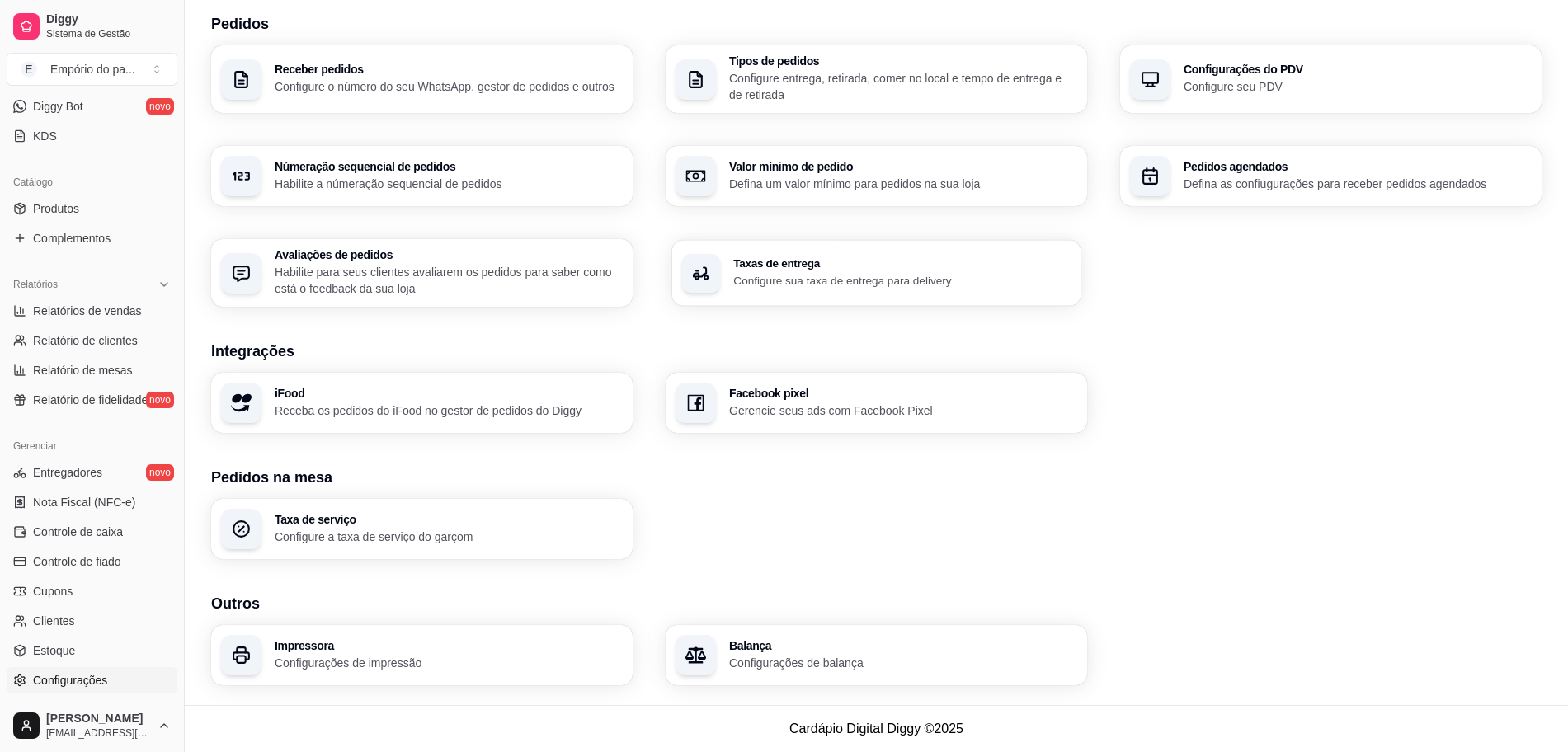
click at [846, 259] on h3 "Taxas de entrega" at bounding box center [902, 263] width 338 height 11
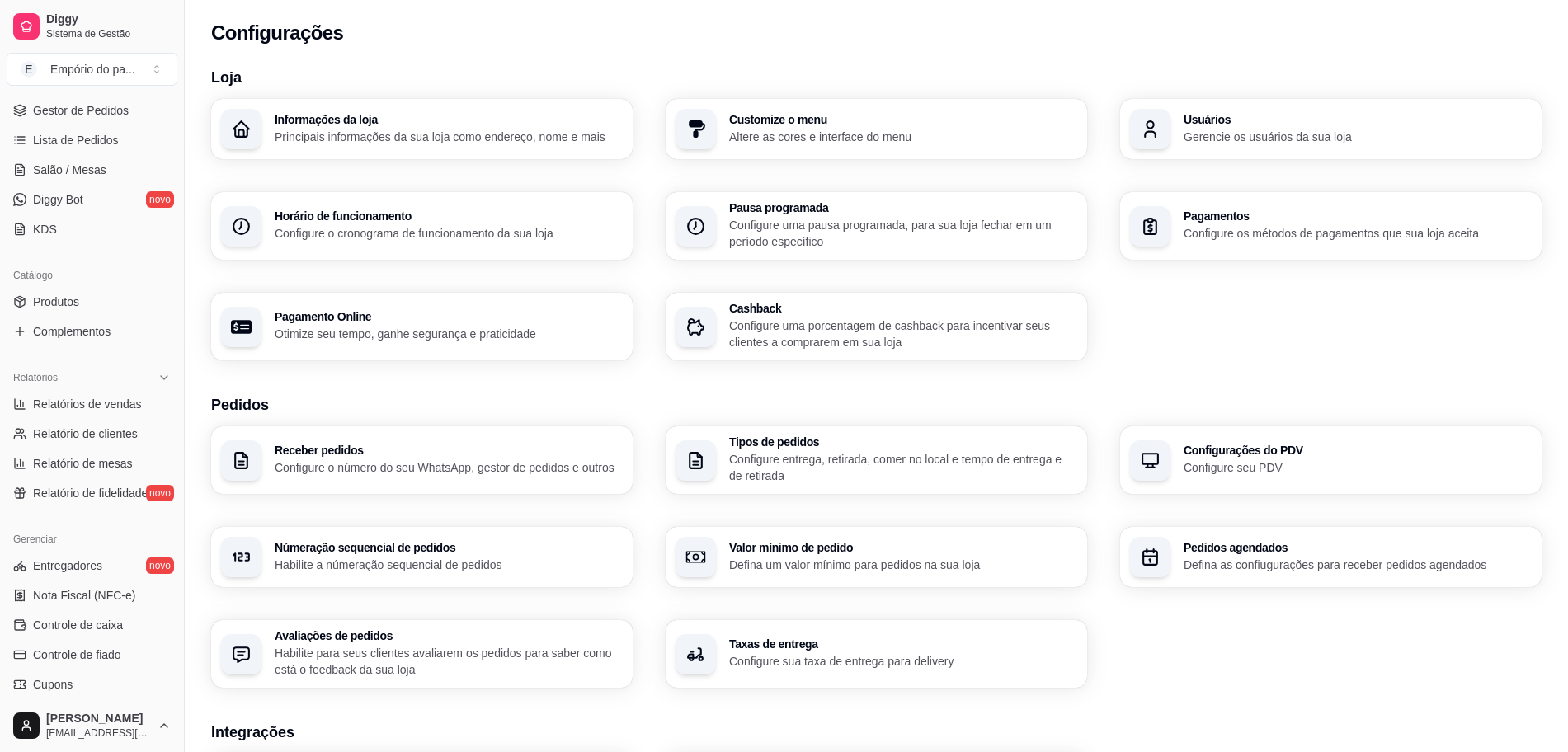
scroll to position [23, 0]
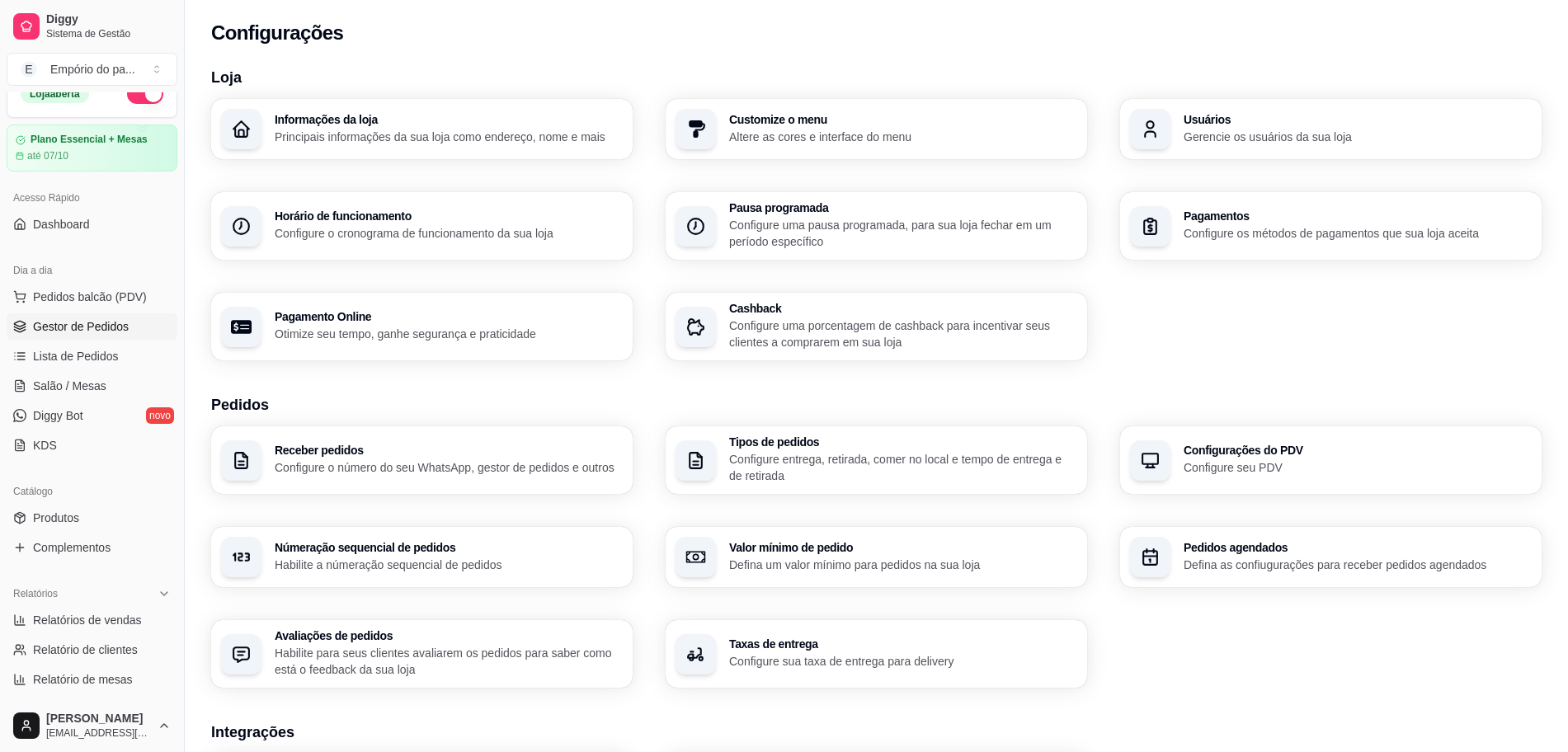
click at [78, 330] on span "Gestor de Pedidos" at bounding box center [81, 326] width 96 height 17
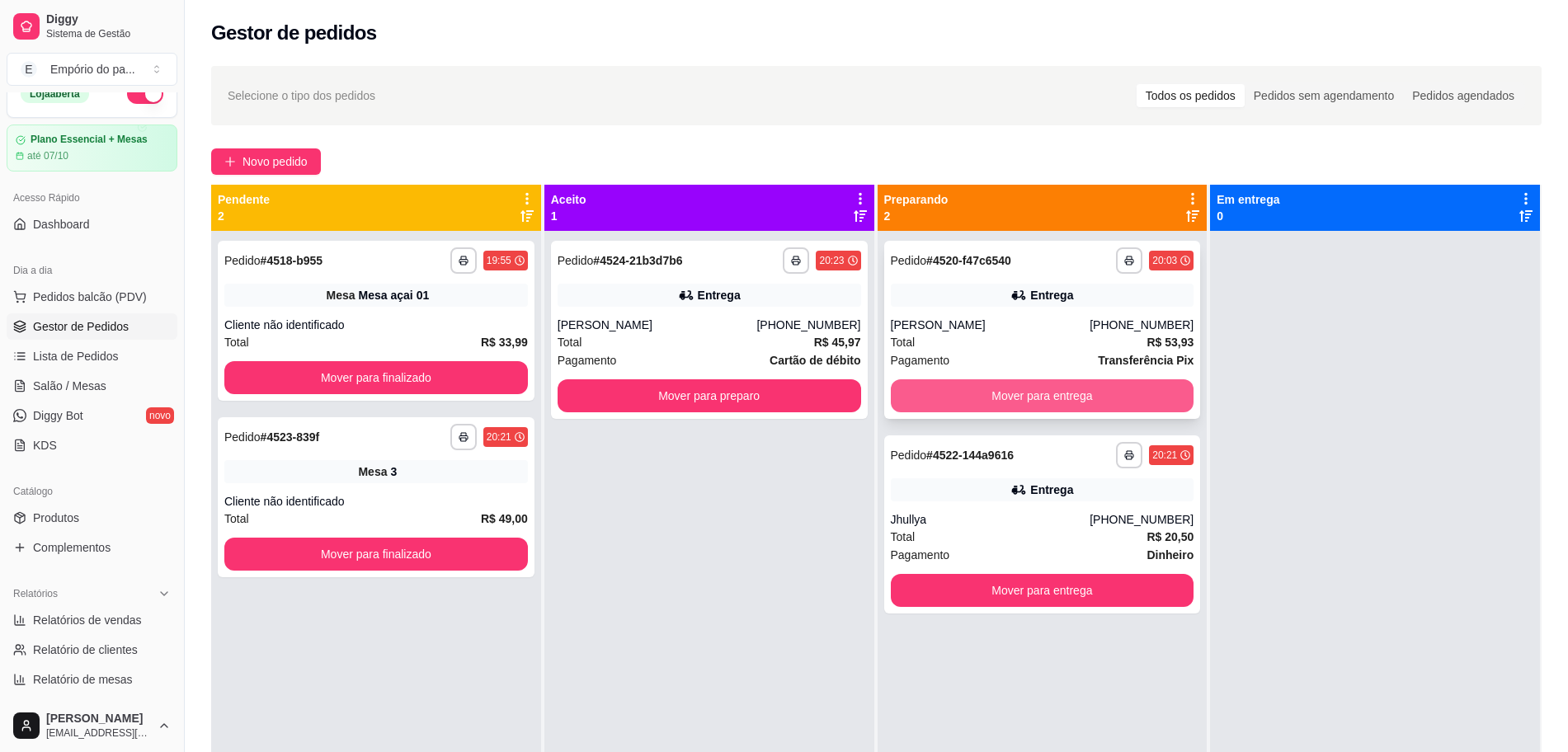
click at [1046, 400] on button "Mover para entrega" at bounding box center [1042, 395] width 304 height 33
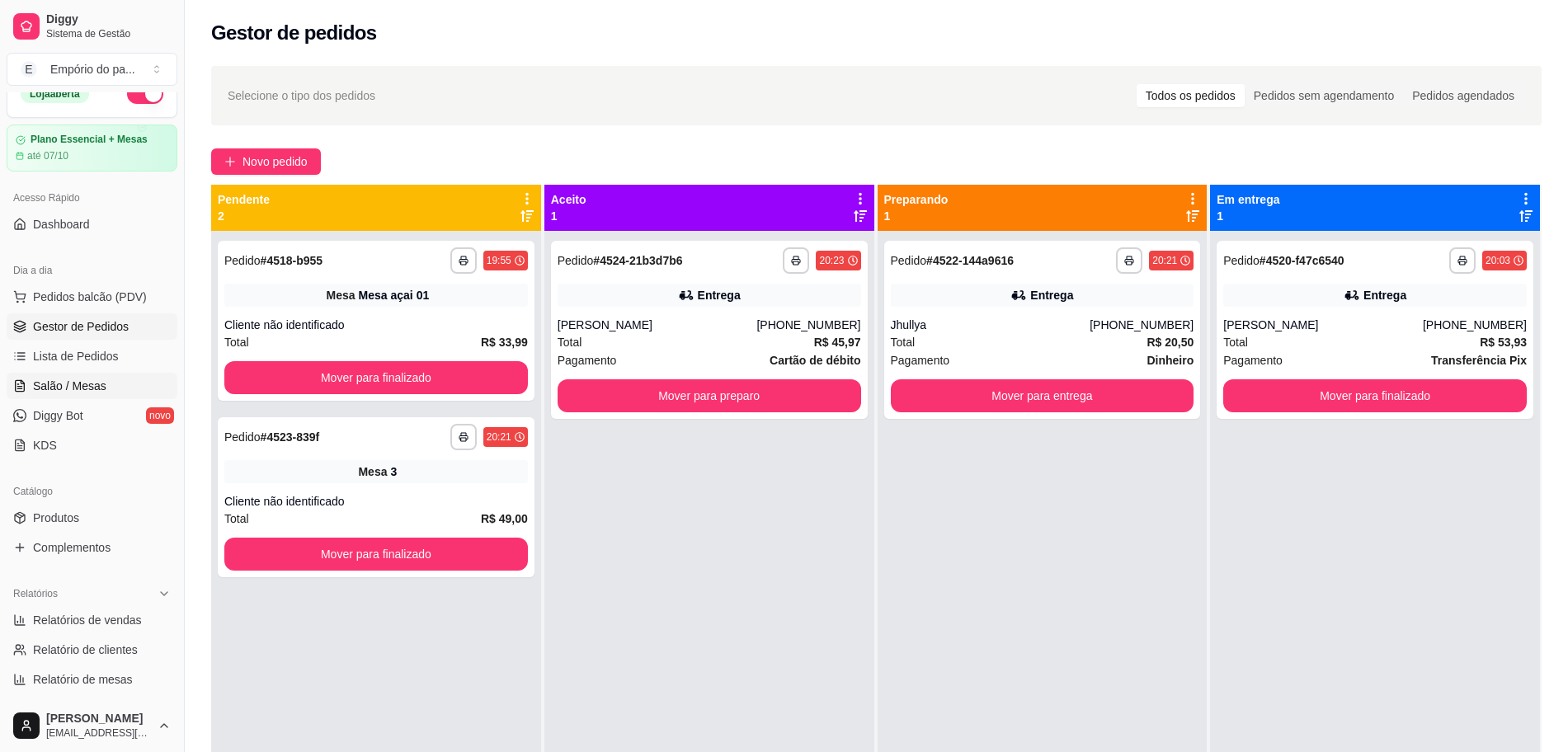
click at [61, 392] on span "Salão / Mesas" at bounding box center [70, 386] width 73 height 17
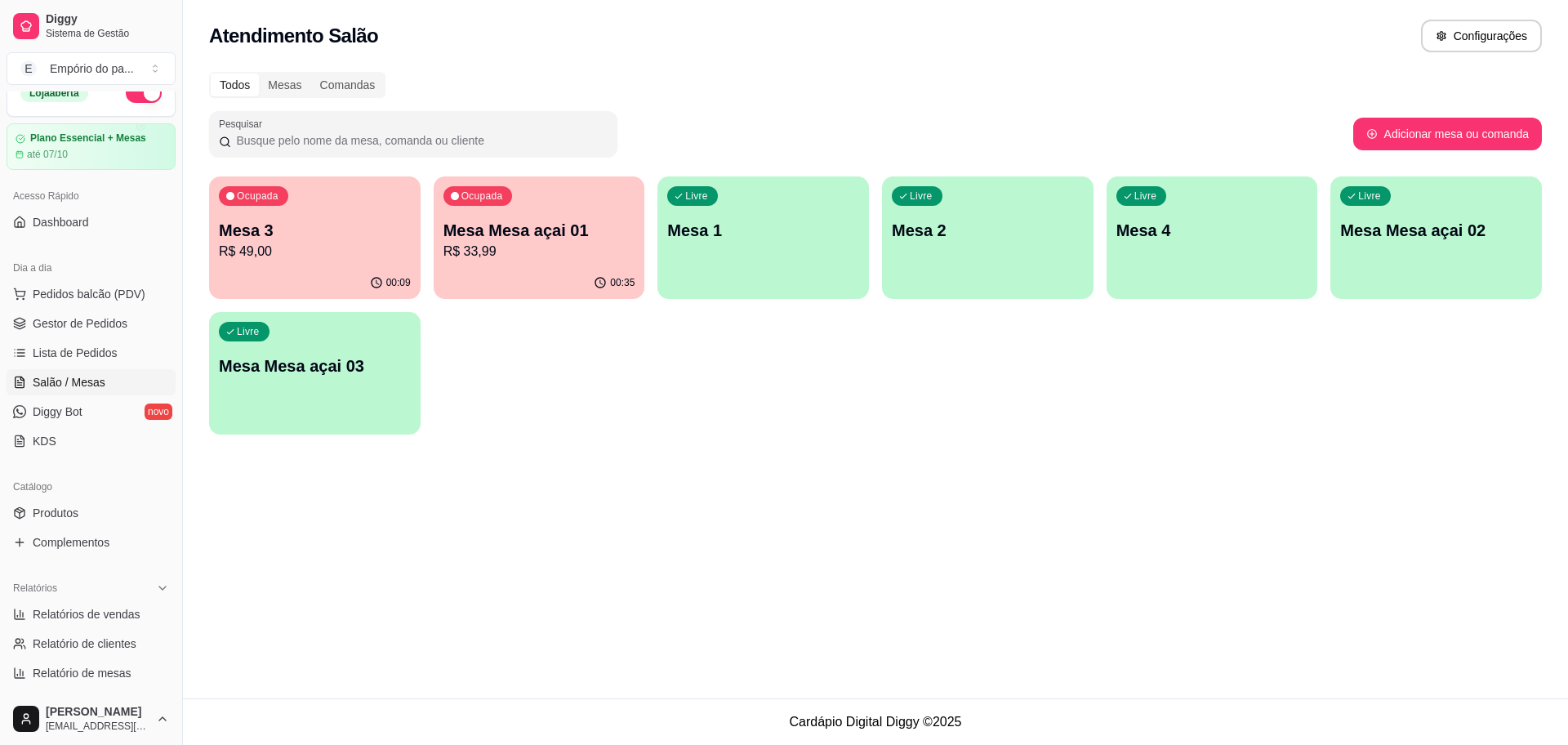
click at [534, 277] on div "00:35" at bounding box center [539, 283] width 211 height 32
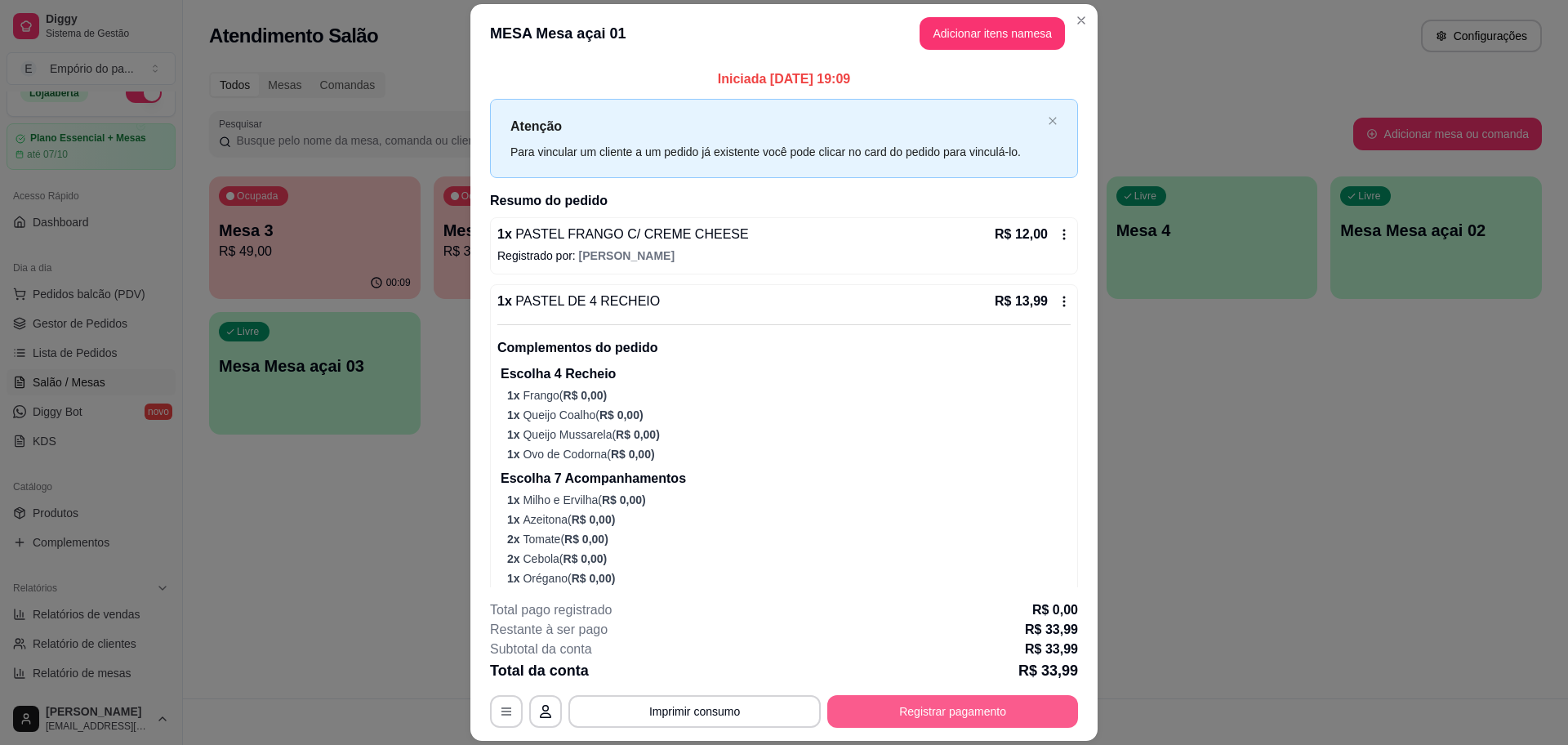
click at [939, 708] on button "Registrar pagamento" at bounding box center [952, 711] width 250 height 33
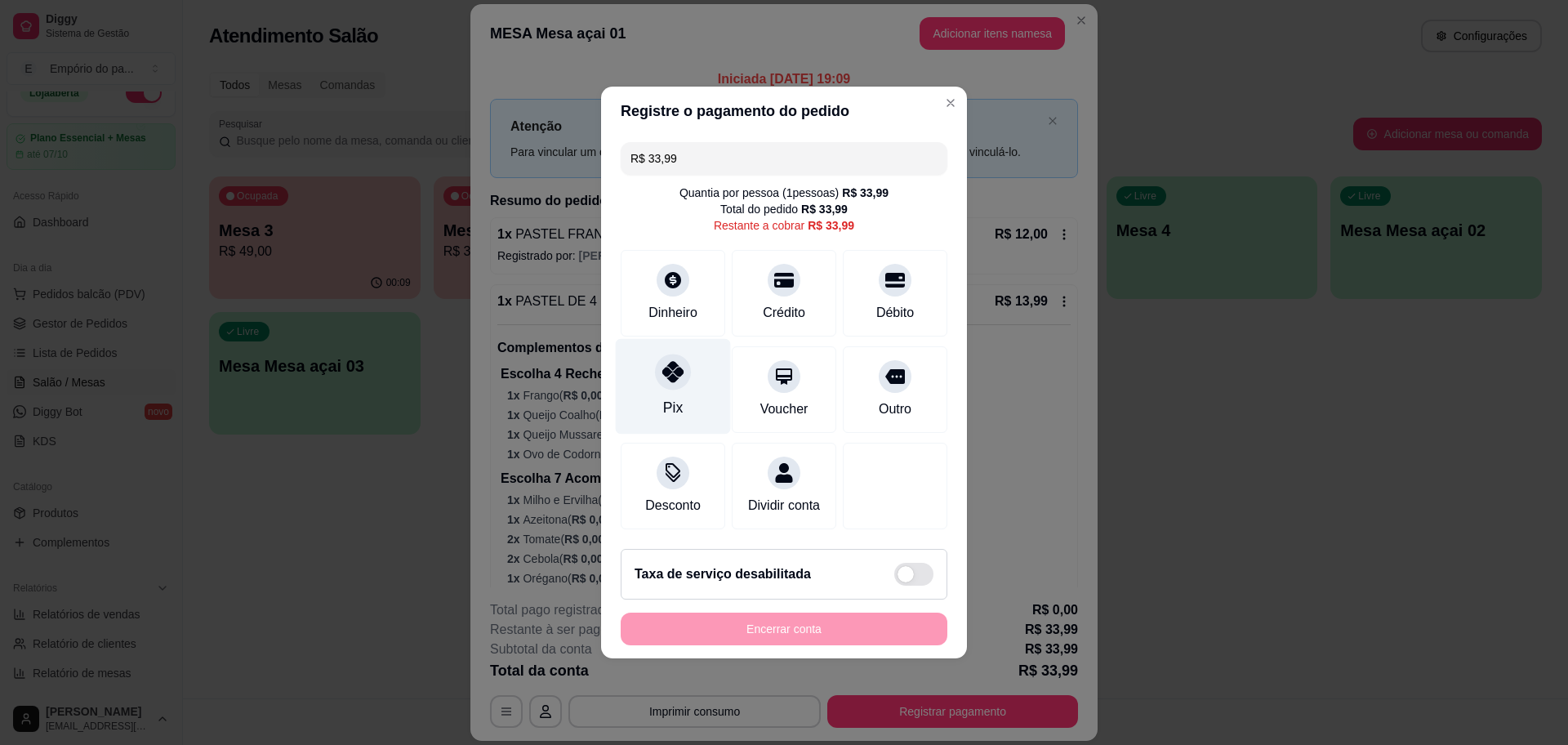
click at [680, 368] on icon at bounding box center [672, 372] width 21 height 21
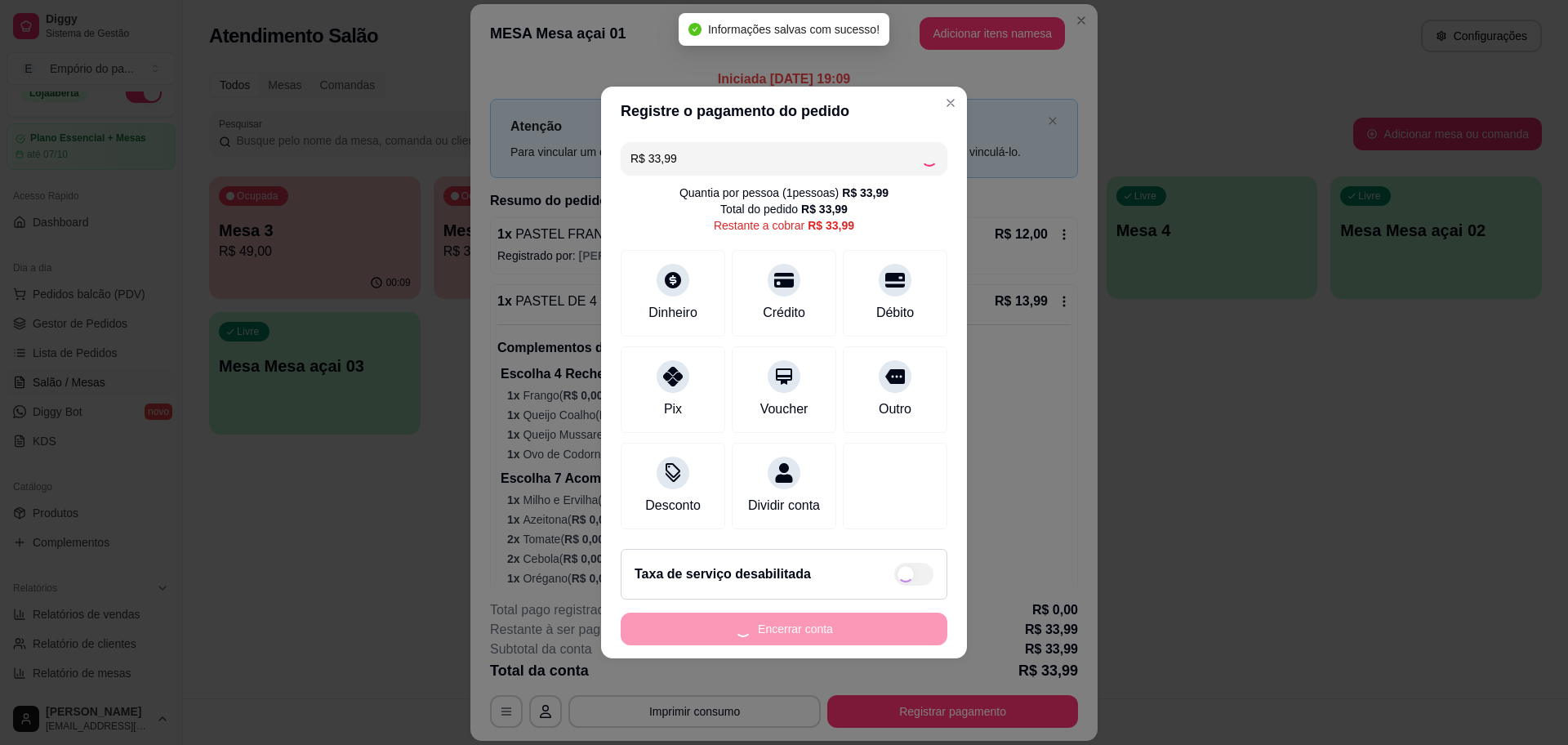
type input "R$ 0,00"
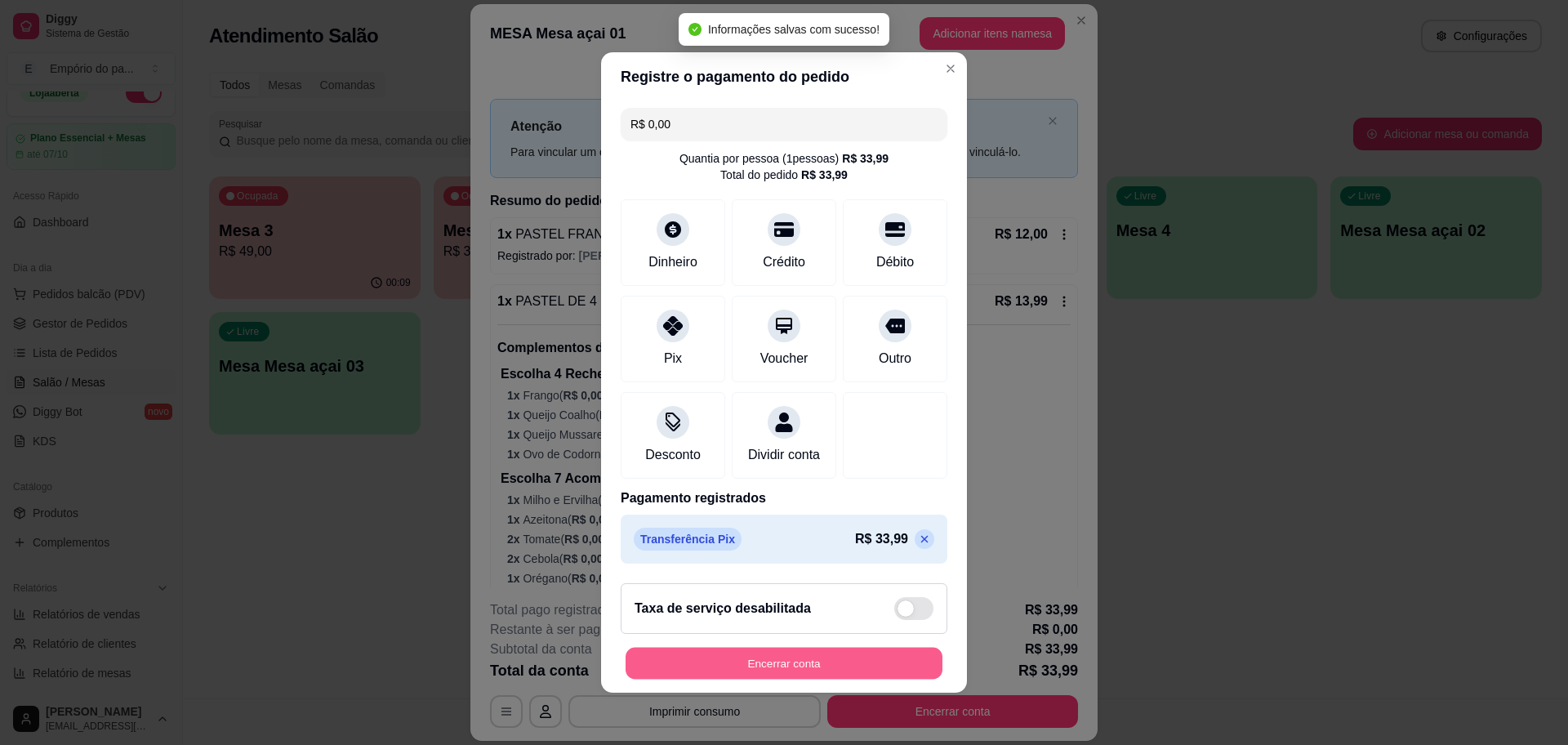
click at [845, 669] on button "Encerrar conta" at bounding box center [784, 663] width 317 height 32
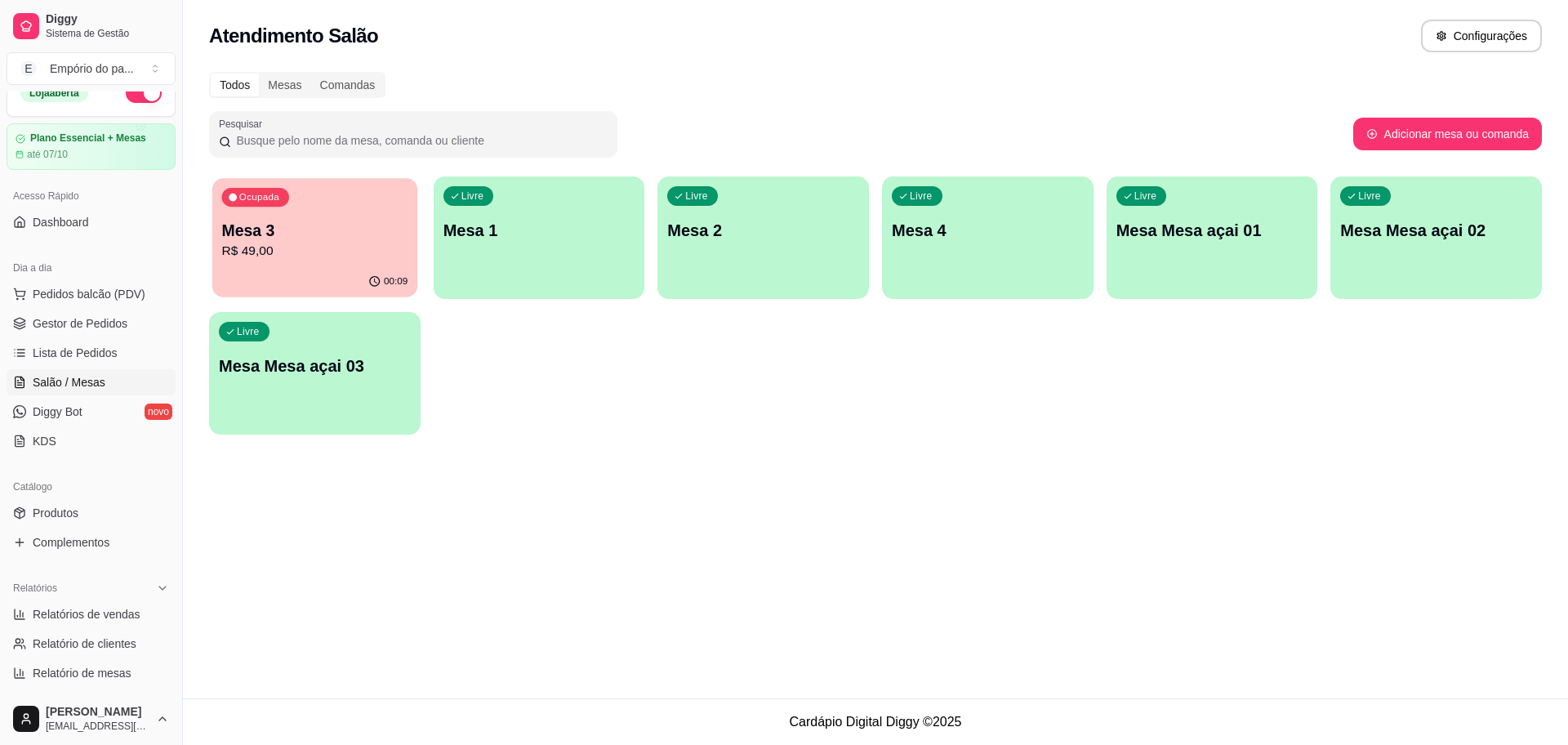
click at [345, 252] on p "R$ 49,00" at bounding box center [316, 251] width 186 height 19
click at [75, 315] on span "Gestor de Pedidos" at bounding box center [80, 323] width 95 height 17
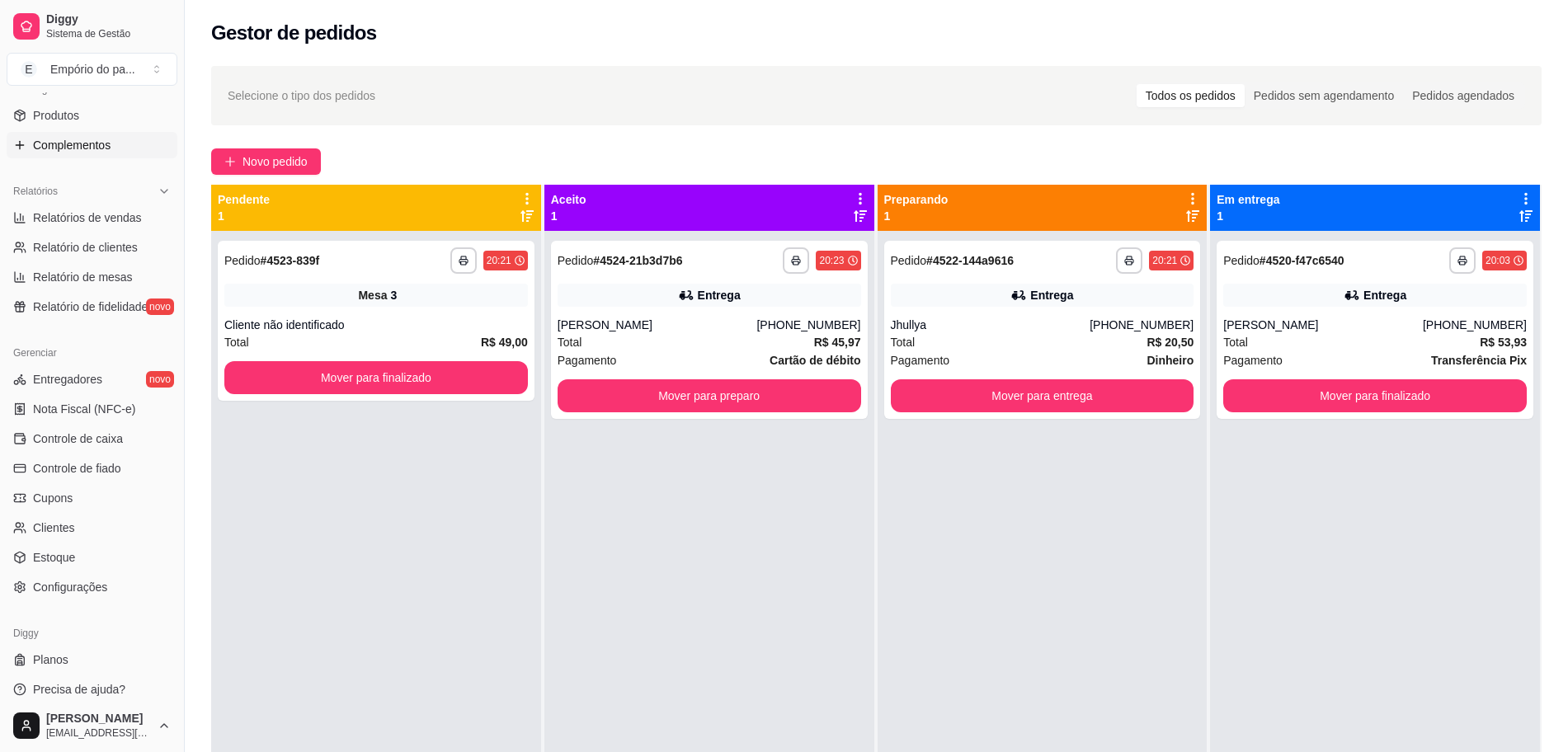
scroll to position [434, 0]
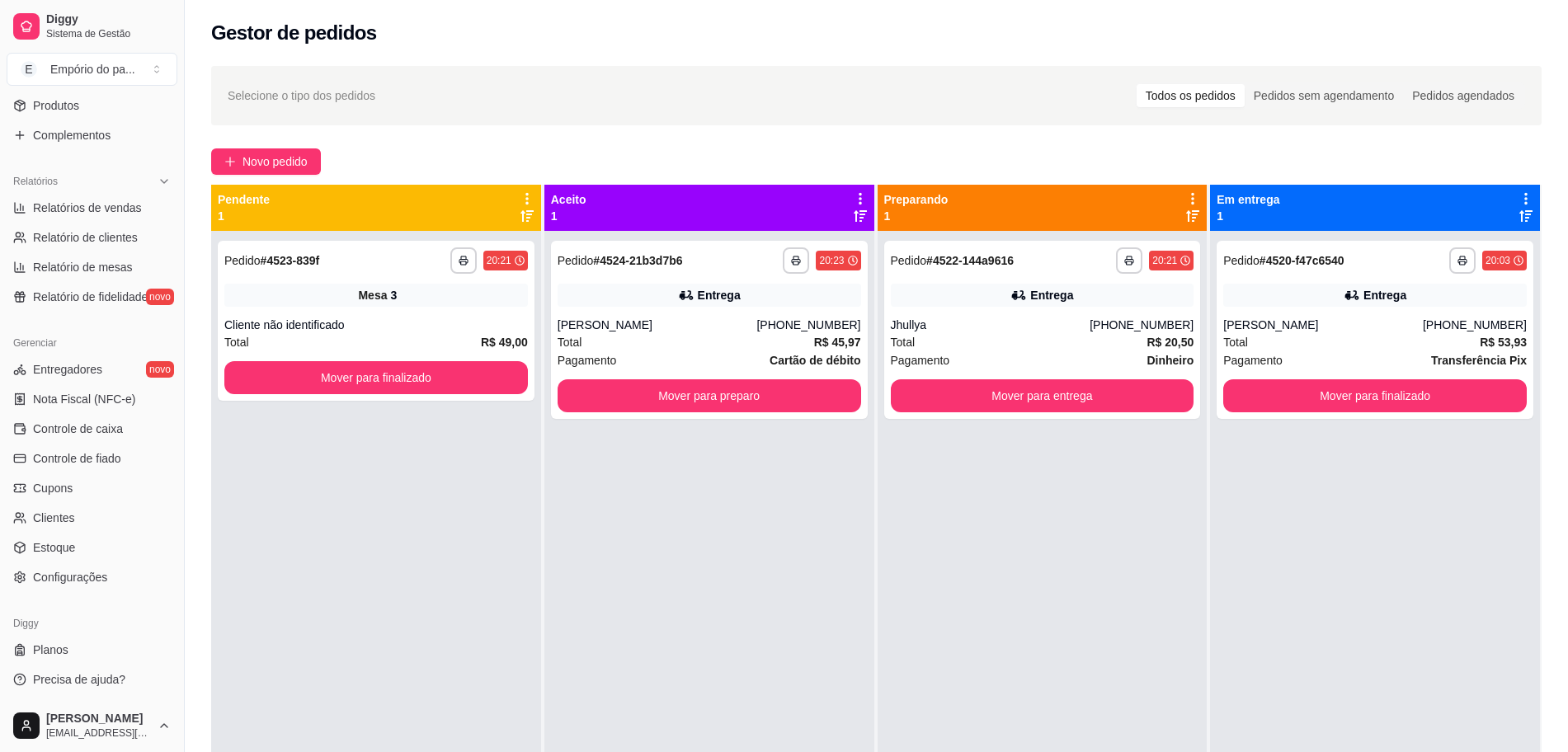
click at [76, 502] on ul "Entregadores novo Nota Fiscal (NFC-e) Controle de caixa Controle de fiado Cupon…" at bounding box center [92, 473] width 171 height 234
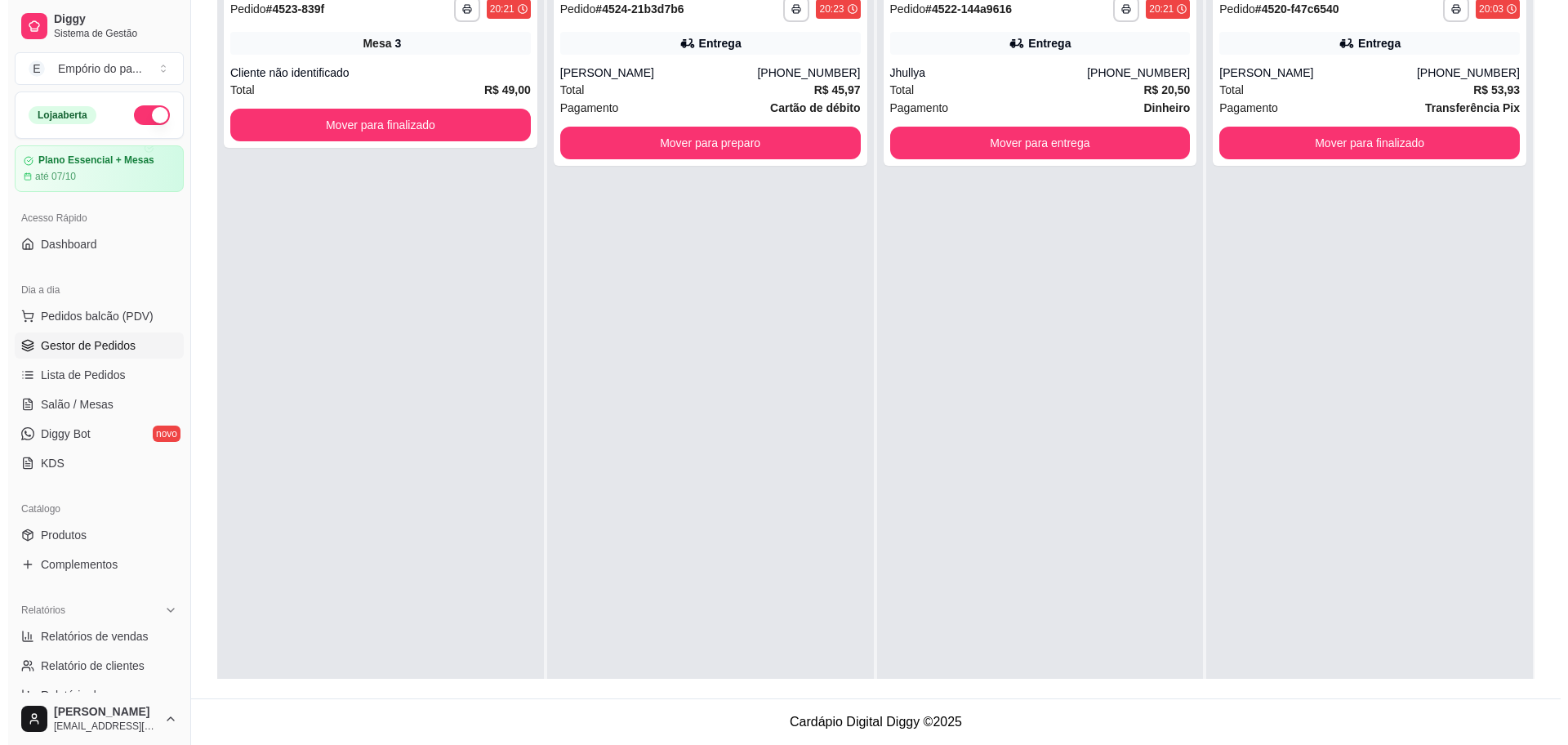
scroll to position [0, 0]
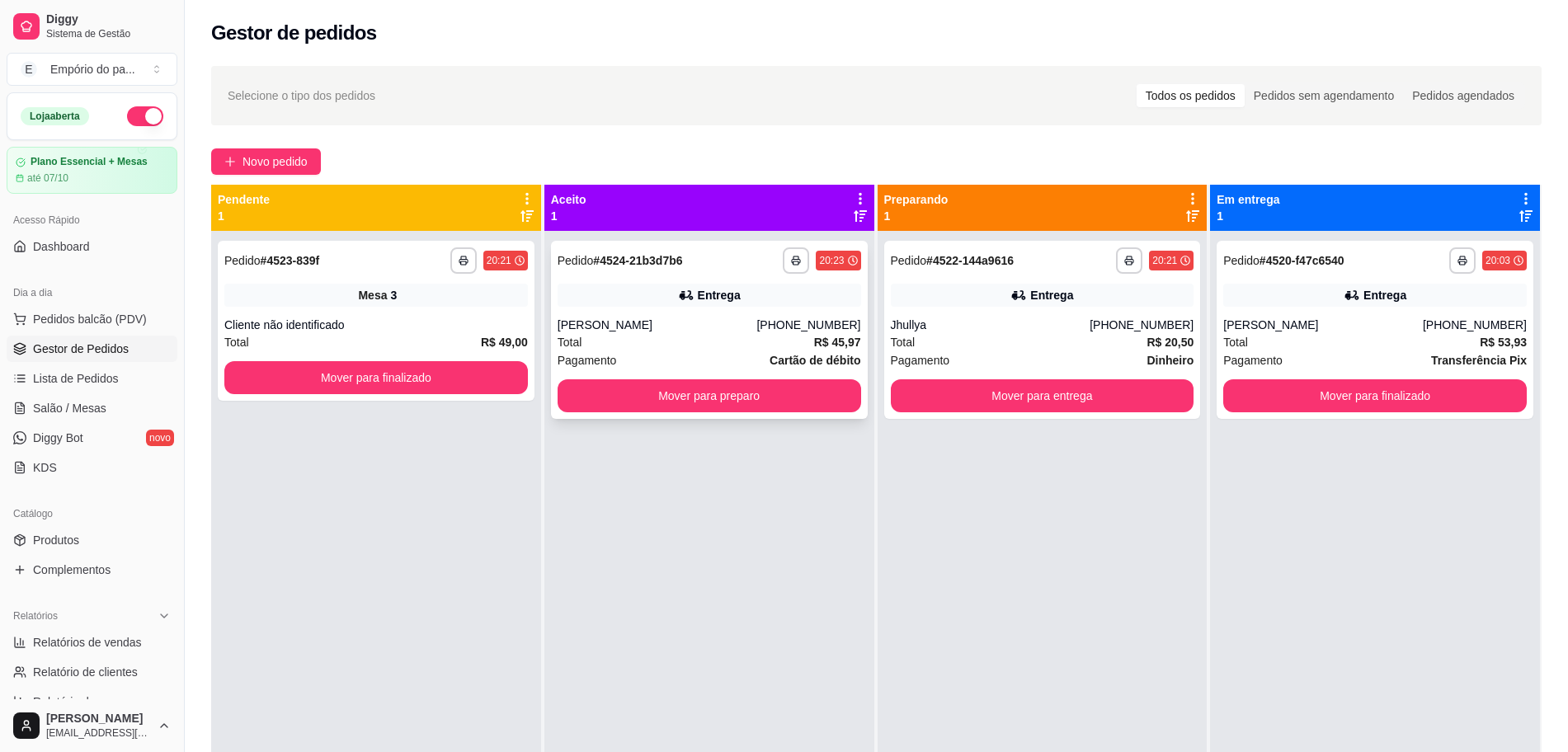
click at [728, 391] on button "Mover para preparo" at bounding box center [709, 395] width 304 height 33
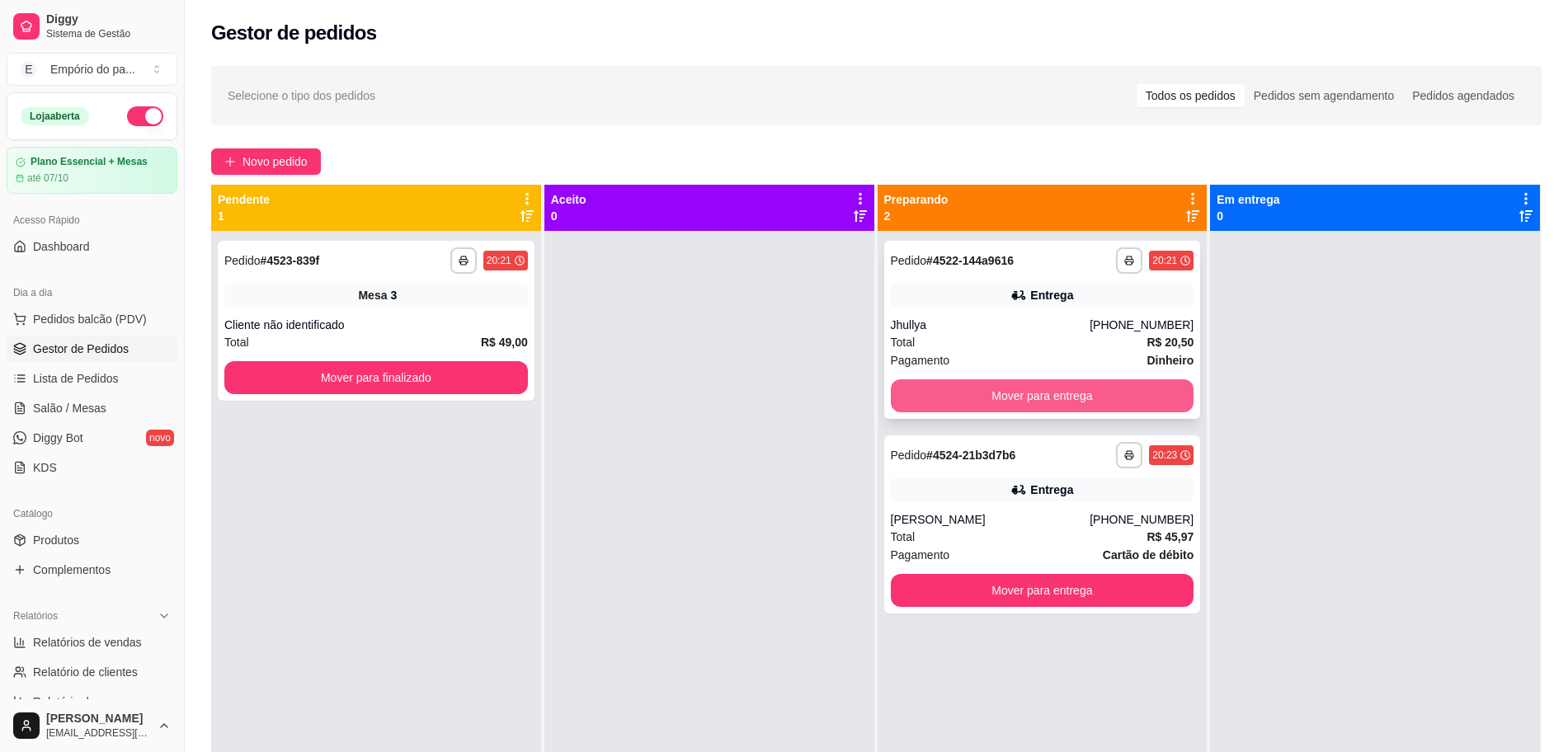
click at [1097, 400] on button "Mover para entrega" at bounding box center [1042, 395] width 304 height 33
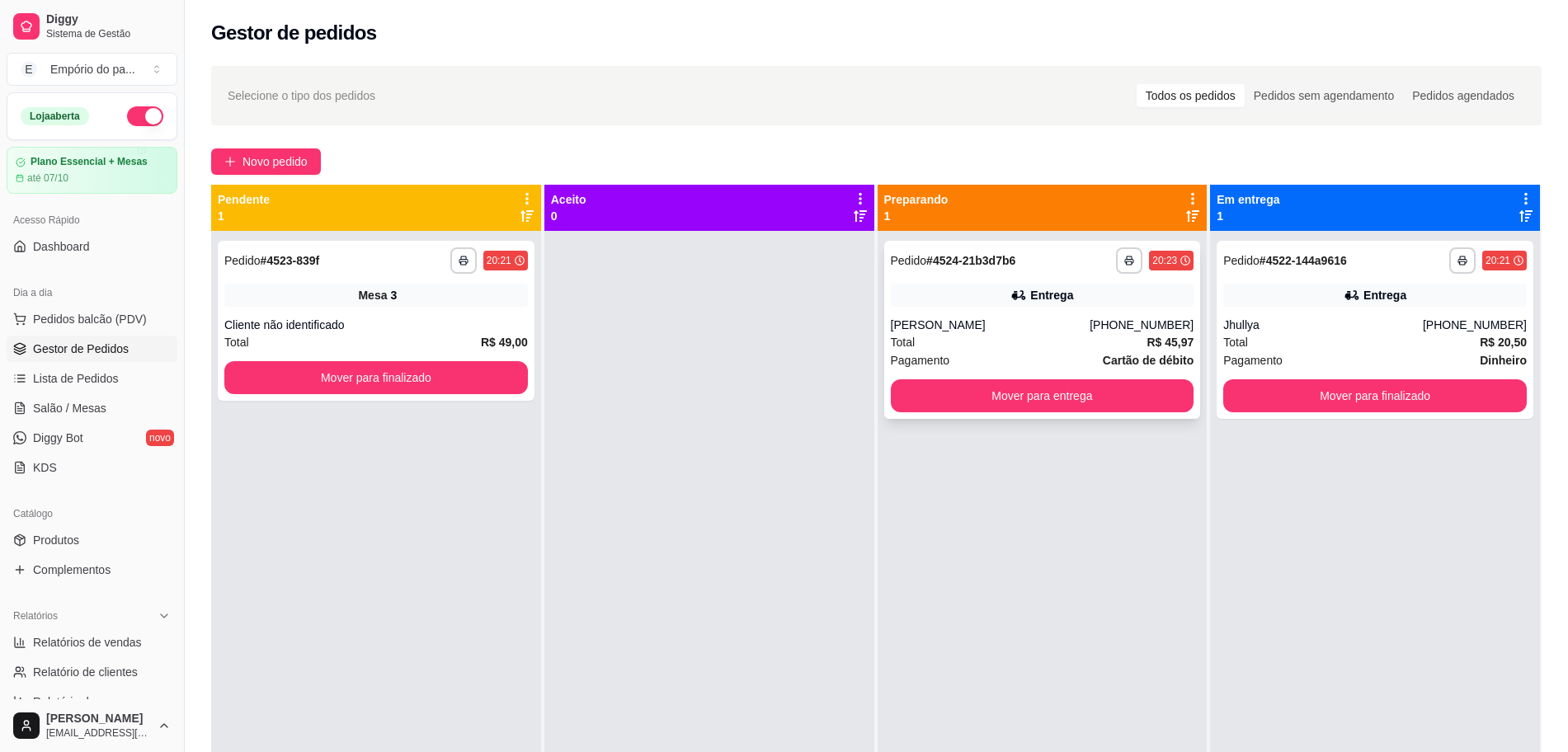
click at [1030, 332] on div "Roberta Santos" at bounding box center [990, 325] width 199 height 17
click at [1260, 326] on div "Jhullya" at bounding box center [1323, 325] width 199 height 17
click at [1078, 289] on div "Entrega" at bounding box center [1042, 295] width 304 height 24
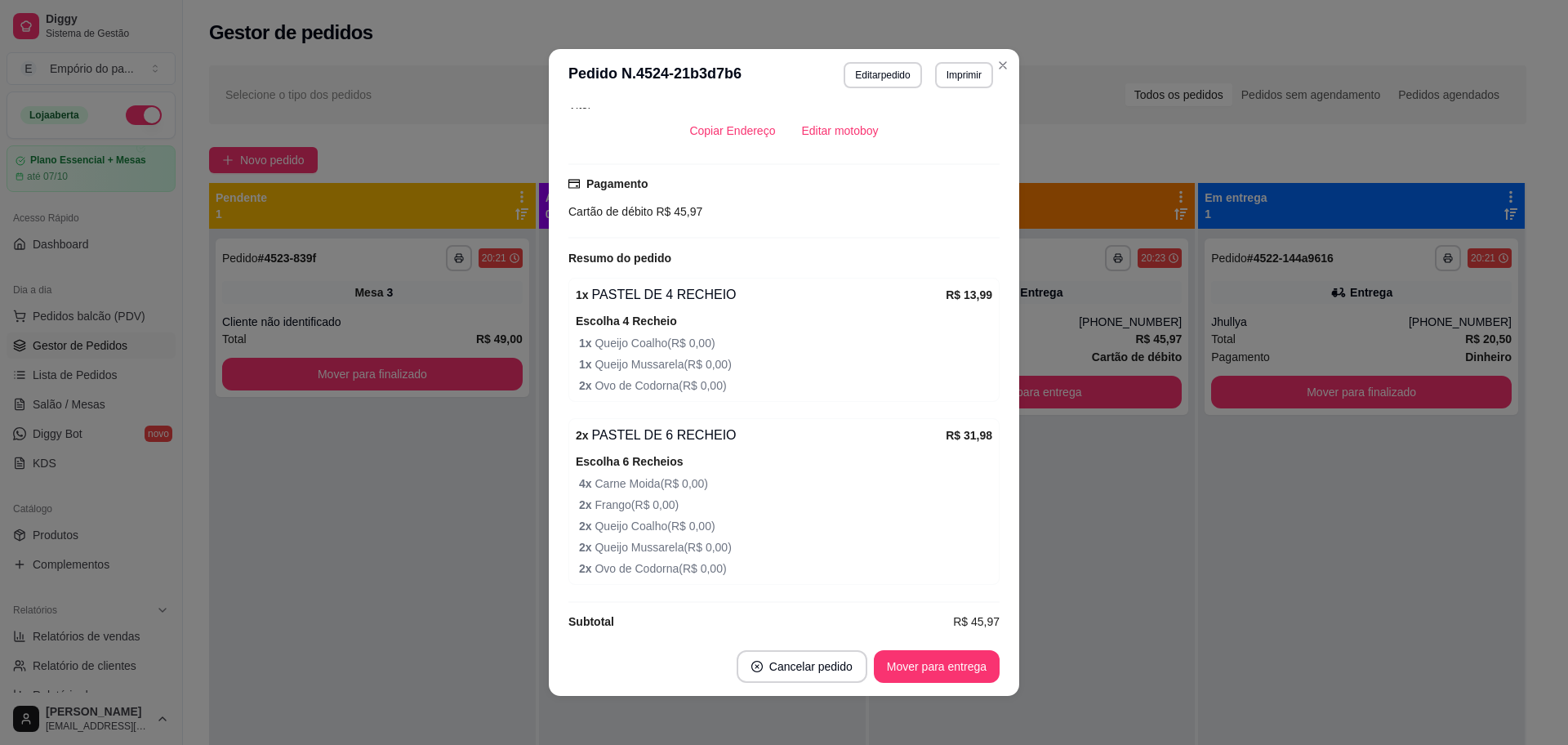
scroll to position [547, 0]
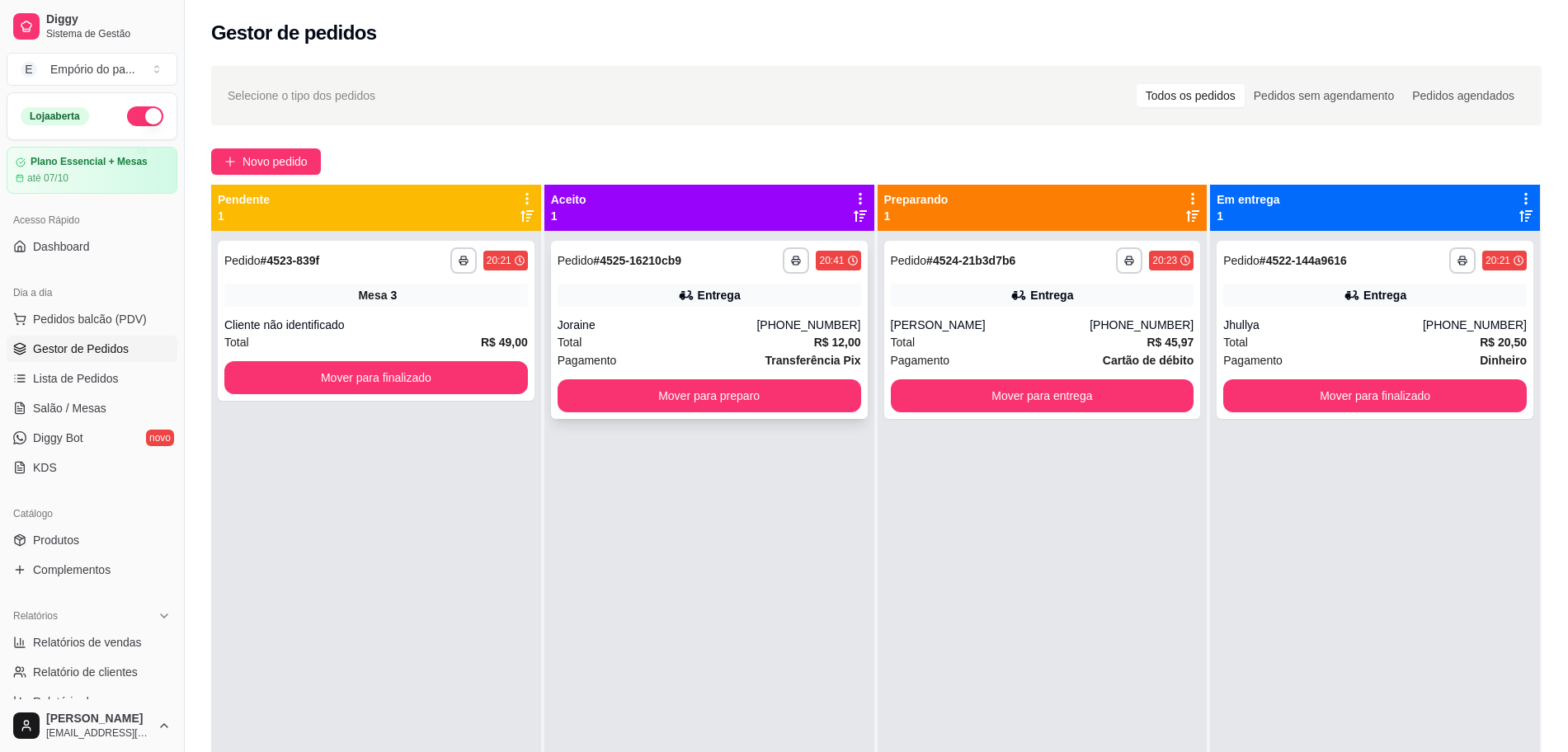
click at [727, 331] on div "Joraine" at bounding box center [657, 325] width 199 height 17
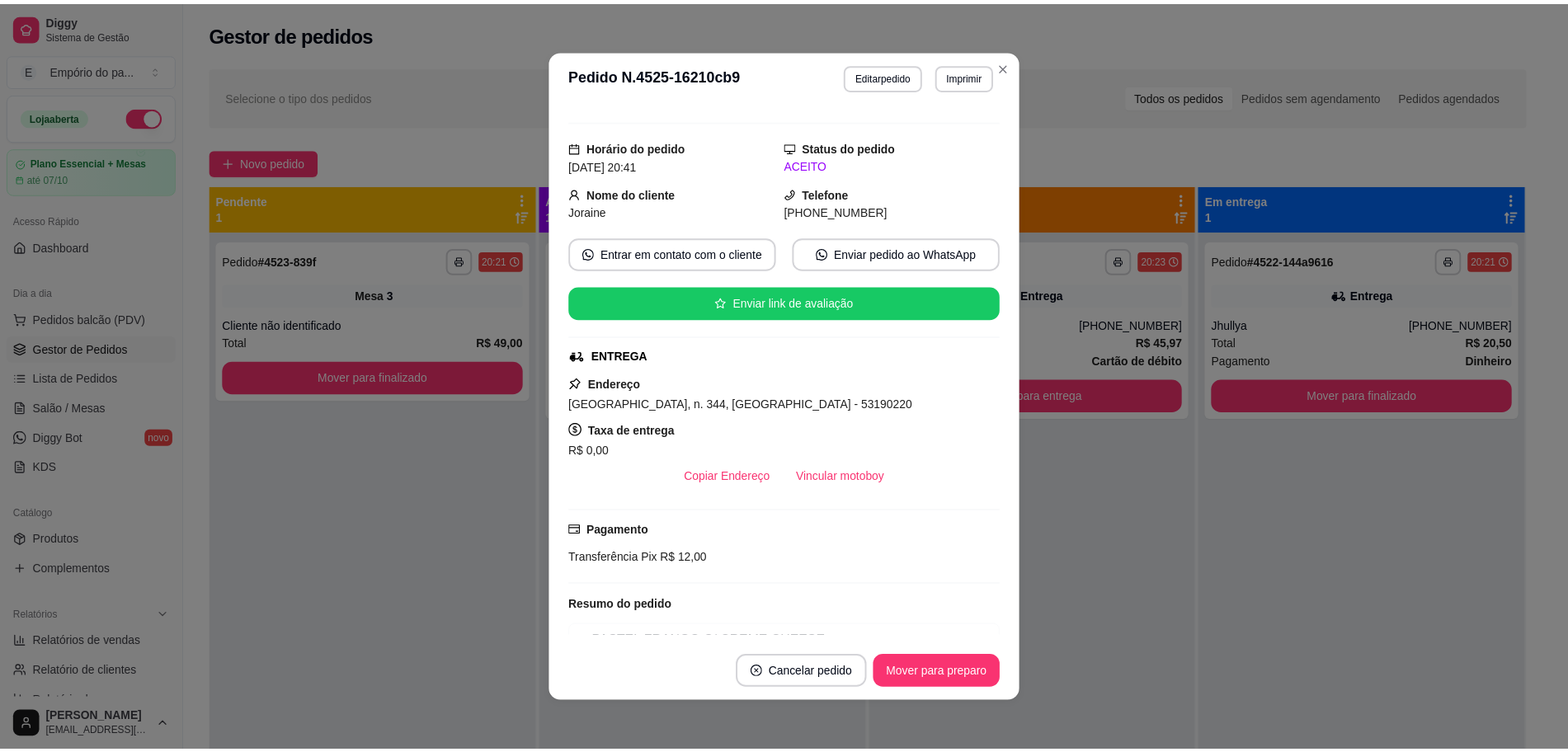
scroll to position [212, 0]
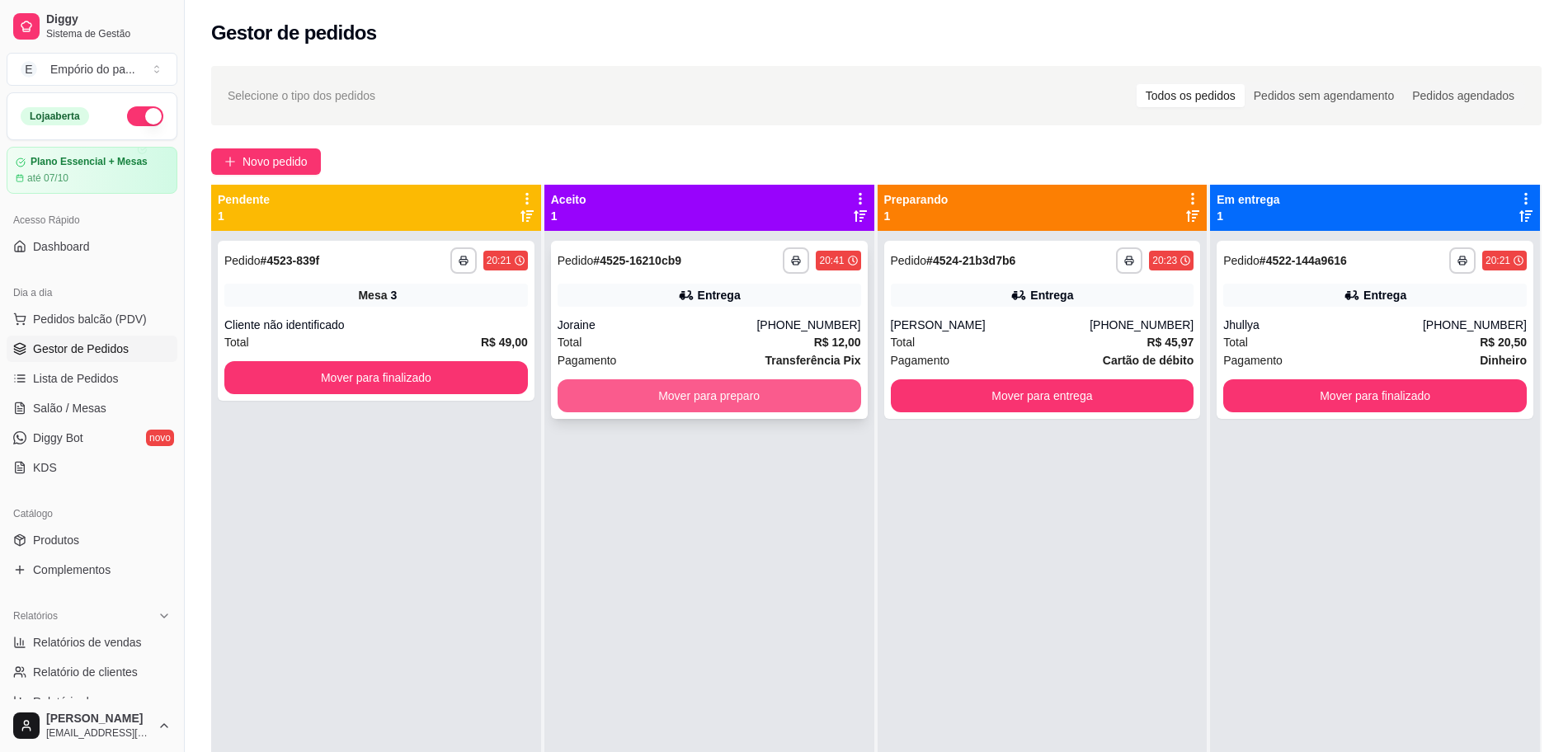
click at [748, 395] on button "Mover para preparo" at bounding box center [709, 395] width 304 height 33
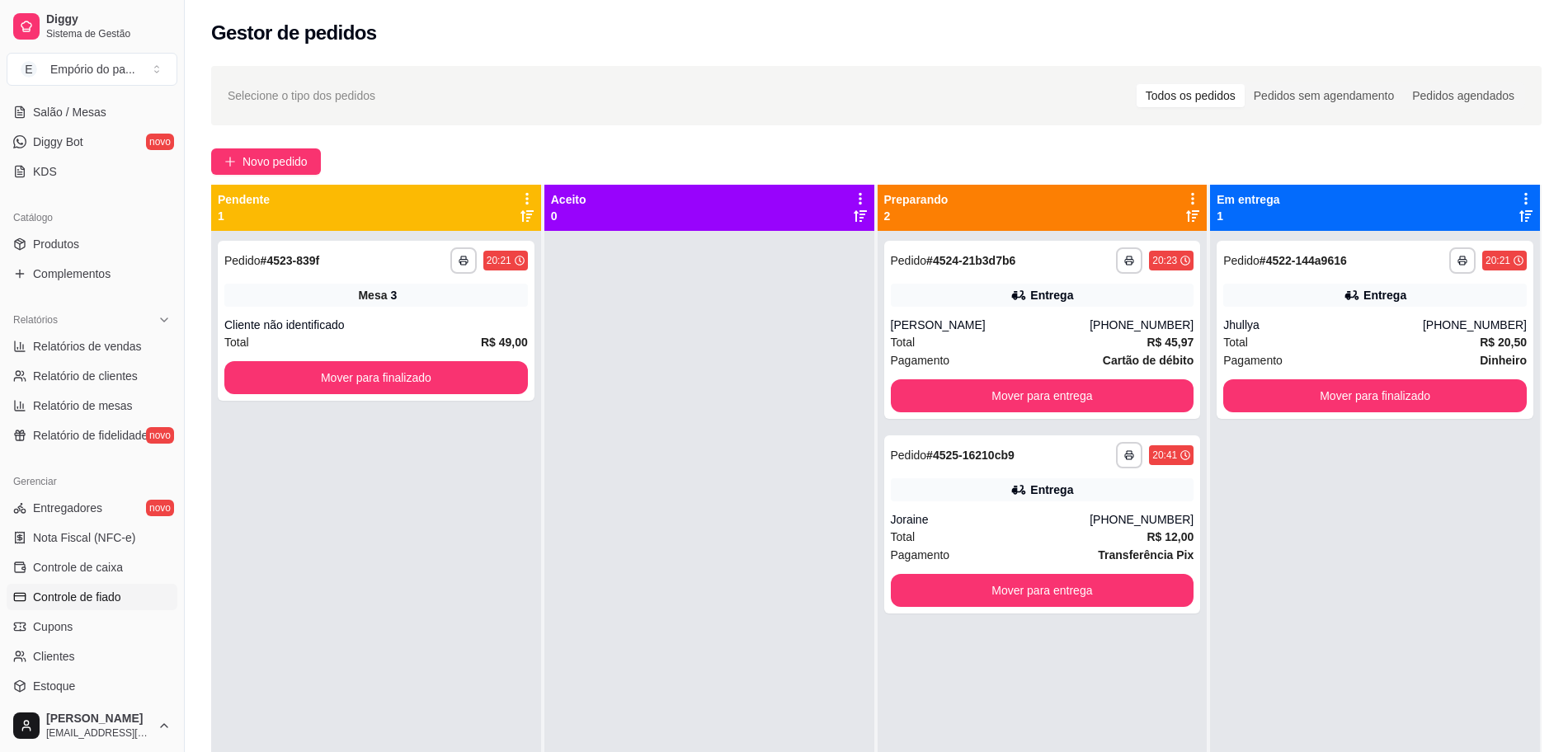
scroll to position [412, 0]
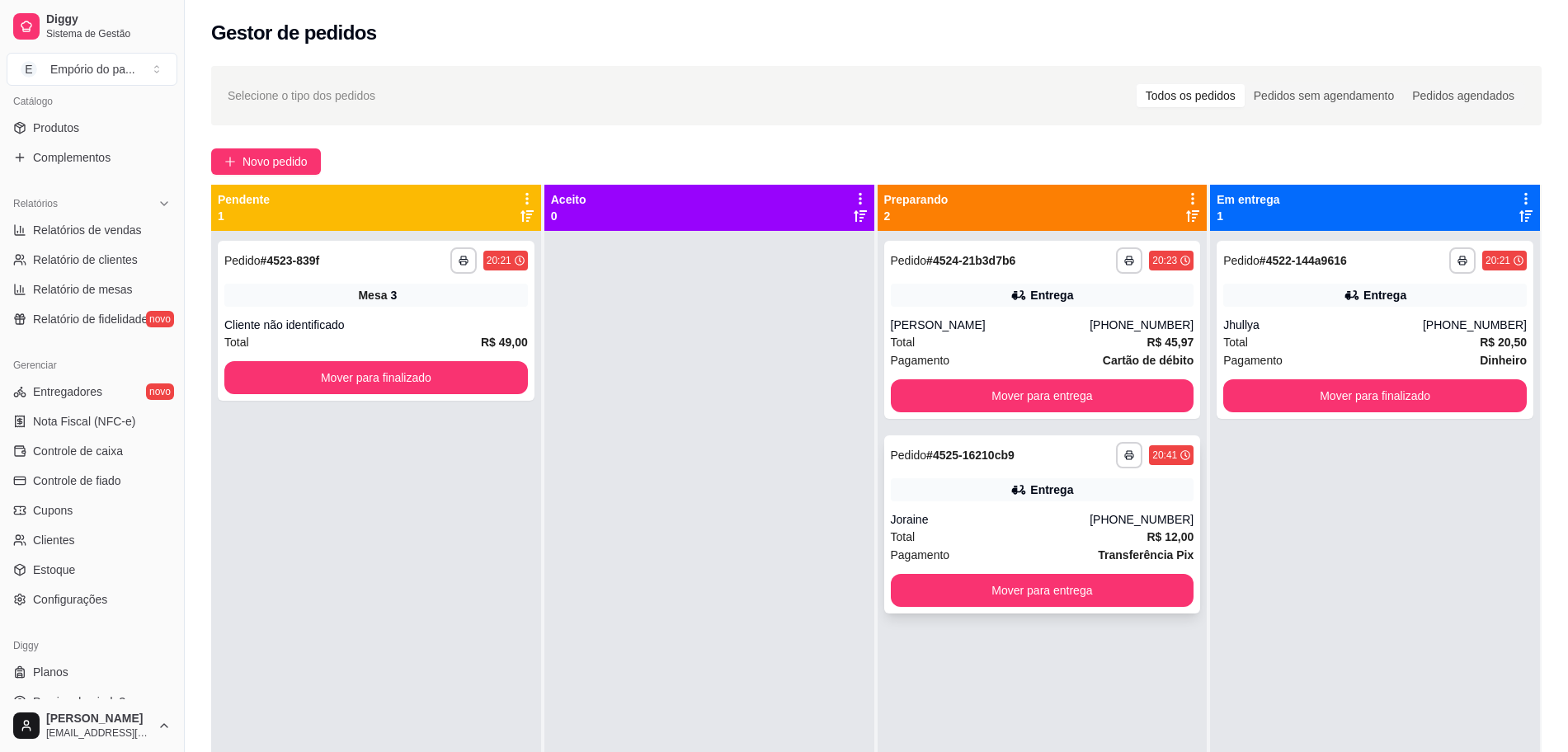
click at [964, 535] on div "Total R$ 12,00" at bounding box center [1042, 536] width 304 height 18
click at [52, 610] on link "Configurações" at bounding box center [92, 599] width 171 height 26
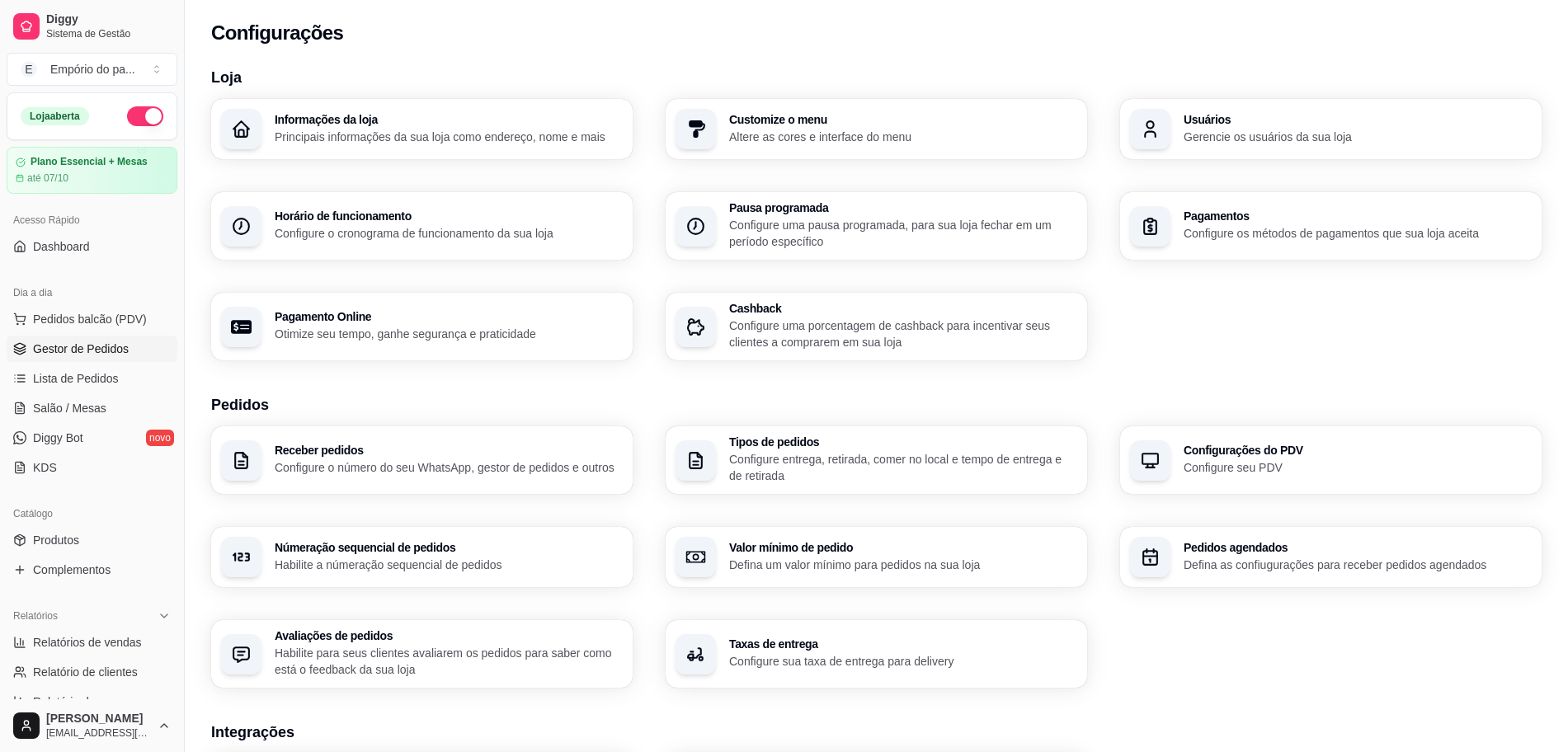
click at [85, 343] on span "Gestor de Pedidos" at bounding box center [81, 349] width 96 height 17
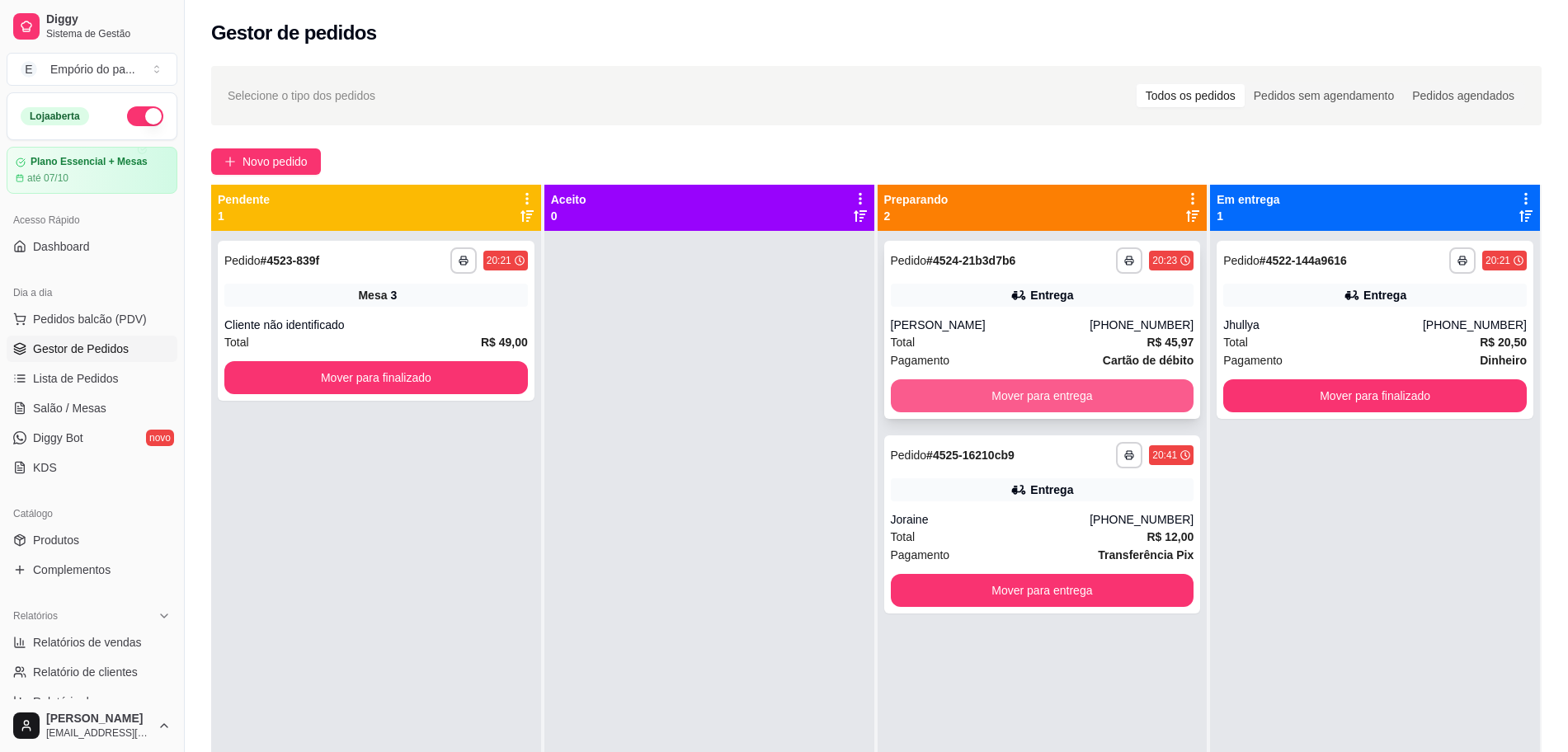
click at [958, 405] on button "Mover para entrega" at bounding box center [1042, 395] width 304 height 33
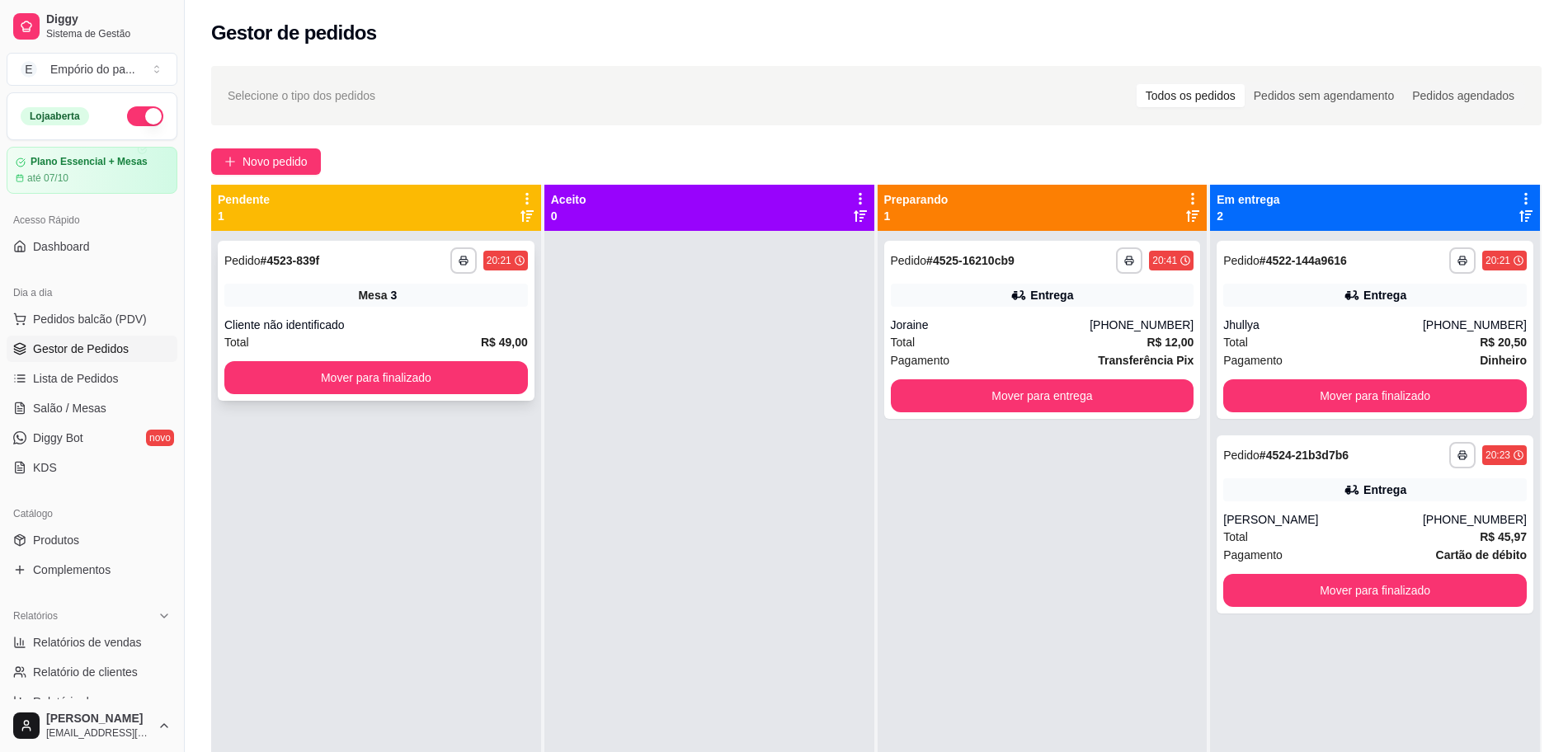
click at [405, 315] on div "**********" at bounding box center [375, 321] width 317 height 160
click at [79, 380] on span "Lista de Pedidos" at bounding box center [75, 379] width 86 height 17
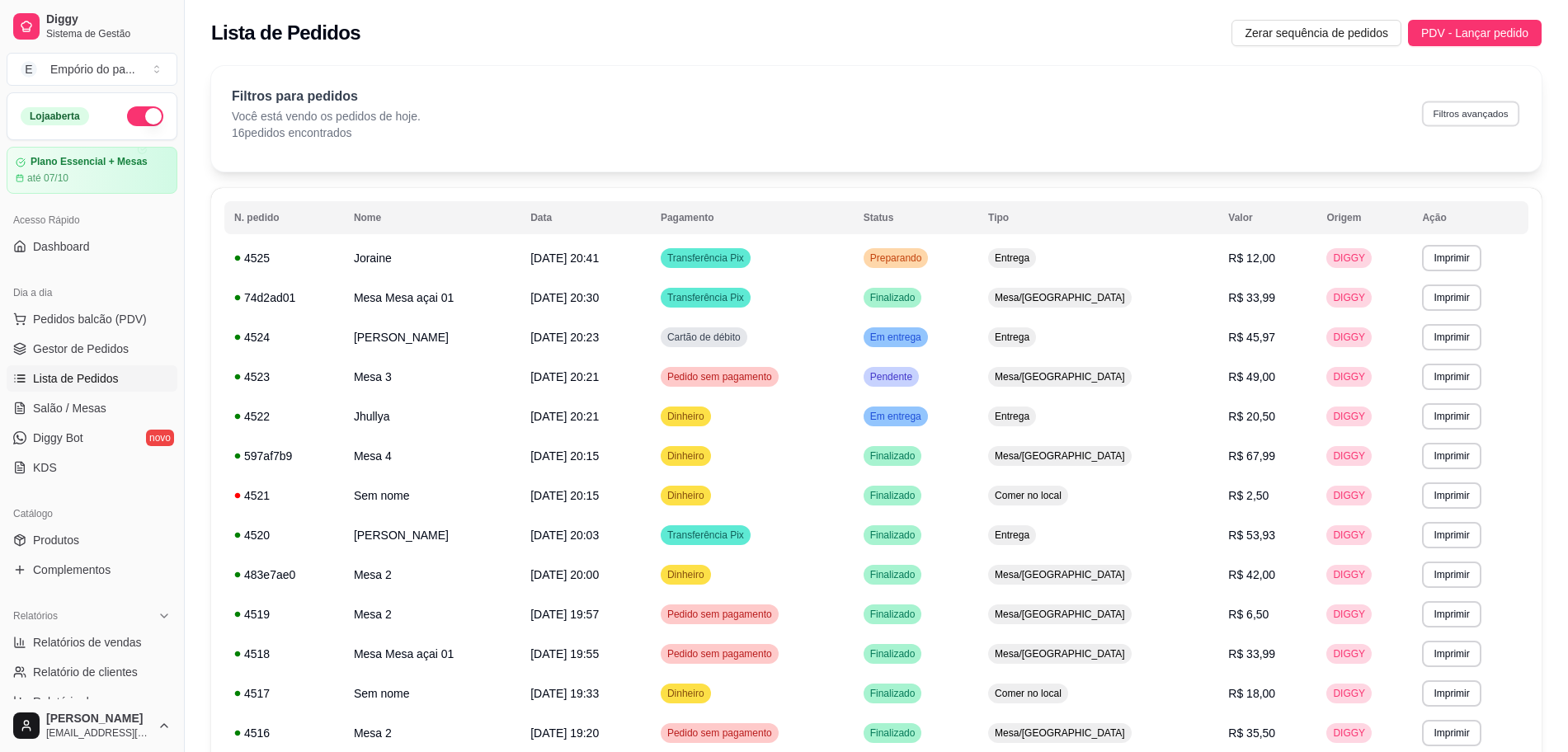
click at [1462, 119] on button "Filtros avançados" at bounding box center [1470, 113] width 97 height 25
select select "0"
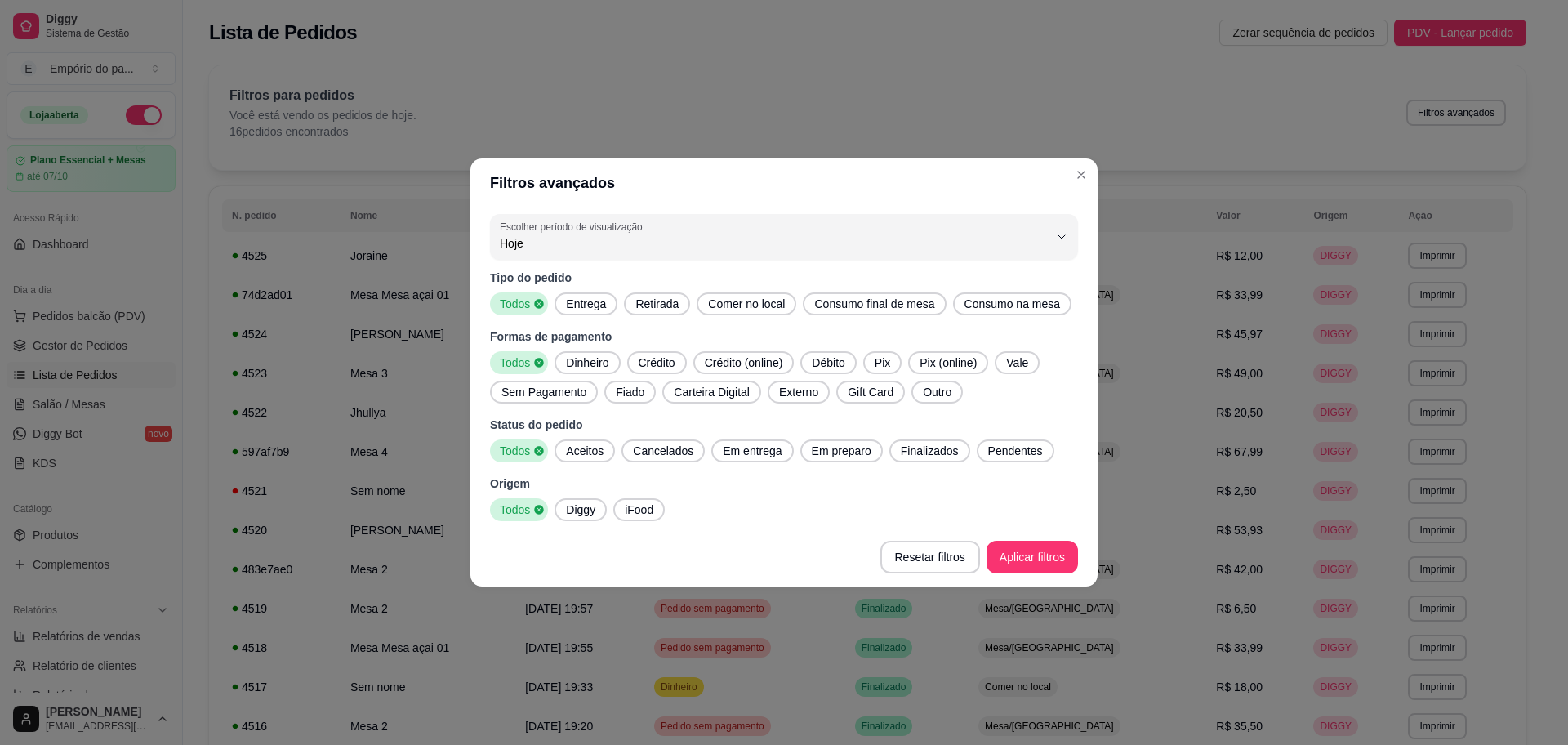
click at [739, 300] on span "Comer no local" at bounding box center [746, 304] width 89 height 17
click at [739, 300] on span "Comer no local" at bounding box center [737, 304] width 87 height 17
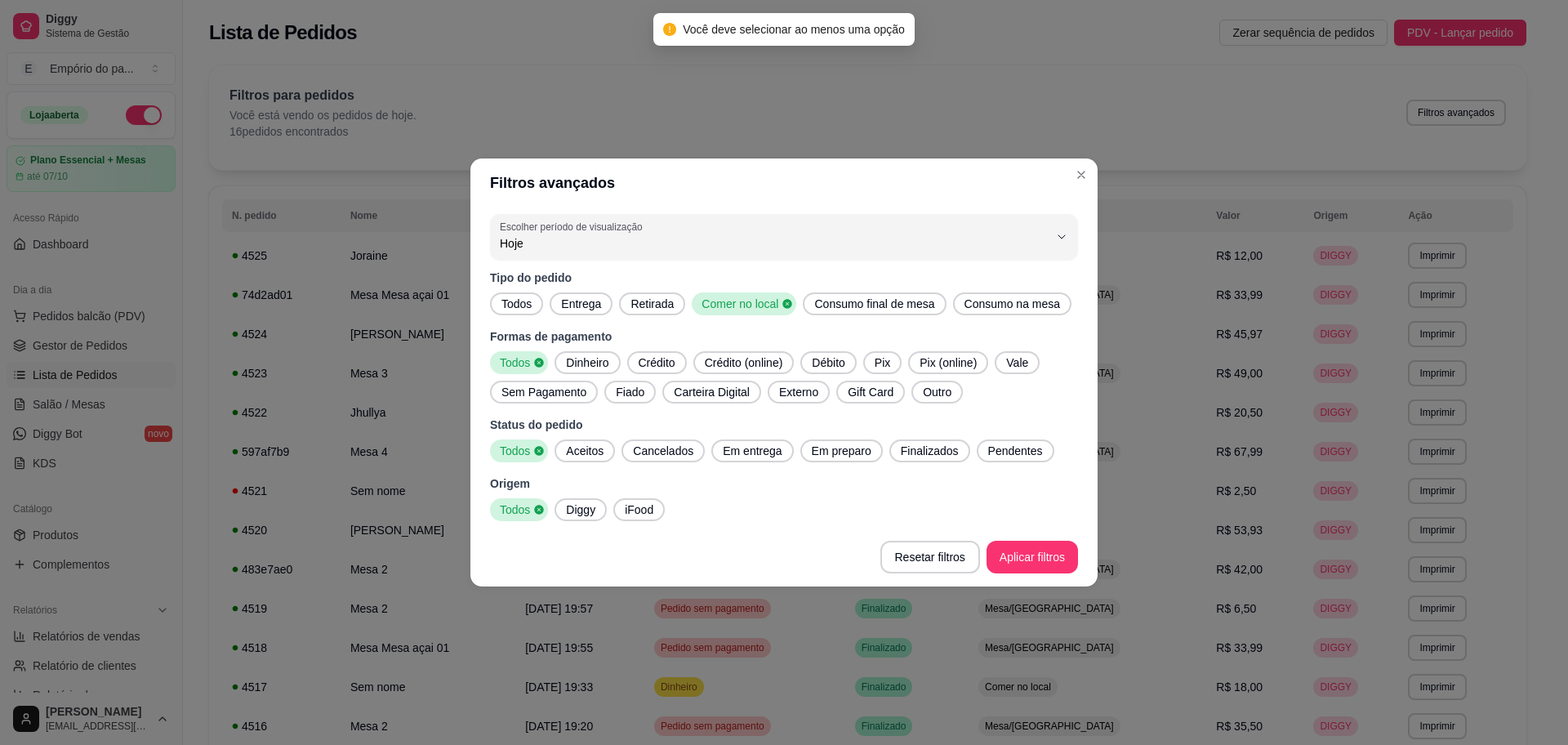
click at [885, 308] on span "Consumo final de mesa" at bounding box center [873, 304] width 133 height 17
click at [783, 305] on icon at bounding box center [788, 304] width 9 height 9
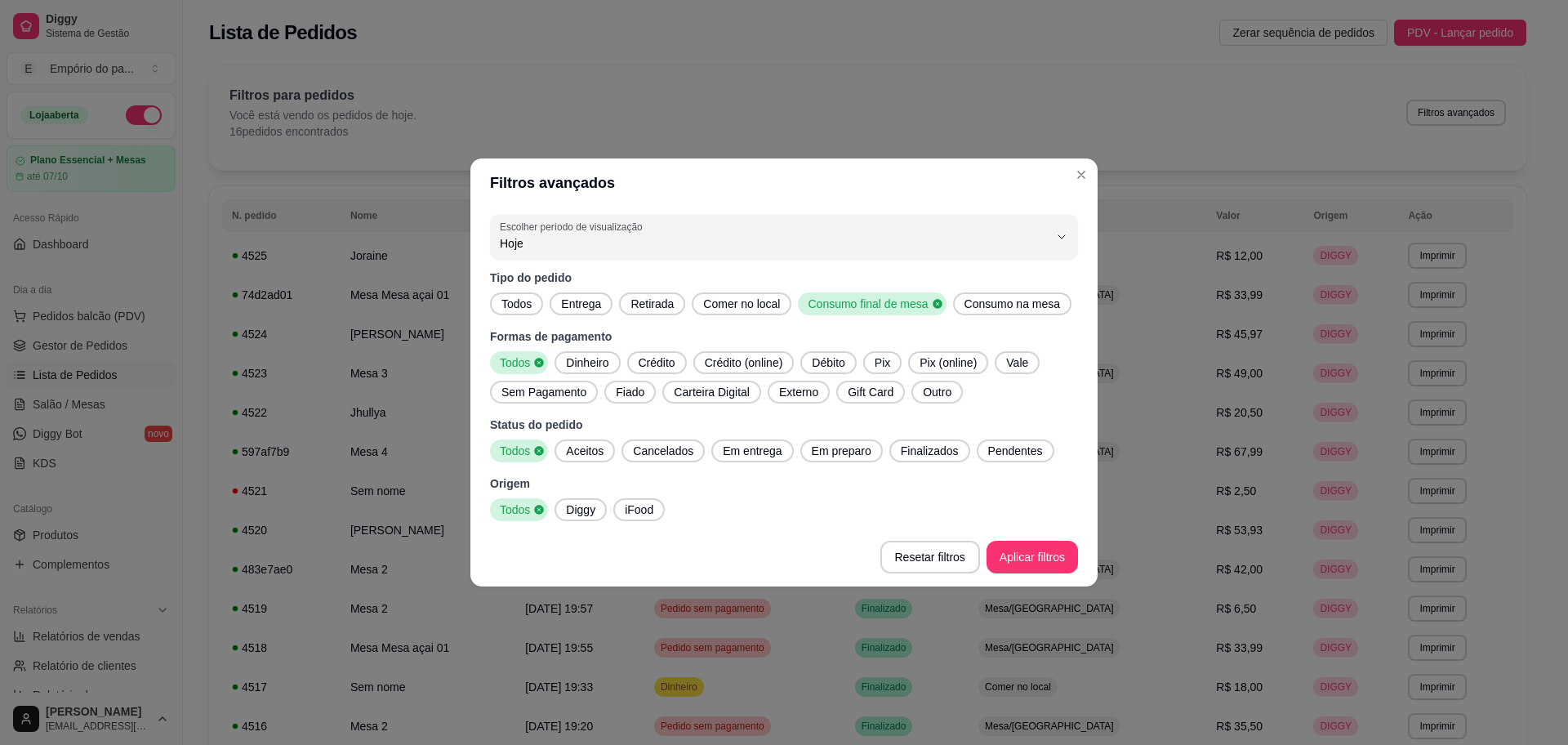
click at [1045, 310] on span "Consumo na mesa" at bounding box center [1012, 304] width 109 height 17
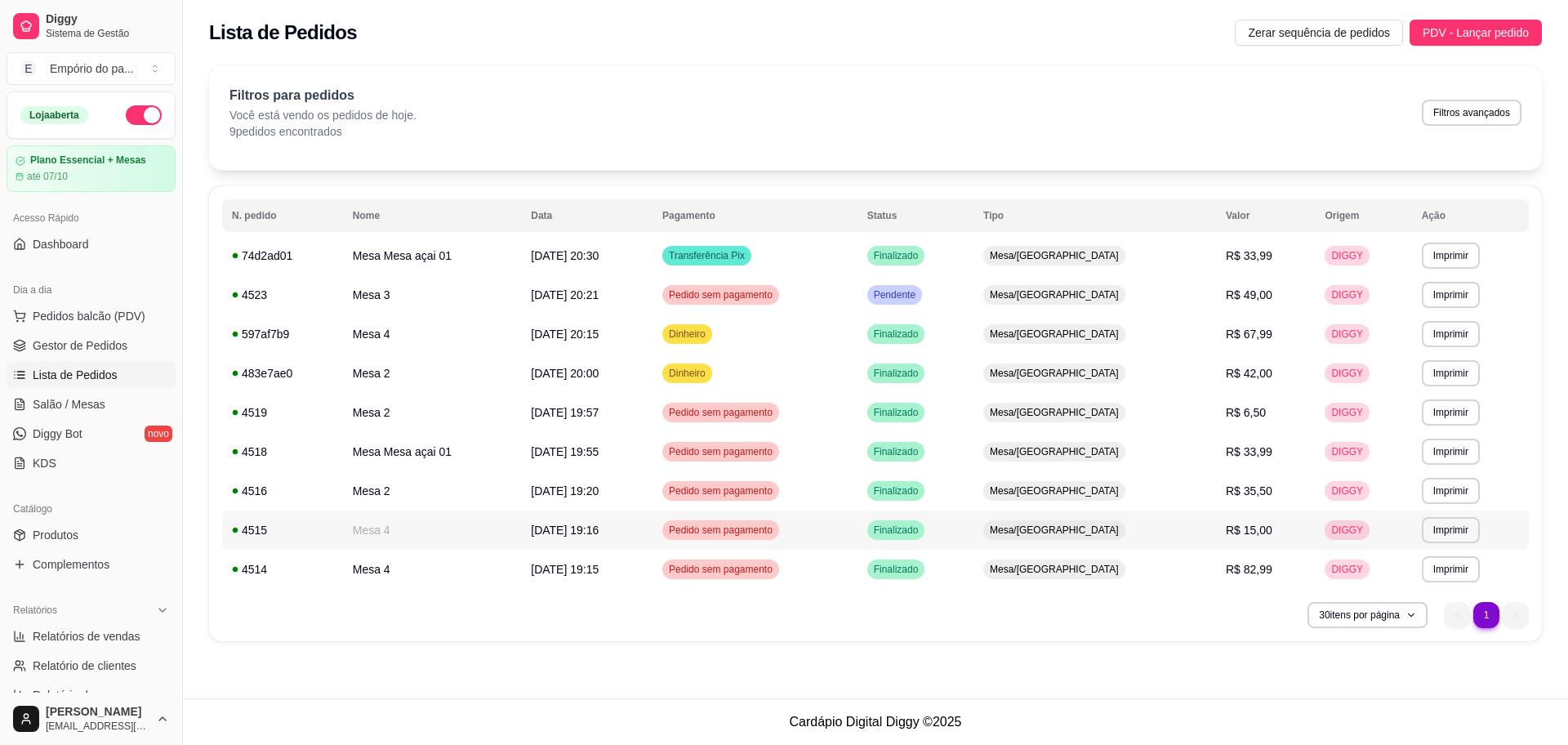
click at [653, 533] on td "22/09/25 às 19:16" at bounding box center [586, 530] width 131 height 39
click at [587, 562] on span "22/09/25 às 19:15" at bounding box center [564, 569] width 68 height 13
click at [389, 535] on td "Mesa 4" at bounding box center [432, 530] width 179 height 39
click at [388, 568] on td "Mesa 4" at bounding box center [432, 569] width 179 height 39
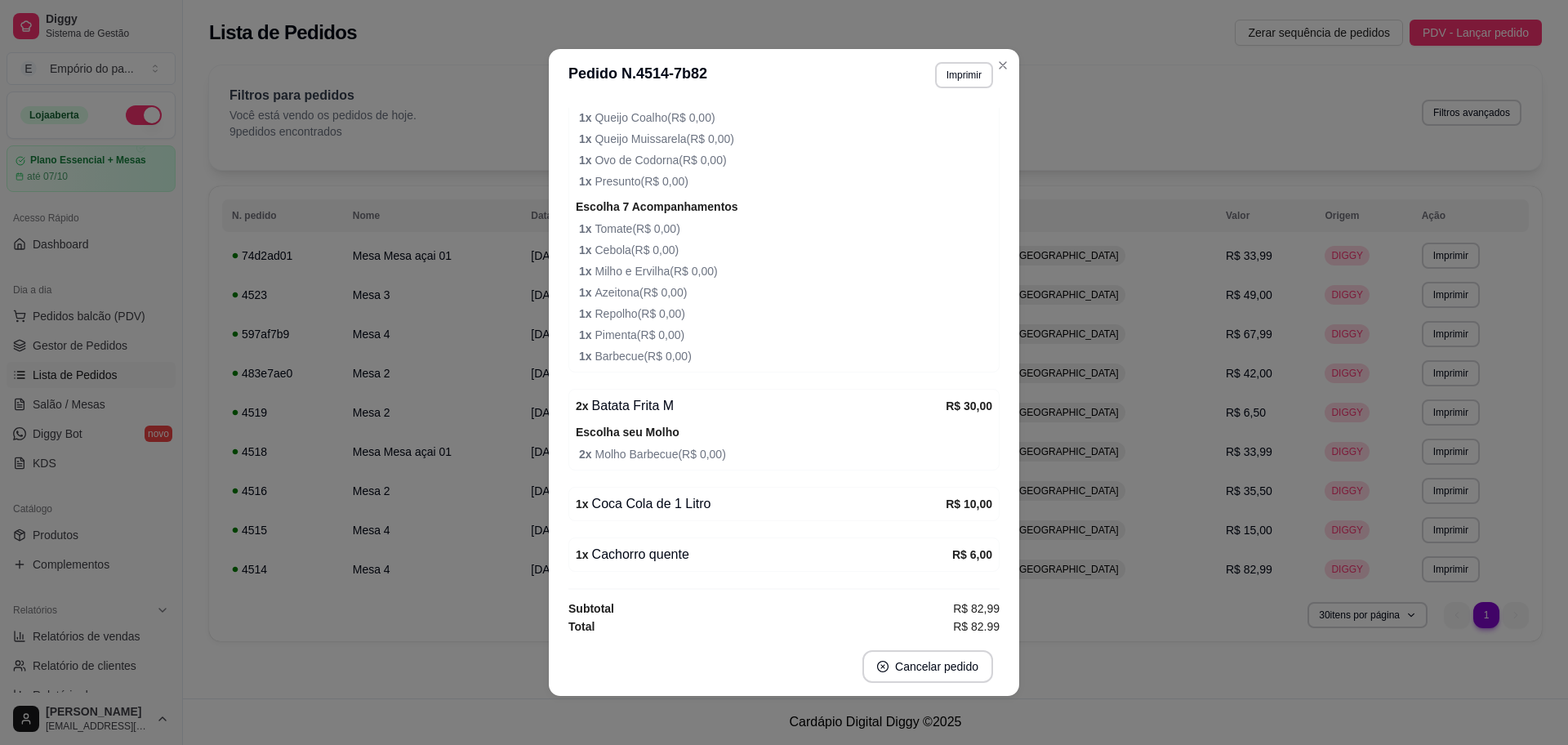
scroll to position [532, 0]
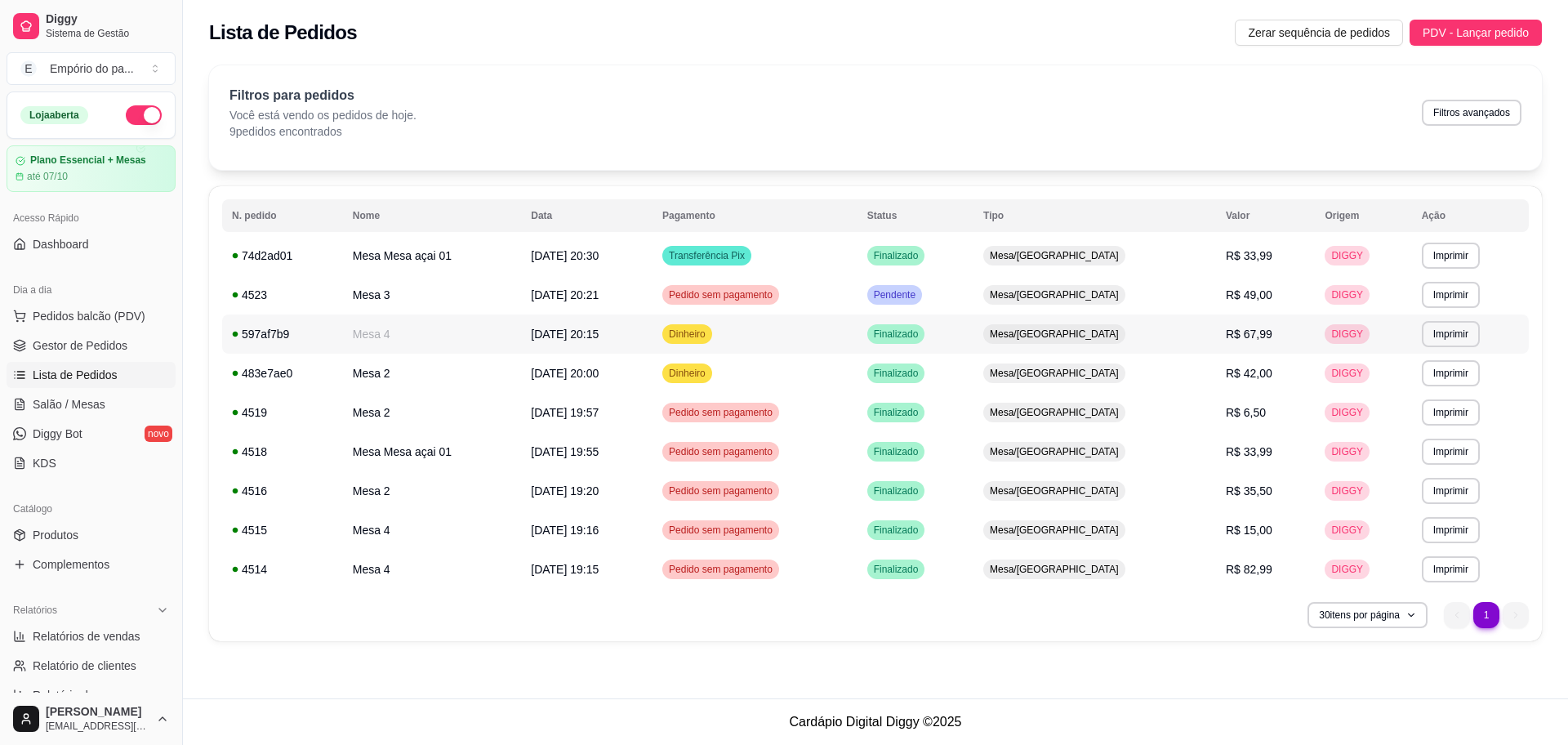
click at [426, 332] on td "Mesa 4" at bounding box center [432, 334] width 179 height 39
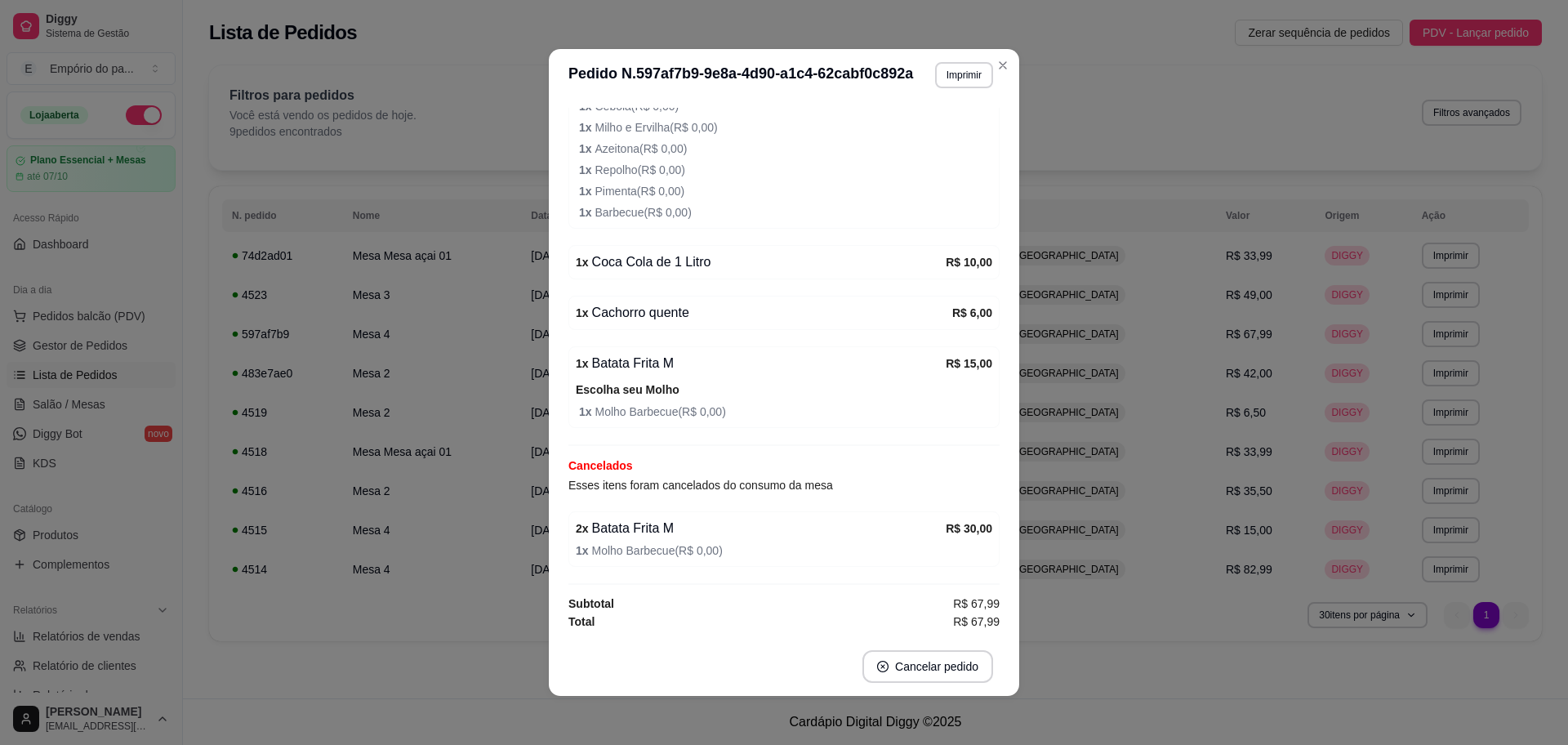
scroll to position [4, 0]
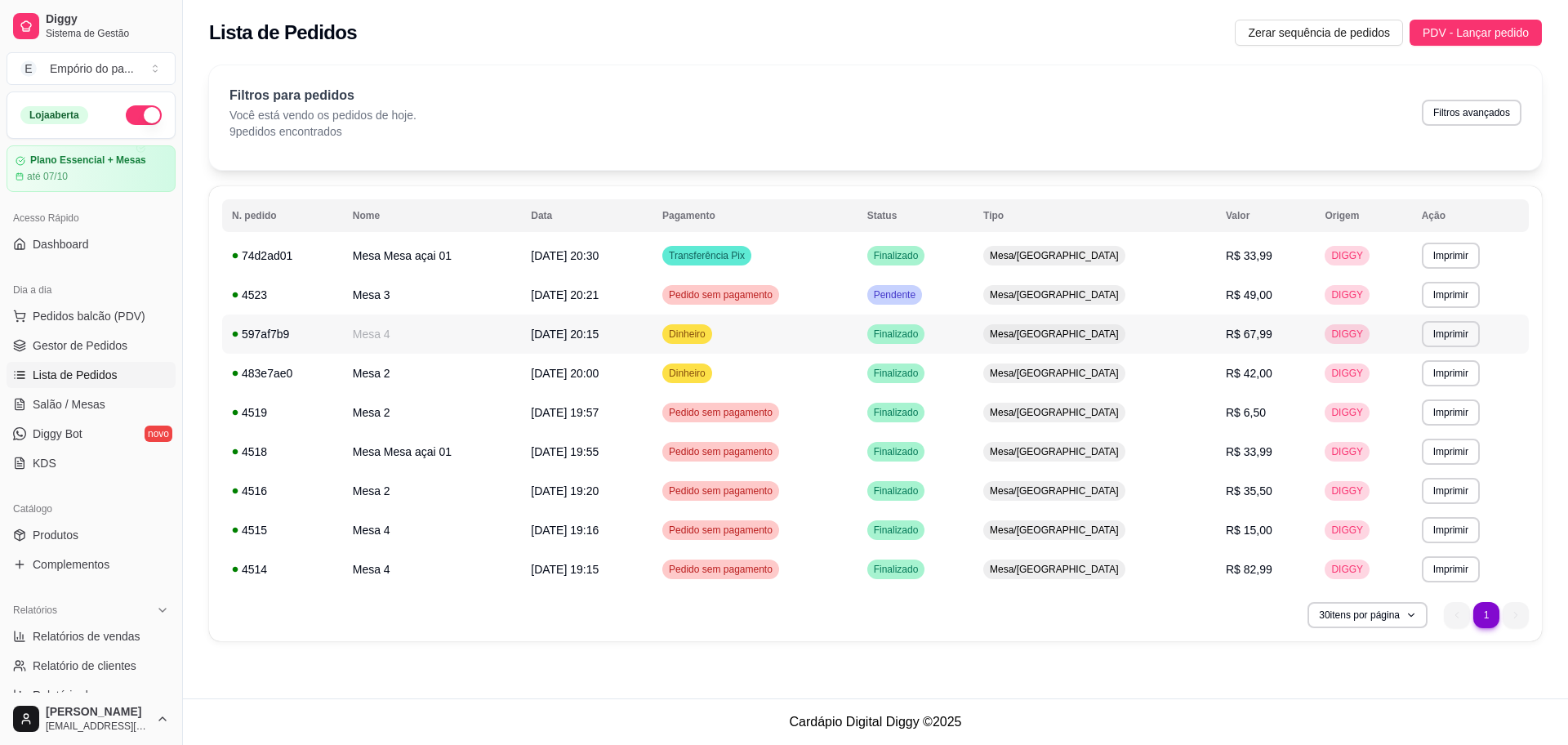
click at [599, 339] on span "22/09/25 às 20:15" at bounding box center [564, 334] width 68 height 13
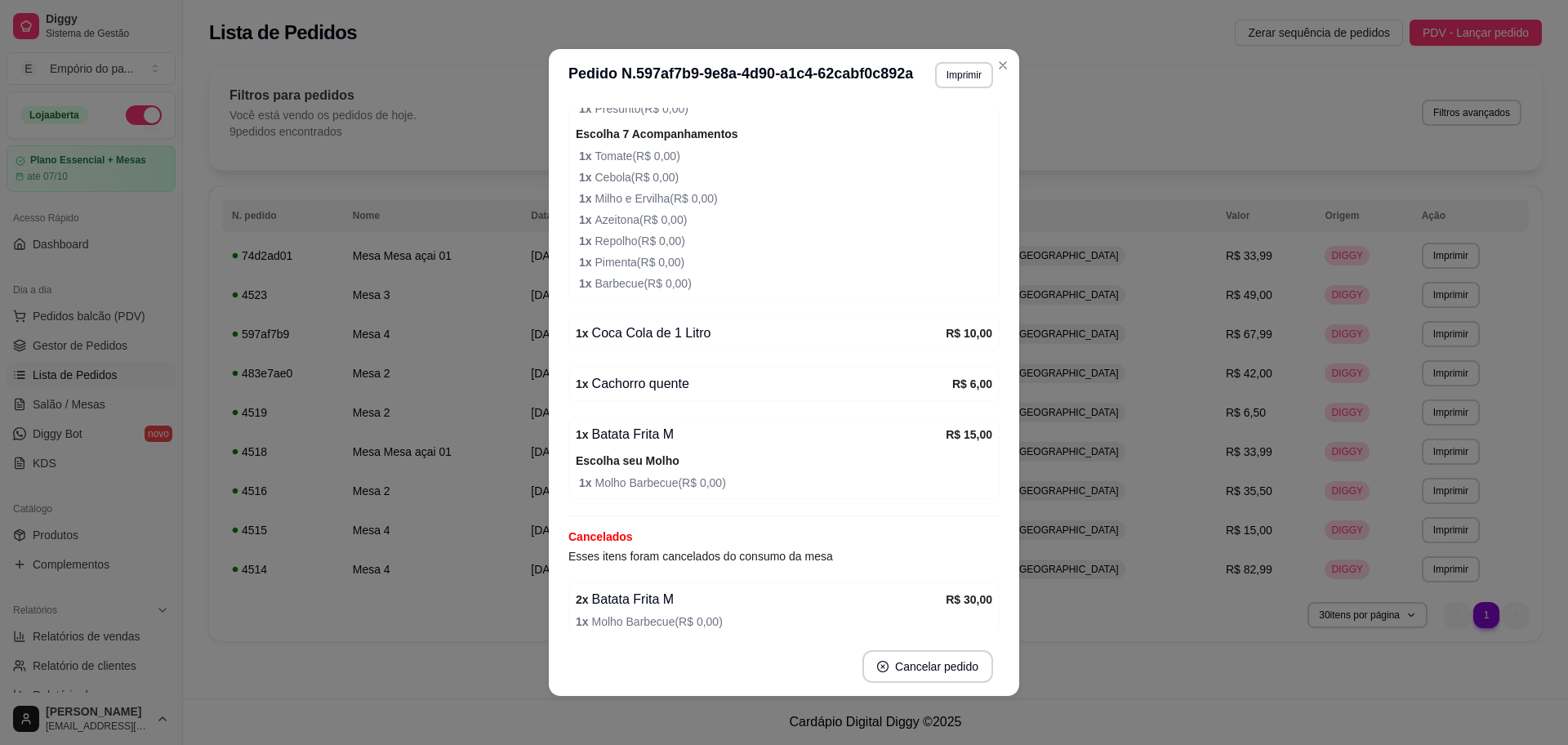
scroll to position [762, 0]
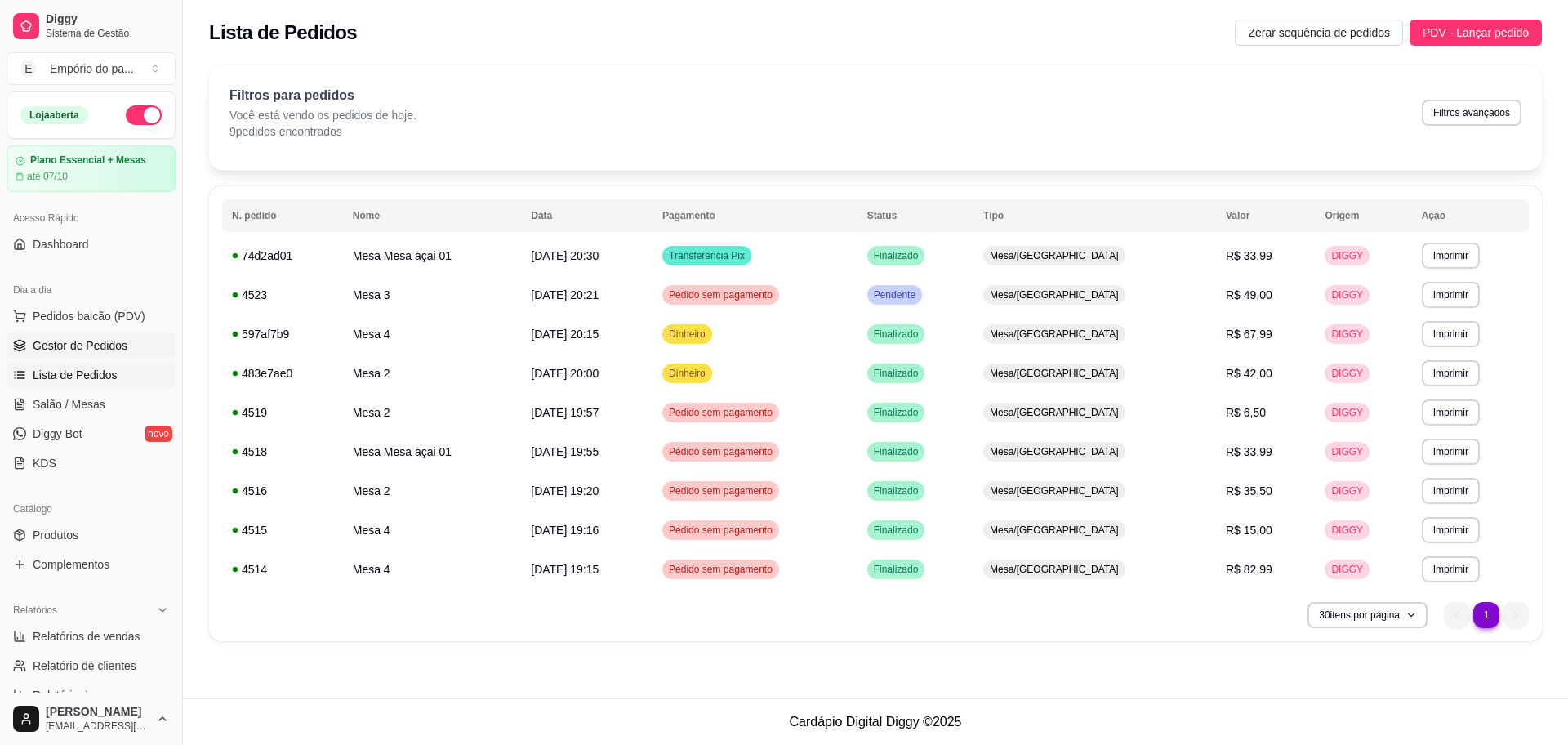
click at [73, 358] on link "Gestor de Pedidos" at bounding box center [91, 345] width 169 height 26
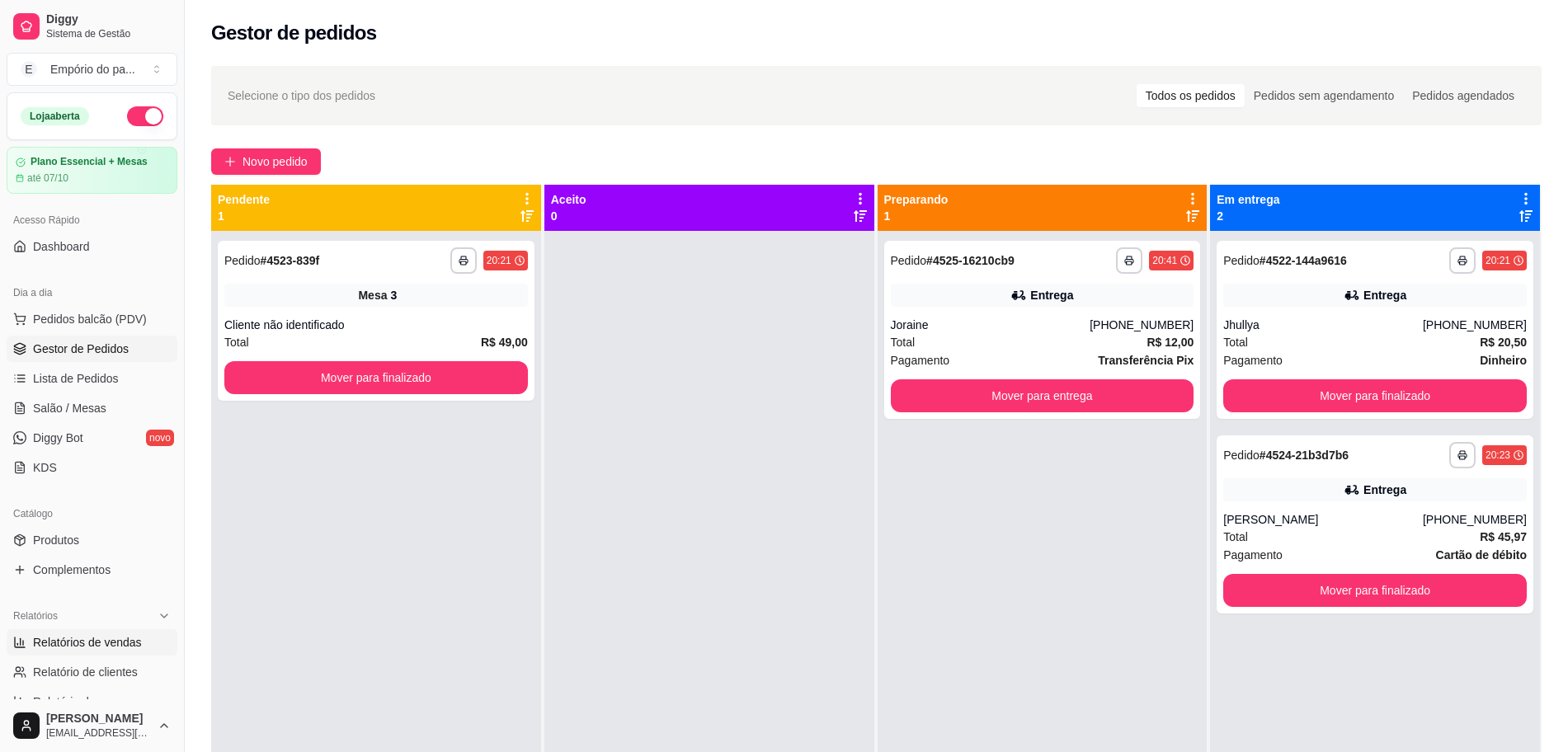
click at [69, 633] on link "Relatórios de vendas" at bounding box center [92, 642] width 171 height 26
select select "ALL"
select select "0"
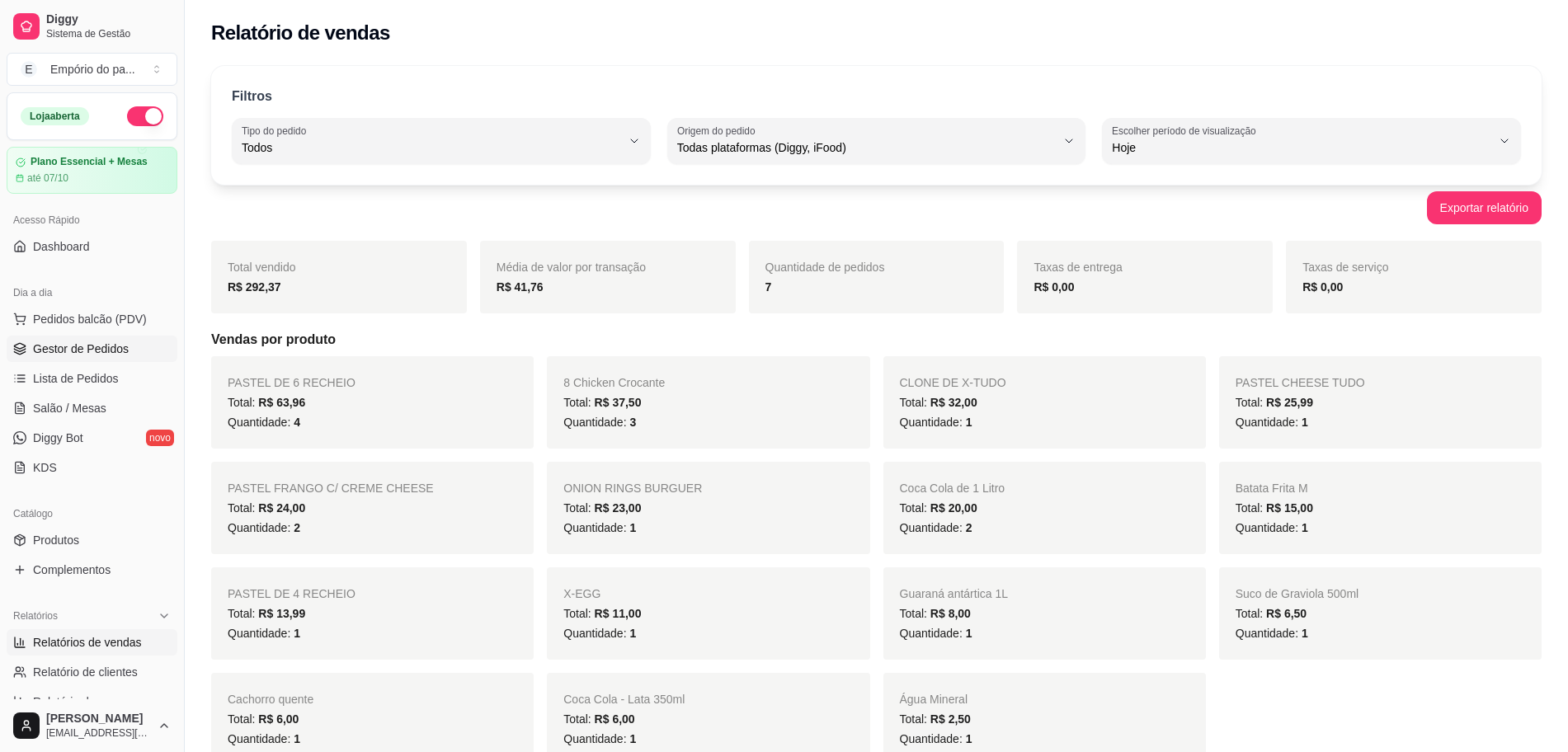
click at [75, 358] on link "Gestor de Pedidos" at bounding box center [92, 349] width 171 height 26
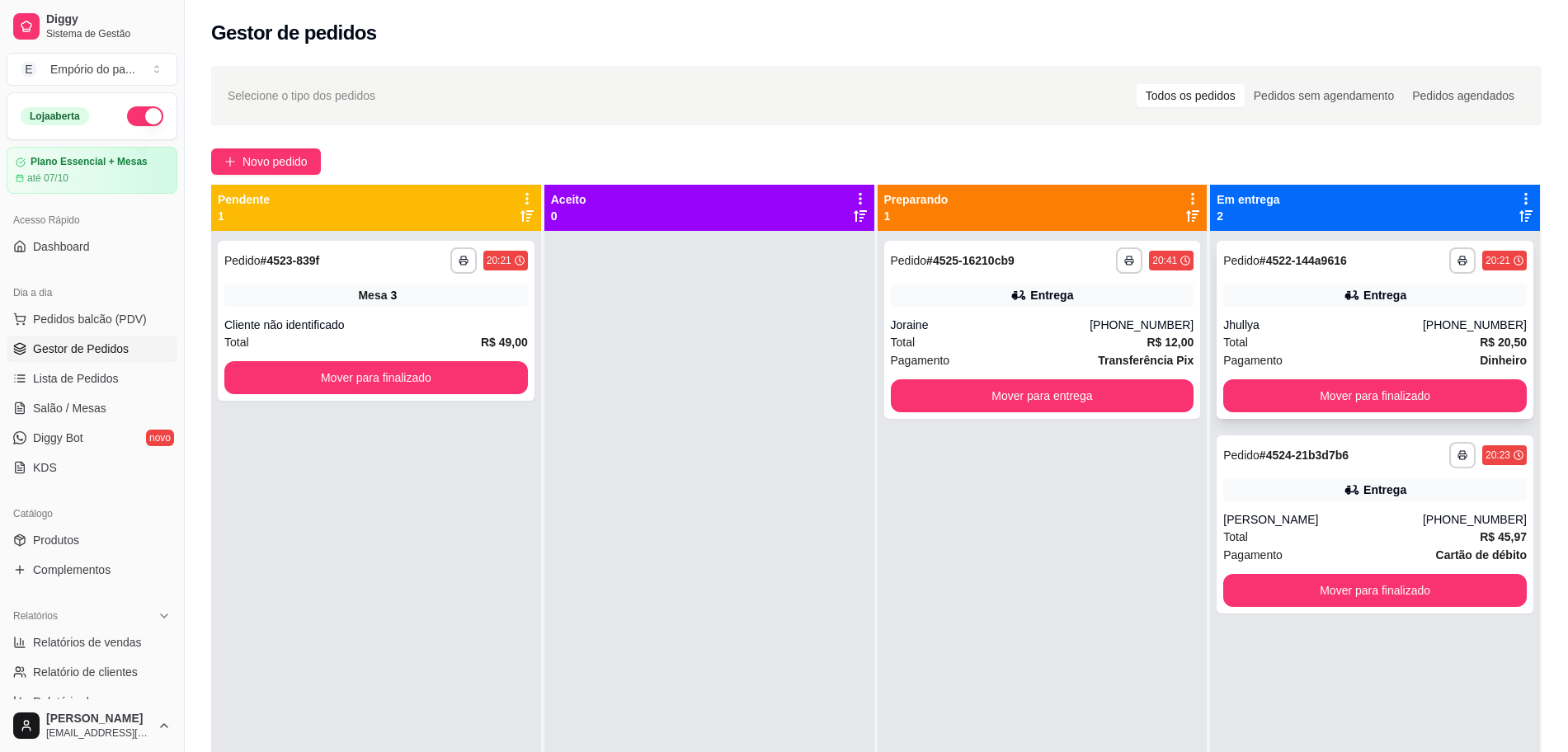
click at [1337, 336] on div "Total R$ 20,50" at bounding box center [1374, 341] width 304 height 18
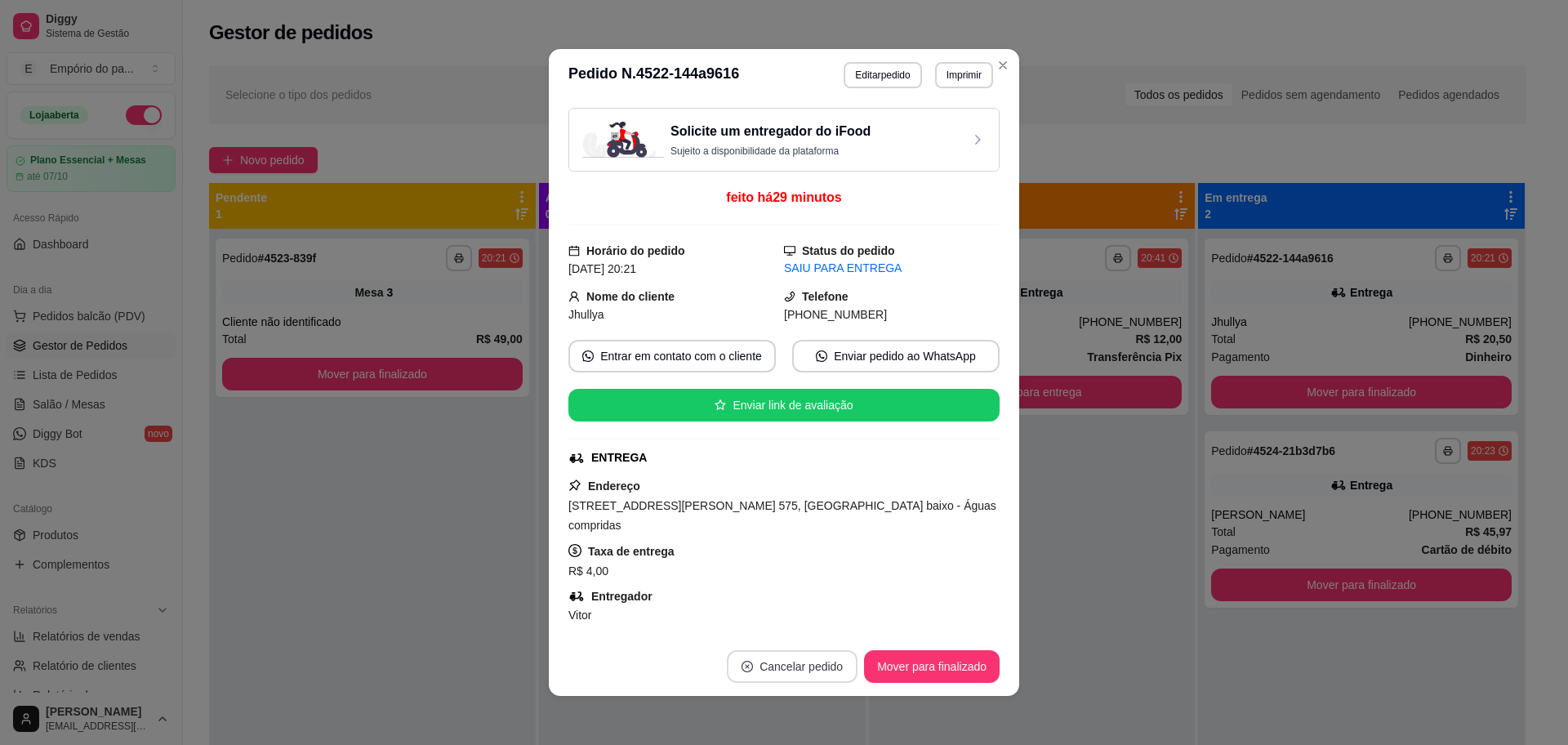
click at [795, 664] on button "Cancelar pedido" at bounding box center [791, 666] width 130 height 33
click at [809, 629] on button "Sim" at bounding box center [830, 625] width 65 height 33
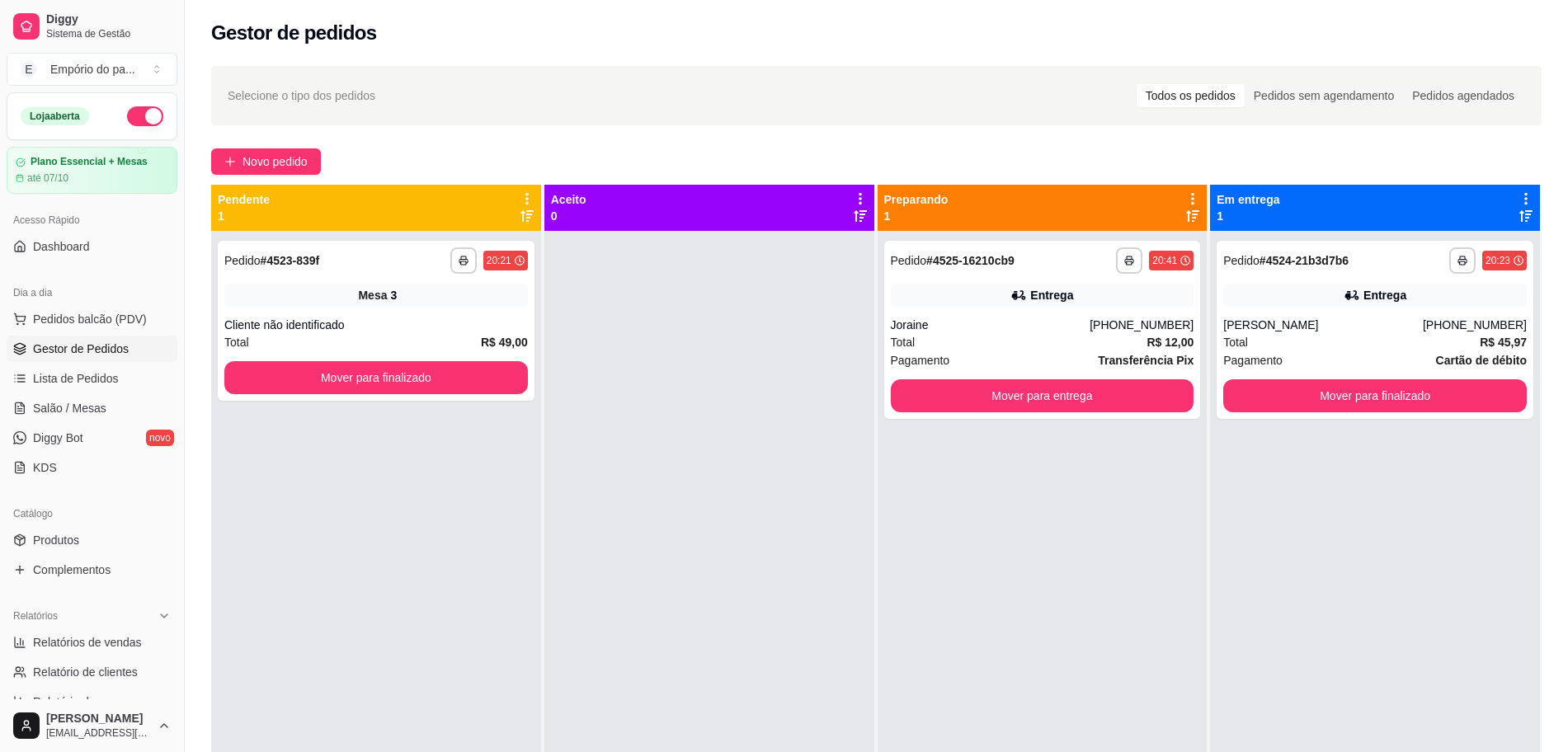
click at [495, 613] on div "**********" at bounding box center [375, 607] width 330 height 752
click at [79, 637] on span "Relatórios de vendas" at bounding box center [87, 642] width 109 height 17
select select "ALL"
select select "0"
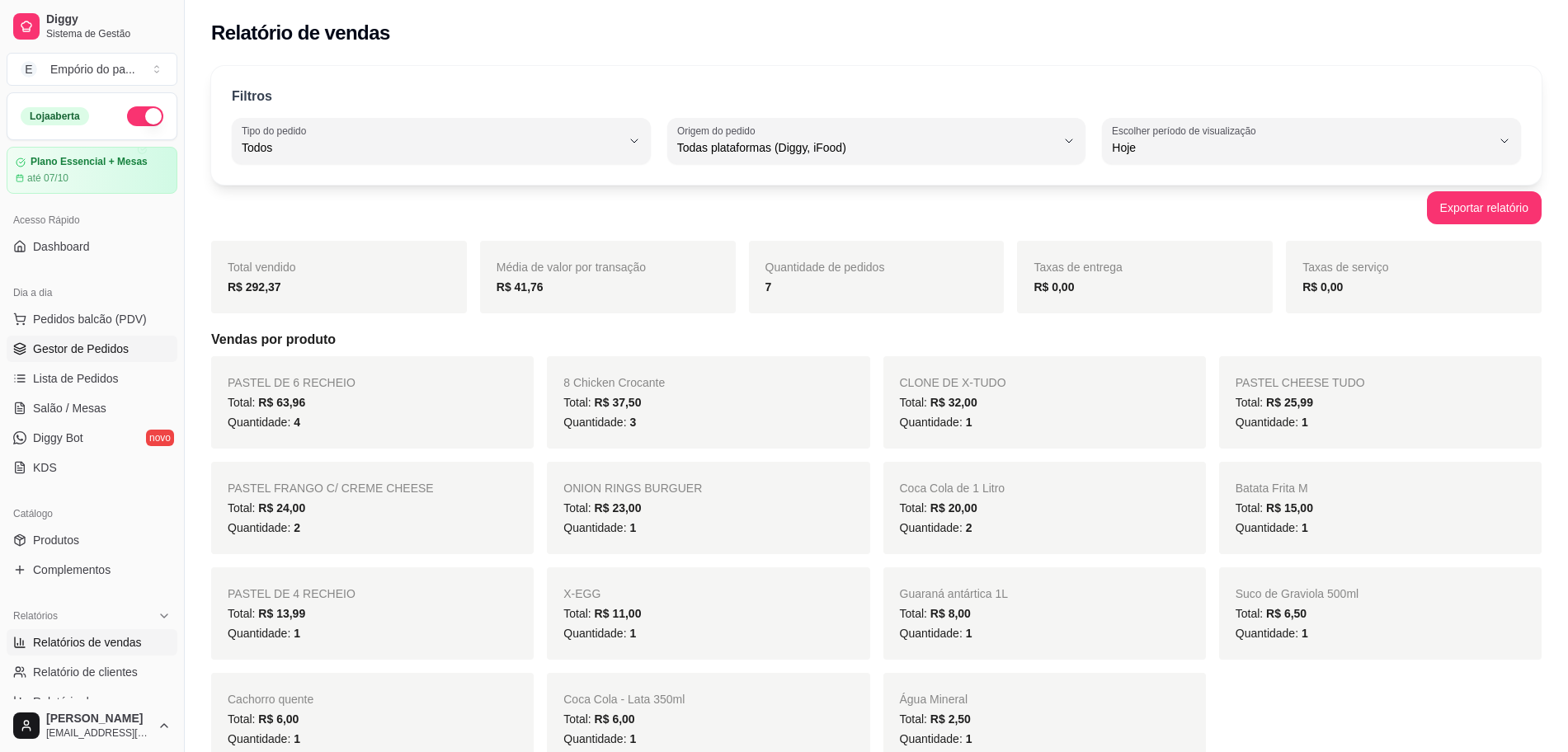
click at [47, 351] on span "Gestor de Pedidos" at bounding box center [81, 349] width 96 height 17
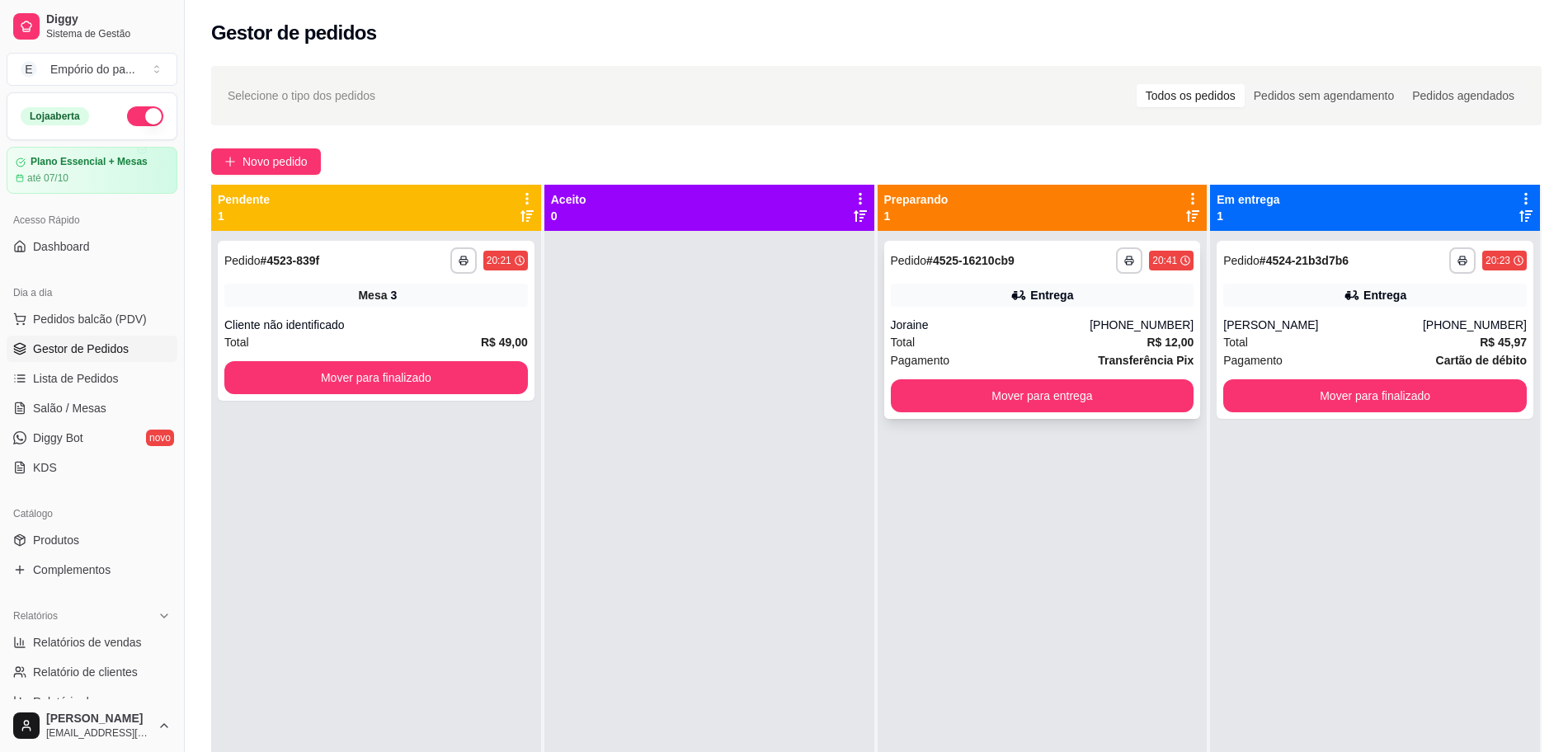
click at [1010, 301] on icon at bounding box center [1019, 295] width 17 height 17
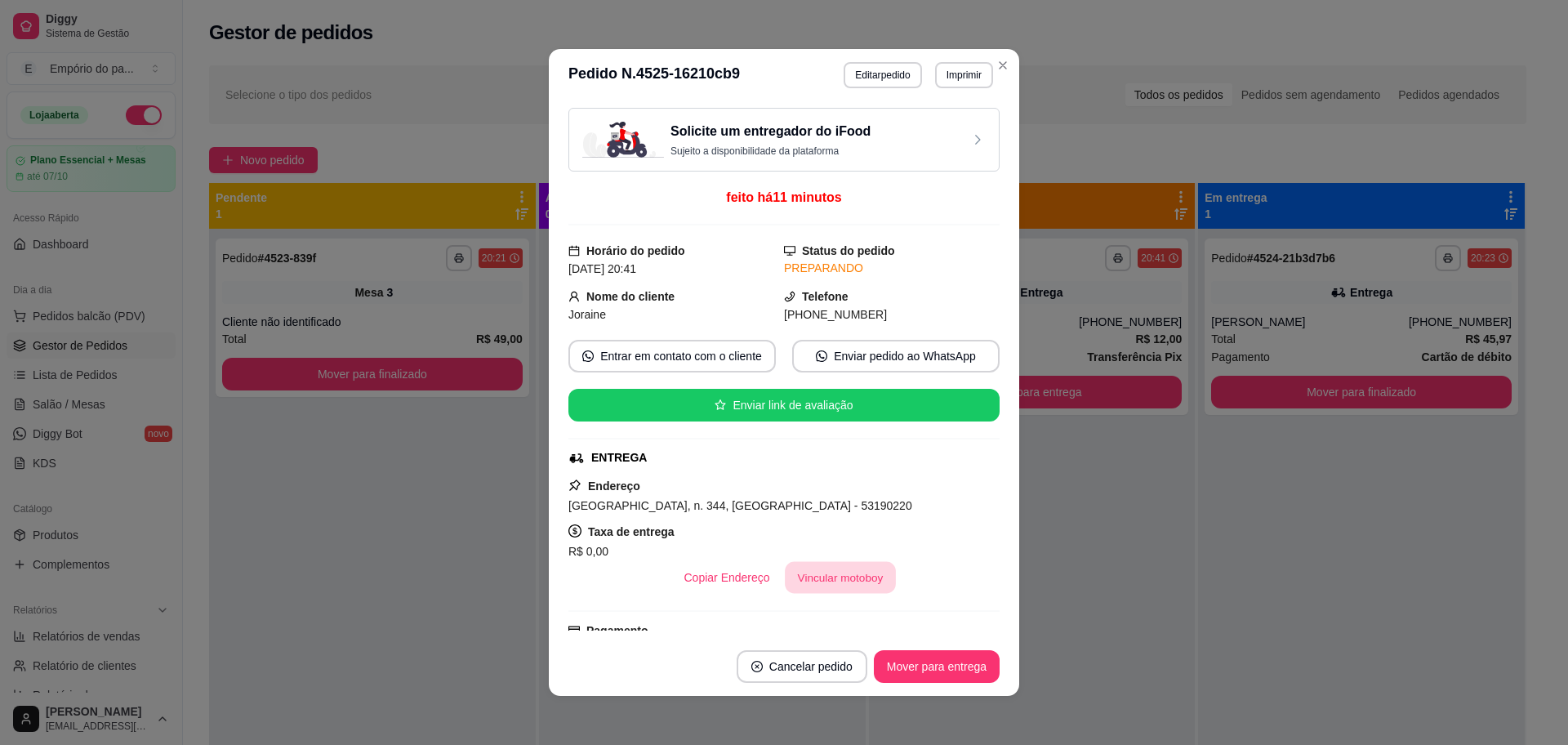
click at [789, 580] on button "Vincular motoboy" at bounding box center [840, 577] width 111 height 32
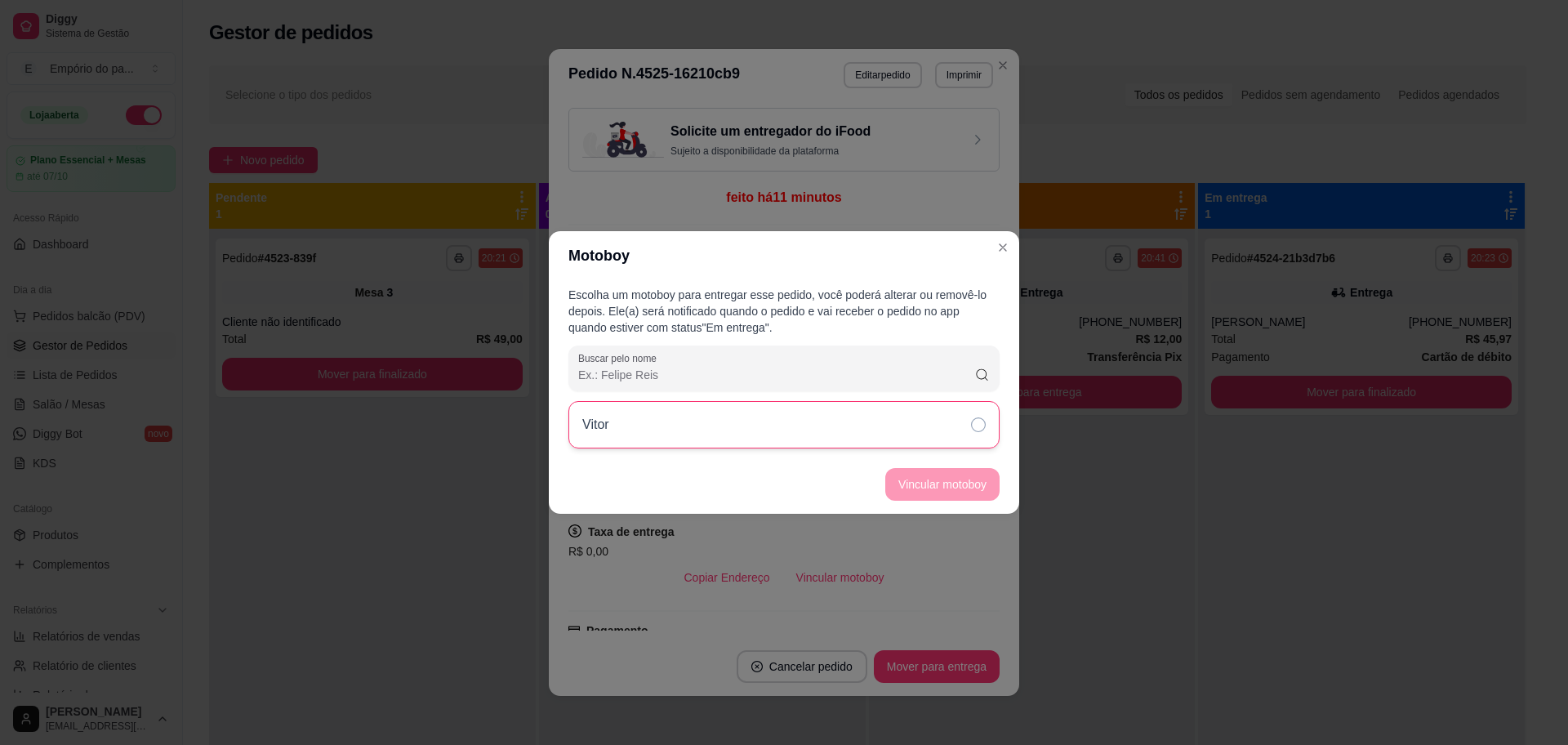
click at [653, 430] on div "Vitor" at bounding box center [783, 425] width 431 height 47
click at [939, 485] on button "Vincular motoboy" at bounding box center [942, 483] width 115 height 33
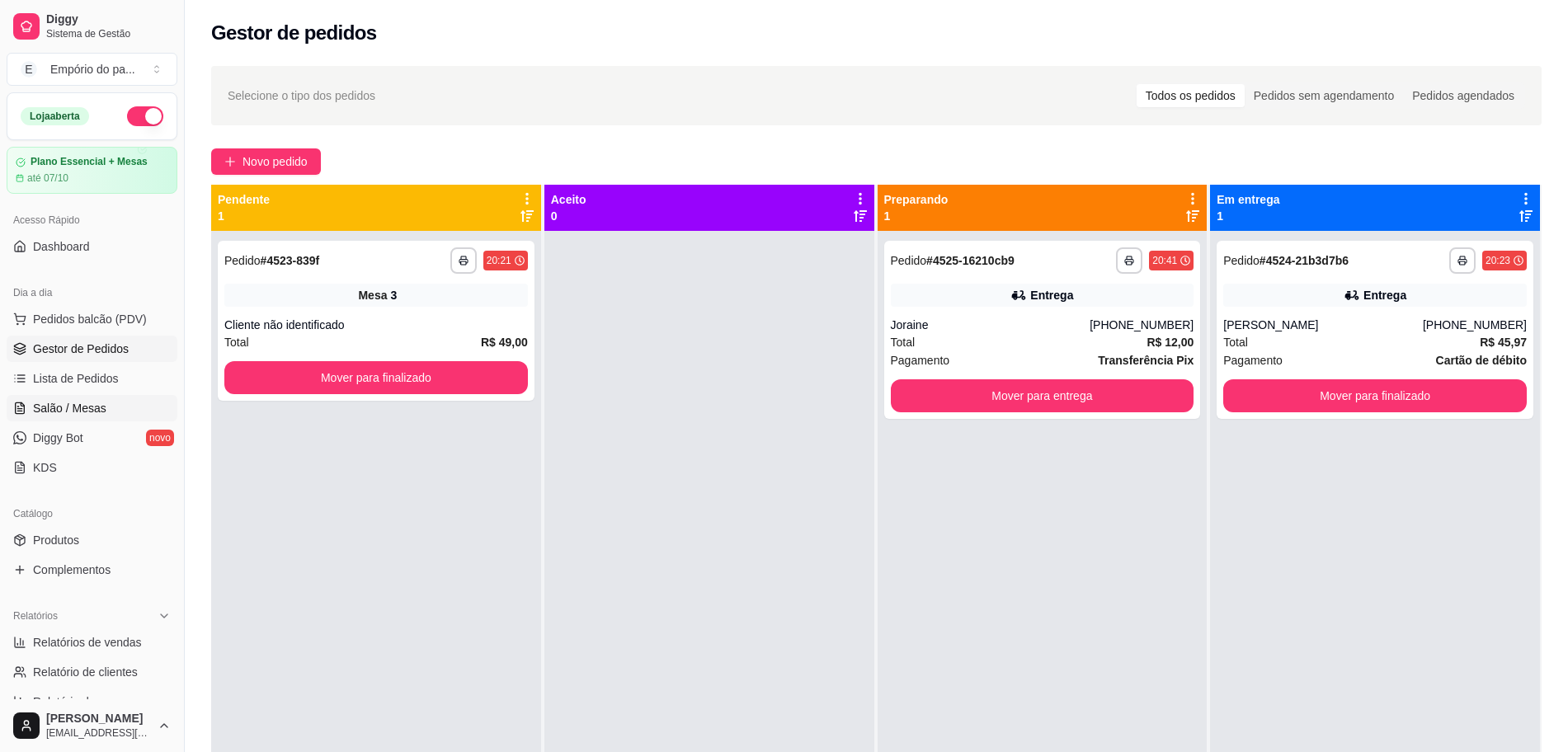
click at [68, 418] on link "Salão / Mesas" at bounding box center [92, 408] width 171 height 26
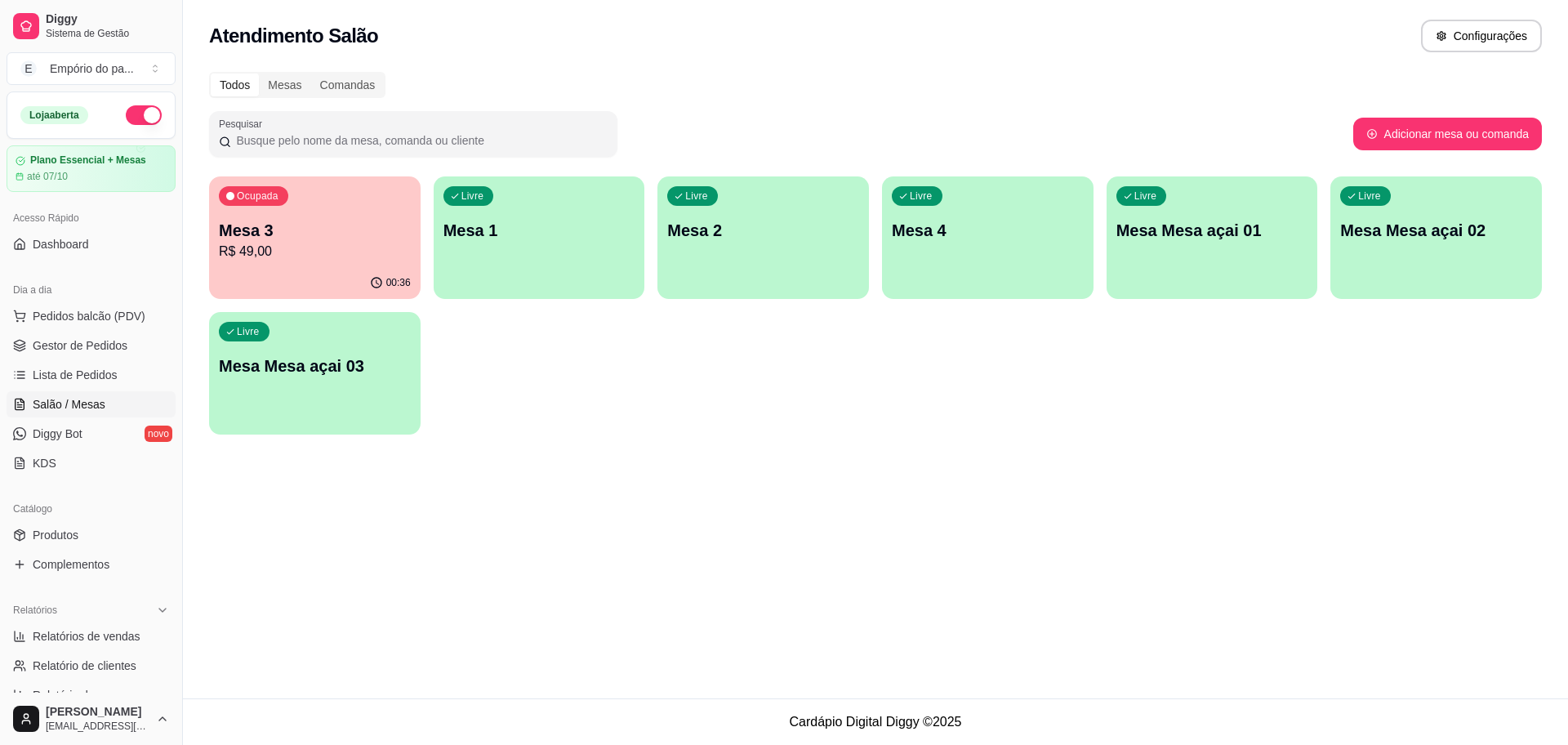
click at [834, 234] on p "Mesa 2" at bounding box center [763, 230] width 192 height 23
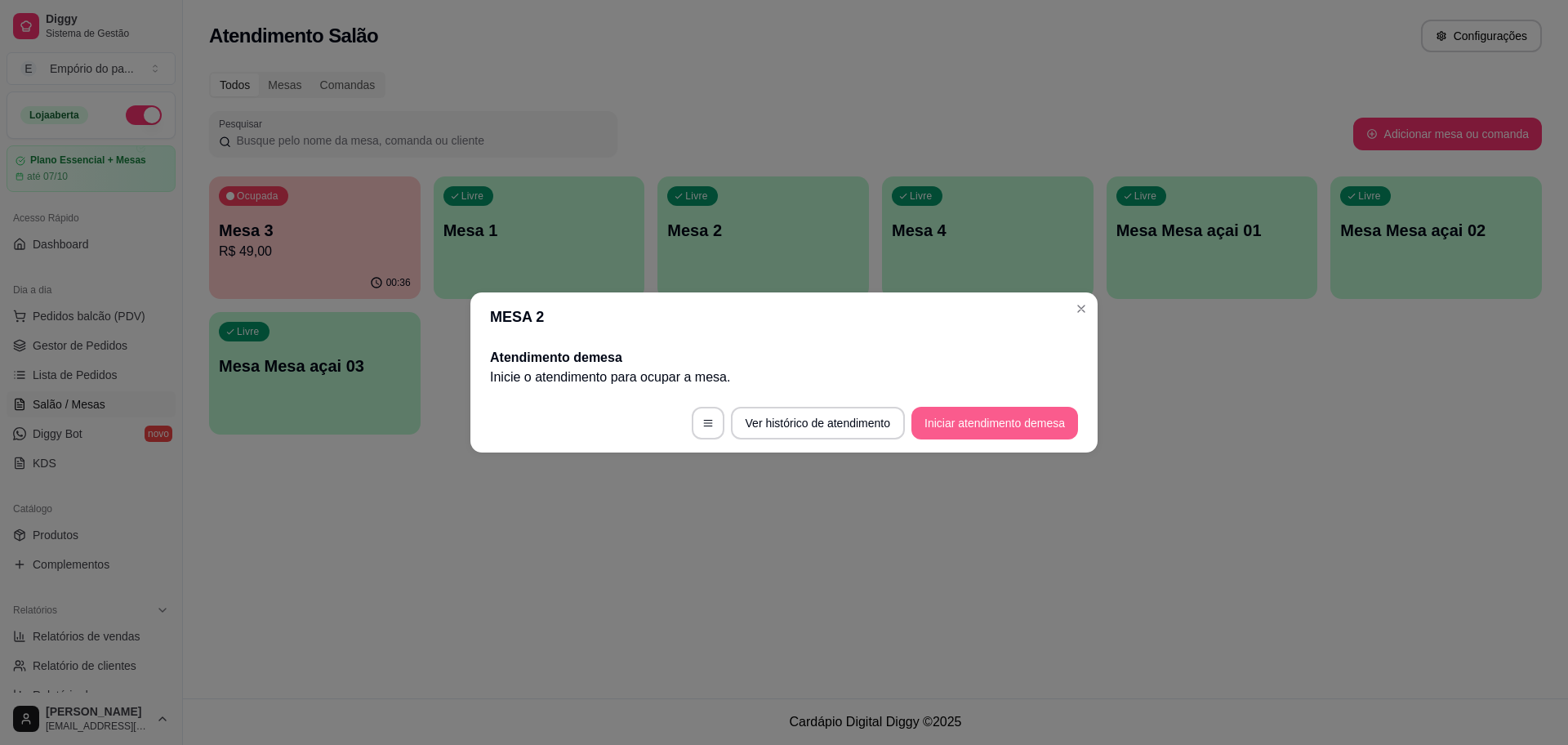
click at [976, 414] on button "Iniciar atendimento de mesa" at bounding box center [994, 423] width 167 height 33
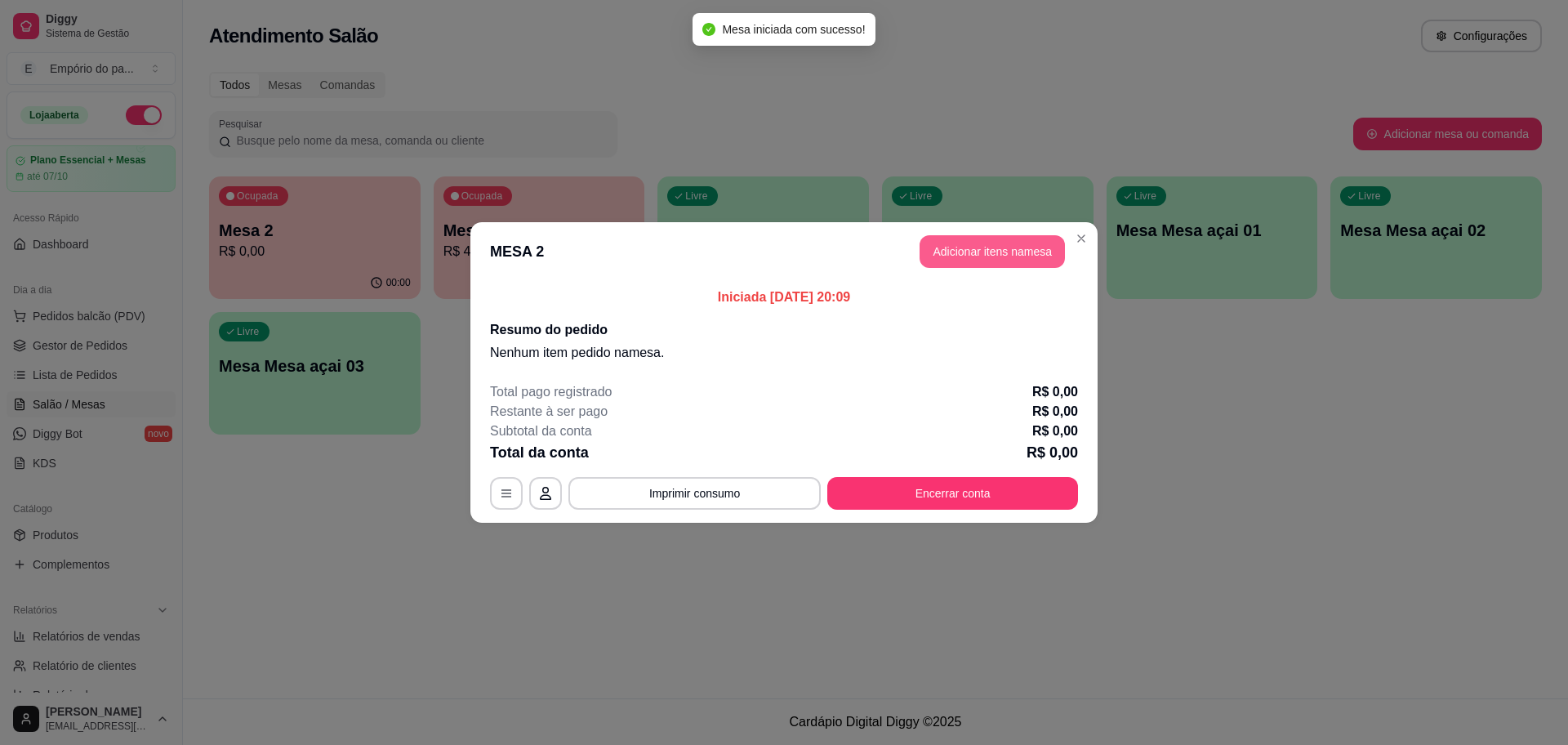
click at [965, 249] on button "Adicionar itens na mesa" at bounding box center [992, 251] width 145 height 33
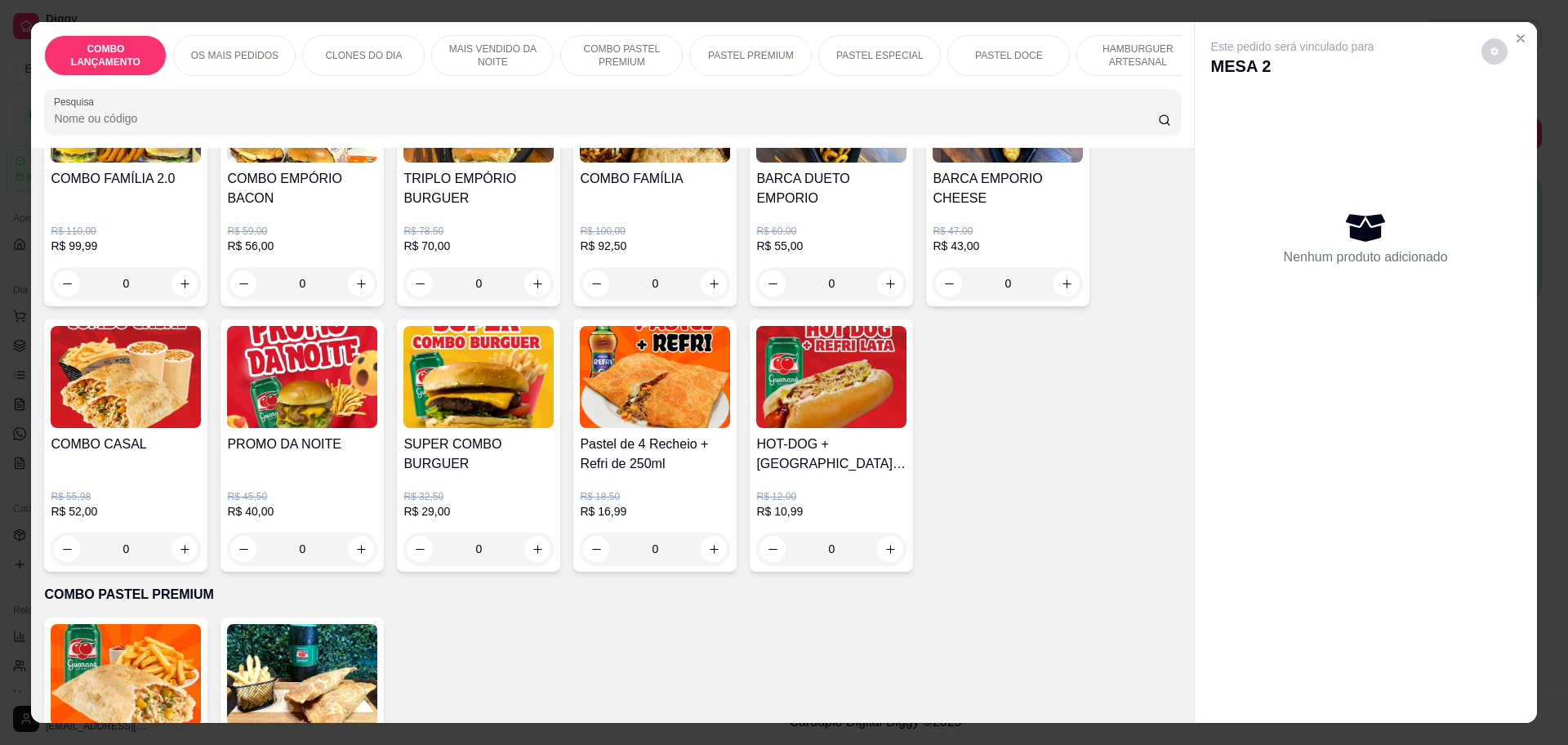
scroll to position [1837, 0]
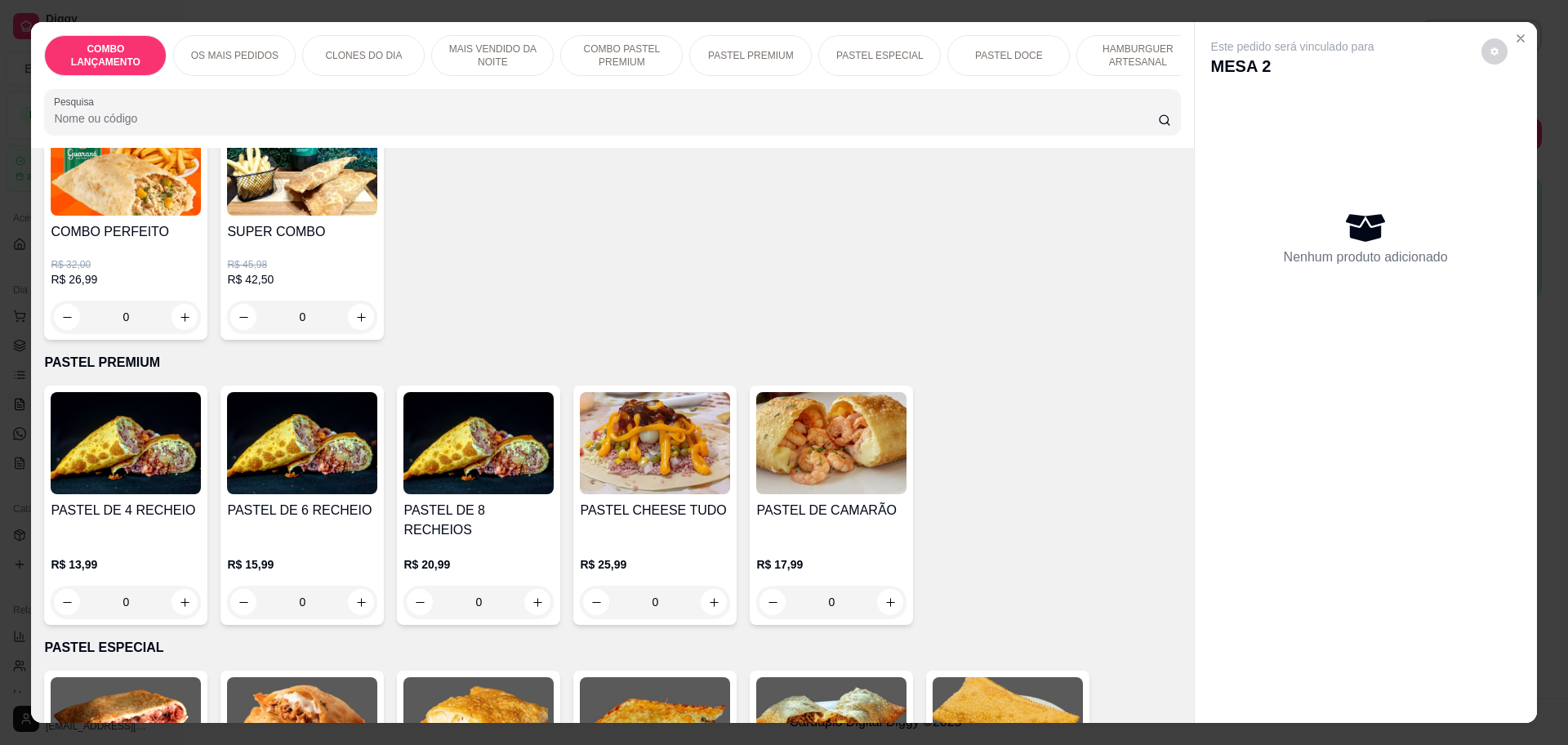
click at [878, 586] on div "0" at bounding box center [831, 602] width 150 height 33
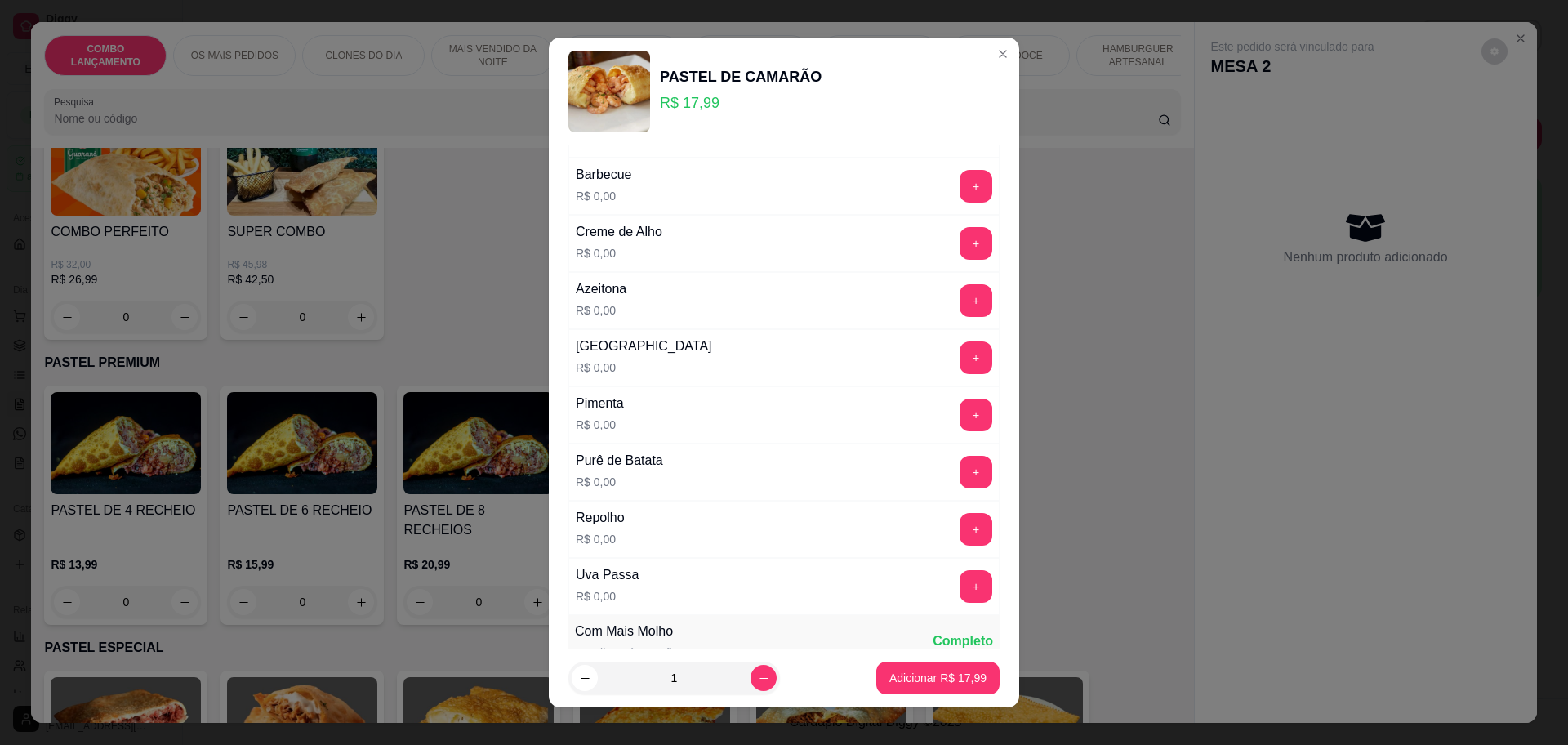
scroll to position [510, 0]
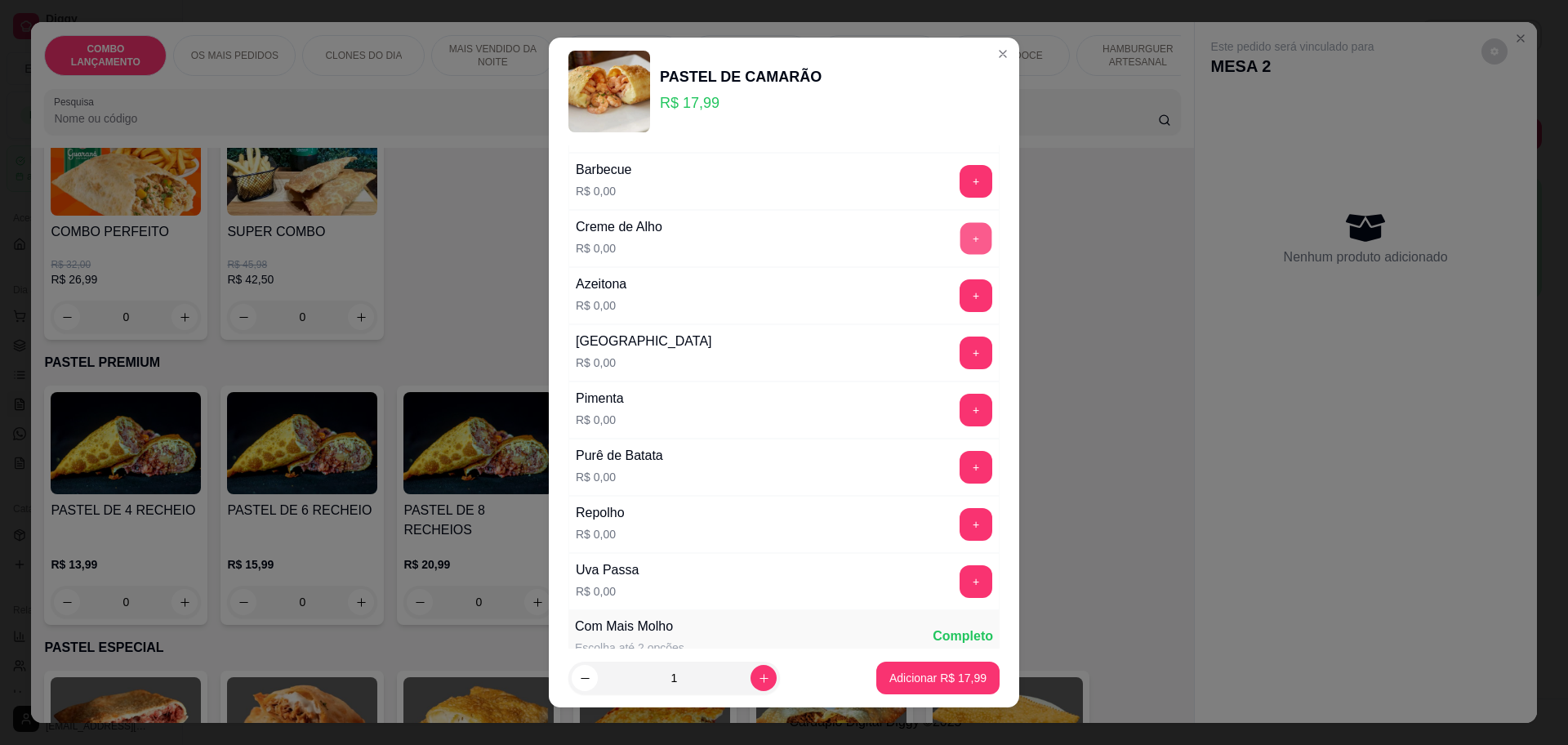
click at [960, 242] on button "+" at bounding box center [976, 238] width 32 height 32
click at [960, 467] on button "+" at bounding box center [976, 467] width 32 height 32
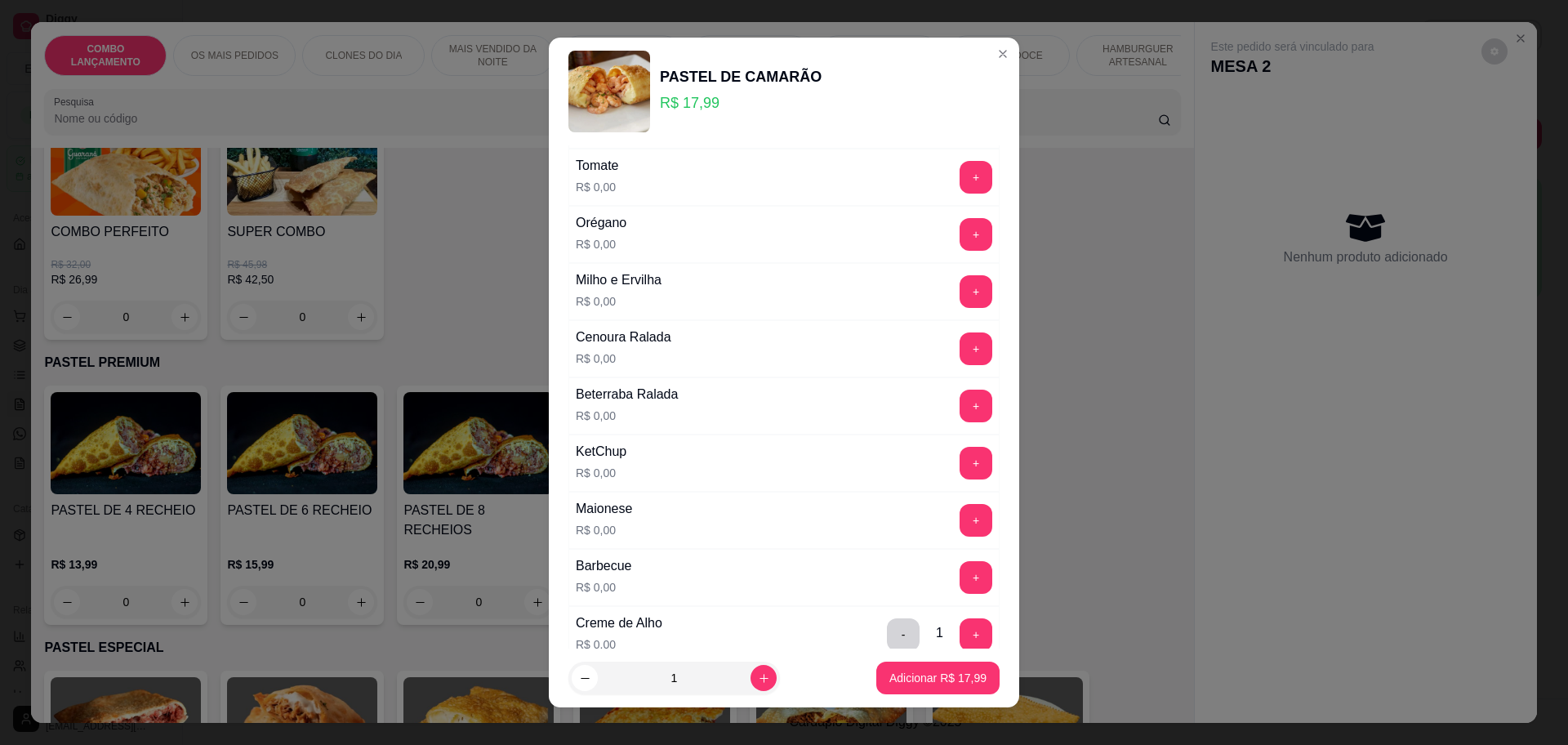
scroll to position [0, 0]
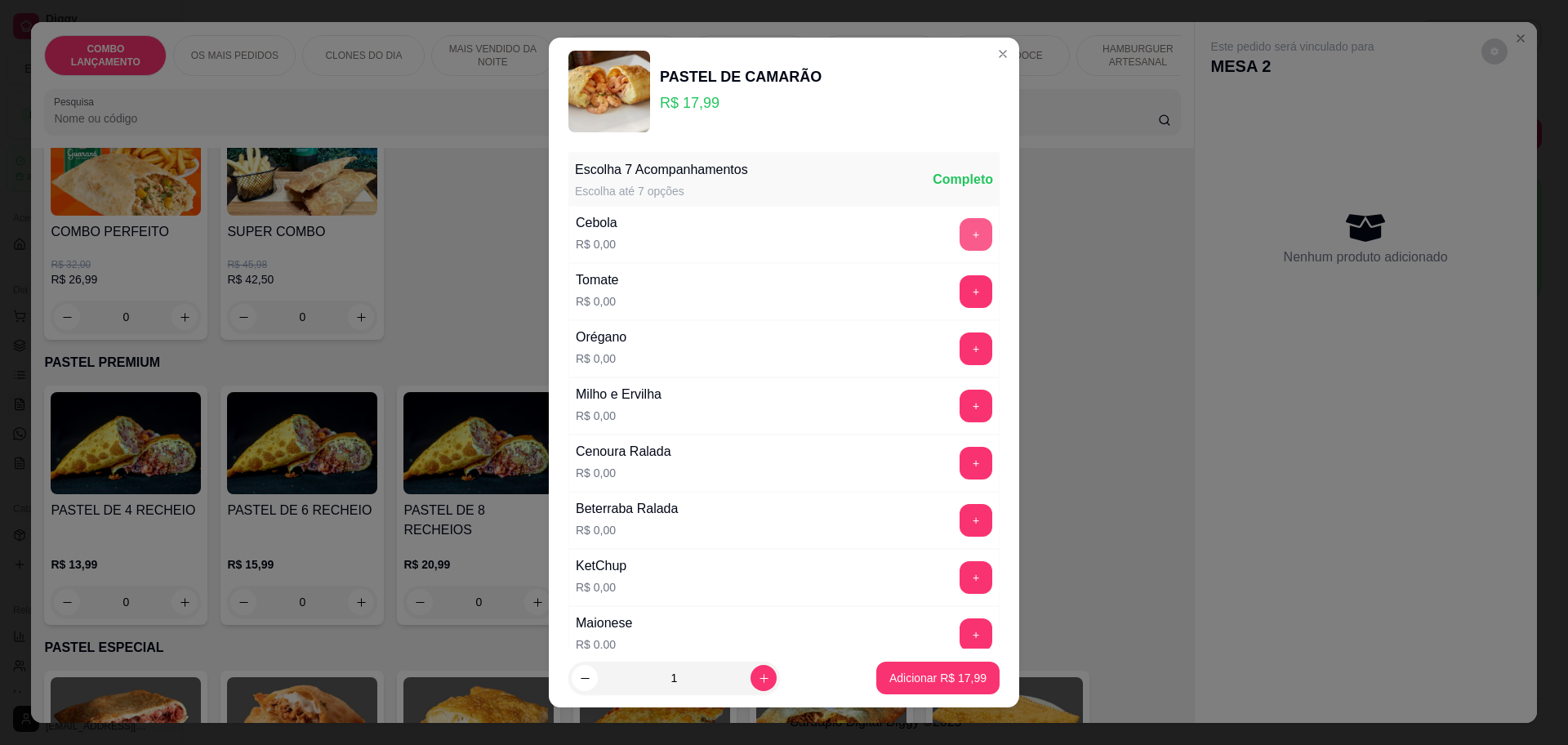
click at [959, 232] on button "+" at bounding box center [975, 234] width 33 height 33
click at [959, 295] on button "+" at bounding box center [975, 291] width 33 height 33
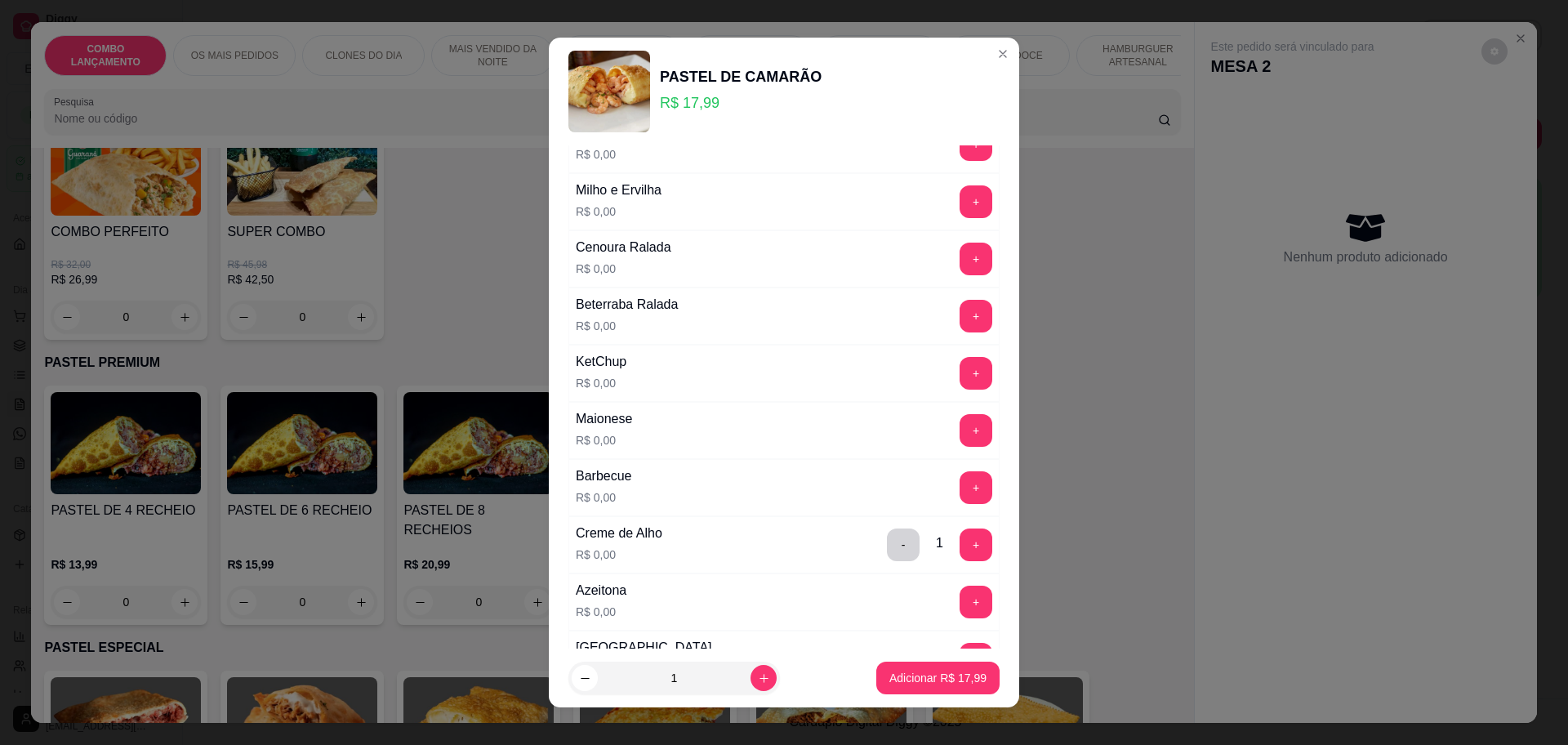
click at [959, 368] on button "+" at bounding box center [975, 372] width 33 height 33
click at [959, 481] on button "+" at bounding box center [975, 487] width 33 height 33
click at [912, 673] on p "Adicionar R$ 17,99" at bounding box center [938, 678] width 97 height 17
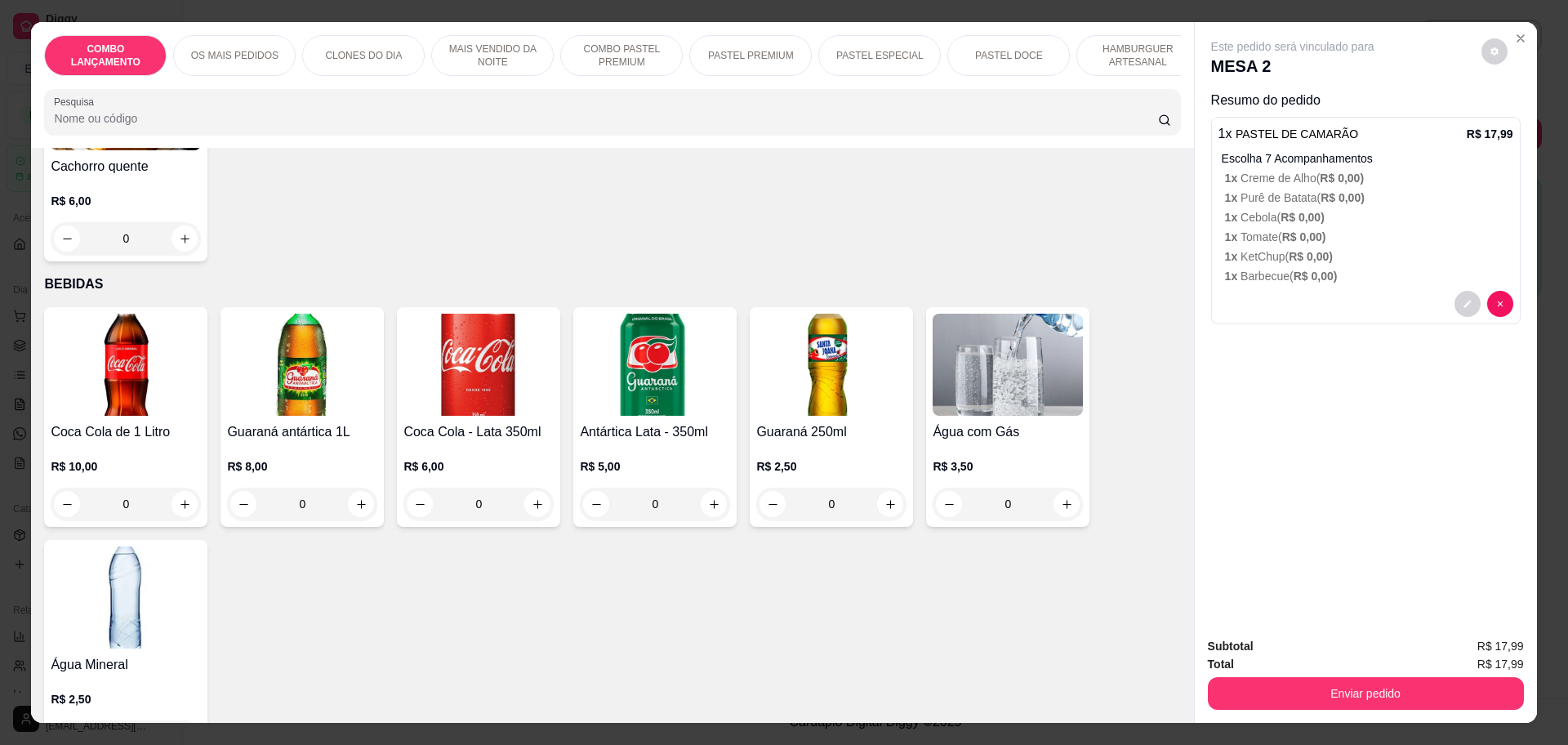
scroll to position [5410, 0]
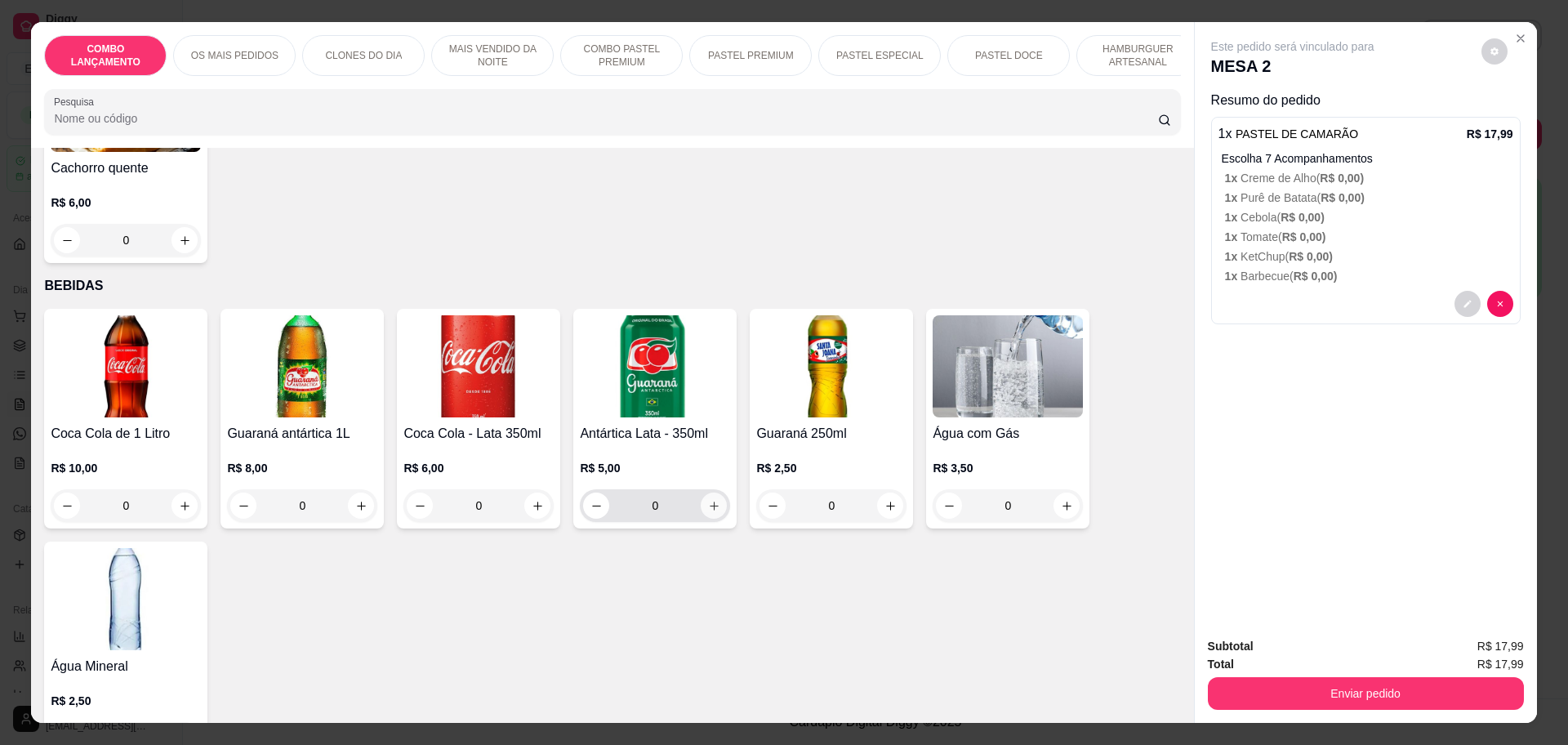
click at [700, 493] on button "increase-product-quantity" at bounding box center [713, 506] width 26 height 26
type input "1"
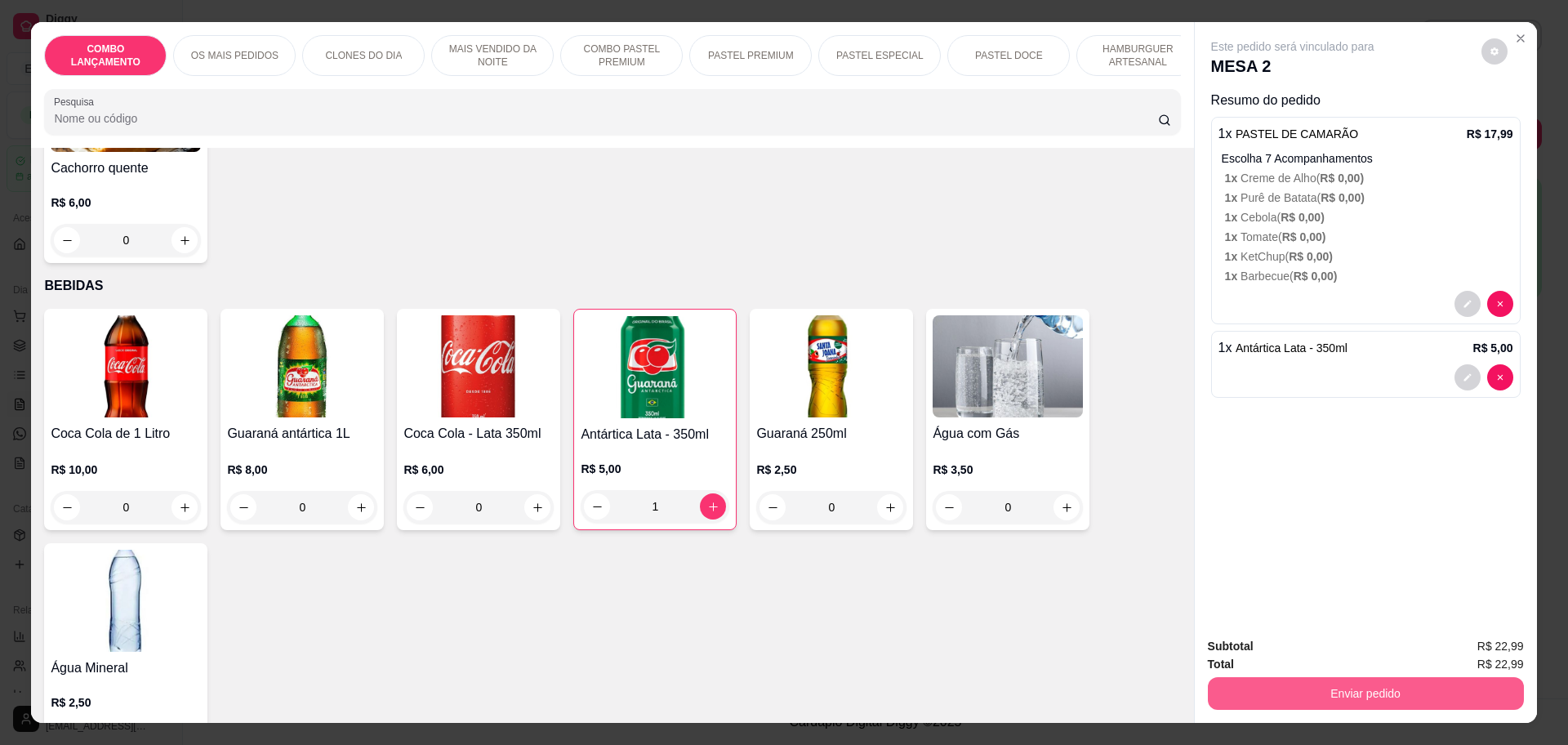
click at [1347, 686] on button "Enviar pedido" at bounding box center [1365, 693] width 316 height 33
click at [1371, 648] on button "Registrar cliente" at bounding box center [1370, 653] width 104 height 30
click at [1396, 673] on div "Enviar pedido" at bounding box center [1365, 691] width 316 height 36
click at [1387, 685] on button "Enviar pedido" at bounding box center [1365, 693] width 316 height 33
click at [1494, 643] on button "Enviar pedido" at bounding box center [1479, 653] width 92 height 31
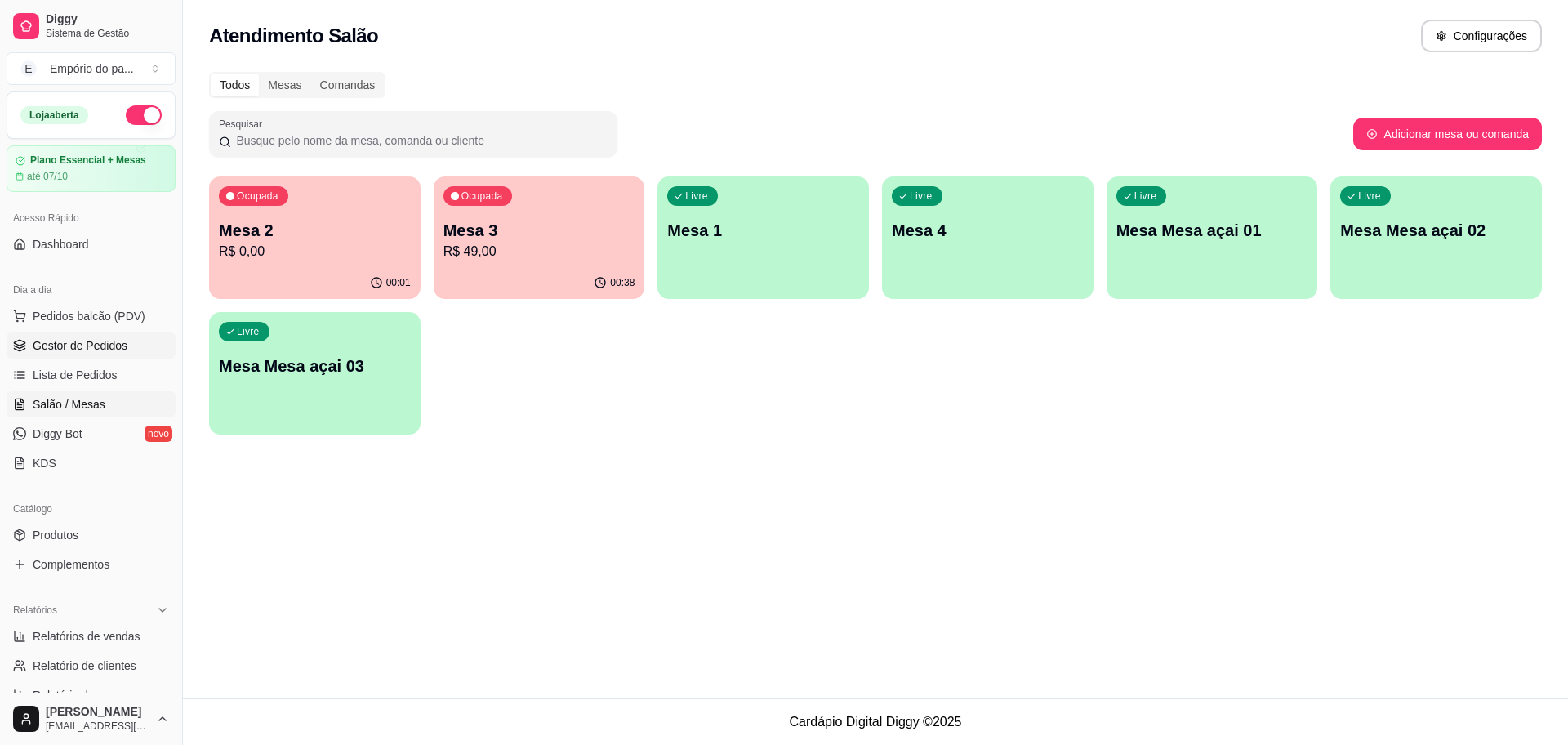
click at [57, 349] on span "Gestor de Pedidos" at bounding box center [80, 345] width 95 height 17
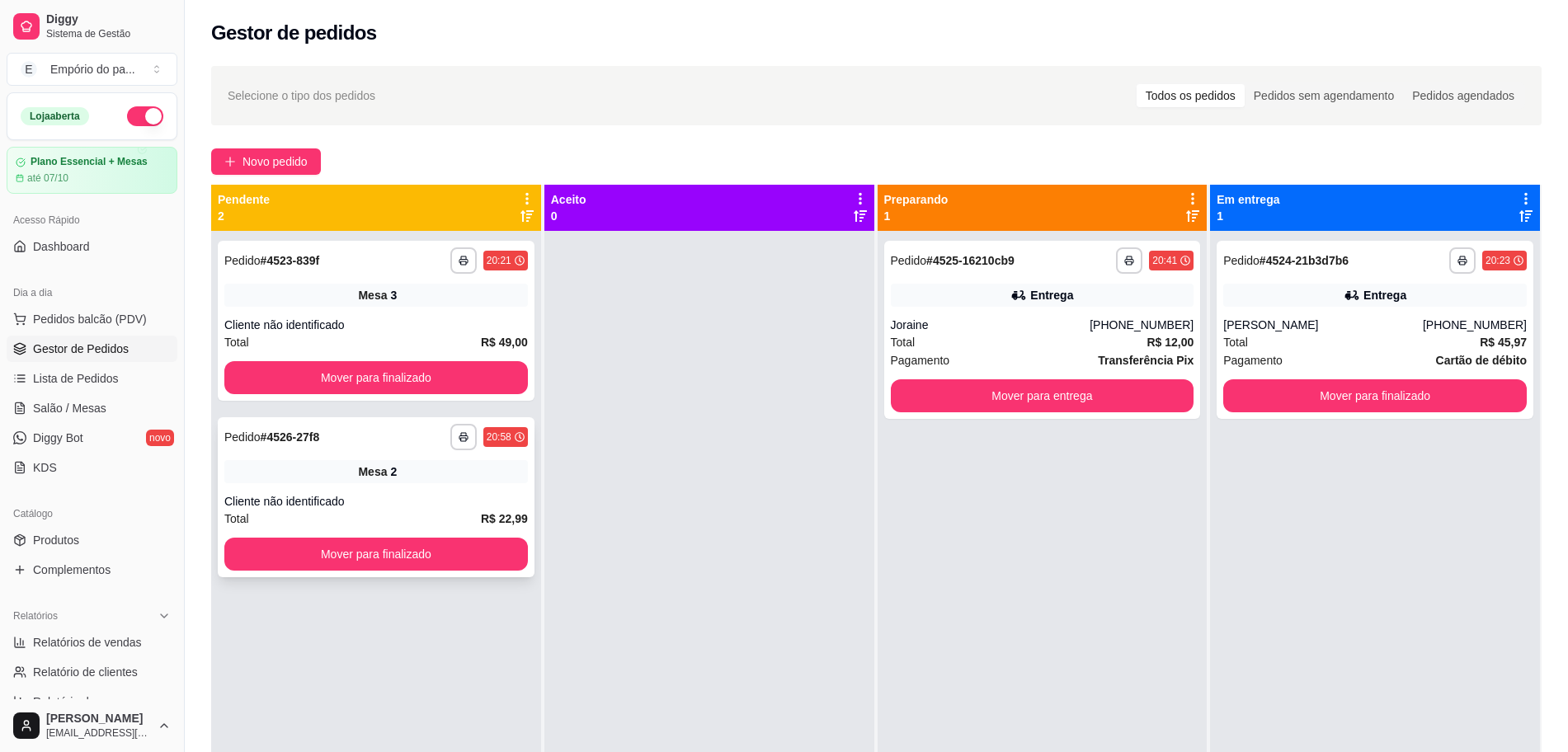
click at [373, 471] on span "Mesa" at bounding box center [372, 472] width 29 height 17
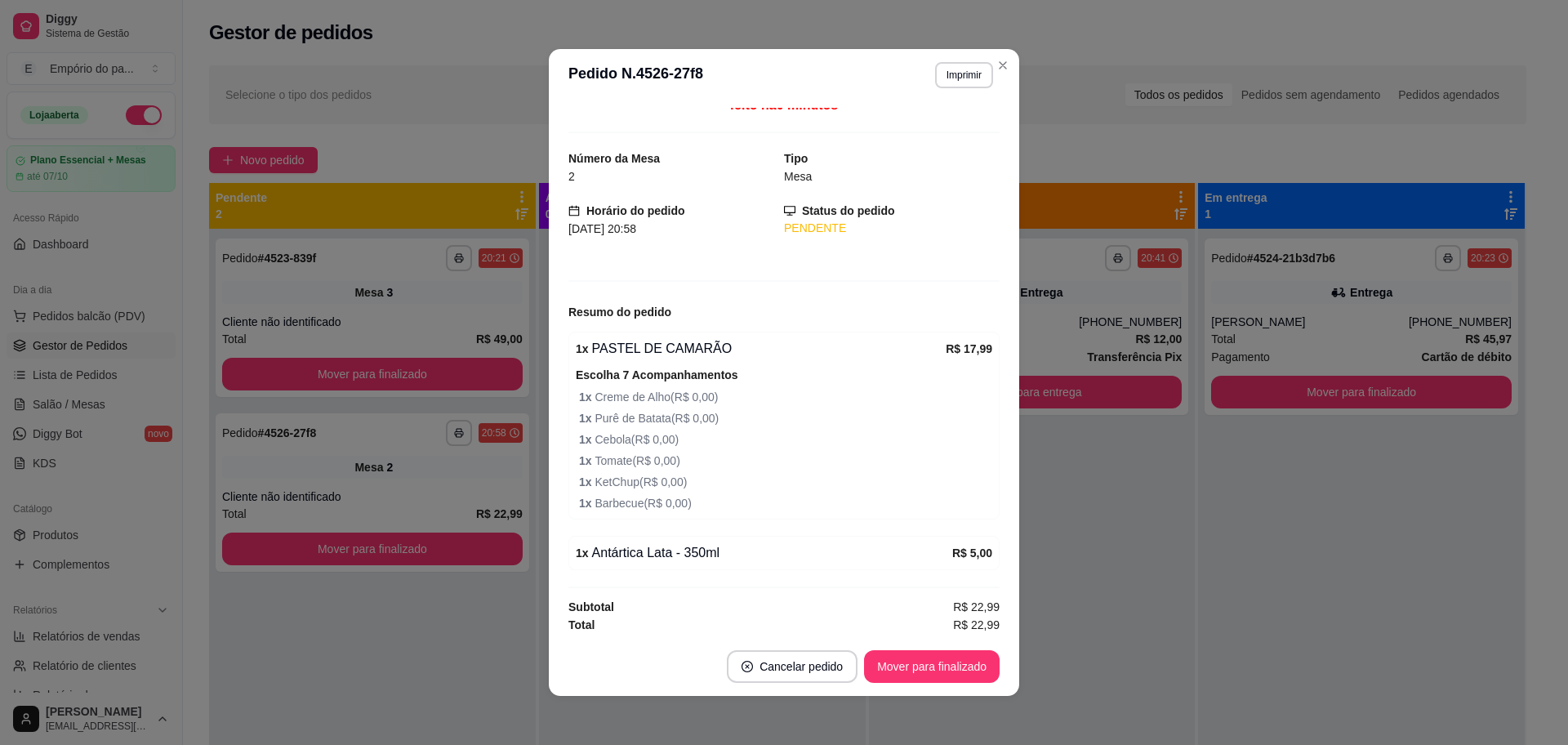
scroll to position [16, 0]
click at [964, 79] on button "Imprimir" at bounding box center [964, 75] width 58 height 26
click at [939, 135] on button "IMPRESSORA" at bounding box center [927, 132] width 118 height 26
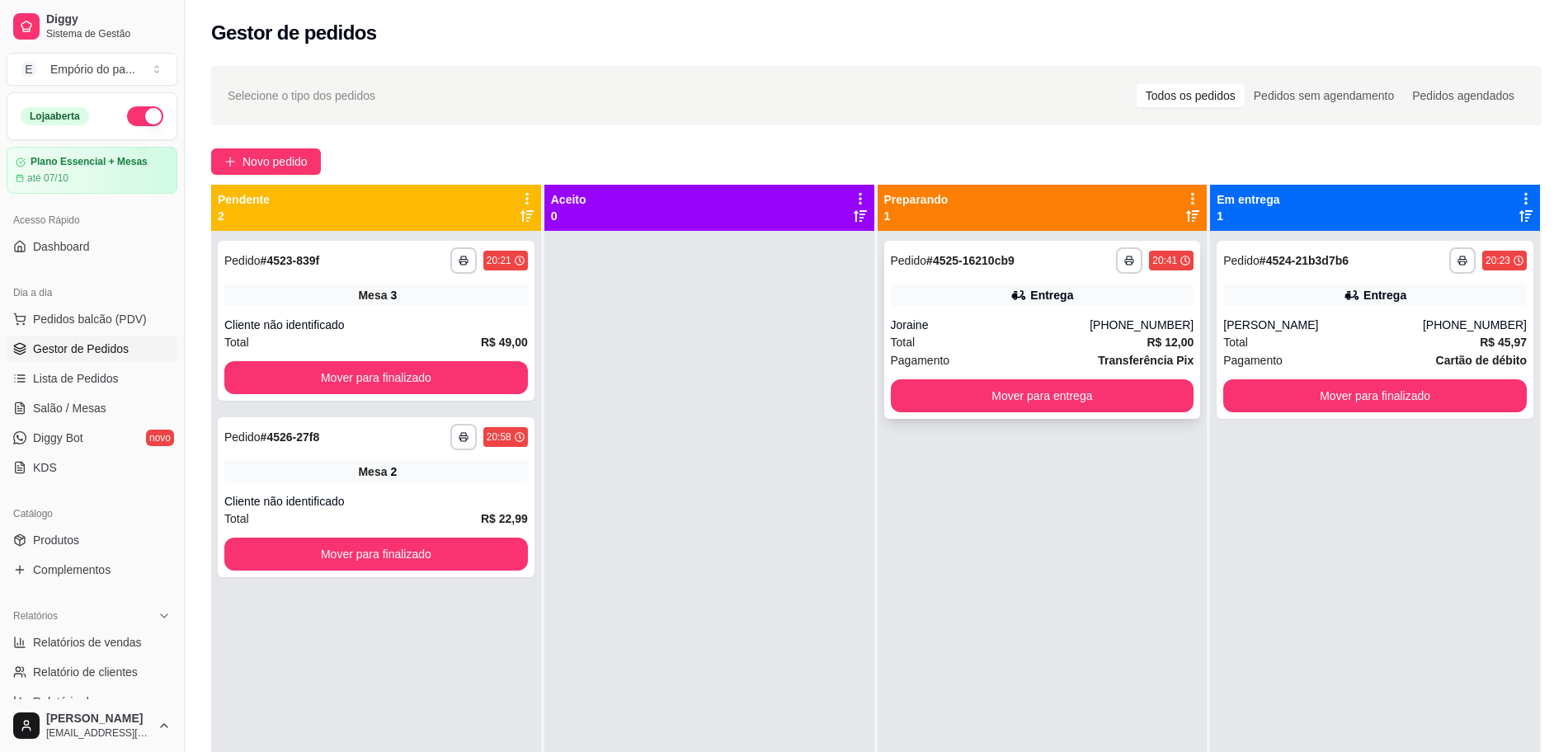
click at [1037, 294] on div "Entrega" at bounding box center [1052, 295] width 43 height 17
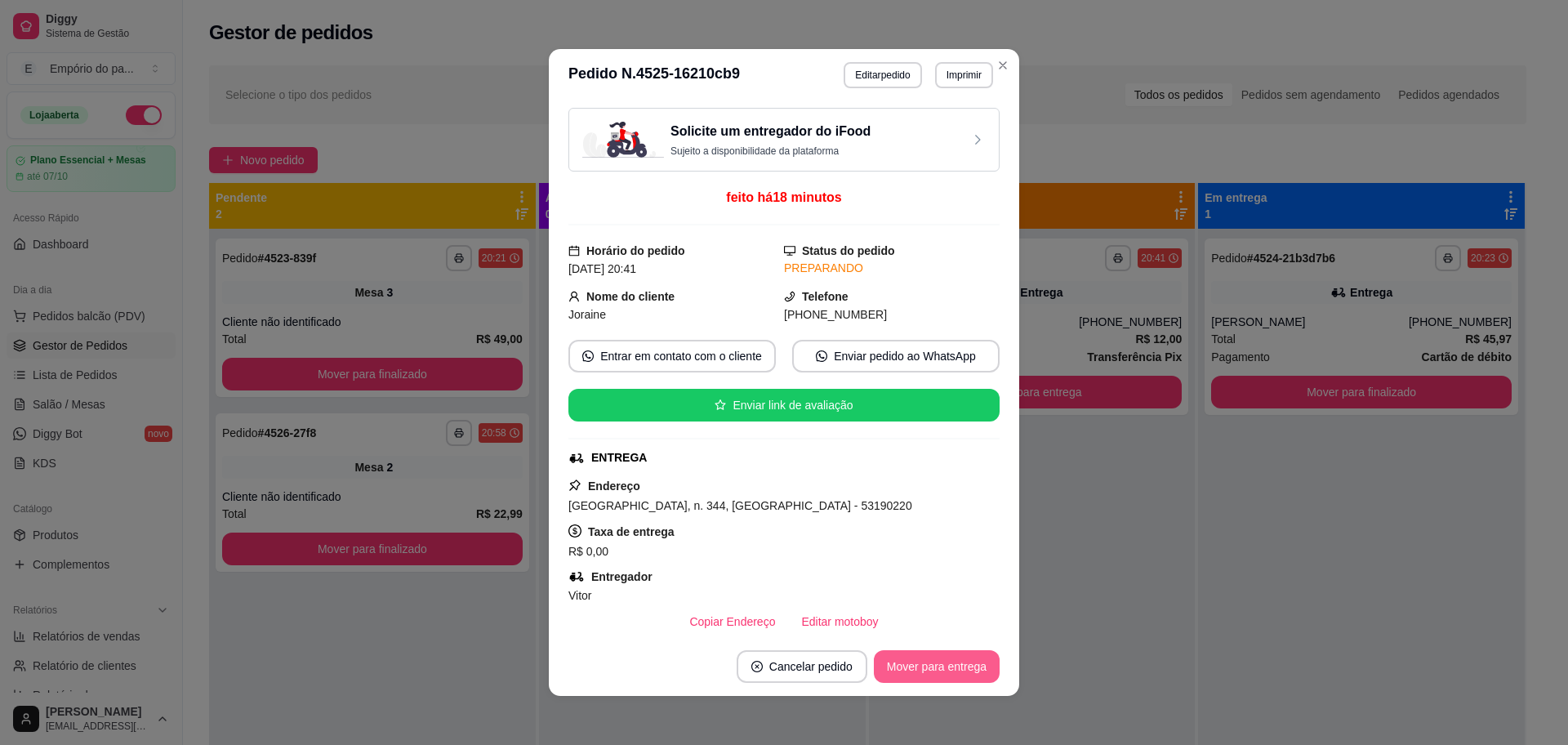
click at [967, 659] on button "Mover para entrega" at bounding box center [936, 666] width 126 height 33
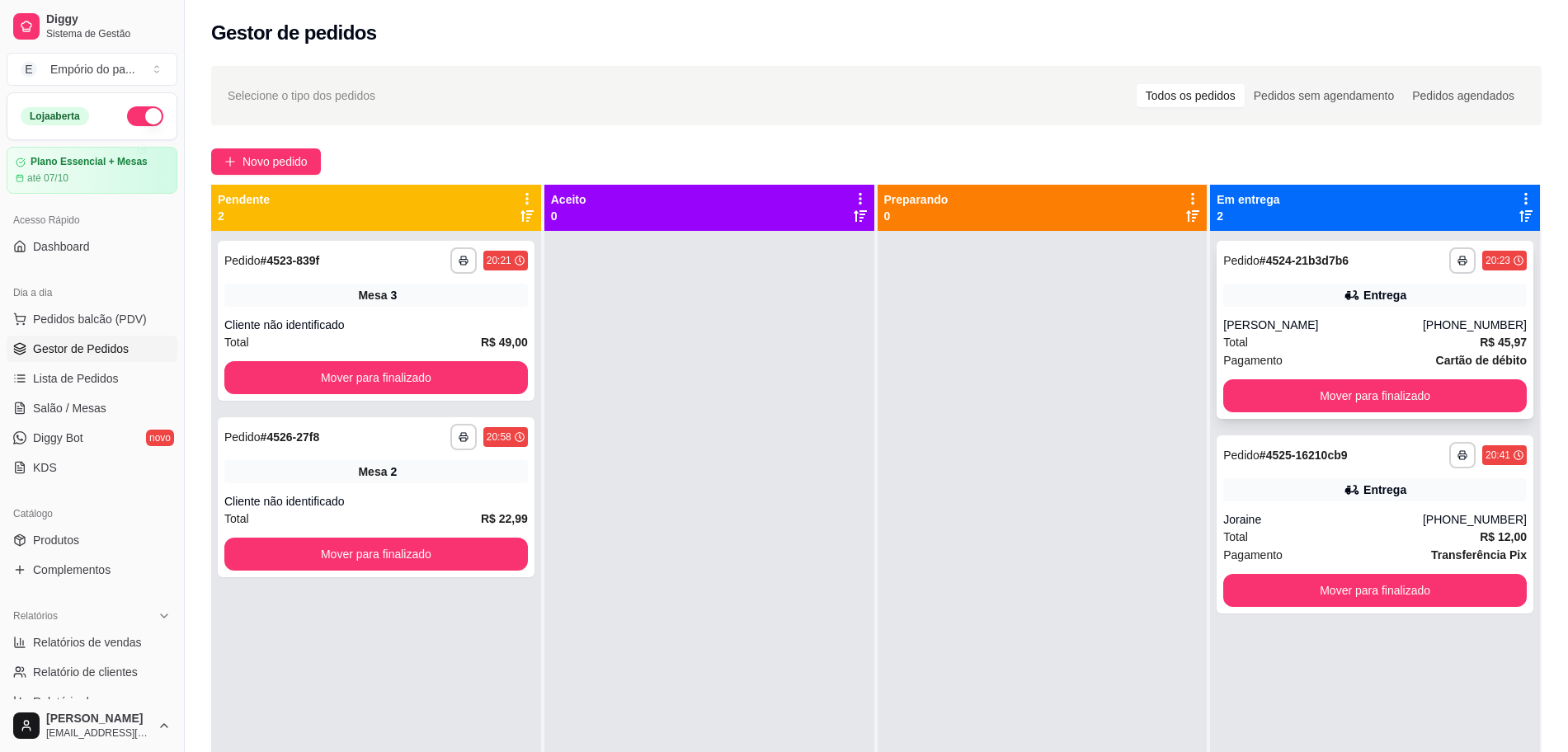
click at [1337, 324] on div "Roberta Santos" at bounding box center [1323, 325] width 199 height 17
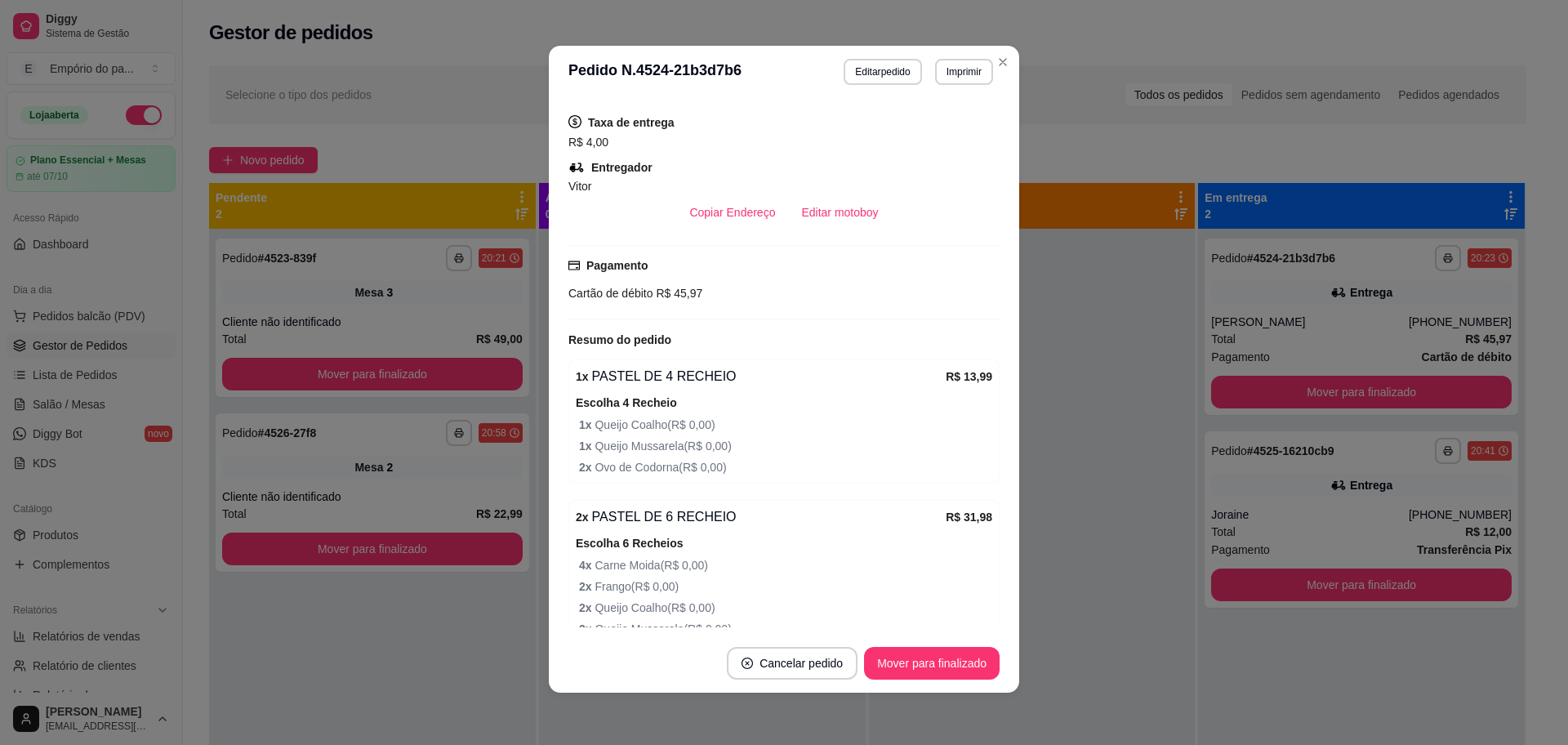
scroll to position [240, 0]
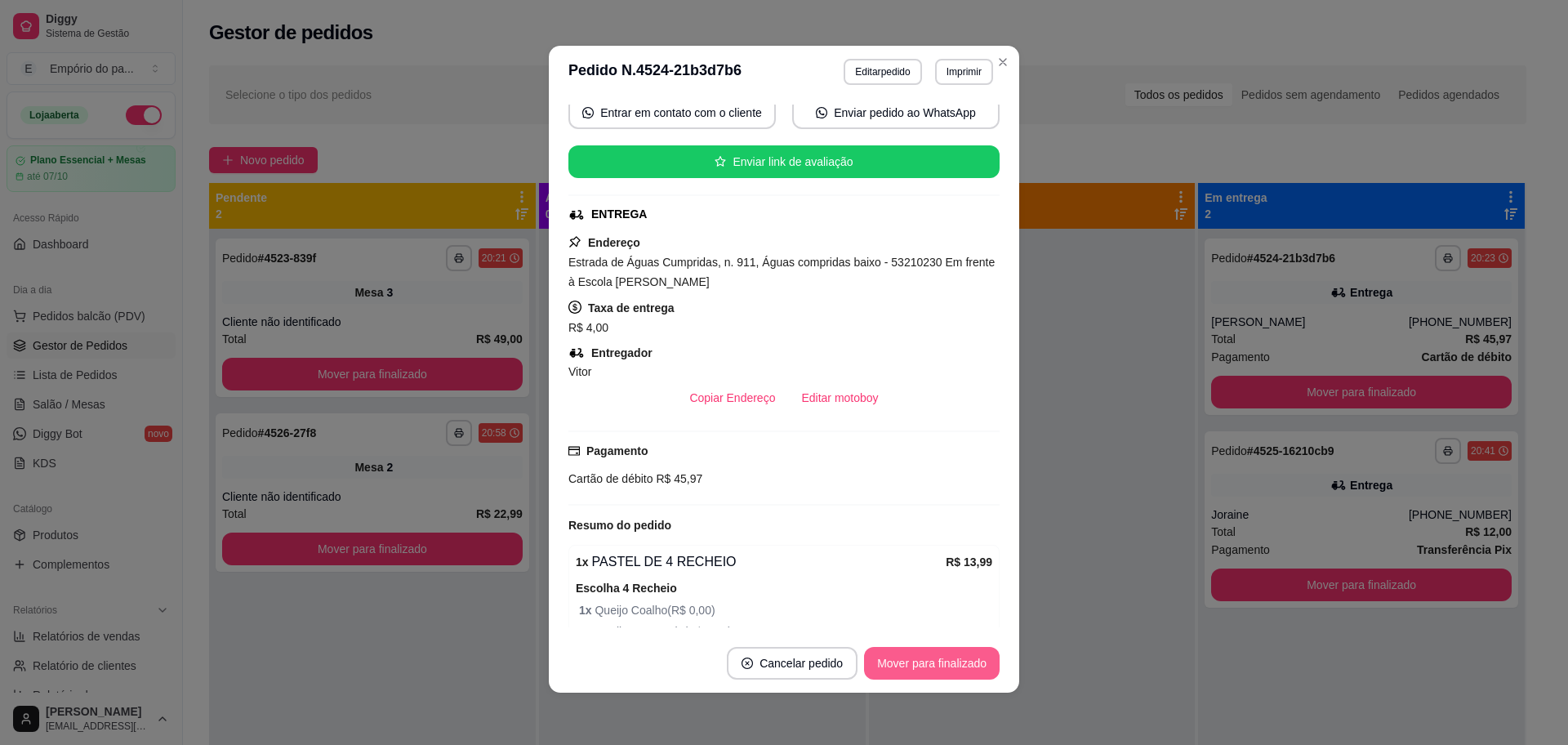
click at [935, 670] on button "Mover para finalizado" at bounding box center [932, 662] width 136 height 33
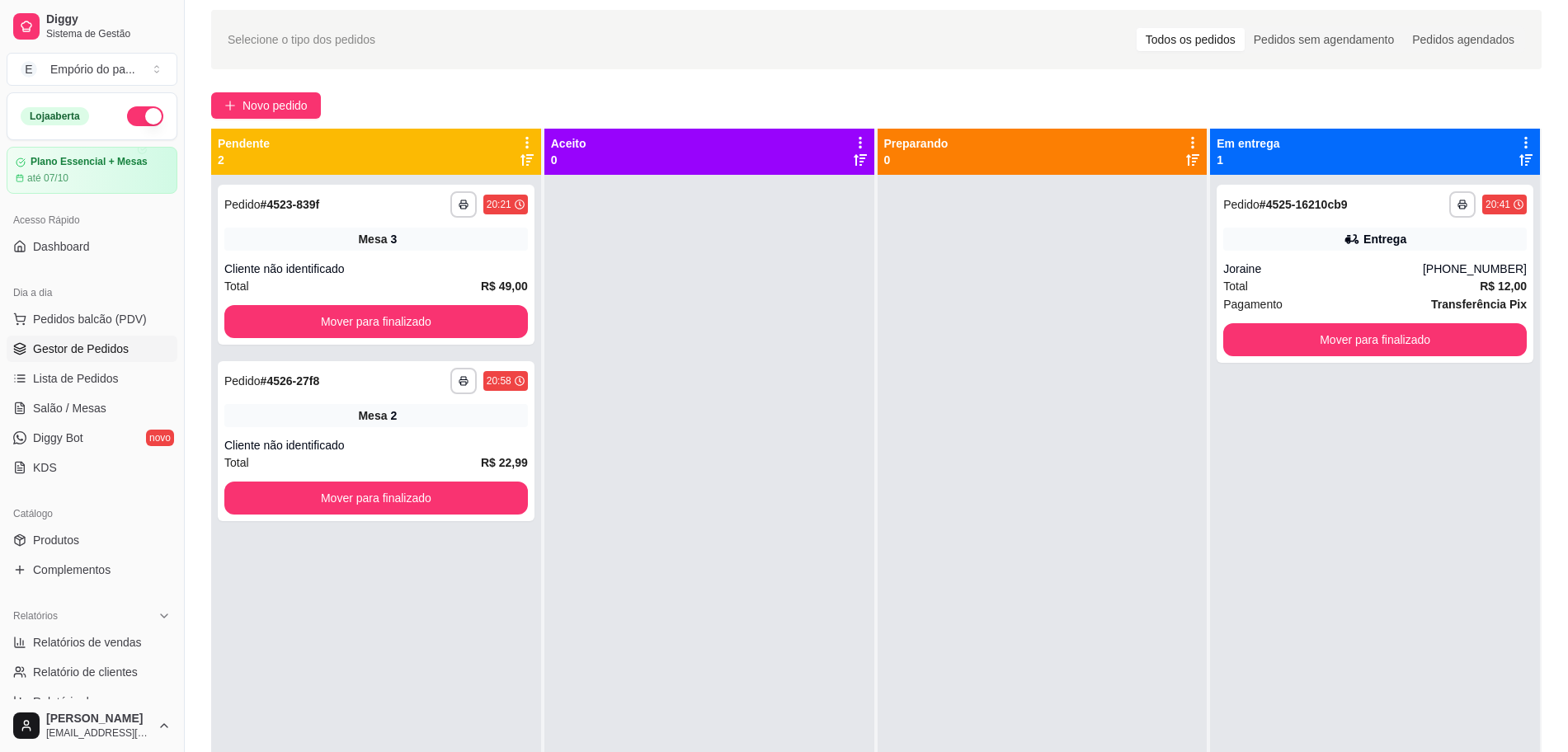
scroll to position [103, 0]
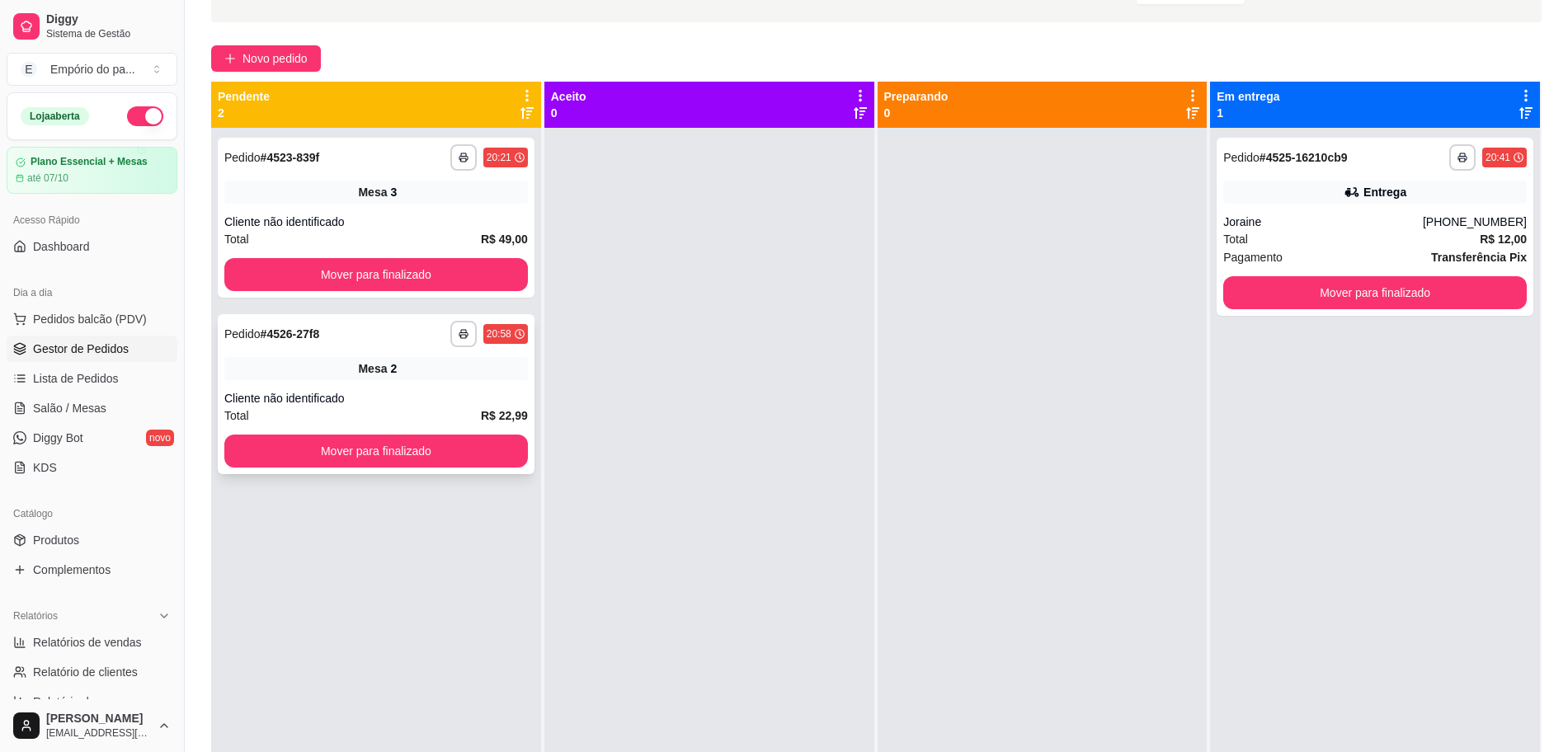
click at [464, 379] on div "Mesa 2" at bounding box center [376, 368] width 304 height 24
click at [66, 400] on span "Salão / Mesas" at bounding box center [70, 408] width 73 height 17
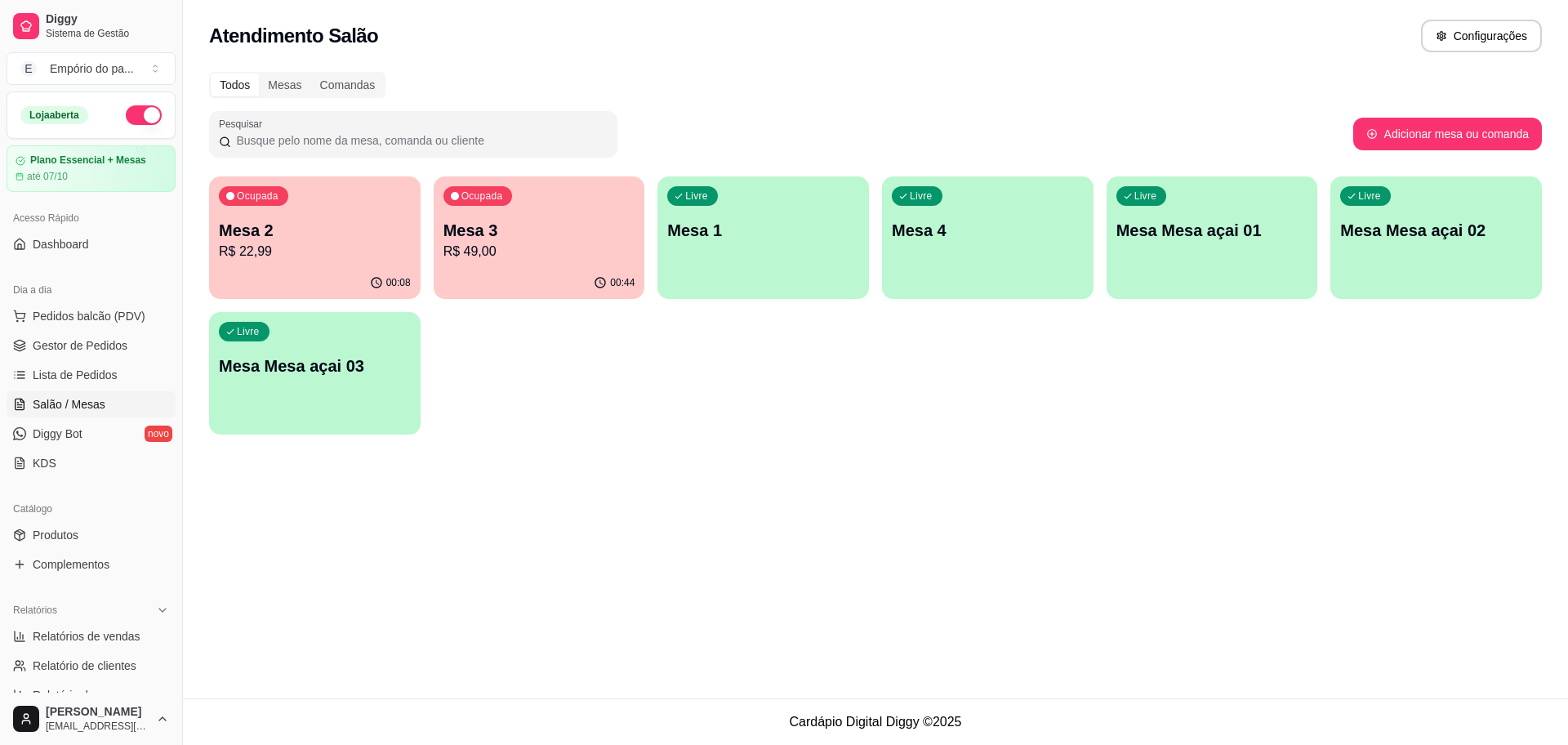
click at [327, 265] on div "Ocupada Mesa 2 R$ 22,99" at bounding box center [314, 221] width 211 height 90
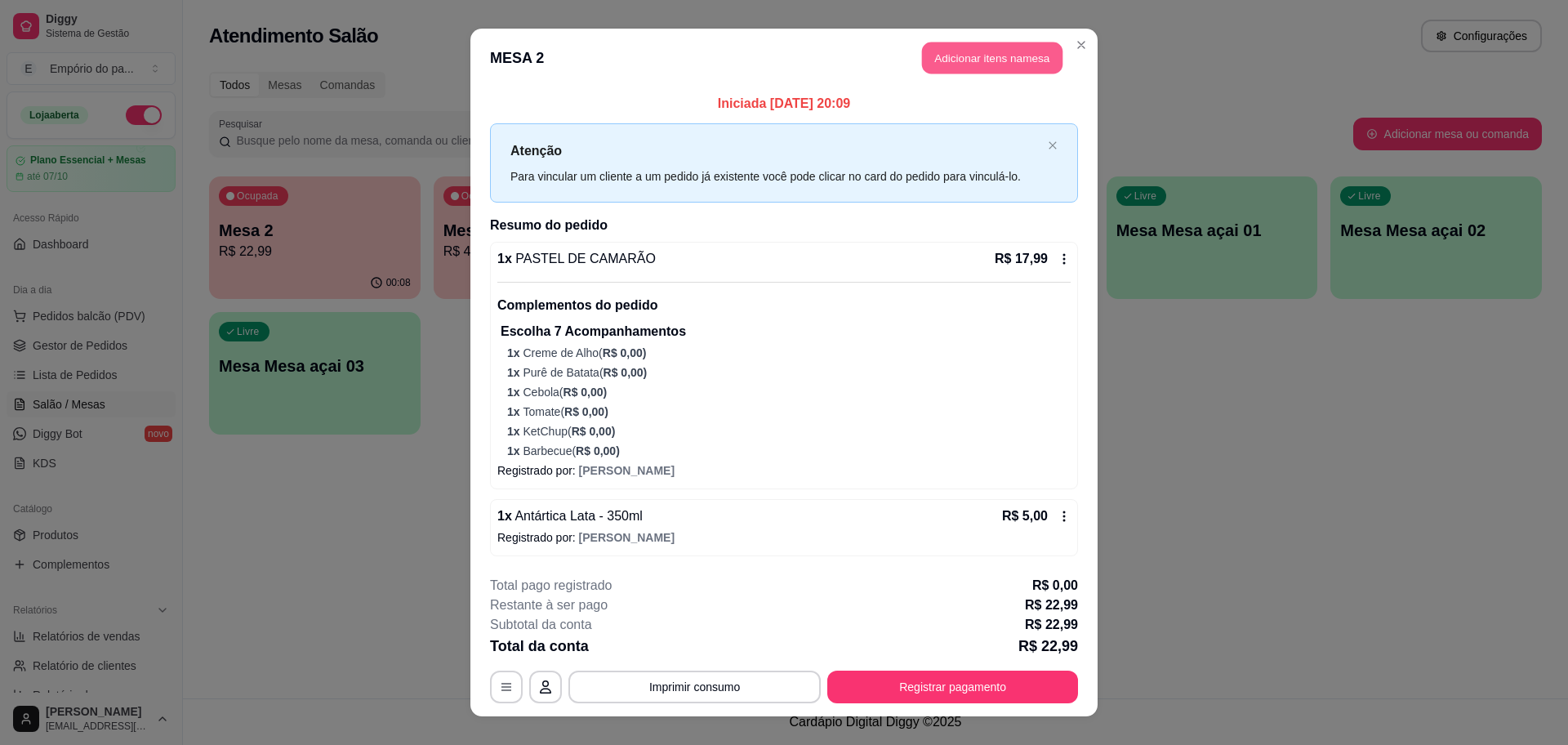
click at [988, 62] on button "Adicionar itens na mesa" at bounding box center [992, 59] width 141 height 32
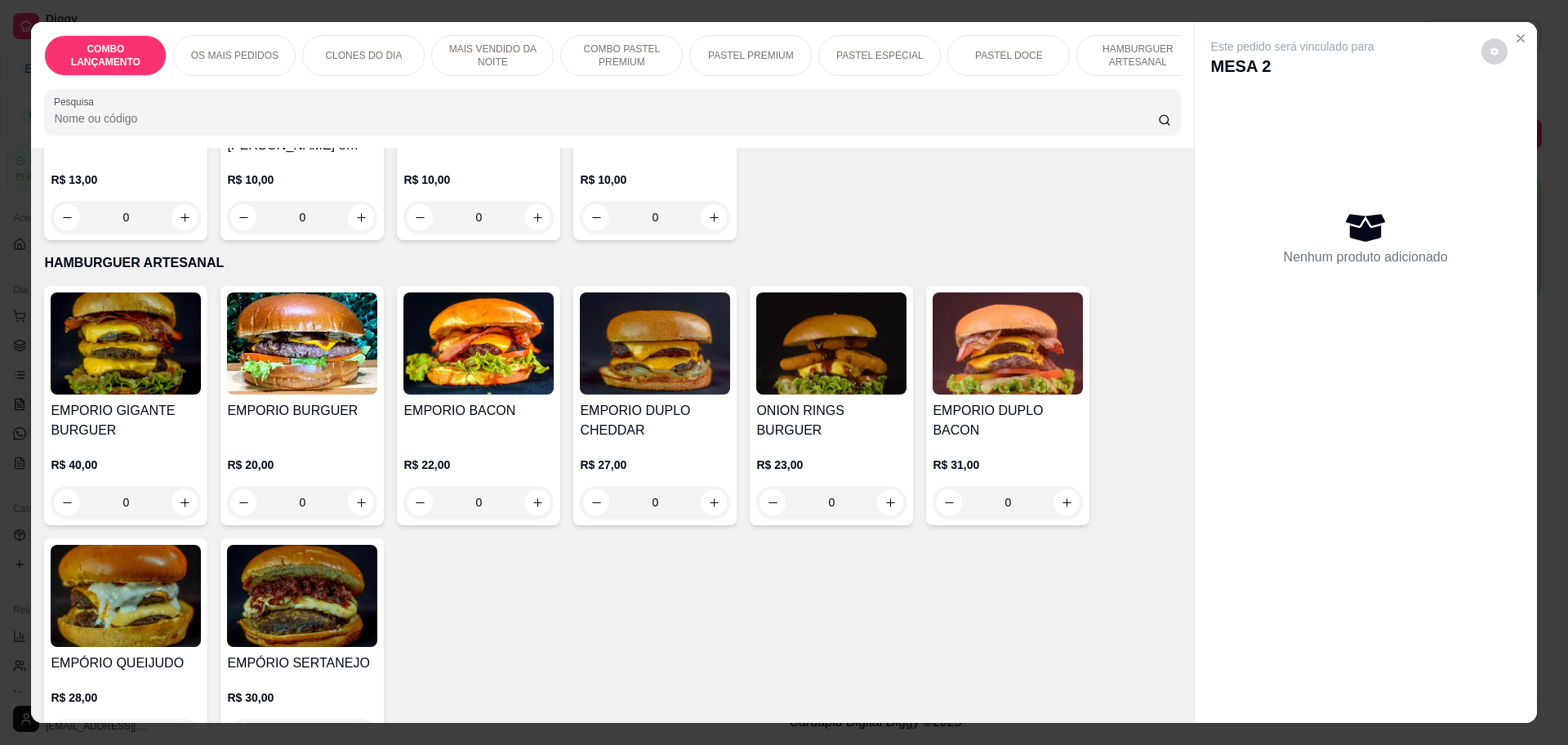
scroll to position [2786, 0]
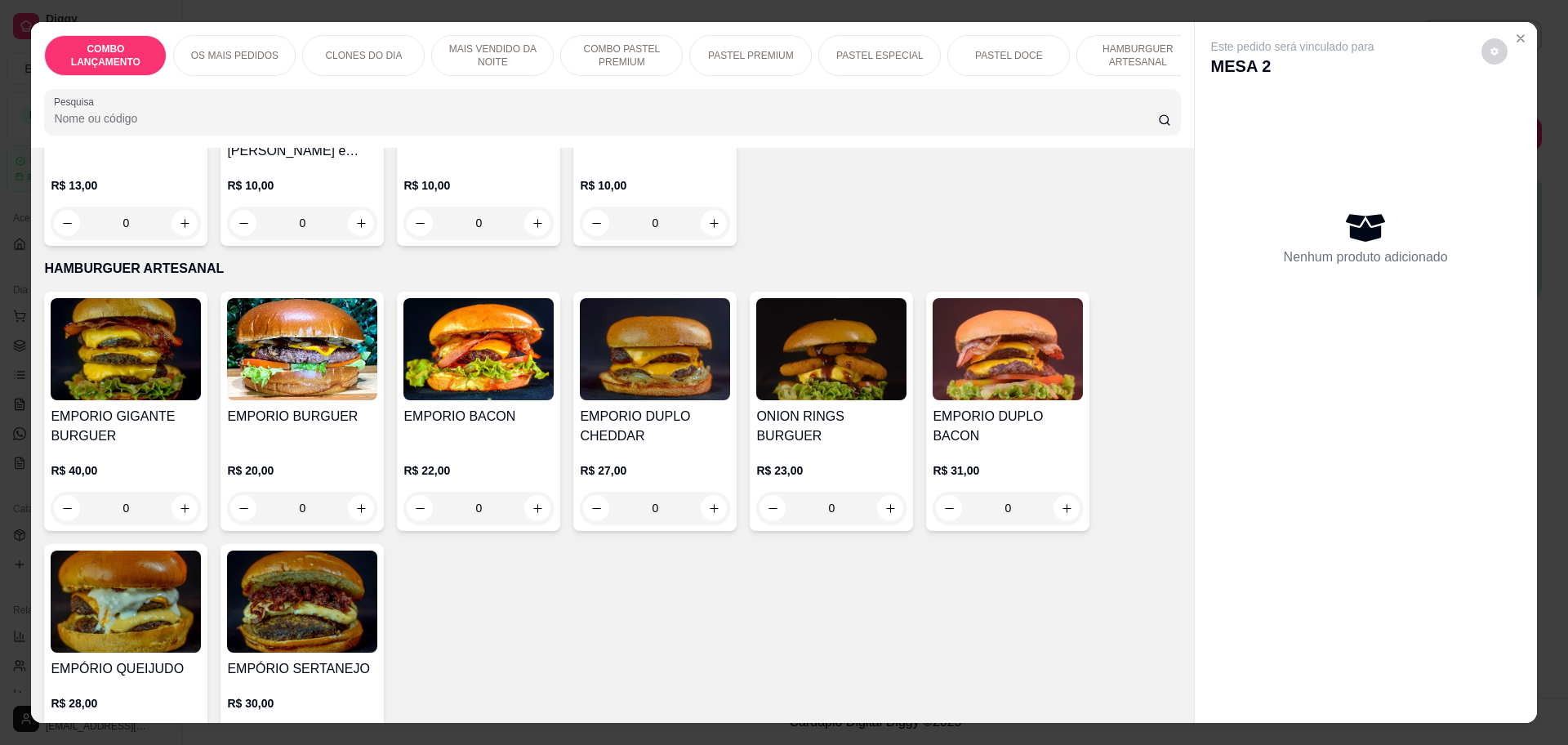
click at [355, 492] on div "0" at bounding box center [302, 508] width 150 height 33
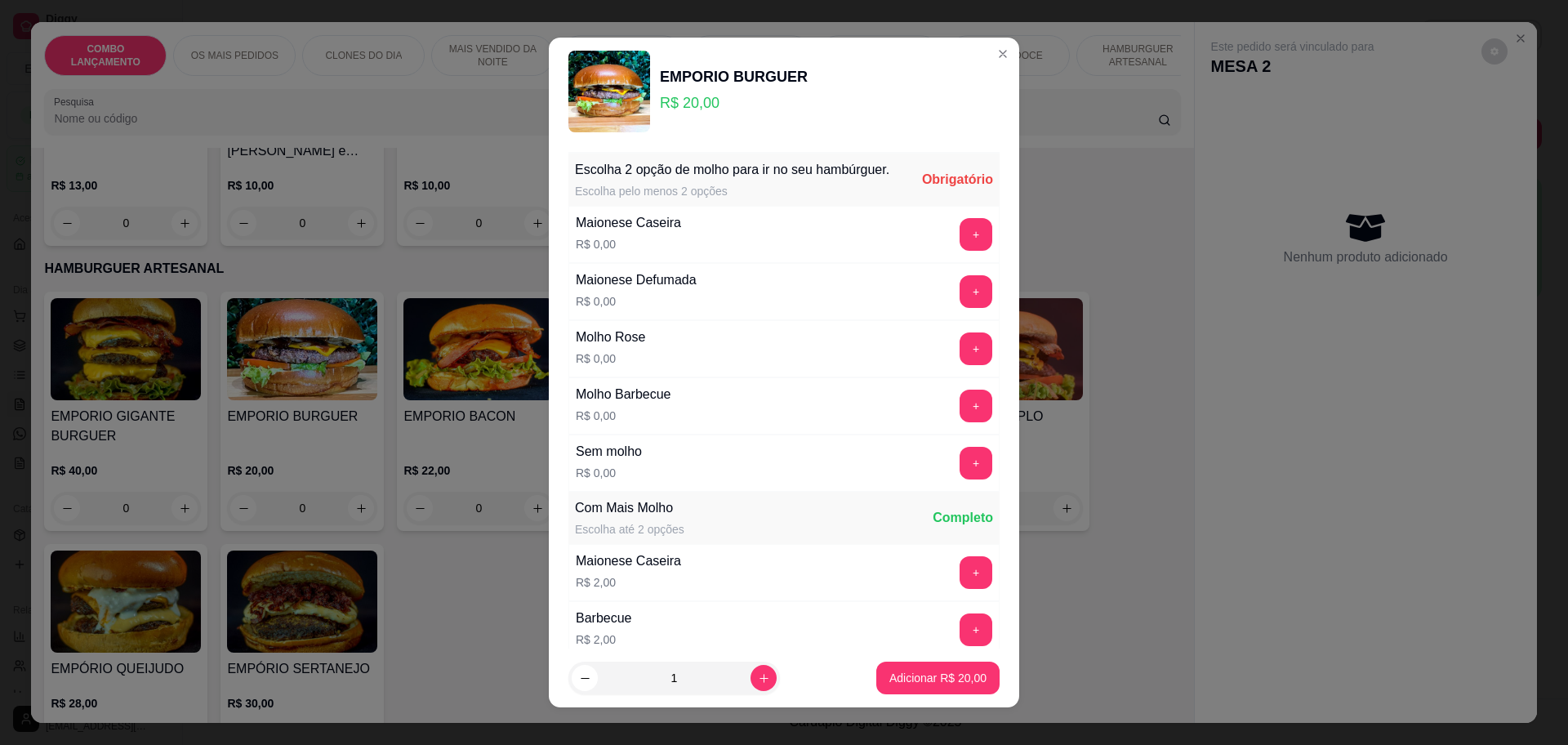
click at [967, 249] on div "Escolha 2 opção de molho para ir no seu hambúrguer. Escolha pelo menos 2 opções…" at bounding box center [783, 397] width 470 height 504
click at [959, 250] on button "+" at bounding box center [975, 234] width 33 height 33
click at [960, 250] on button "+" at bounding box center [976, 234] width 32 height 32
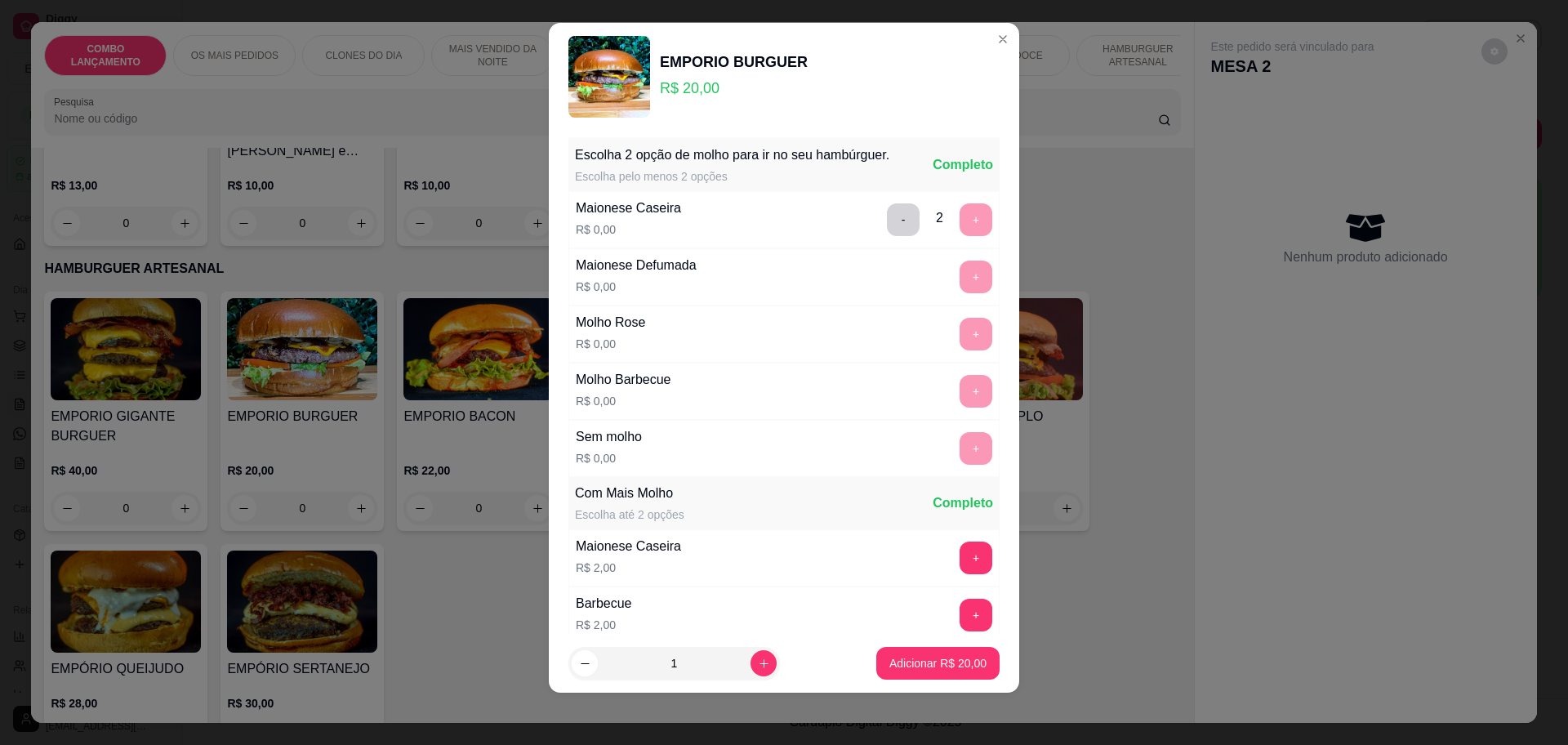
scroll to position [346, 0]
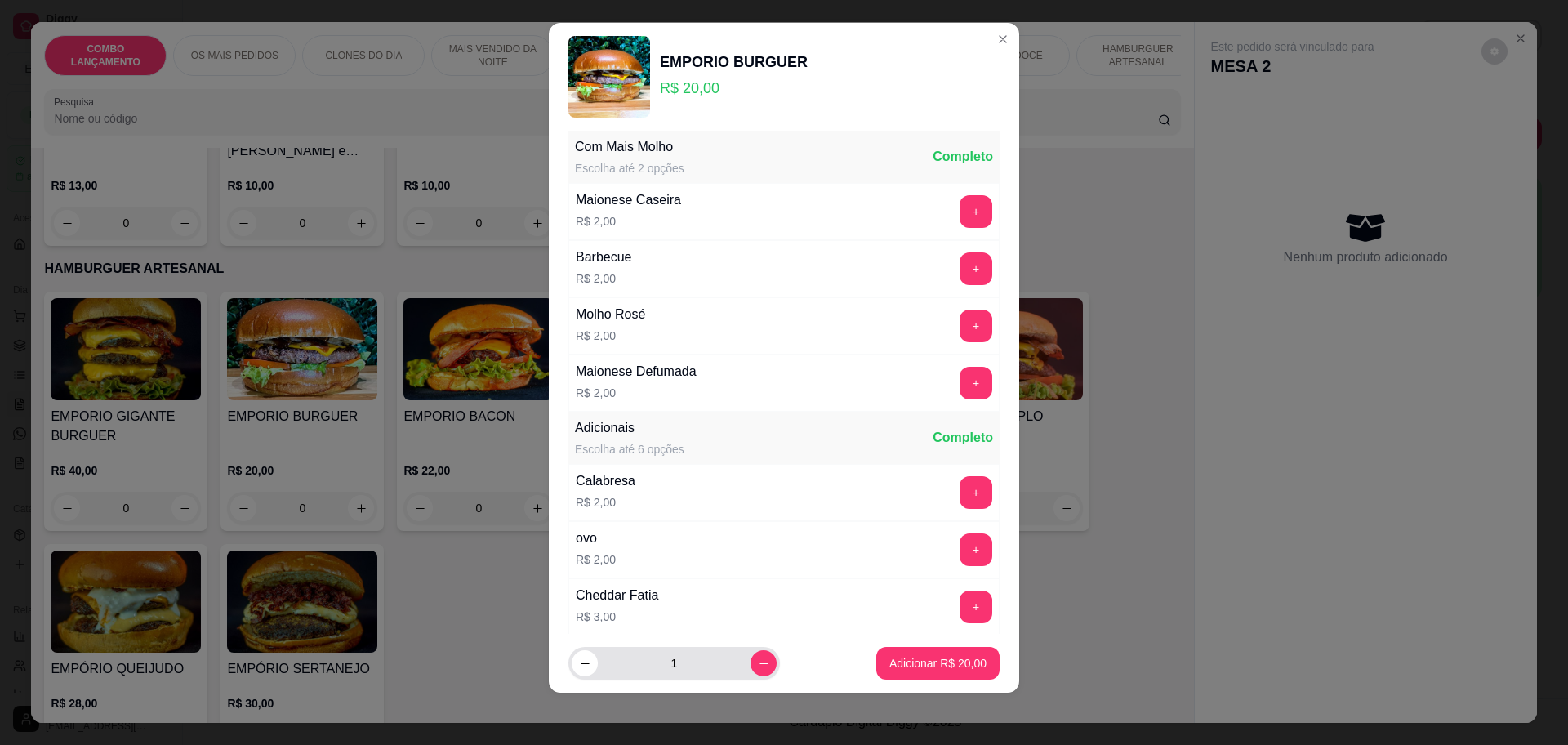
click at [734, 650] on div "1" at bounding box center [674, 662] width 205 height 33
click at [758, 657] on icon "increase-product-quantity" at bounding box center [764, 663] width 12 height 12
type input "2"
click at [945, 658] on p "Adicionar R$ 40,00" at bounding box center [938, 663] width 97 height 17
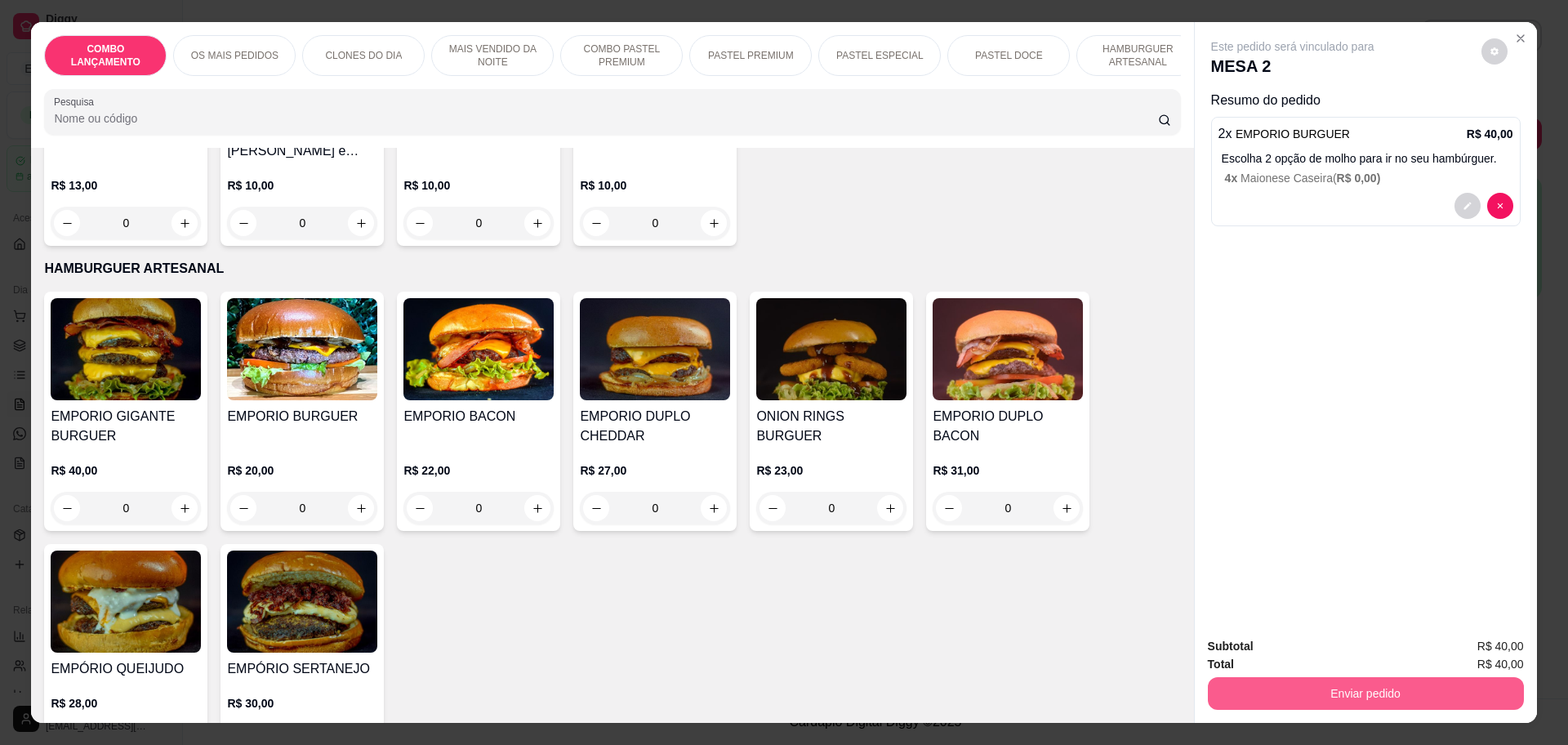
click at [1346, 694] on button "Enviar pedido" at bounding box center [1365, 693] width 316 height 33
click at [1492, 652] on button "Enviar pedido" at bounding box center [1480, 653] width 89 height 30
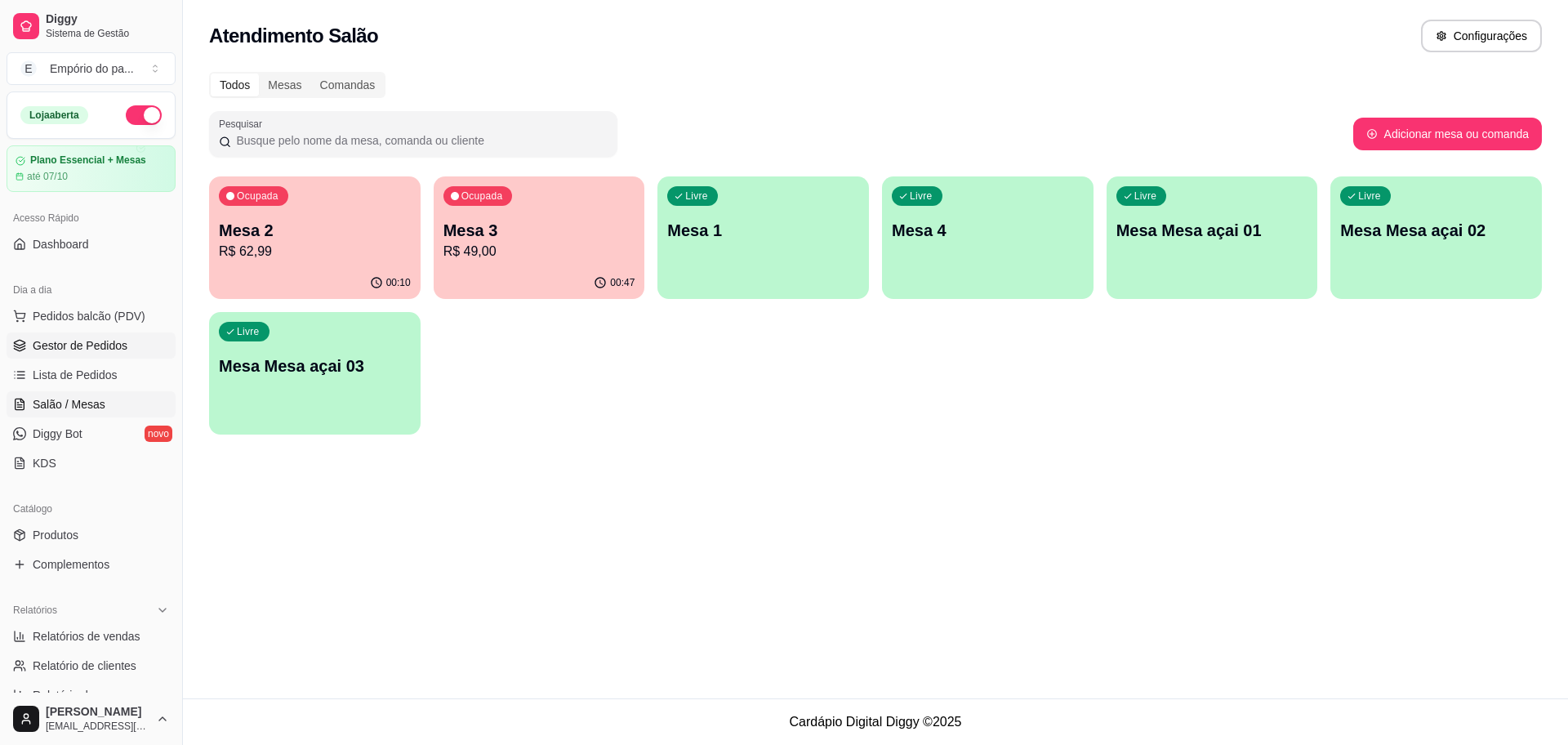
click at [79, 349] on span "Gestor de Pedidos" at bounding box center [80, 345] width 95 height 17
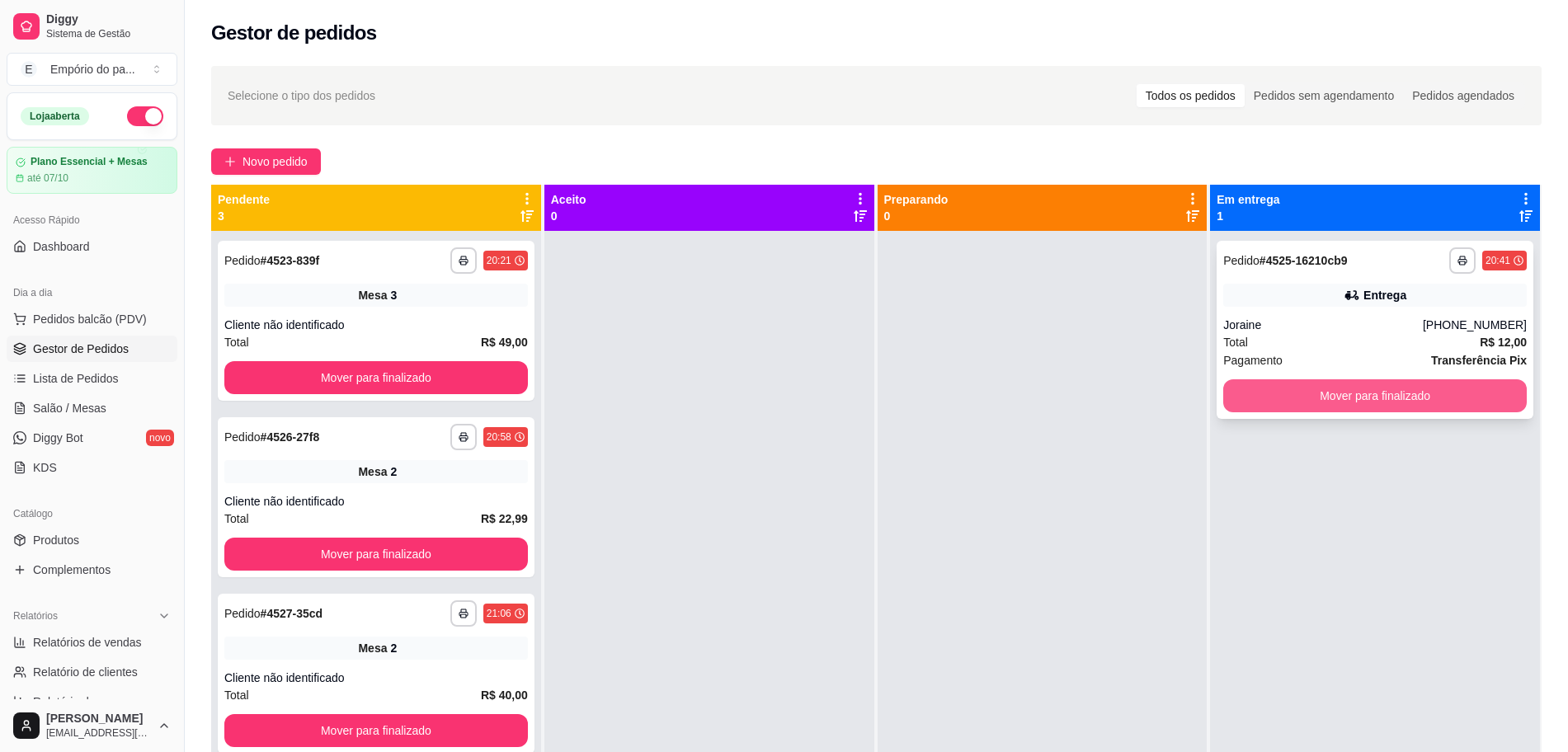
click at [1354, 400] on button "Mover para finalizado" at bounding box center [1374, 395] width 304 height 33
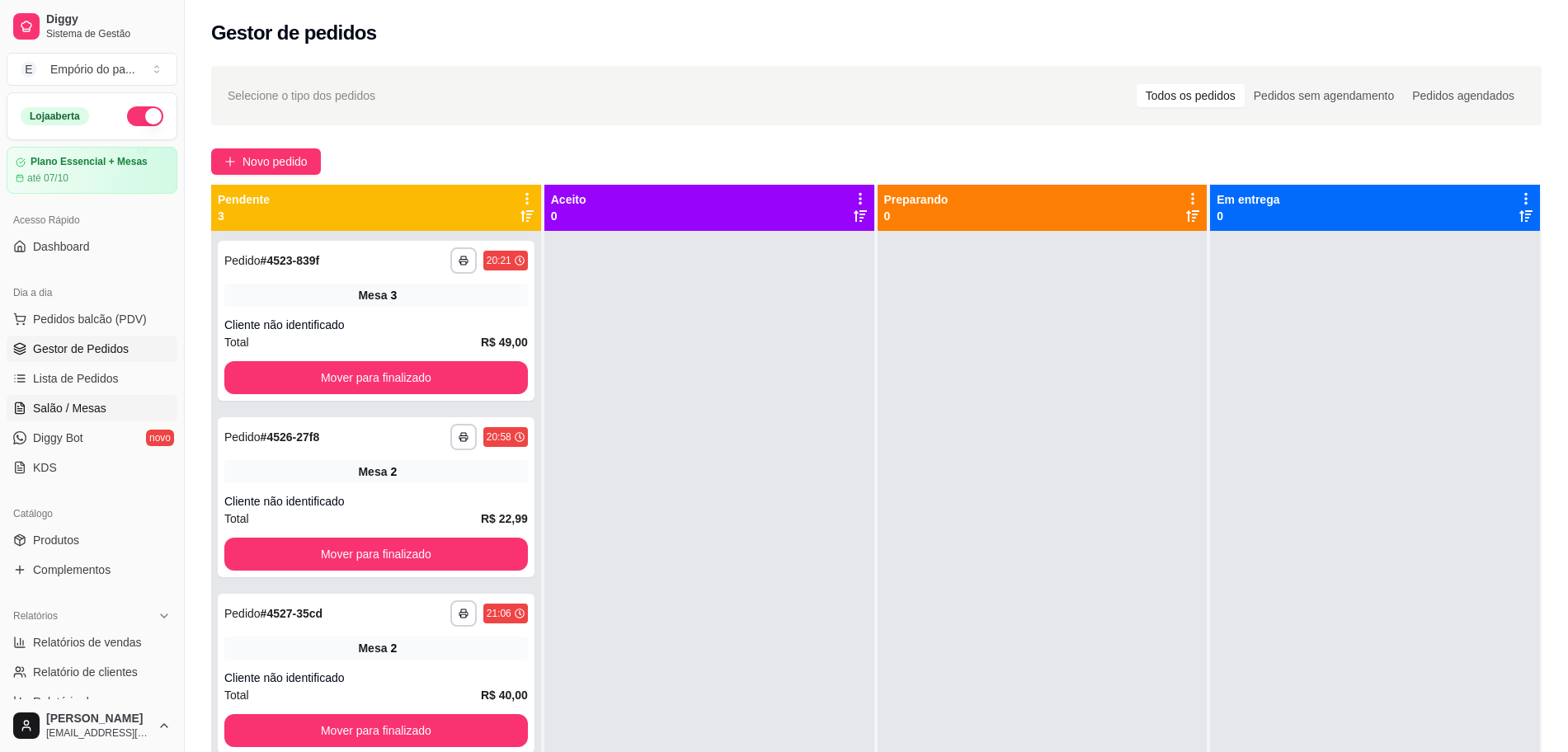
click at [71, 405] on span "Salão / Mesas" at bounding box center [70, 408] width 73 height 17
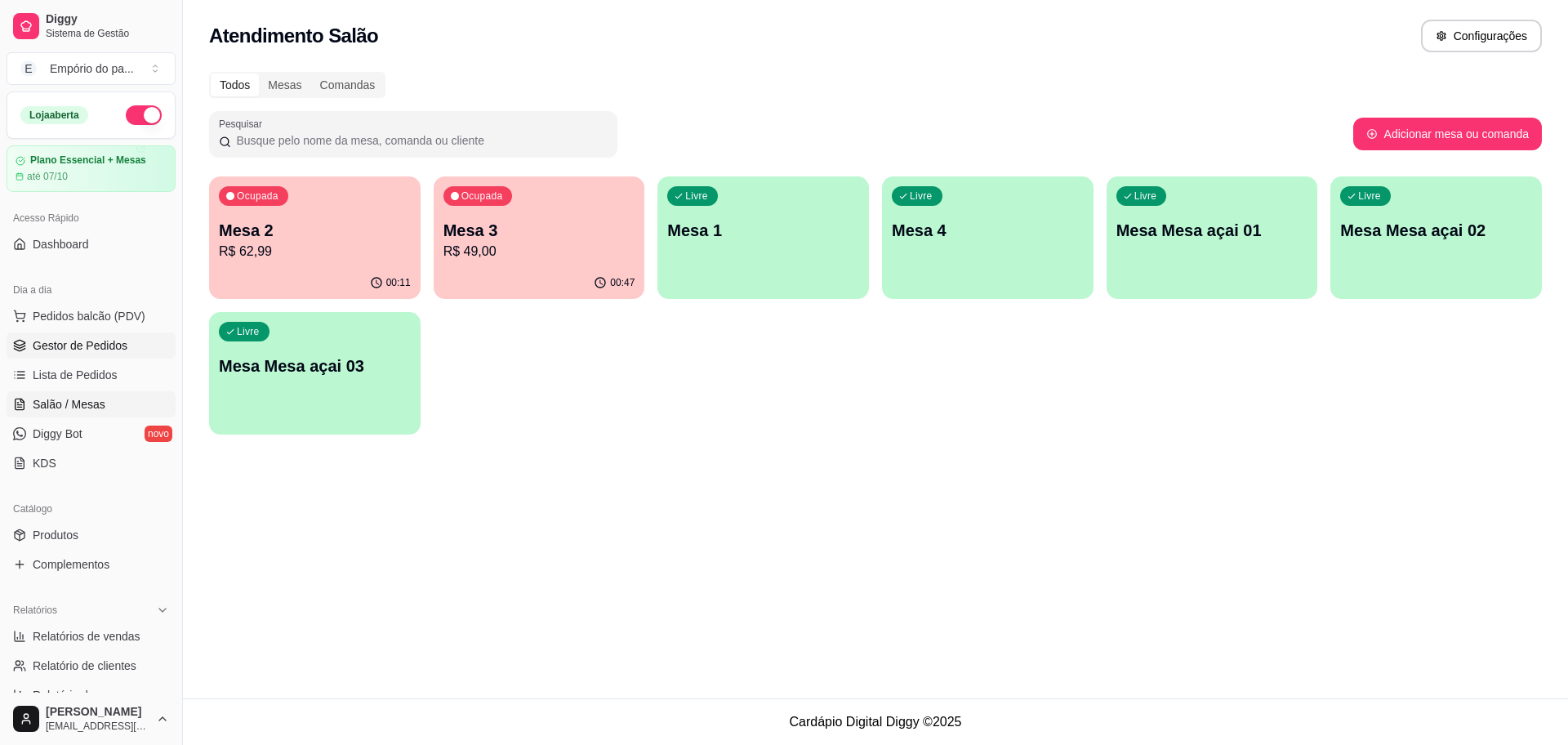
click at [75, 340] on span "Gestor de Pedidos" at bounding box center [80, 345] width 95 height 17
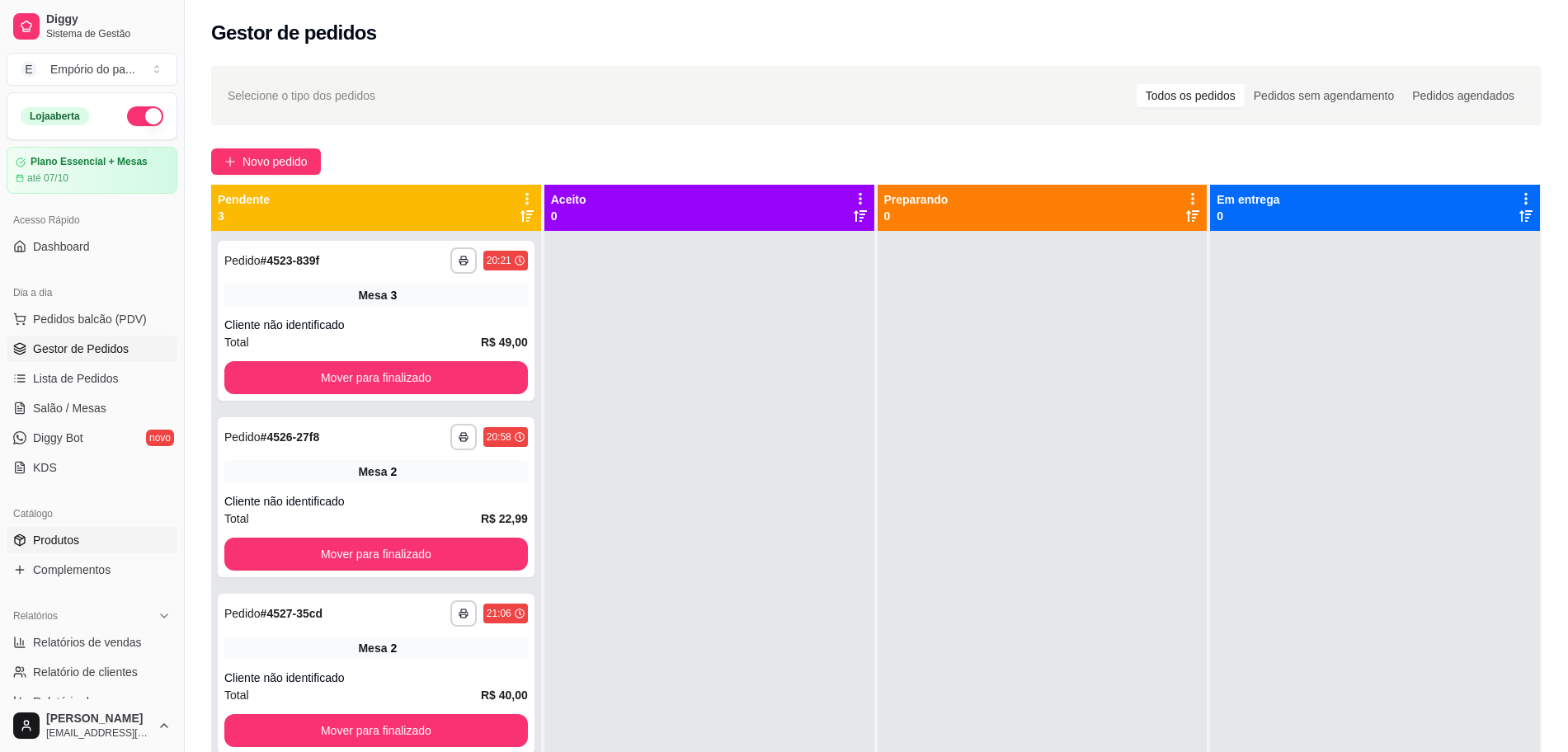
click at [46, 537] on span "Produtos" at bounding box center [55, 540] width 46 height 17
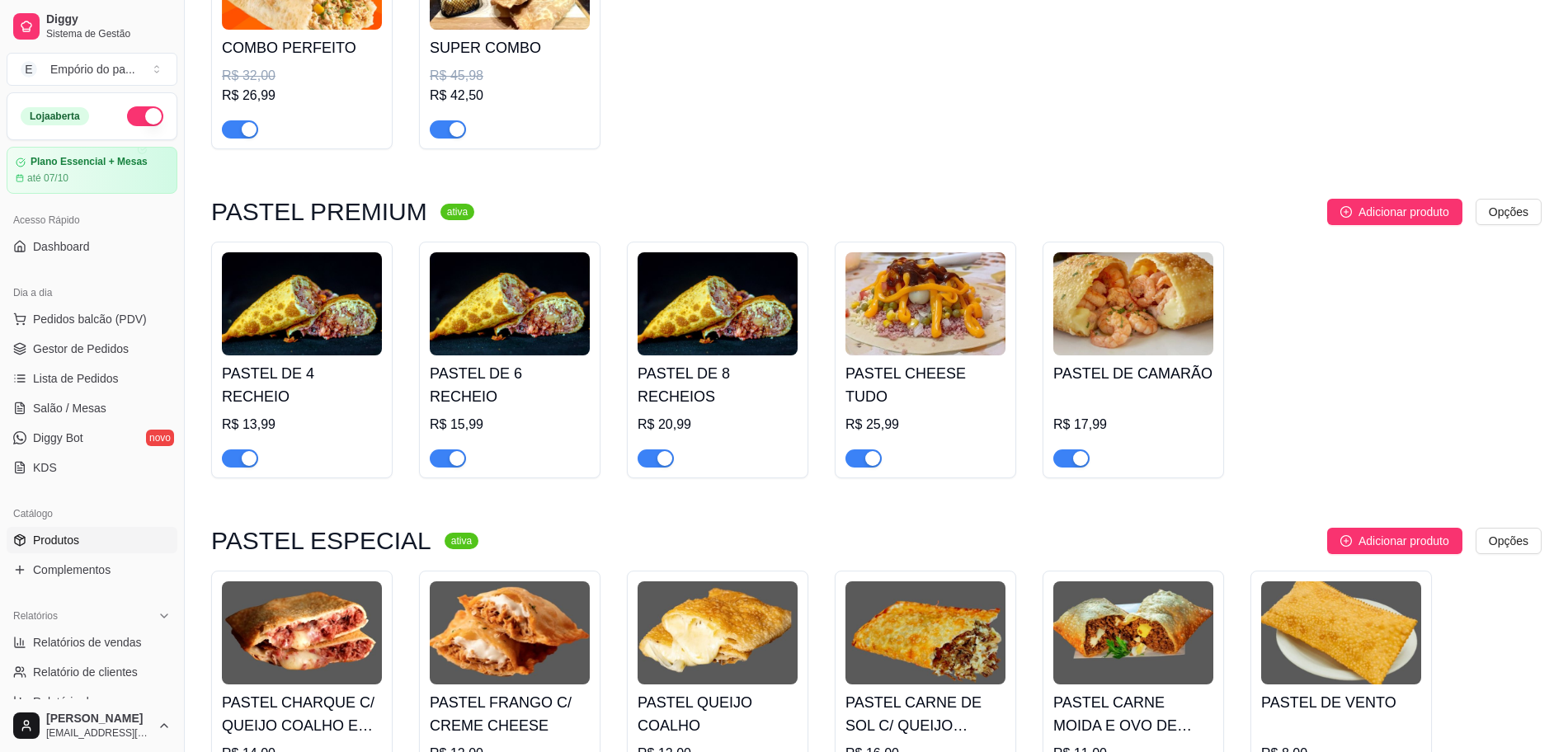
scroll to position [2164, 0]
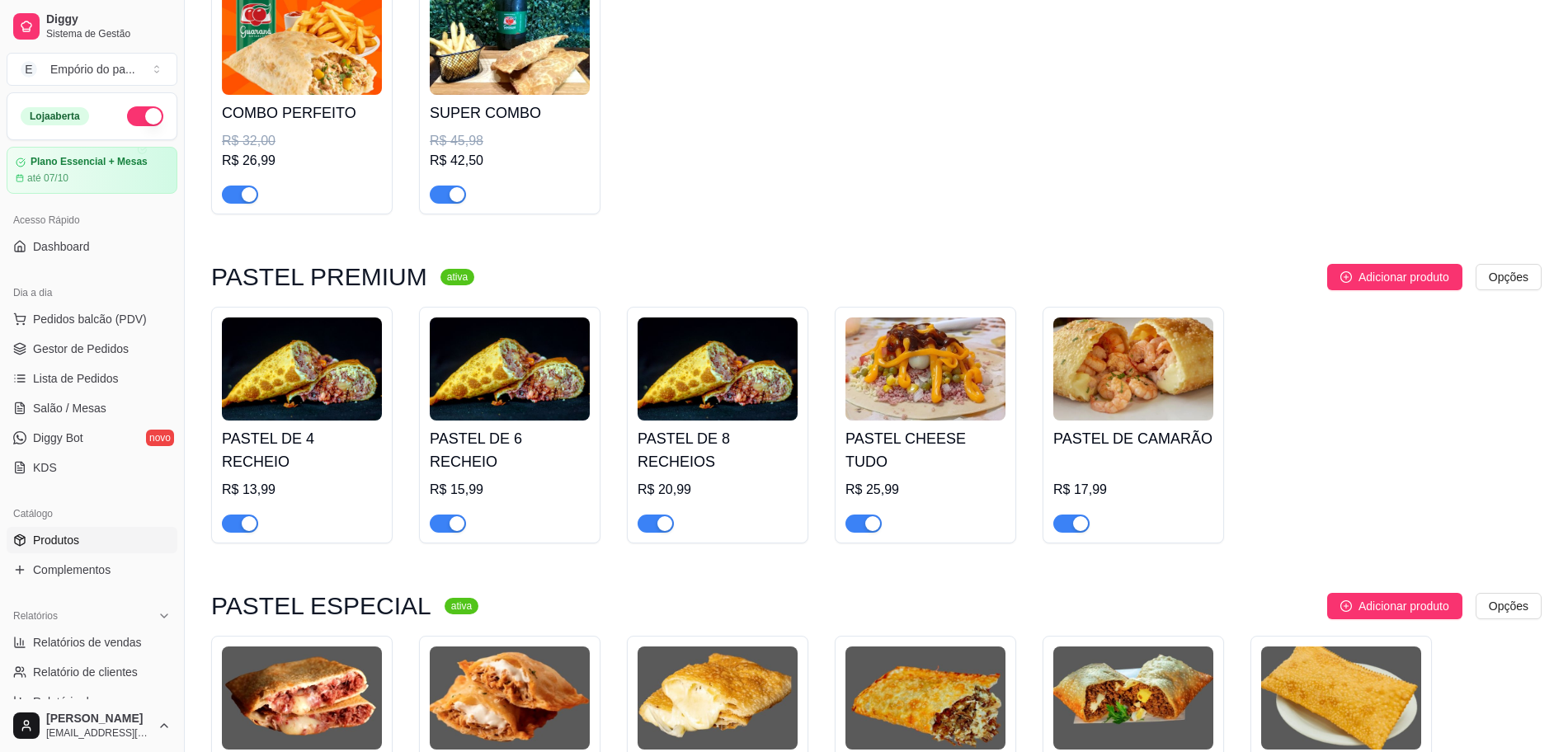
click at [1071, 514] on span "button" at bounding box center [1071, 523] width 37 height 18
click at [61, 569] on span "Complementos" at bounding box center [71, 570] width 77 height 17
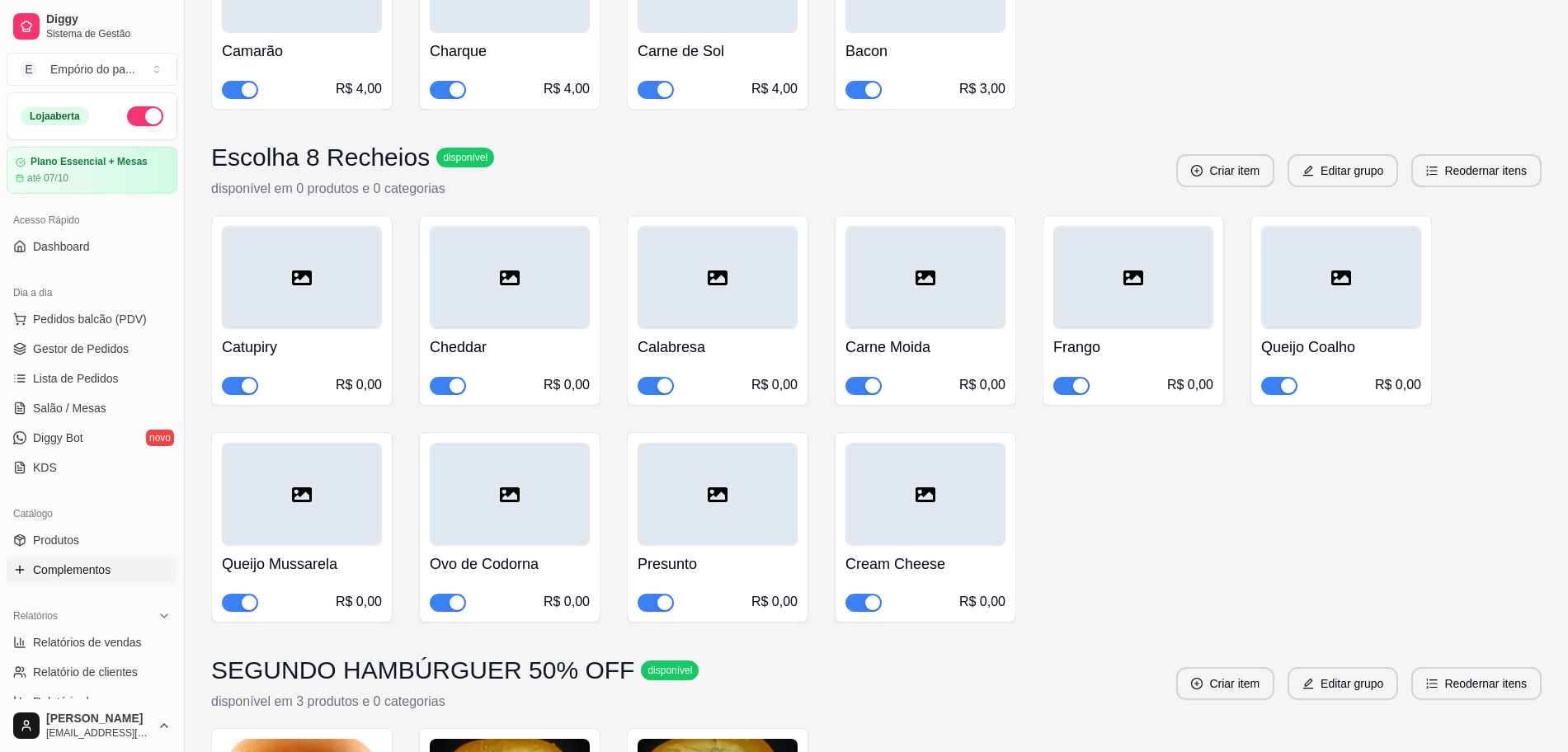
scroll to position [7934, 0]
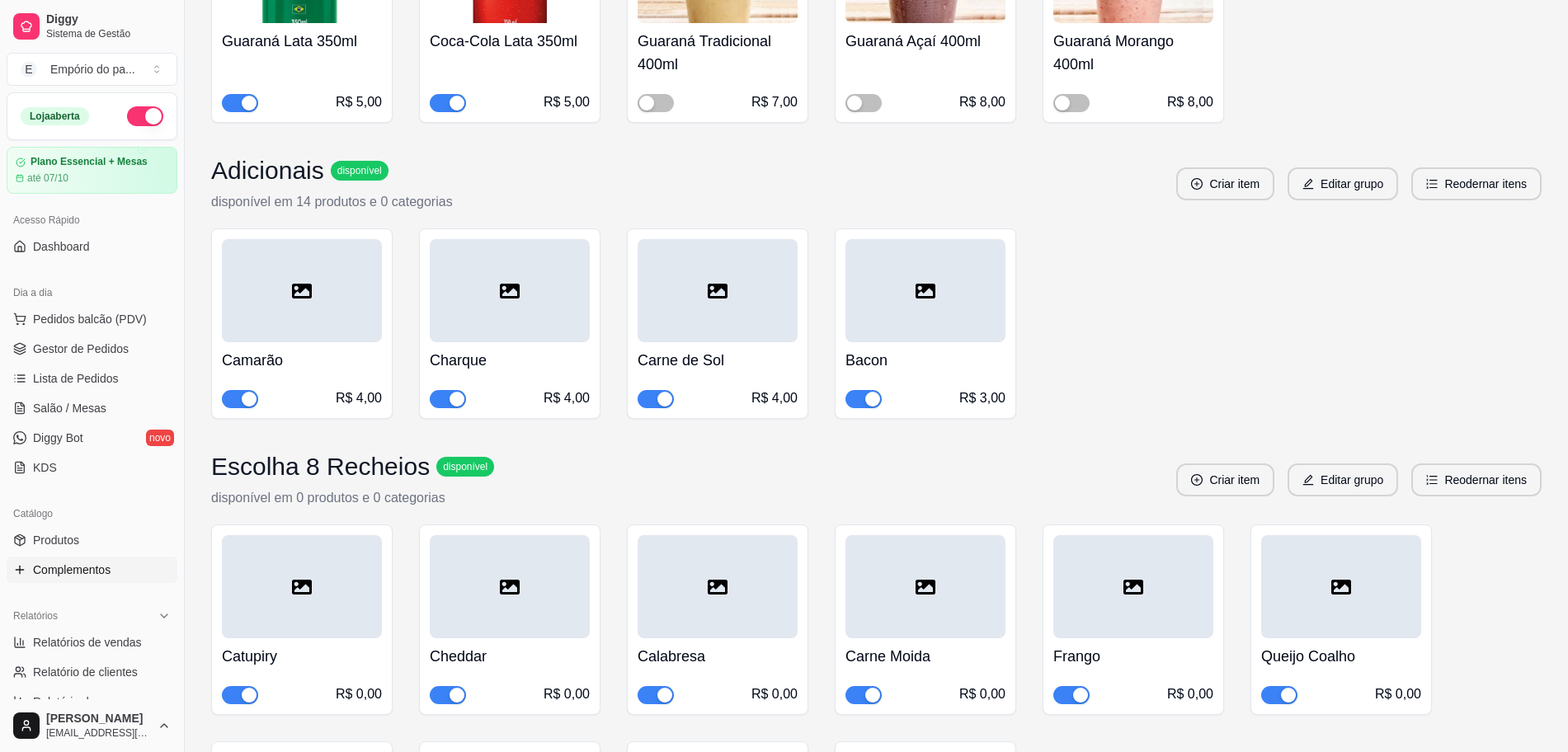
click at [251, 406] on div "button" at bounding box center [249, 400] width 15 height 15
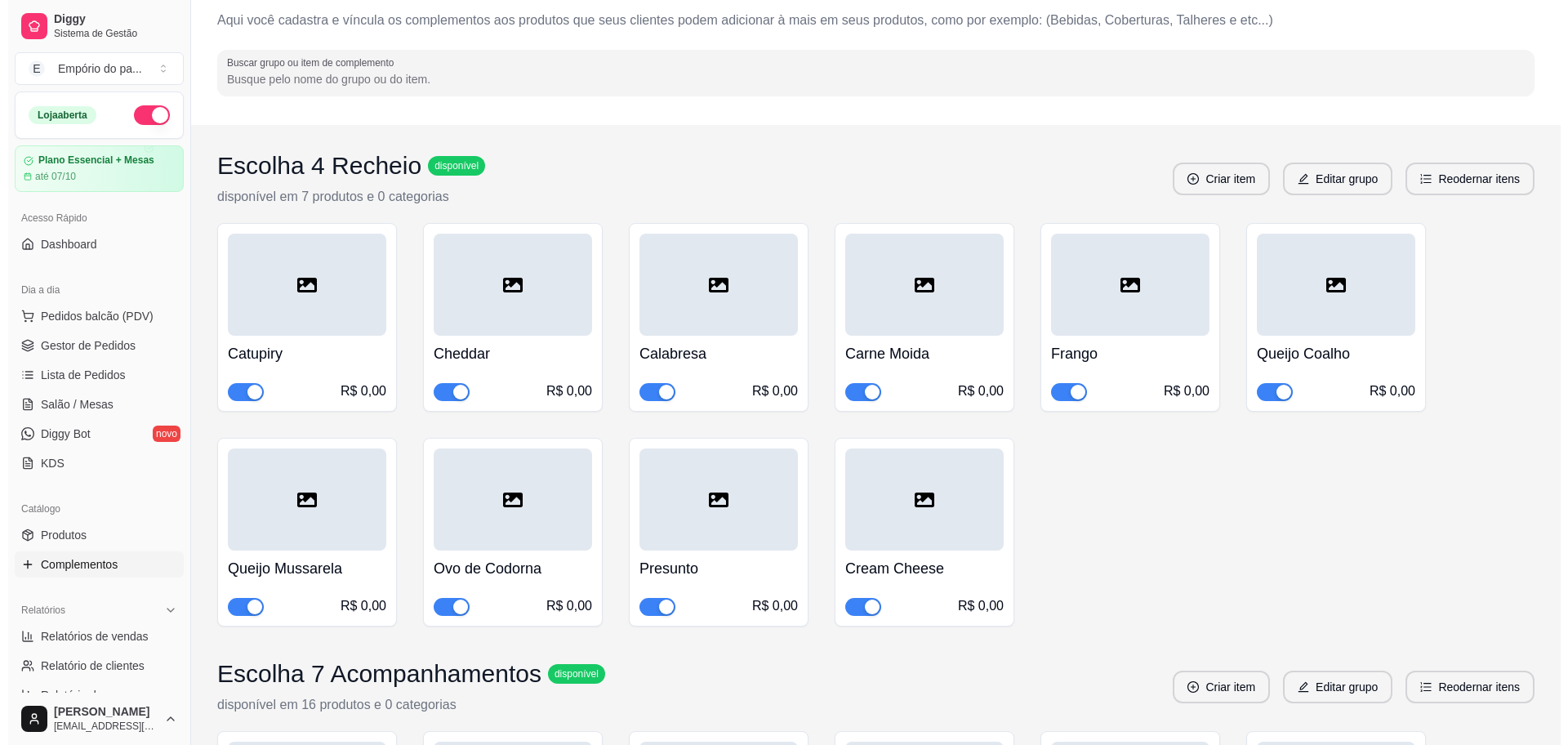
scroll to position [0, 0]
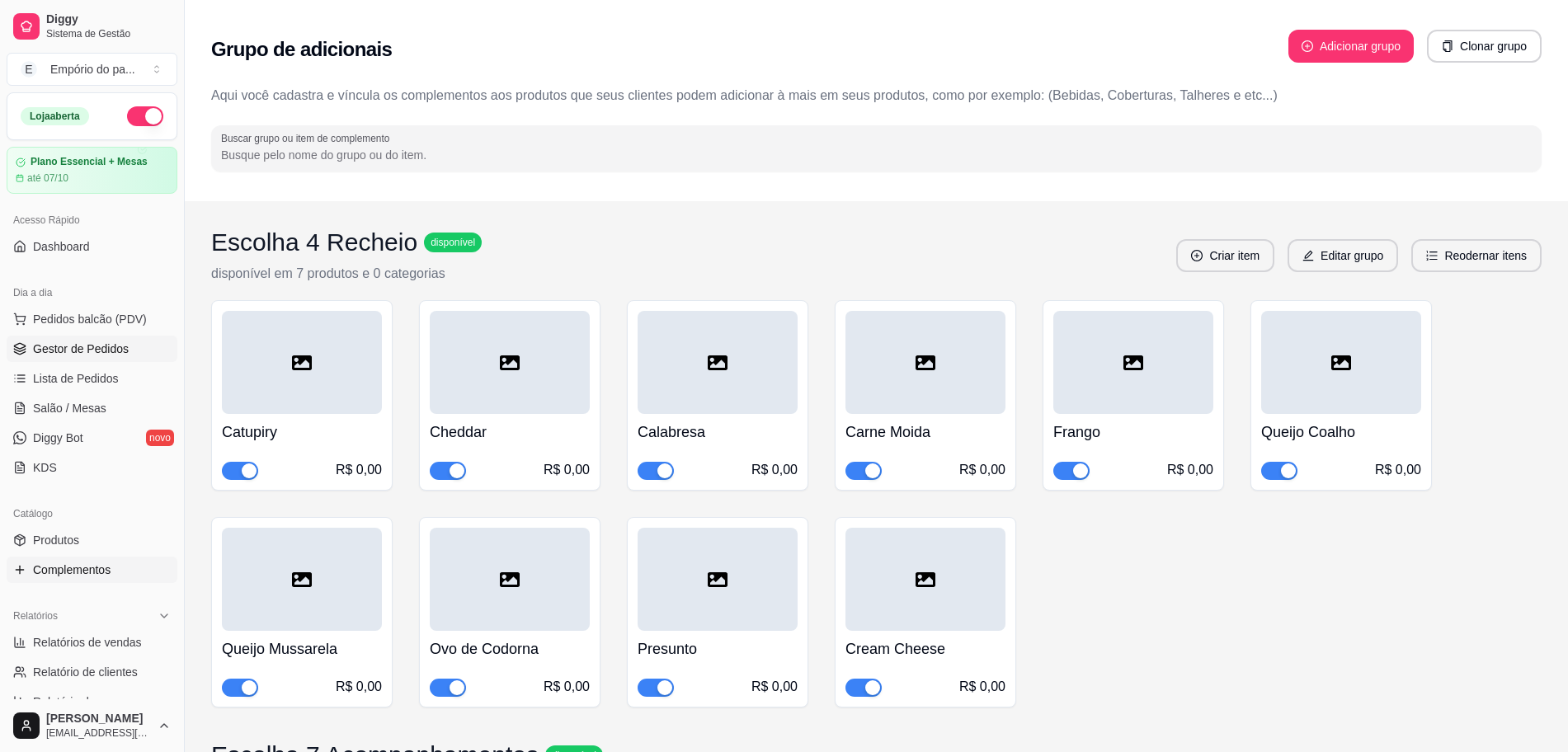
click at [63, 352] on span "Gestor de Pedidos" at bounding box center [81, 349] width 96 height 17
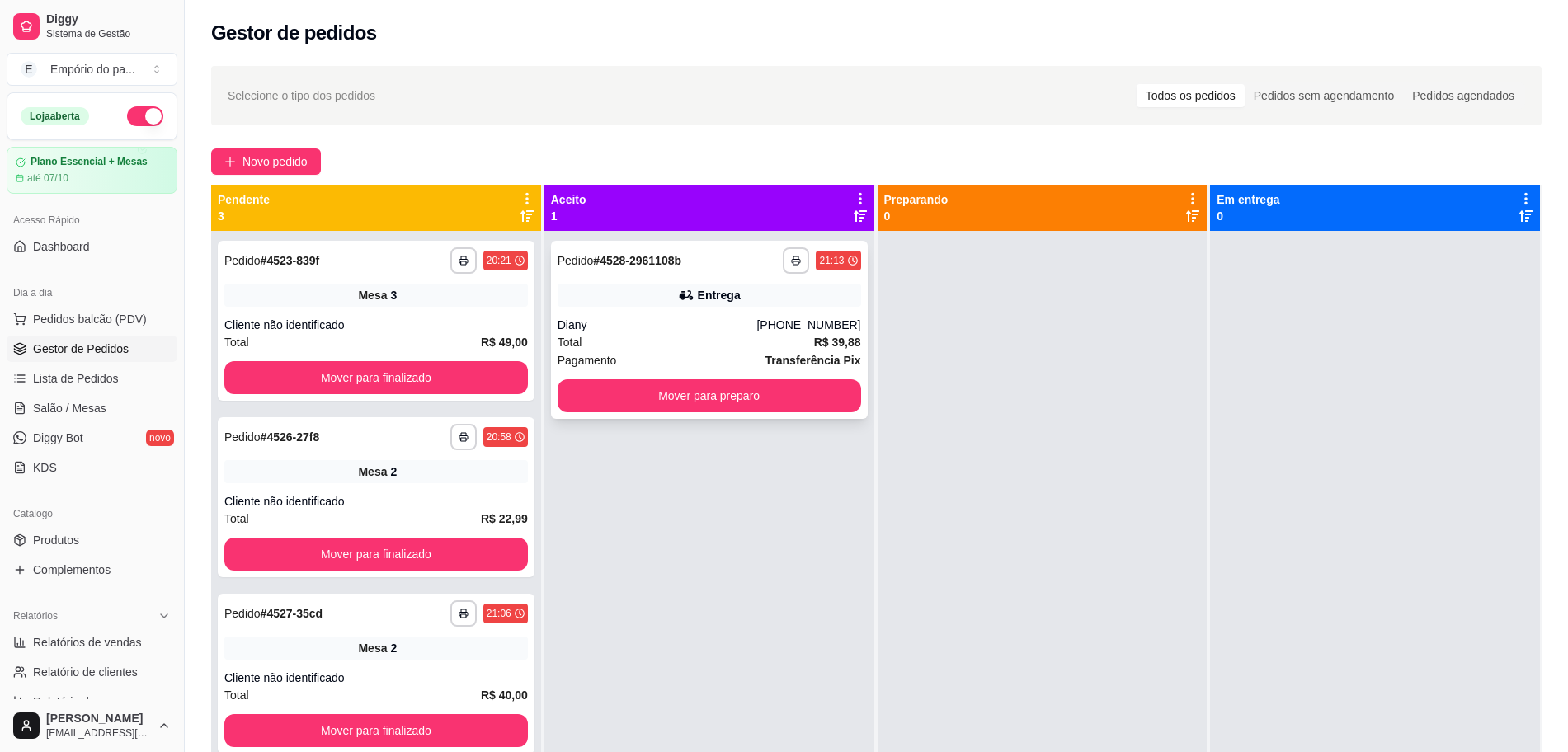
click at [705, 326] on div "Diany" at bounding box center [657, 325] width 199 height 17
click at [749, 399] on button "Mover para preparo" at bounding box center [709, 395] width 304 height 33
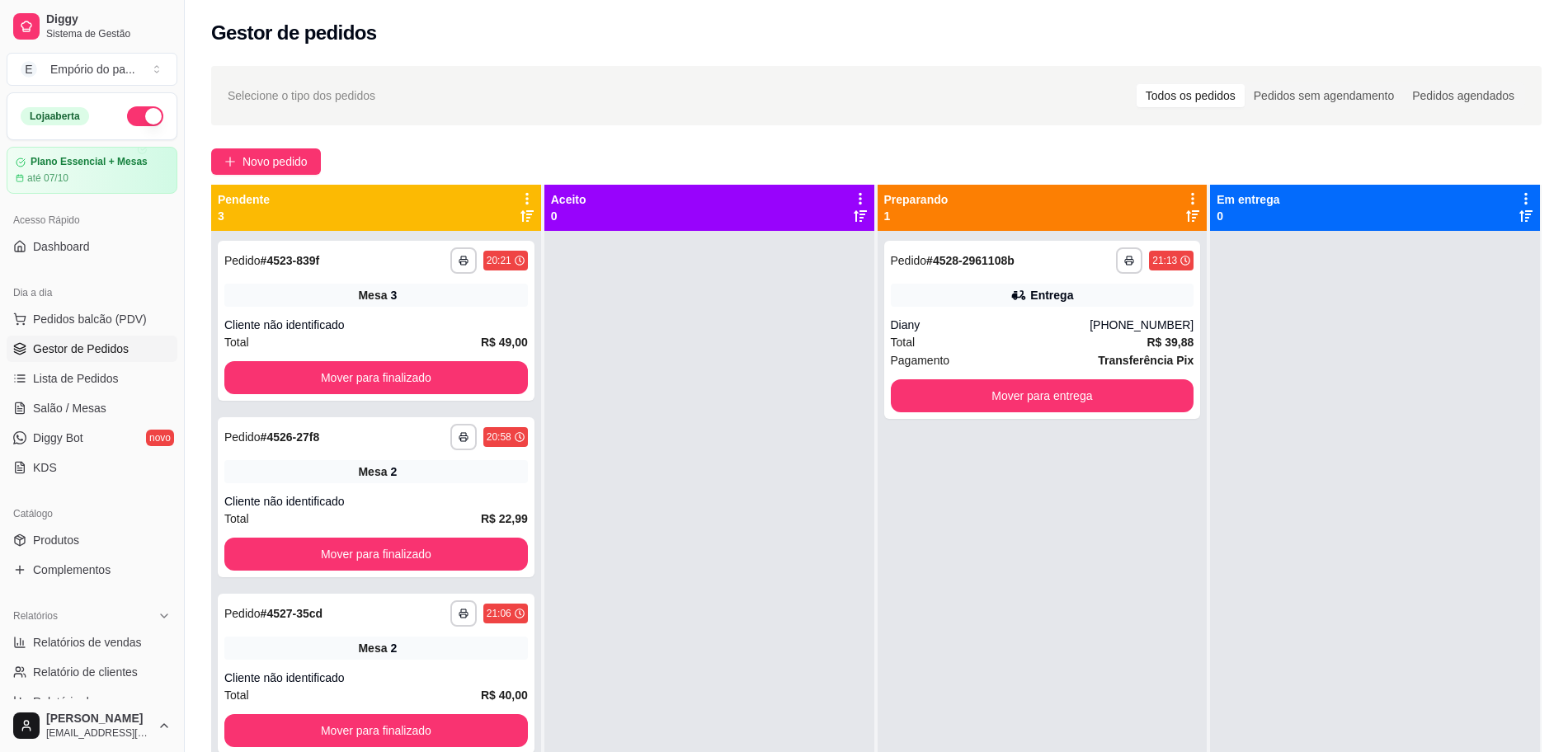
click at [703, 322] on div at bounding box center [709, 607] width 330 height 752
click at [103, 412] on link "Salão / Mesas" at bounding box center [92, 408] width 171 height 26
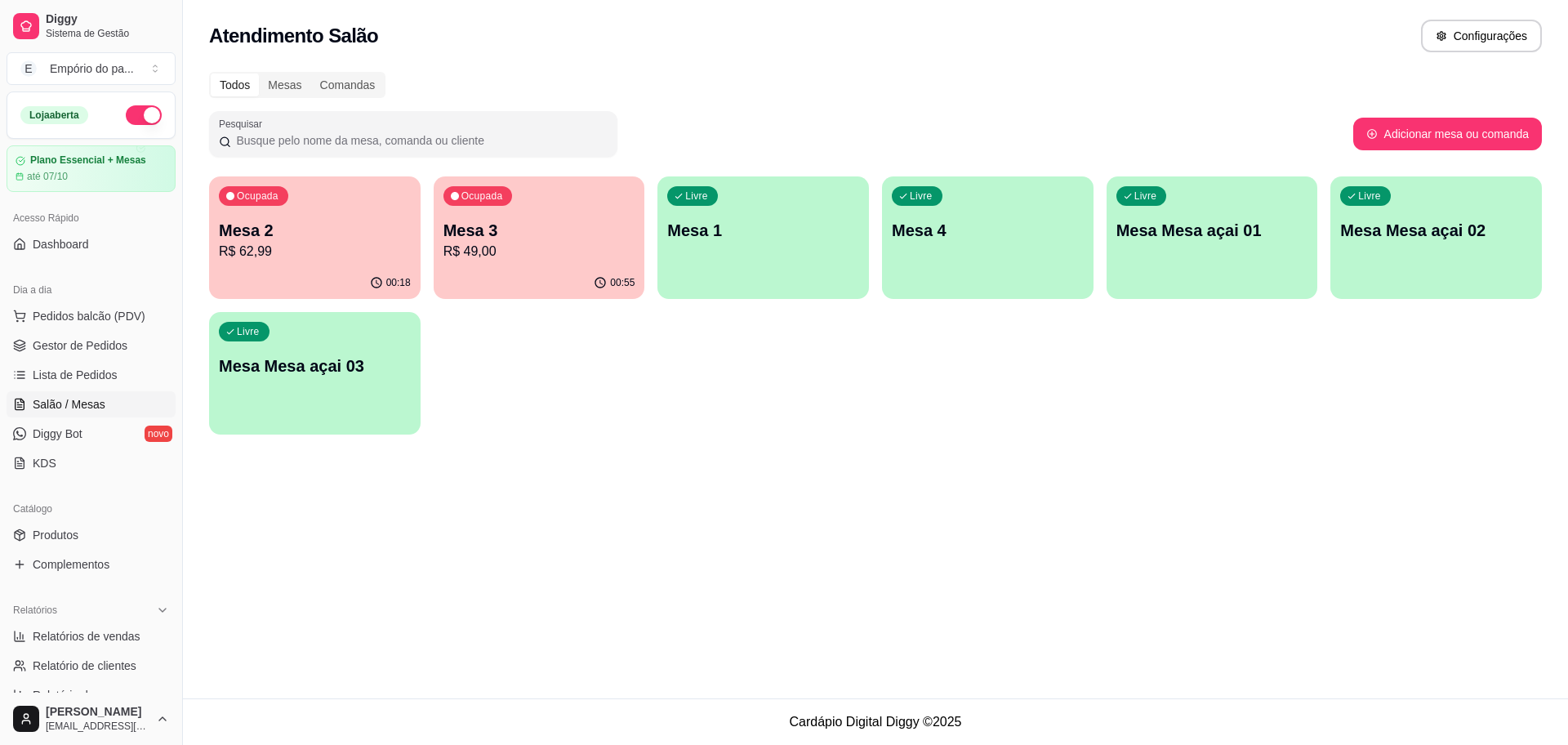
click at [308, 251] on p "R$ 62,99" at bounding box center [315, 251] width 192 height 20
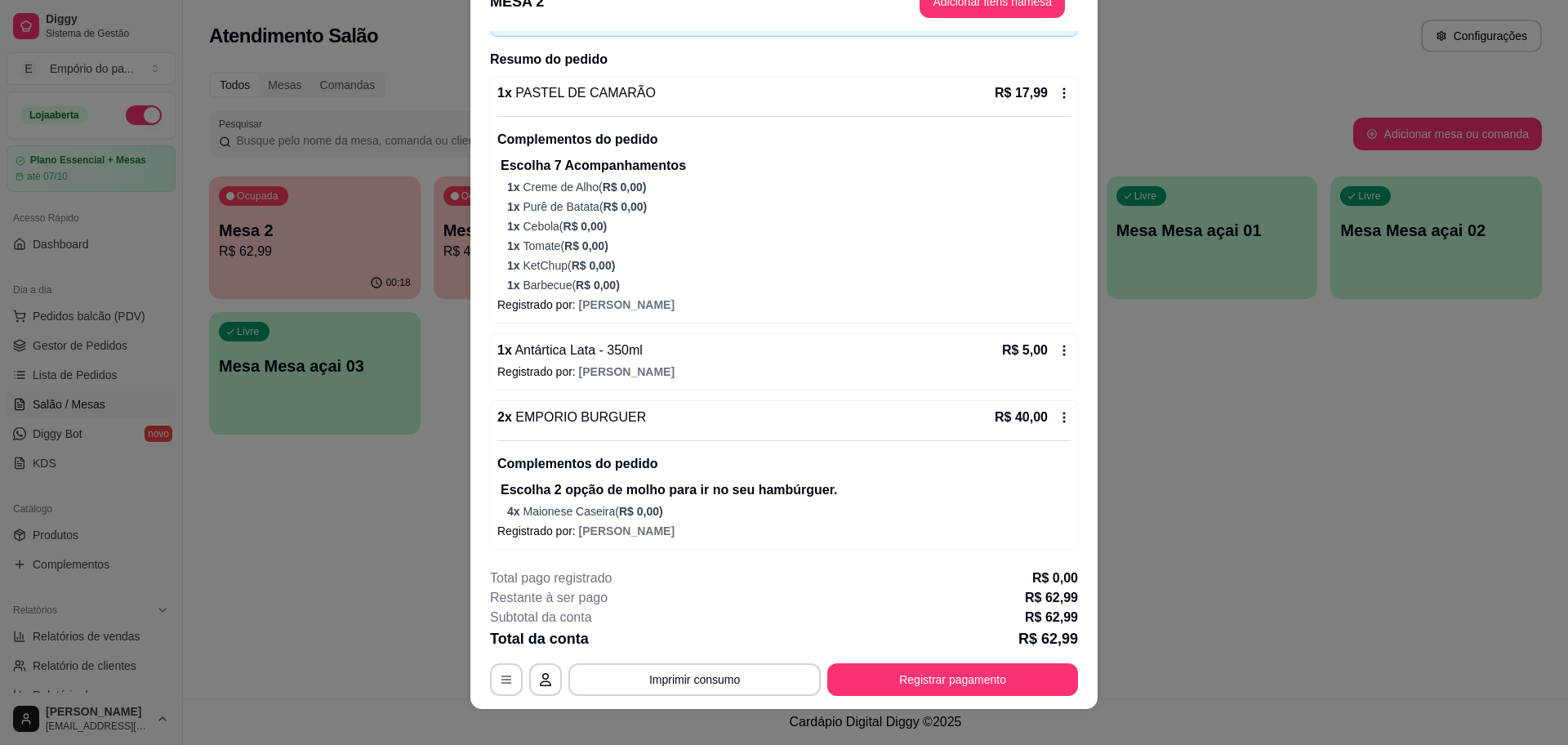
scroll to position [48, 0]
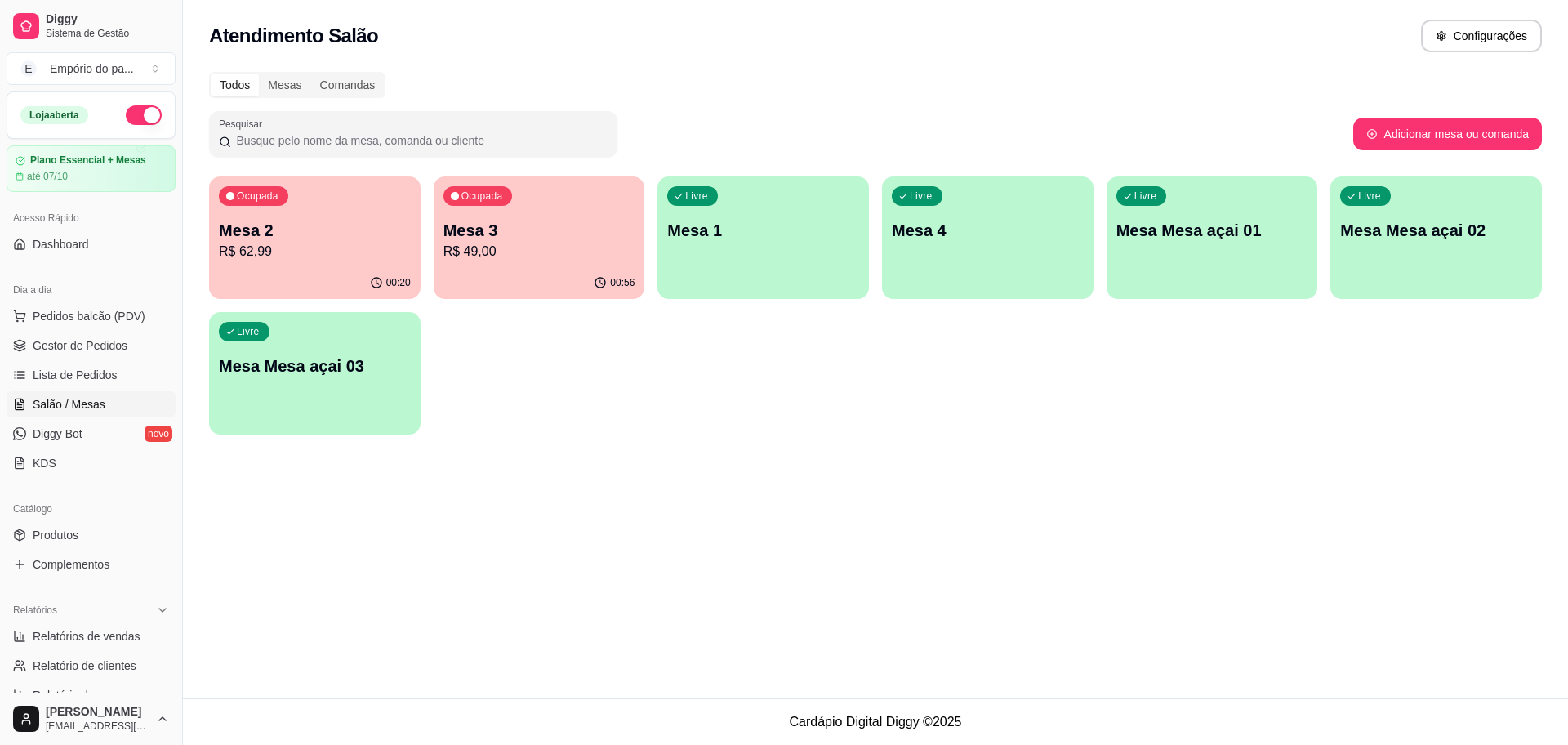
click at [371, 203] on div "Ocupada Mesa 2 R$ 62,99" at bounding box center [314, 221] width 211 height 90
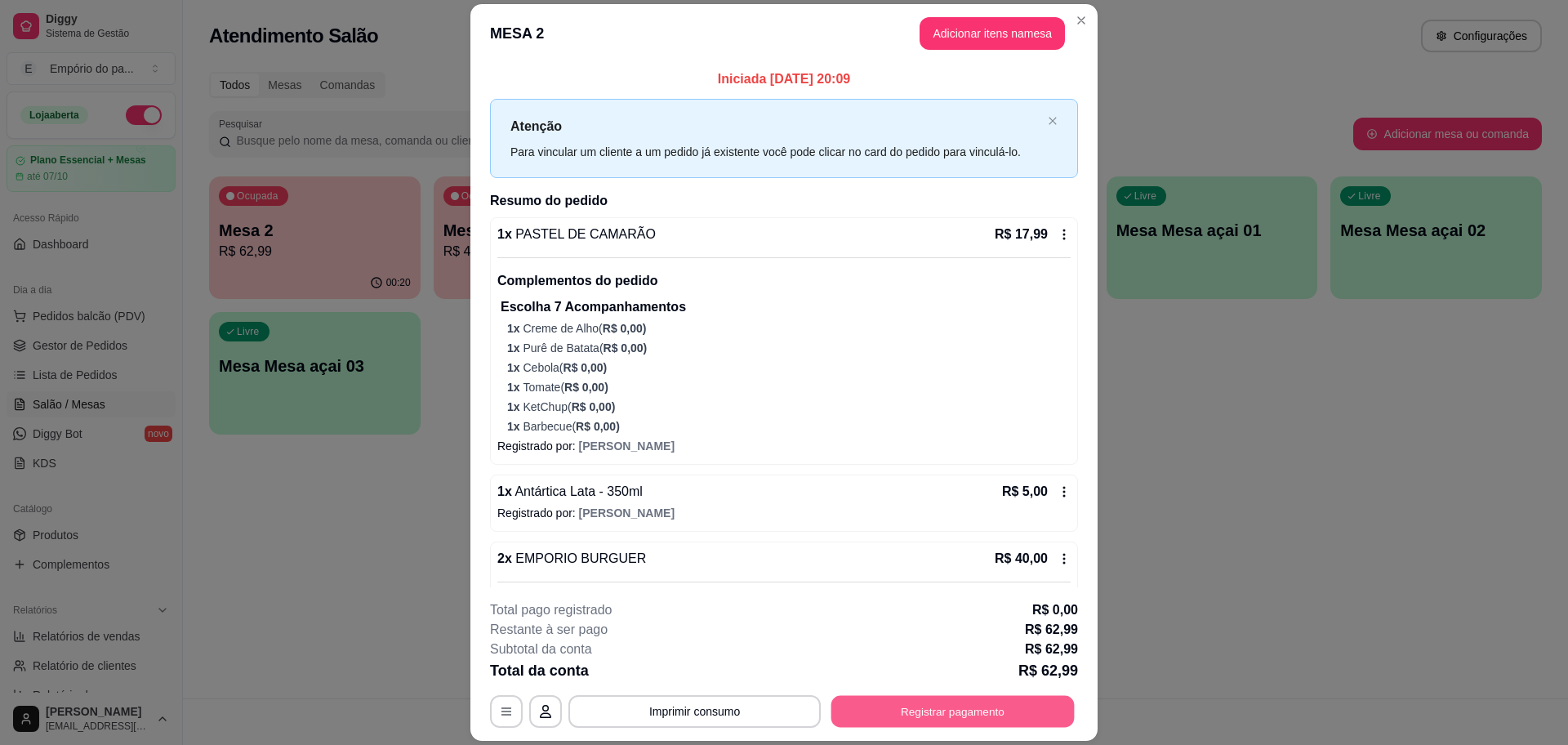
click at [950, 704] on button "Registrar pagamento" at bounding box center [953, 711] width 243 height 32
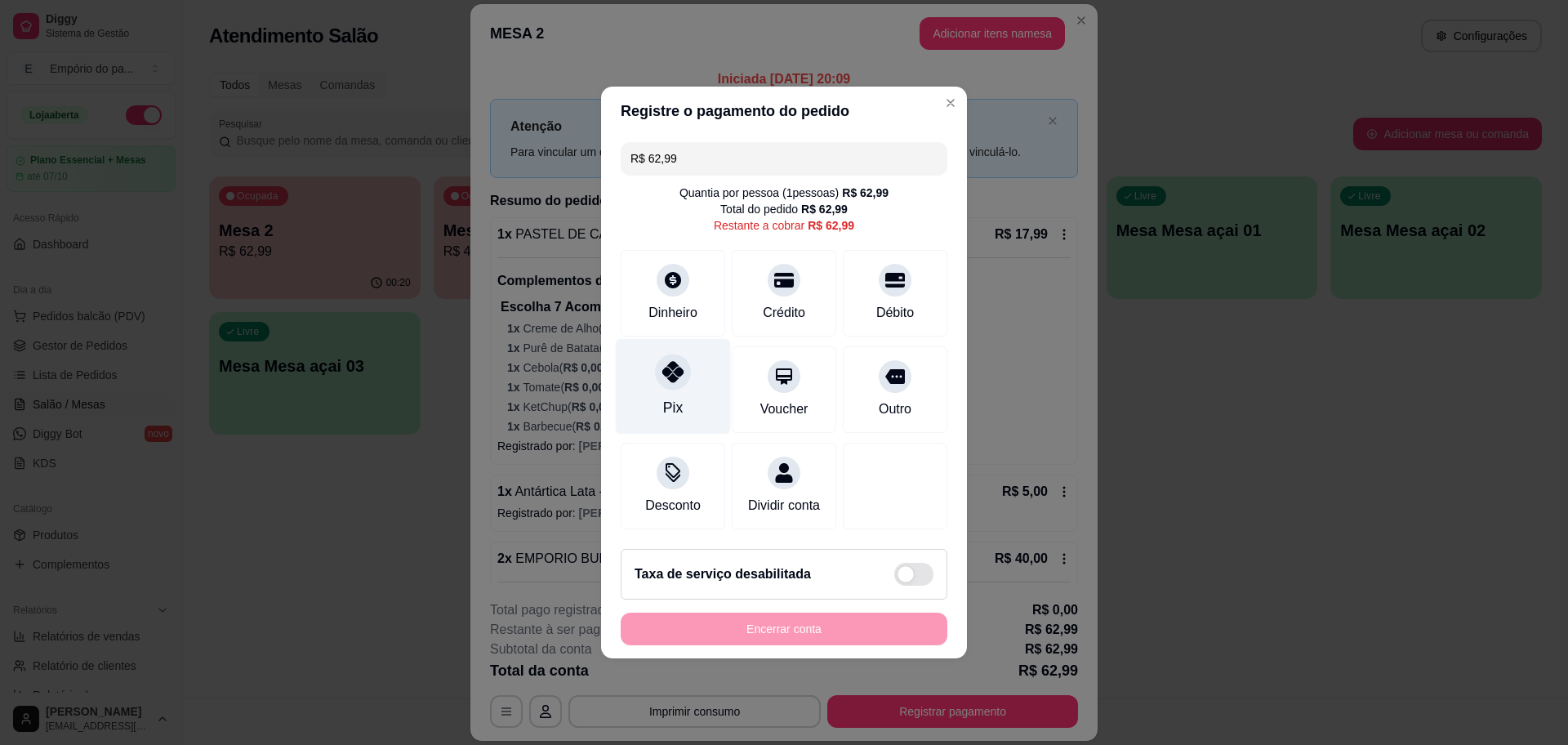
click at [658, 355] on div at bounding box center [672, 372] width 36 height 36
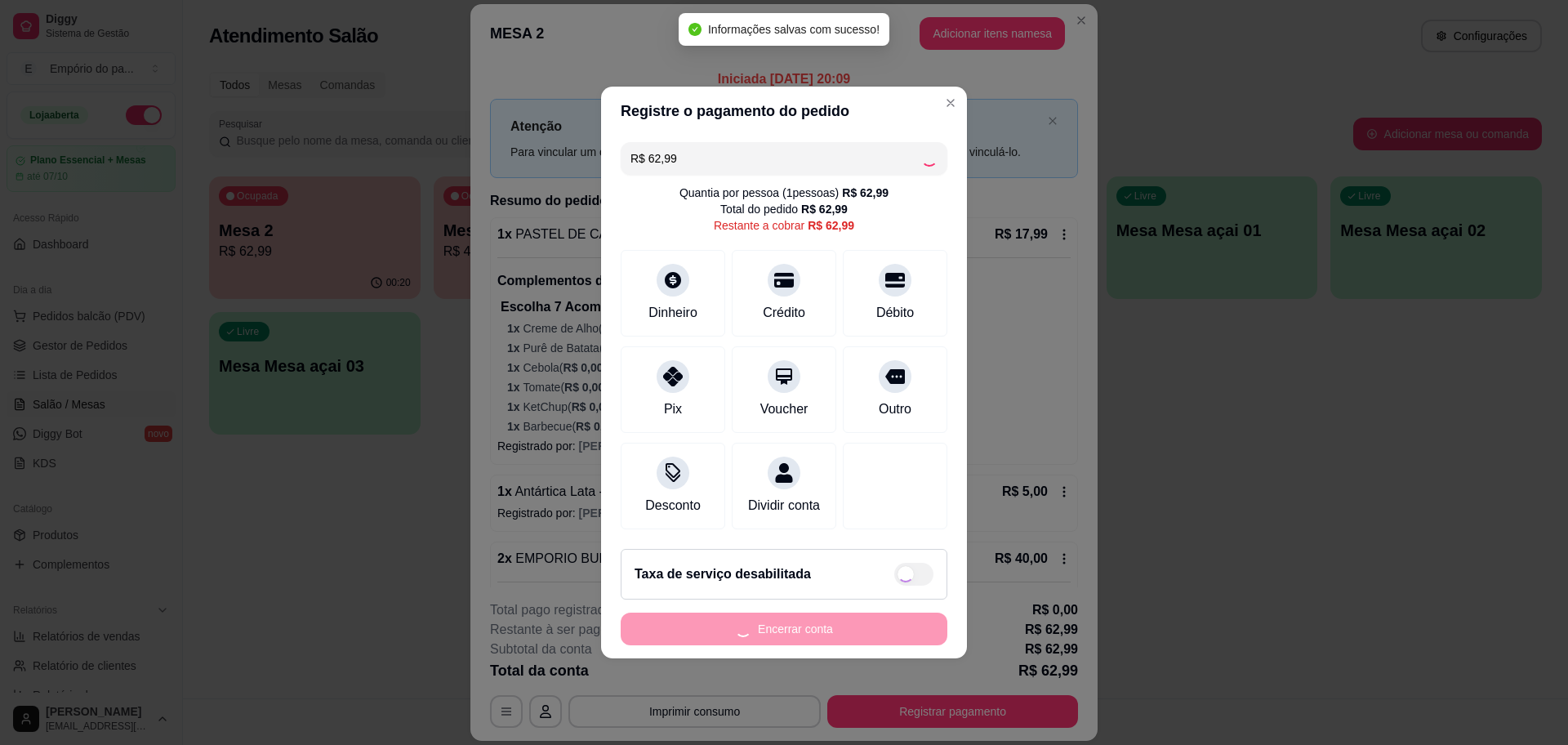
type input "R$ 0,00"
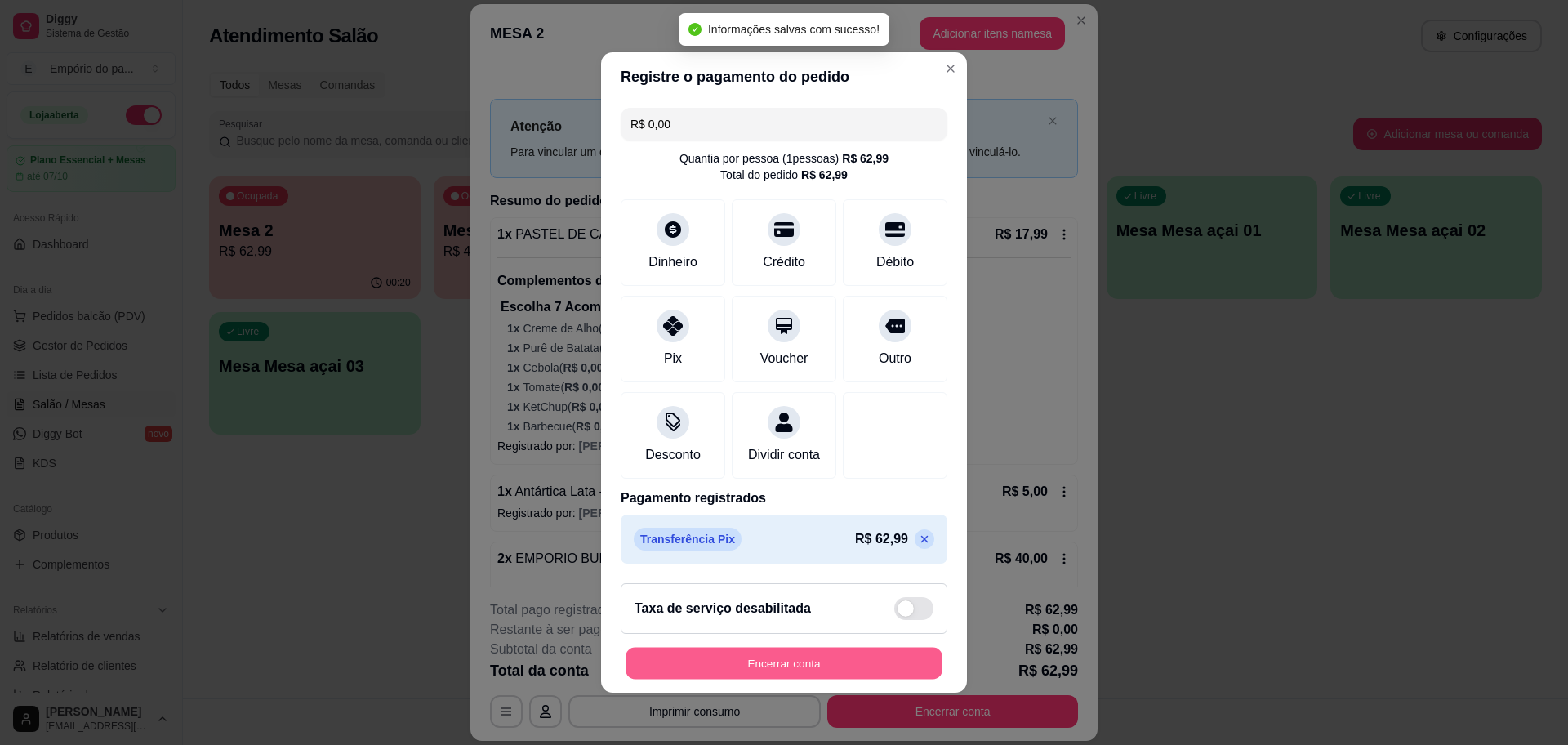
click at [844, 680] on button "Encerrar conta" at bounding box center [784, 663] width 317 height 32
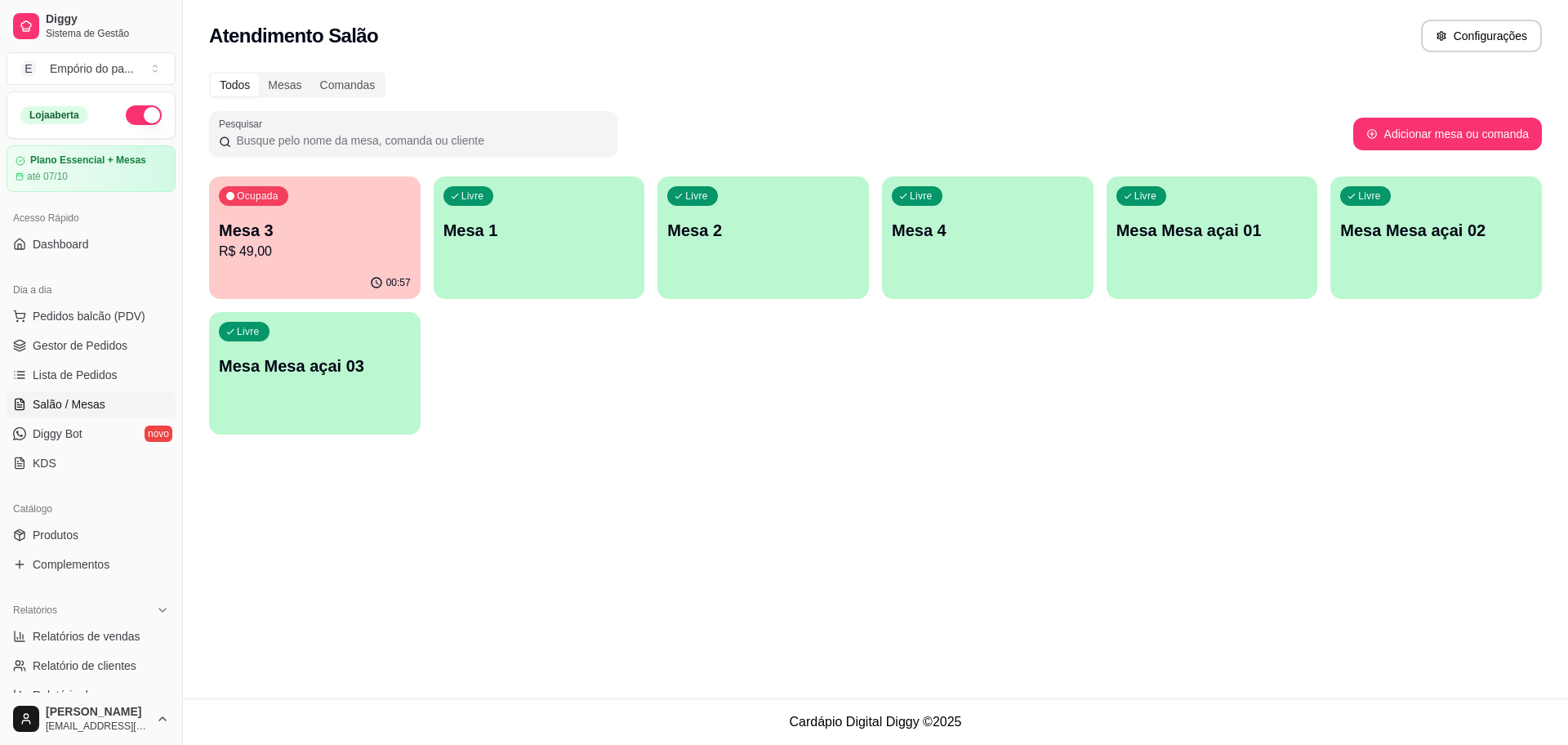
click at [291, 264] on div "Ocupada Mesa 3 R$ 49,00" at bounding box center [314, 221] width 211 height 90
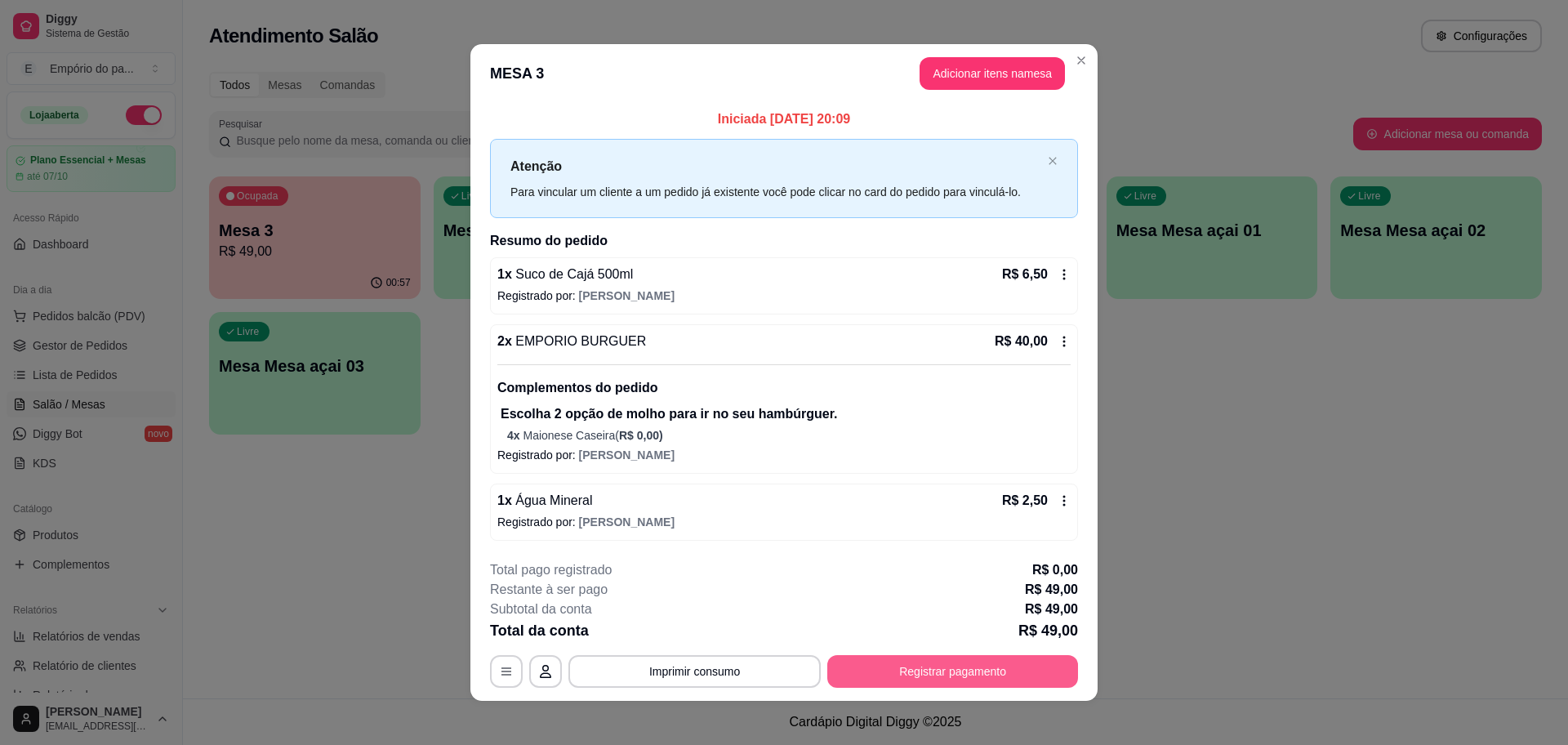
click at [956, 668] on button "Registrar pagamento" at bounding box center [952, 670] width 250 height 33
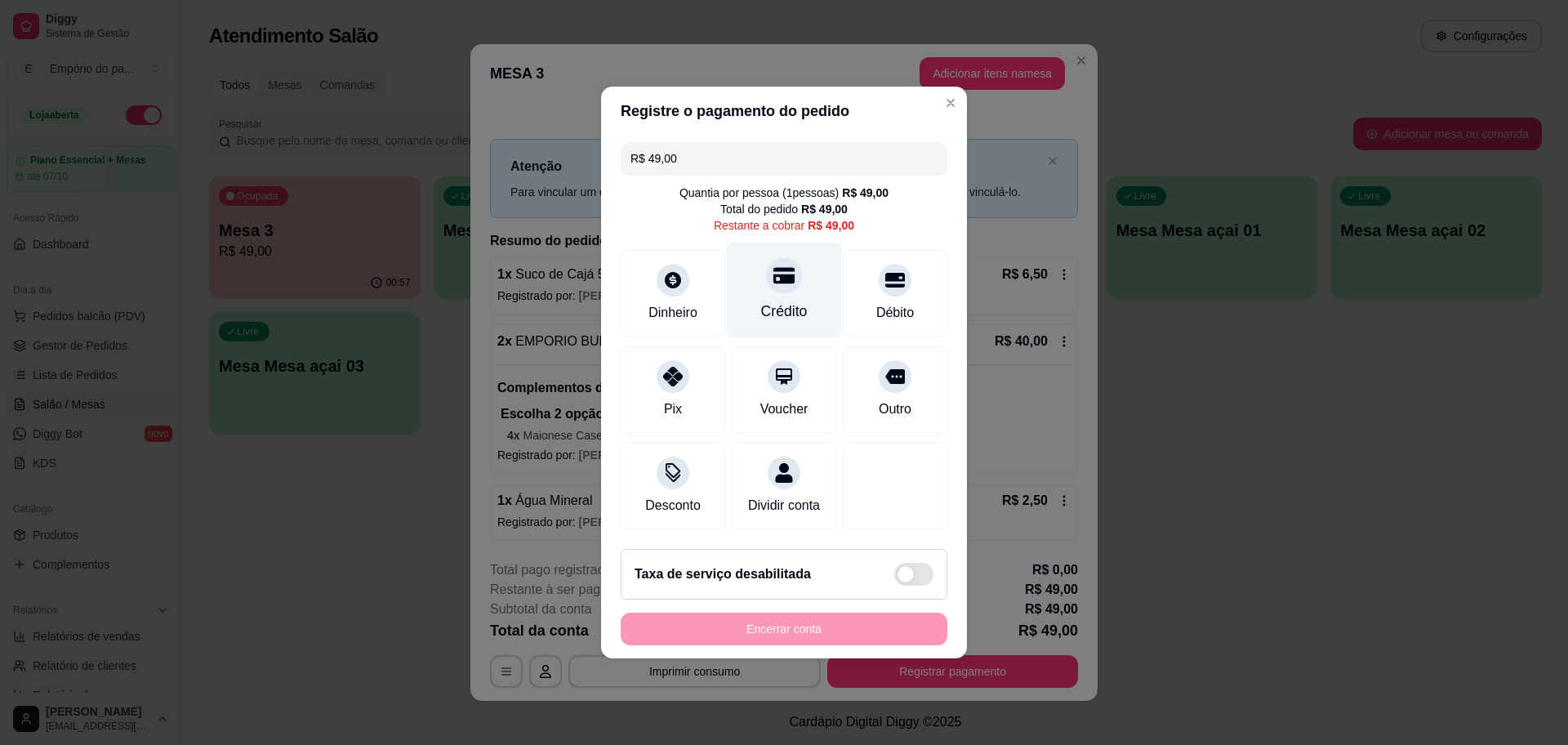
click at [781, 267] on icon at bounding box center [783, 275] width 21 height 21
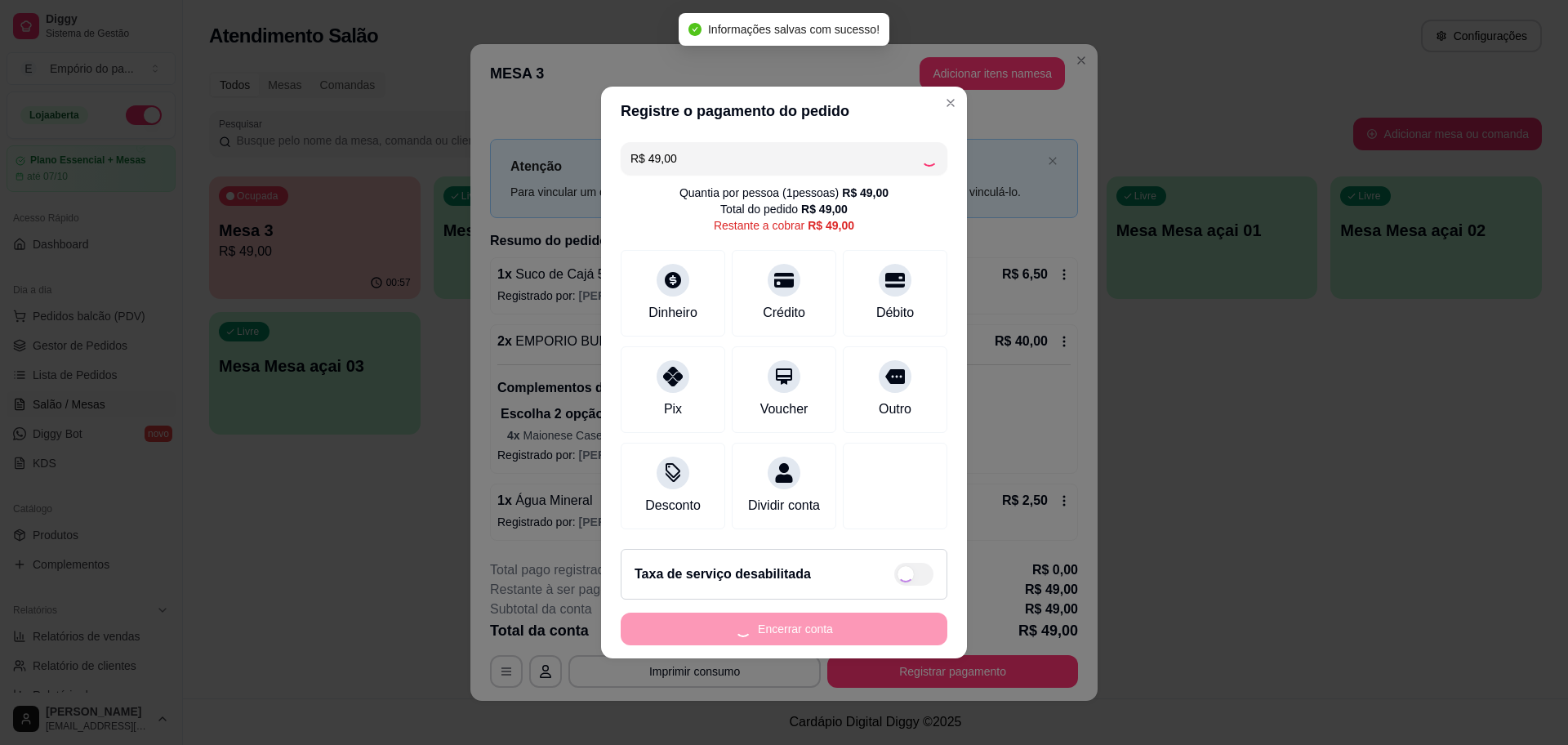
type input "R$ 0,00"
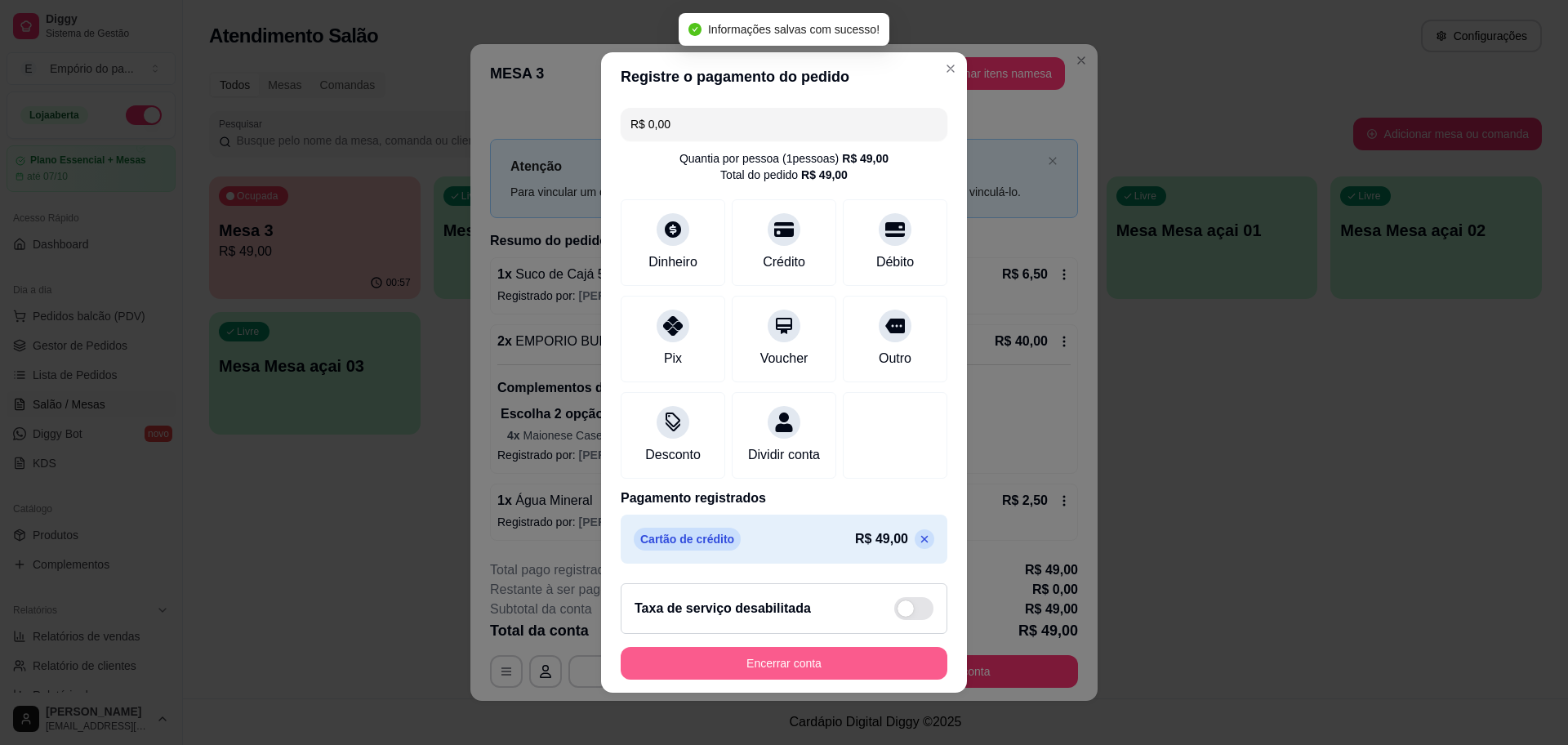
click at [778, 667] on button "Encerrar conta" at bounding box center [783, 662] width 327 height 33
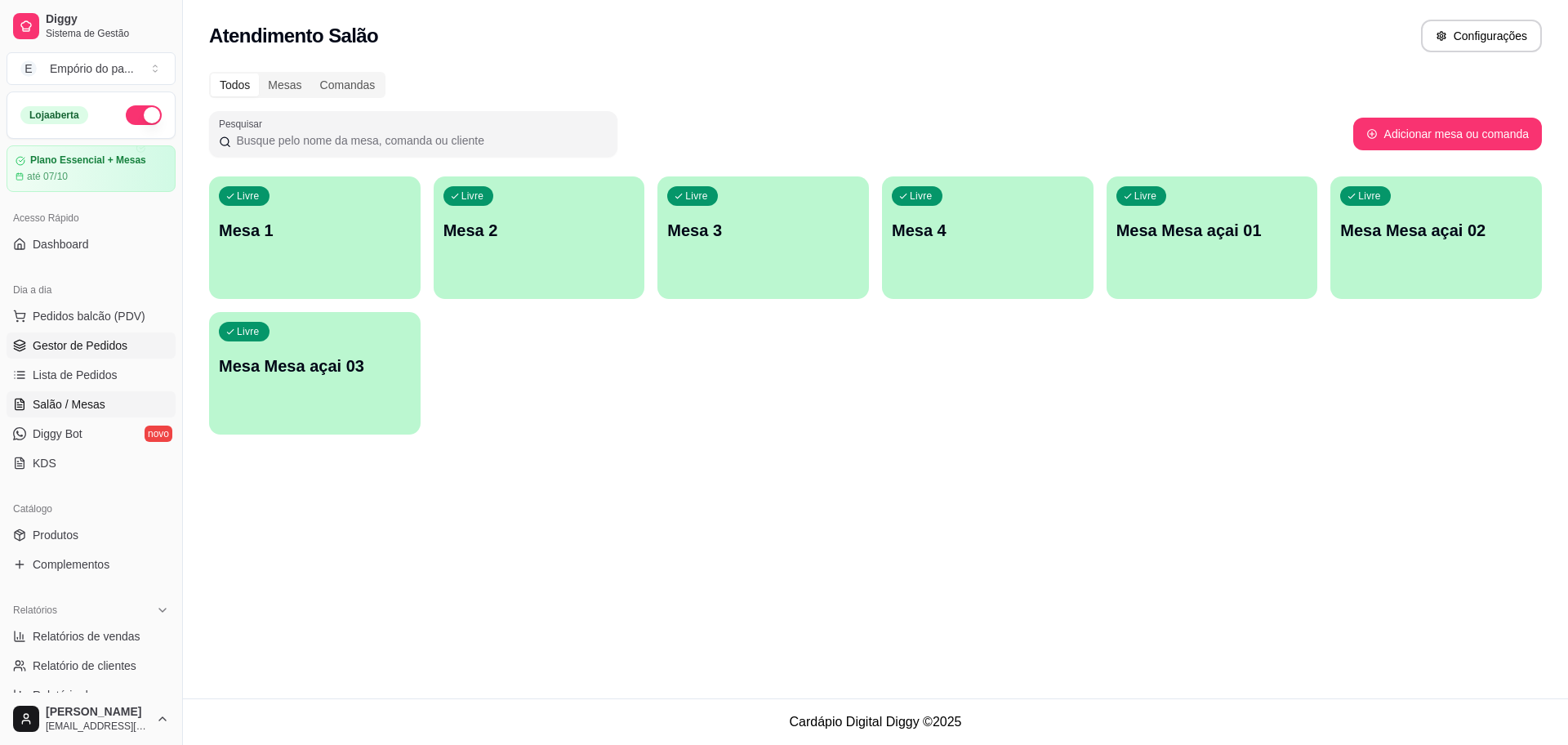
click at [75, 335] on link "Gestor de Pedidos" at bounding box center [91, 345] width 169 height 26
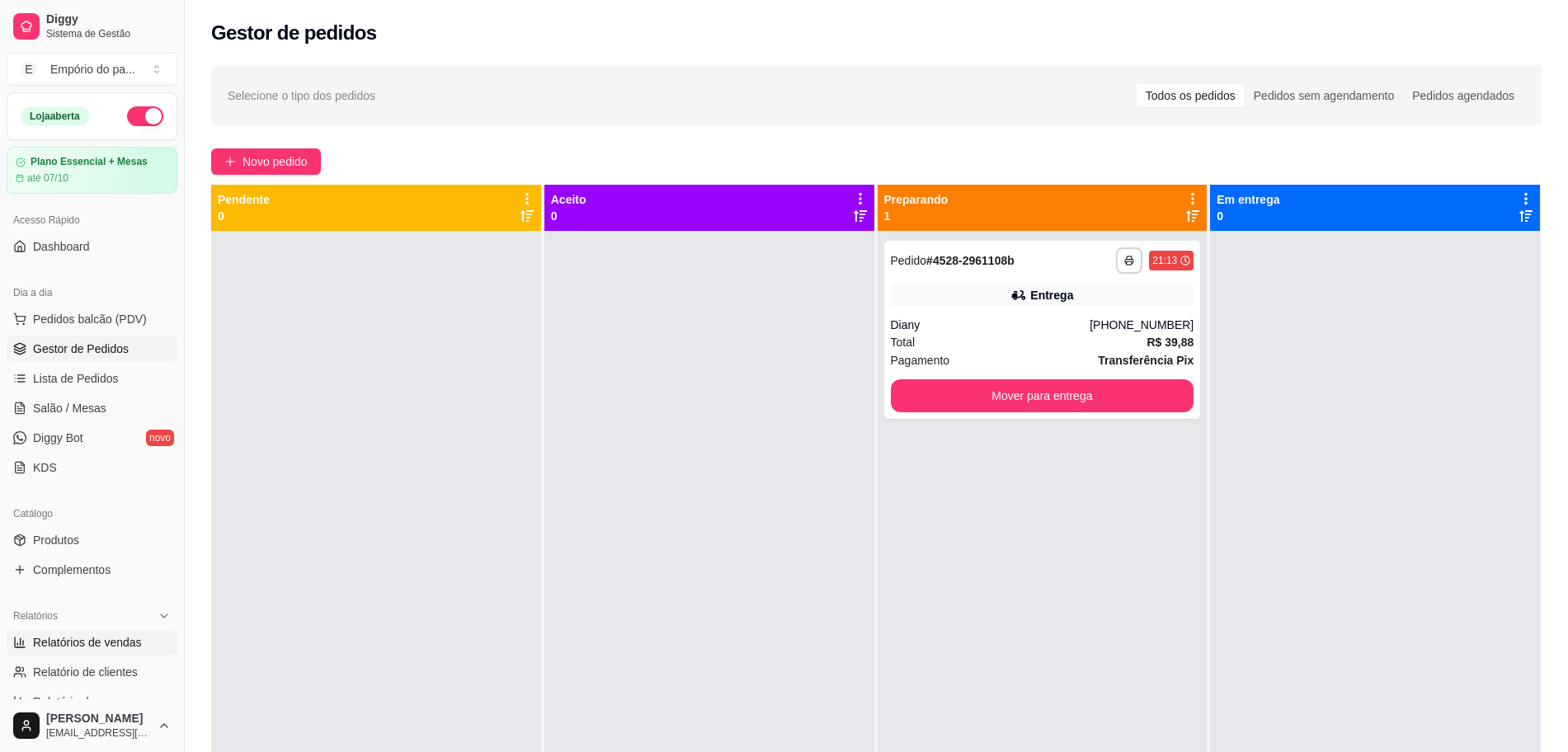
click at [90, 647] on span "Relatórios de vendas" at bounding box center [87, 642] width 109 height 17
select select "ALL"
select select "0"
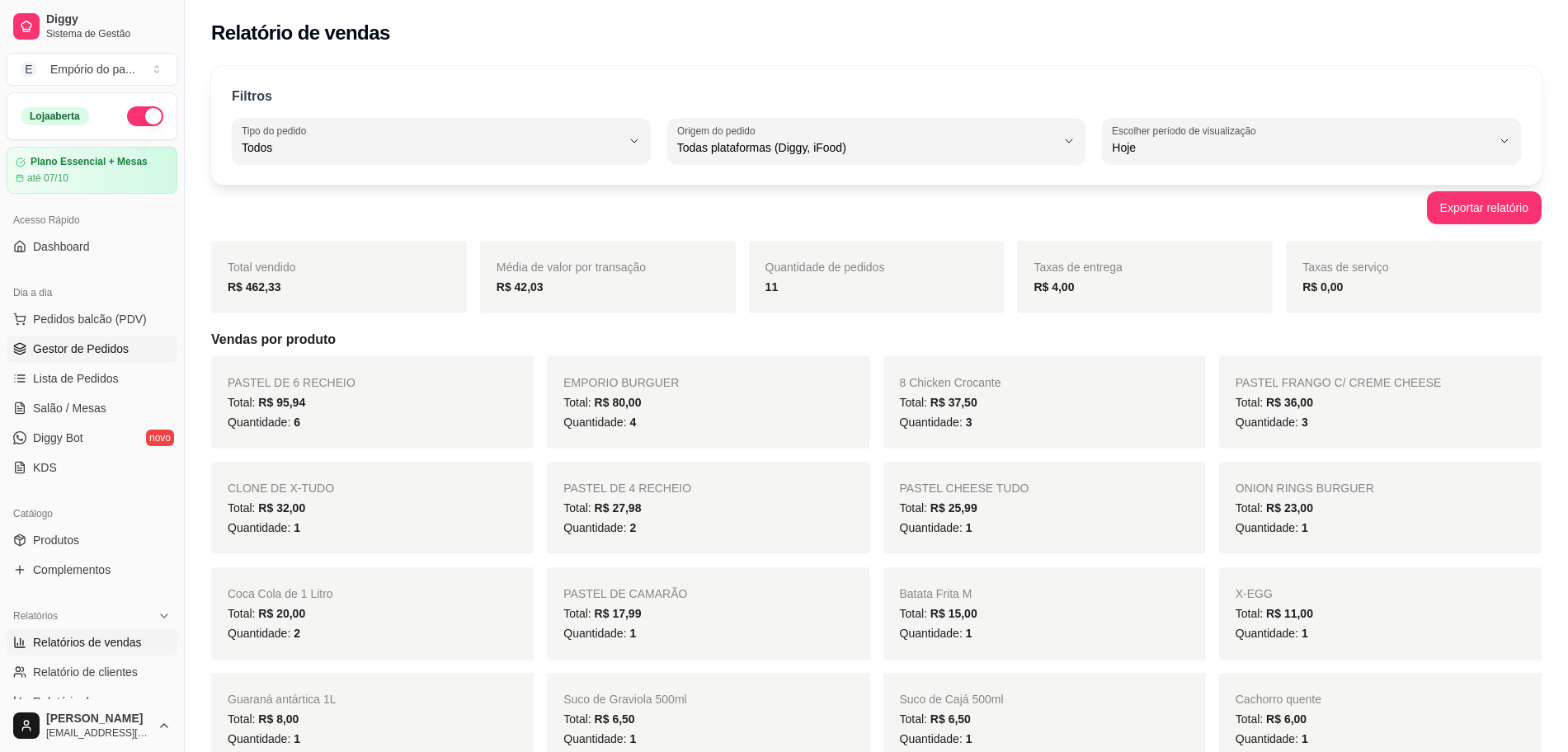
click at [49, 336] on link "Gestor de Pedidos" at bounding box center [92, 349] width 171 height 26
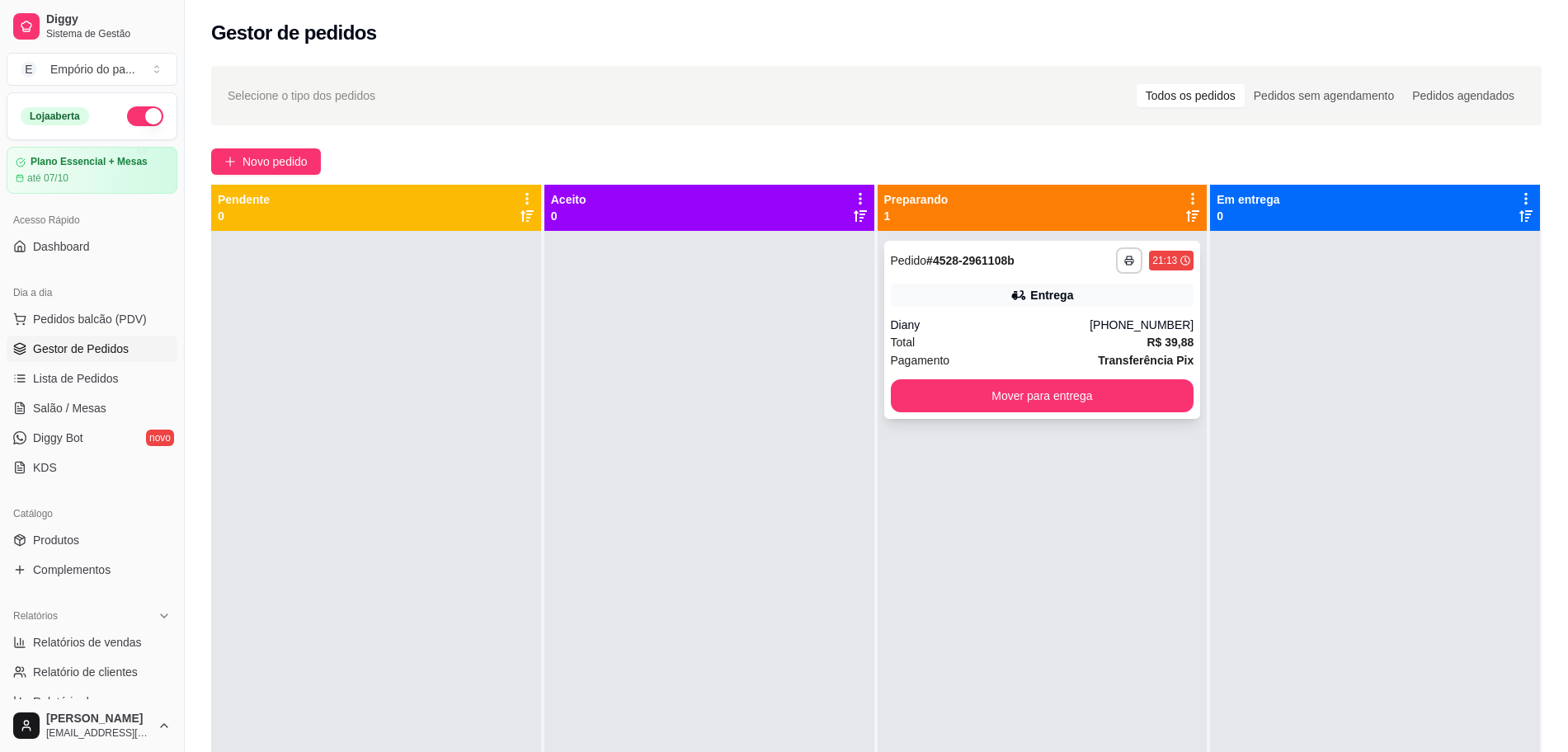
click at [931, 347] on div "Total R$ 39,88" at bounding box center [1042, 341] width 304 height 18
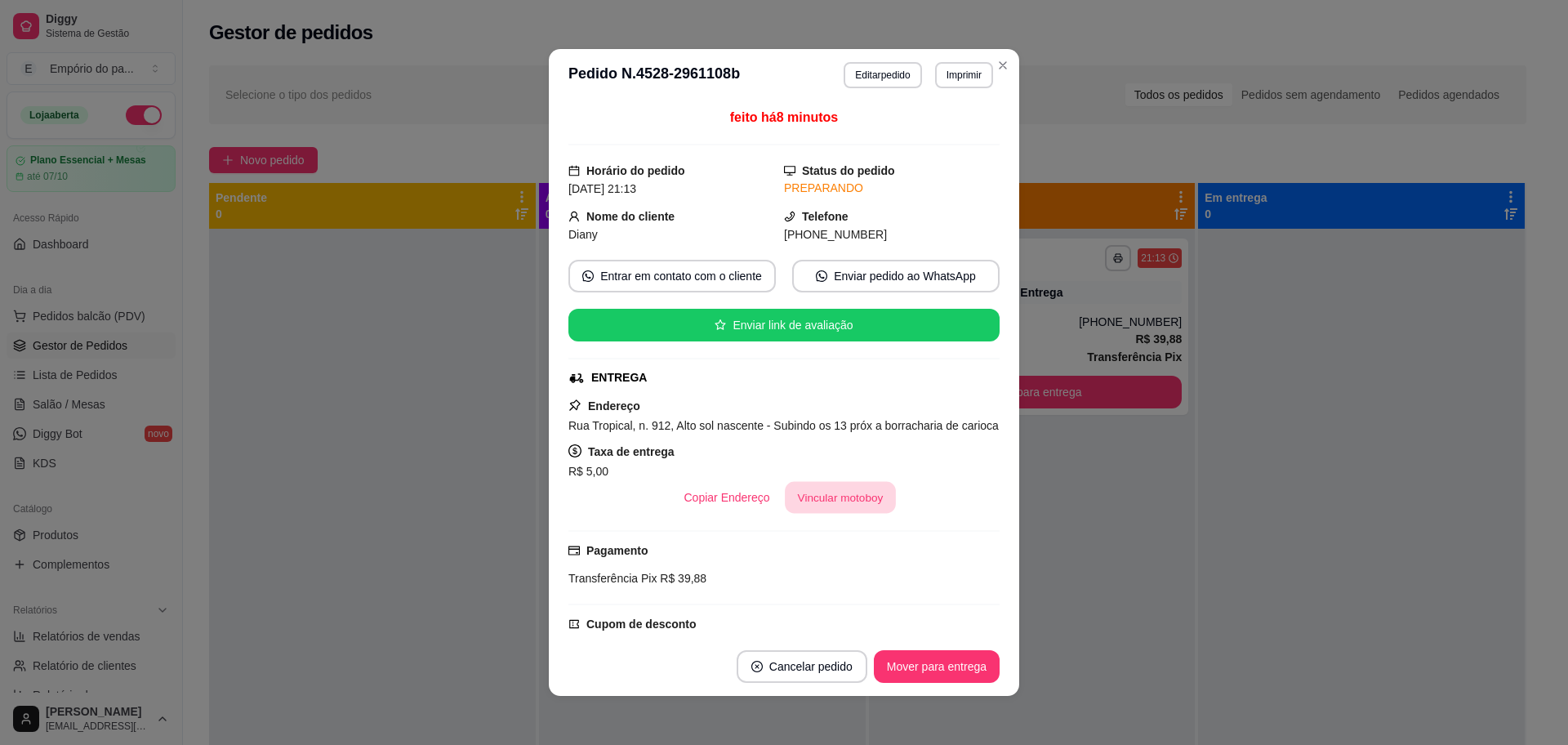
click at [815, 507] on button "Vincular motoboy" at bounding box center [840, 497] width 111 height 32
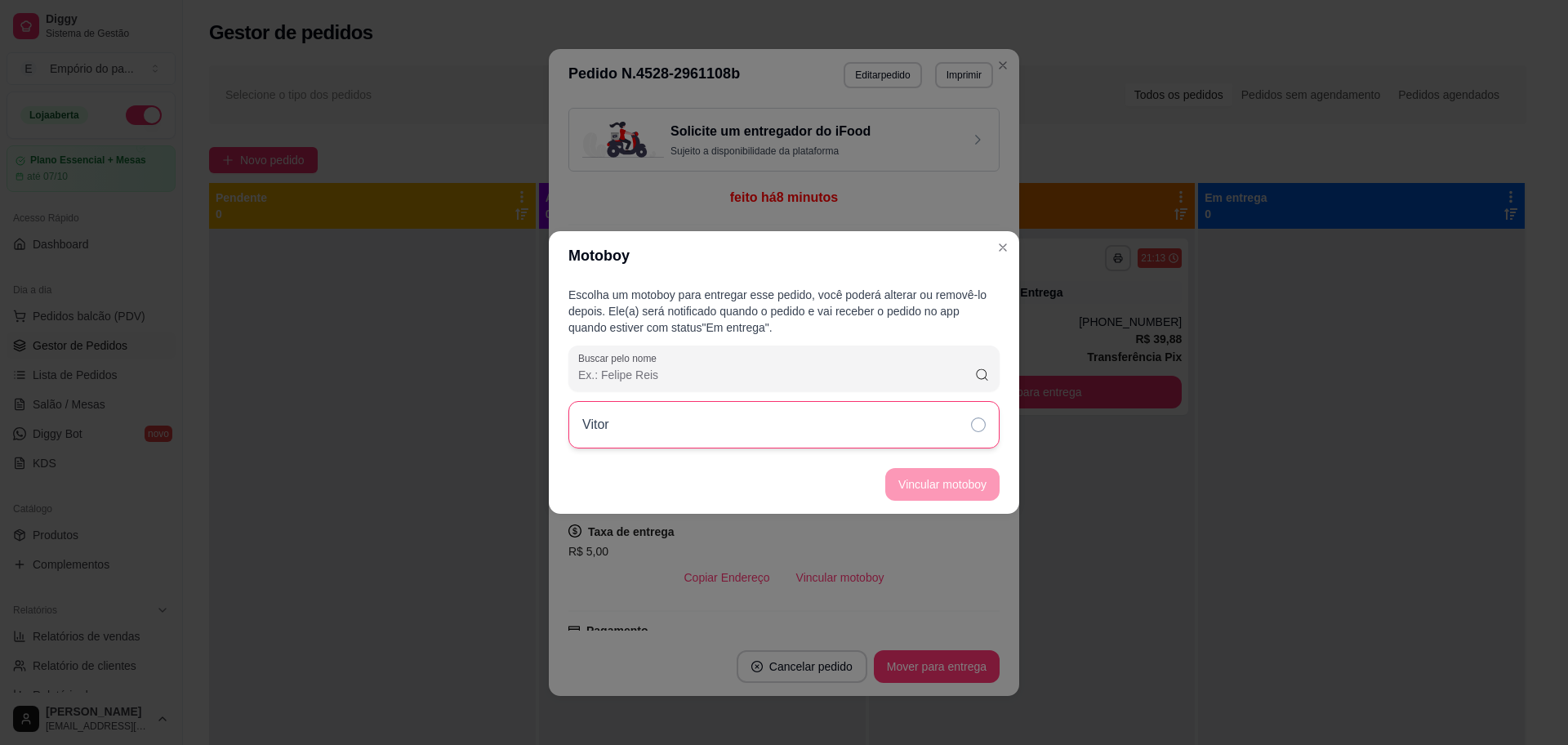
click at [680, 429] on div "Vitor" at bounding box center [783, 425] width 431 height 47
click at [957, 479] on button "Vincular motoboy" at bounding box center [942, 483] width 115 height 33
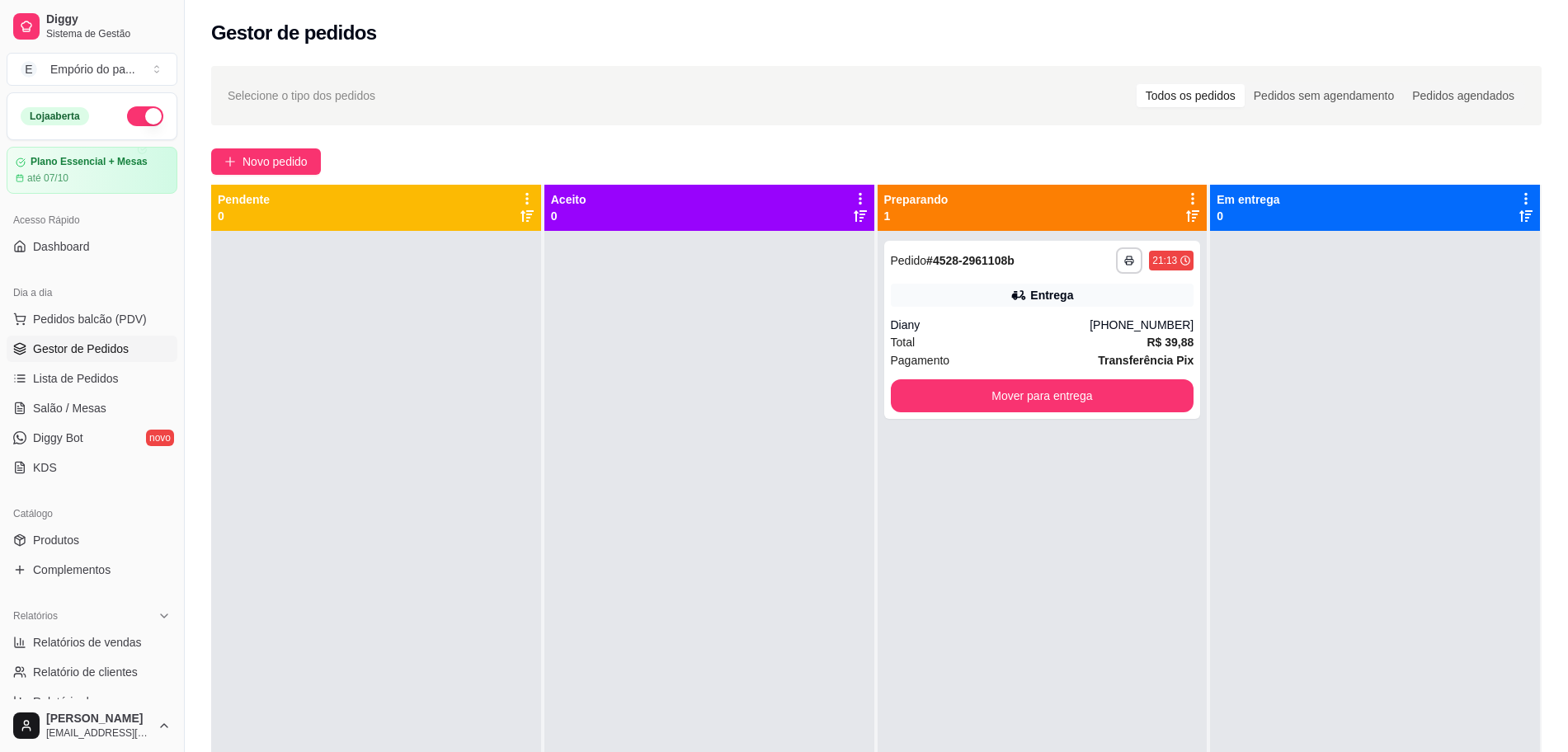
click at [731, 502] on div at bounding box center [709, 607] width 330 height 752
click at [296, 162] on span "Novo pedido" at bounding box center [275, 161] width 65 height 18
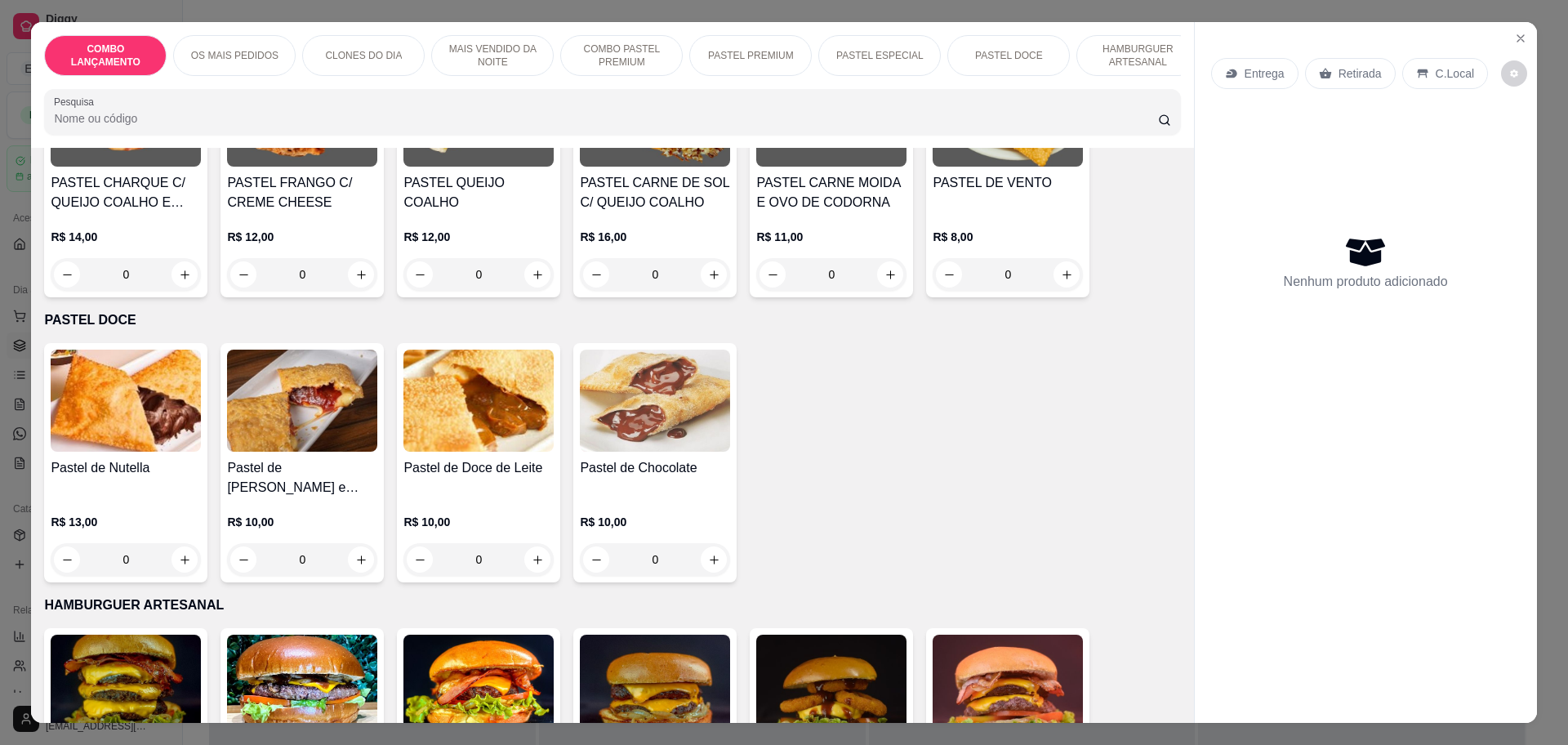
scroll to position [2245, 0]
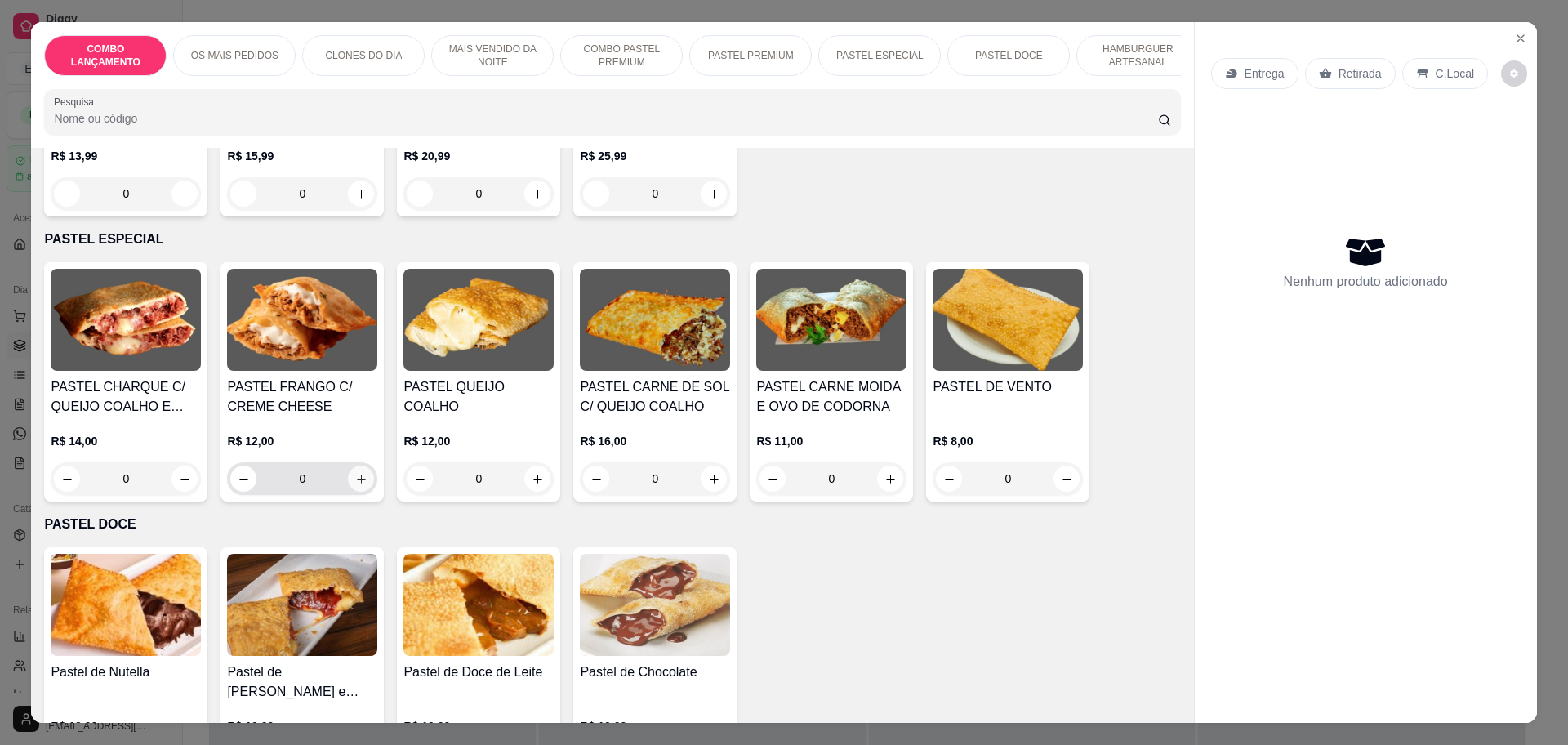
click at [359, 473] on icon "increase-product-quantity" at bounding box center [360, 479] width 12 height 12
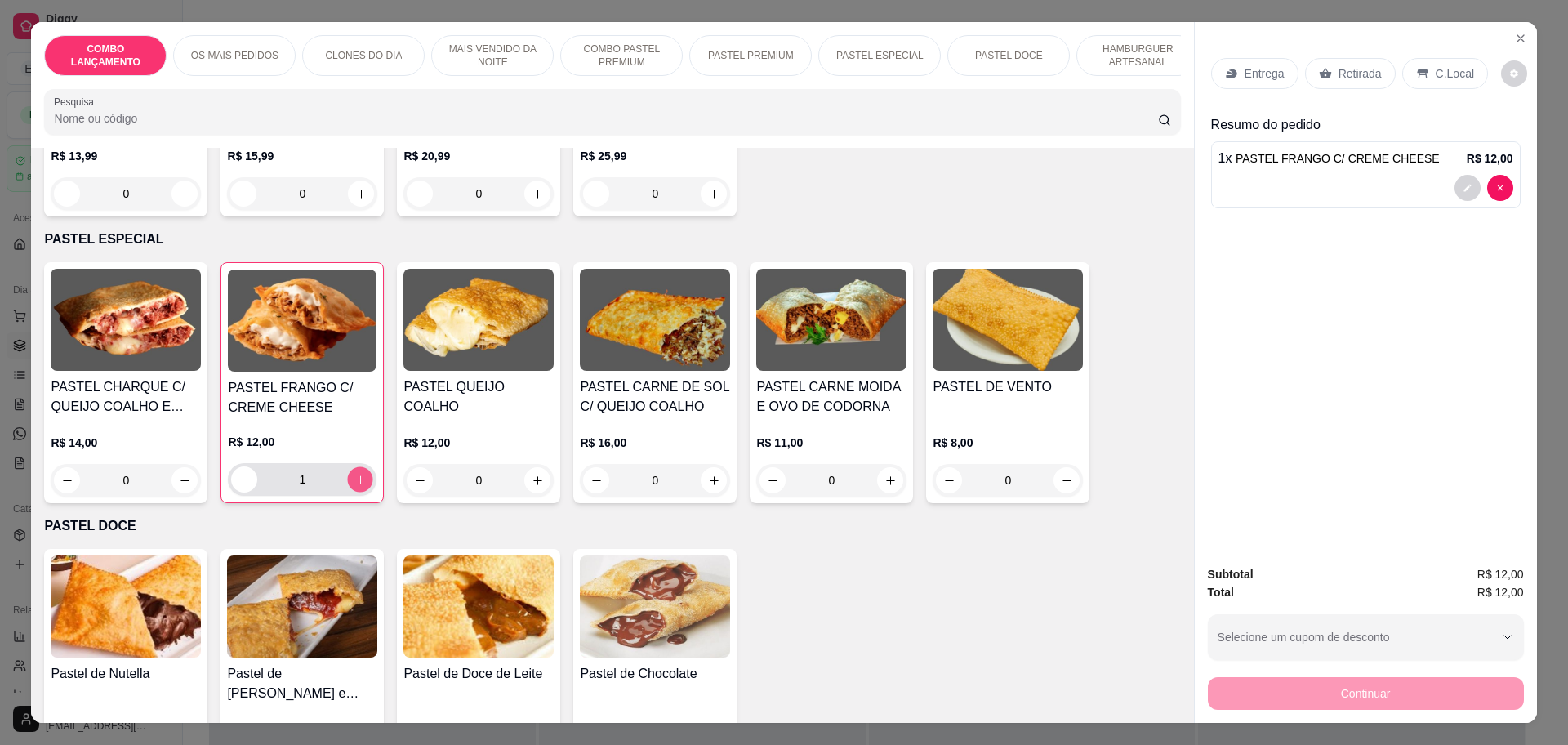
click at [359, 467] on button "increase-product-quantity" at bounding box center [360, 480] width 25 height 25
type input "2"
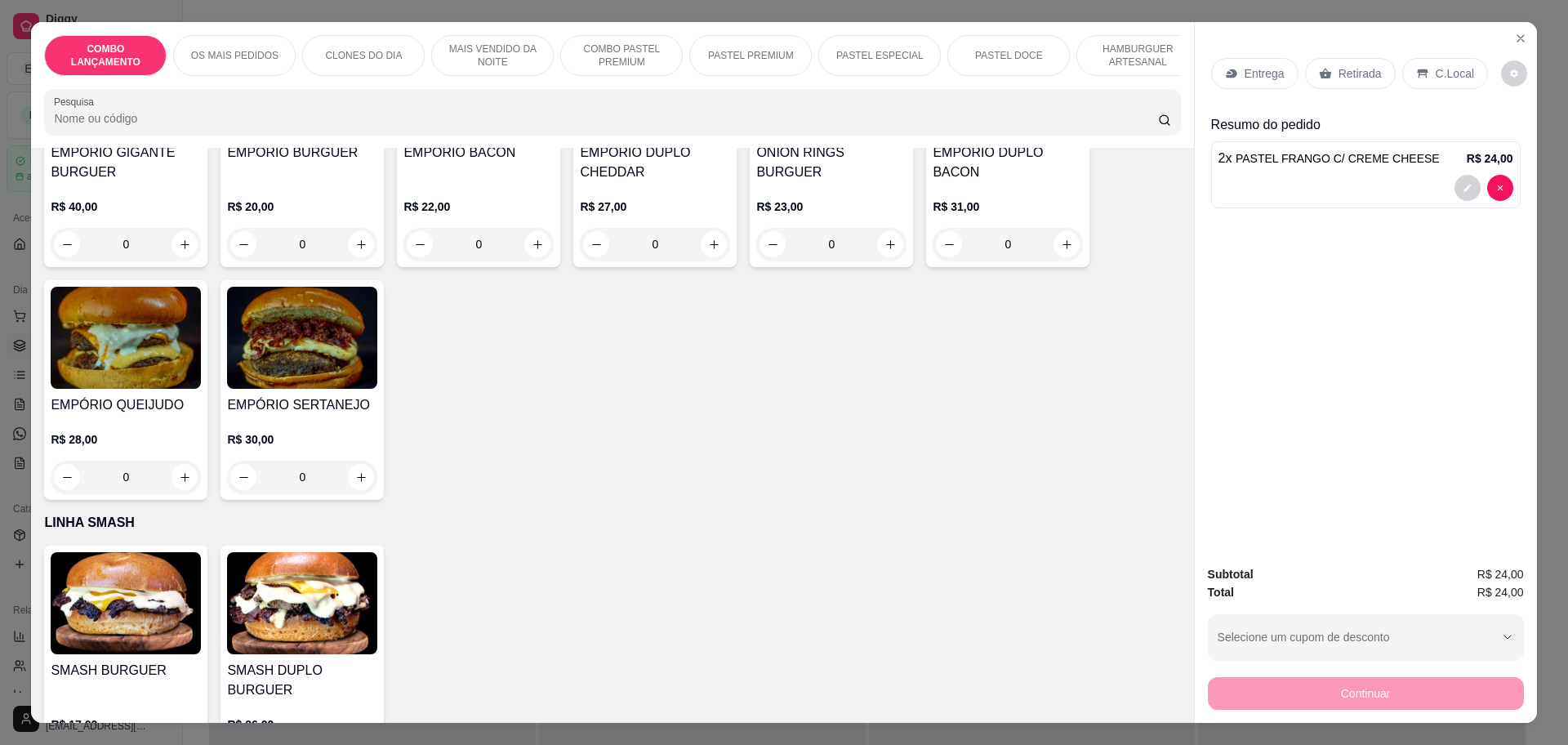
scroll to position [2756, 0]
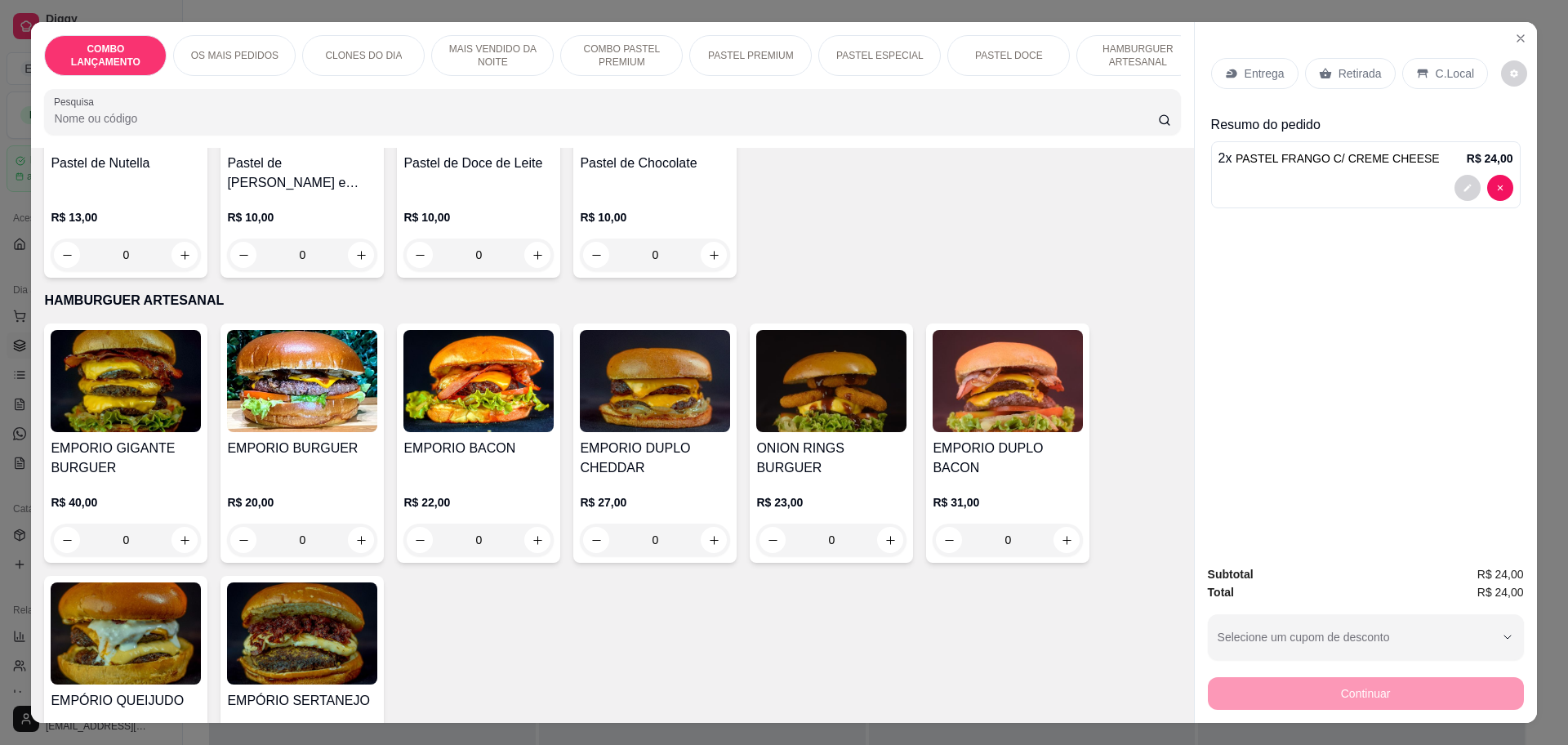
click at [1063, 523] on div "0" at bounding box center [1007, 539] width 150 height 33
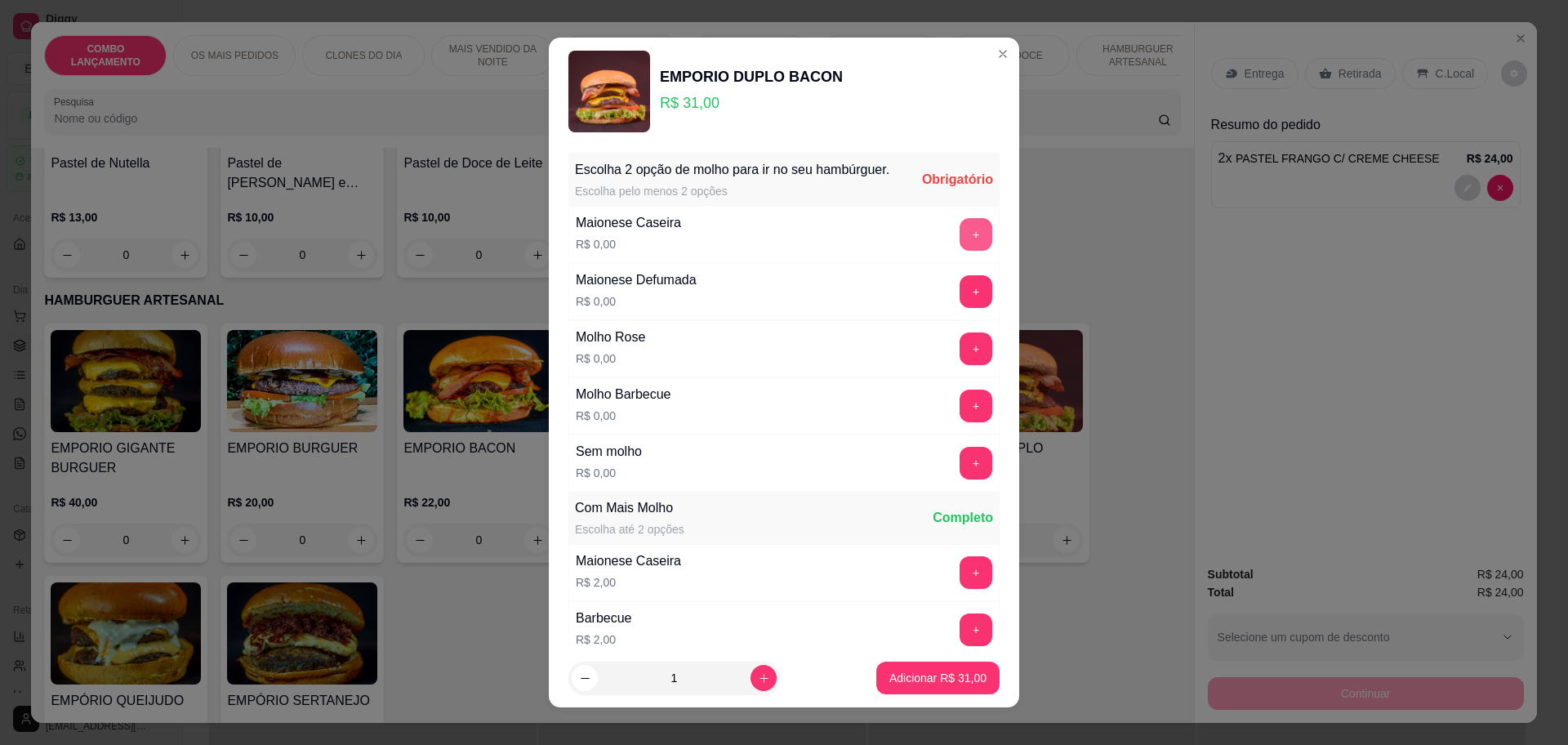
click at [959, 251] on button "+" at bounding box center [975, 234] width 33 height 33
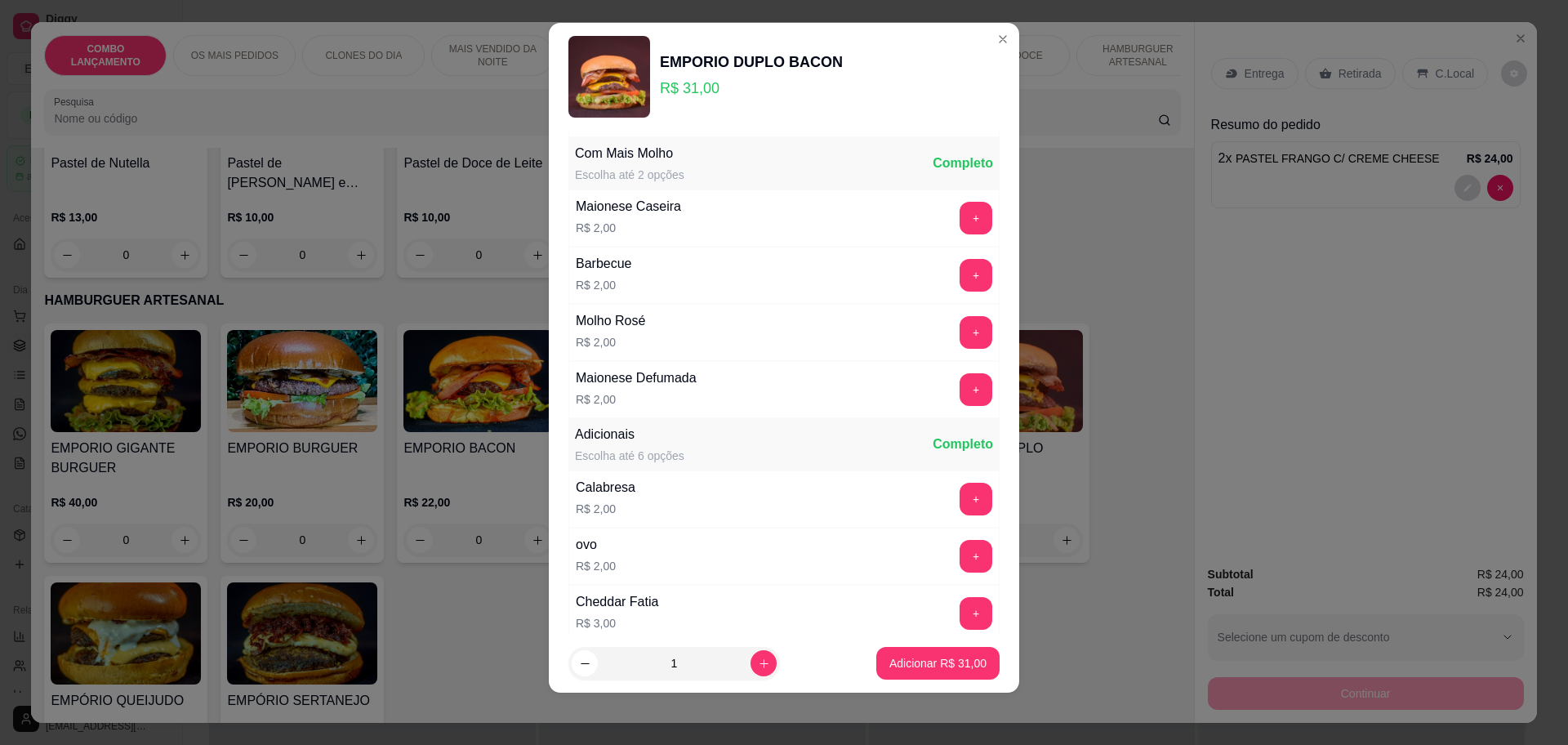
scroll to position [346, 0]
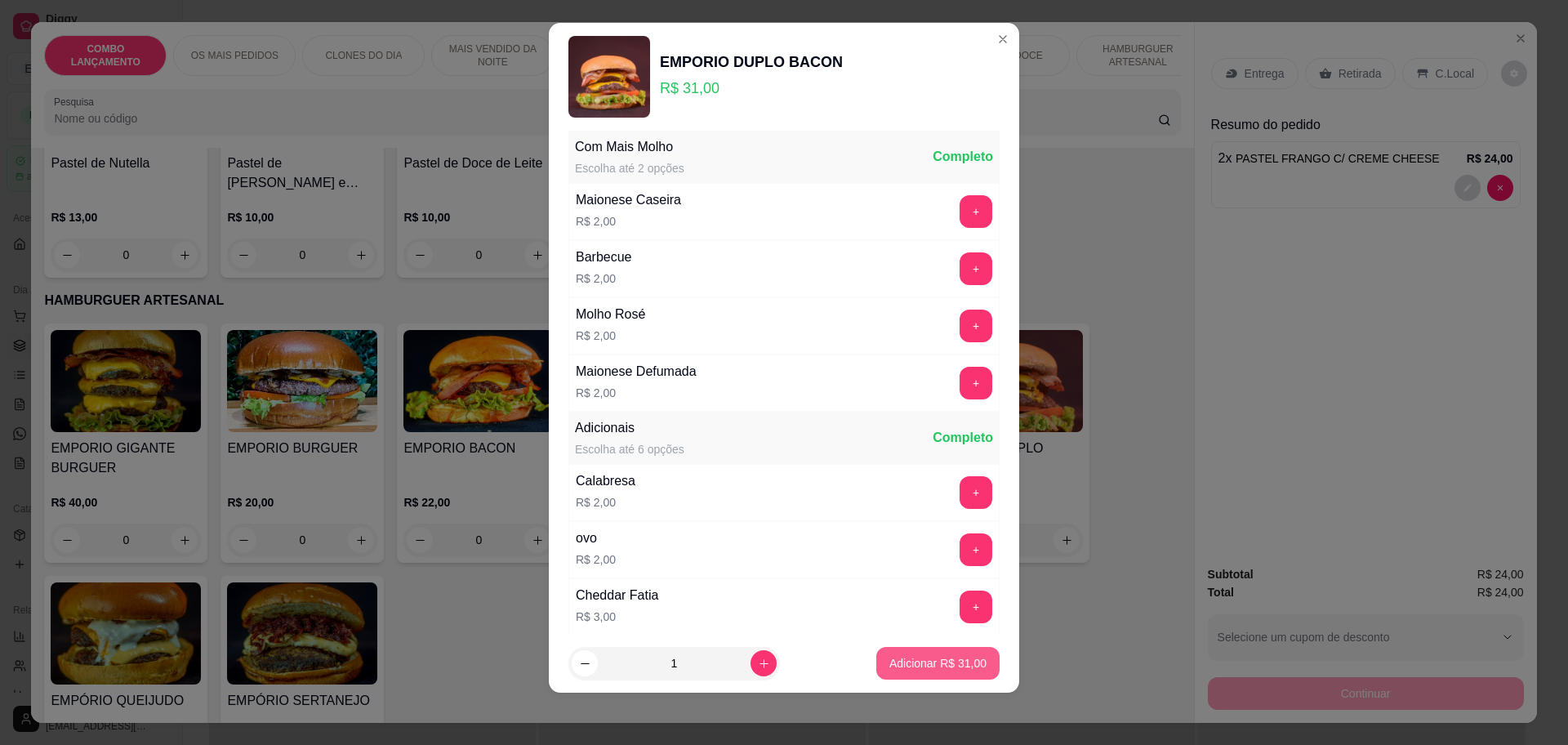
click at [925, 653] on button "Adicionar R$ 31,00" at bounding box center [938, 662] width 123 height 33
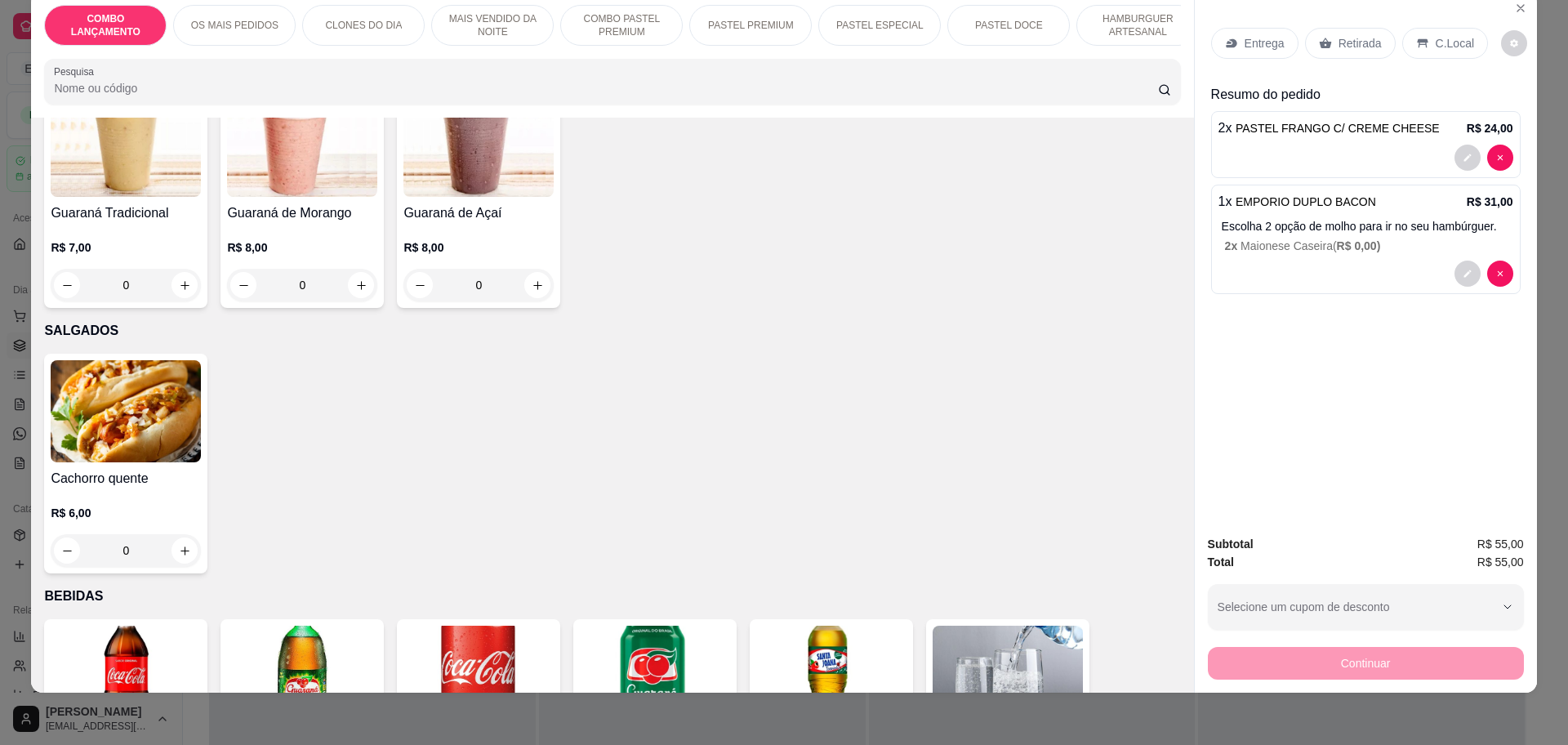
scroll to position [5033, 0]
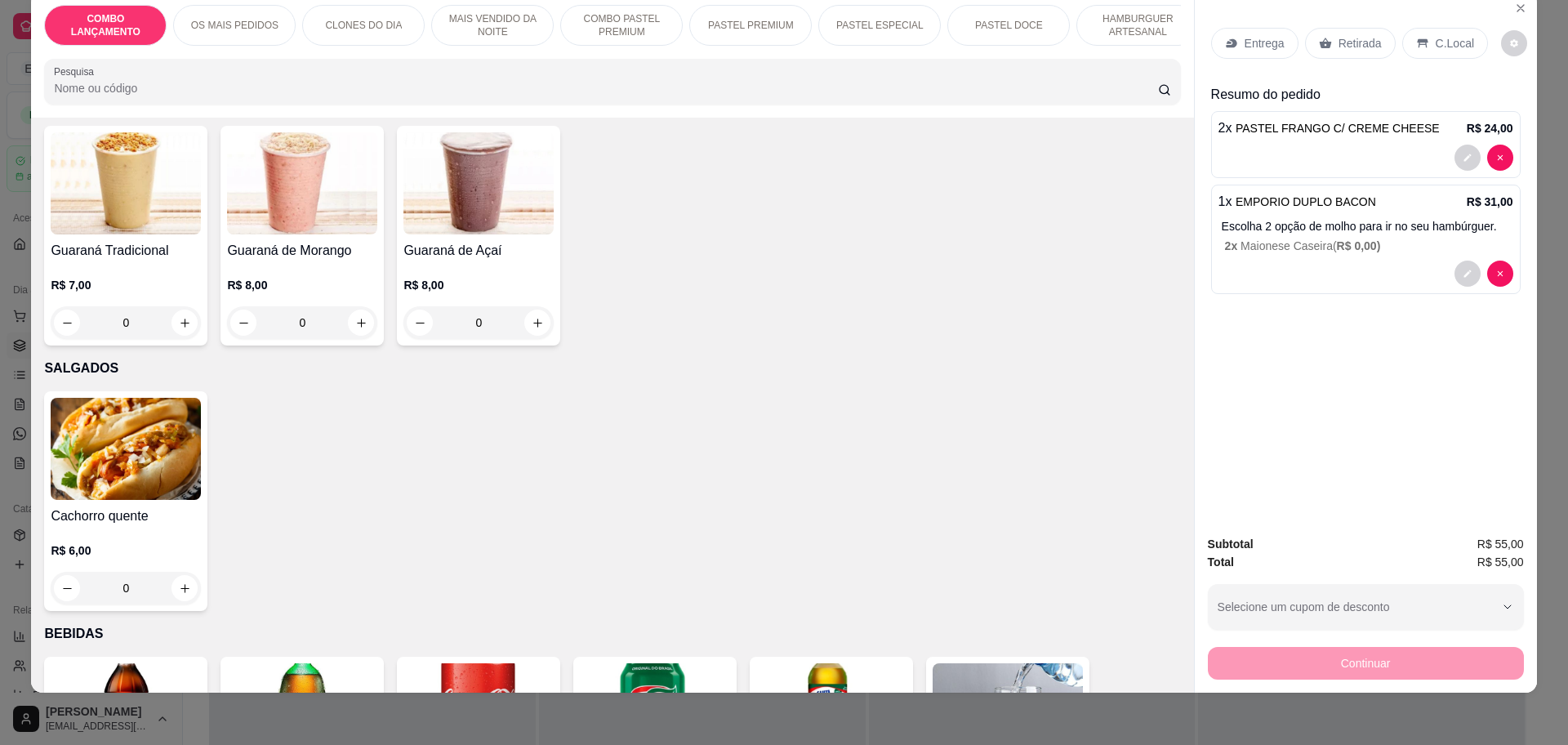
click at [1346, 35] on p "Retirada" at bounding box center [1359, 44] width 43 height 17
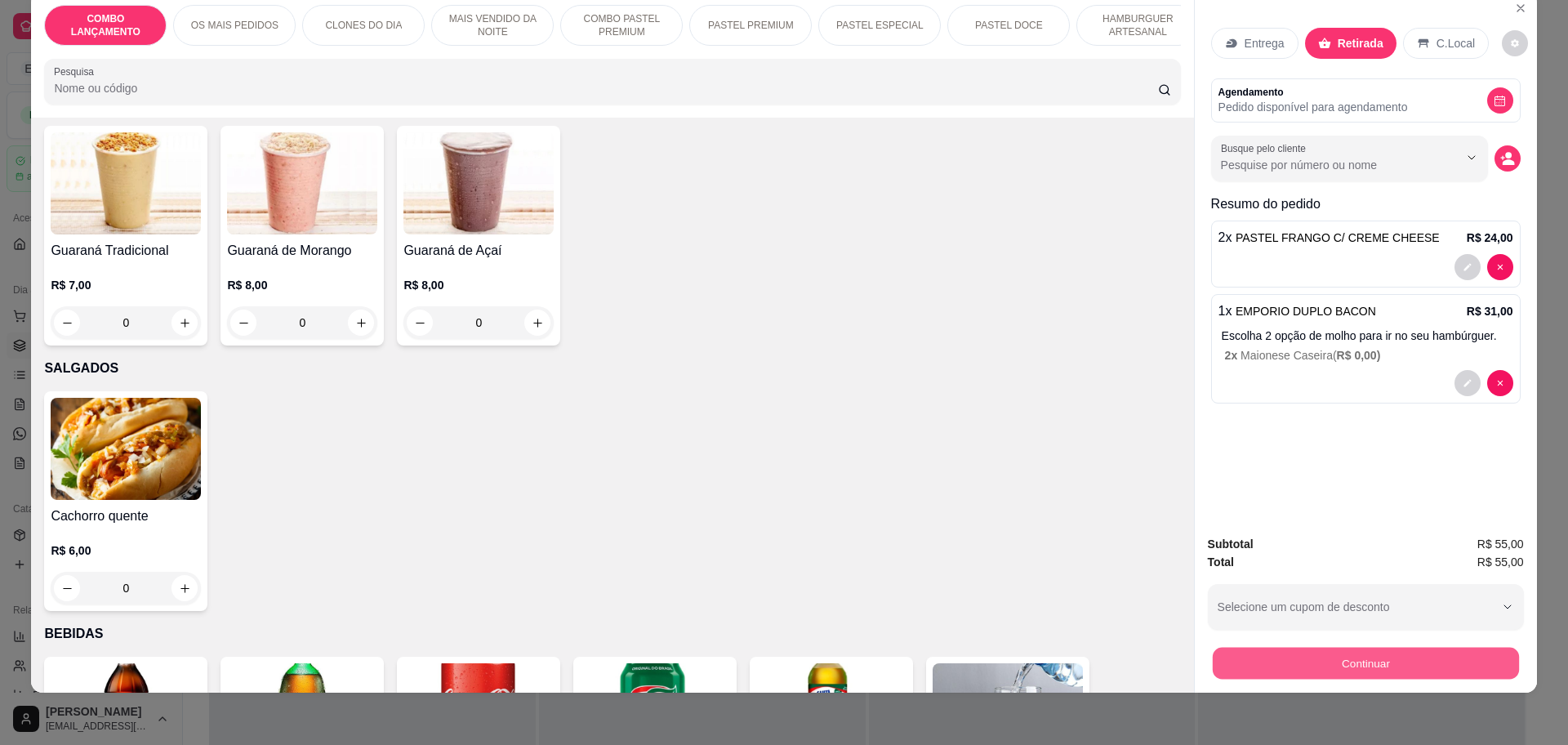
click at [1354, 657] on button "Continuar" at bounding box center [1364, 662] width 306 height 32
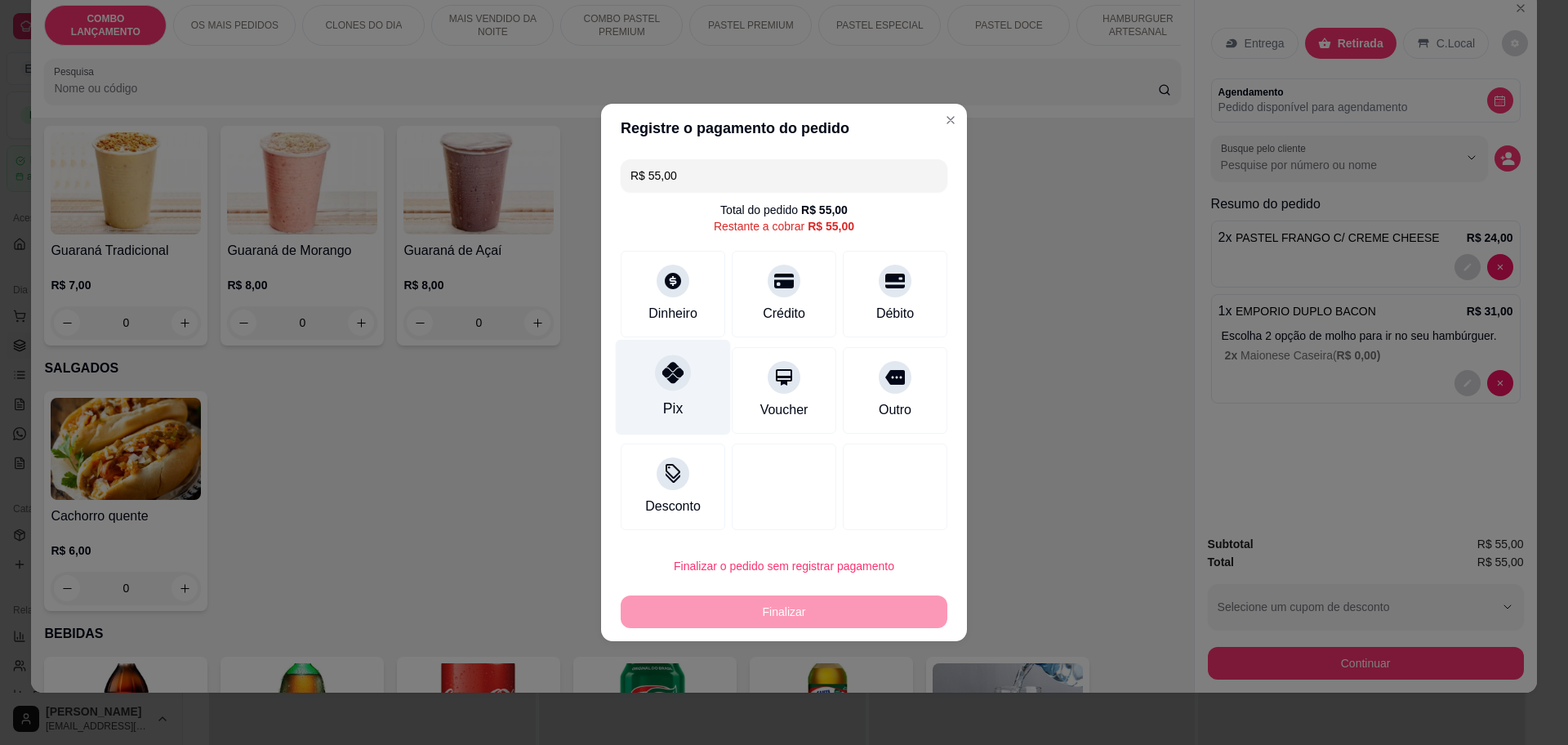
click at [663, 388] on div at bounding box center [672, 372] width 36 height 36
type input "R$ 0,00"
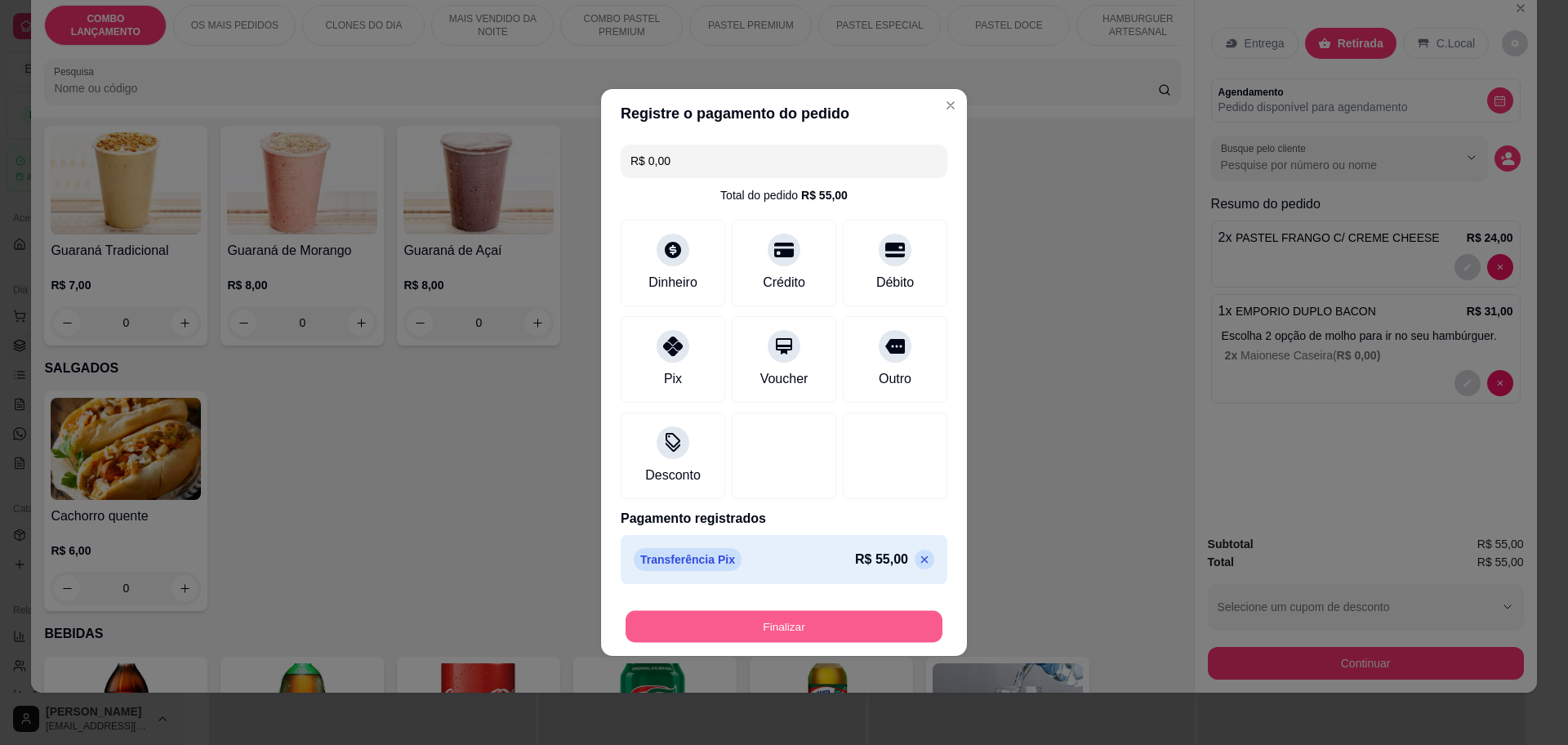
click at [803, 628] on button "Finalizar" at bounding box center [784, 627] width 317 height 32
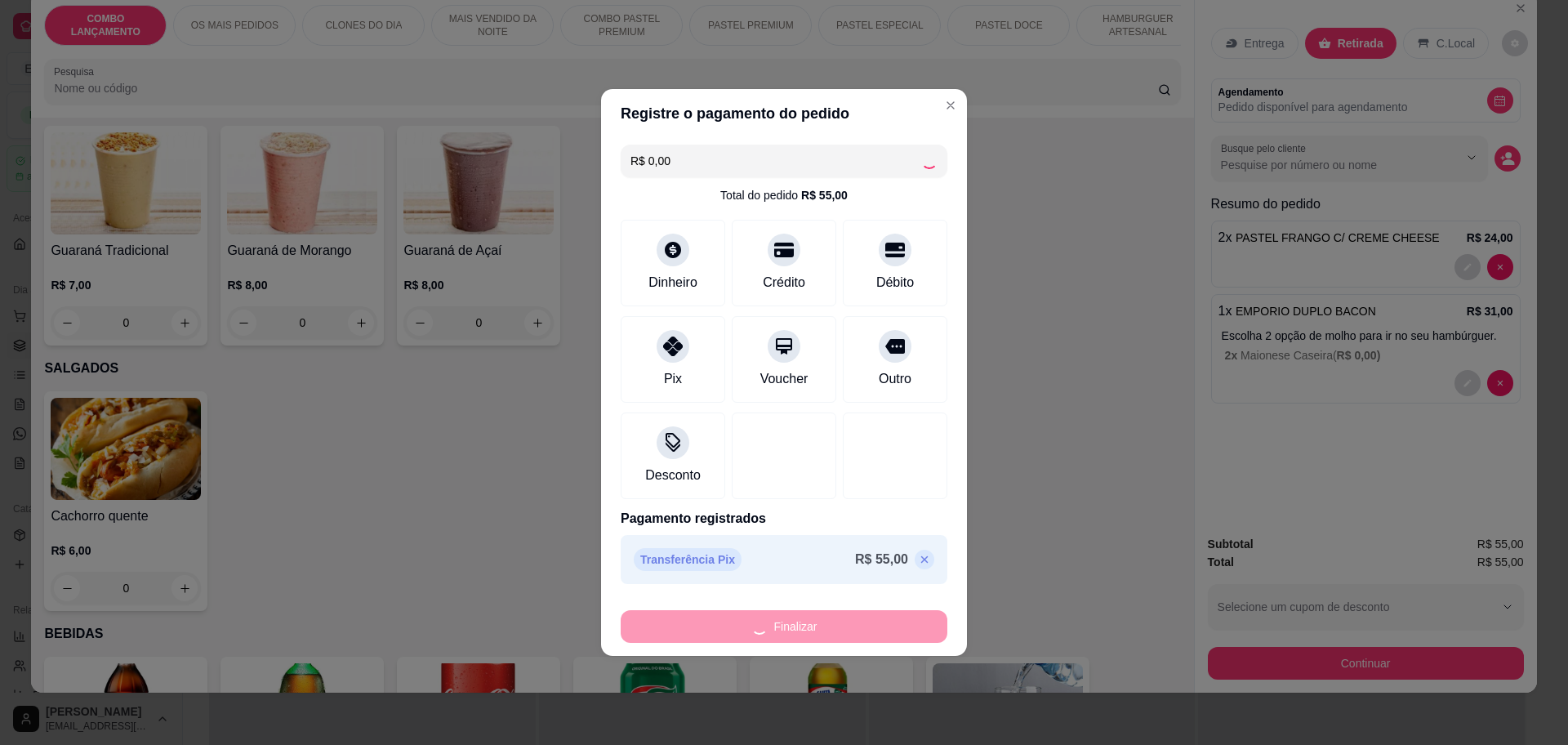
type input "0"
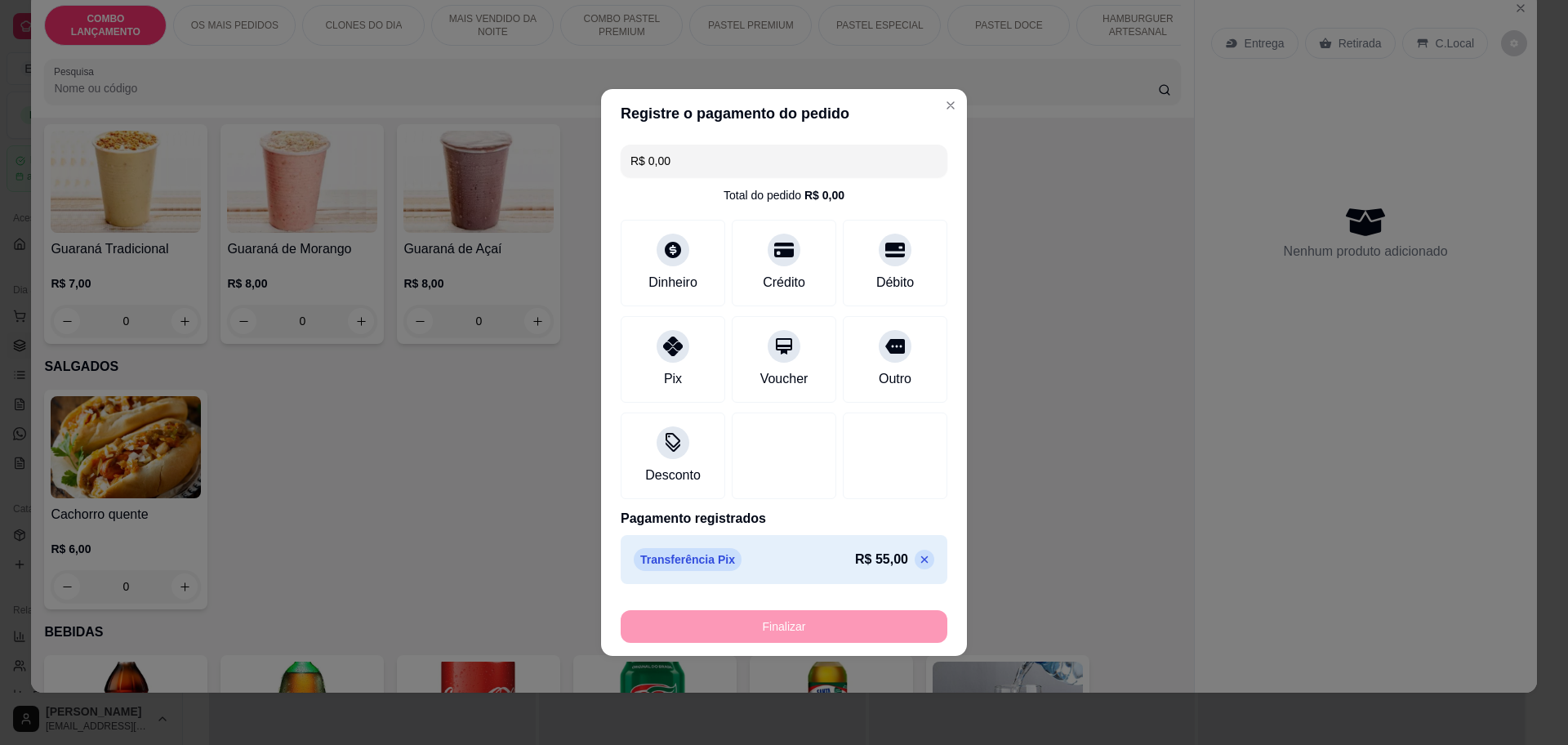
type input "-R$ 55,00"
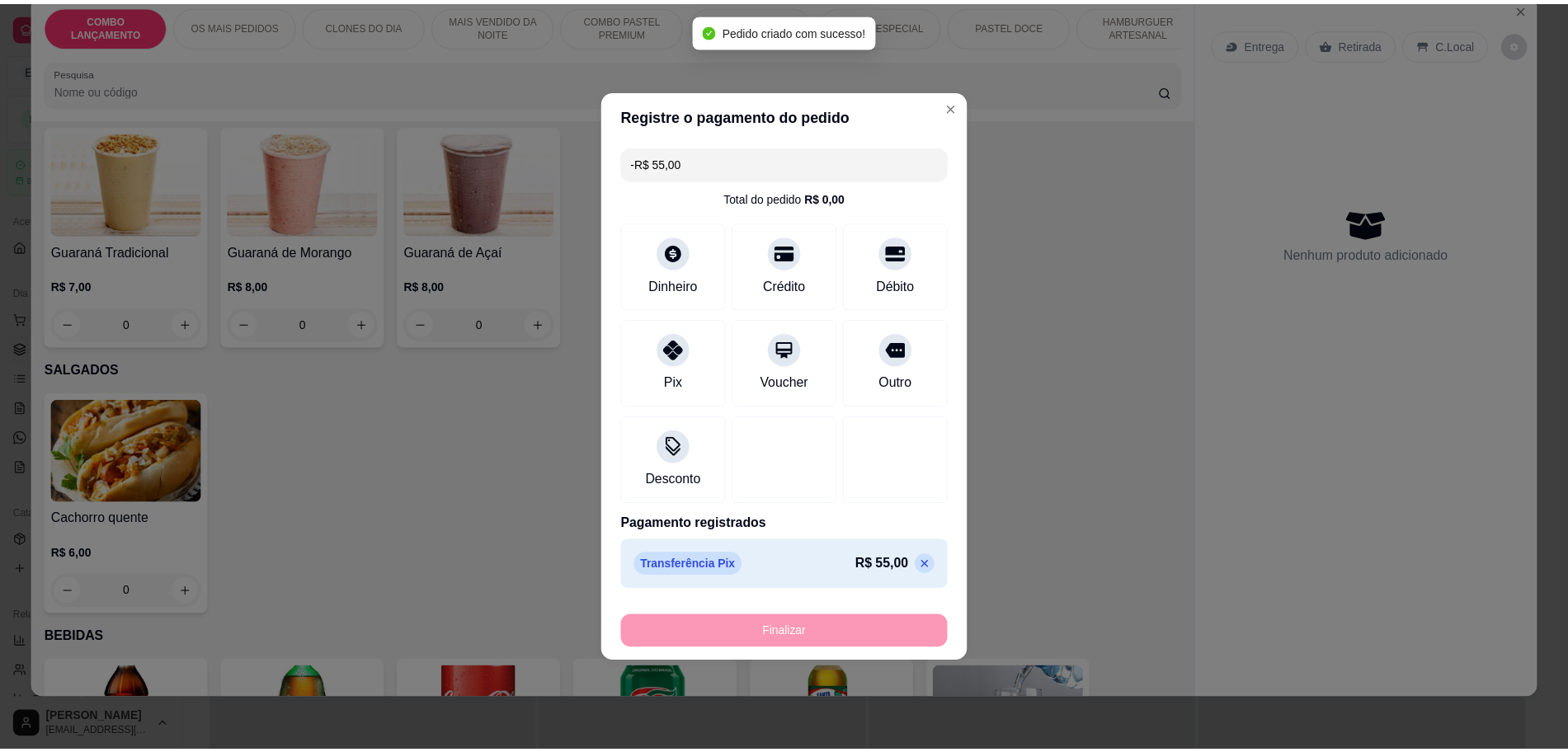
scroll to position [5079, 0]
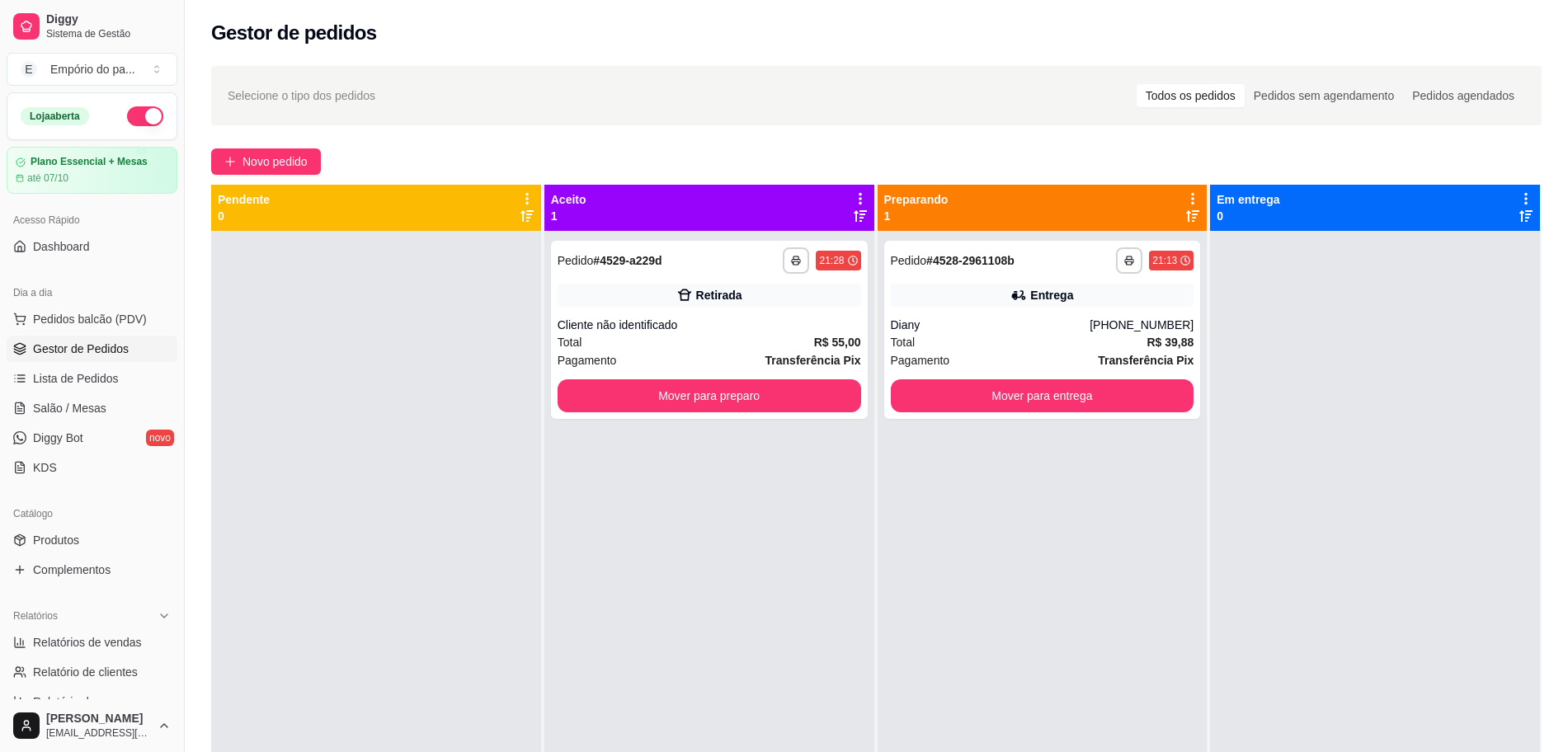
click at [61, 553] on ul "Produtos Complementos" at bounding box center [92, 555] width 171 height 56
click at [59, 543] on span "Produtos" at bounding box center [55, 540] width 46 height 17
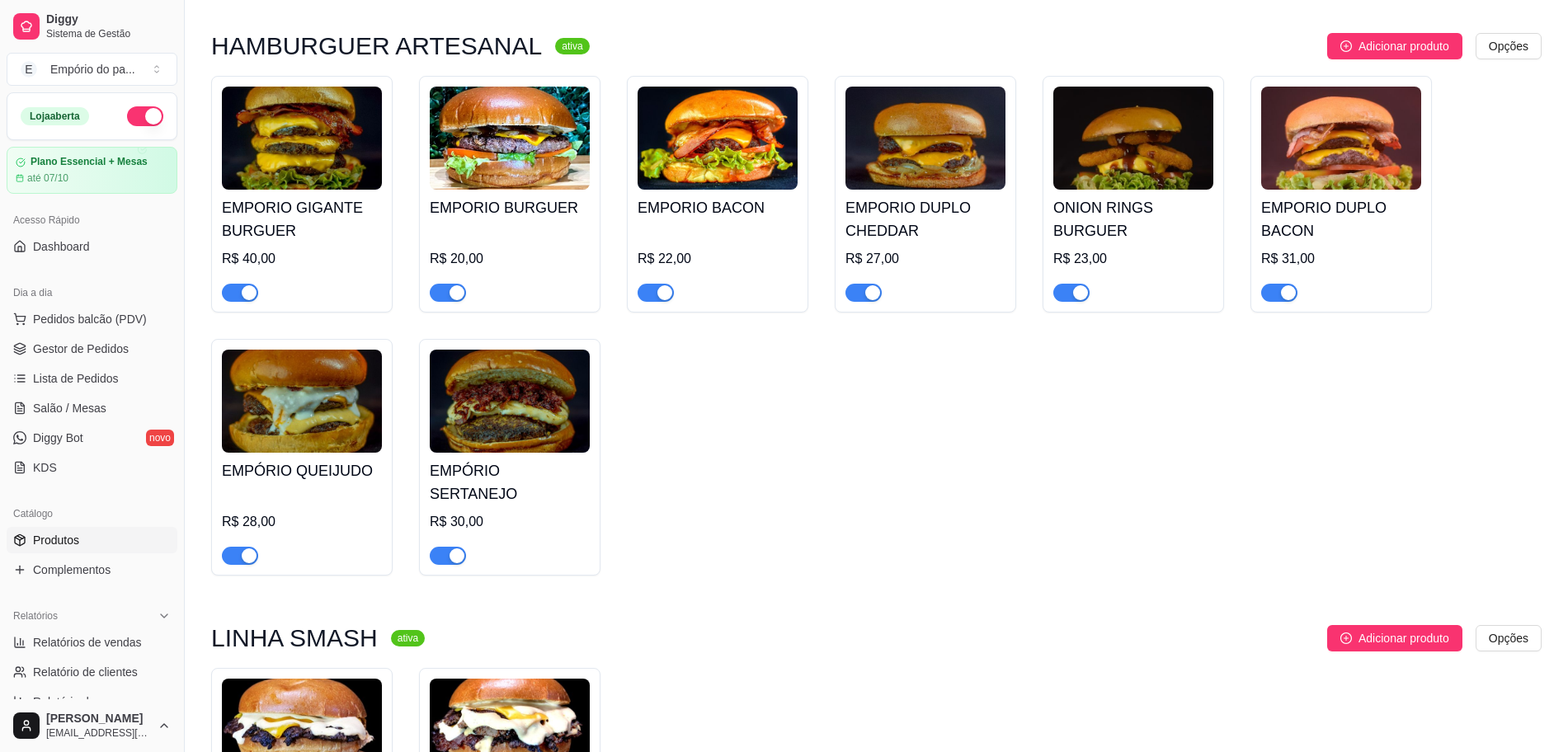
scroll to position [3297, 0]
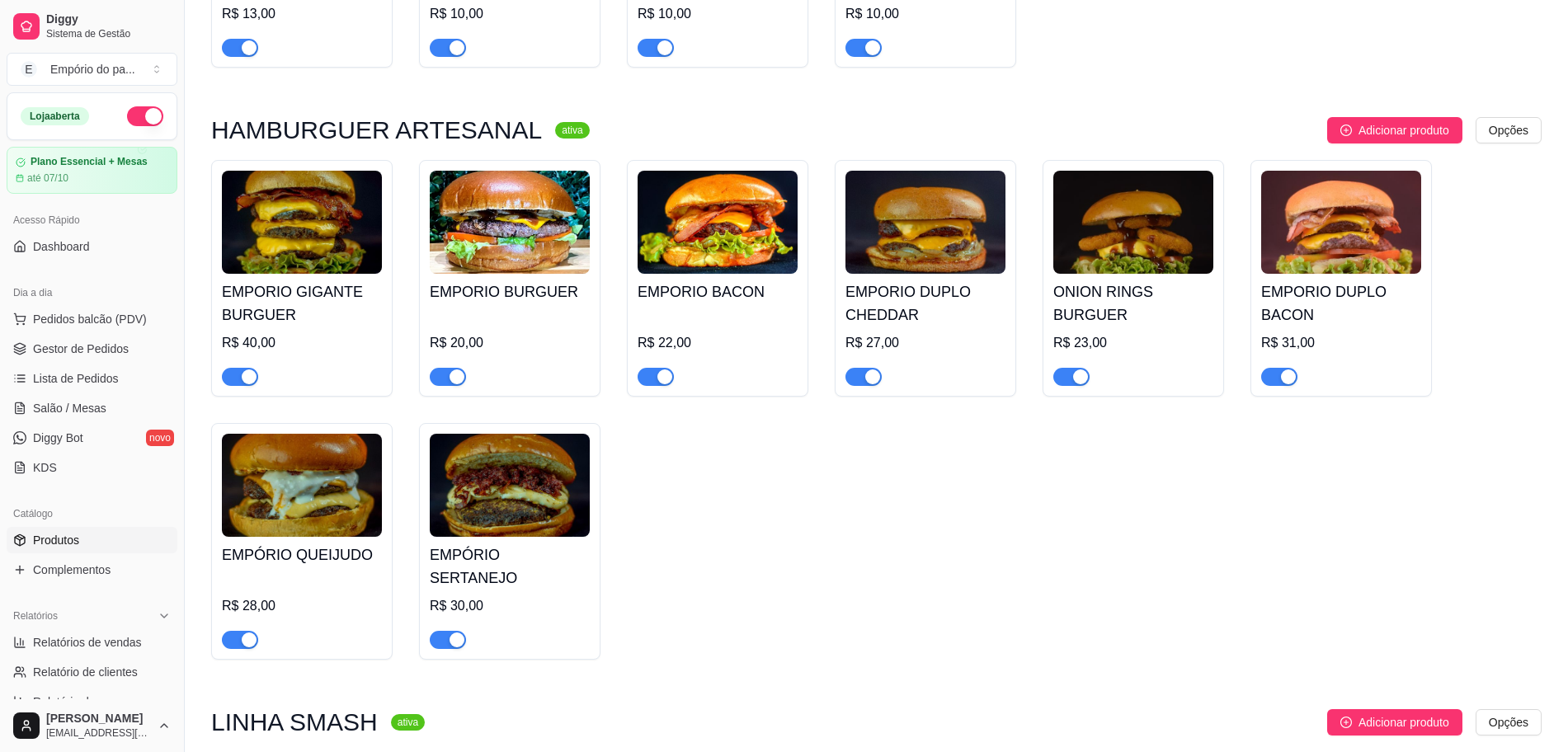
click at [322, 244] on img at bounding box center [302, 223] width 160 height 103
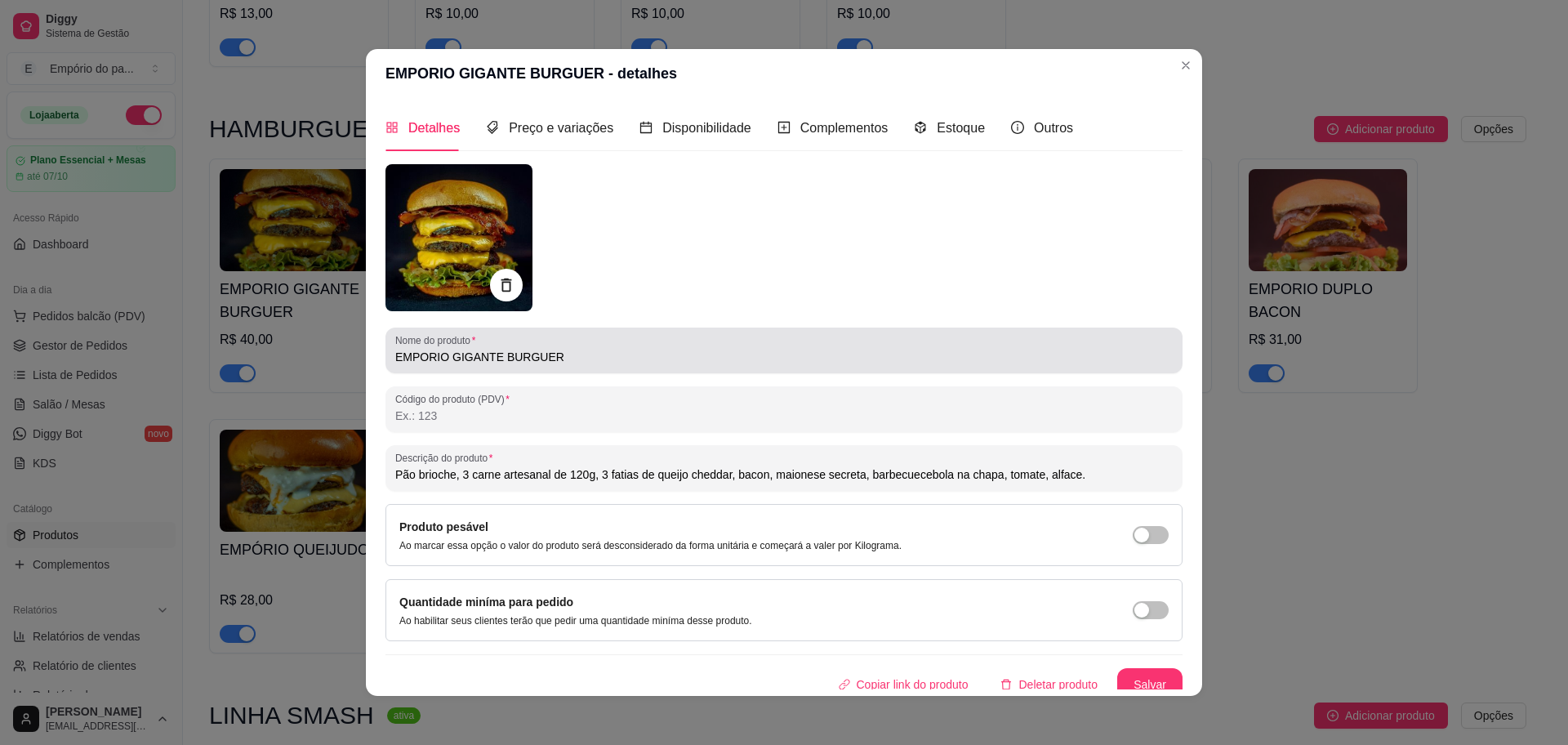
type input "Pão brioche, 3 carne artesanal de 120g, 3 fatias de queijo cheddar, bacon, maio…"
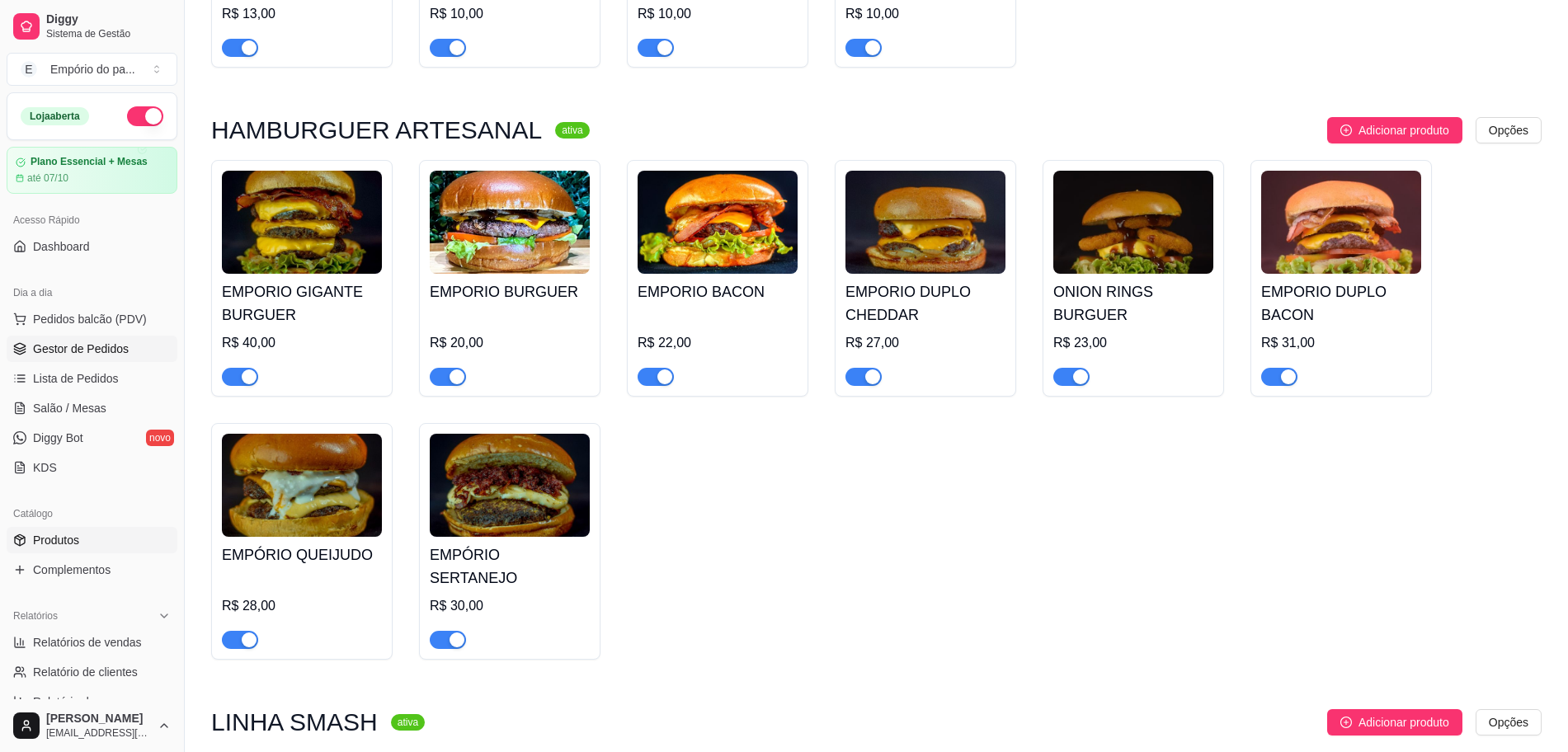
click at [53, 338] on link "Gestor de Pedidos" at bounding box center [92, 349] width 171 height 26
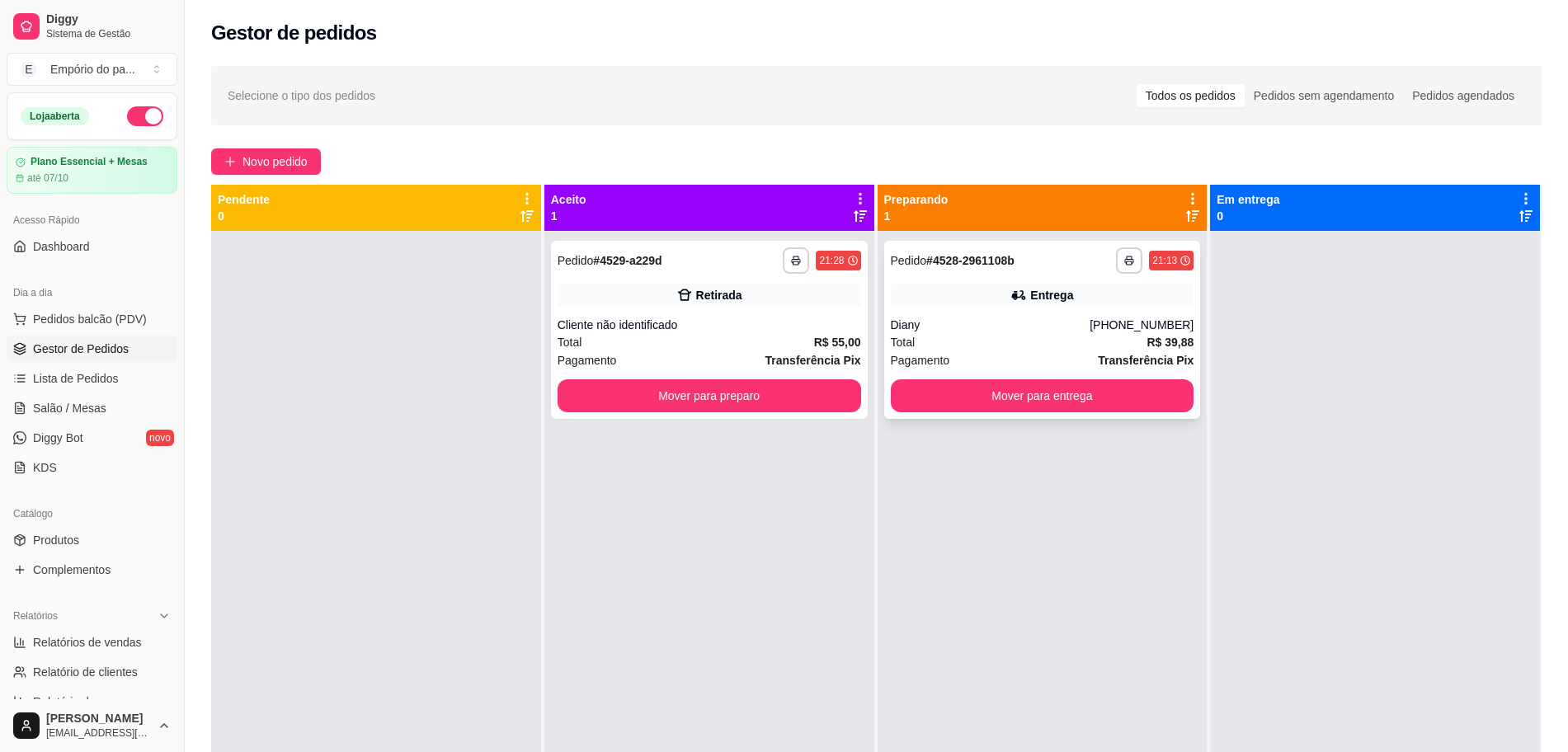
click at [1027, 308] on div "**********" at bounding box center [1042, 329] width 317 height 178
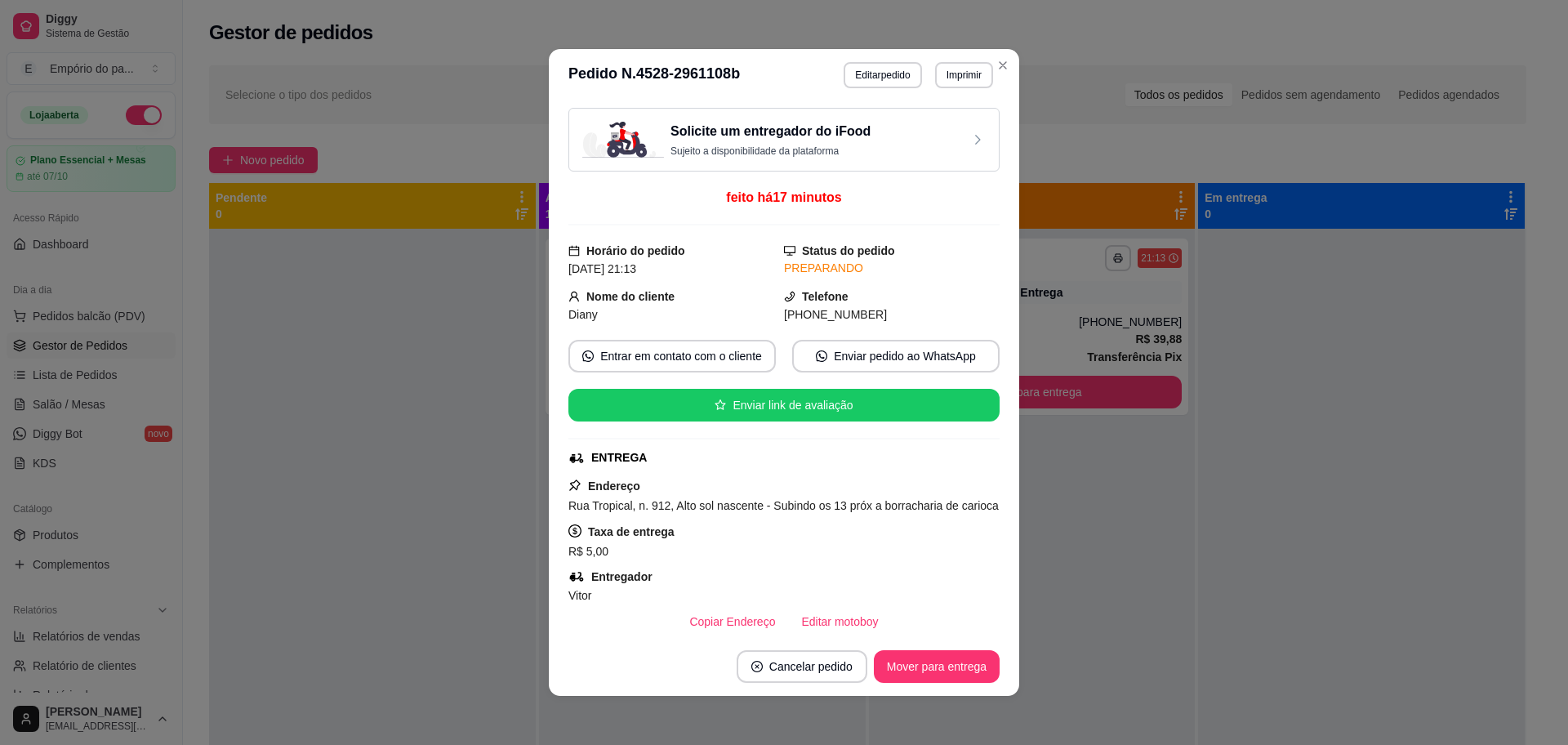
click at [799, 551] on div "Taxa de entrega R$ 5,00" at bounding box center [783, 541] width 431 height 39
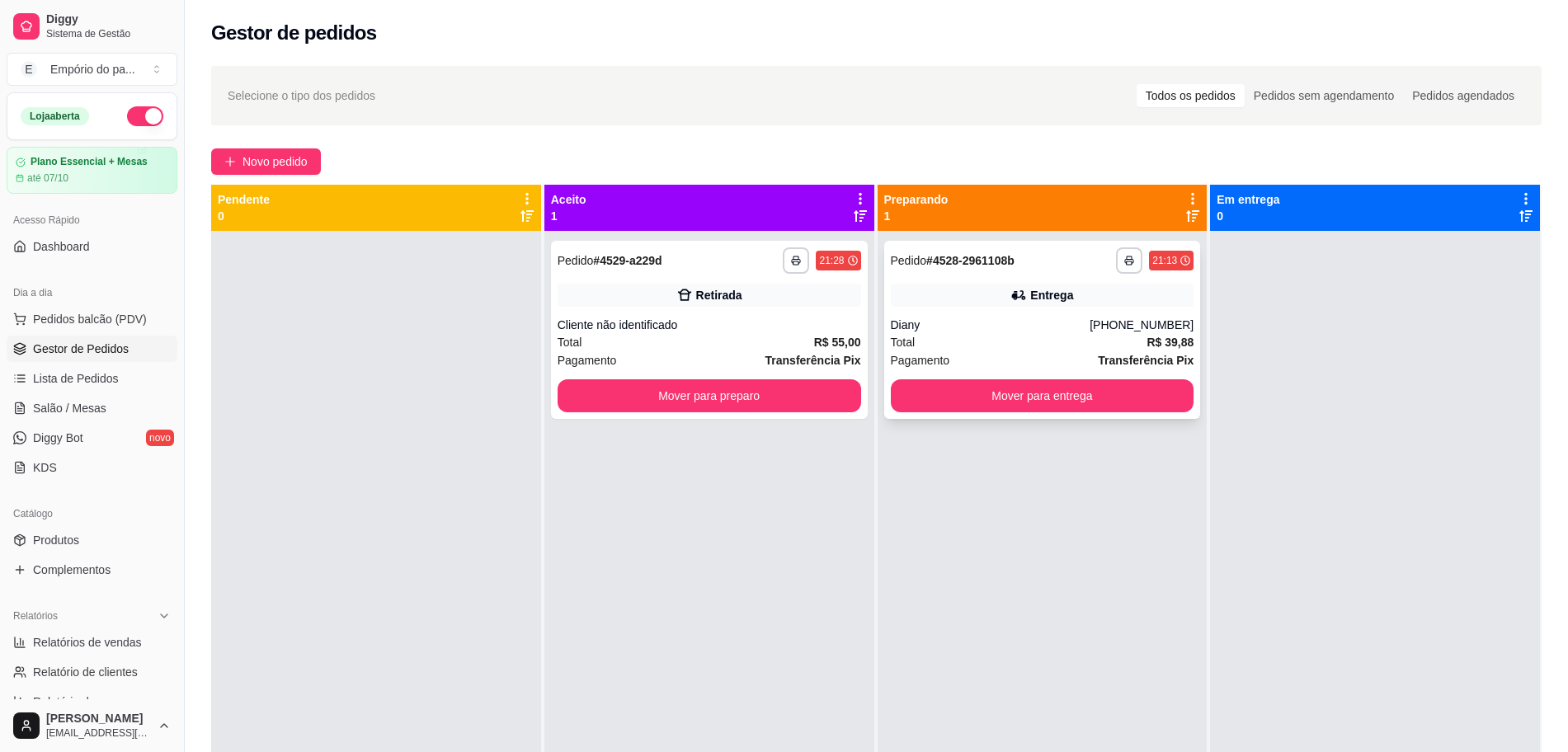
click at [961, 352] on div "Pagamento Transferência Pix" at bounding box center [1042, 360] width 304 height 18
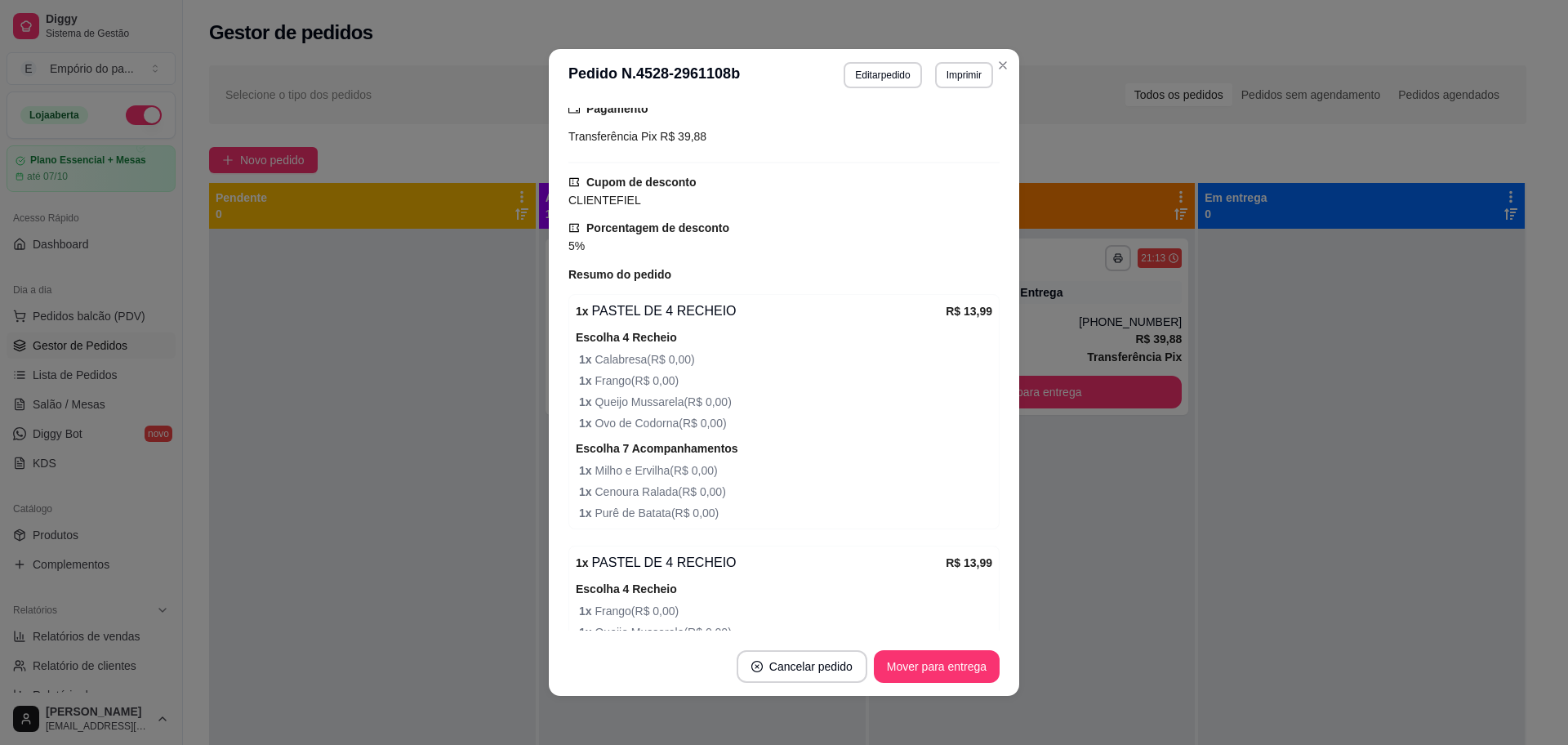
scroll to position [262, 0]
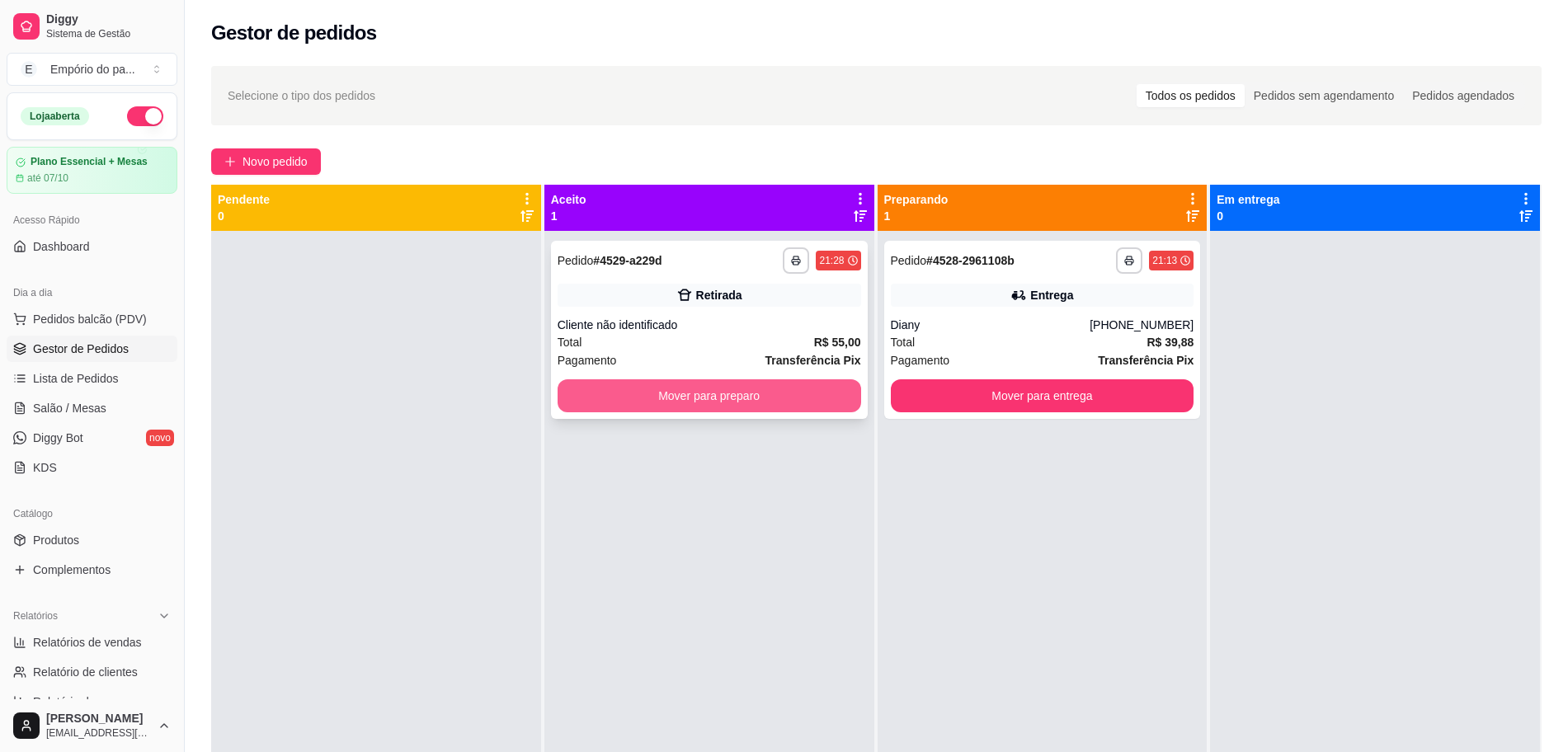
click at [640, 398] on button "Mover para preparo" at bounding box center [709, 395] width 304 height 33
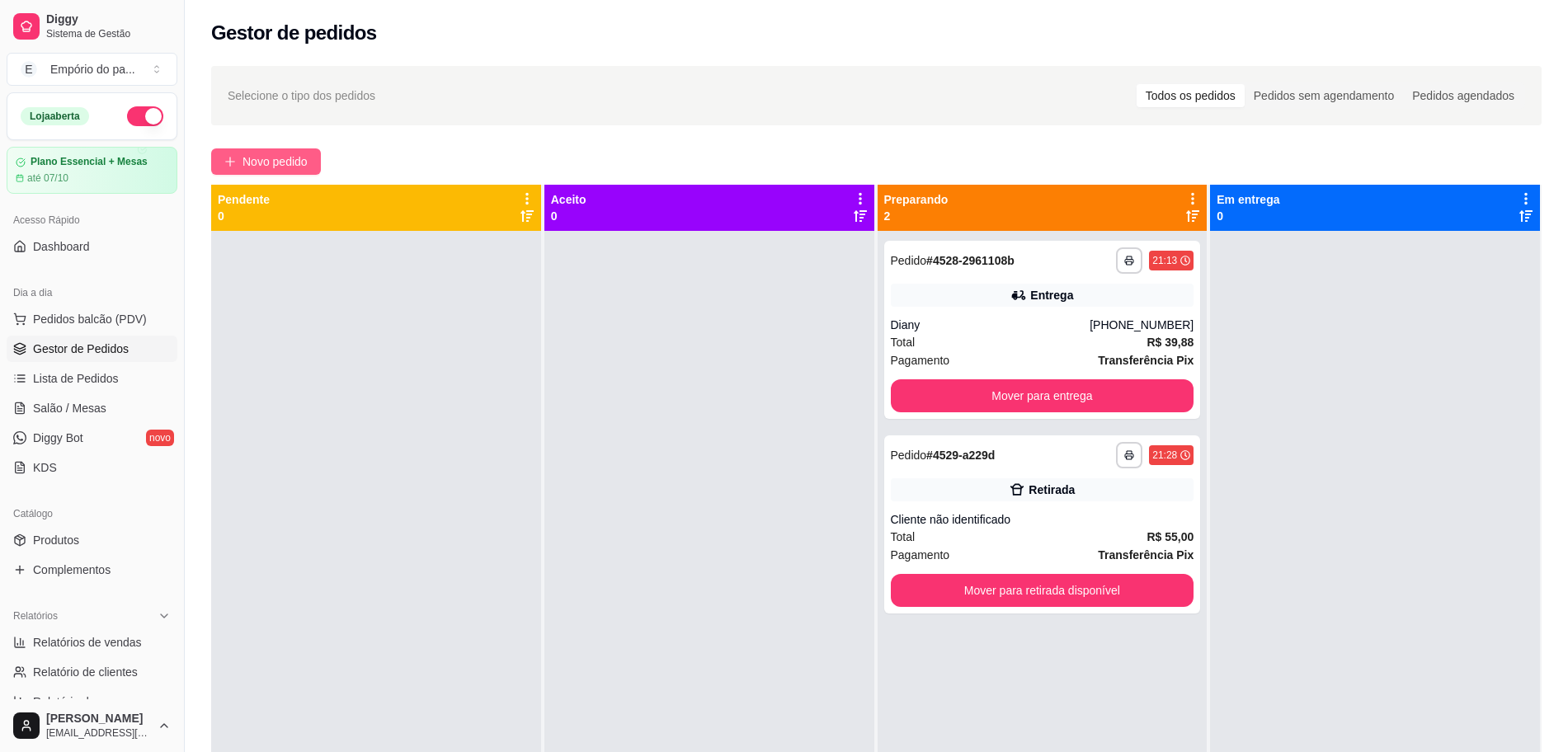
click at [258, 171] on button "Novo pedido" at bounding box center [265, 162] width 110 height 26
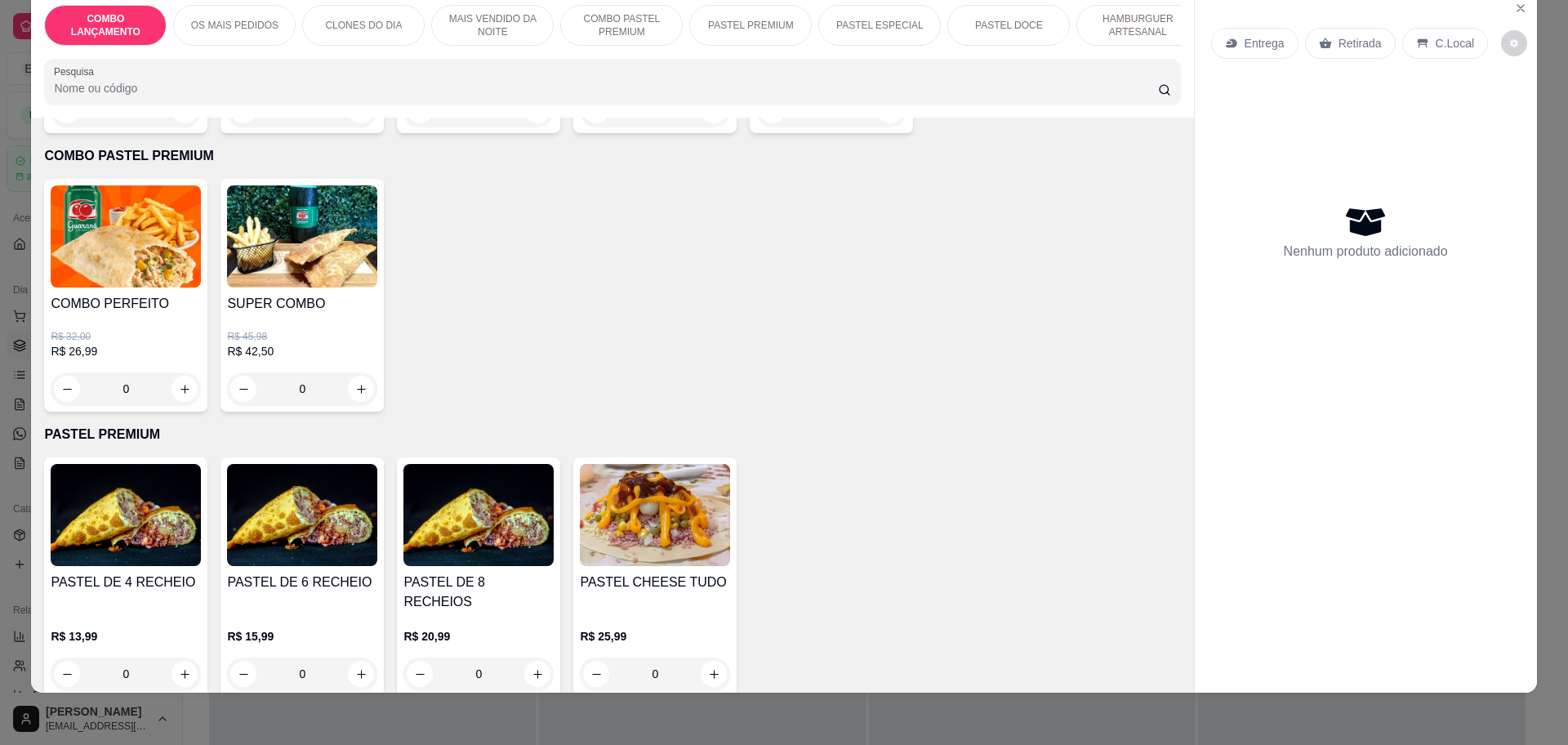
scroll to position [1837, 0]
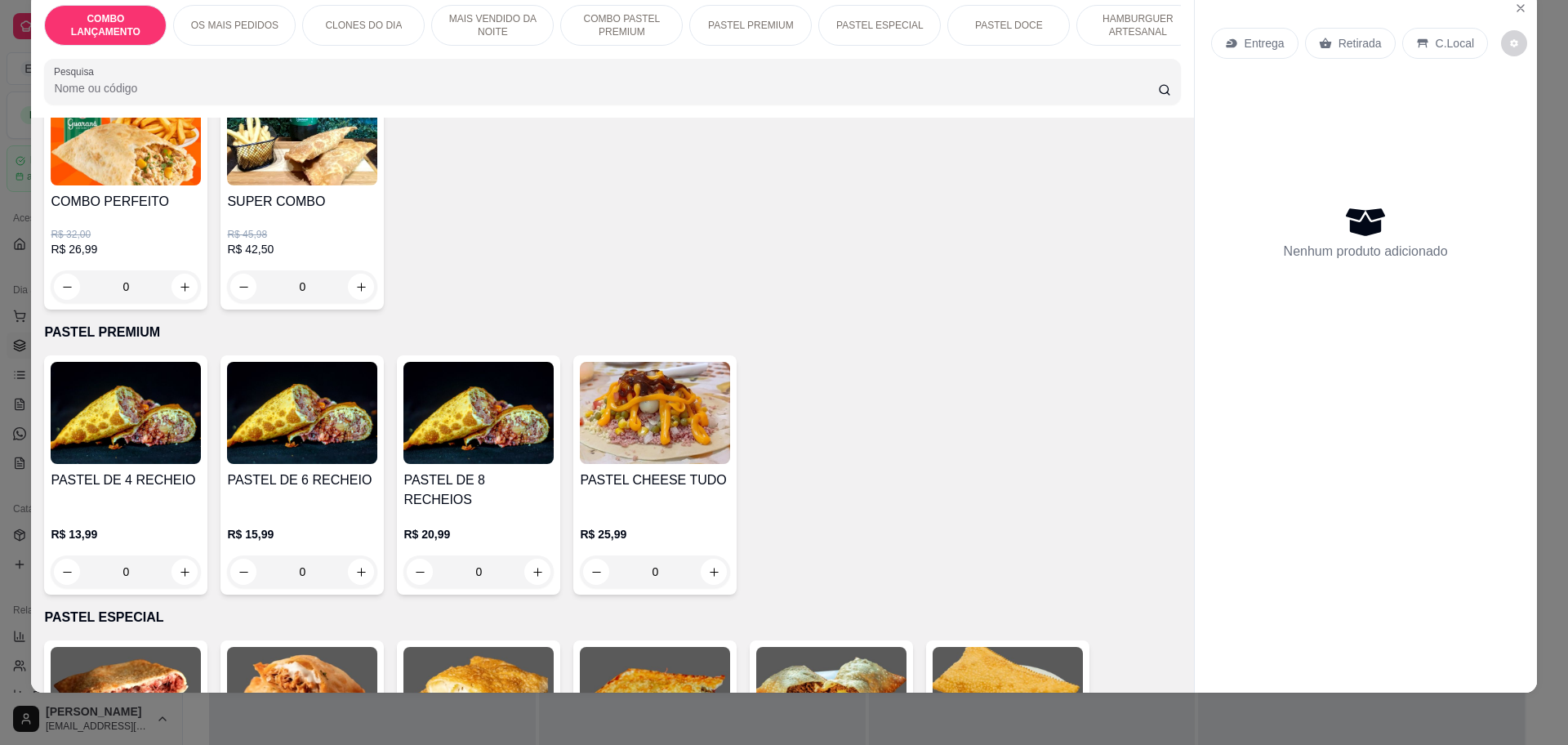
click at [174, 555] on div "0" at bounding box center [125, 571] width 150 height 33
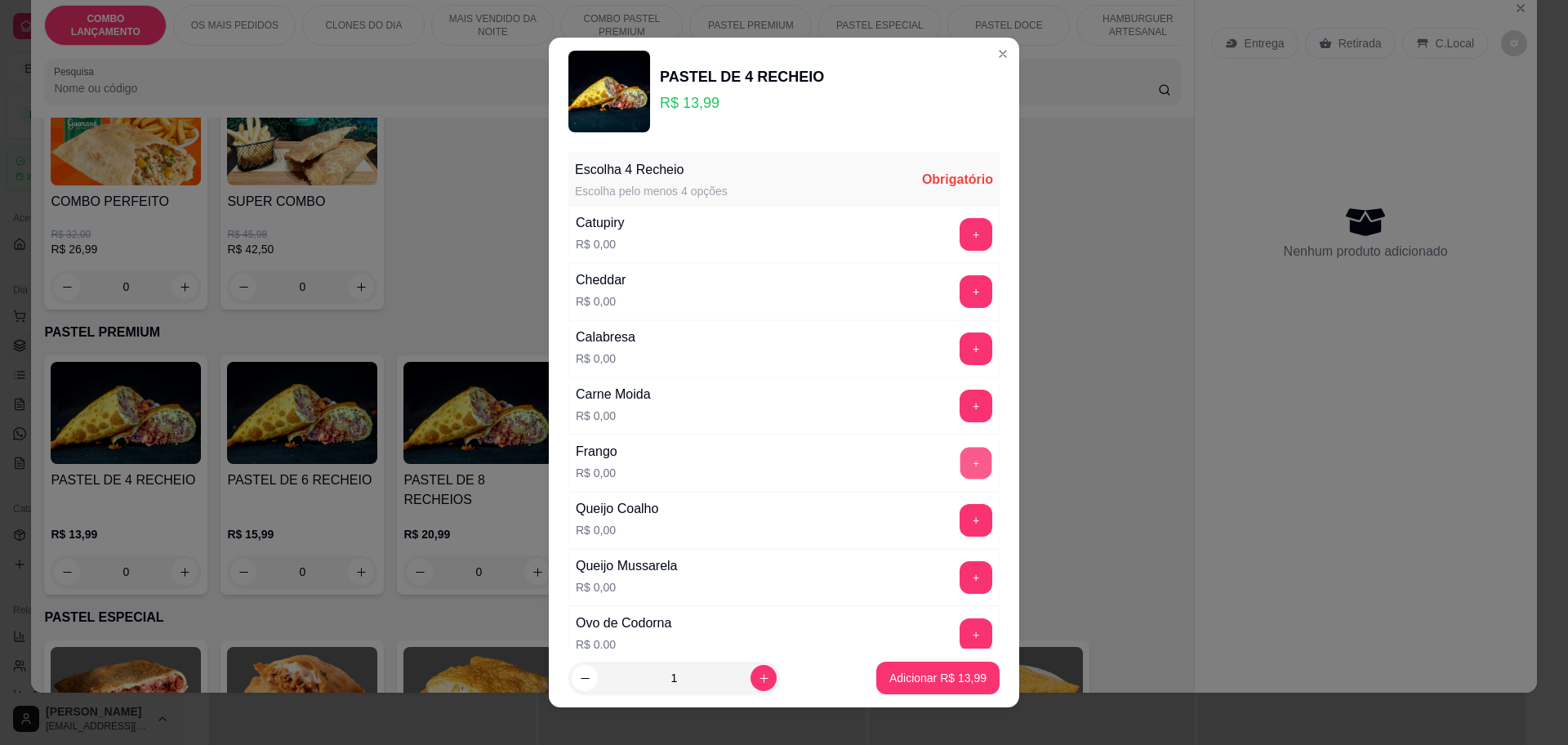
click at [960, 455] on button "+" at bounding box center [976, 463] width 32 height 32
click at [959, 410] on button "+" at bounding box center [975, 405] width 33 height 33
click at [959, 521] on button "+" at bounding box center [975, 520] width 33 height 33
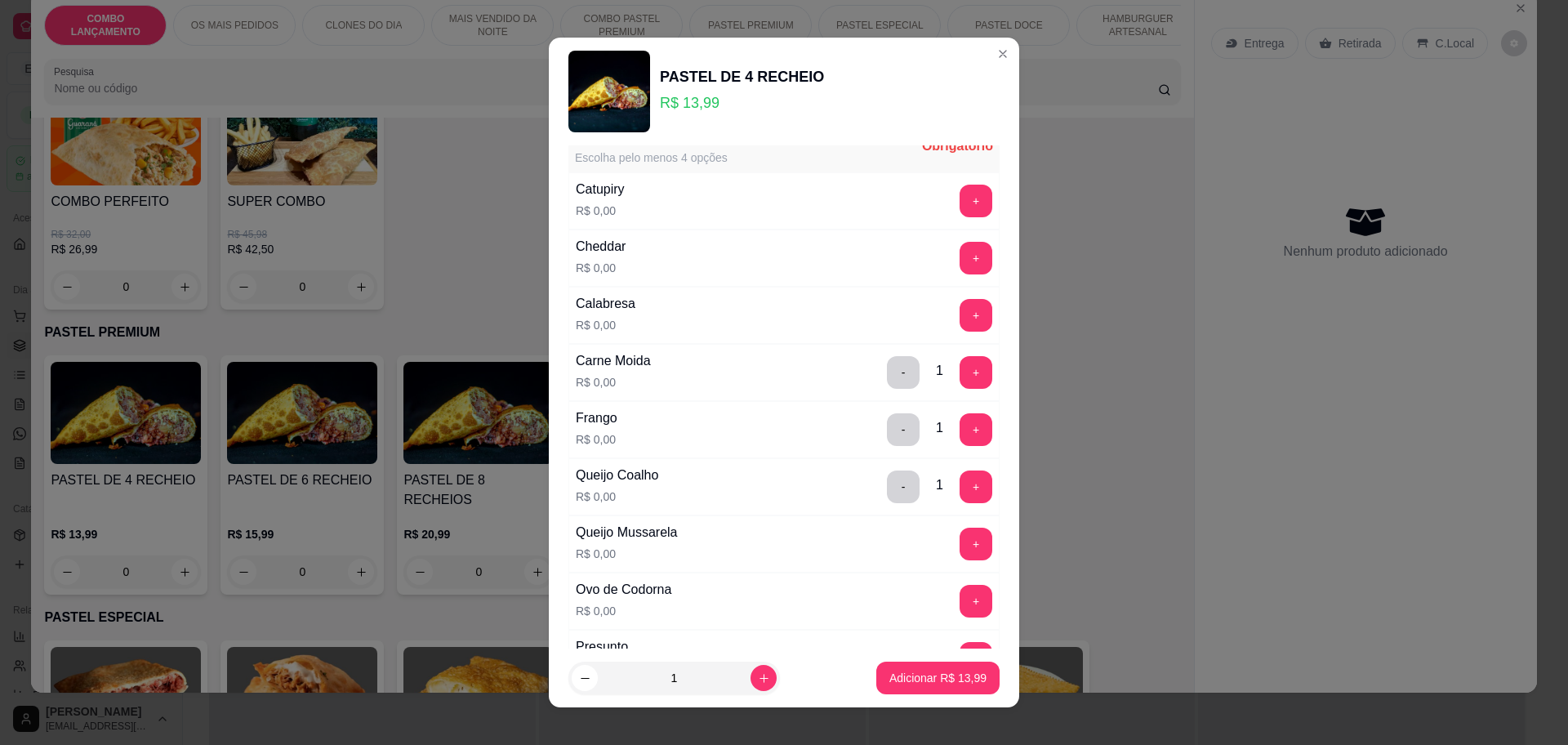
scroll to position [0, 0]
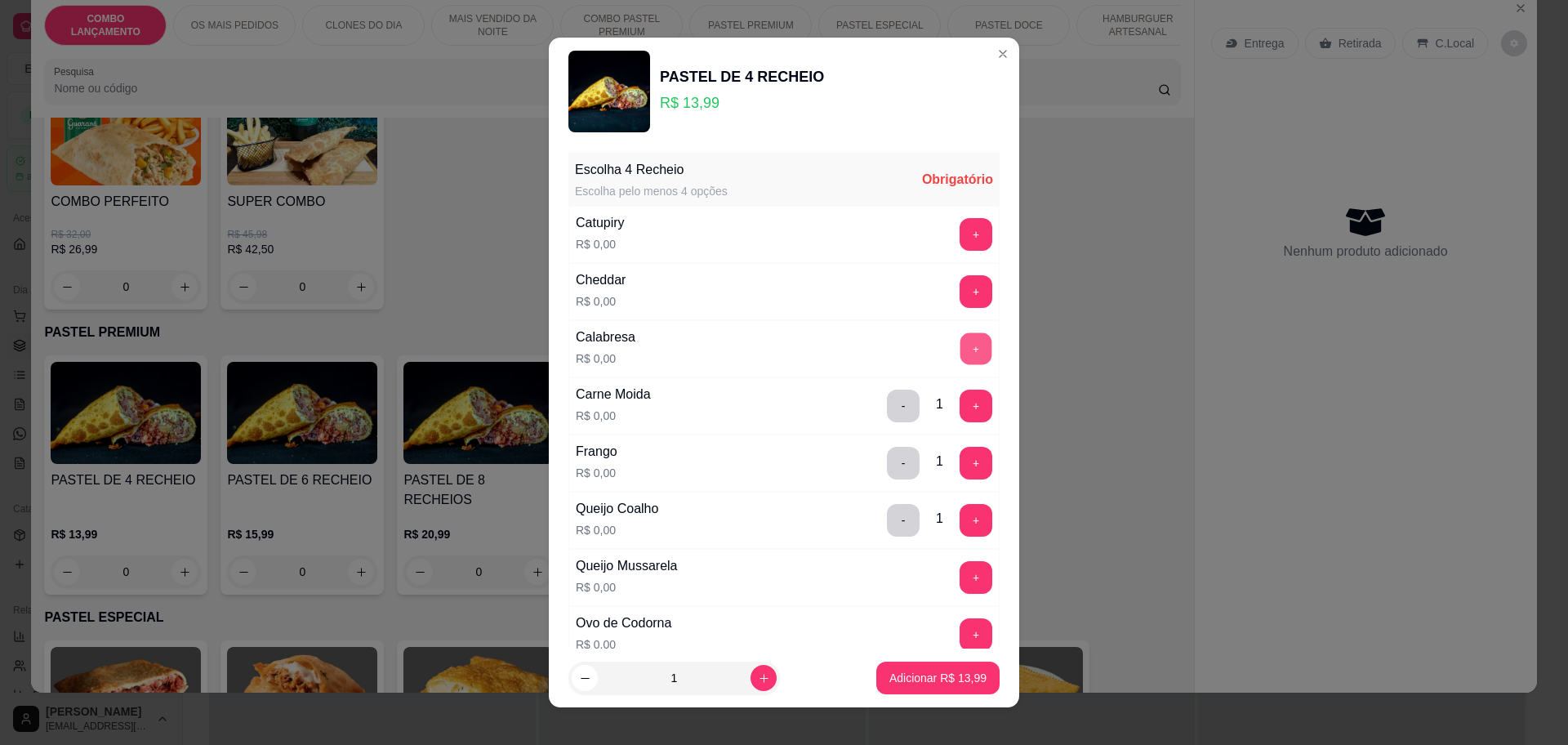
click at [960, 344] on button "+" at bounding box center [976, 348] width 32 height 32
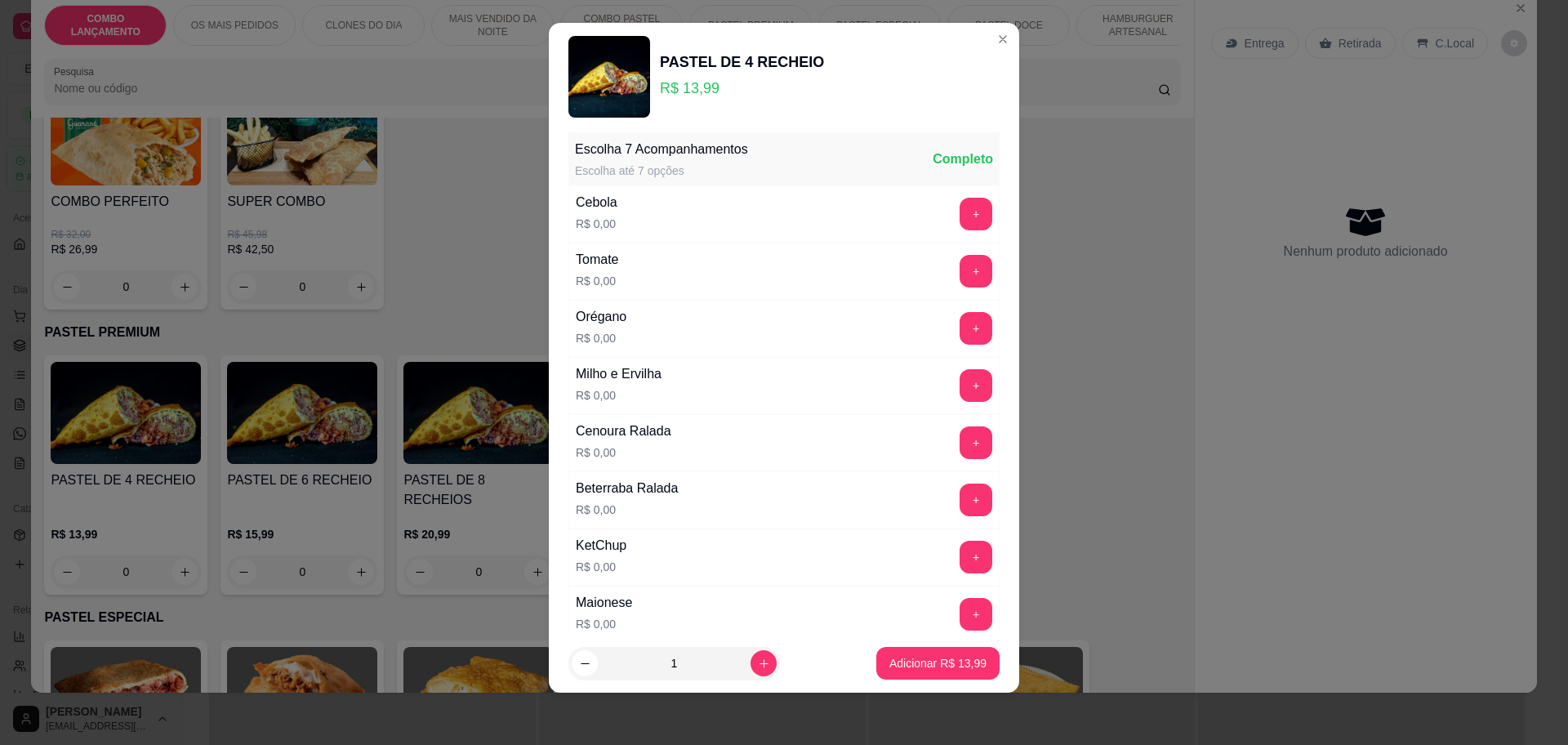
scroll to position [632, 0]
click at [959, 212] on button "+" at bounding box center [975, 211] width 33 height 33
click at [886, 215] on button "-" at bounding box center [902, 211] width 33 height 33
click at [959, 332] on button "+" at bounding box center [975, 325] width 33 height 33
click at [960, 381] on button "+" at bounding box center [976, 383] width 32 height 32
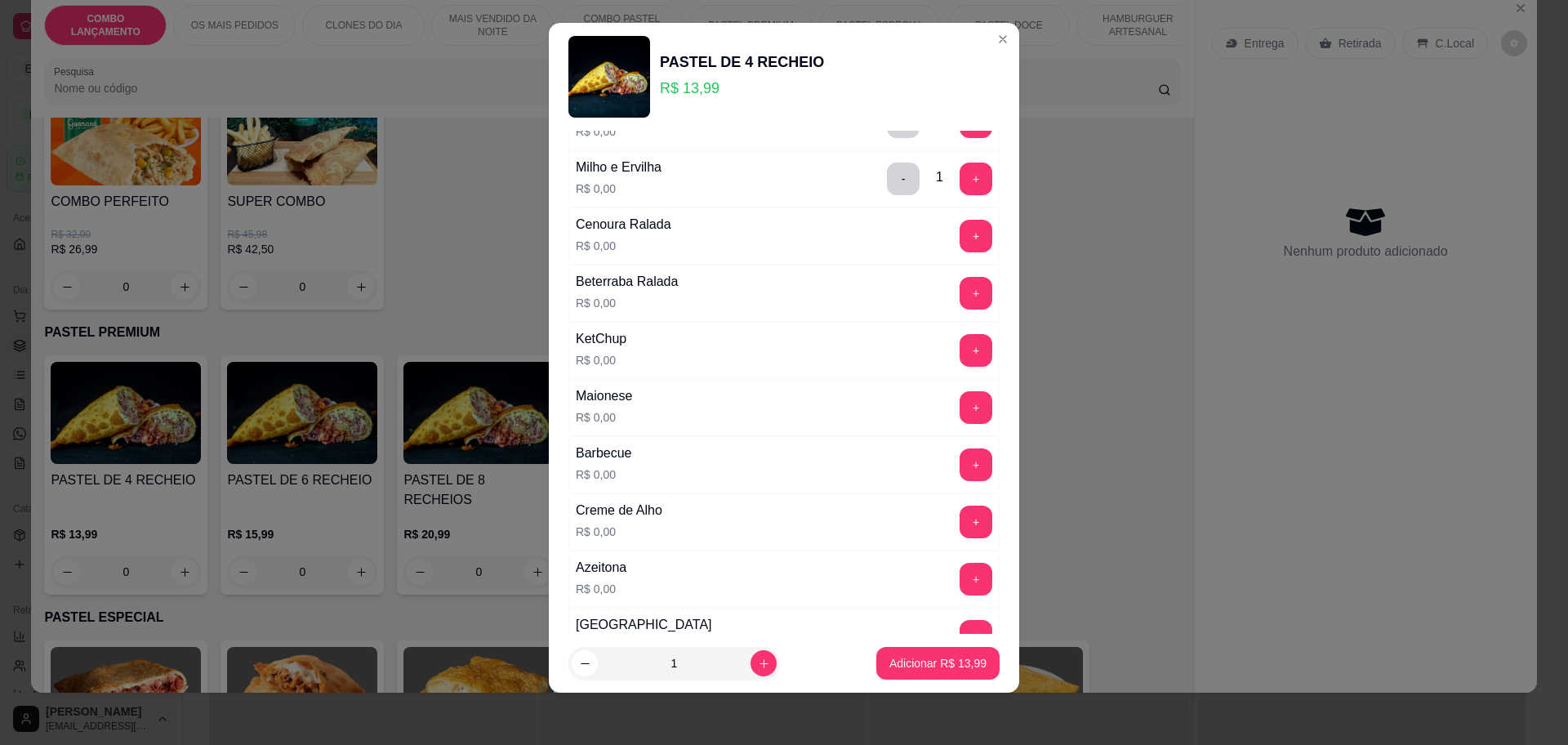
scroll to position [734, 0]
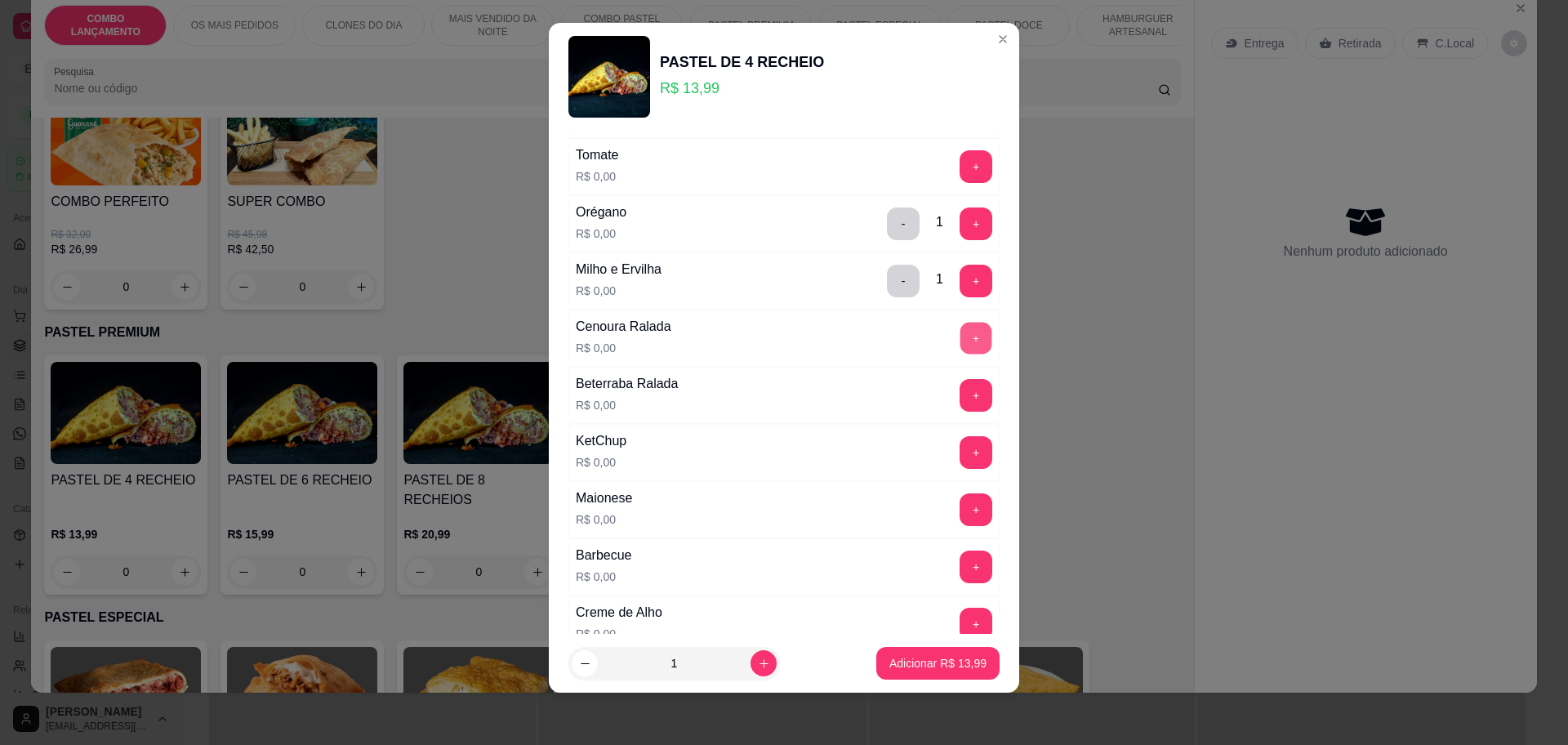
click at [960, 349] on button "+" at bounding box center [976, 337] width 32 height 32
click at [959, 449] on button "+" at bounding box center [975, 452] width 33 height 33
click at [959, 501] on button "+" at bounding box center [975, 509] width 33 height 33
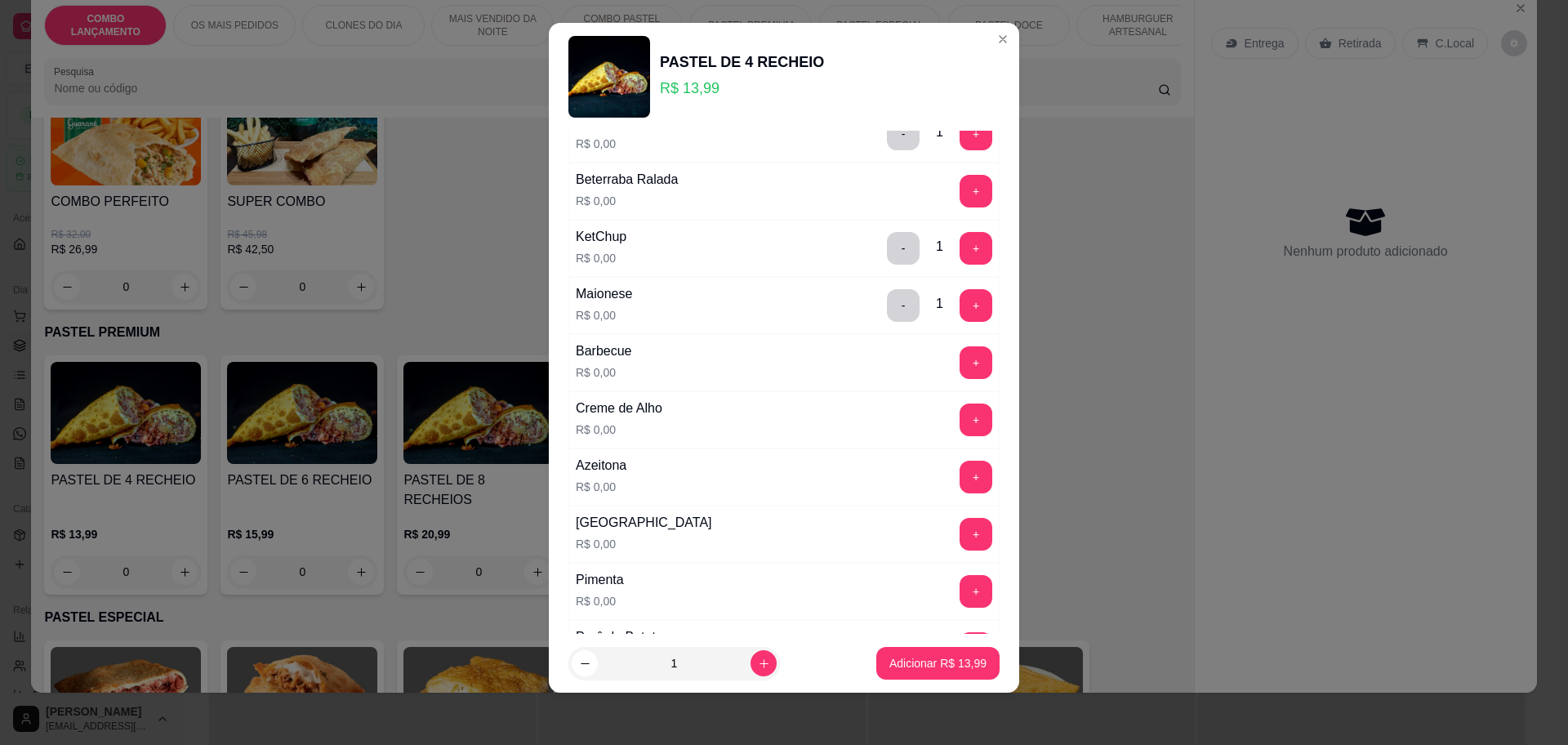
scroll to position [836, 0]
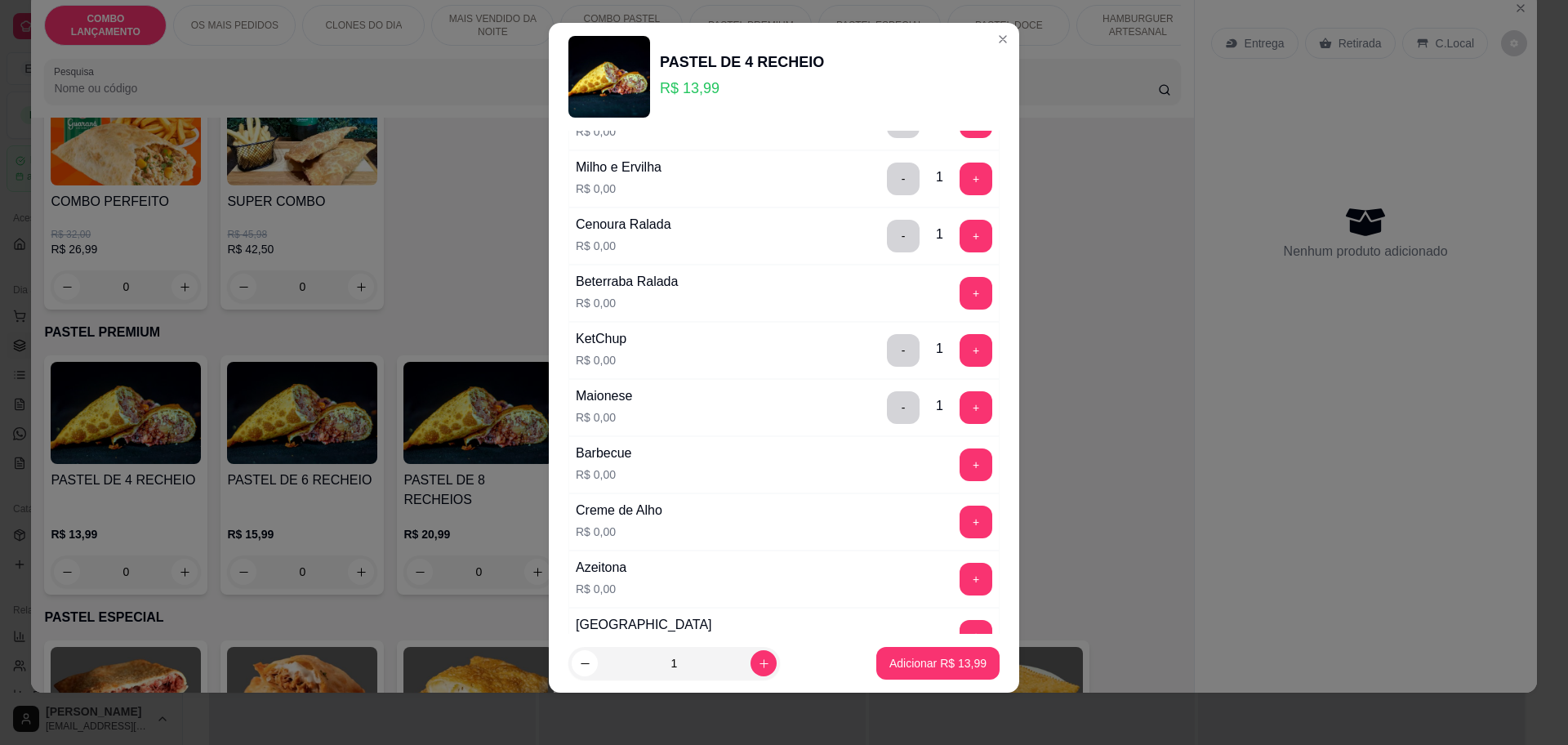
click at [959, 481] on button "+" at bounding box center [975, 464] width 33 height 33
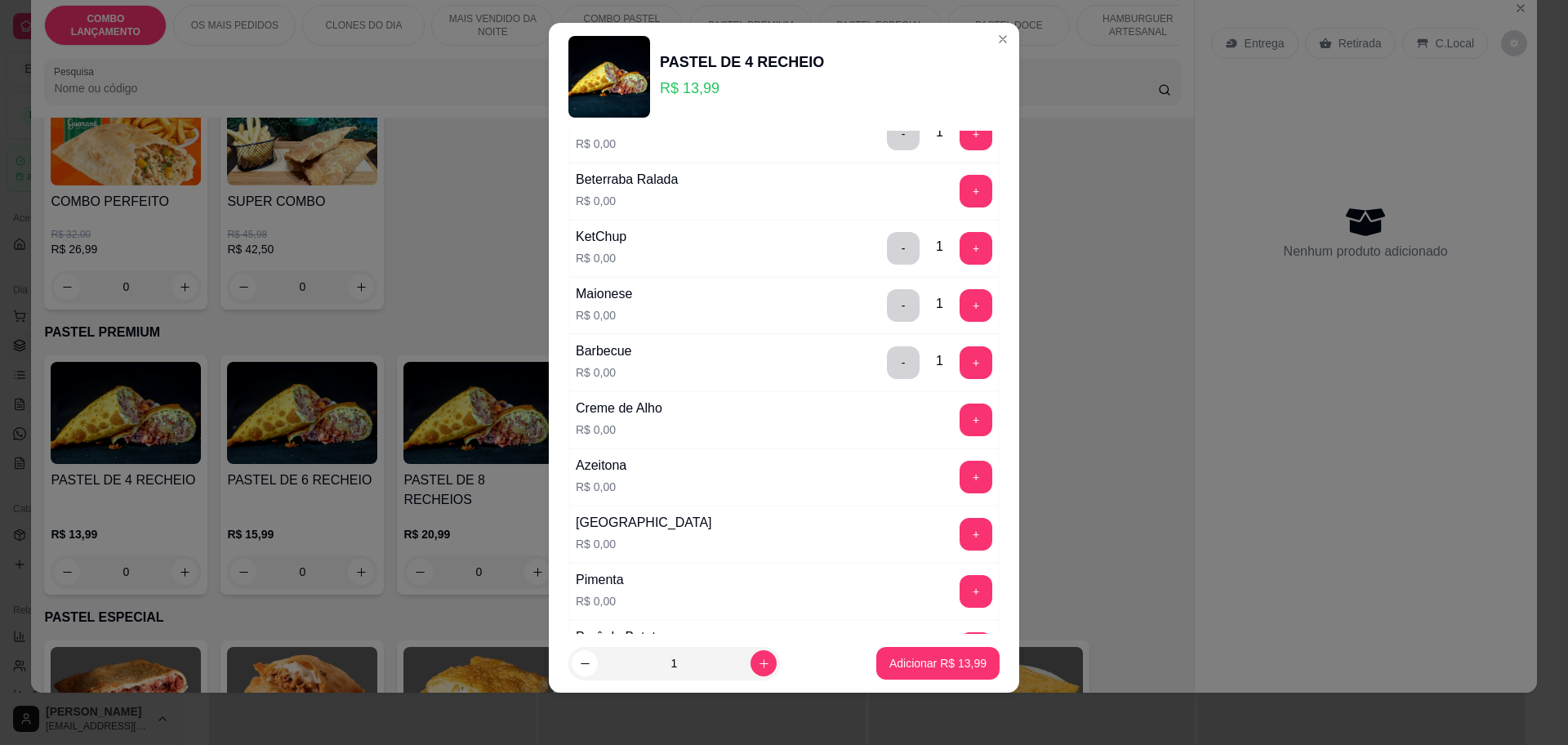
scroll to position [1722, 0]
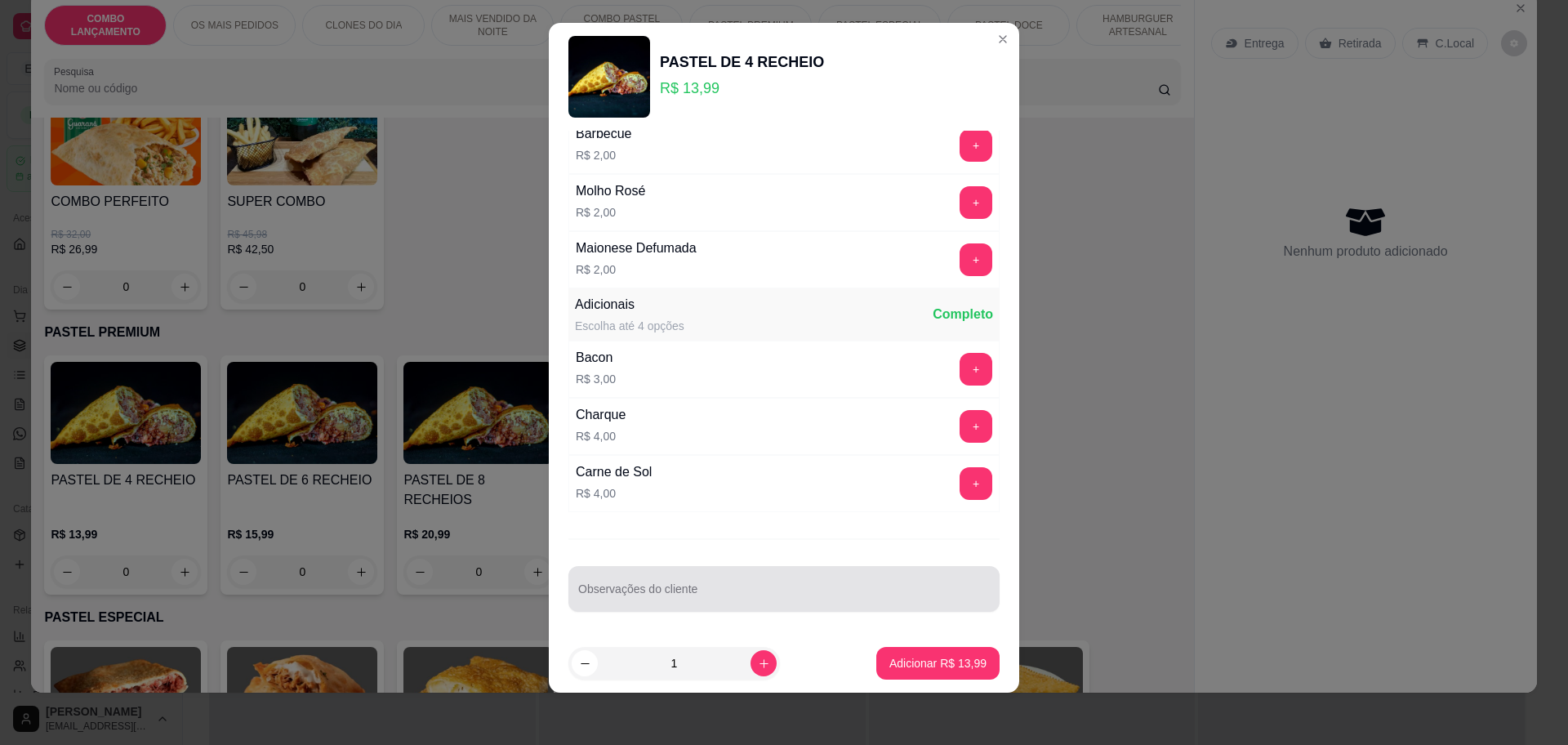
click at [647, 593] on div "Observações do cliente" at bounding box center [783, 589] width 431 height 46
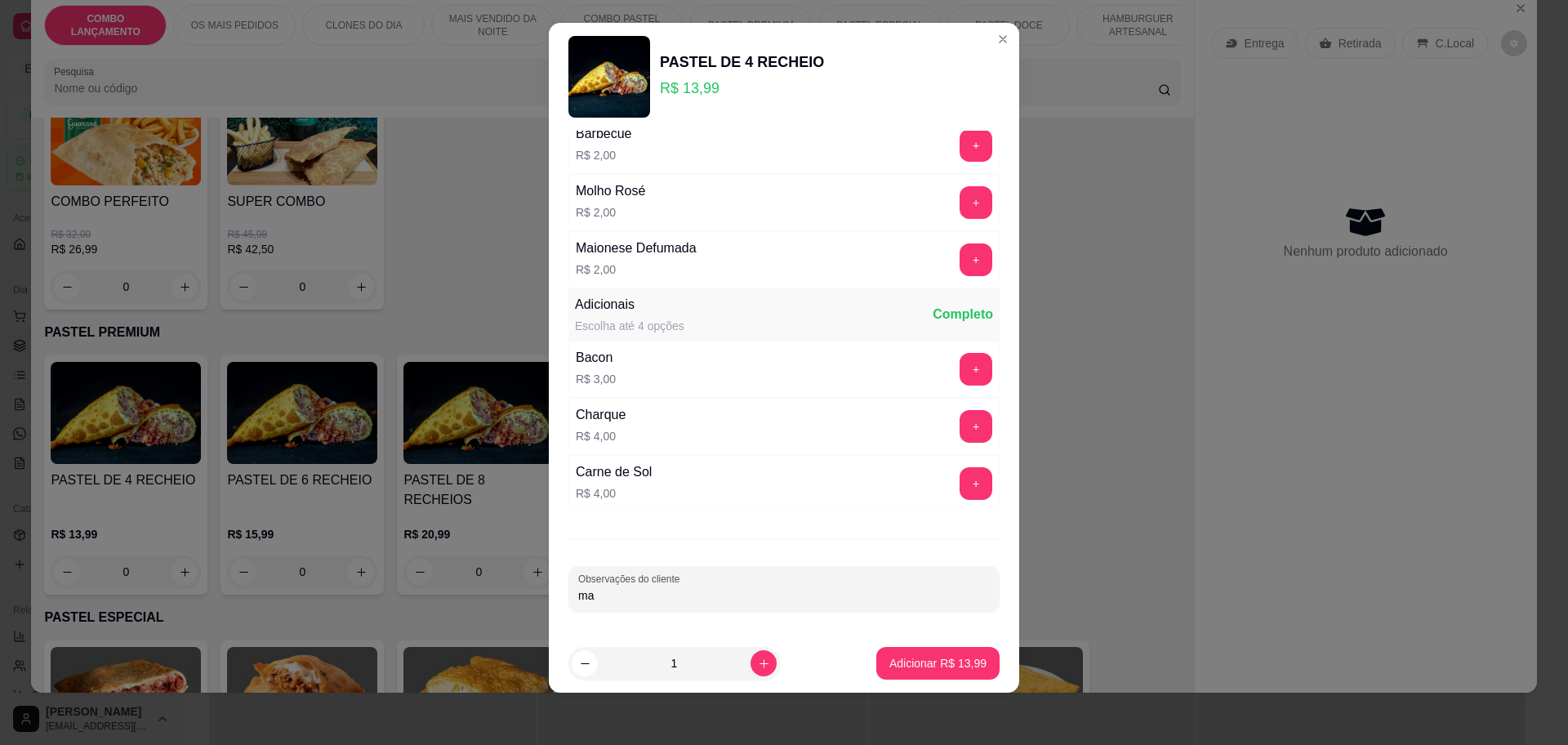
type input "m"
click at [915, 670] on p "Adicionar R$ 13,99" at bounding box center [938, 663] width 97 height 17
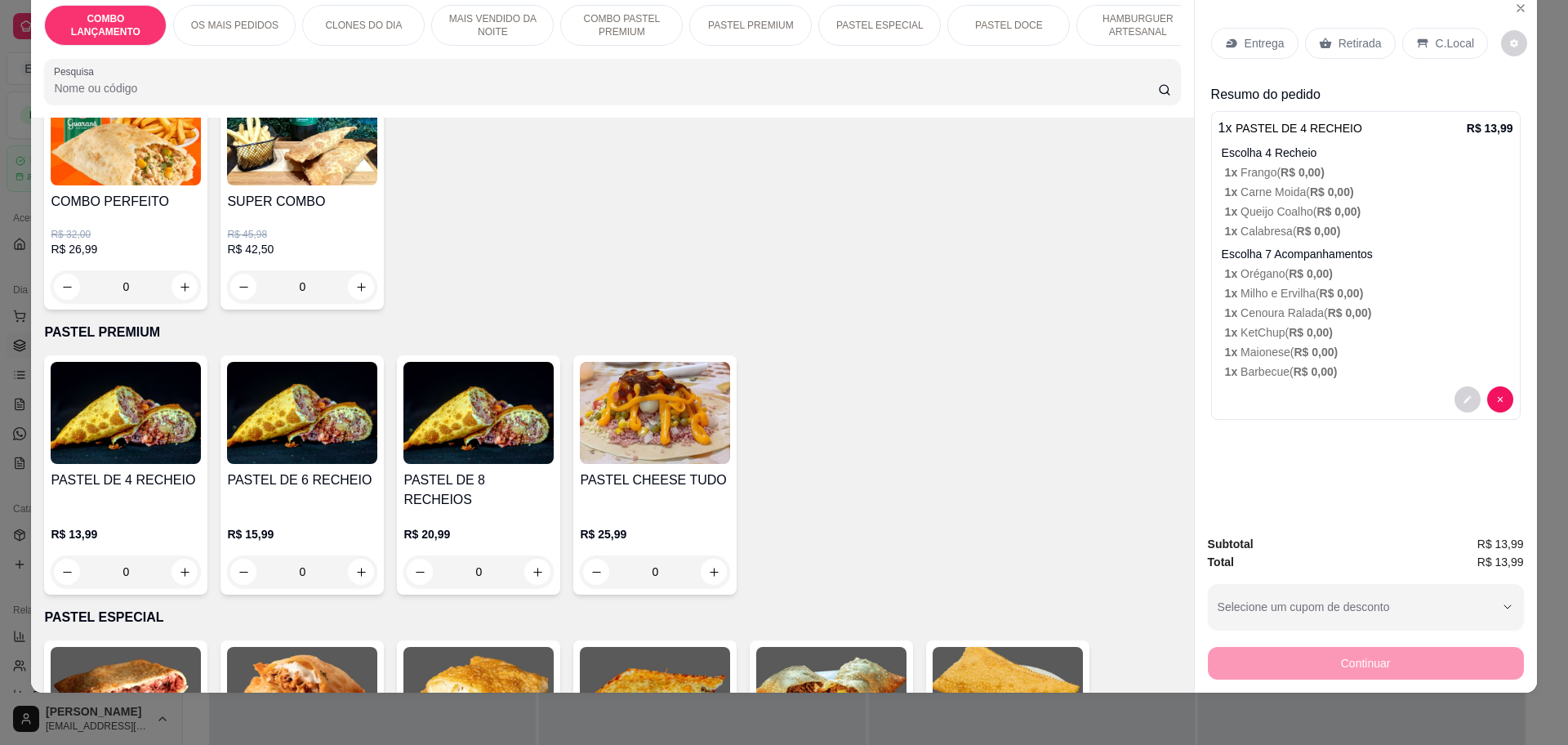
drag, startPoint x: 1327, startPoint y: 41, endPoint x: 1331, endPoint y: 74, distance: 33.2
click at [1327, 42] on div "Retirada" at bounding box center [1349, 43] width 90 height 31
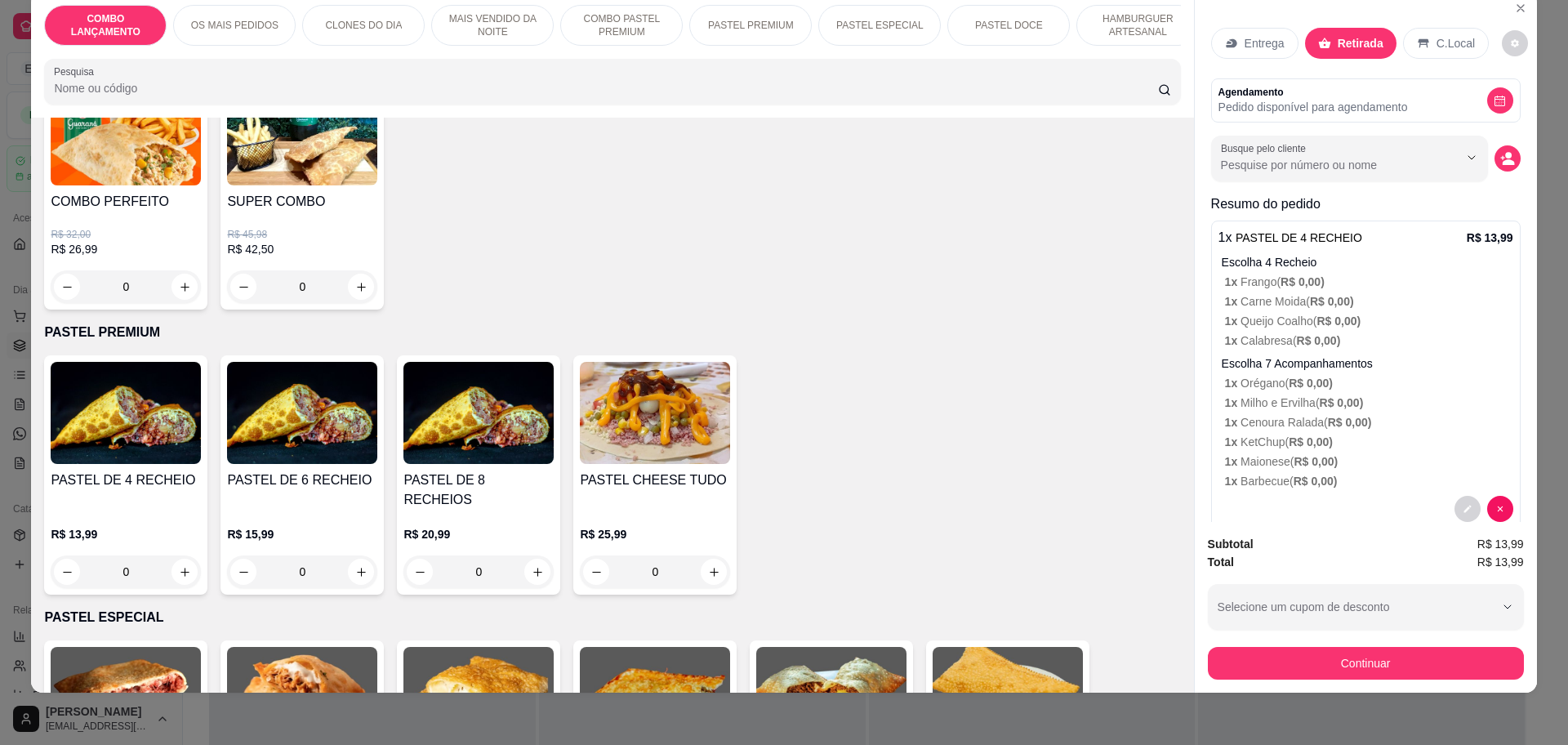
click at [1349, 155] on div at bounding box center [1349, 158] width 257 height 33
click at [1494, 150] on button "decrease-product-quantity" at bounding box center [1507, 158] width 26 height 26
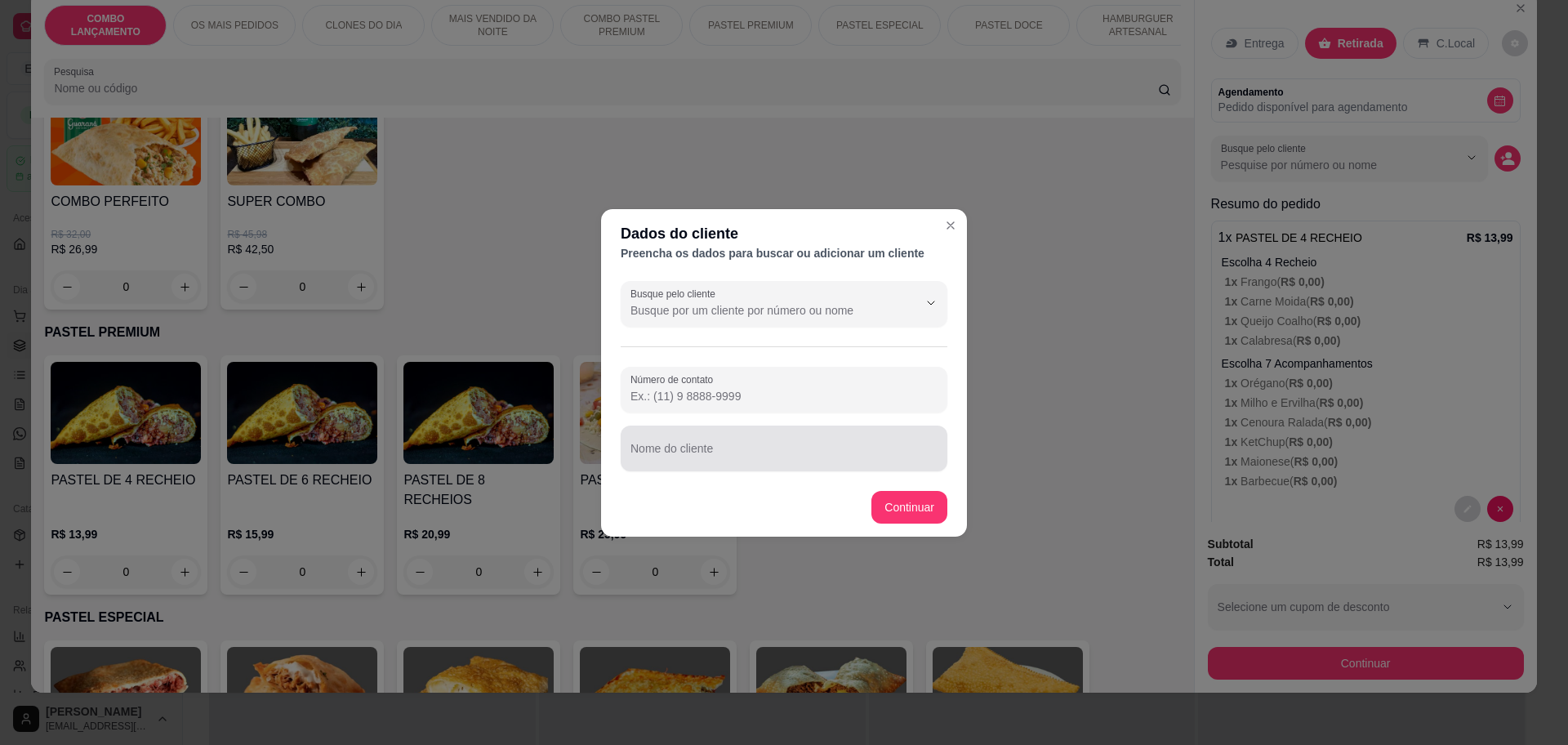
click at [736, 447] on input "Nome do cliente" at bounding box center [784, 455] width 307 height 17
type input "marlon"
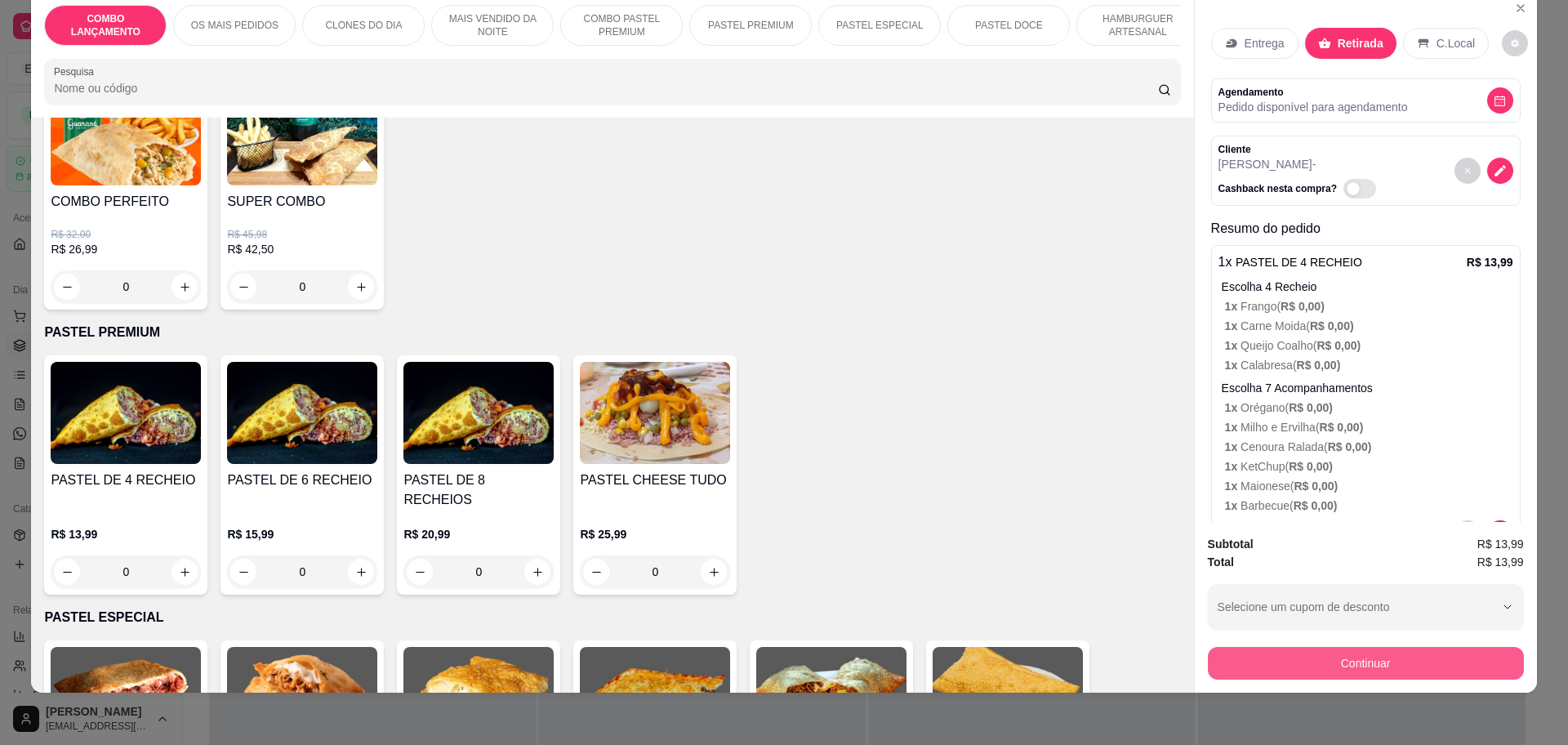
click at [1404, 665] on button "Continuar" at bounding box center [1365, 662] width 316 height 33
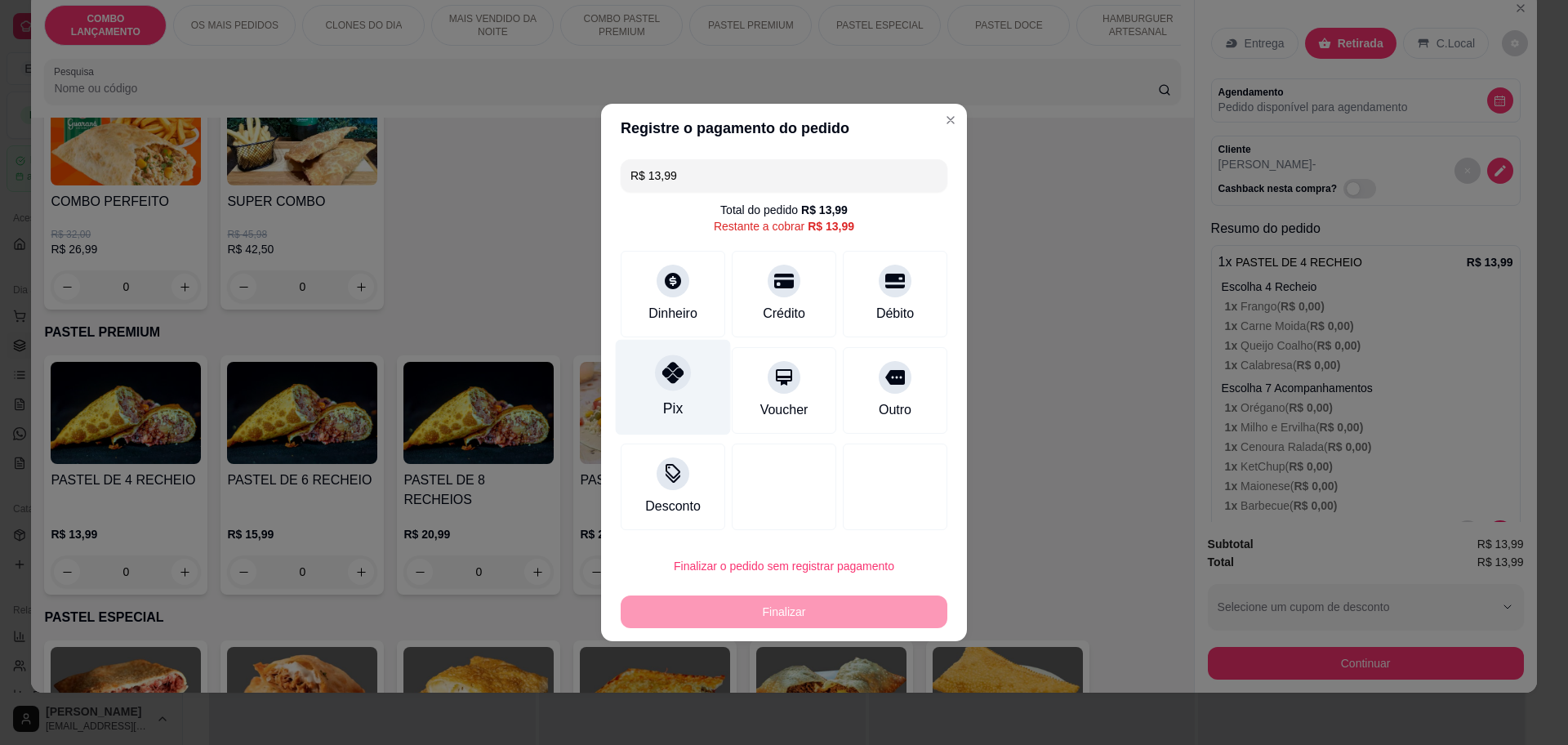
click at [666, 386] on div at bounding box center [672, 372] width 36 height 36
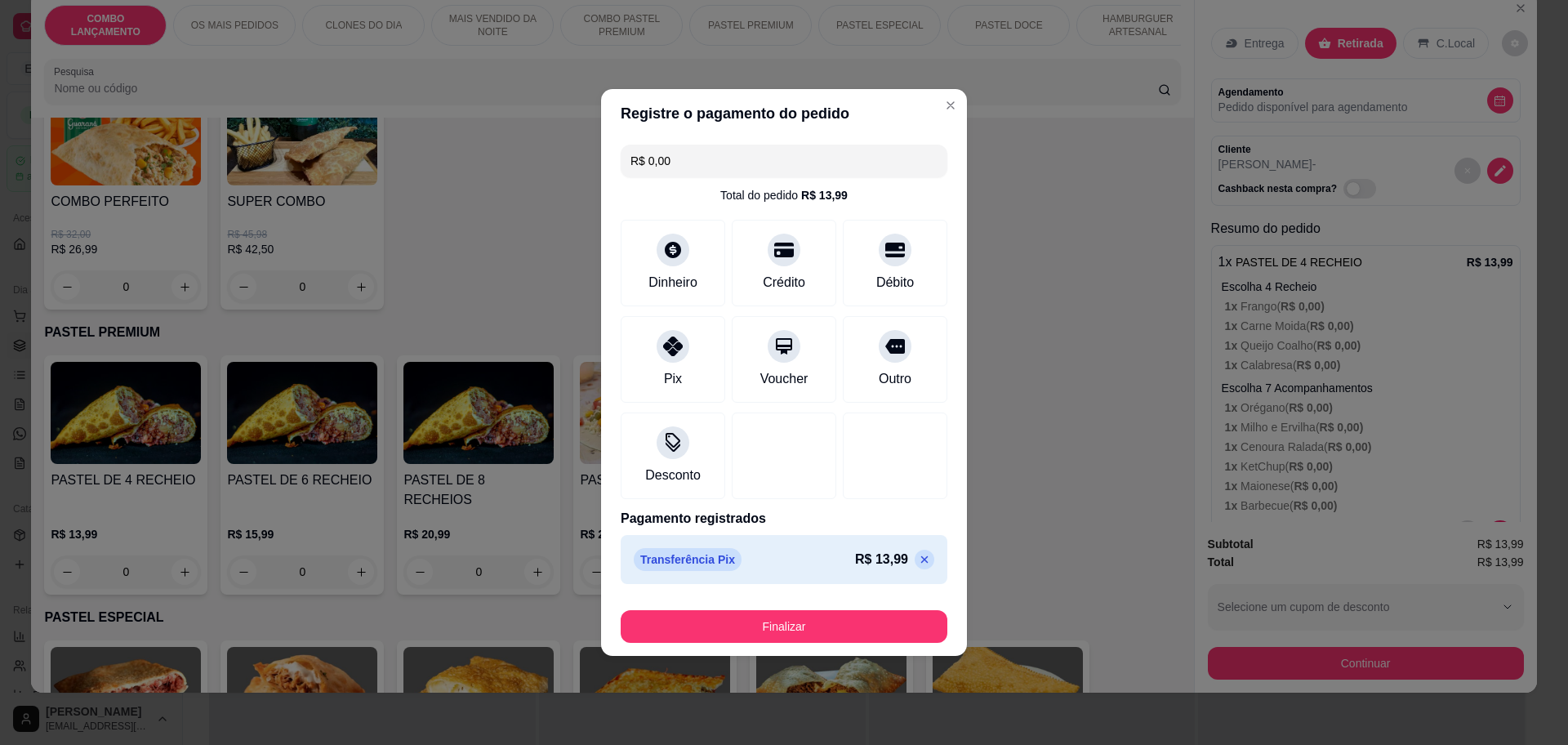
click at [918, 561] on icon at bounding box center [925, 560] width 13 height 13
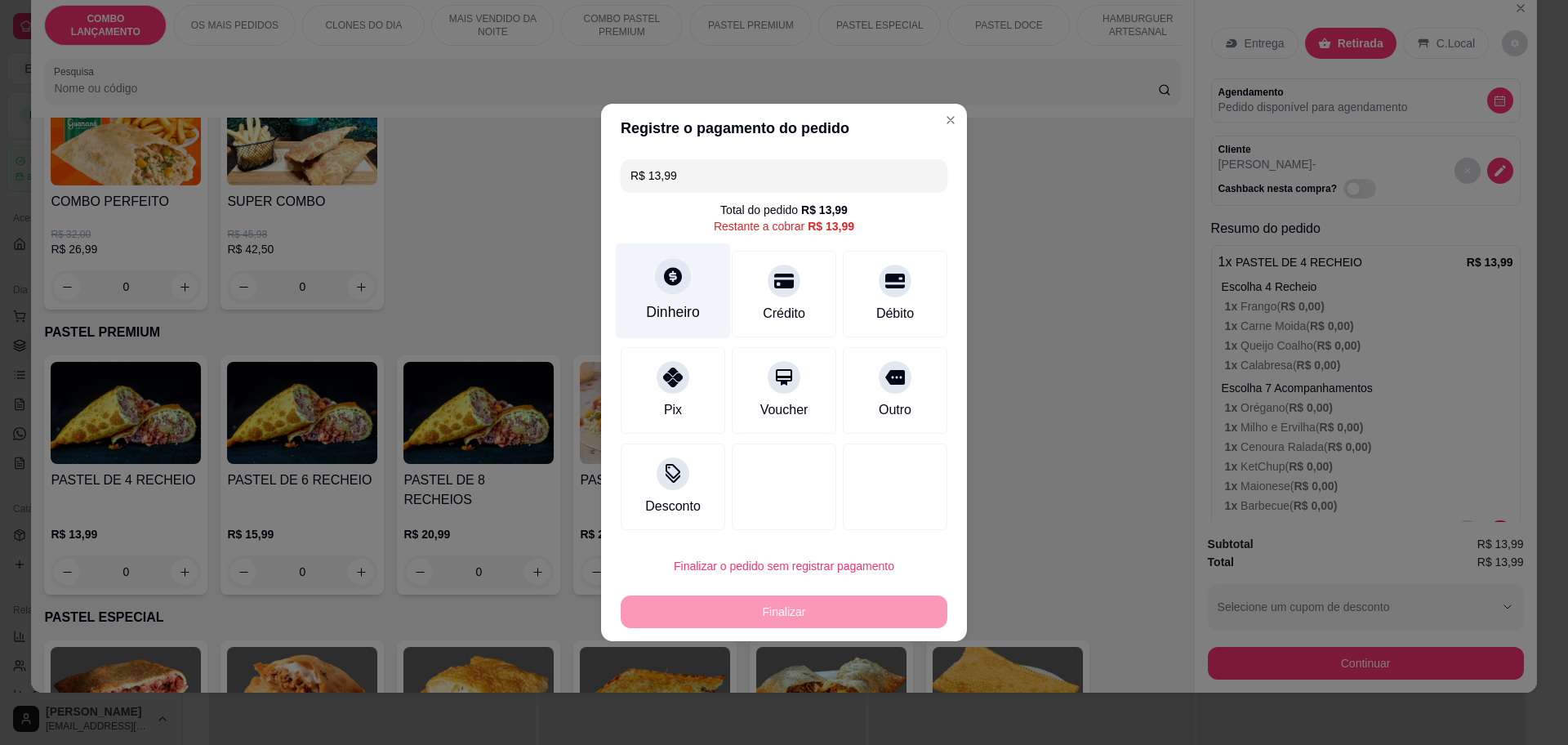
click at [655, 277] on div at bounding box center [672, 276] width 36 height 36
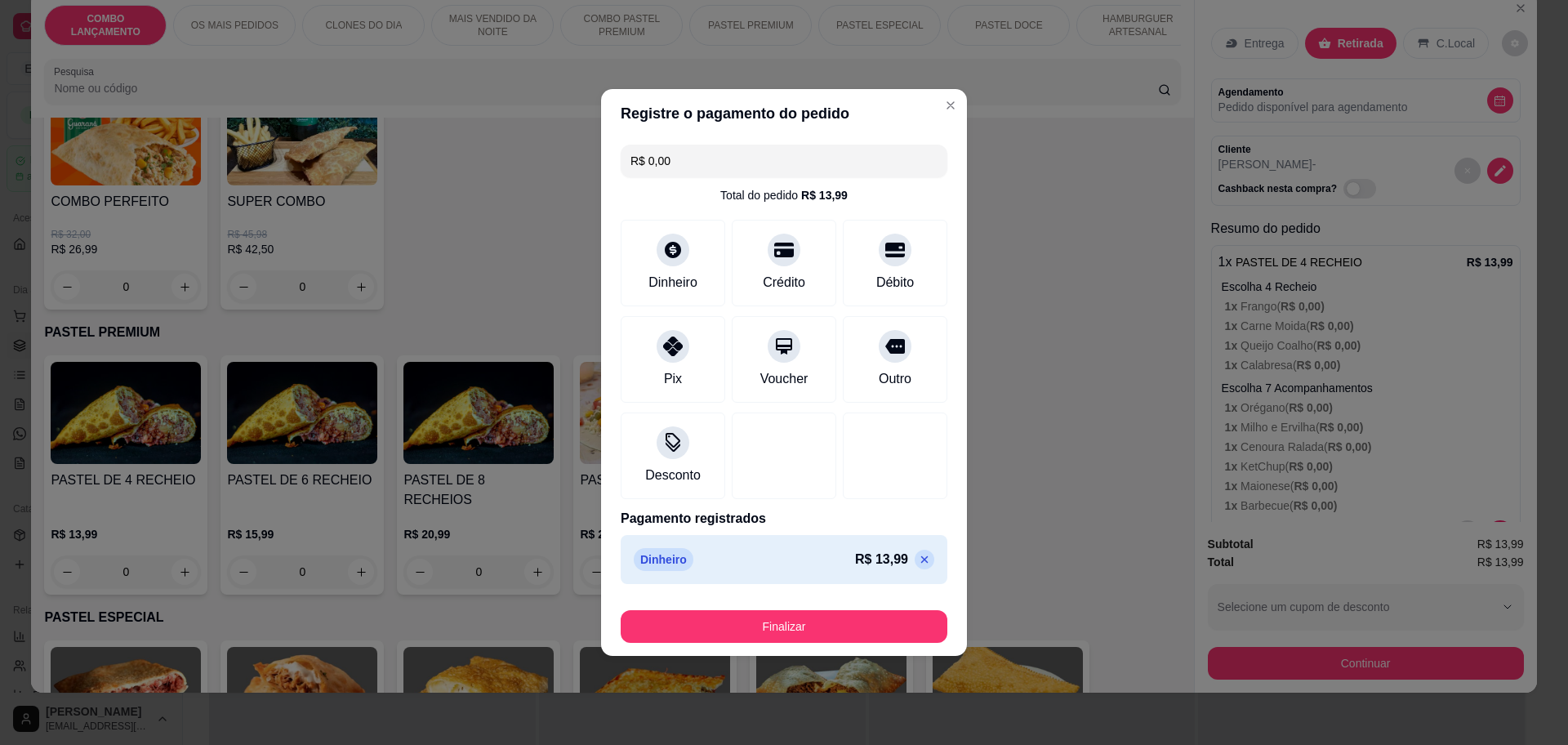
click at [737, 646] on footer "Finalizar" at bounding box center [783, 623] width 366 height 65
click at [748, 616] on button "Finalizar" at bounding box center [784, 627] width 317 height 32
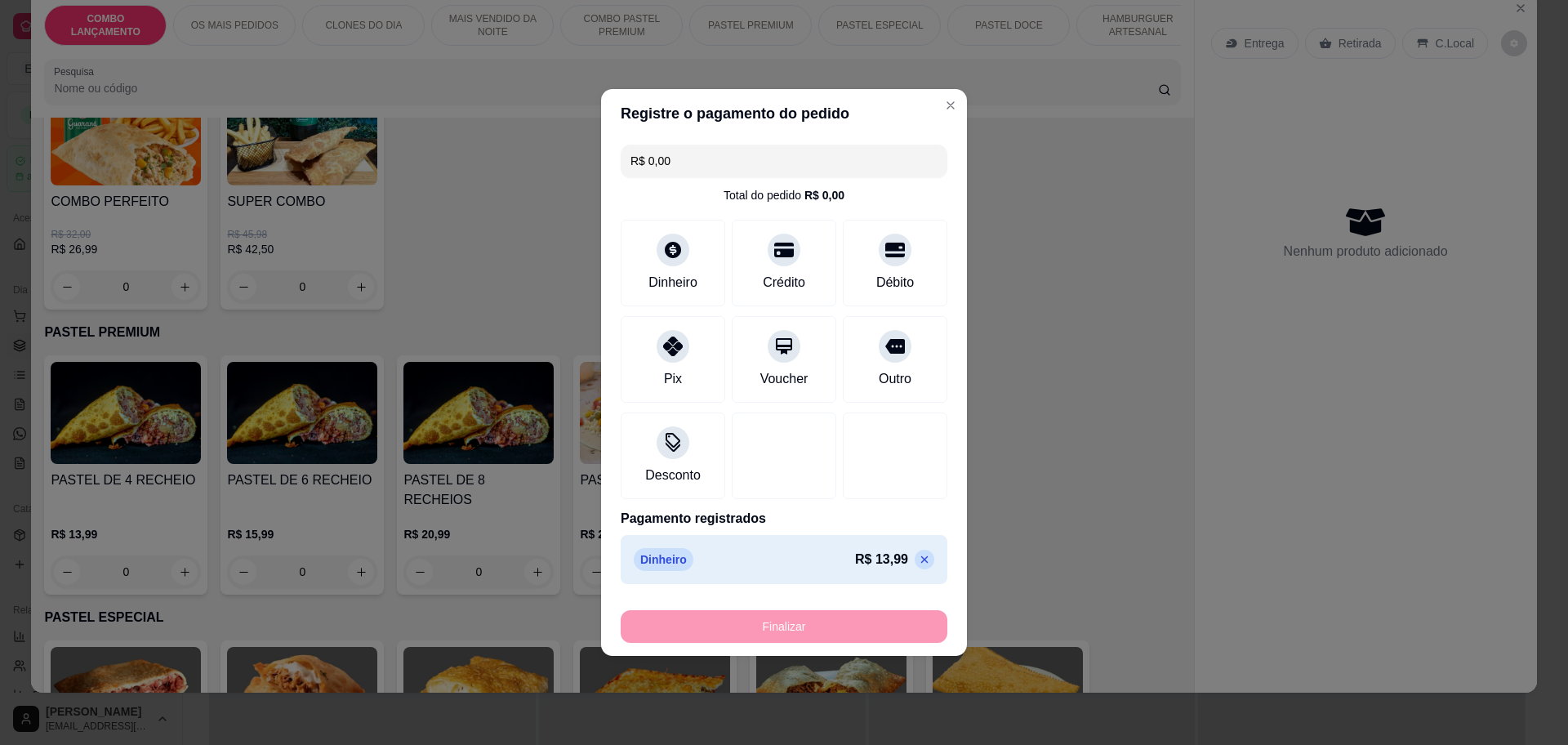
type input "-R$ 13,99"
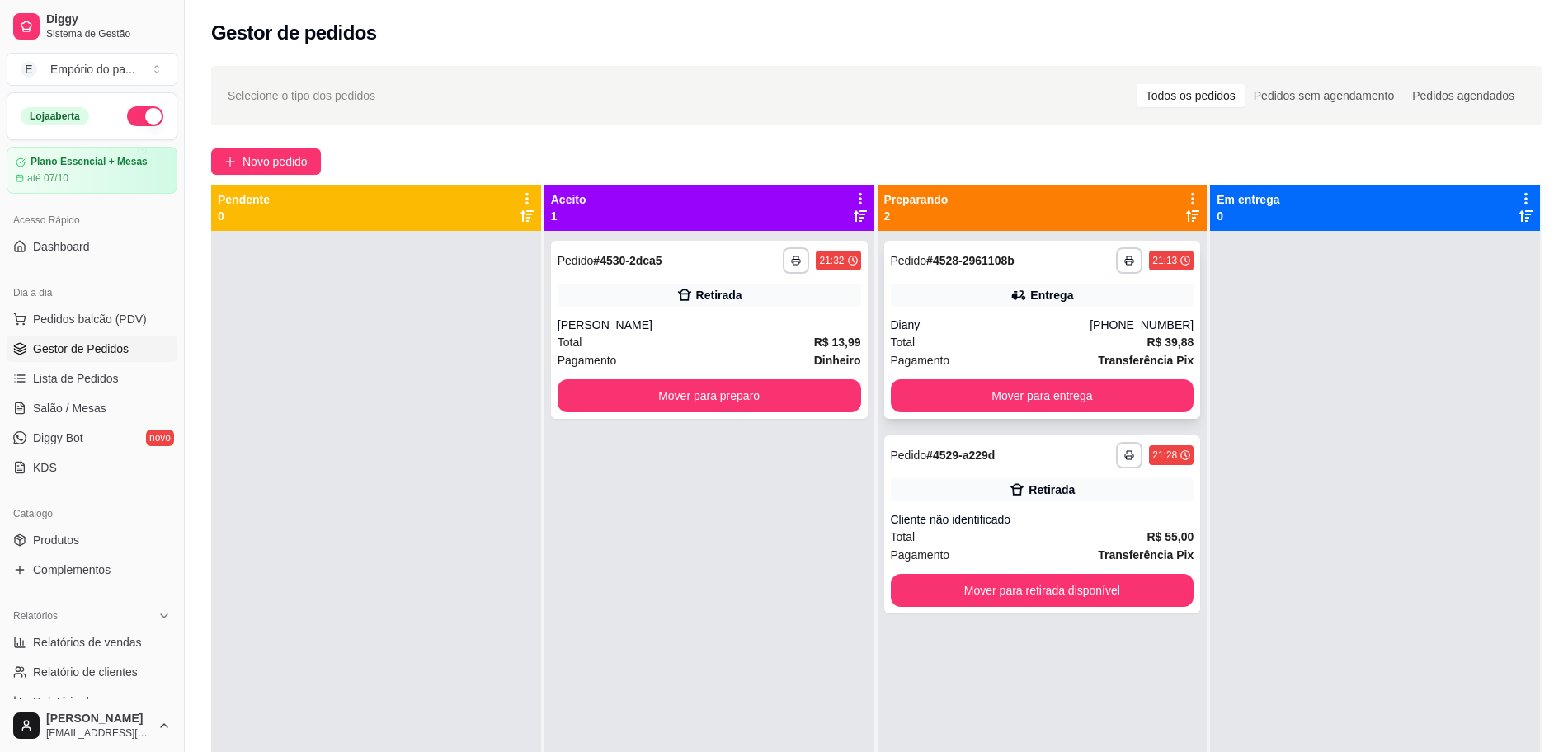
click at [1100, 406] on button "Mover para entrega" at bounding box center [1042, 395] width 304 height 33
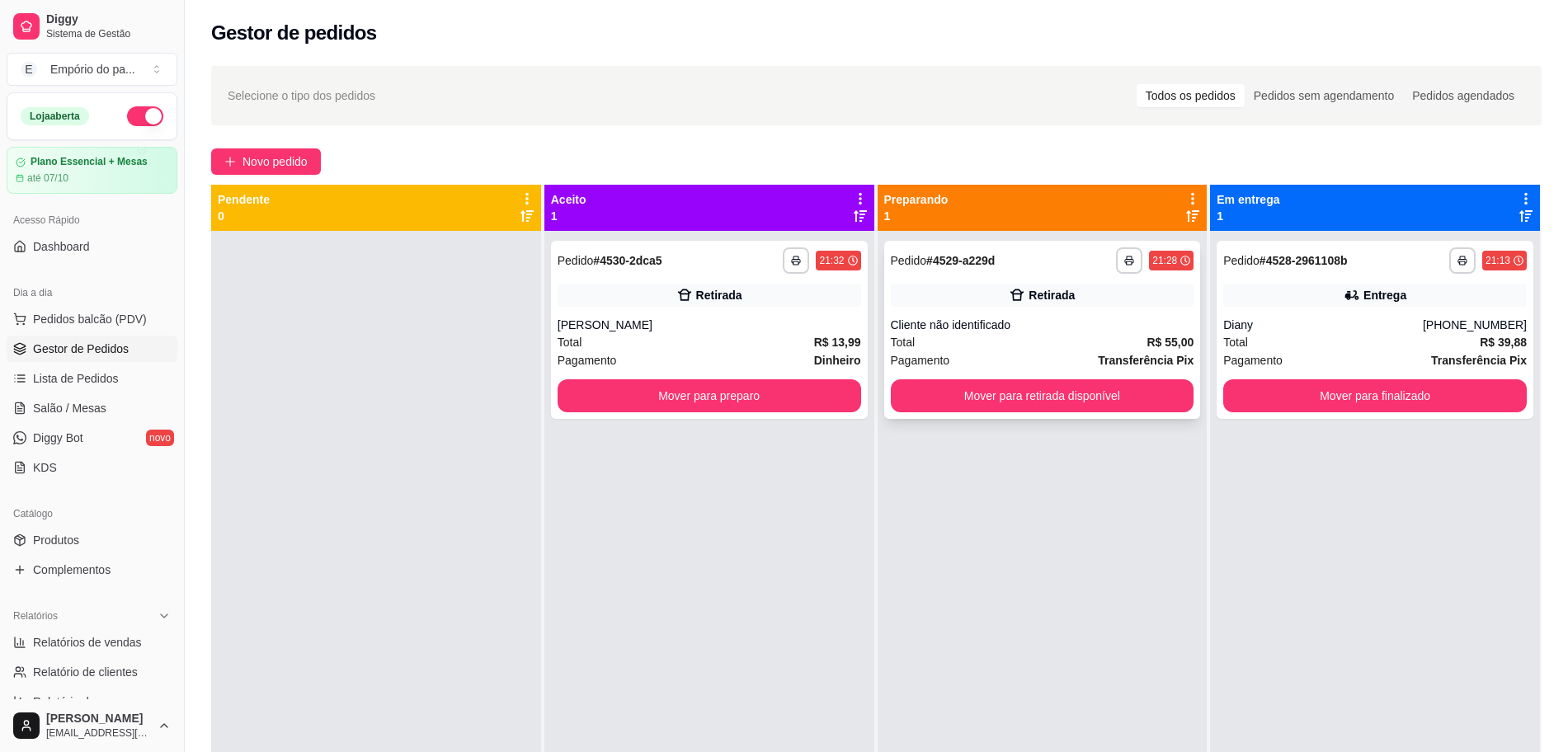
click at [997, 326] on div "Cliente não identificado" at bounding box center [1042, 325] width 304 height 17
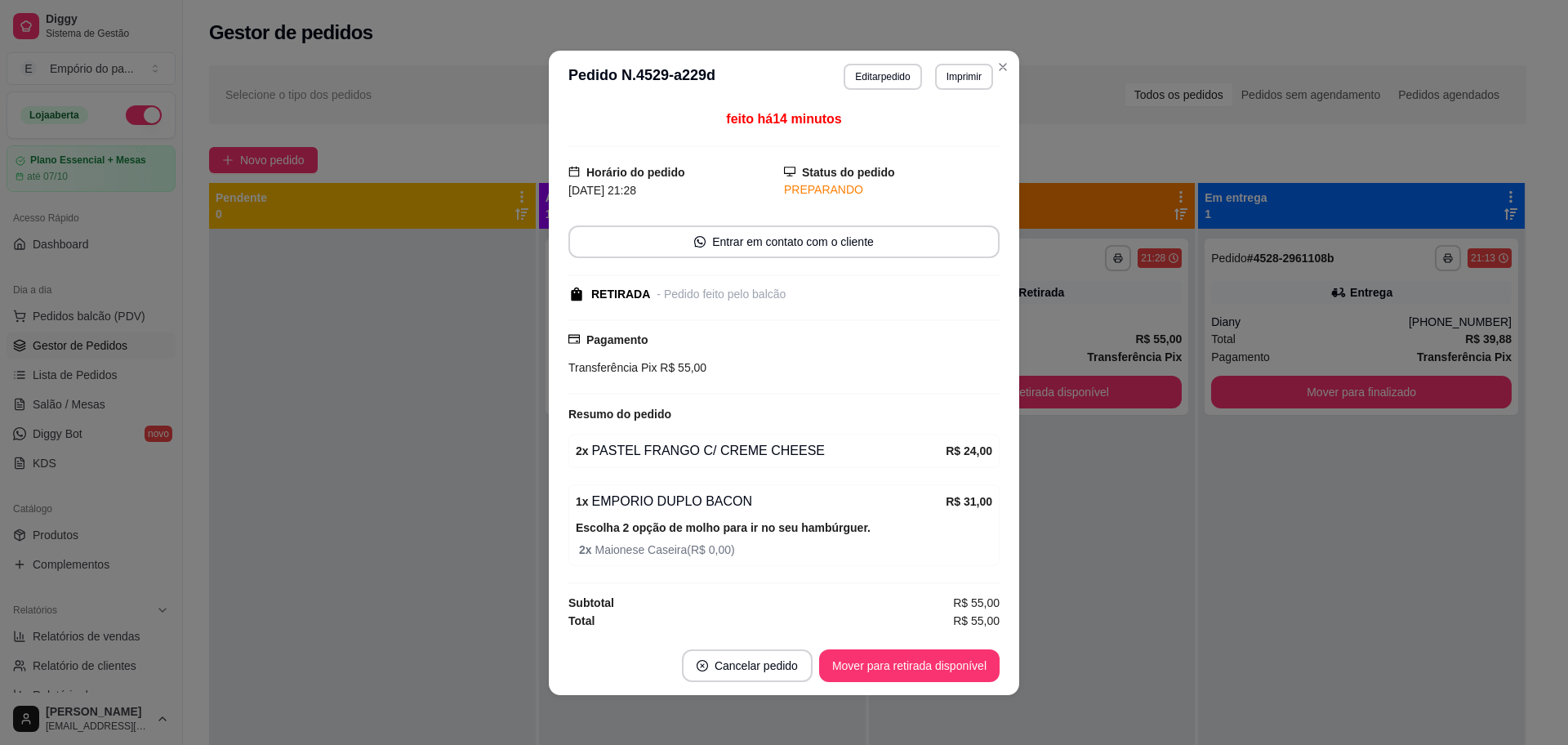
scroll to position [3, 0]
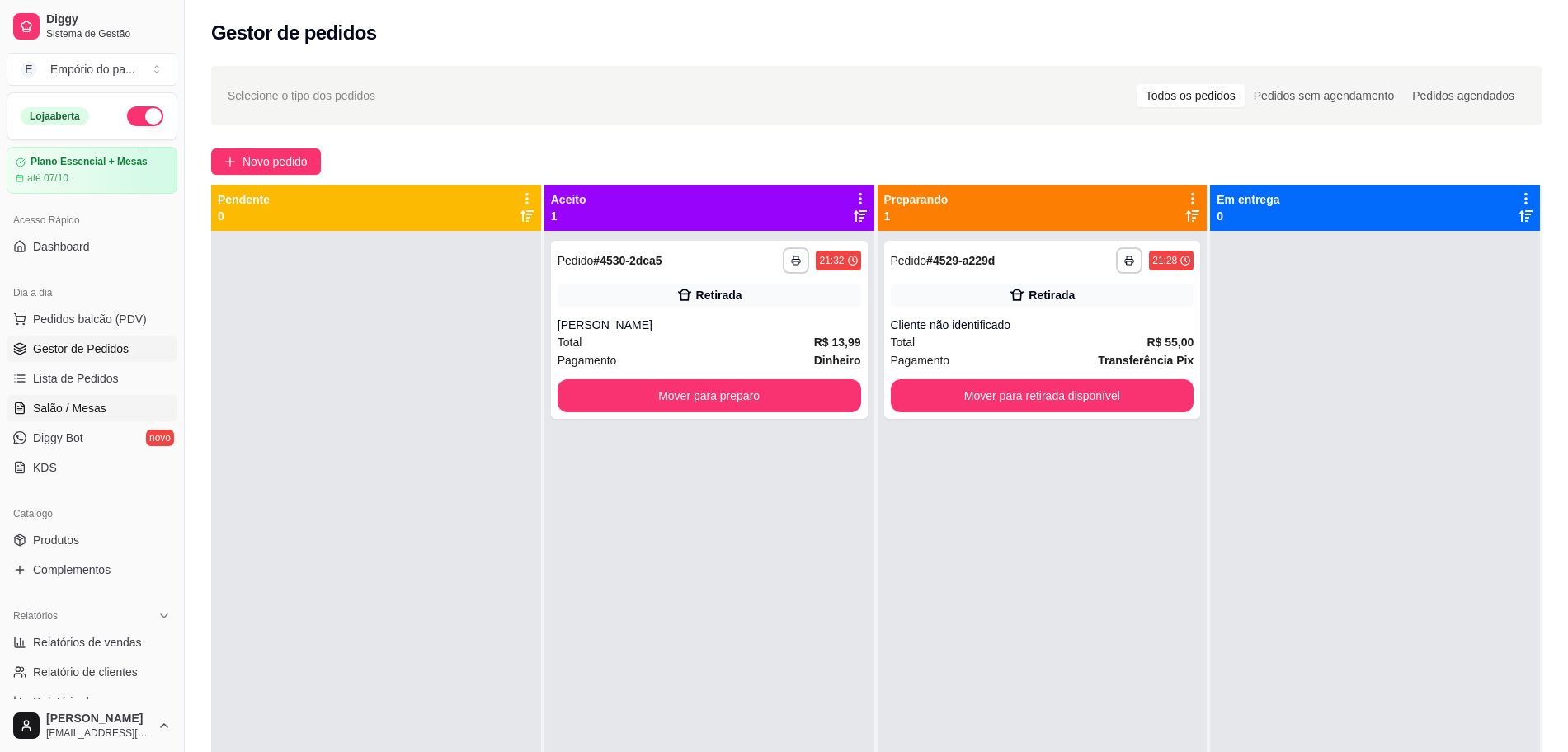
click at [71, 399] on link "Salão / Mesas" at bounding box center [92, 408] width 171 height 26
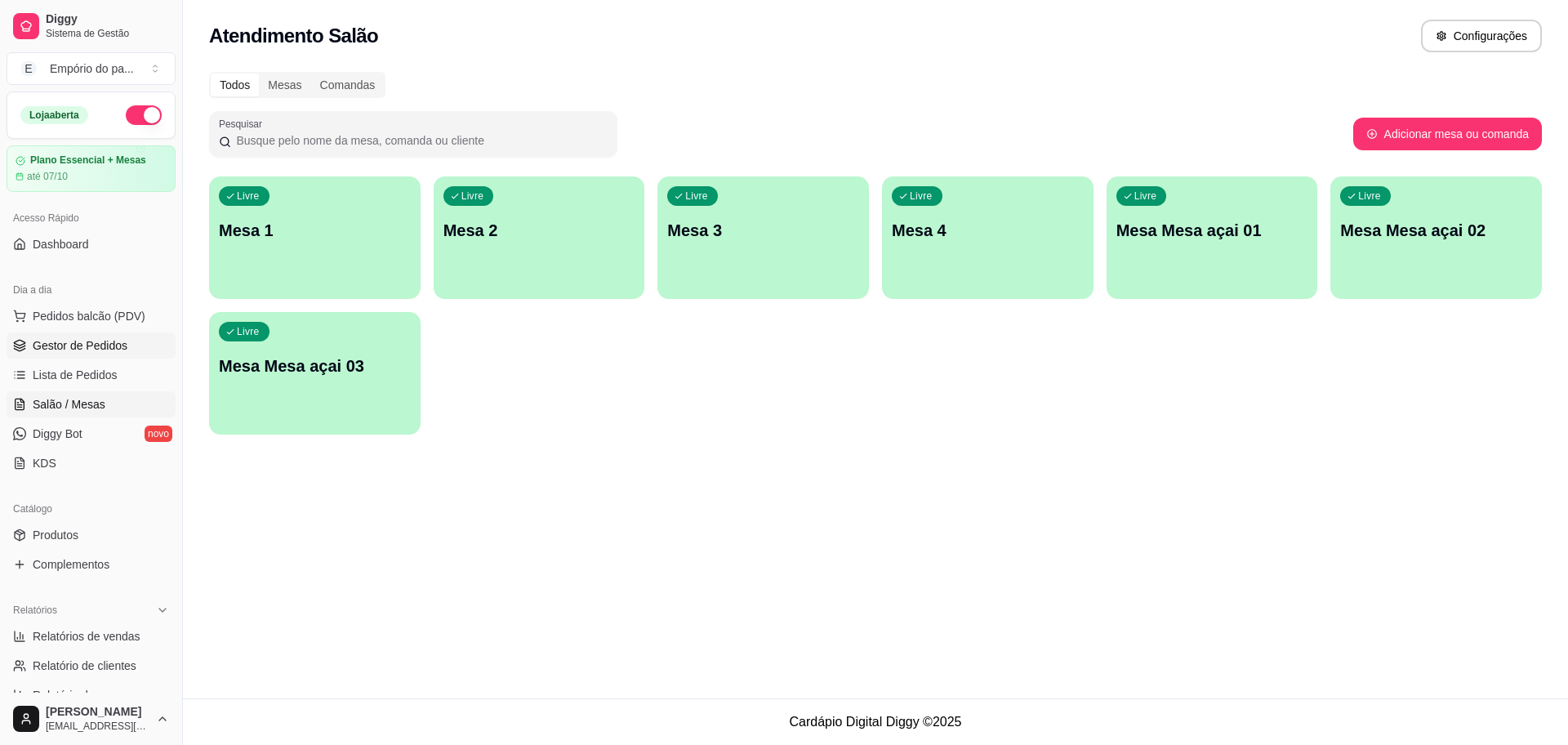
click at [34, 356] on link "Gestor de Pedidos" at bounding box center [91, 345] width 169 height 26
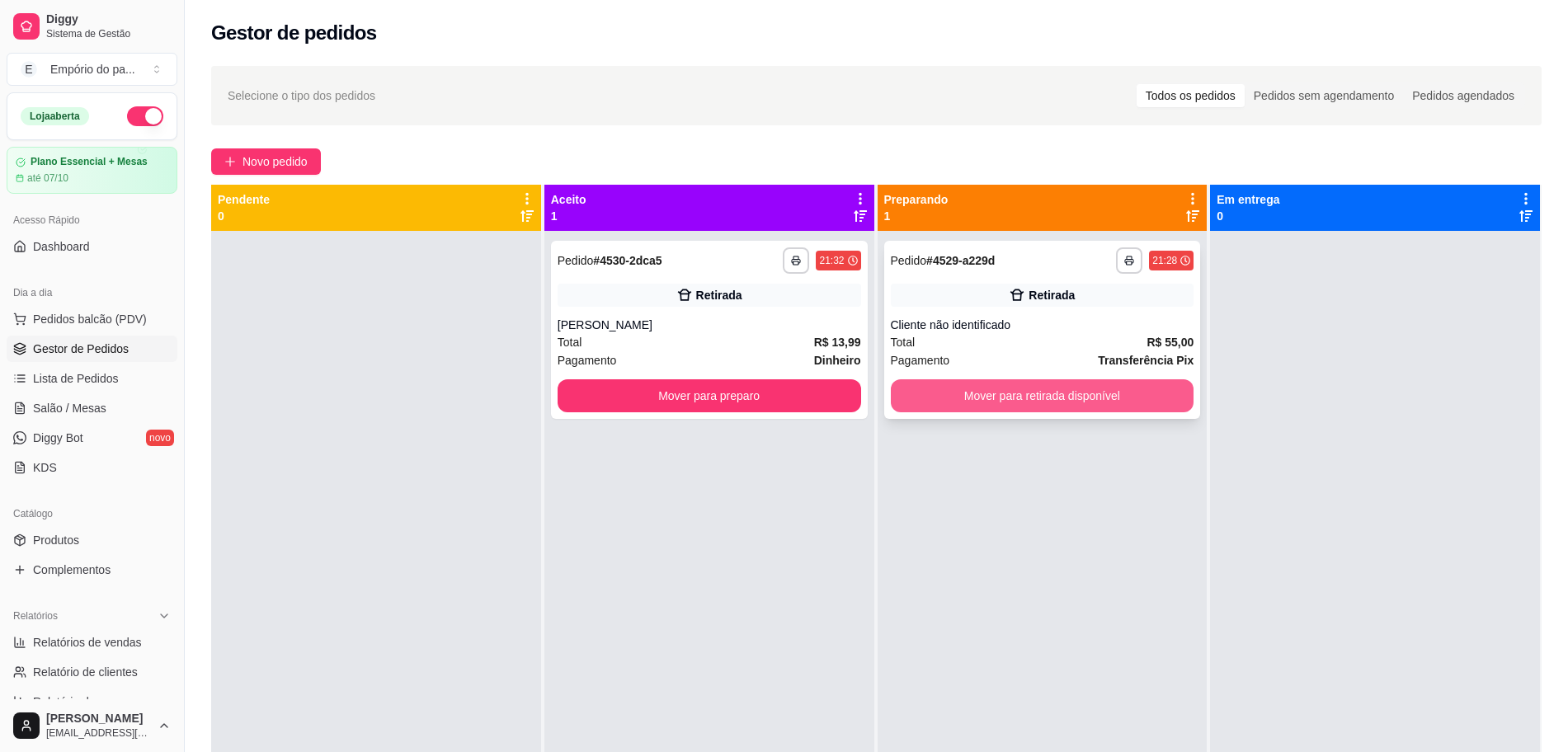
click at [1008, 391] on button "Mover para retirada disponível" at bounding box center [1042, 395] width 304 height 33
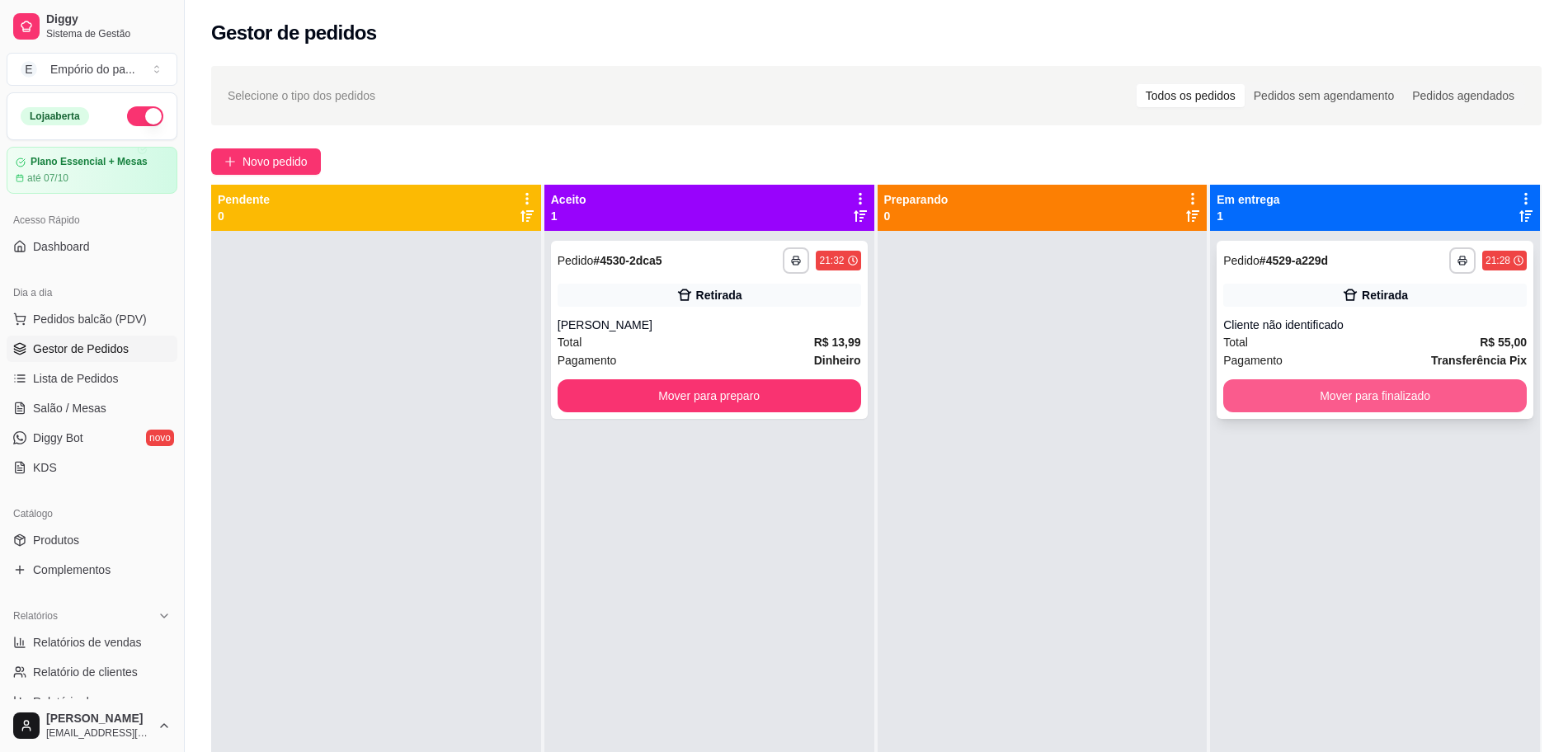
click at [1428, 394] on button "Mover para finalizado" at bounding box center [1374, 395] width 304 height 33
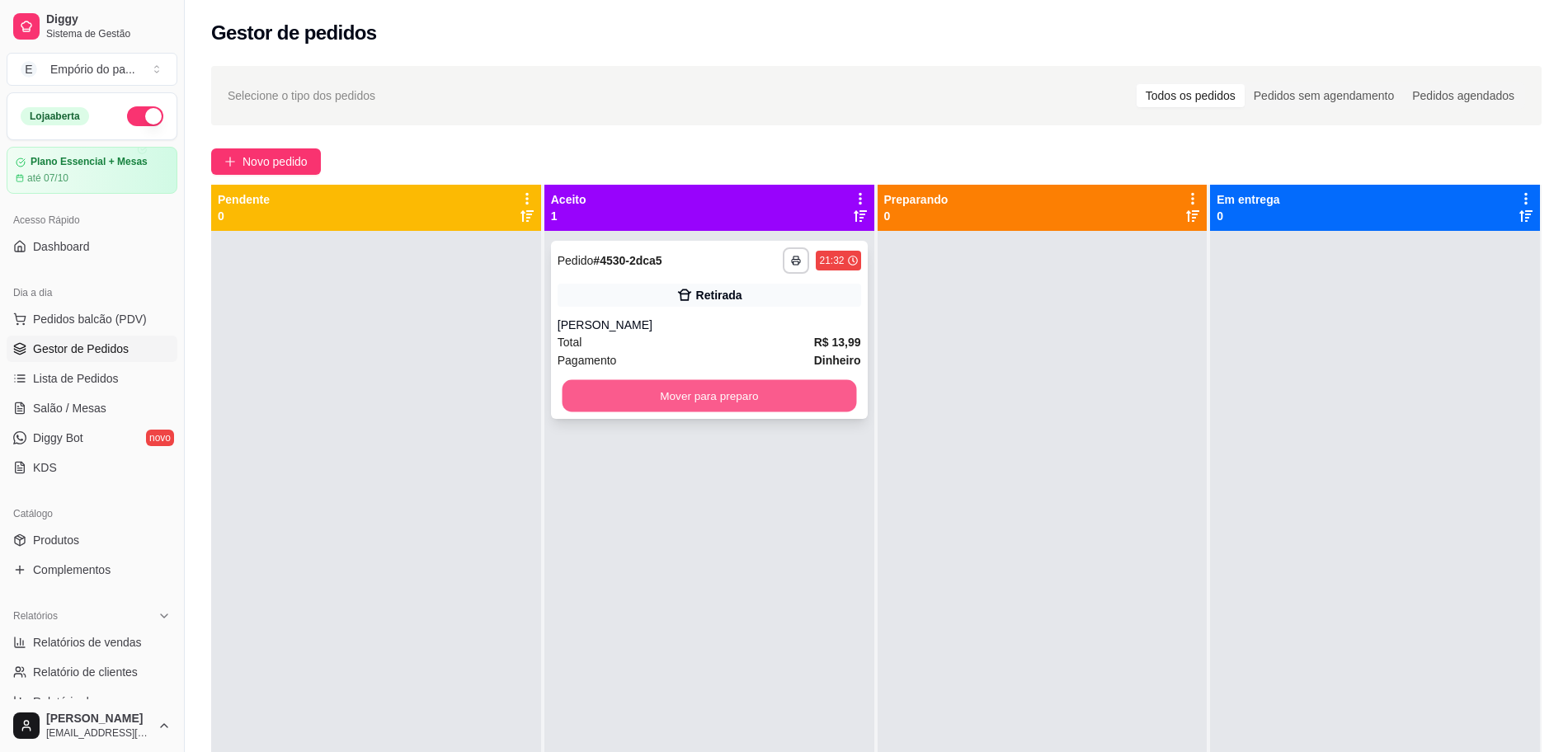
click at [673, 387] on button "Mover para preparo" at bounding box center [708, 396] width 294 height 32
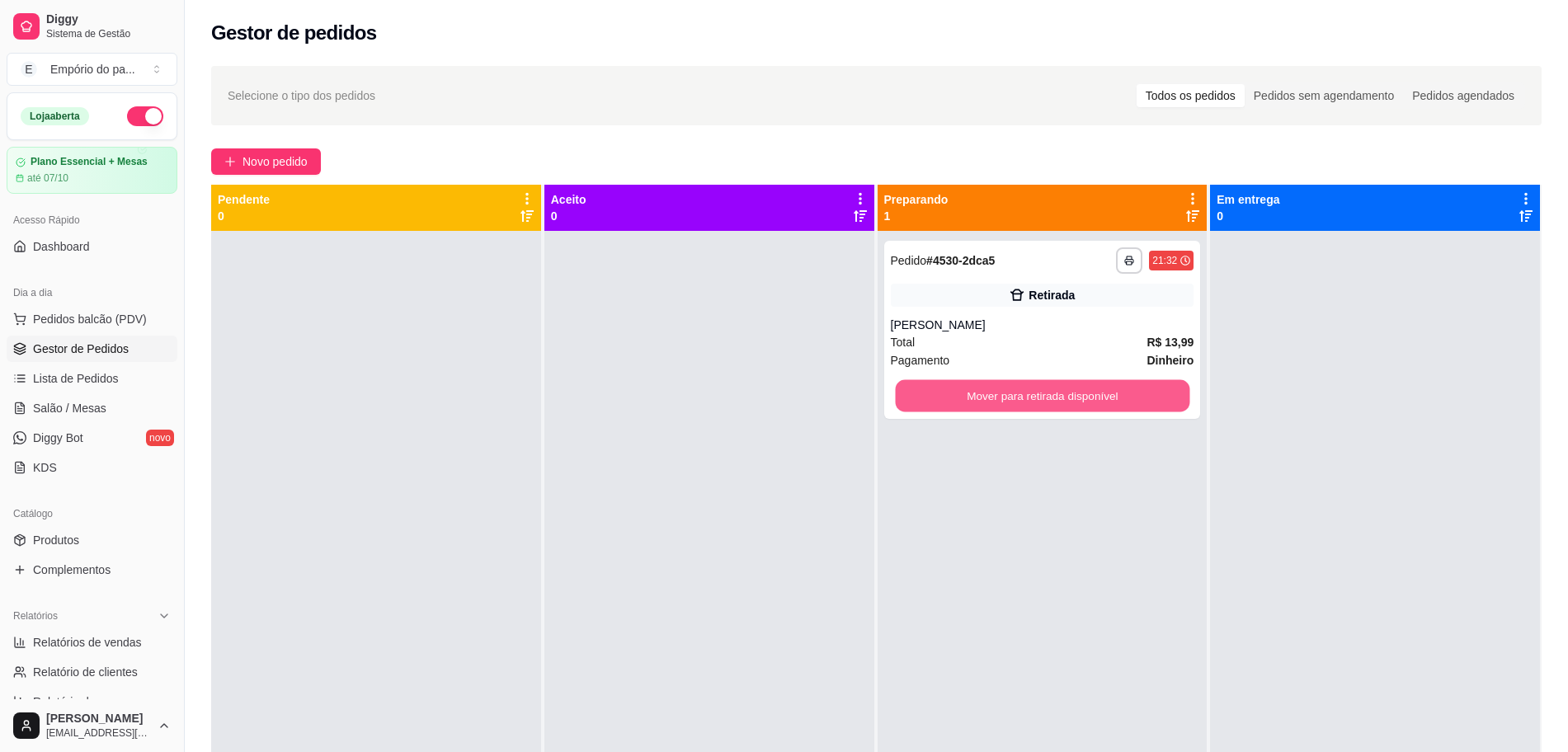
click at [1002, 402] on button "Mover para retirada disponível" at bounding box center [1041, 396] width 294 height 32
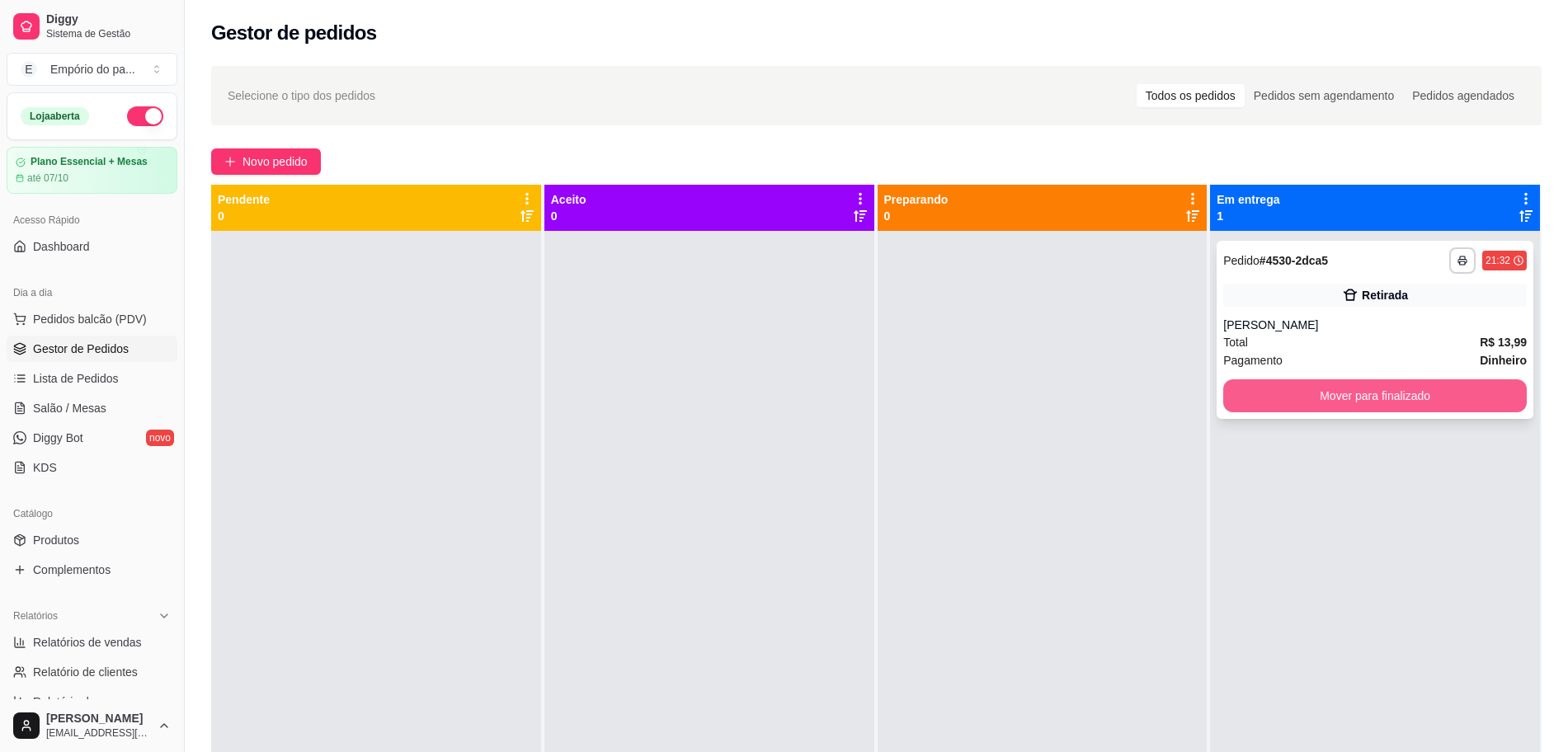
click at [1284, 396] on button "Mover para finalizado" at bounding box center [1374, 395] width 304 height 33
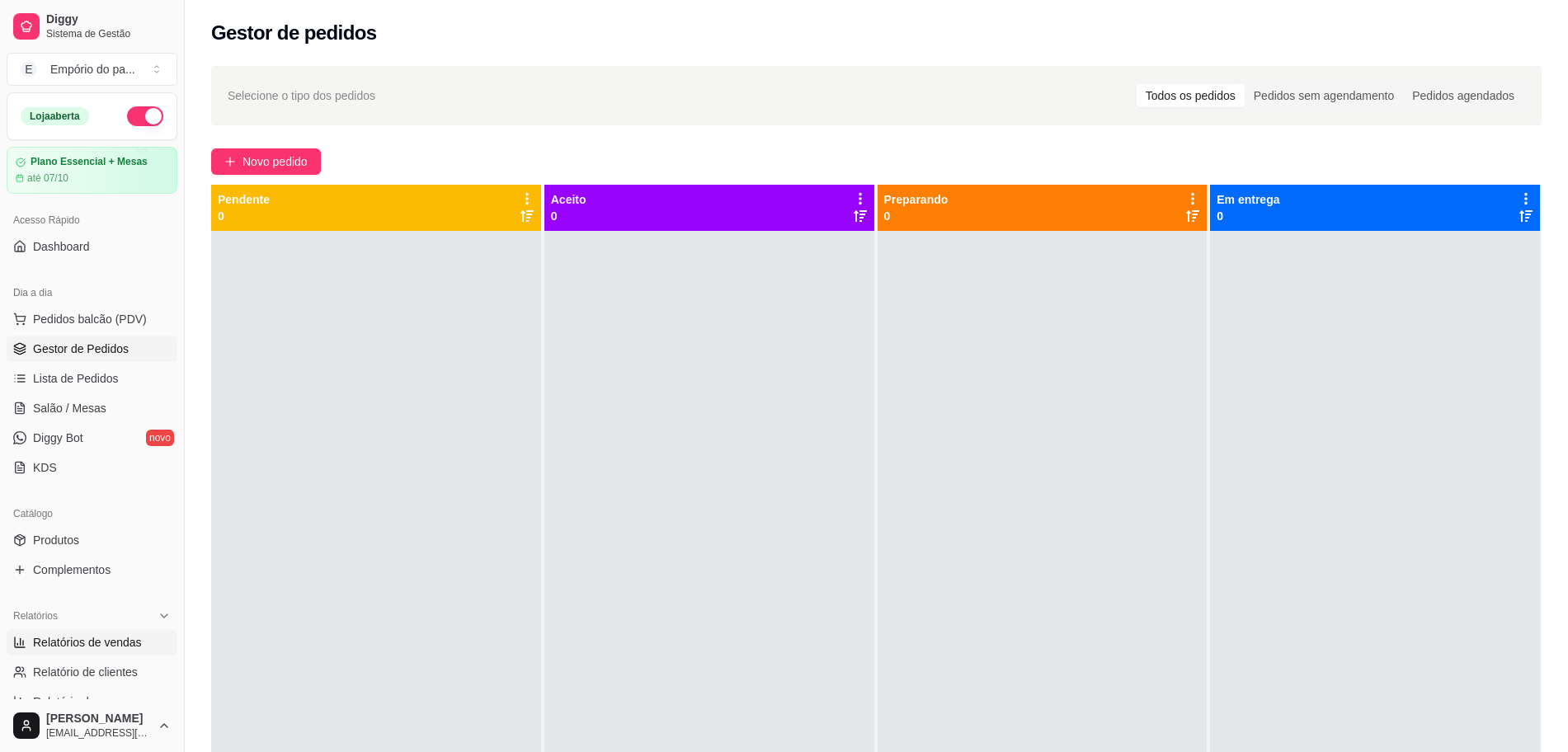
click at [61, 634] on span "Relatórios de vendas" at bounding box center [87, 642] width 109 height 17
select select "ALL"
select select "0"
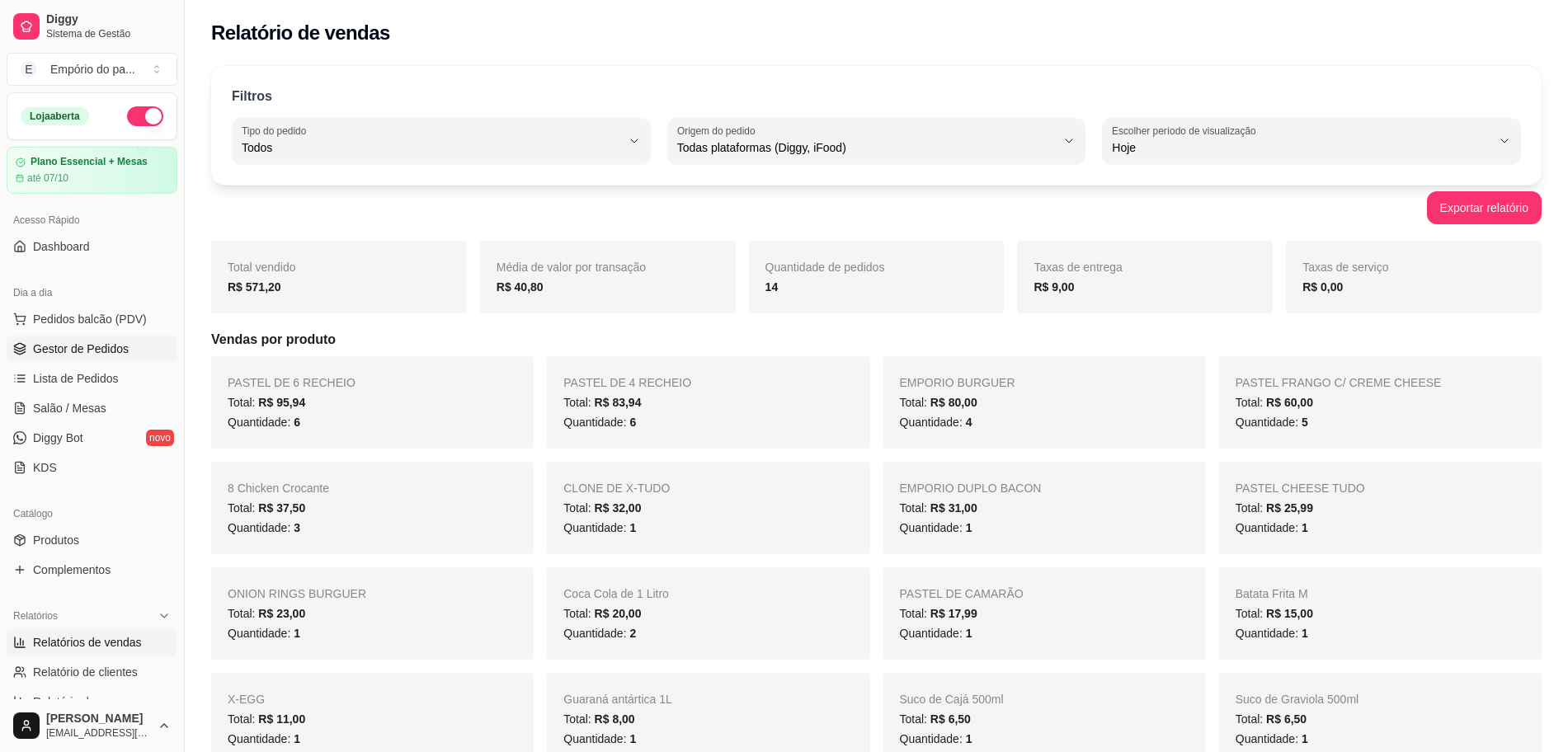
click at [73, 355] on span "Gestor de Pedidos" at bounding box center [81, 349] width 96 height 17
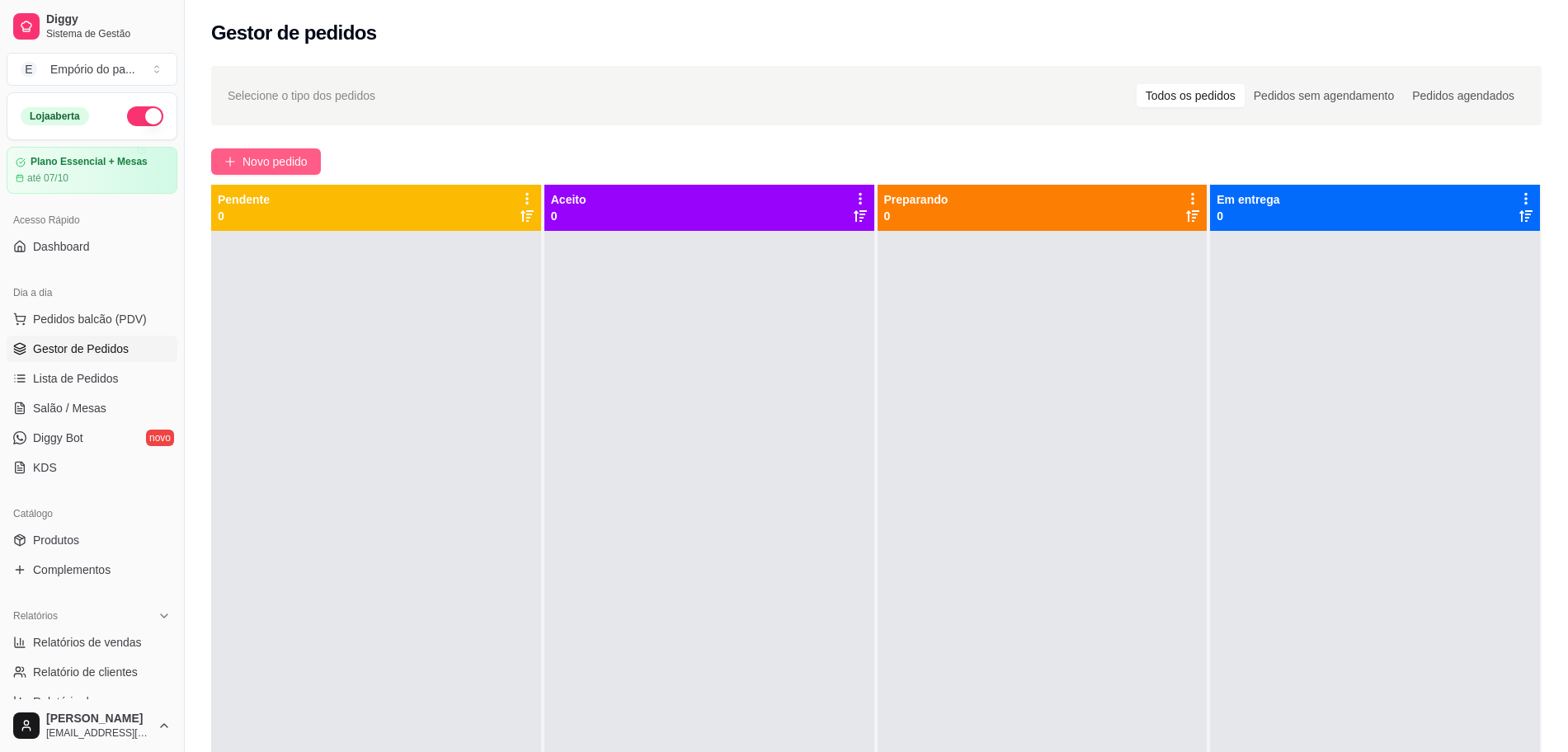
click at [284, 161] on span "Novo pedido" at bounding box center [275, 161] width 65 height 18
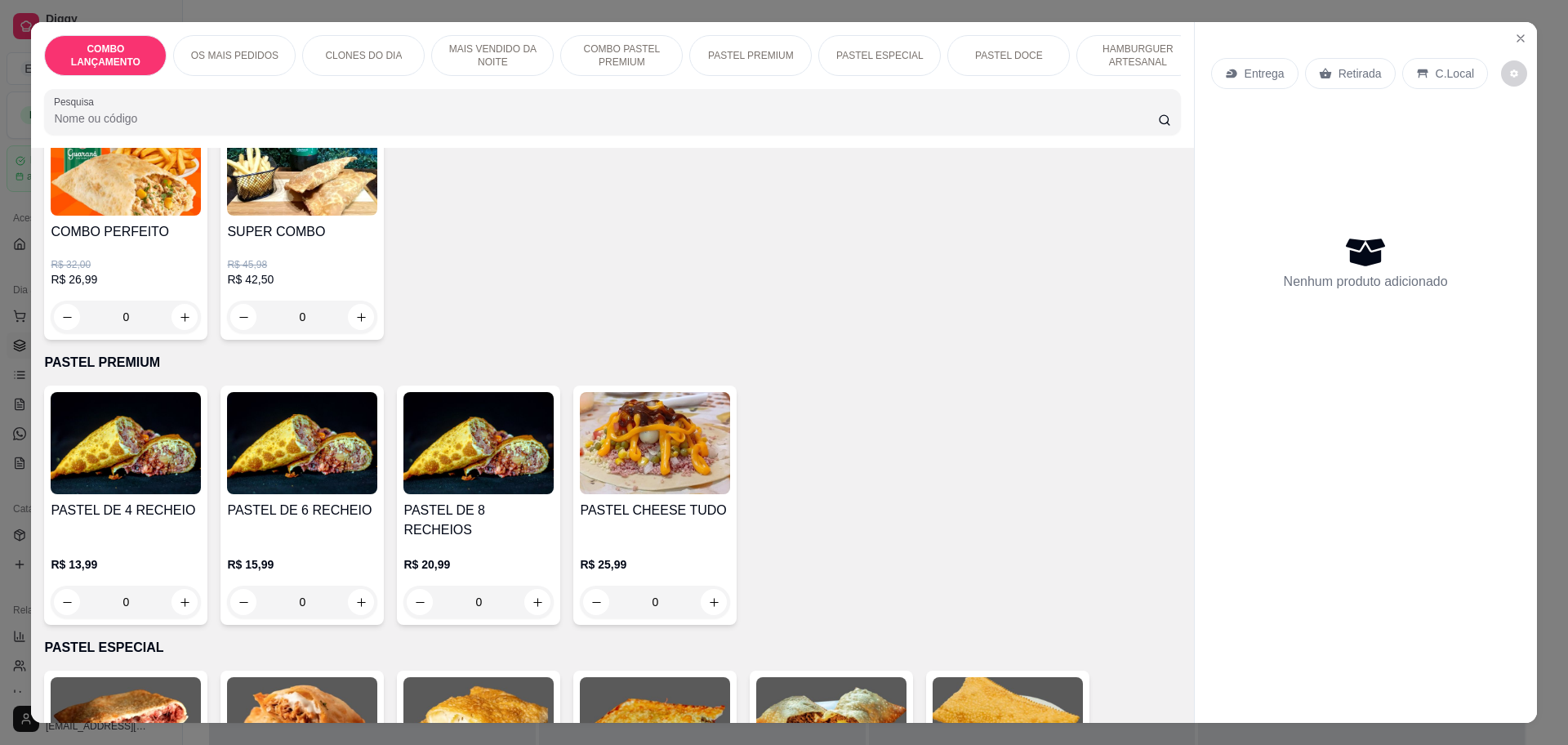
scroll to position [1940, 0]
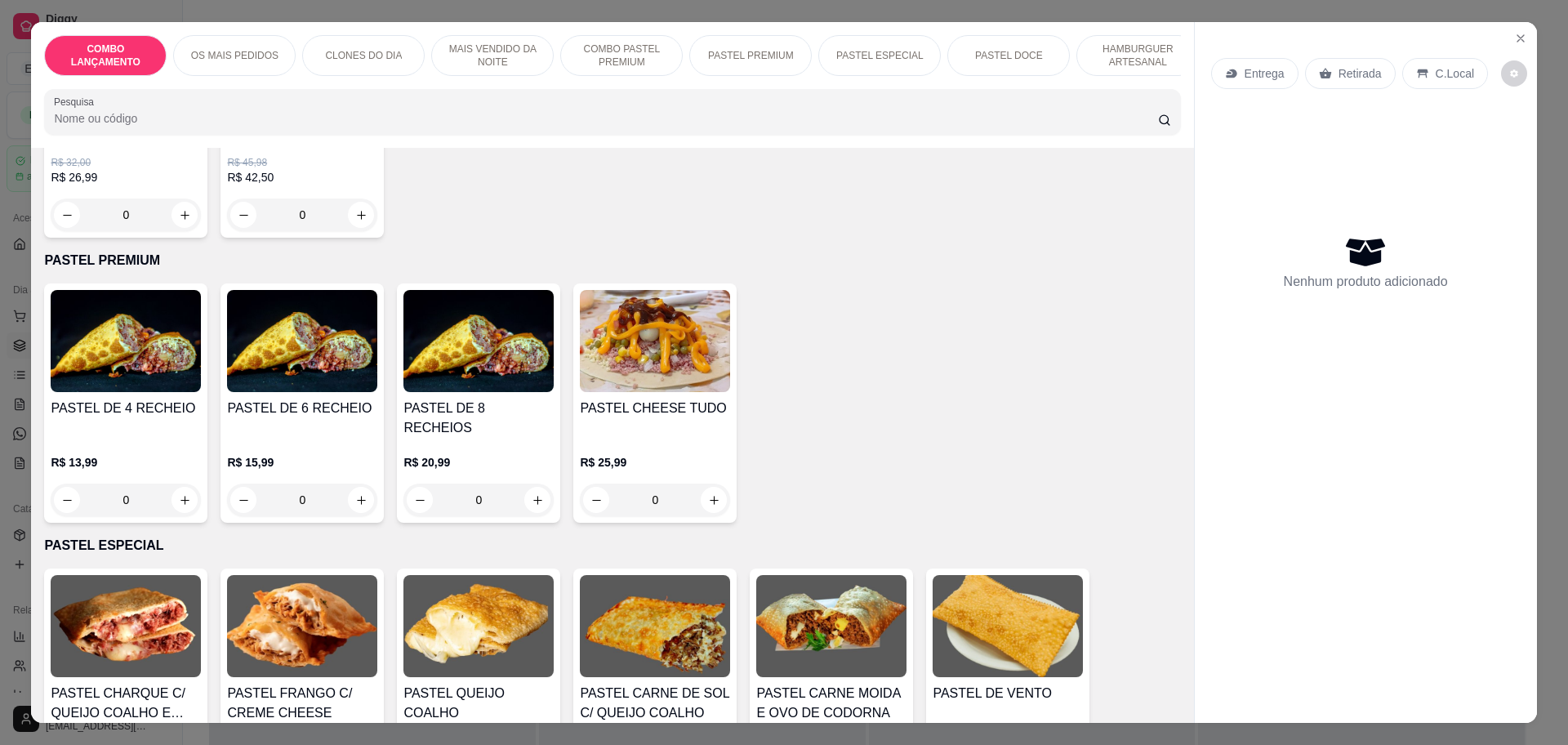
click at [180, 483] on div "0" at bounding box center [125, 499] width 150 height 33
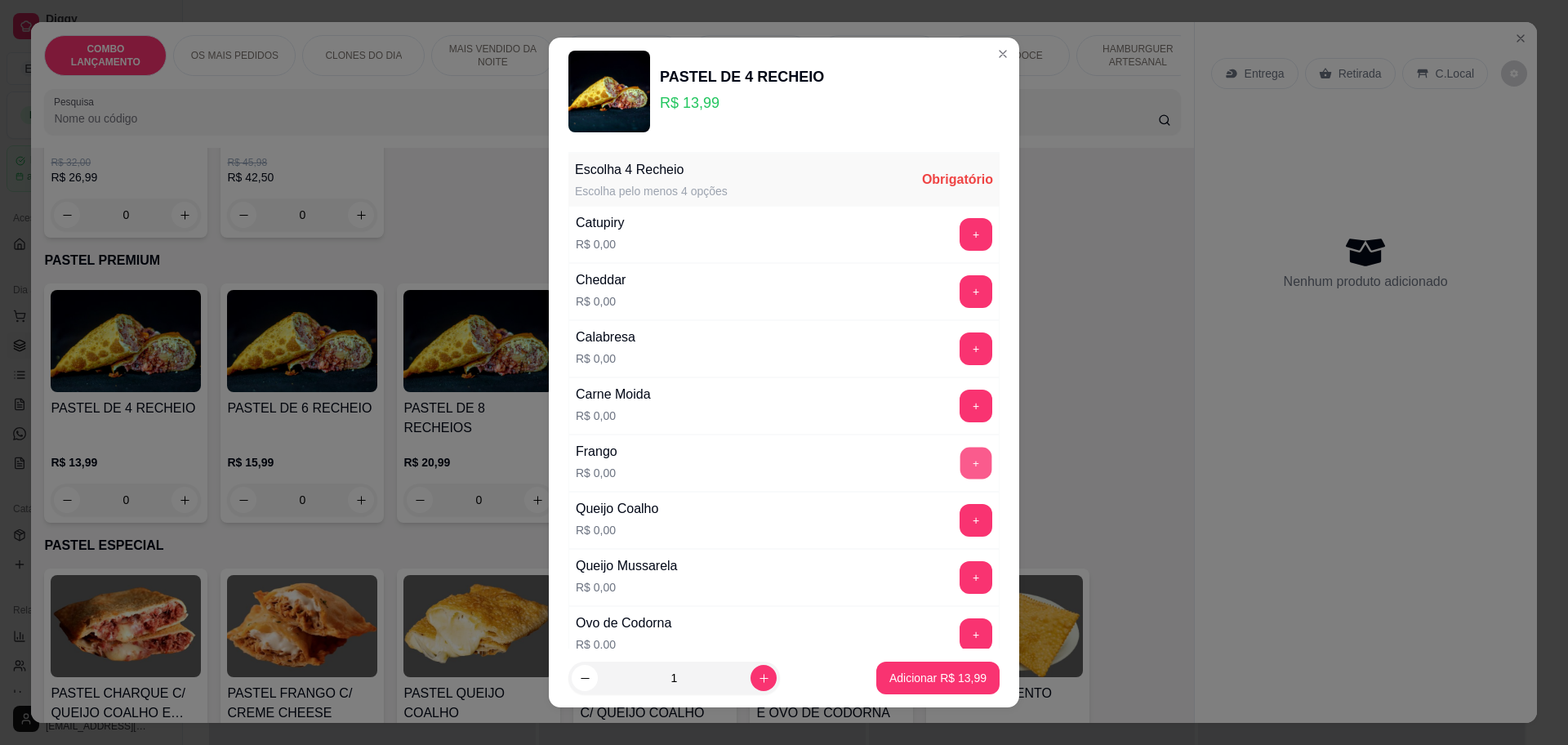
click at [960, 458] on button "+" at bounding box center [976, 463] width 32 height 32
click at [960, 515] on button "+" at bounding box center [976, 520] width 32 height 32
click at [887, 513] on button "-" at bounding box center [903, 520] width 32 height 32
click at [959, 283] on button "+" at bounding box center [975, 291] width 33 height 33
click at [959, 574] on button "+" at bounding box center [975, 576] width 33 height 33
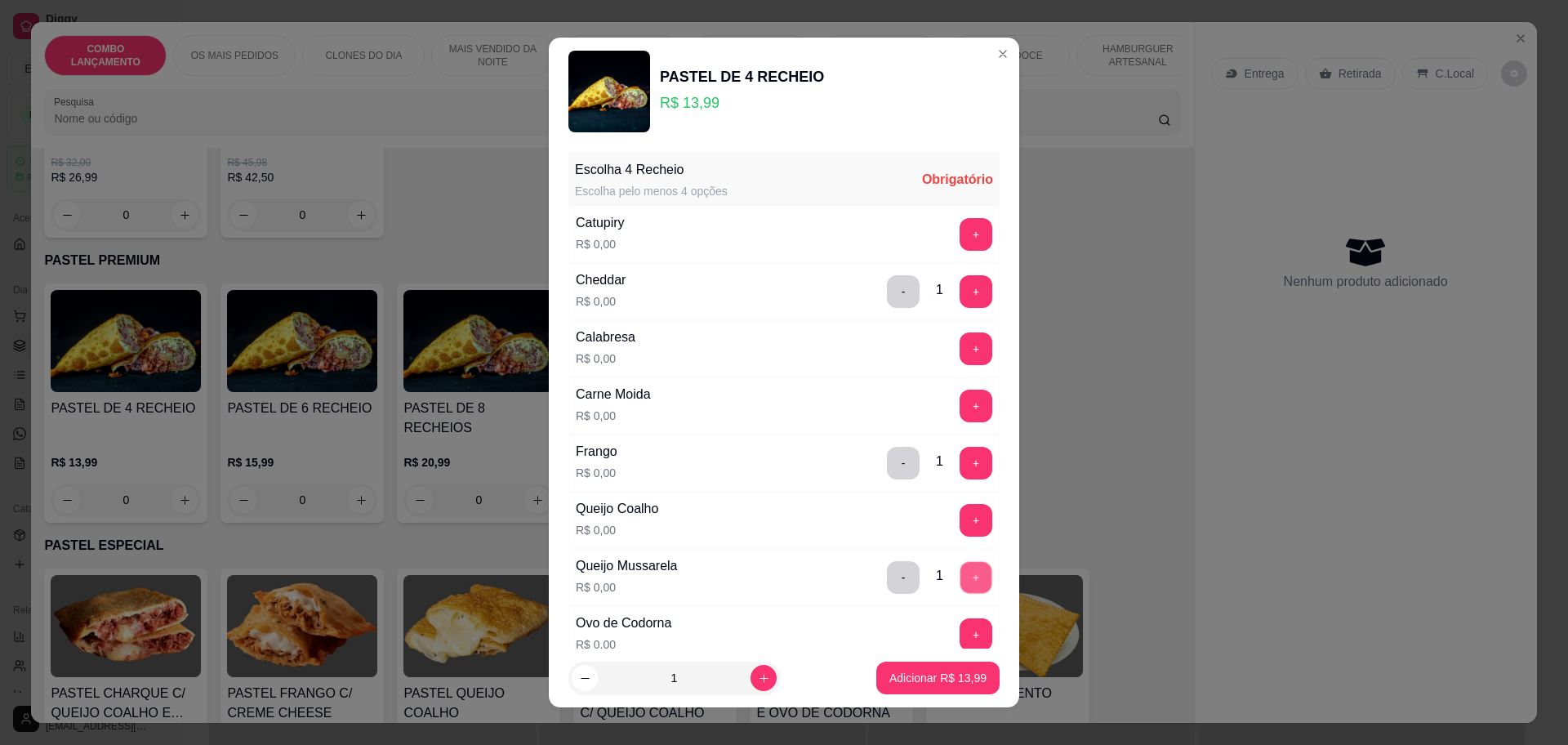
click at [943, 561] on div "- 1 +" at bounding box center [939, 576] width 118 height 33
click at [959, 344] on button "+" at bounding box center [975, 348] width 33 height 33
click at [953, 333] on div "+" at bounding box center [975, 348] width 46 height 33
click at [953, 341] on div "+" at bounding box center [975, 348] width 46 height 33
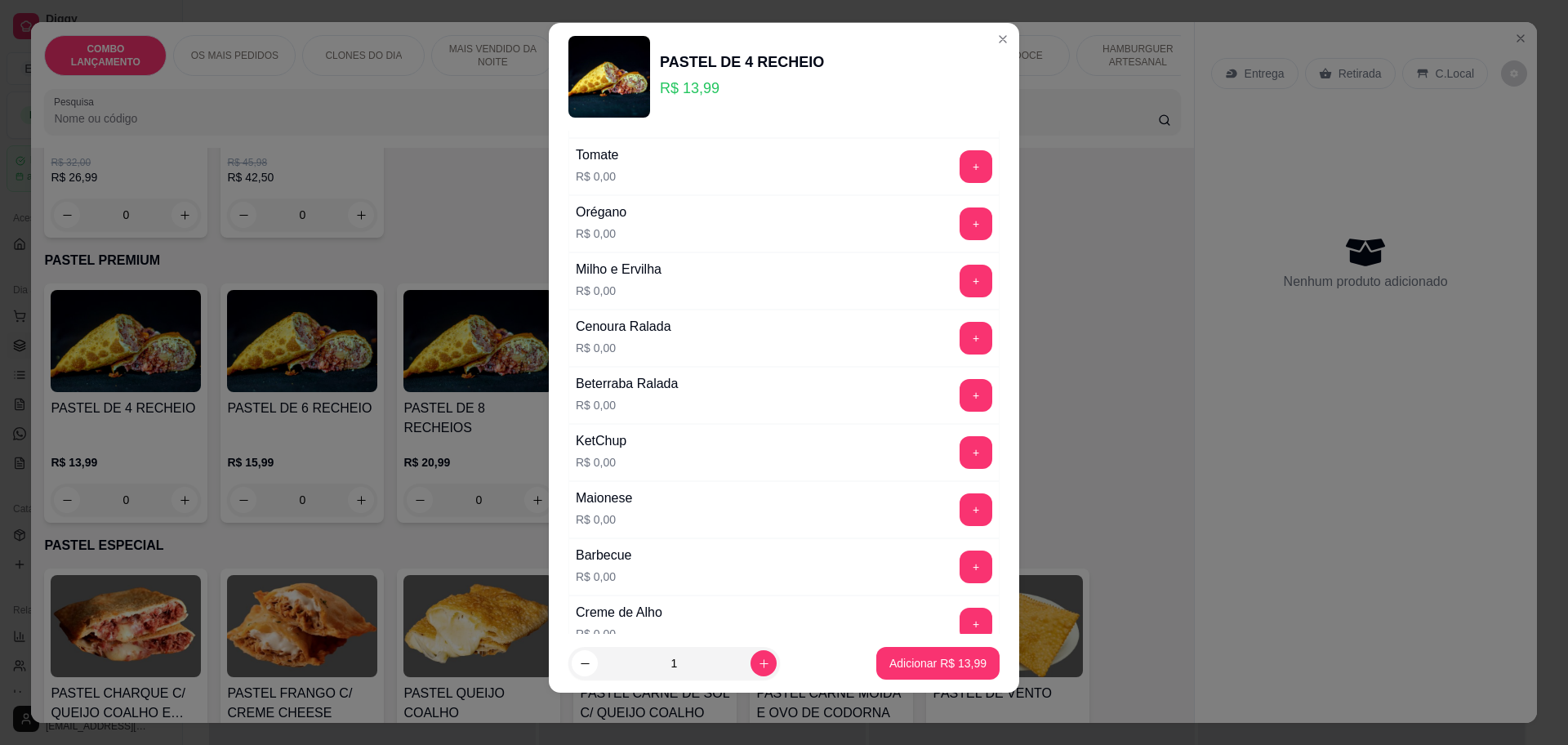
scroll to position [632, 0]
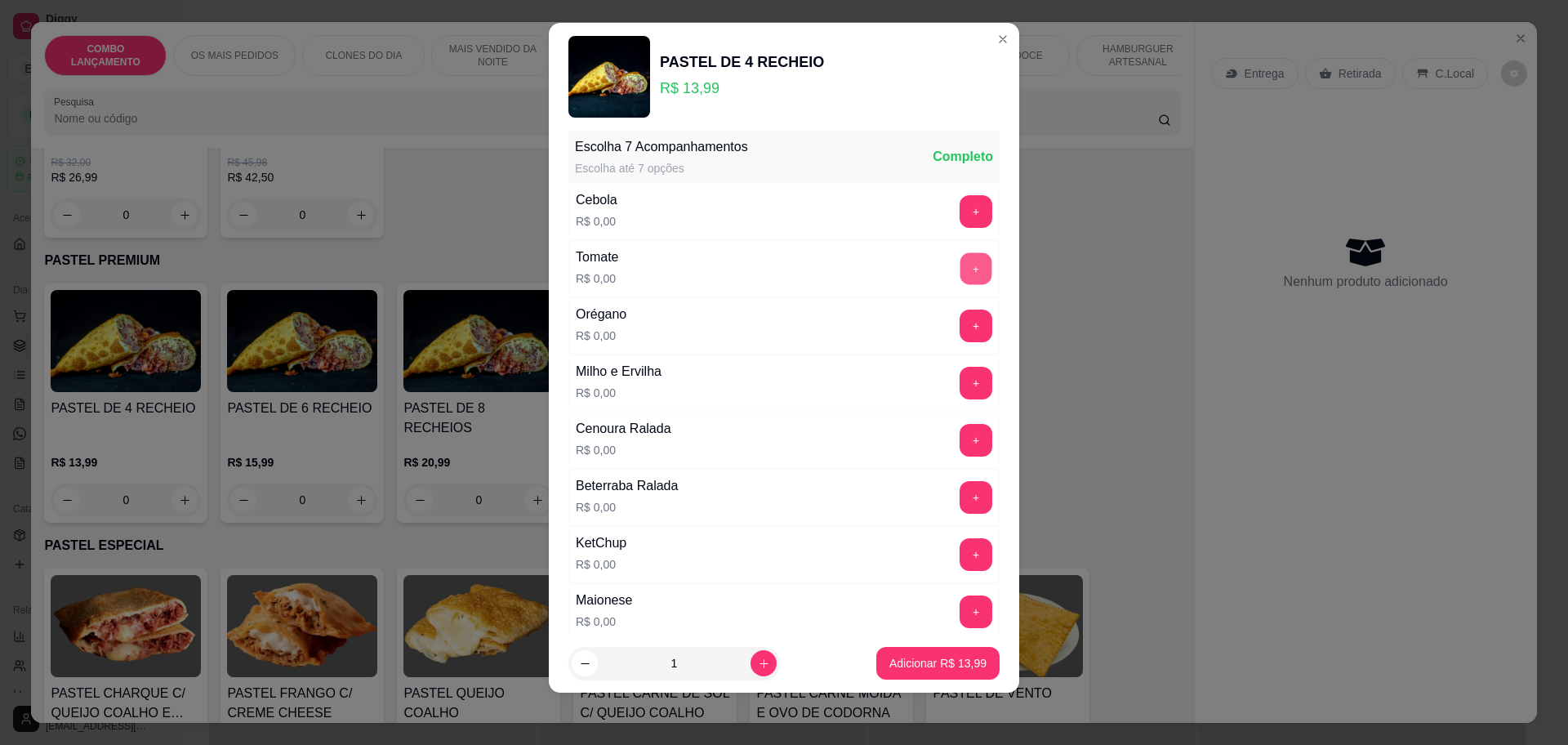
click at [960, 274] on button "+" at bounding box center [976, 268] width 32 height 32
click at [939, 194] on div "Cebola R$ 0,00 +" at bounding box center [783, 210] width 431 height 57
click at [960, 330] on button "+" at bounding box center [976, 325] width 32 height 32
click at [887, 321] on button "-" at bounding box center [903, 325] width 32 height 32
click at [960, 203] on button "+" at bounding box center [976, 211] width 32 height 32
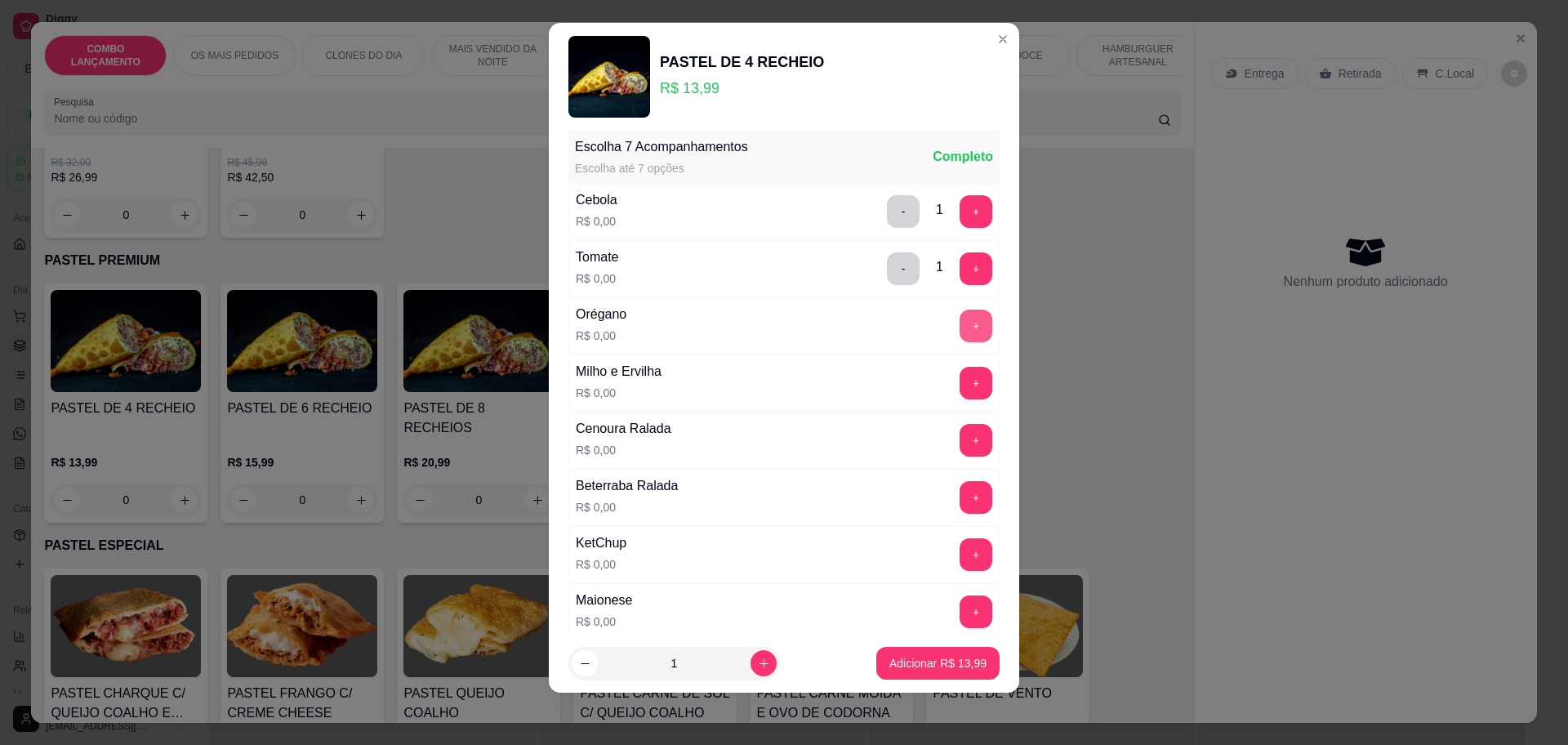
click at [959, 329] on button "+" at bounding box center [975, 325] width 33 height 33
click at [886, 331] on button "-" at bounding box center [902, 325] width 33 height 33
click at [959, 390] on button "+" at bounding box center [975, 383] width 33 height 33
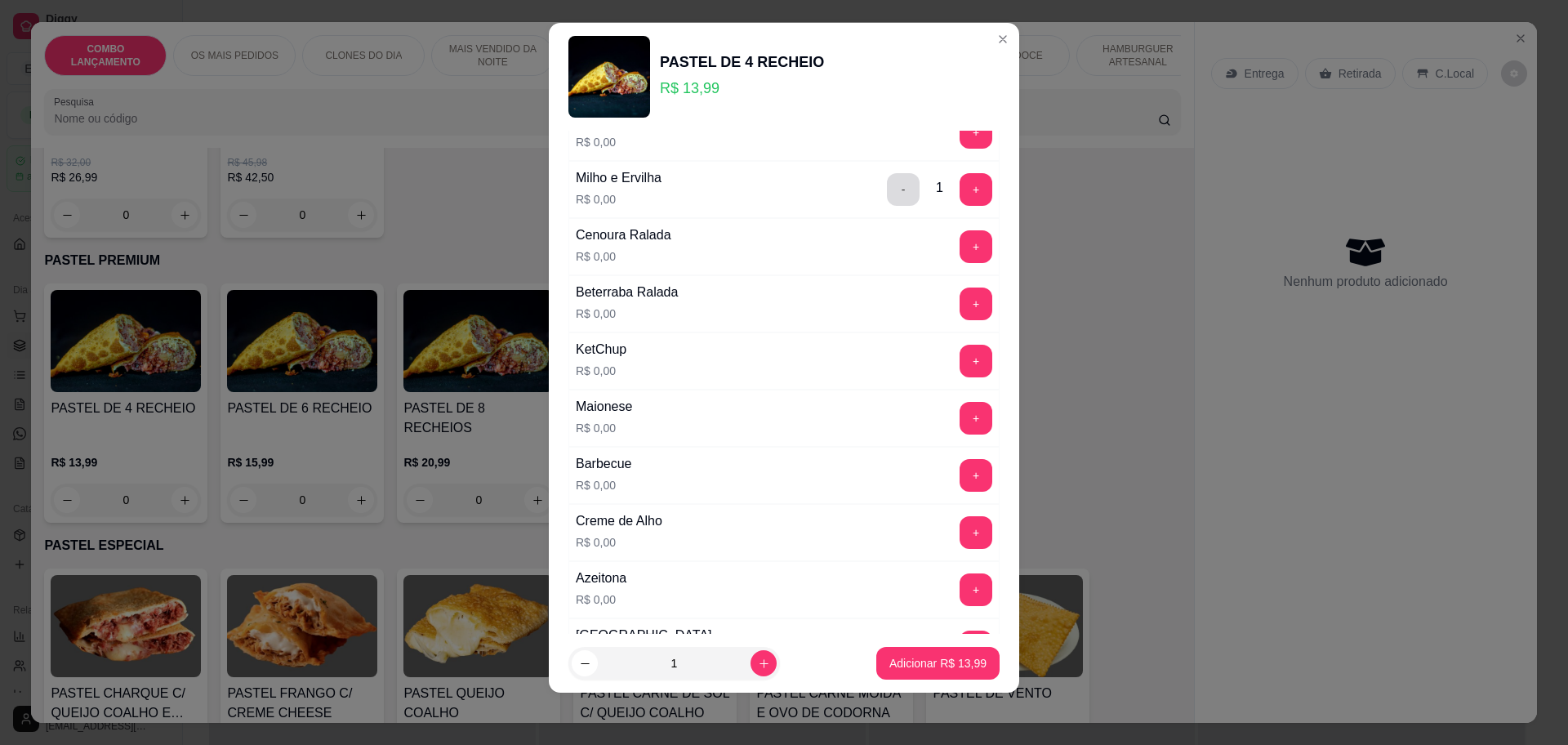
scroll to position [939, 0]
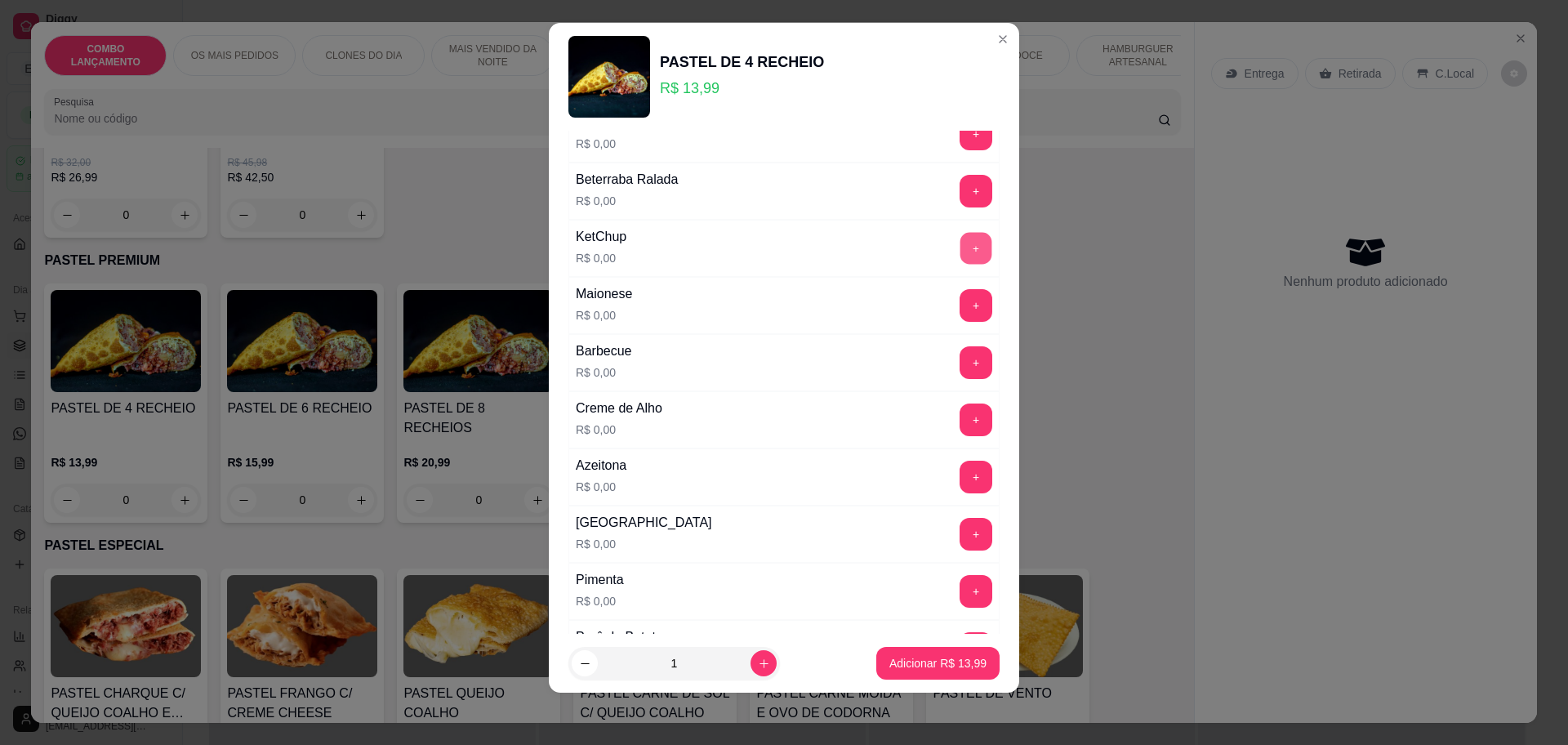
click at [960, 249] on button "+" at bounding box center [976, 248] width 32 height 32
click at [960, 302] on button "+" at bounding box center [976, 305] width 32 height 32
click at [947, 667] on p "Adicionar R$ 13,99" at bounding box center [938, 663] width 97 height 17
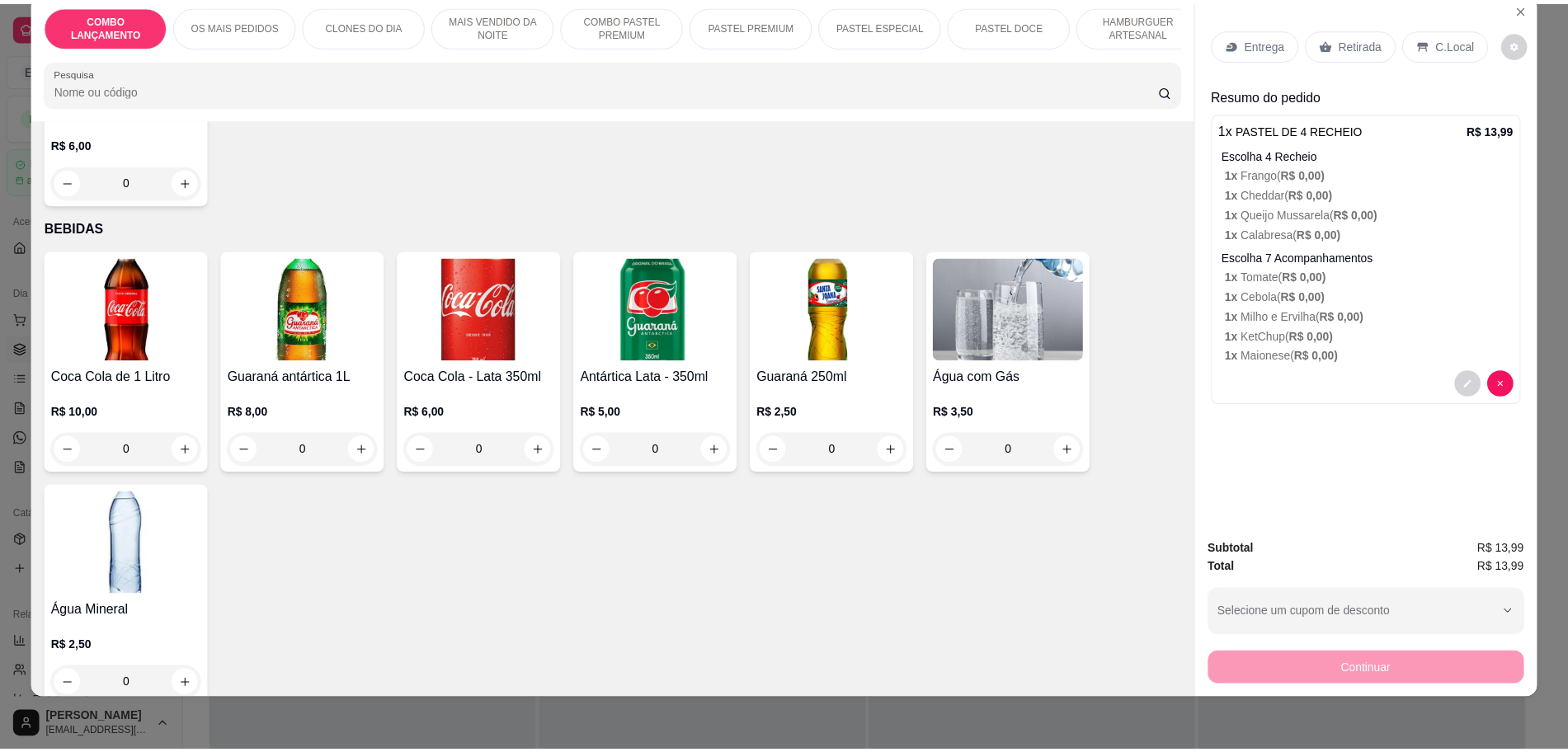
scroll to position [5388, 0]
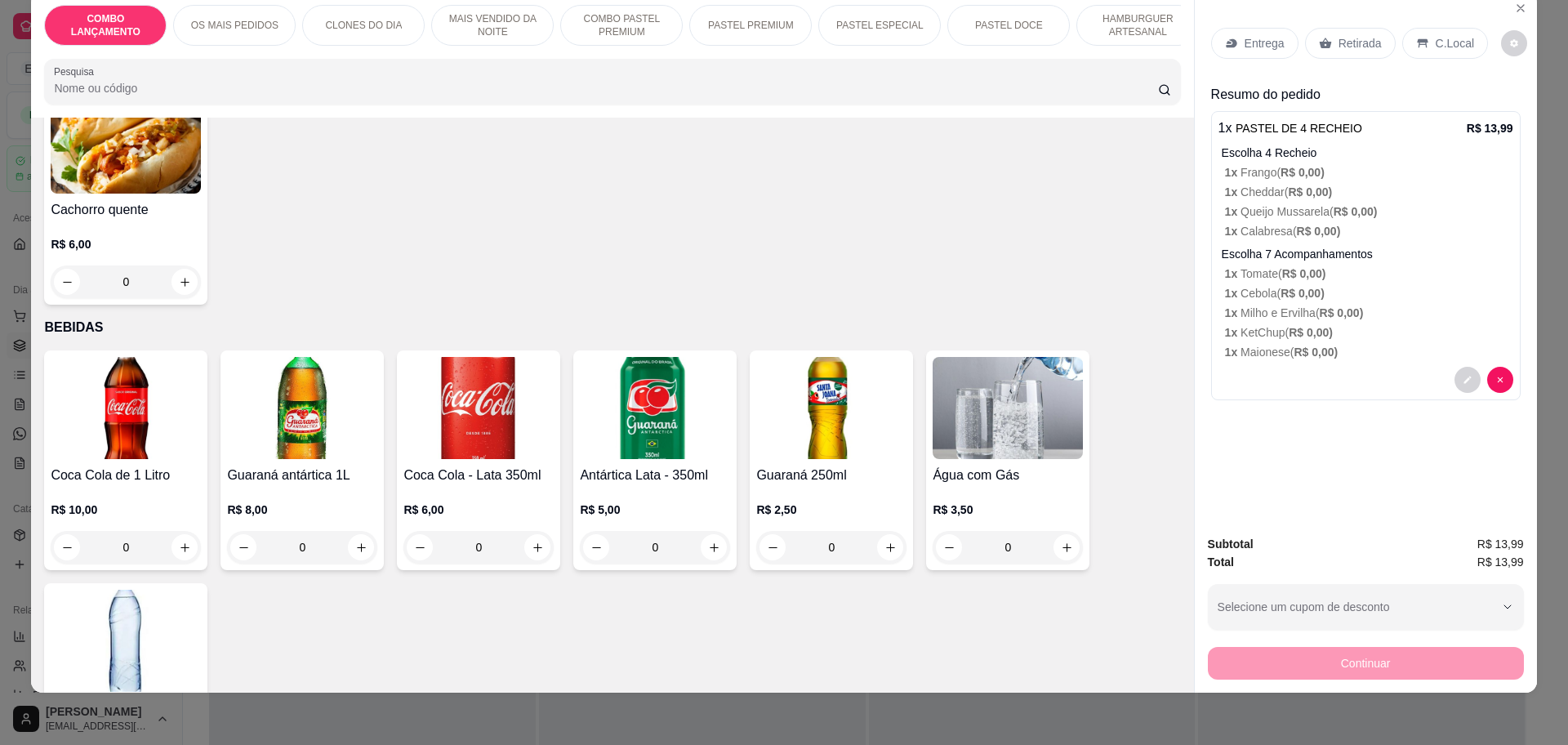
click at [1338, 38] on p "Retirada" at bounding box center [1359, 44] width 43 height 17
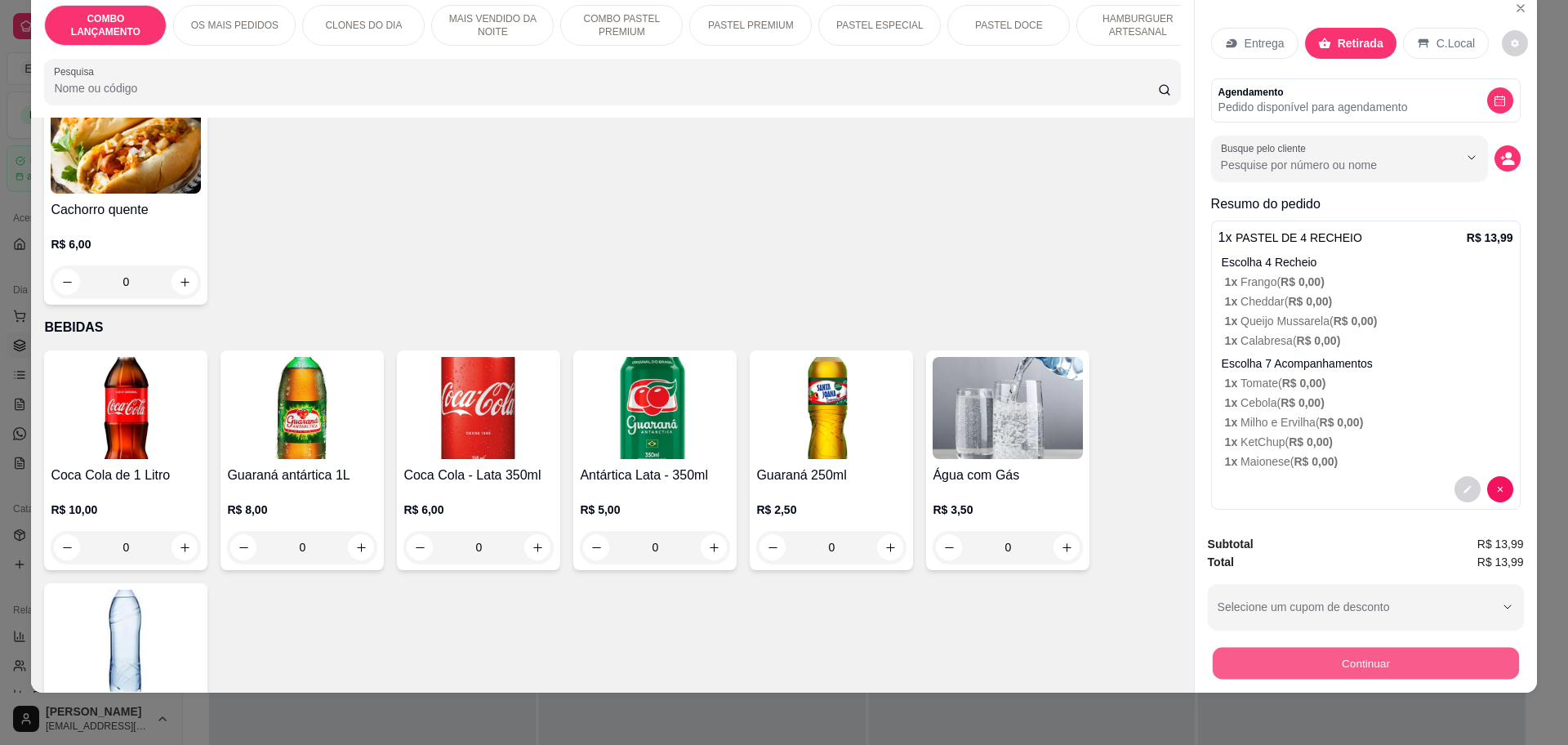
click at [1422, 661] on button "Continuar" at bounding box center [1364, 662] width 306 height 32
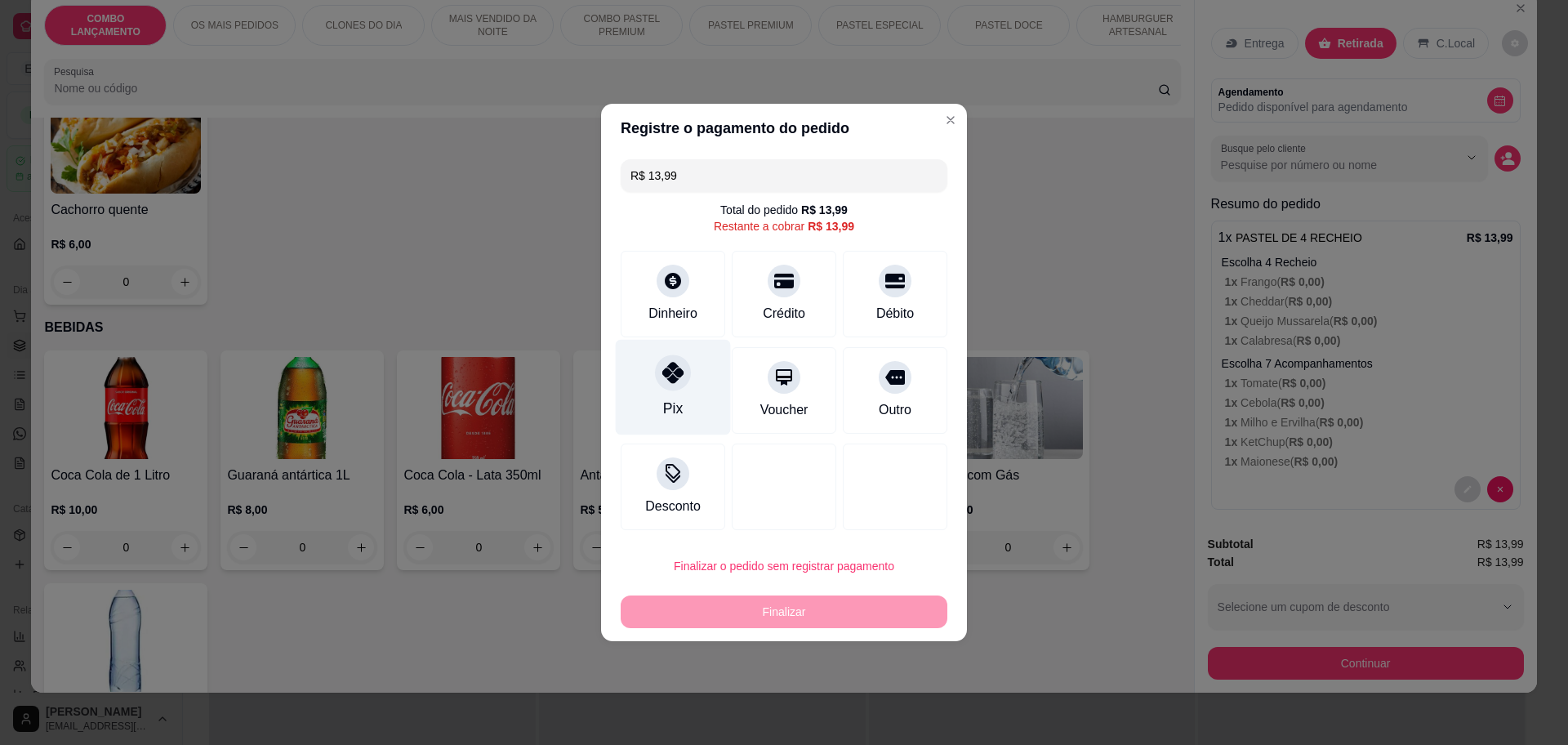
click at [657, 404] on div "Pix" at bounding box center [673, 387] width 115 height 96
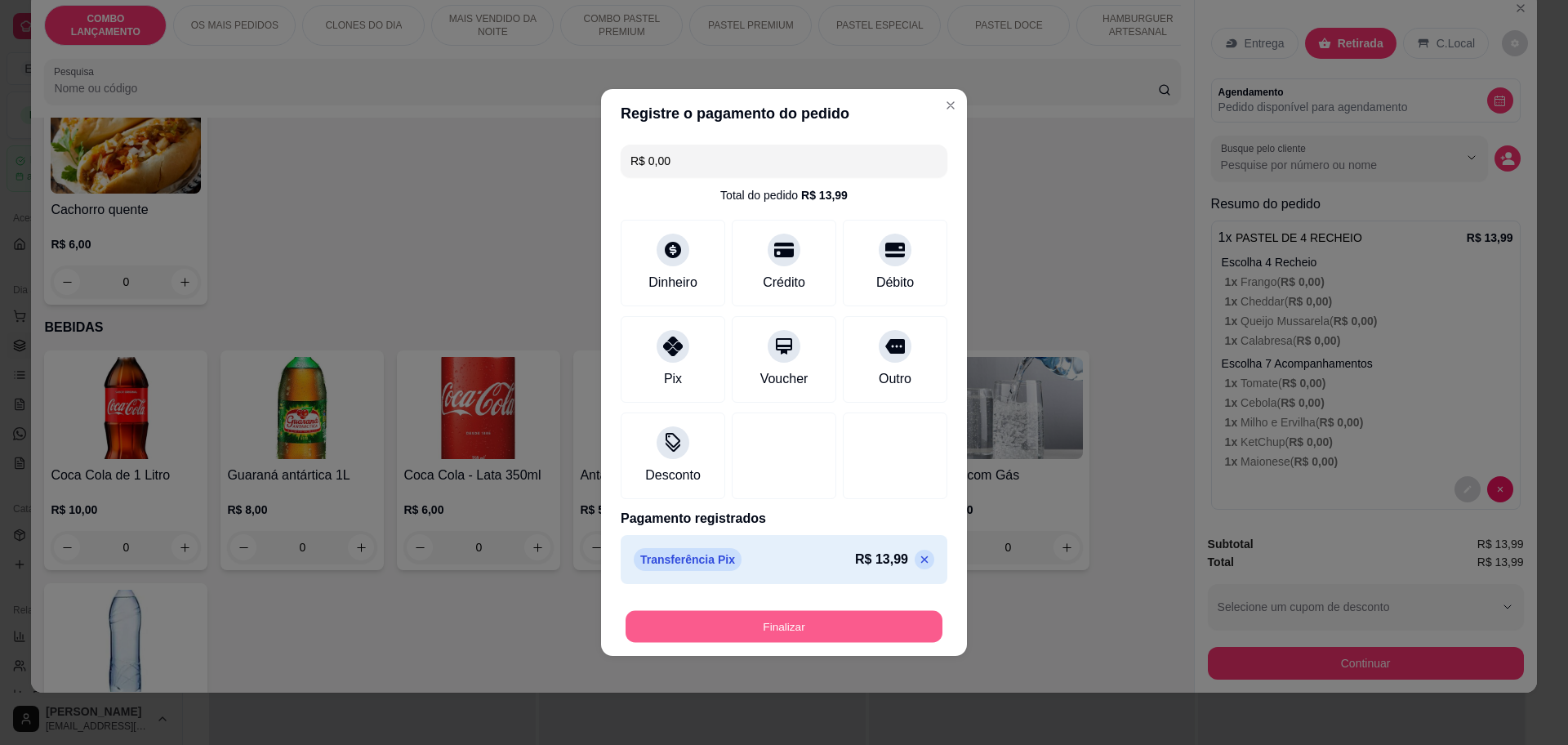
click at [756, 620] on button "Finalizar" at bounding box center [784, 627] width 317 height 32
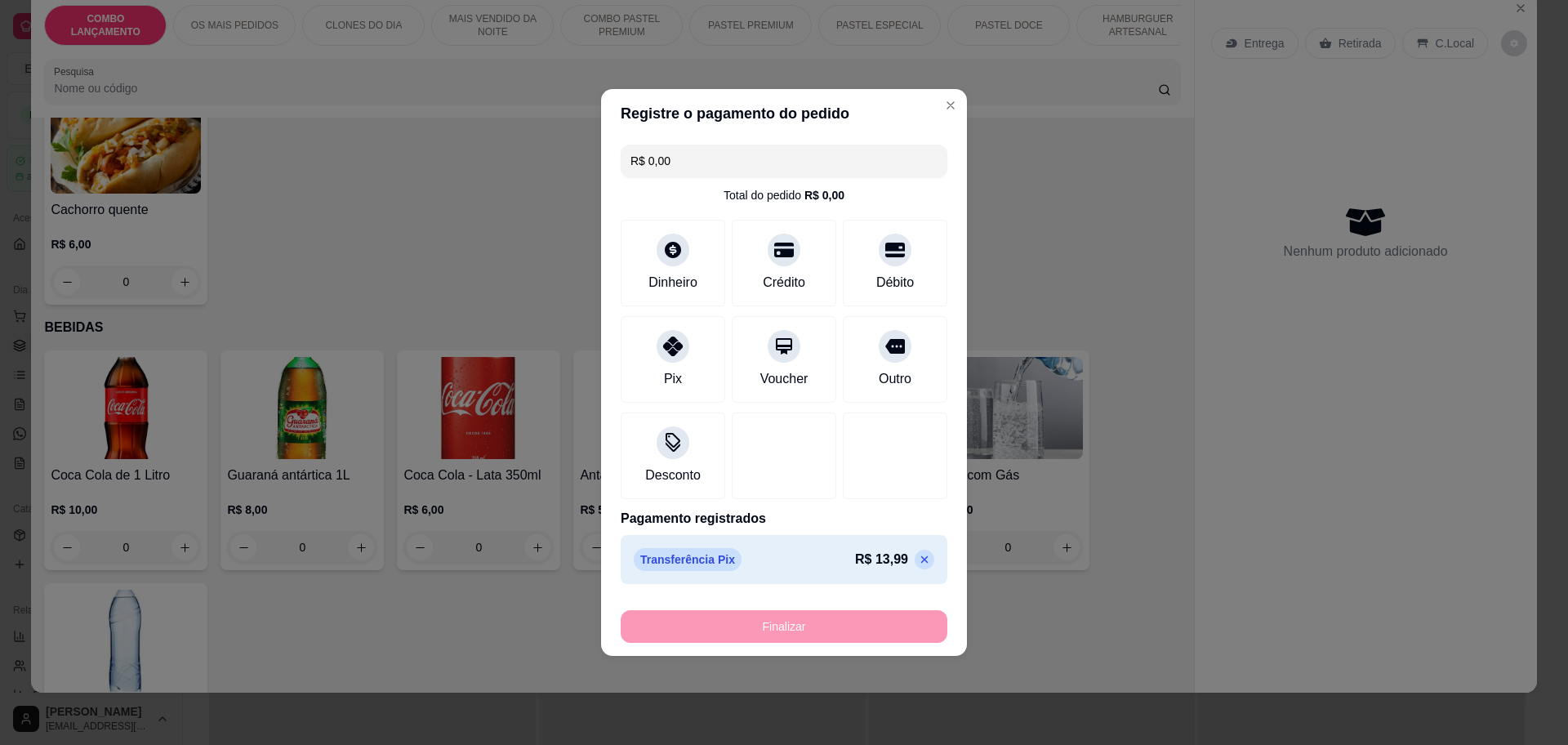
type input "-R$ 13,99"
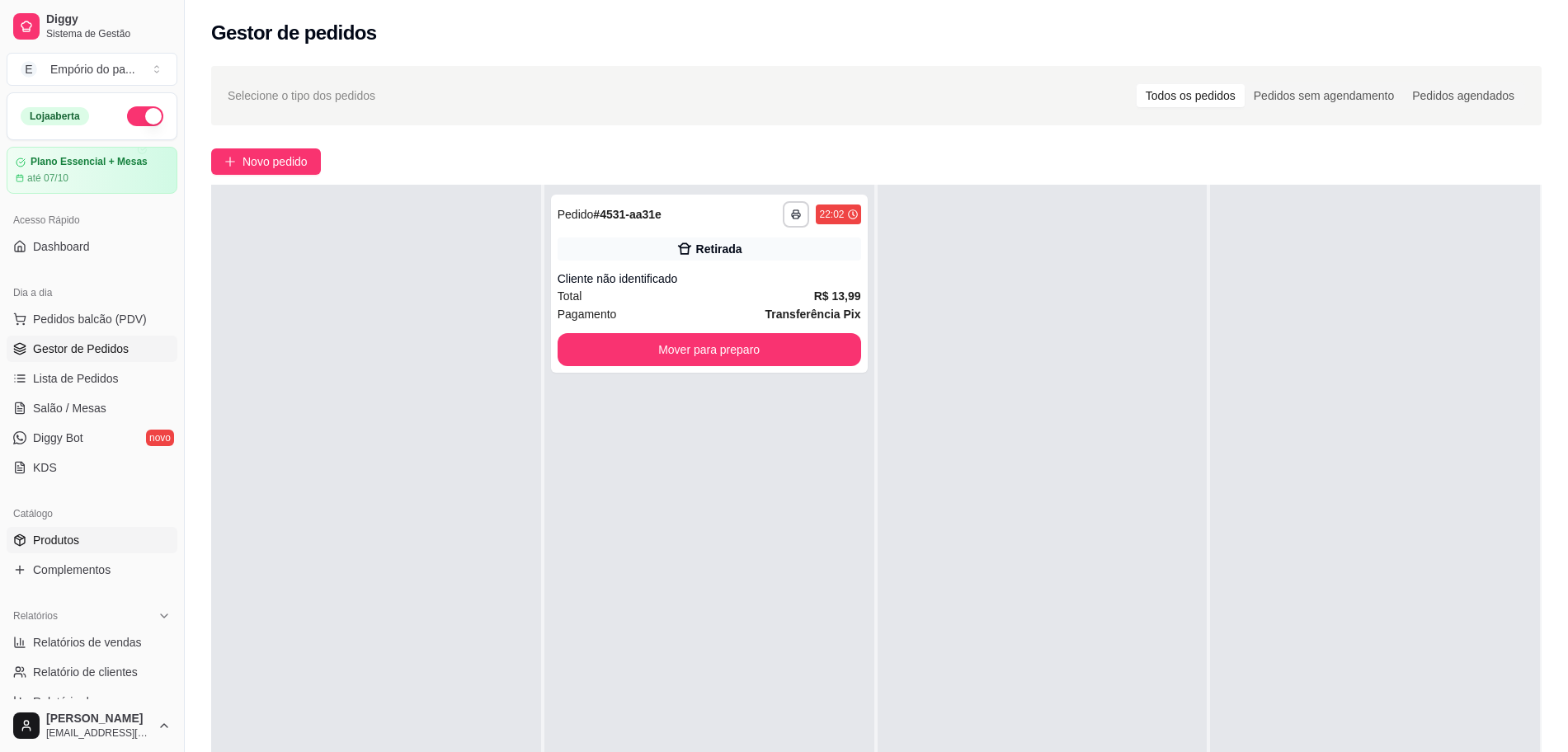
click at [119, 544] on link "Produtos" at bounding box center [92, 540] width 171 height 26
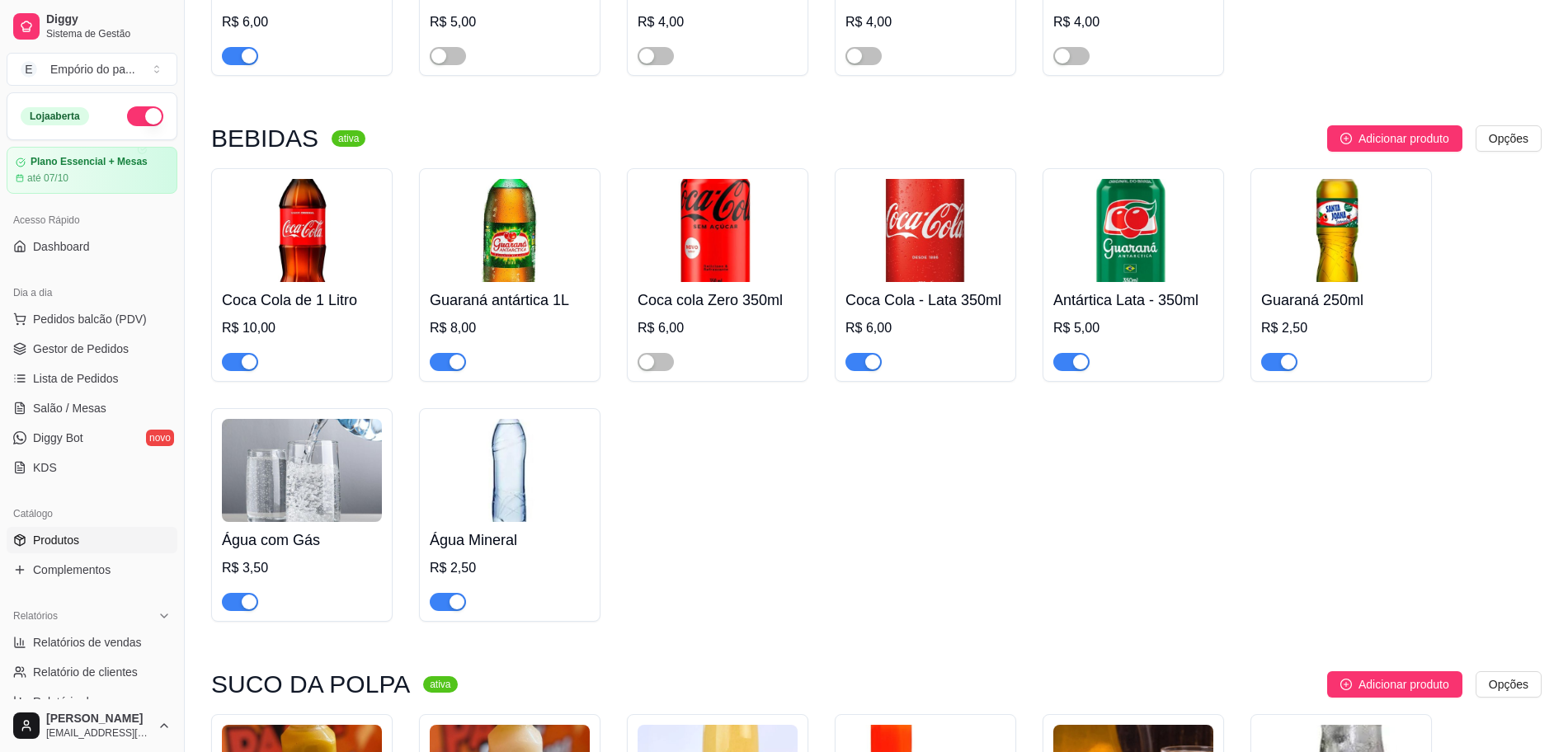
scroll to position [6556, 0]
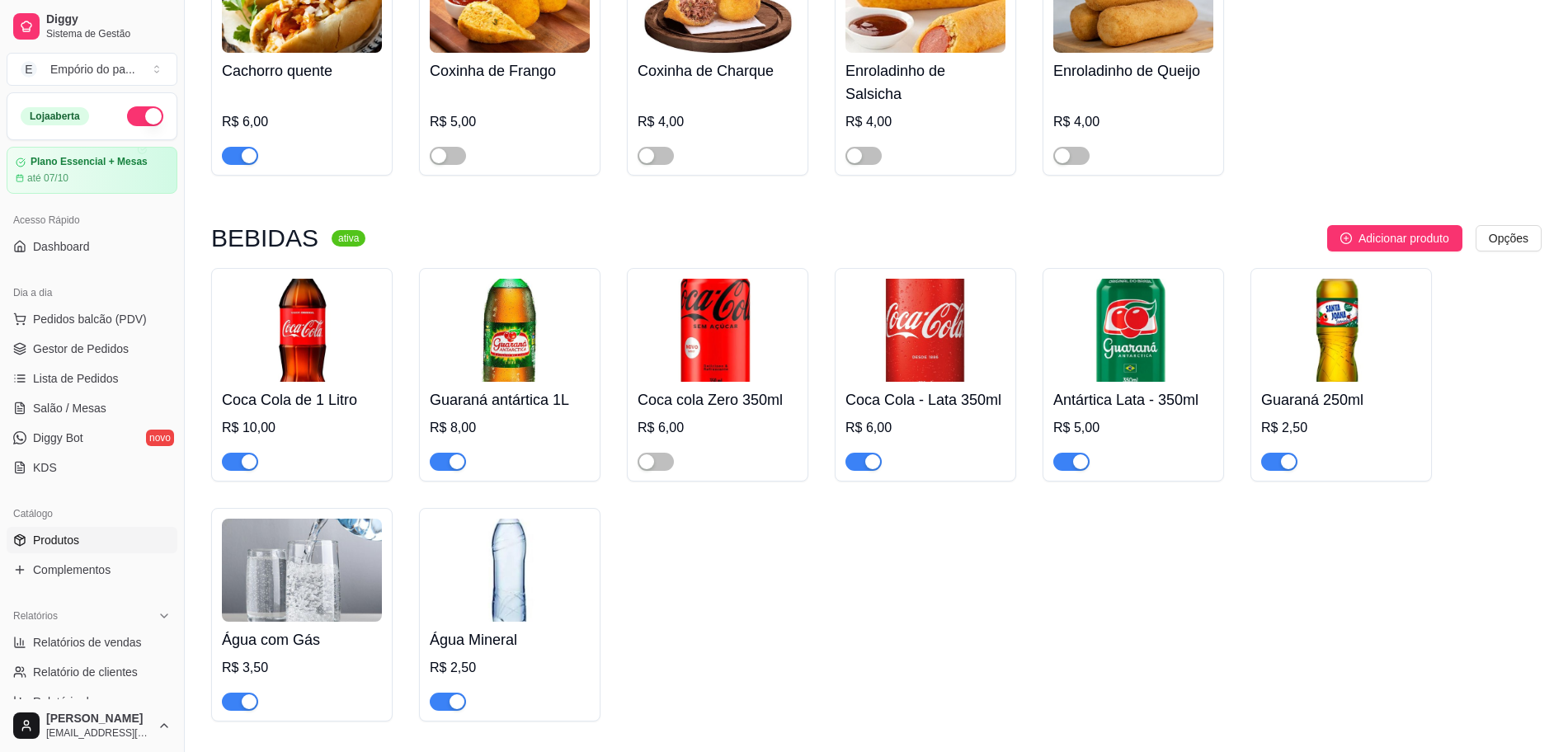
click at [1290, 454] on div "button" at bounding box center [1289, 462] width 15 height 15
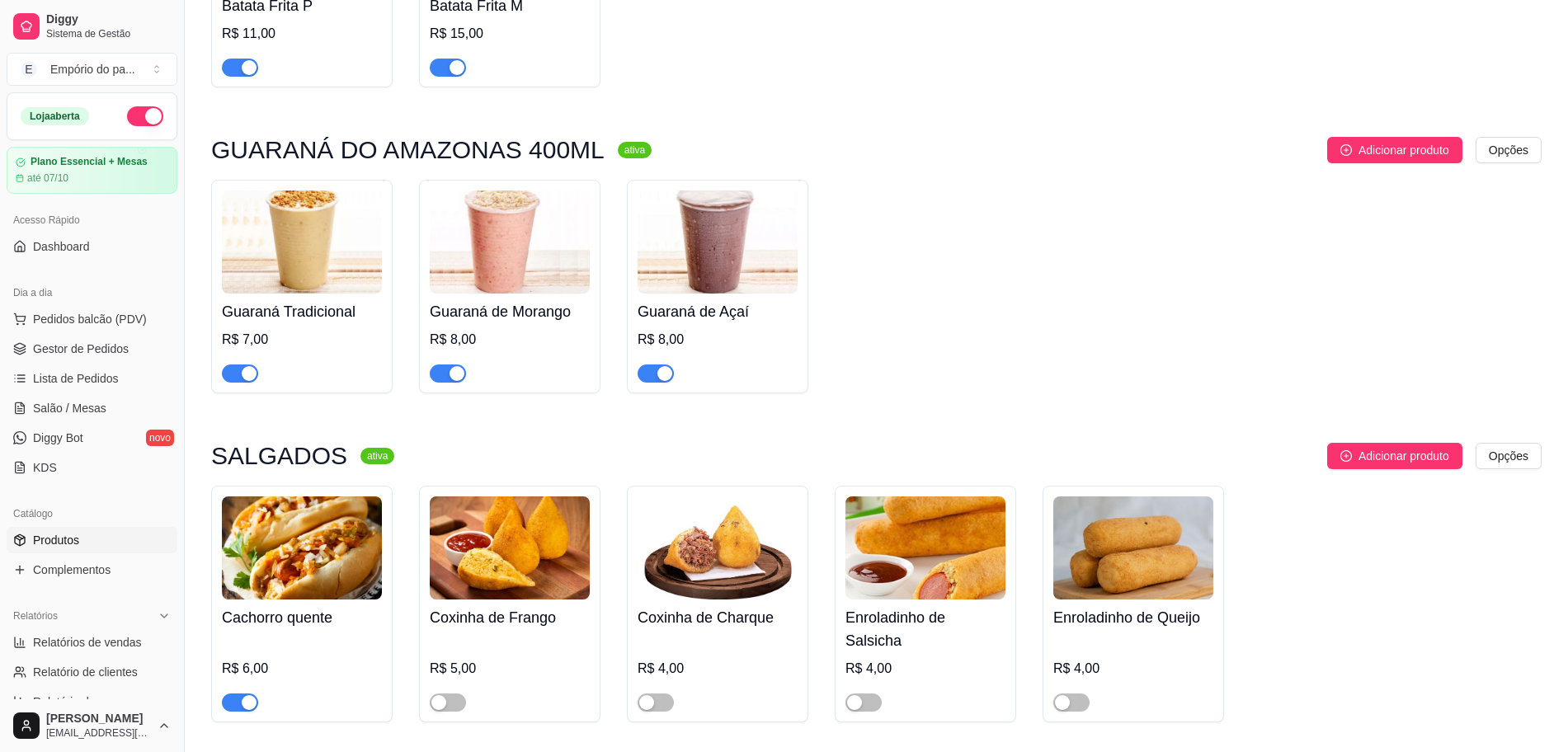
scroll to position [5835, 0]
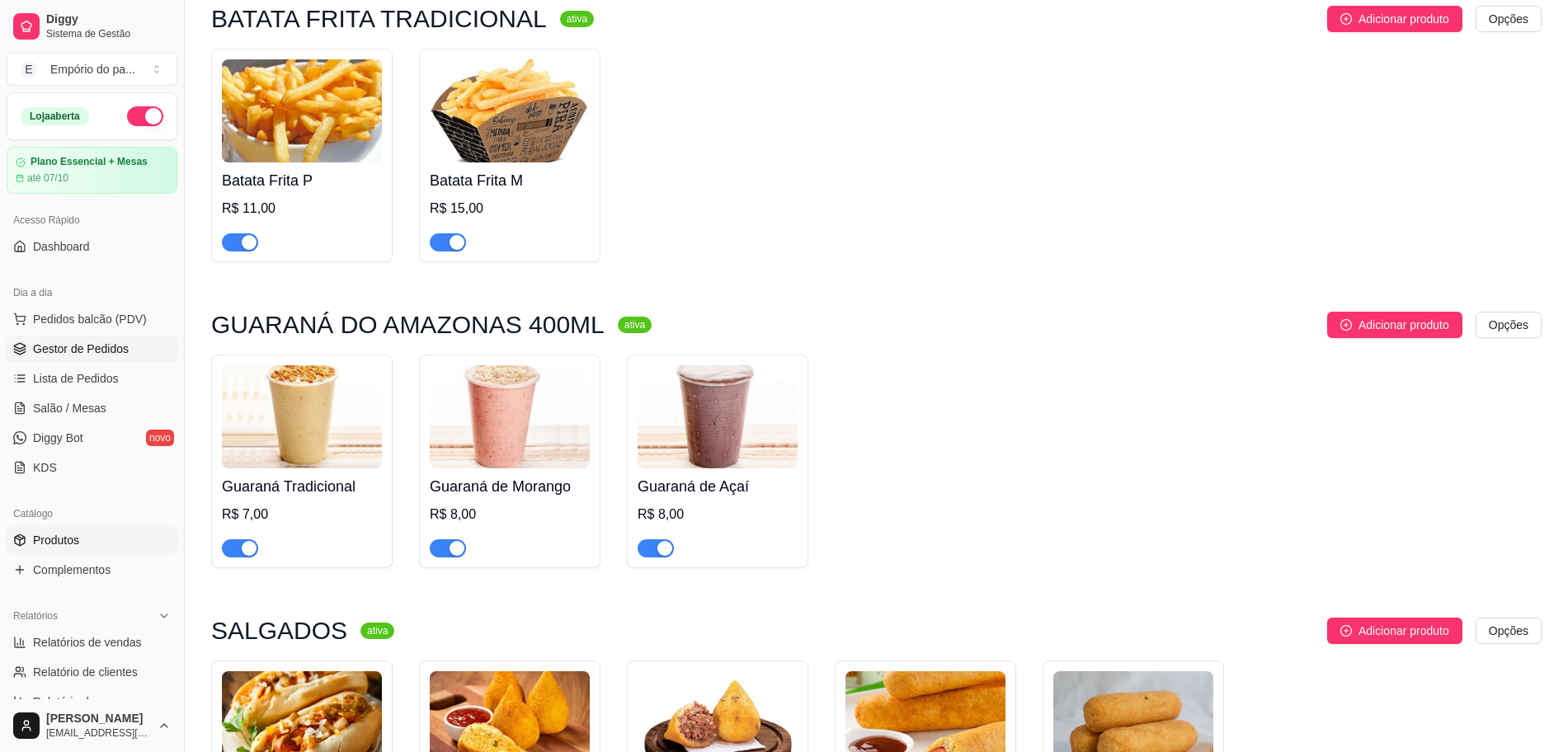
click at [94, 349] on span "Gestor de Pedidos" at bounding box center [81, 349] width 96 height 17
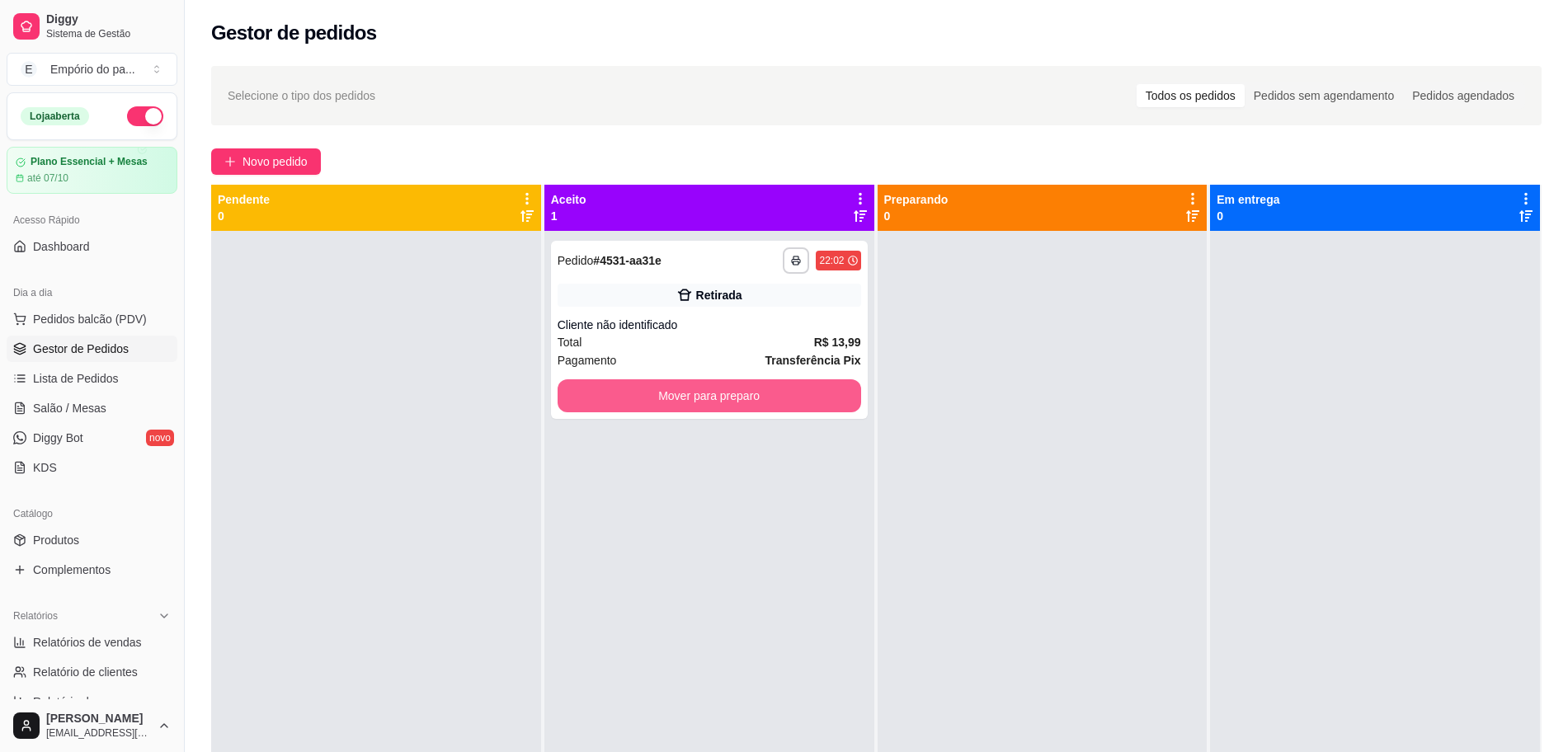
click at [660, 423] on div "**********" at bounding box center [709, 607] width 330 height 752
click at [686, 405] on button "Mover para preparo" at bounding box center [708, 396] width 294 height 32
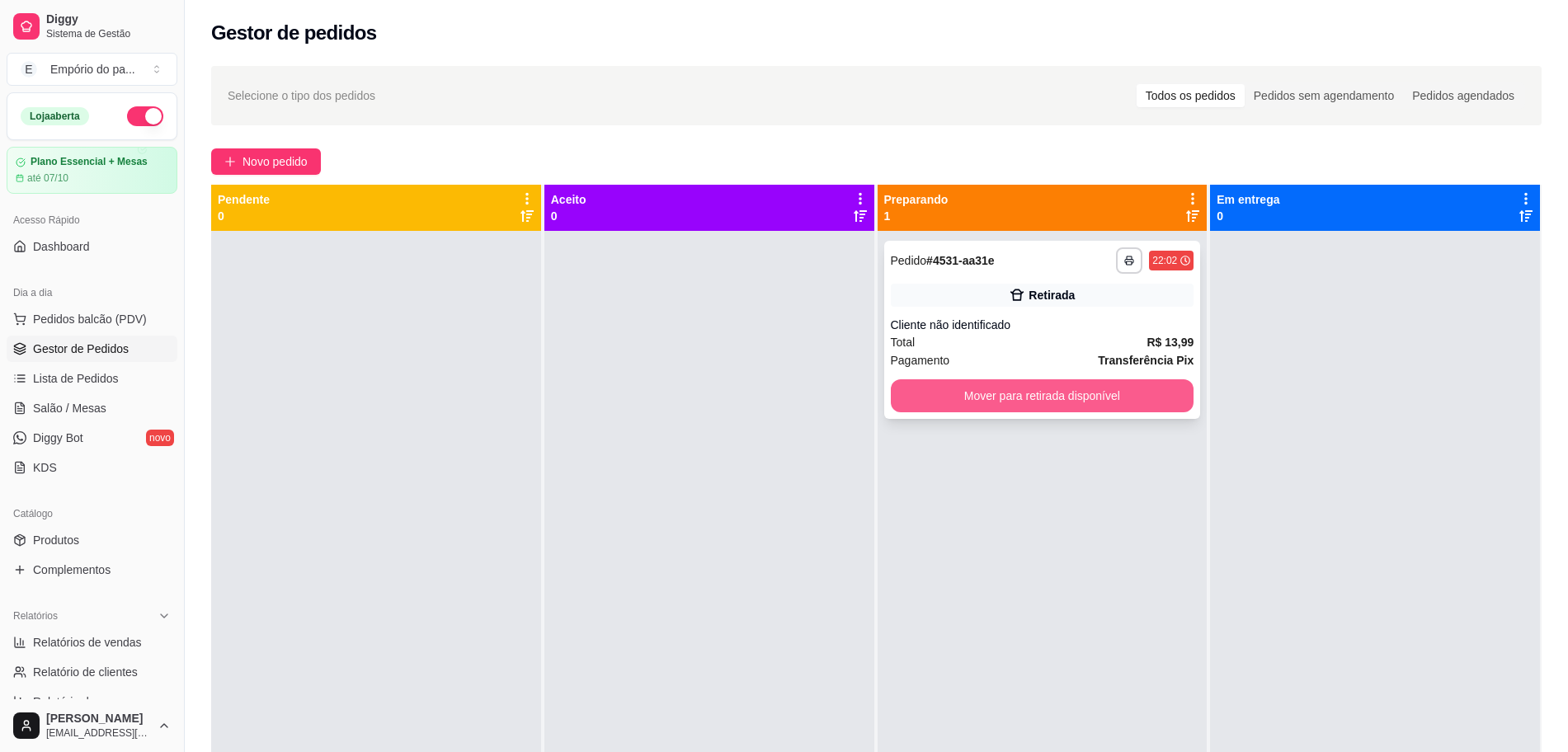
click at [1069, 392] on button "Mover para retirada disponível" at bounding box center [1042, 395] width 304 height 33
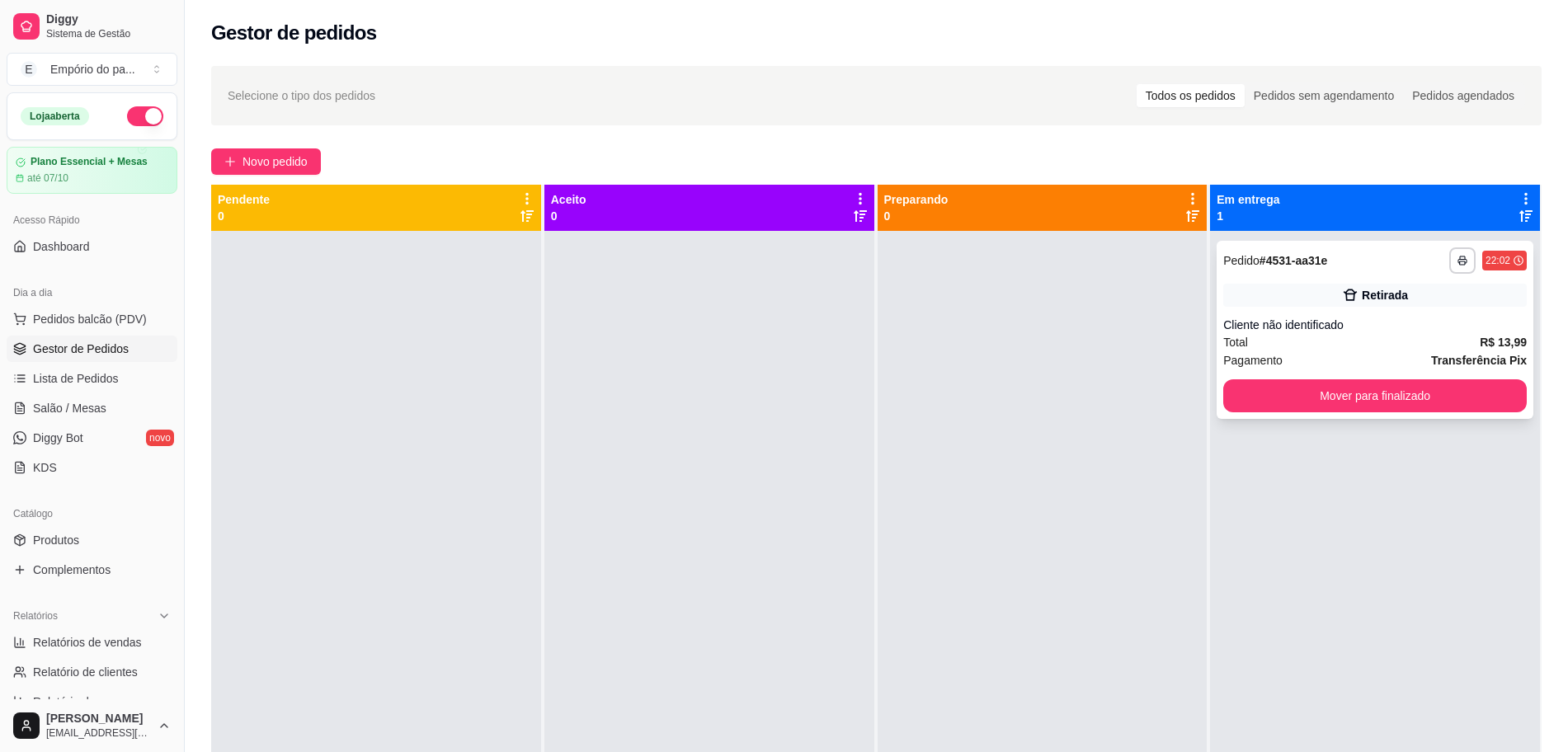
click at [1246, 397] on button "Mover para finalizado" at bounding box center [1374, 395] width 304 height 33
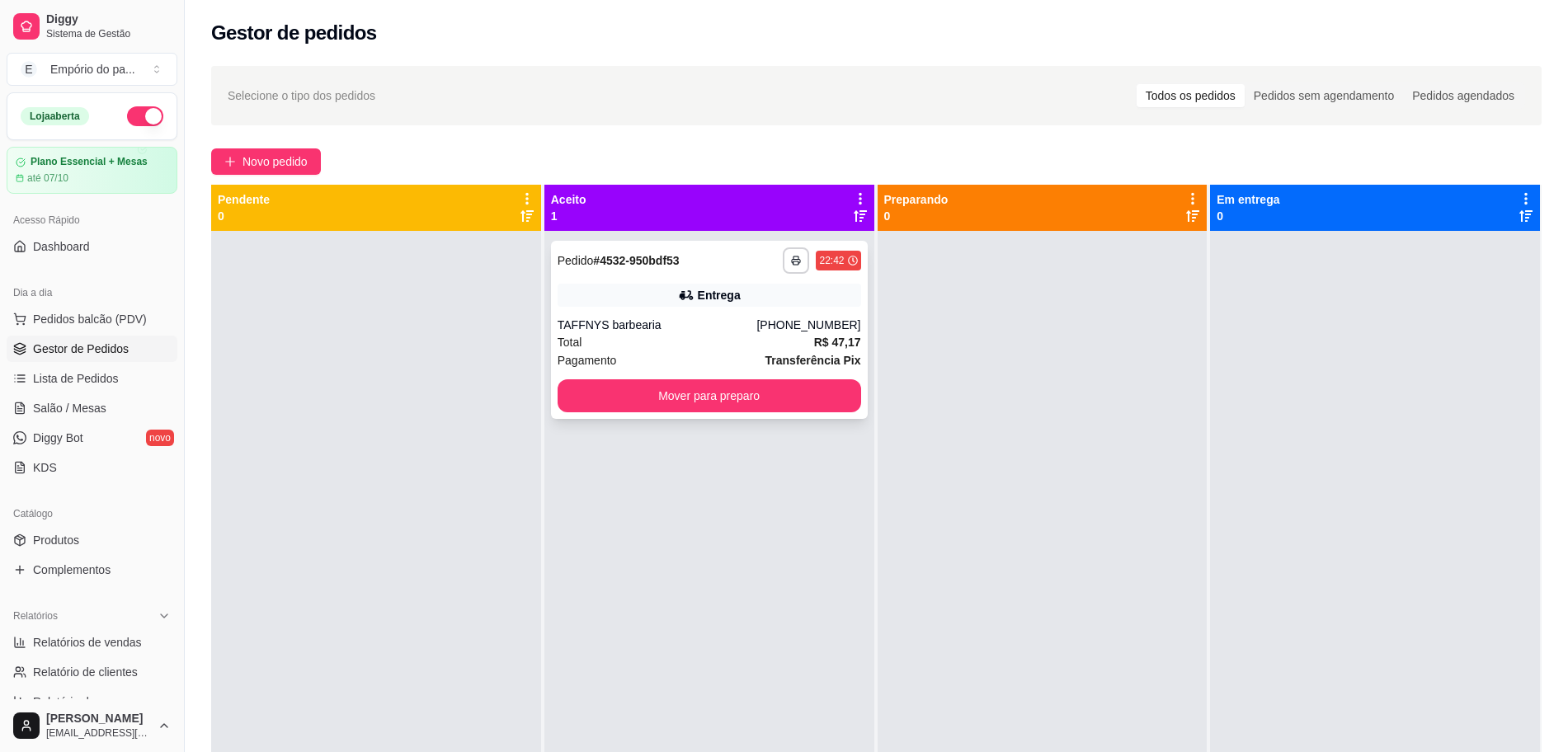
click at [669, 338] on div "Total R$ 47,17" at bounding box center [709, 341] width 304 height 18
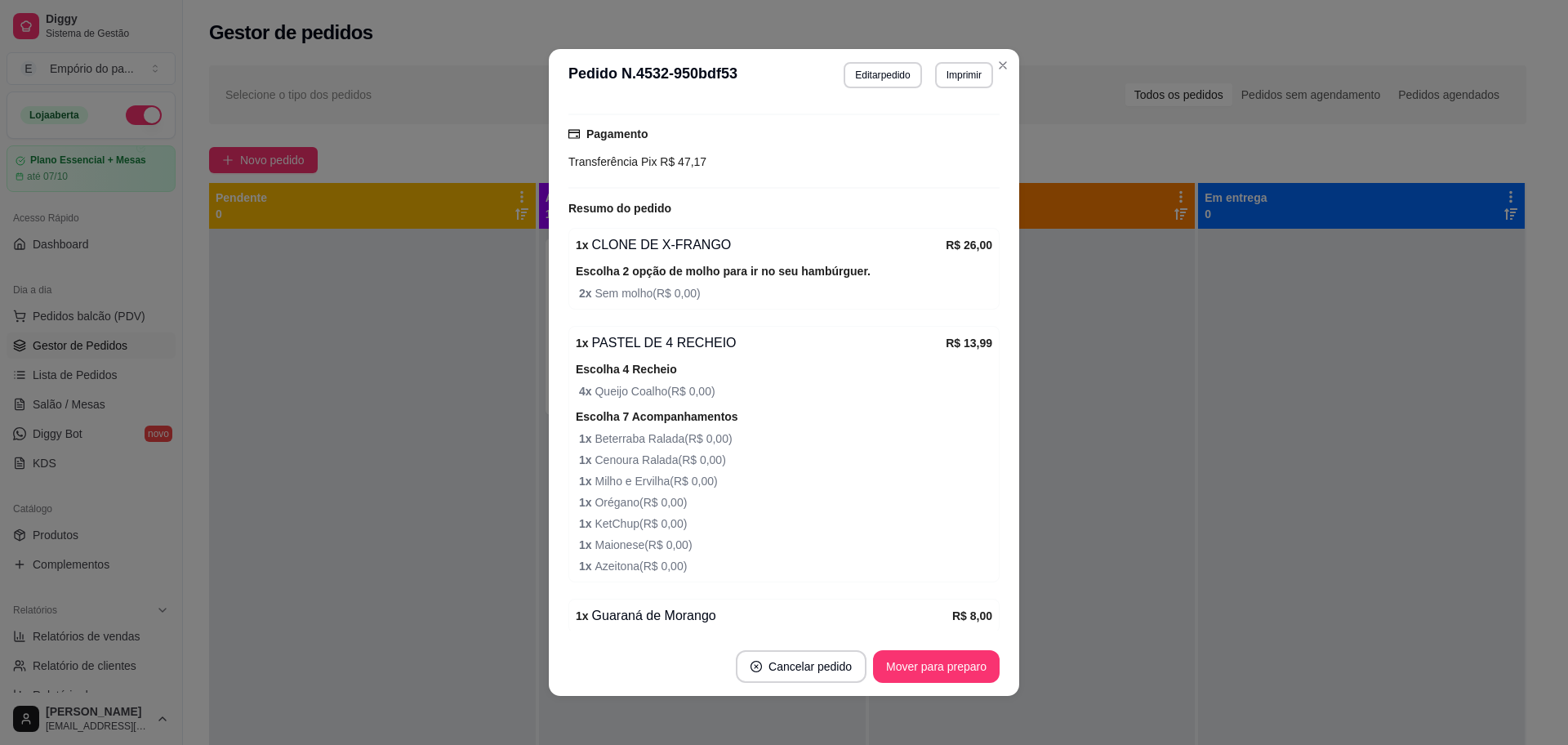
scroll to position [599, 0]
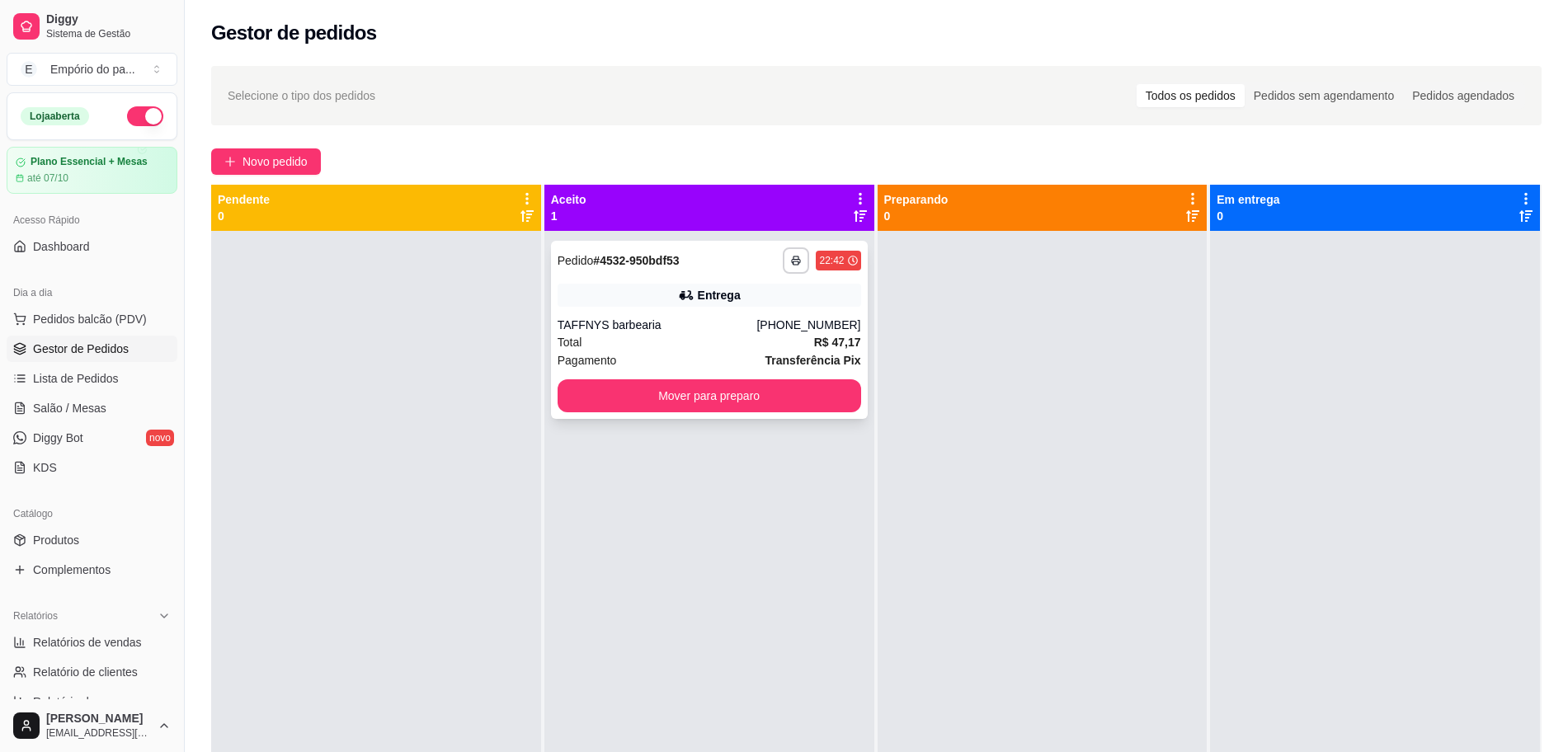
click at [623, 330] on div "TAFFNYS barbearia" at bounding box center [657, 325] width 199 height 17
click at [692, 352] on div "Pagamento Transferência Pix" at bounding box center [709, 360] width 304 height 18
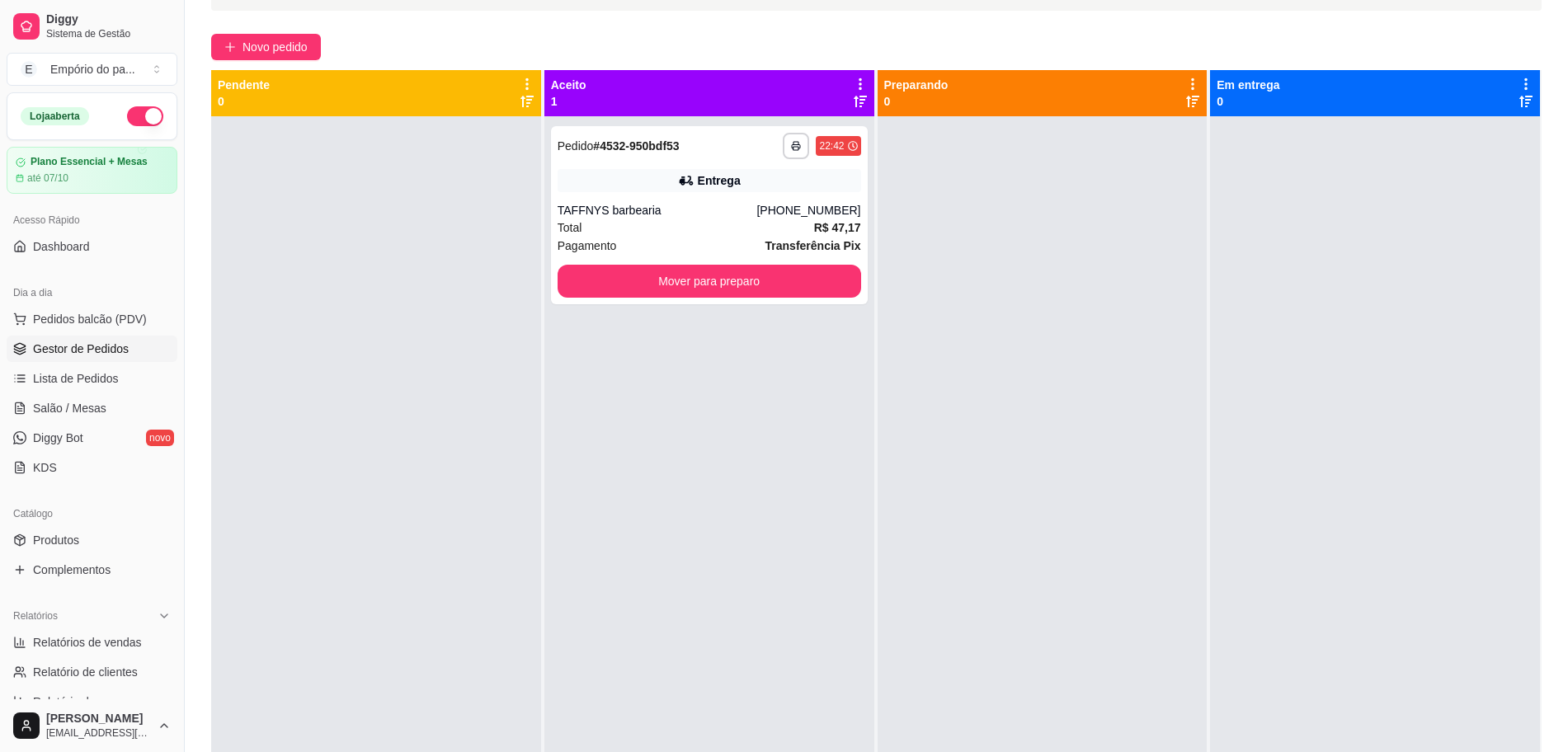
scroll to position [0, 0]
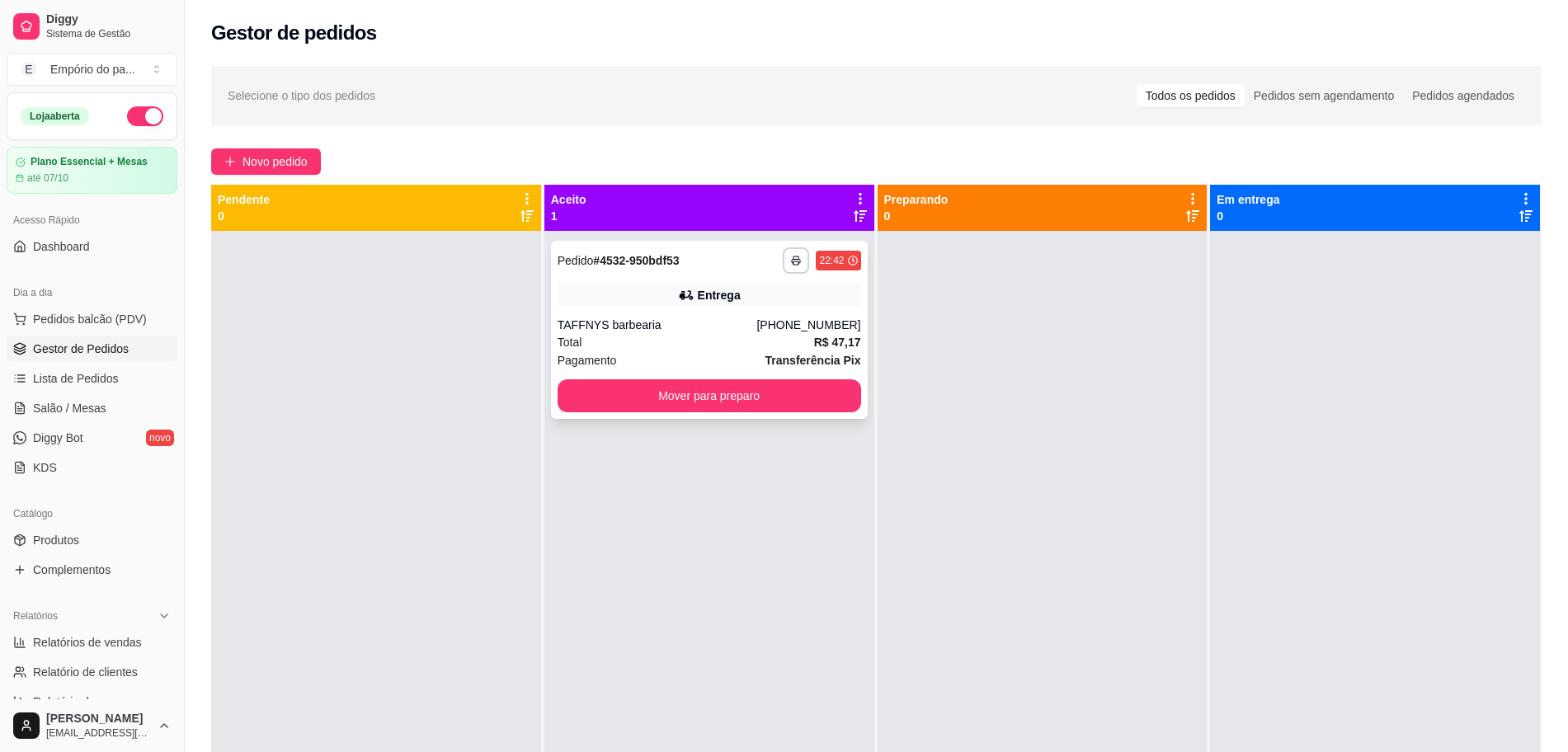
click at [740, 365] on div "Pagamento Transferência Pix" at bounding box center [709, 360] width 304 height 18
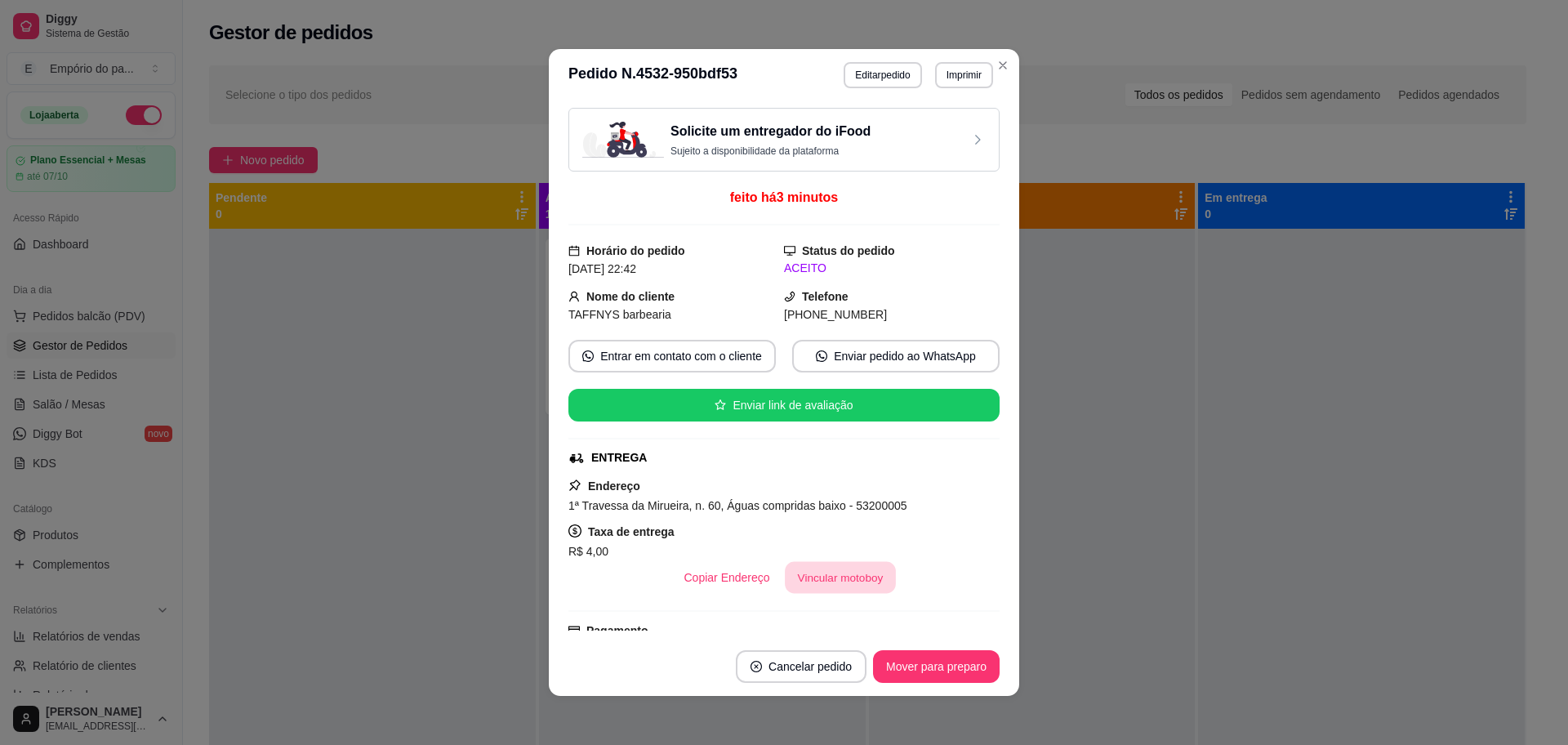
click at [811, 580] on button "Vincular motoboy" at bounding box center [840, 577] width 111 height 32
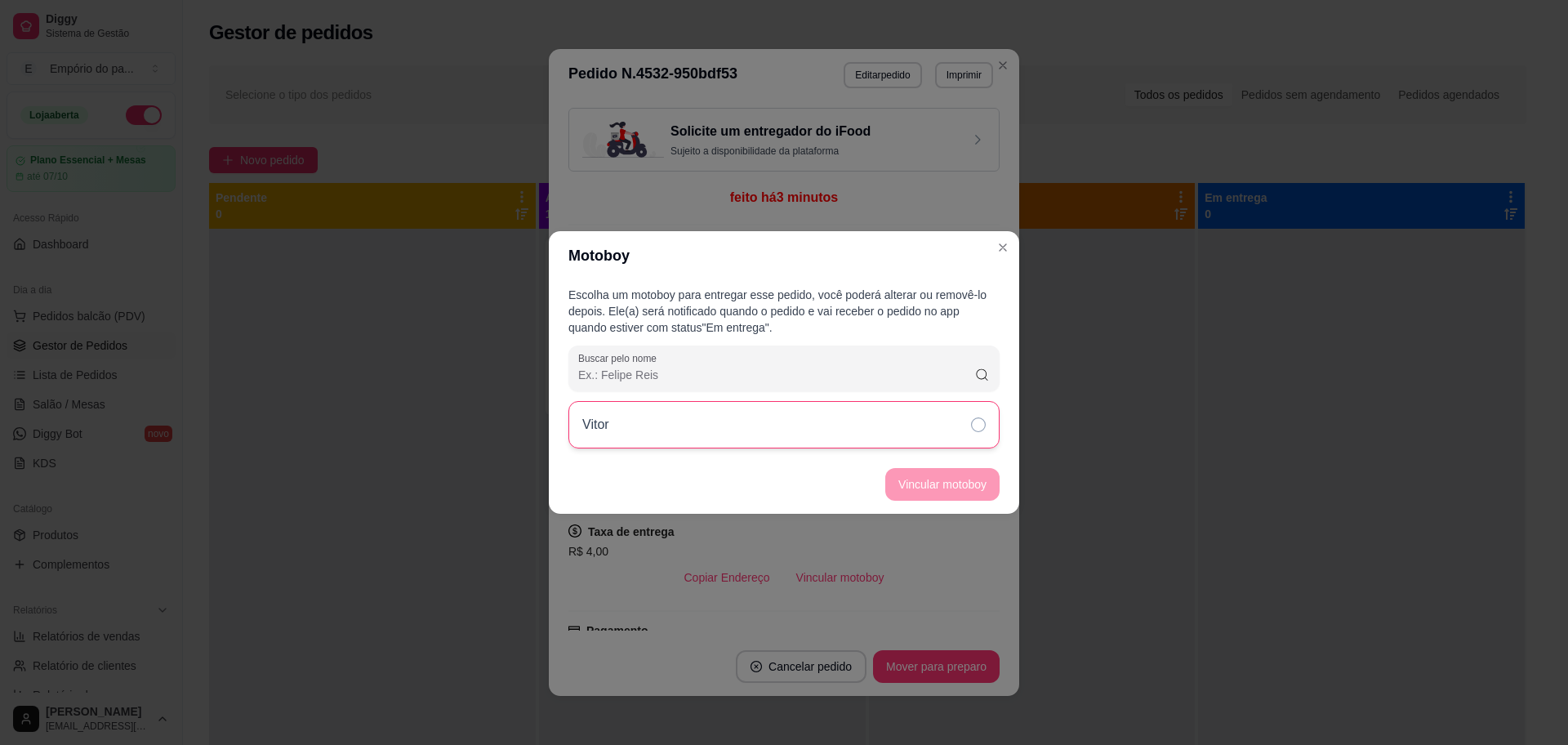
click at [960, 426] on div "Vitor" at bounding box center [783, 425] width 431 height 47
click at [979, 481] on button "Vincular motoboy" at bounding box center [941, 484] width 111 height 32
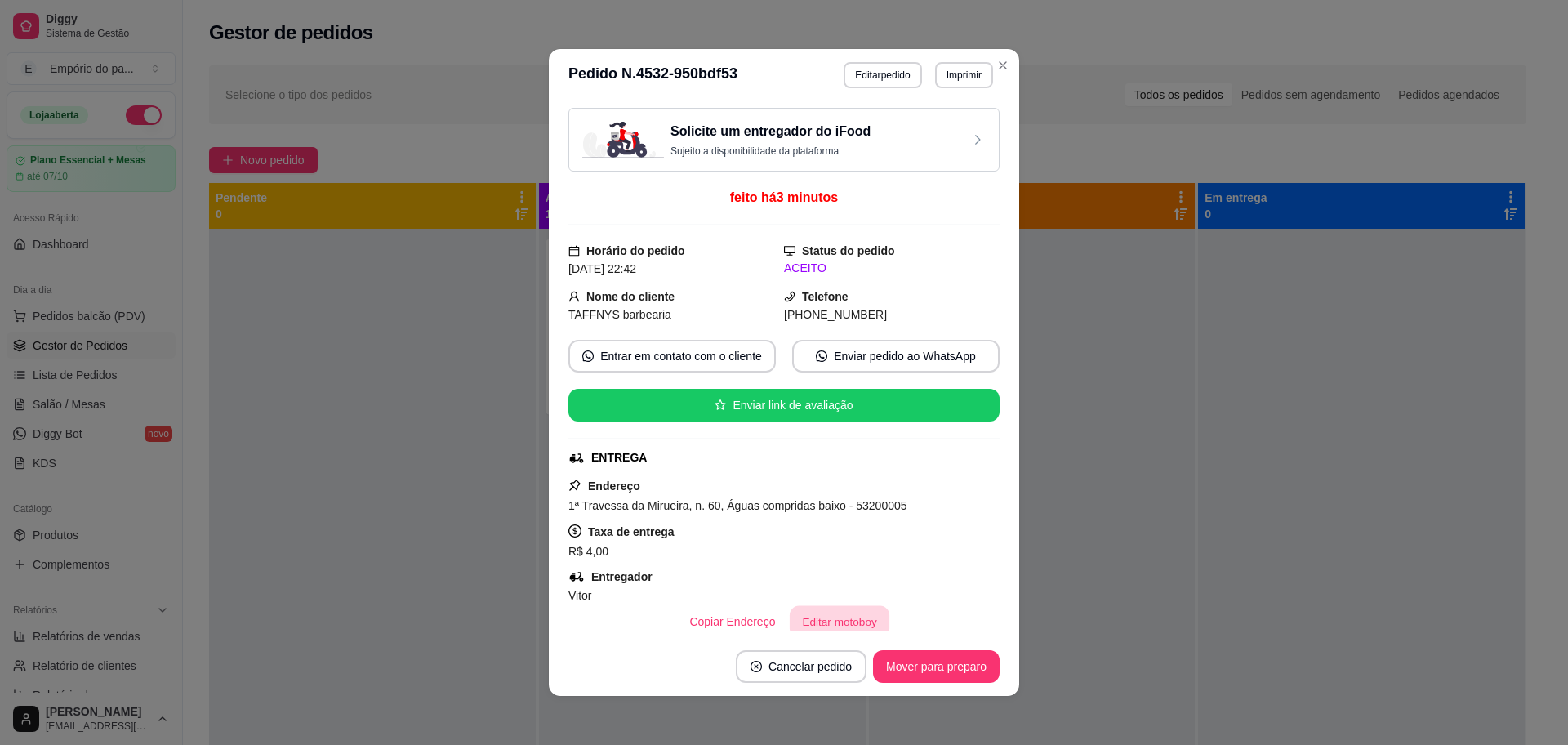
click at [797, 622] on button "Editar motoboy" at bounding box center [839, 622] width 100 height 32
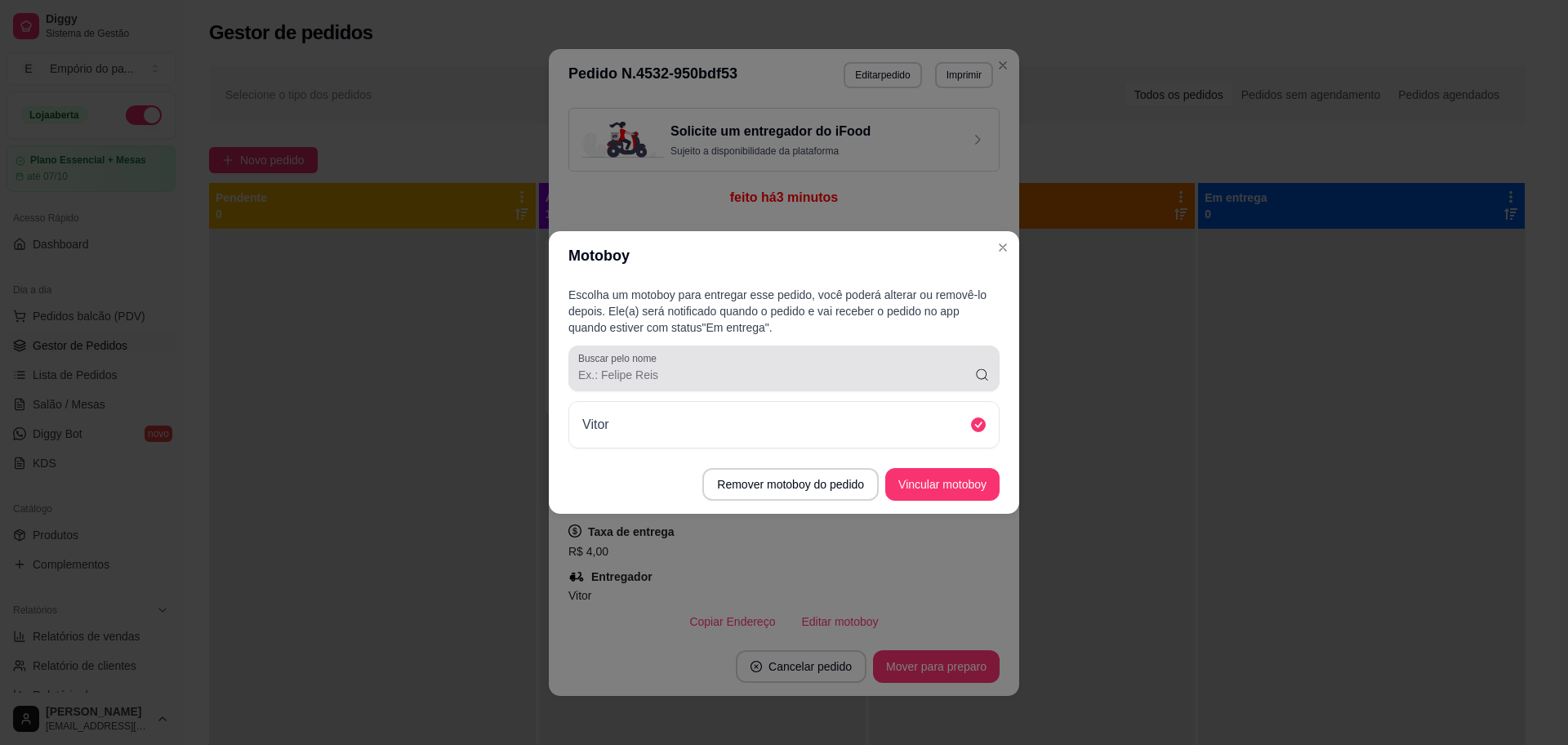
click at [742, 369] on input "Buscar pelo nome" at bounding box center [776, 375] width 396 height 17
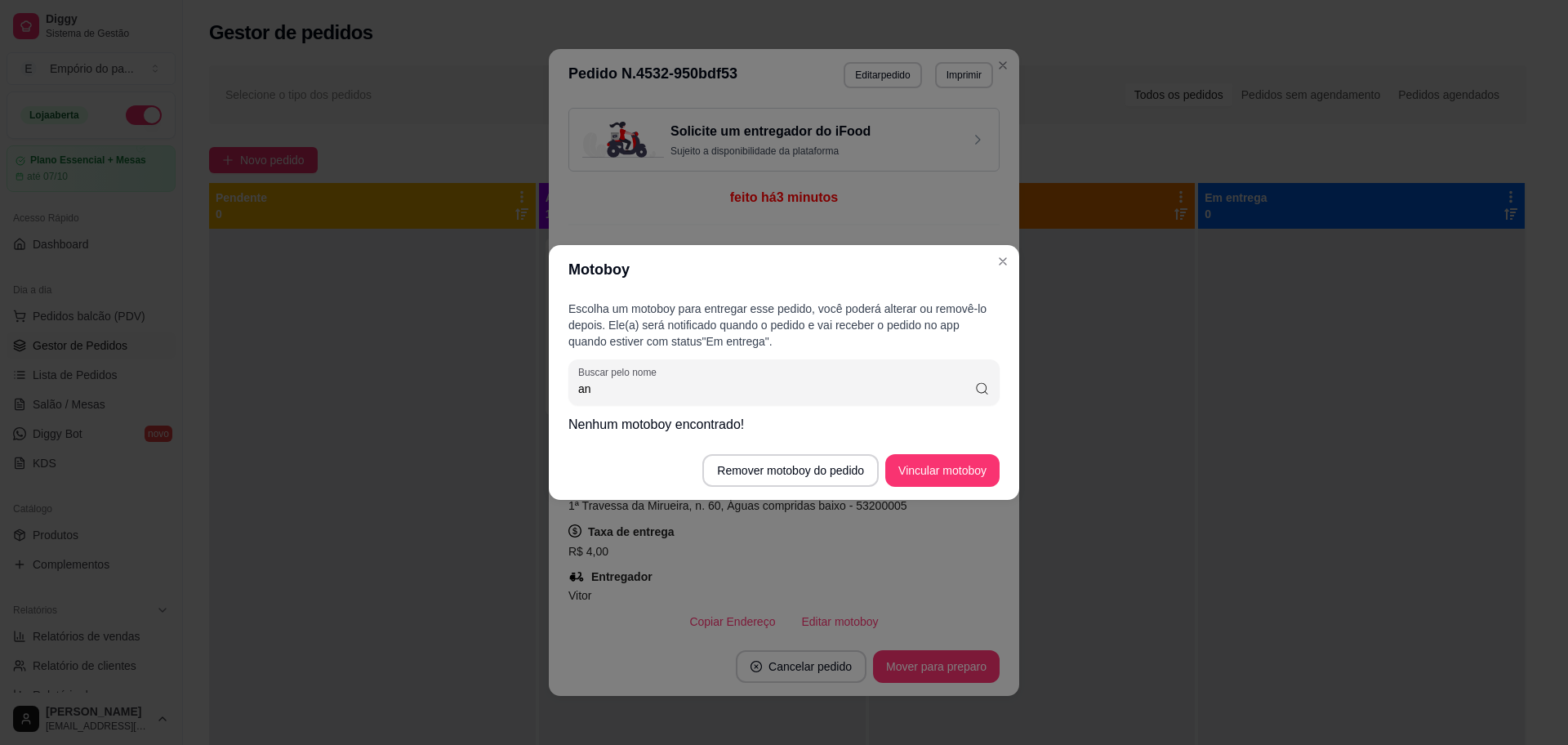
type input "a"
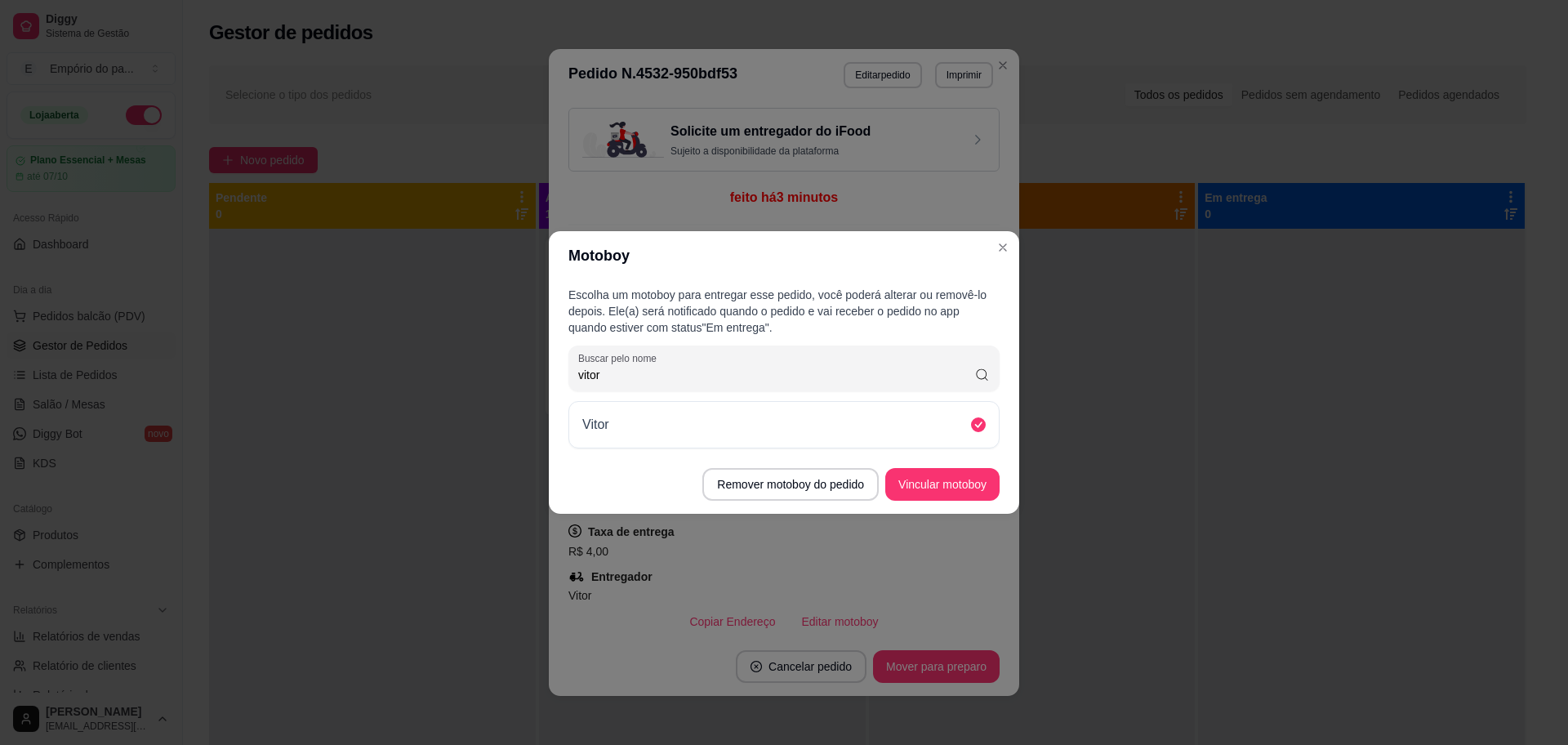
type input "vitor"
click at [1001, 375] on div "Escolha um motoboy para entregar esse pedido, você poderá alterar ou removê-lo …" at bounding box center [783, 368] width 470 height 175
click at [978, 424] on icon at bounding box center [979, 425] width 15 height 15
click at [977, 424] on icon at bounding box center [979, 425] width 15 height 15
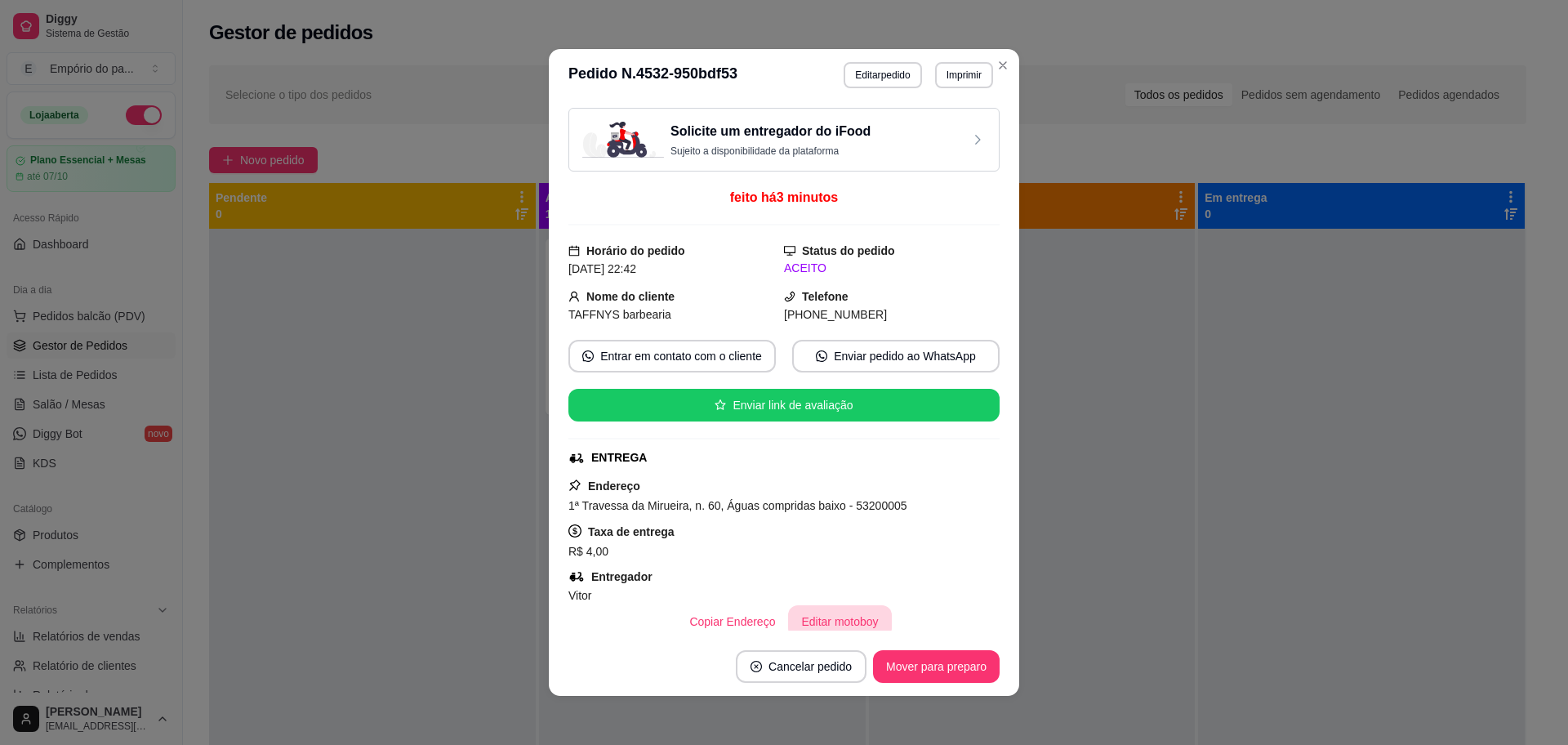
click at [814, 613] on button "Editar motoboy" at bounding box center [839, 621] width 102 height 33
